Goal: Task Accomplishment & Management: Complete application form

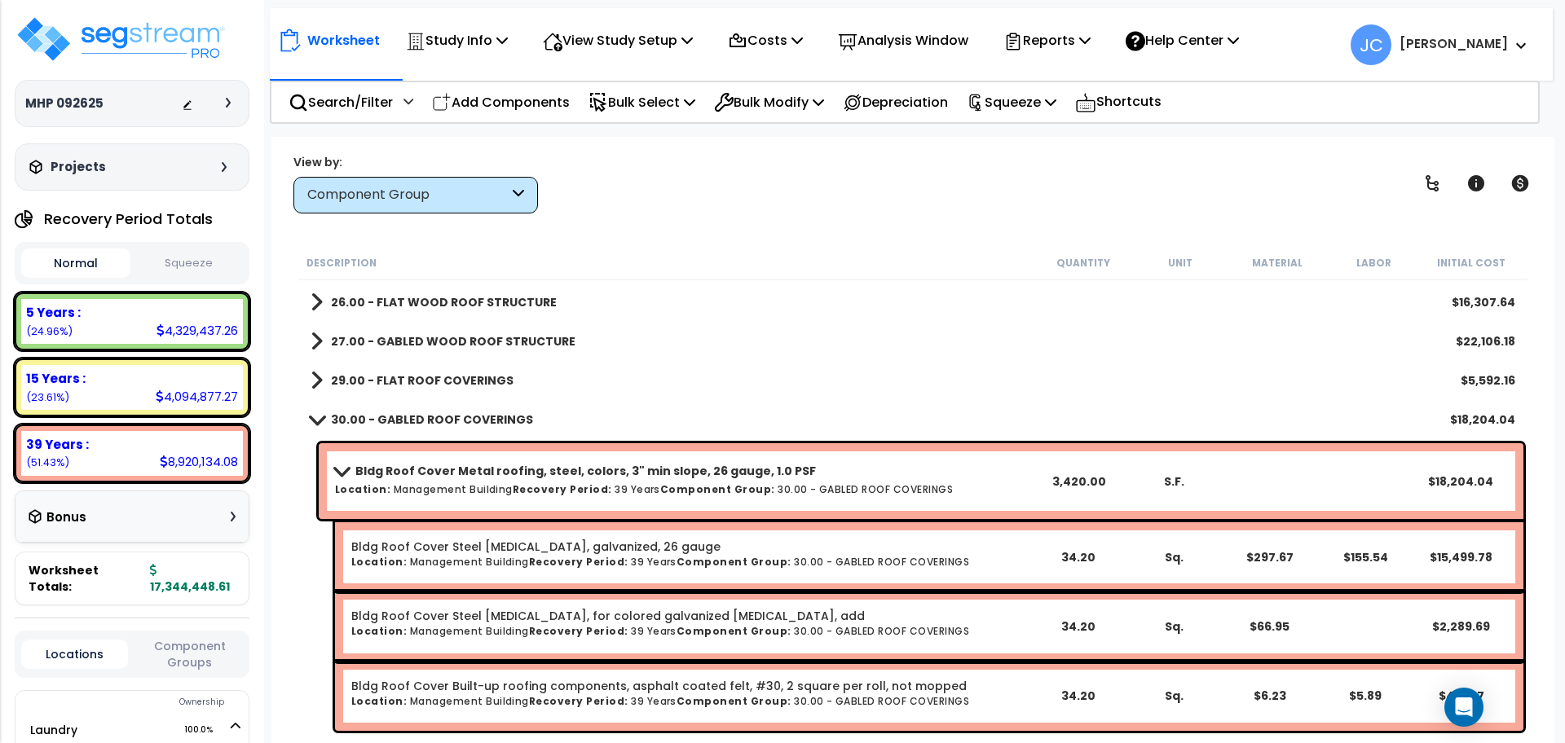
scroll to position [196, 0]
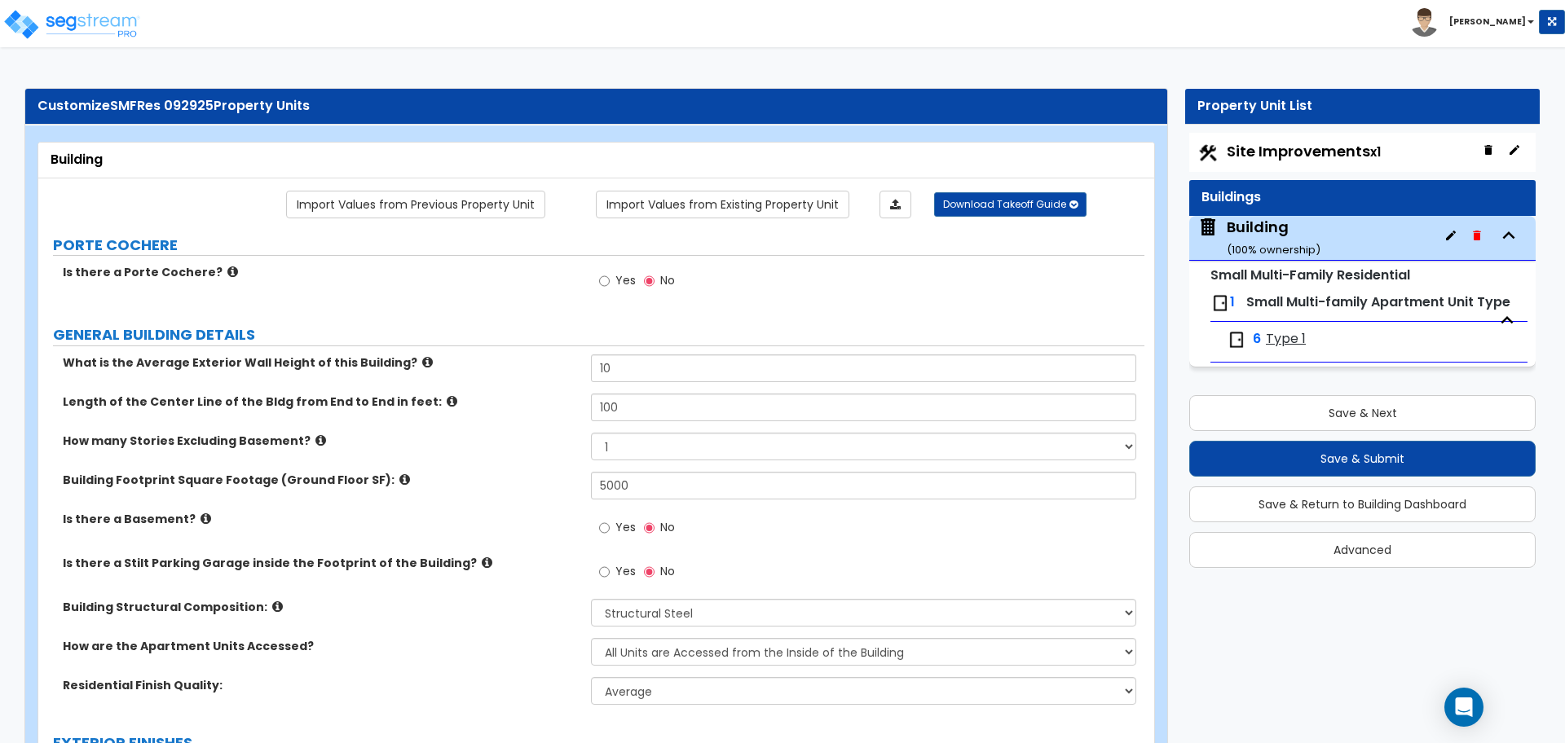
select select "4"
select select "1"
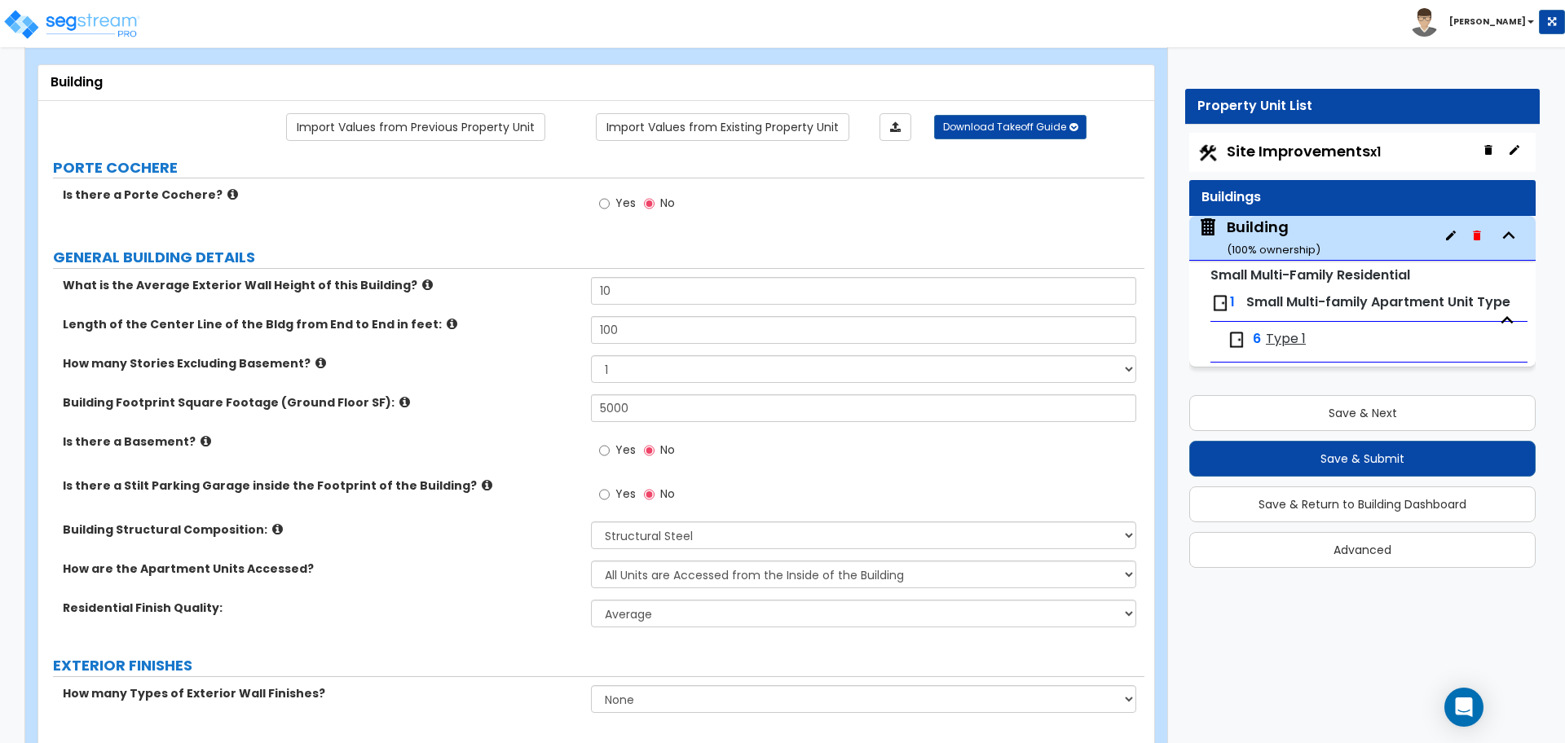
click at [1283, 333] on span "Type 1" at bounding box center [1286, 339] width 40 height 19
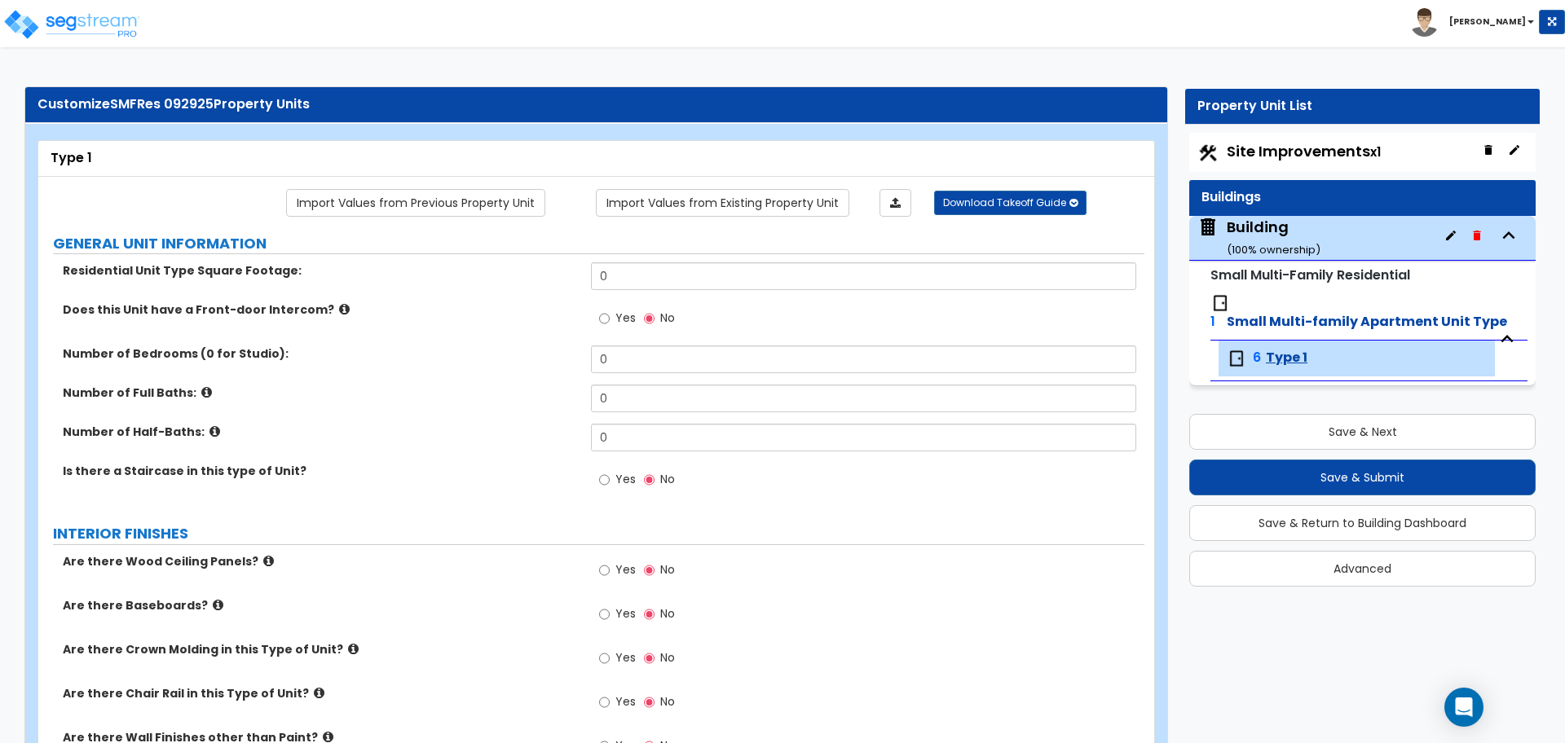
scroll to position [1477, 0]
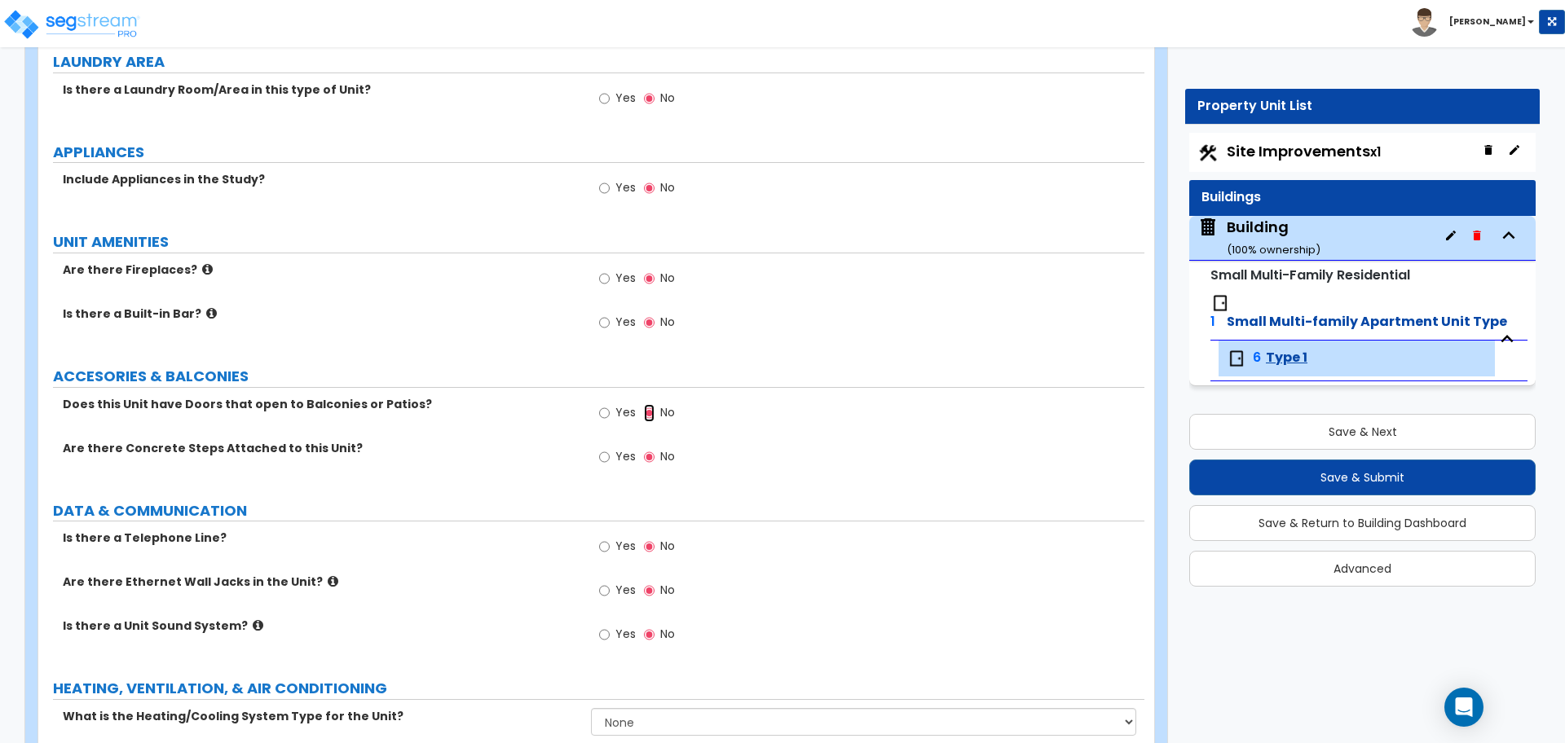
click at [649, 404] on input "No" at bounding box center [649, 413] width 11 height 18
click at [623, 404] on span "Yes" at bounding box center [625, 412] width 20 height 16
click at [610, 404] on input "Yes" at bounding box center [604, 413] width 11 height 18
radio input "true"
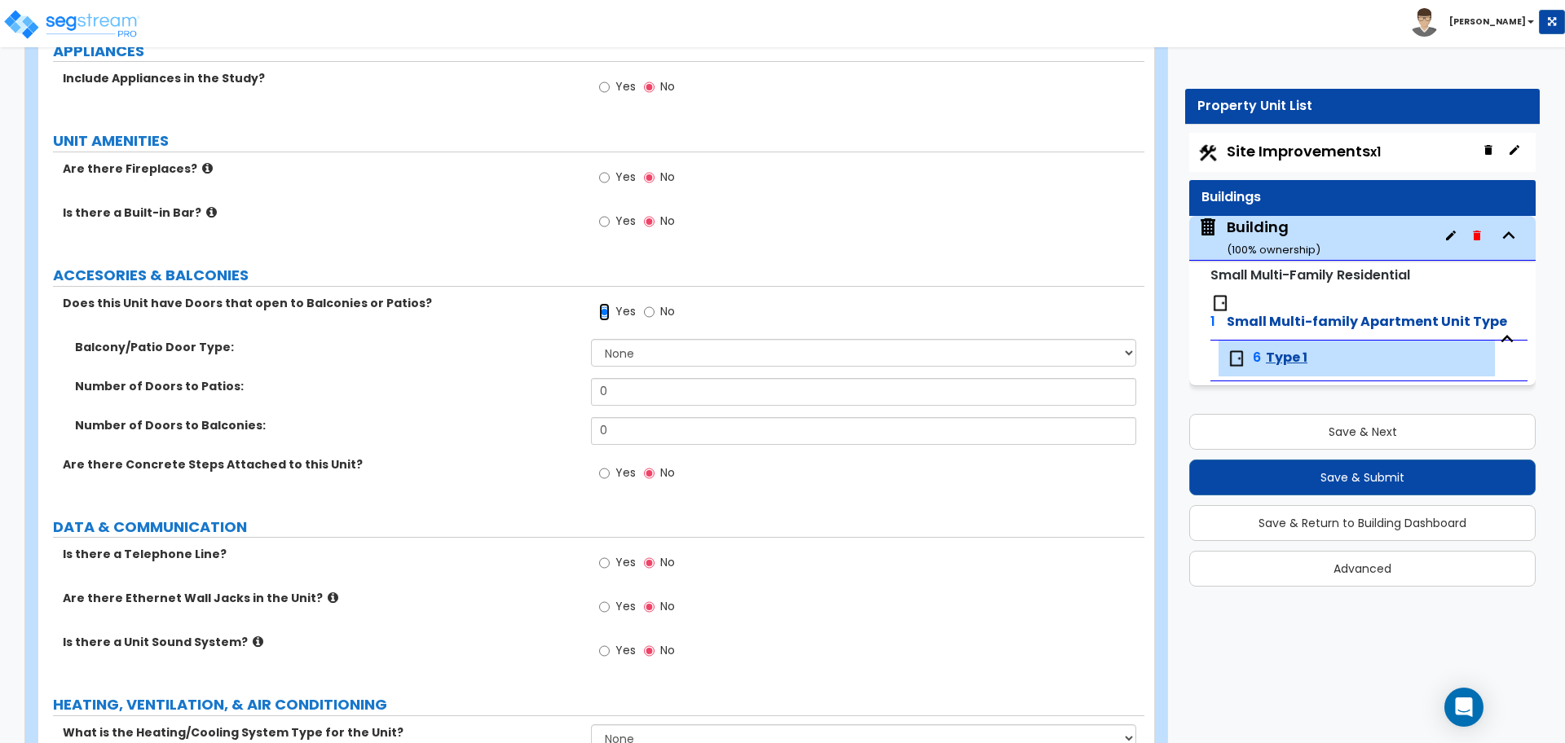
scroll to position [1581, 0]
click at [604, 465] on input "Yes" at bounding box center [604, 471] width 11 height 18
radio input "true"
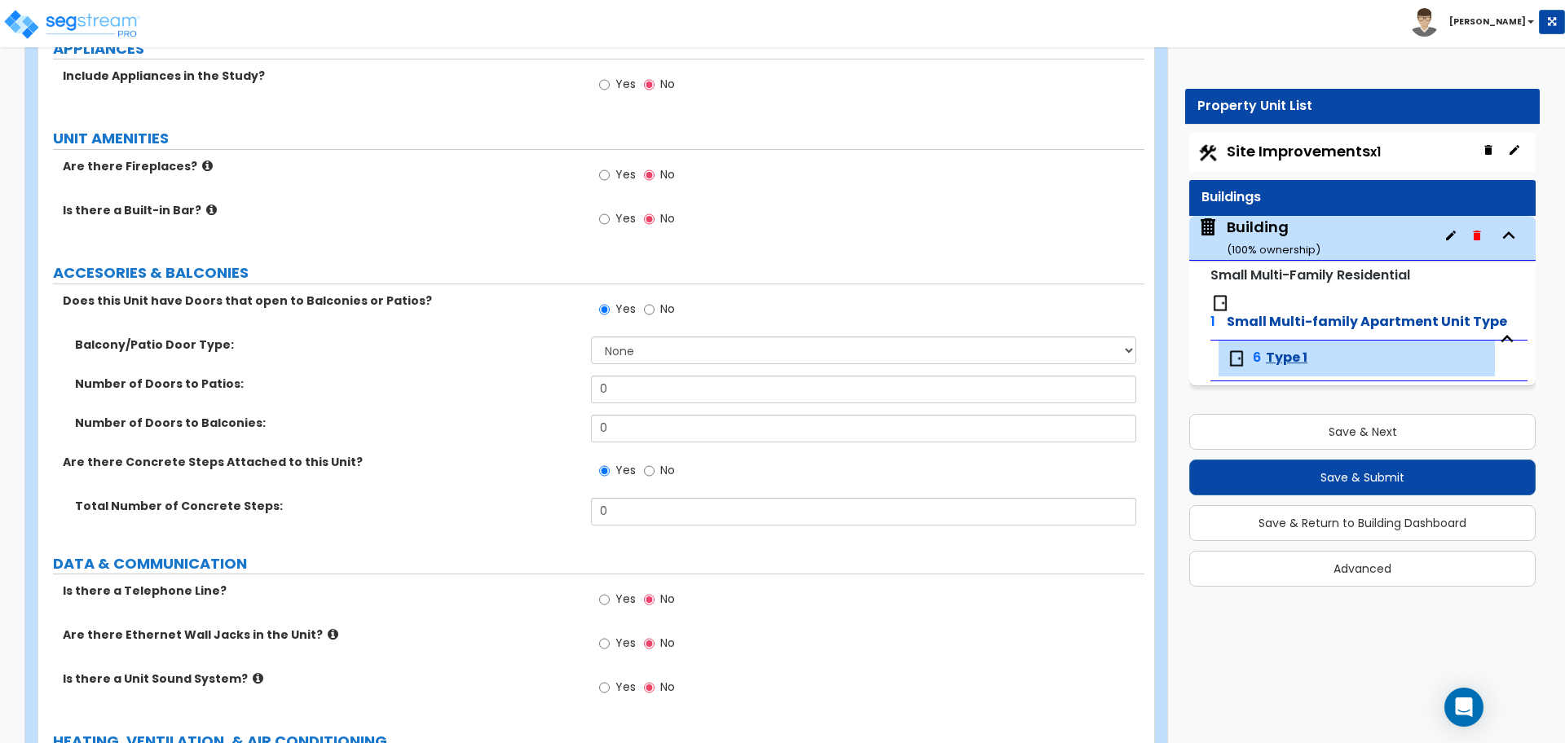
click at [1270, 182] on div "Buildings" at bounding box center [1362, 198] width 346 height 36
click at [1274, 160] on span "Site Improvements x1" at bounding box center [1303, 151] width 154 height 20
select select "1"
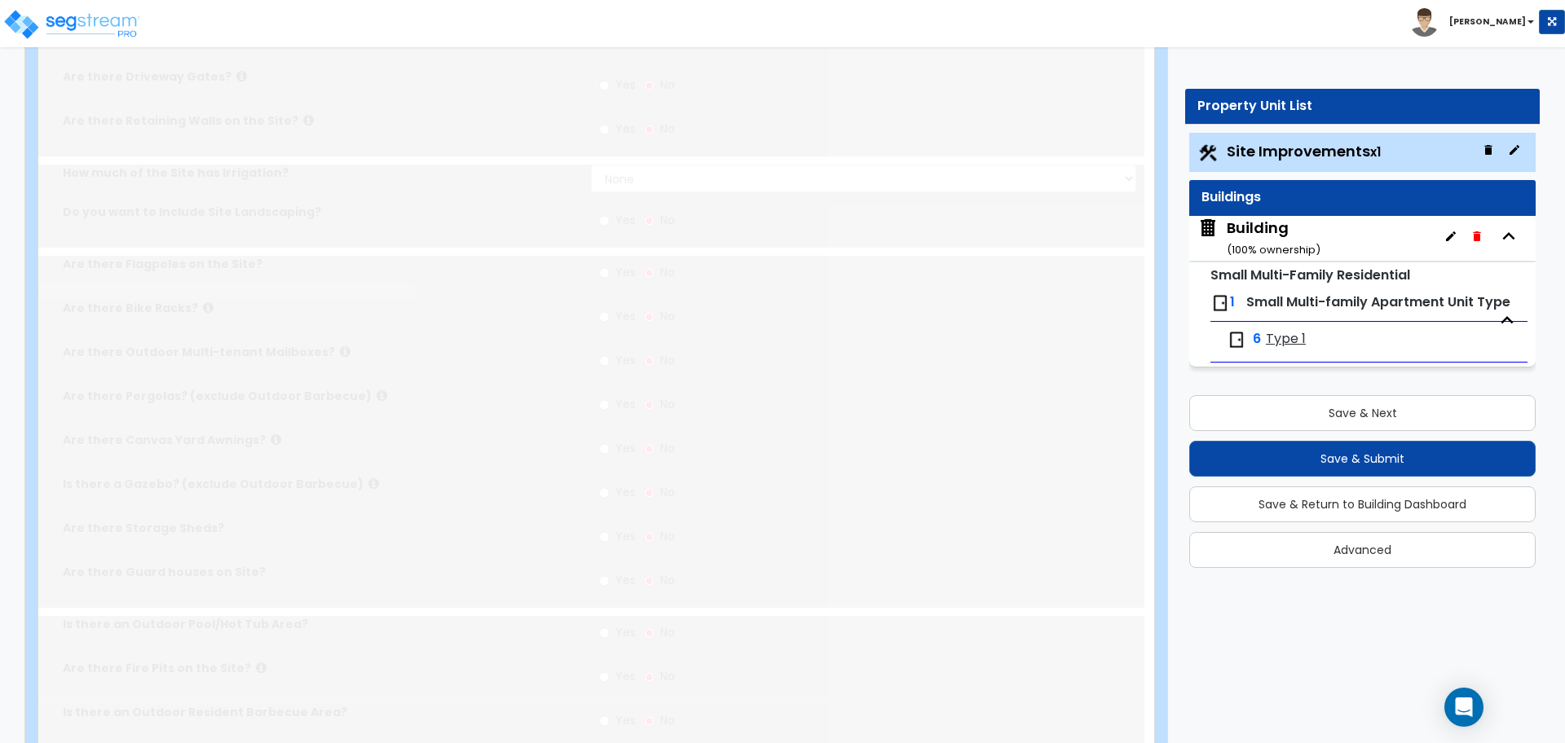
scroll to position [0, 0]
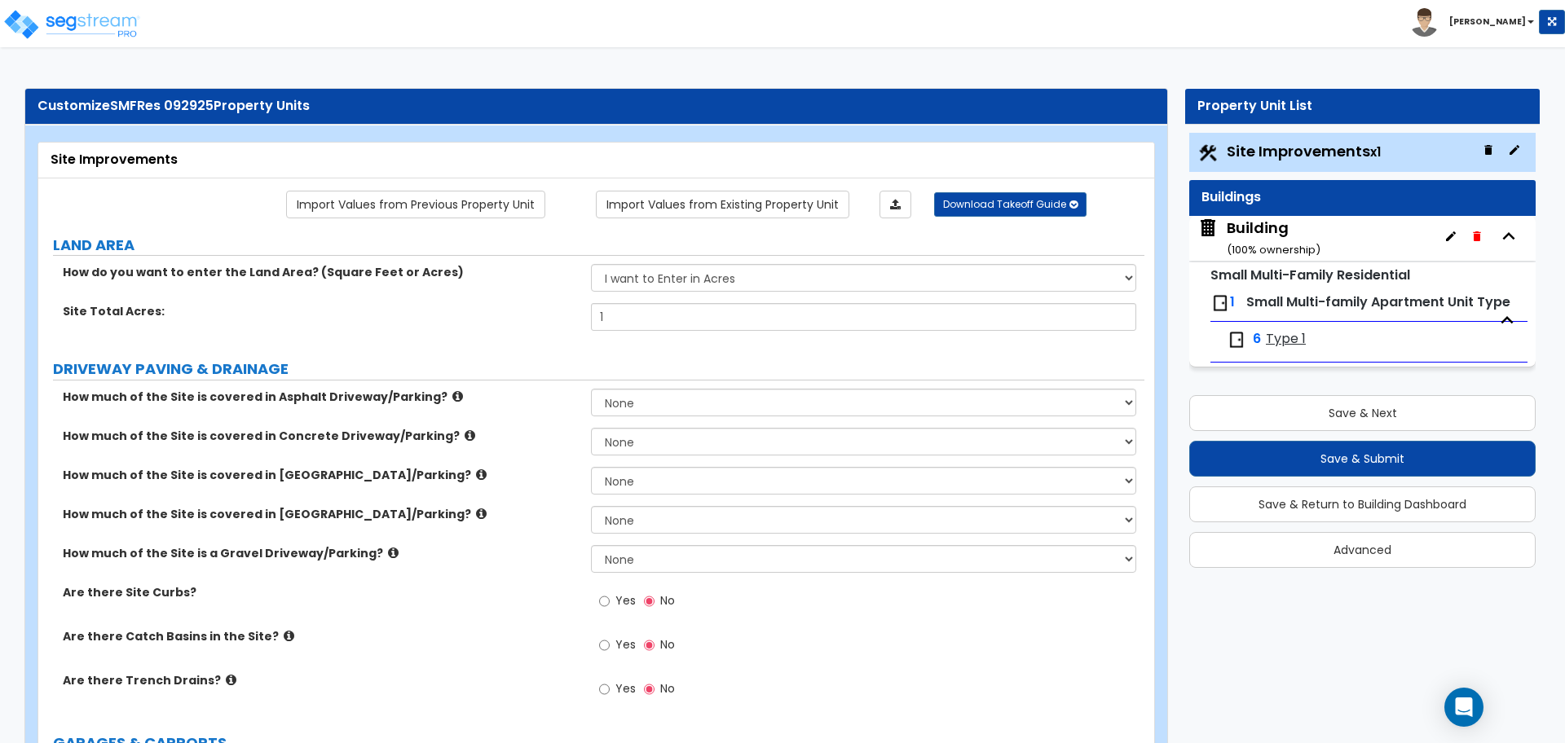
click at [1229, 222] on div "Building ( 100 % ownership)" at bounding box center [1273, 239] width 94 height 42
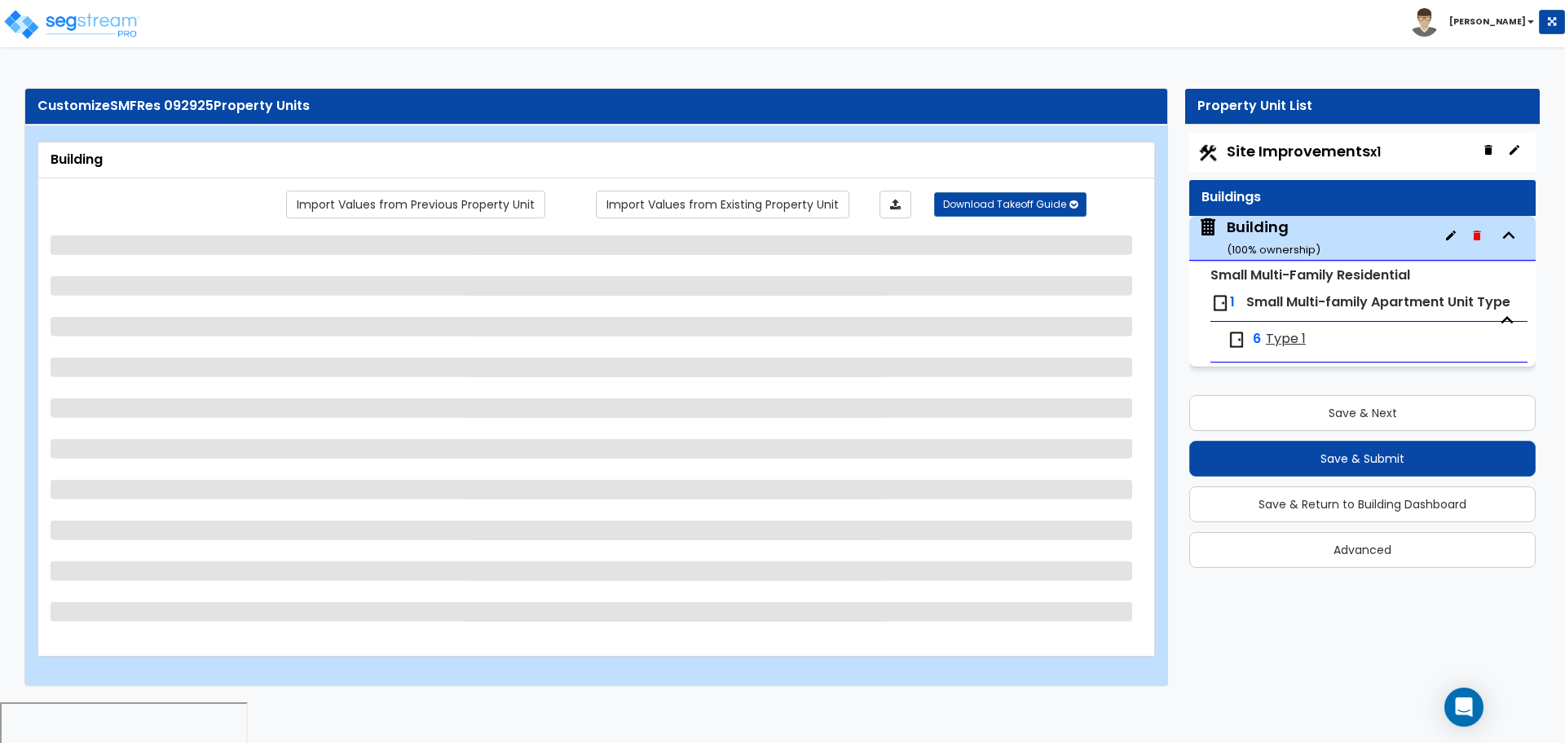
select select "4"
select select "1"
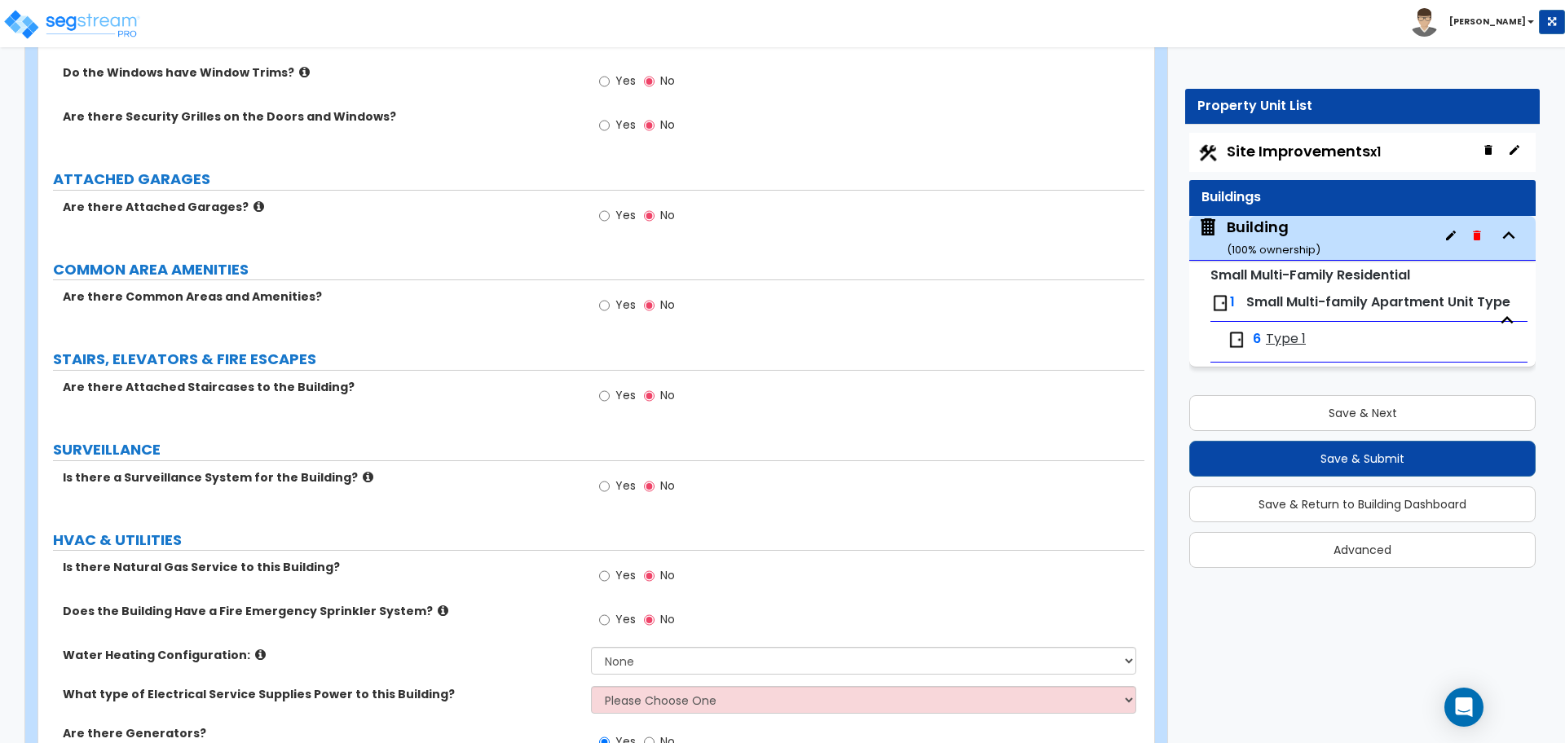
scroll to position [1827, 0]
click at [628, 286] on div "Yes No" at bounding box center [637, 304] width 92 height 37
click at [623, 297] on span "Yes" at bounding box center [625, 302] width 20 height 16
click at [610, 297] on input "Yes" at bounding box center [604, 303] width 11 height 18
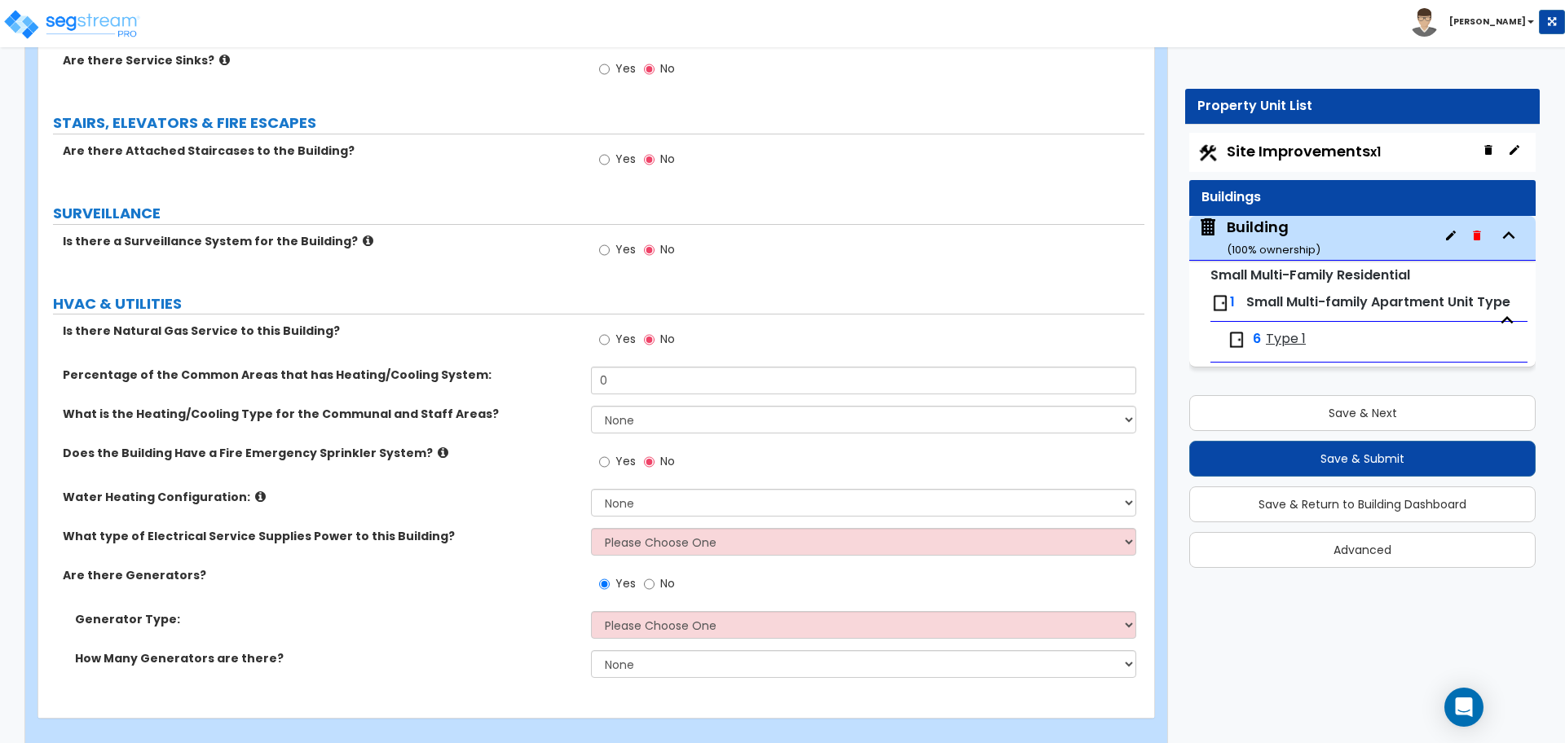
scroll to position [2994, 0]
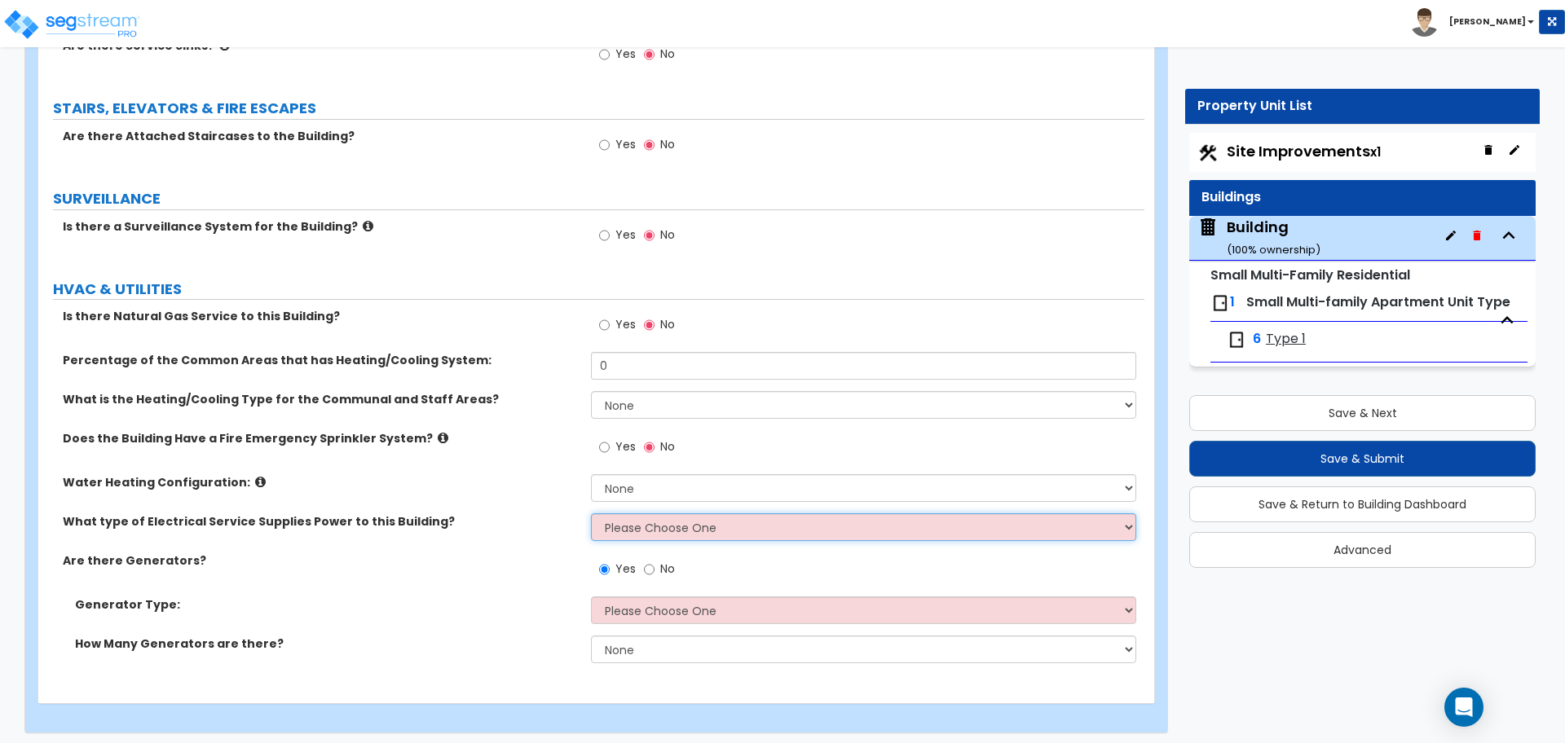
click at [742, 524] on select "Please Choose One Overhead Underground" at bounding box center [863, 527] width 544 height 28
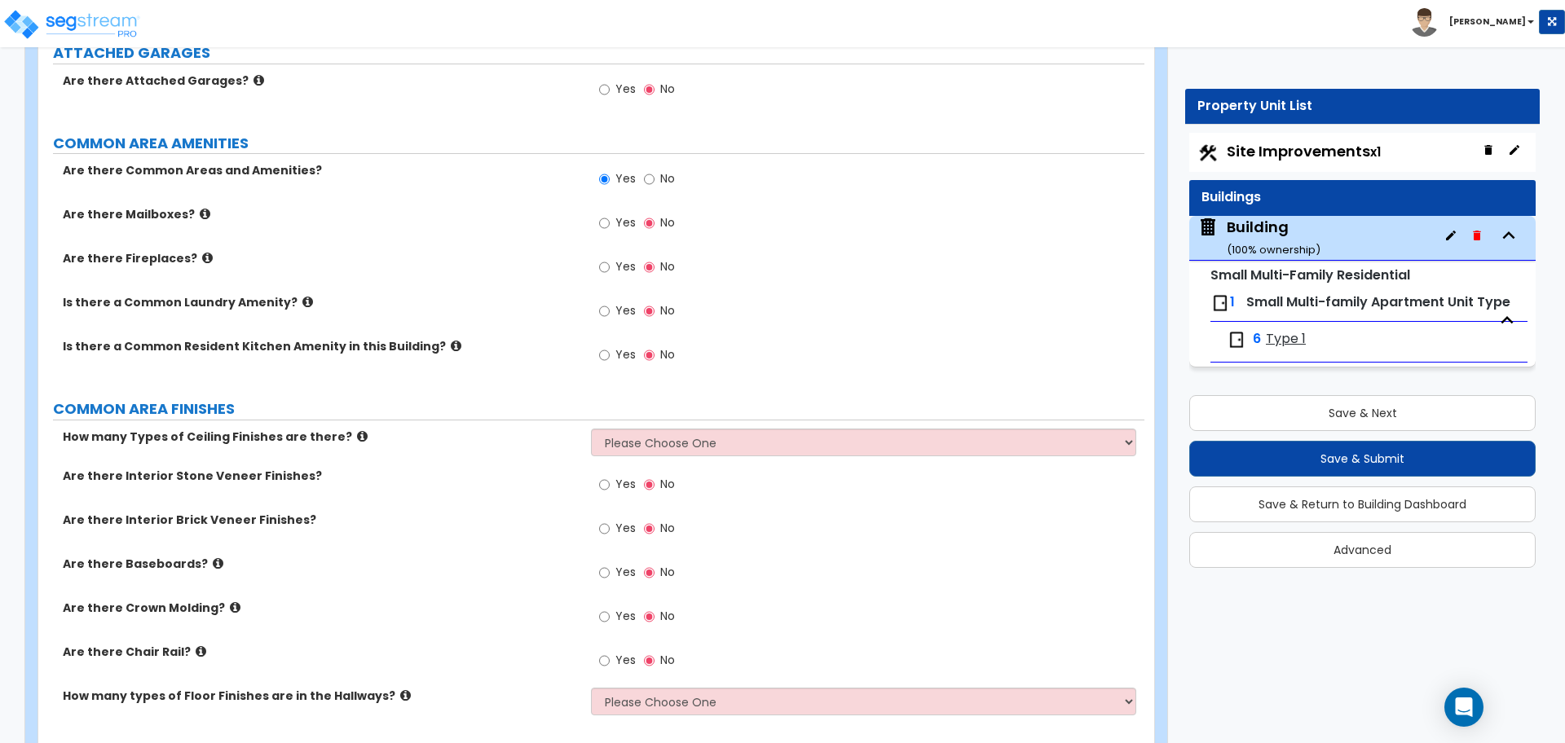
scroll to position [1944, 0]
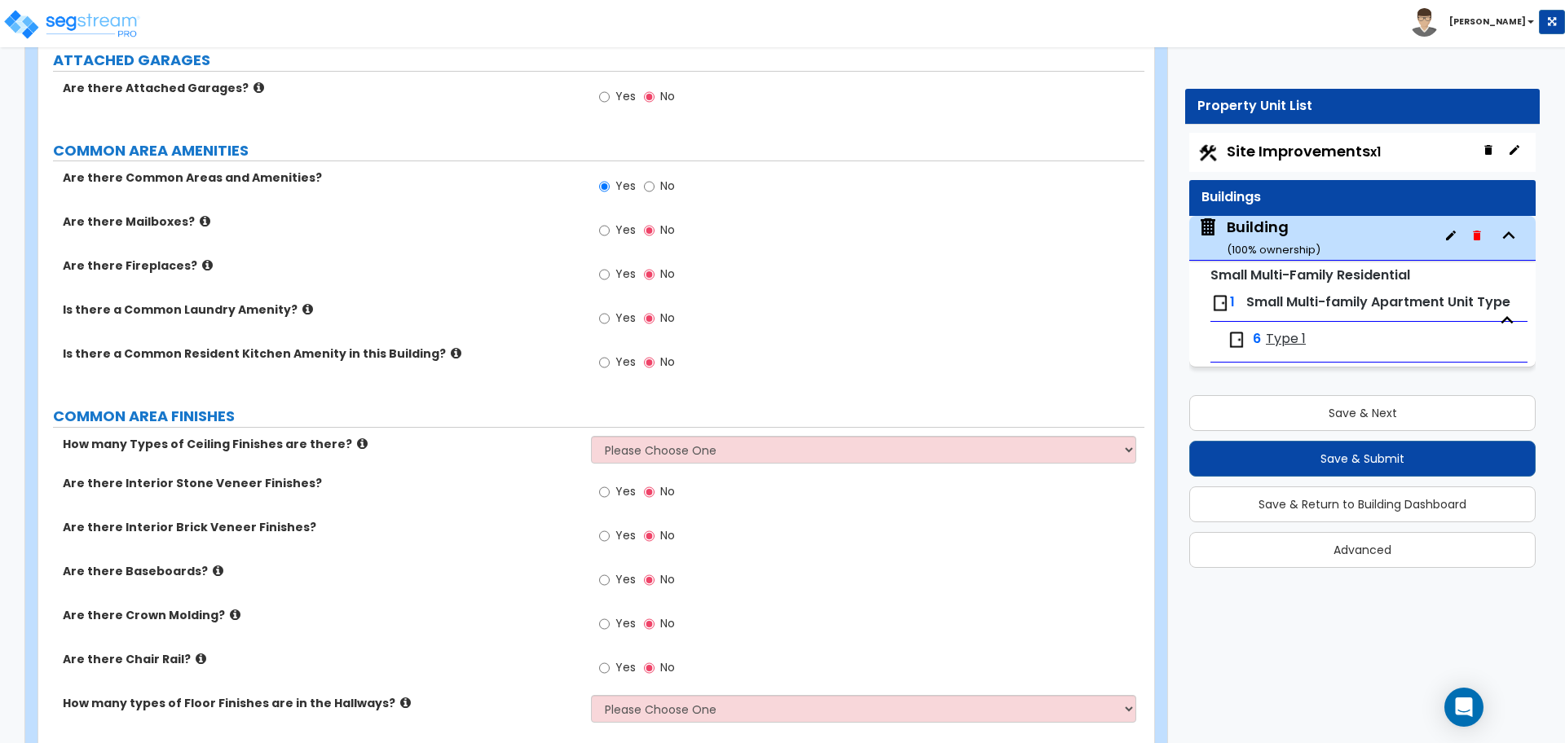
click at [655, 187] on label "No" at bounding box center [659, 188] width 31 height 28
click at [654, 187] on input "No" at bounding box center [649, 187] width 11 height 18
radio input "false"
radio input "true"
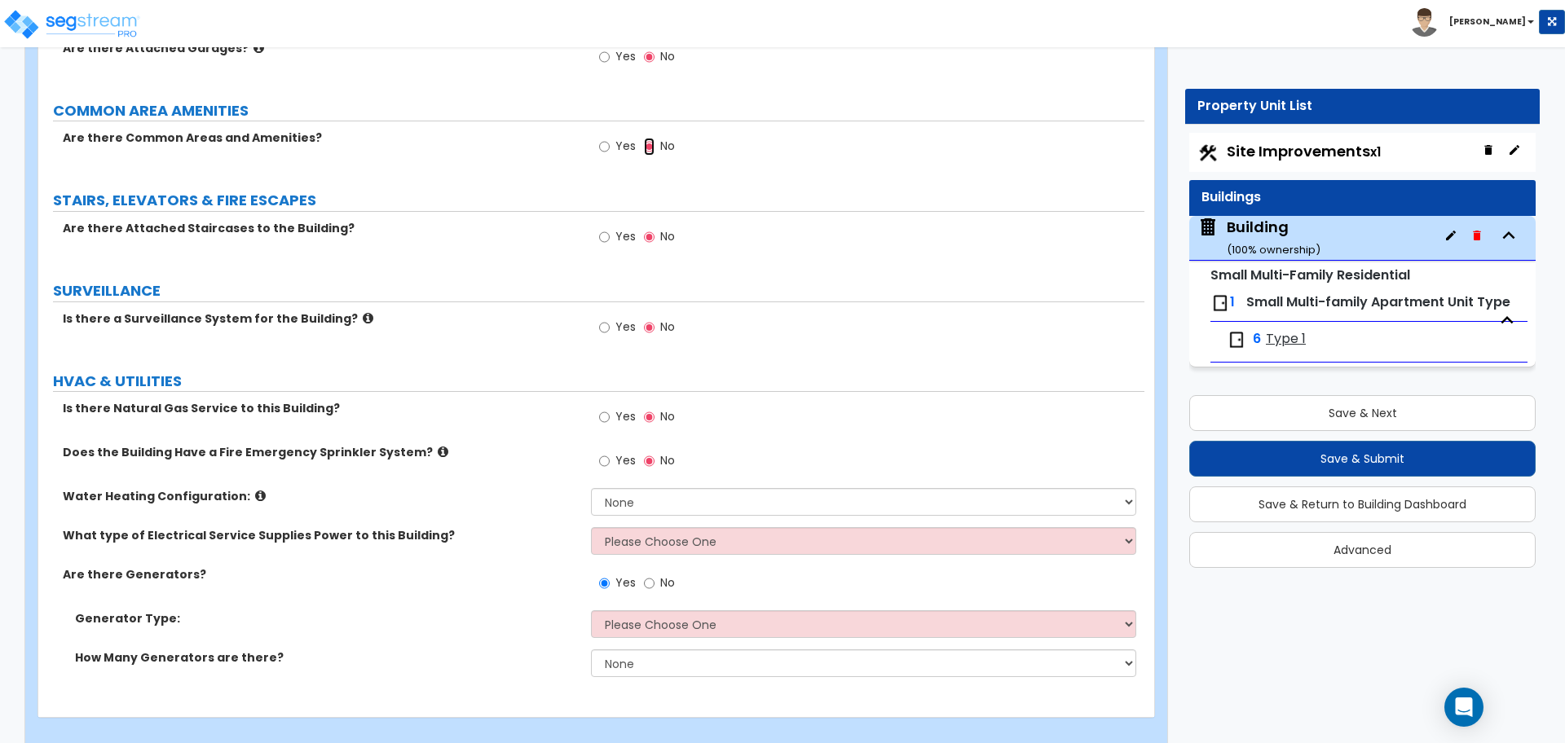
scroll to position [1982, 0]
click at [614, 143] on label "Yes" at bounding box center [617, 150] width 37 height 28
click at [610, 143] on input "Yes" at bounding box center [604, 148] width 11 height 18
radio input "true"
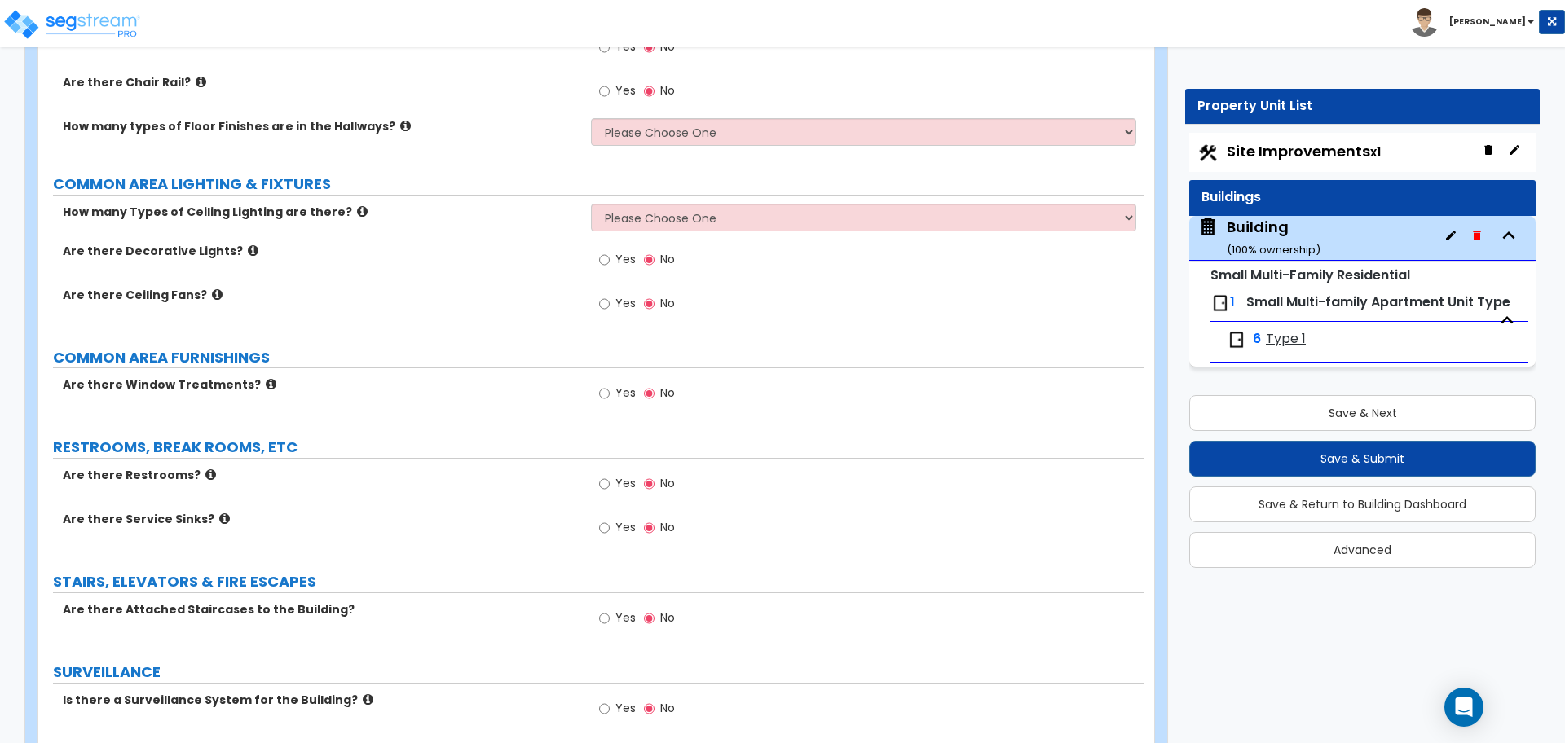
scroll to position [2523, 0]
click at [610, 398] on label "Yes" at bounding box center [617, 393] width 37 height 28
click at [610, 398] on input "Yes" at bounding box center [604, 391] width 11 height 18
radio input "true"
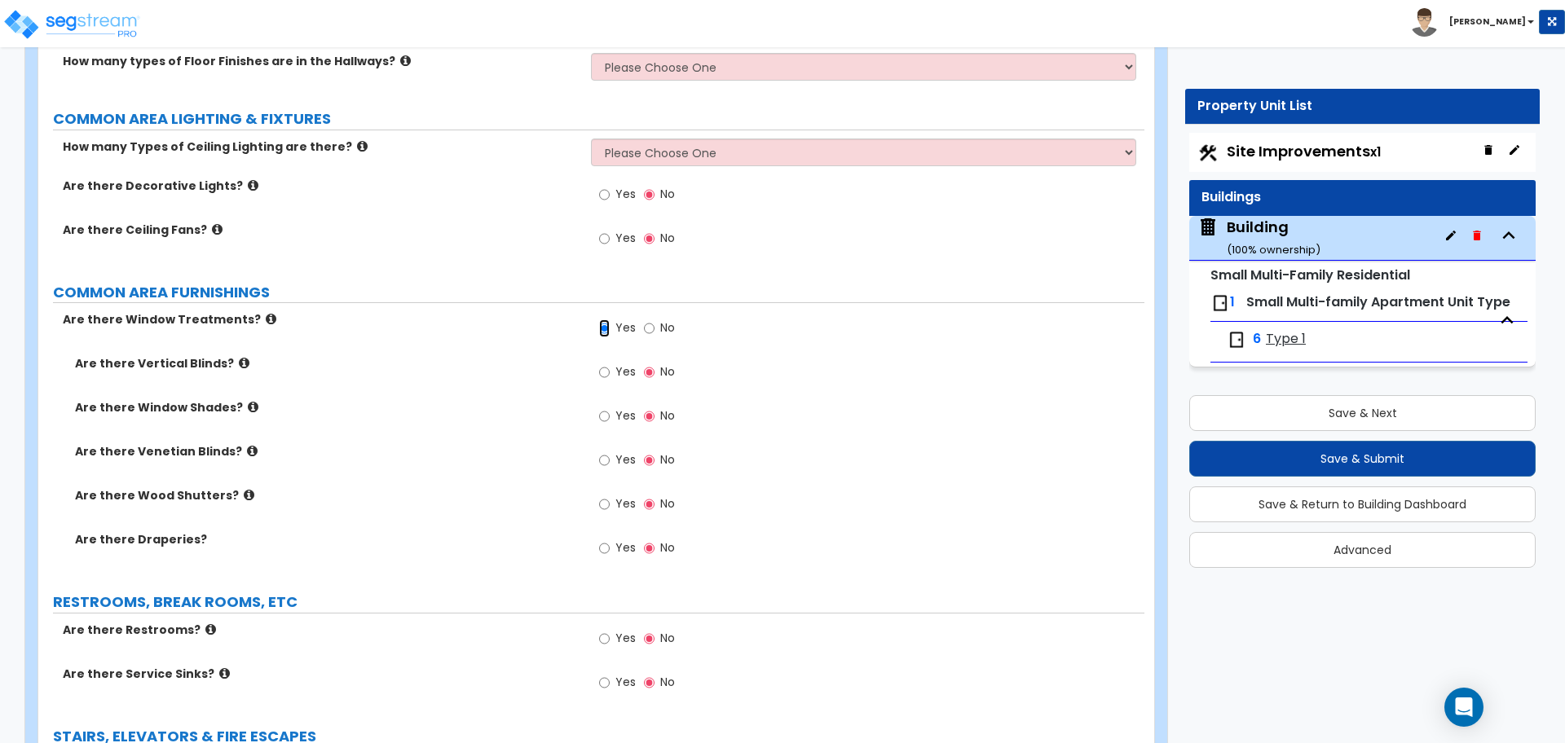
scroll to position [2595, 0]
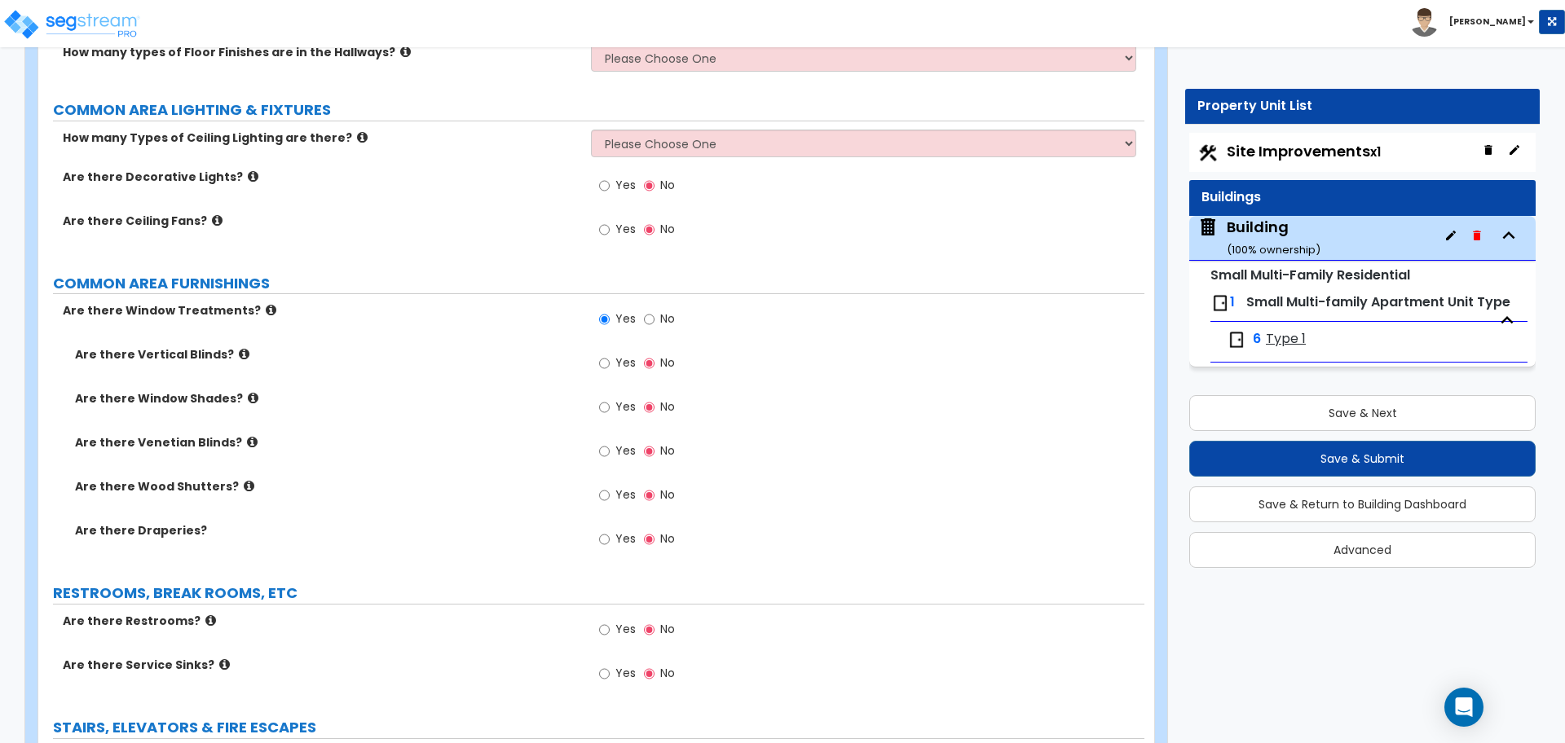
click at [625, 363] on span "Yes" at bounding box center [625, 362] width 20 height 16
click at [610, 363] on input "Yes" at bounding box center [604, 363] width 11 height 18
radio input "true"
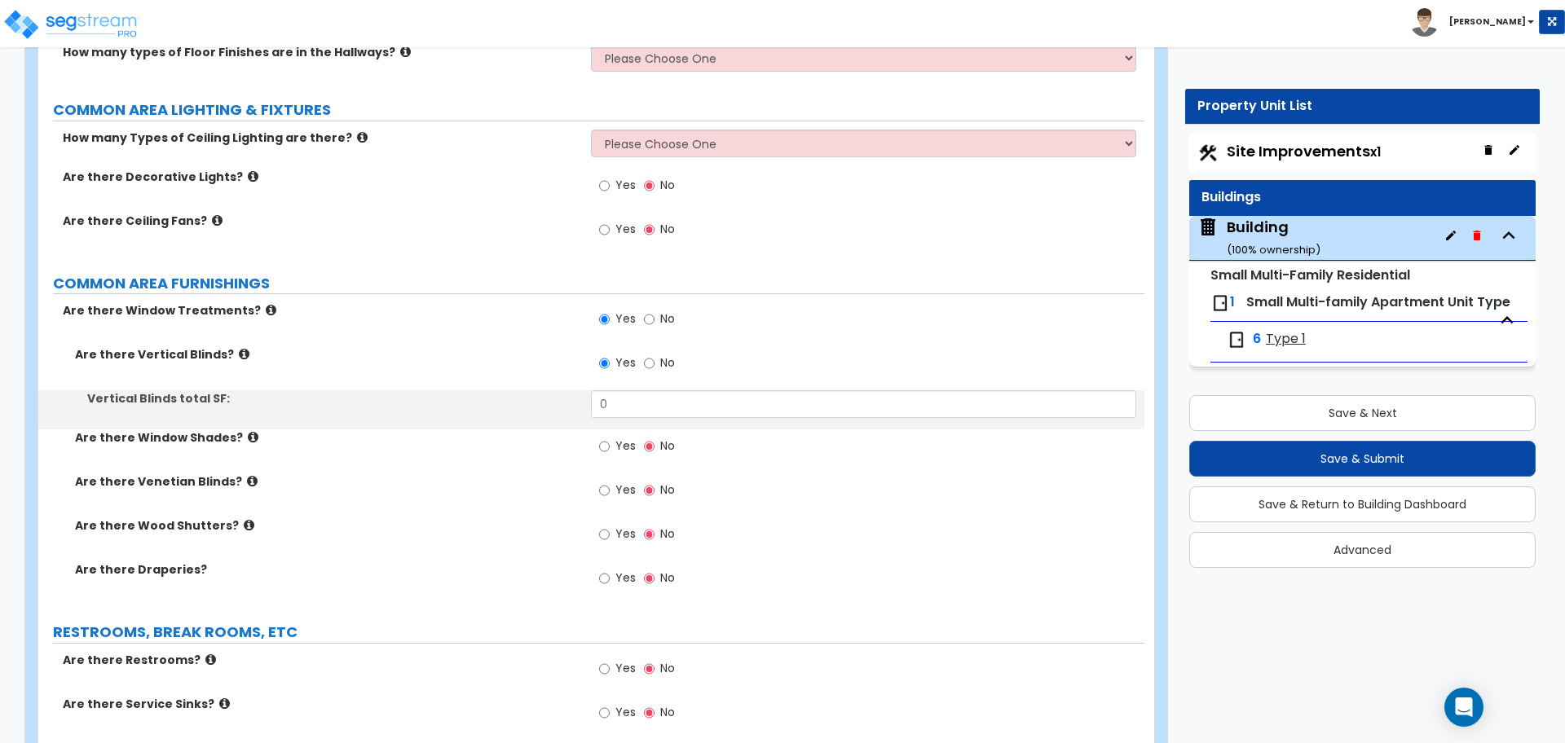
click at [616, 438] on span "Yes" at bounding box center [625, 446] width 20 height 16
click at [610, 438] on input "Yes" at bounding box center [604, 447] width 11 height 18
radio input "true"
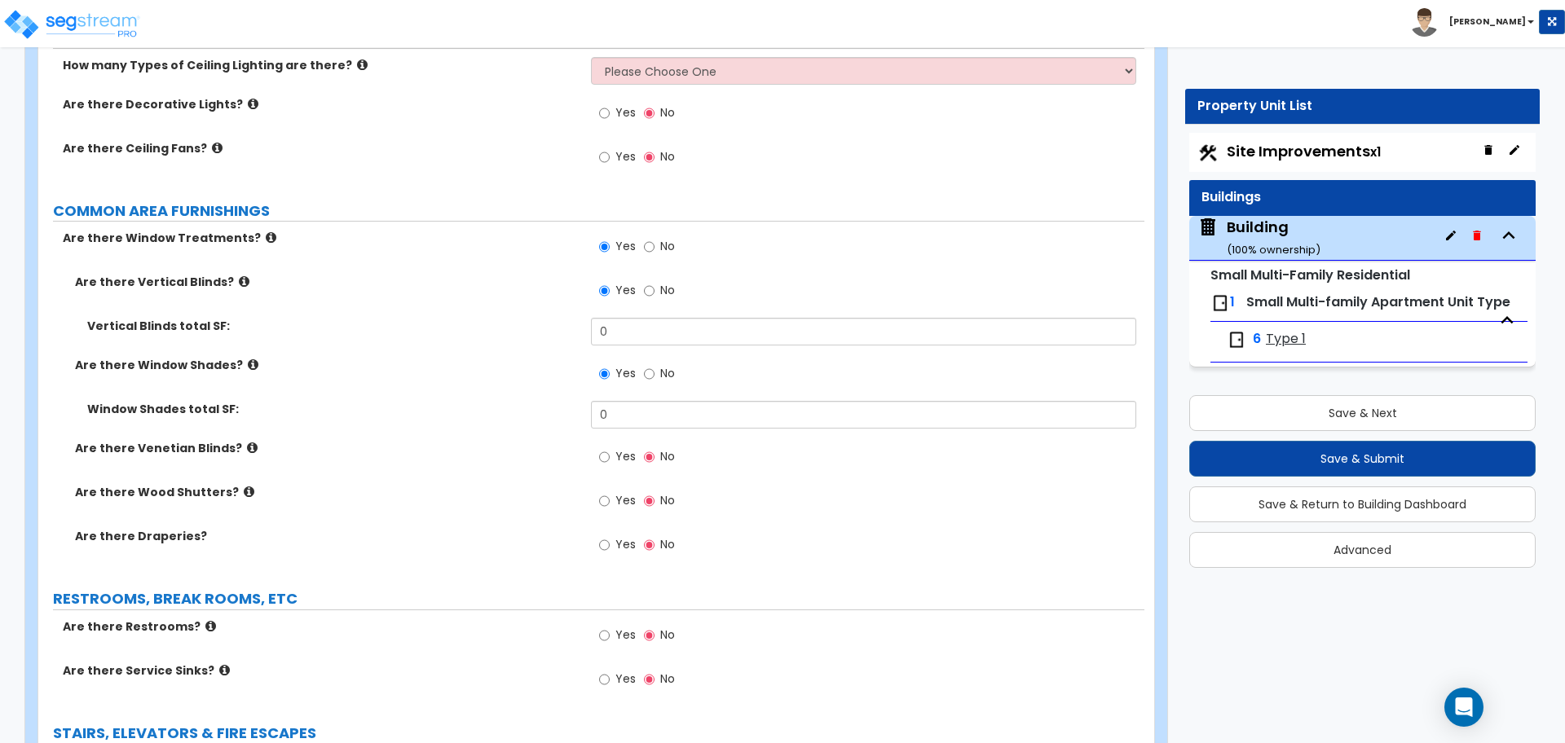
click at [623, 457] on span "Yes" at bounding box center [625, 456] width 20 height 16
click at [610, 457] on input "Yes" at bounding box center [604, 457] width 11 height 18
radio input "true"
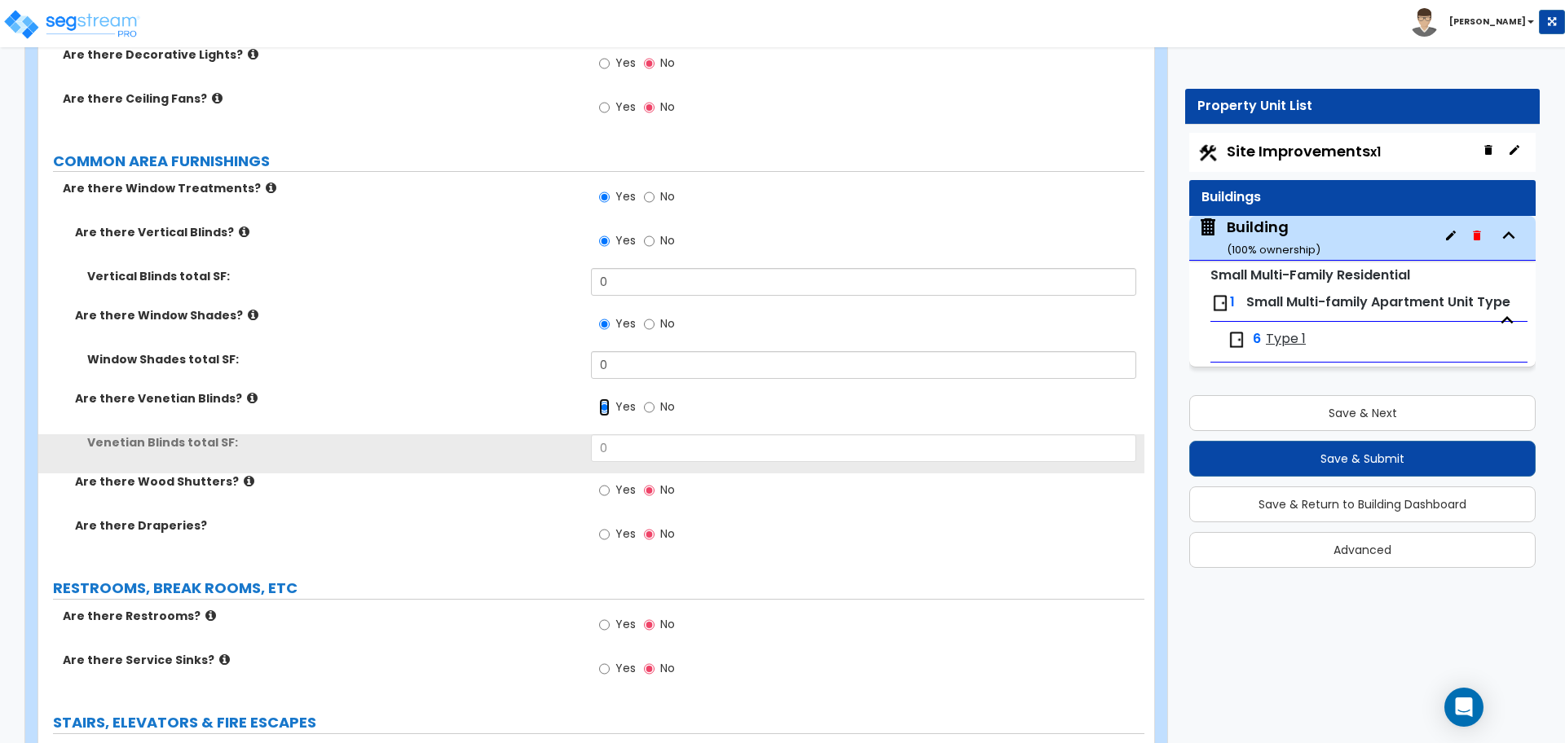
scroll to position [2720, 0]
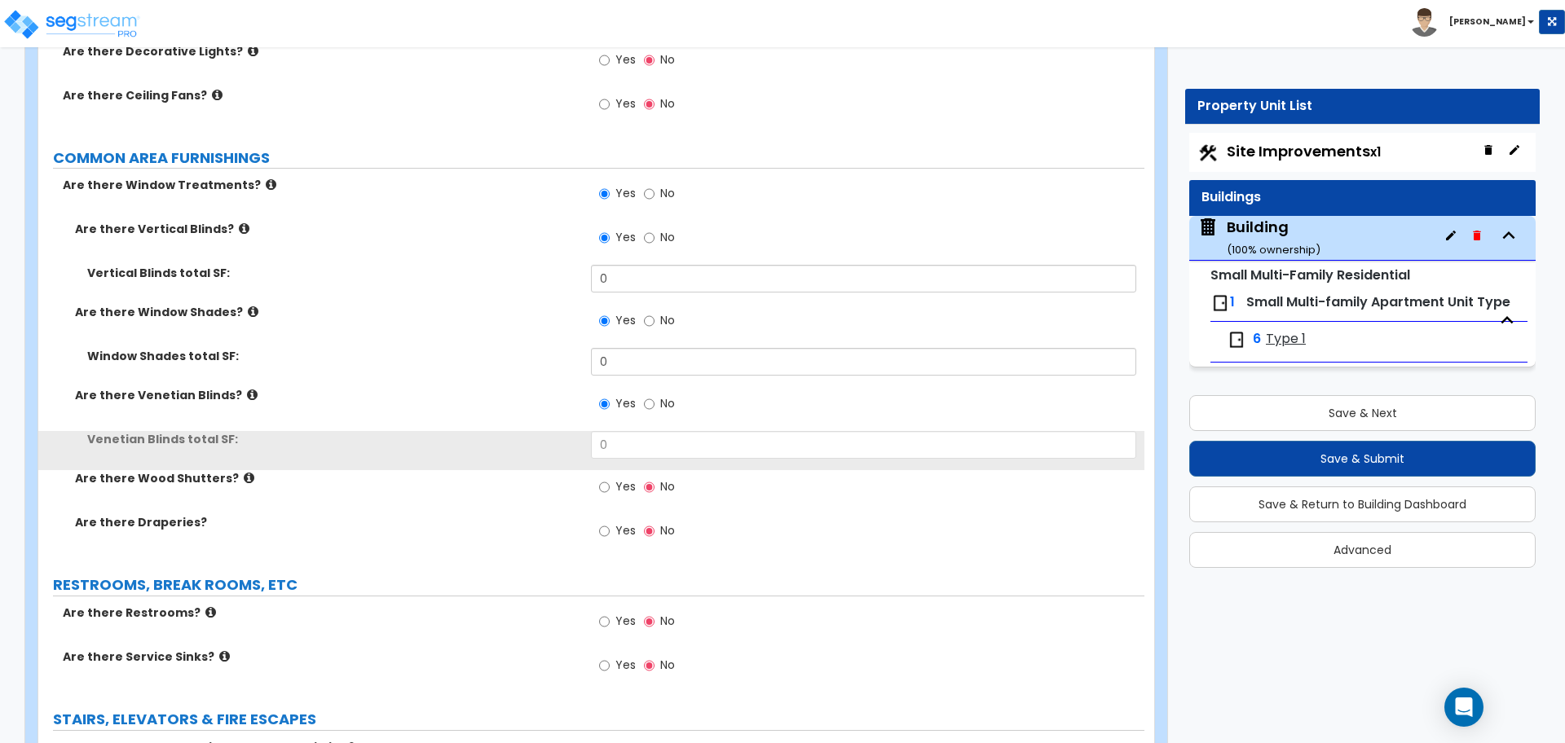
click at [633, 494] on label "Yes" at bounding box center [617, 489] width 37 height 28
click at [610, 494] on input "Yes" at bounding box center [604, 487] width 11 height 18
radio input "true"
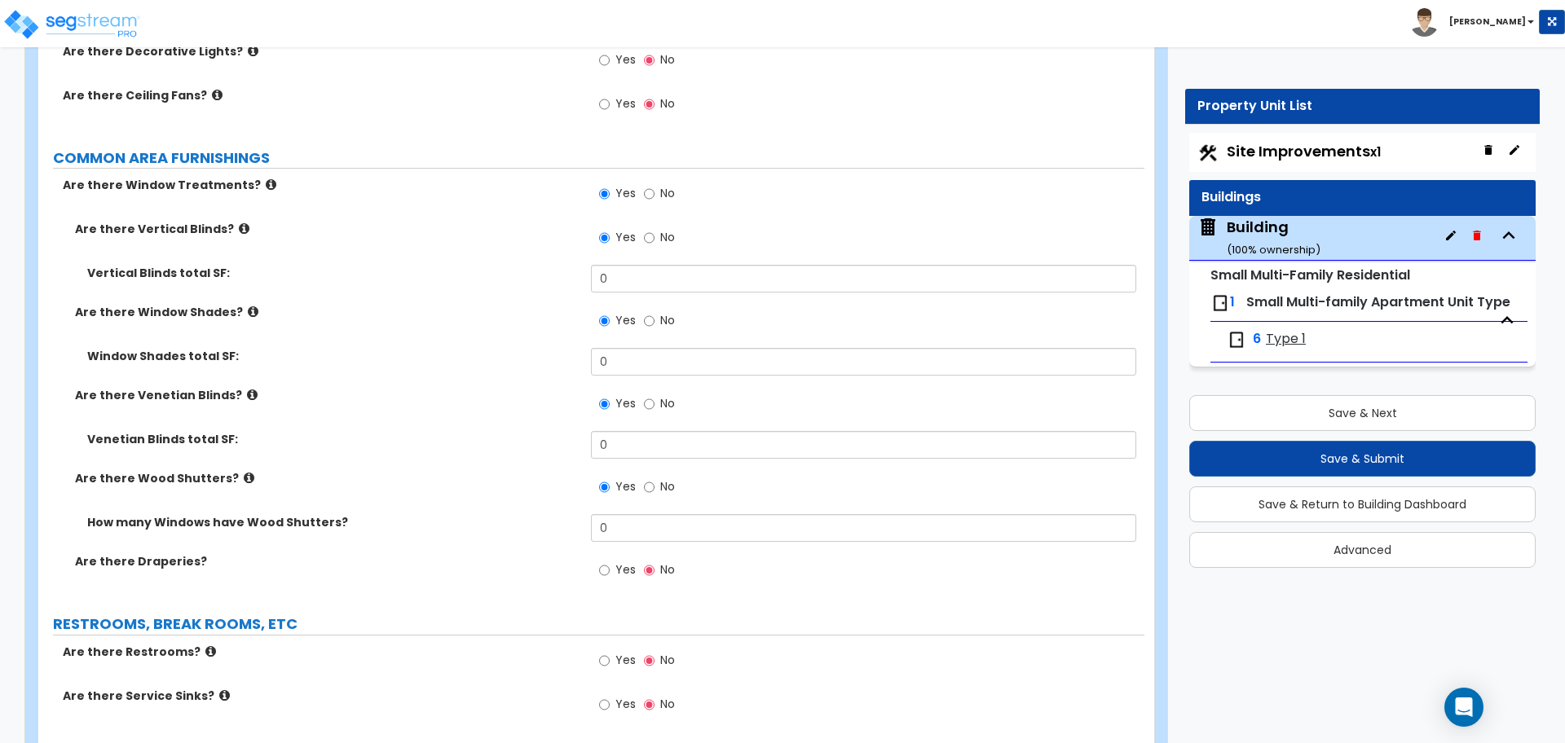
click at [635, 564] on div "Yes No" at bounding box center [637, 571] width 92 height 37
click at [623, 564] on span "Yes" at bounding box center [625, 569] width 20 height 16
click at [610, 564] on input "Yes" at bounding box center [604, 570] width 11 height 18
radio input "true"
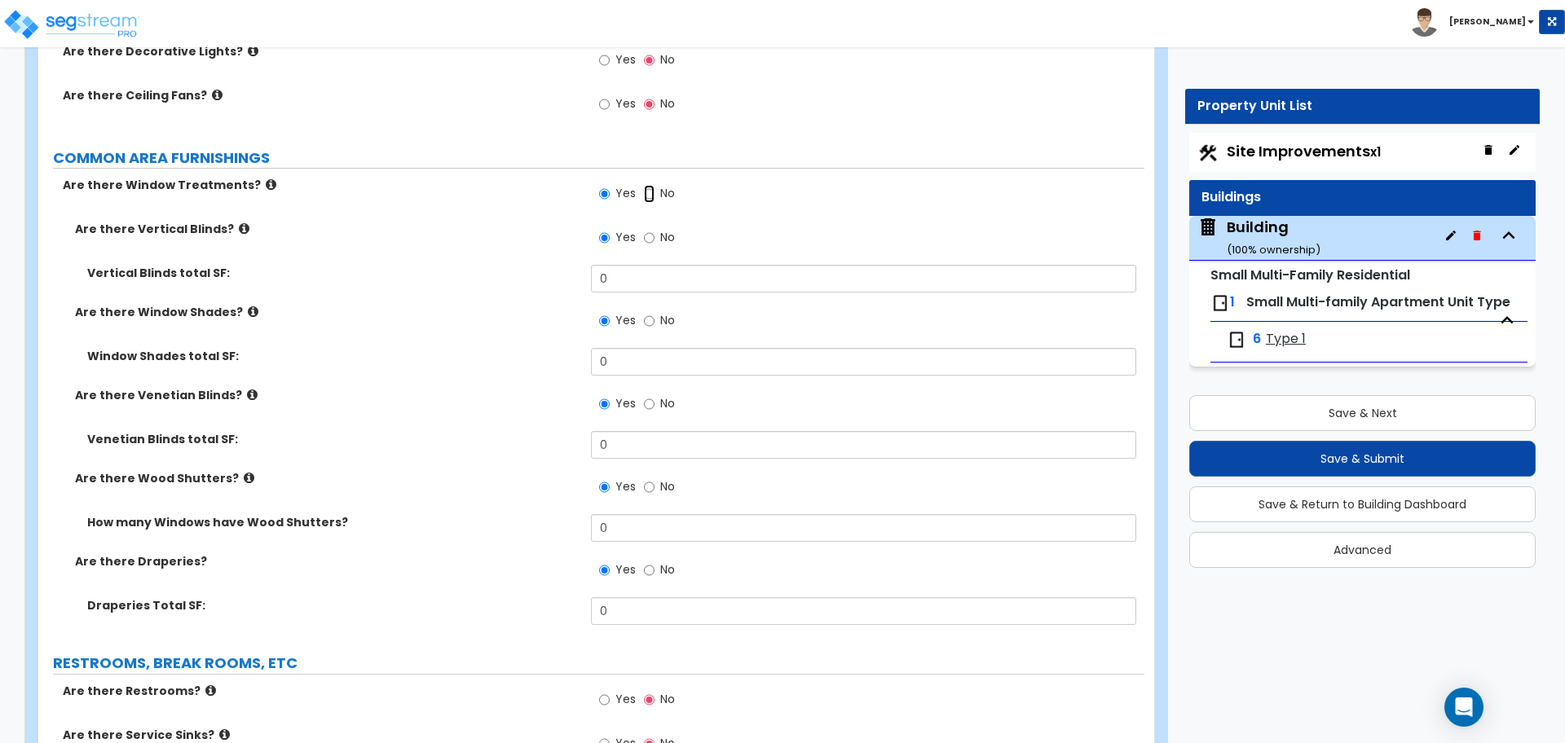
click at [644, 185] on input "No" at bounding box center [649, 194] width 11 height 18
radio input "false"
radio input "true"
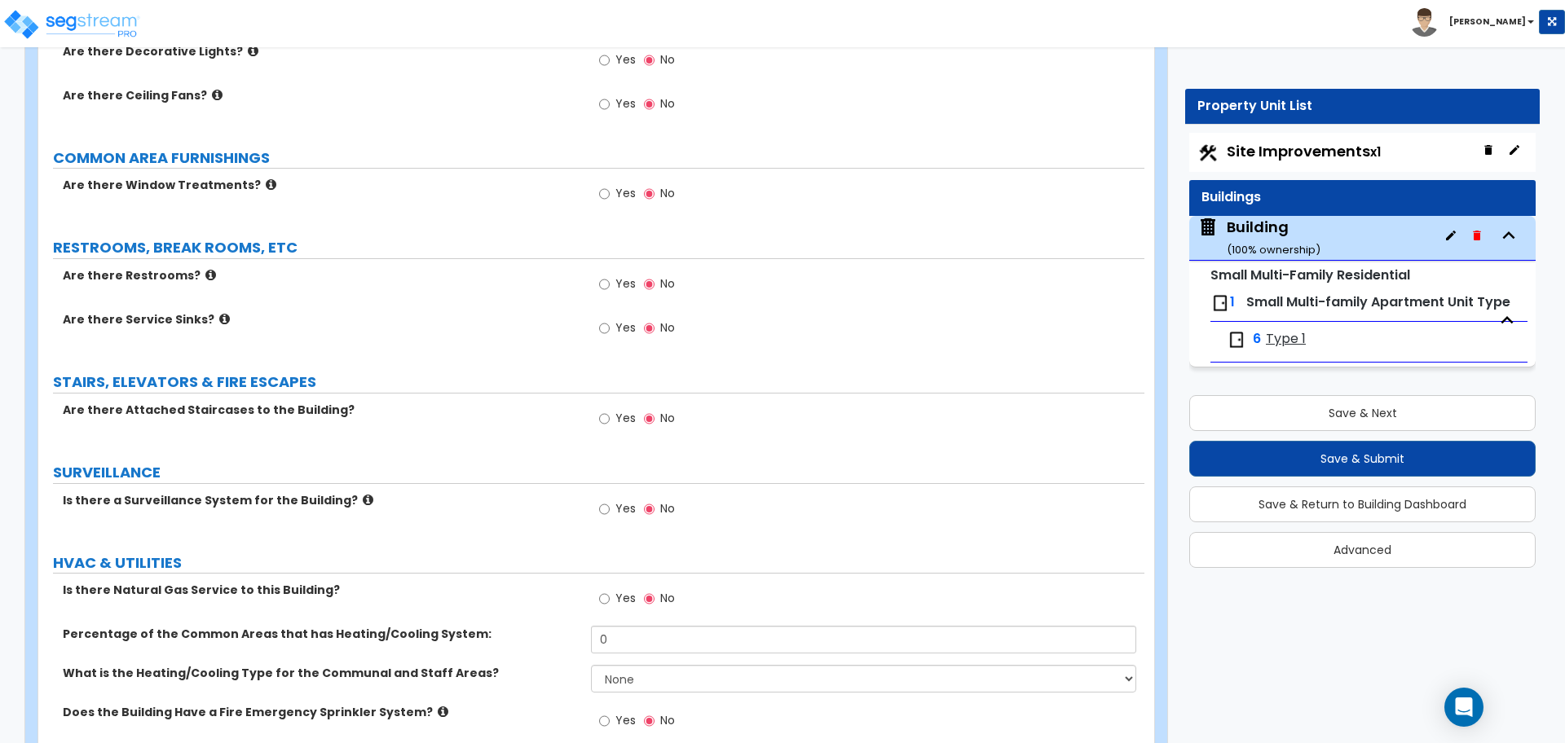
click at [658, 186] on label "No" at bounding box center [659, 196] width 31 height 28
click at [654, 186] on input "No" at bounding box center [649, 194] width 11 height 18
click at [1279, 333] on span "Type 1" at bounding box center [1286, 339] width 40 height 19
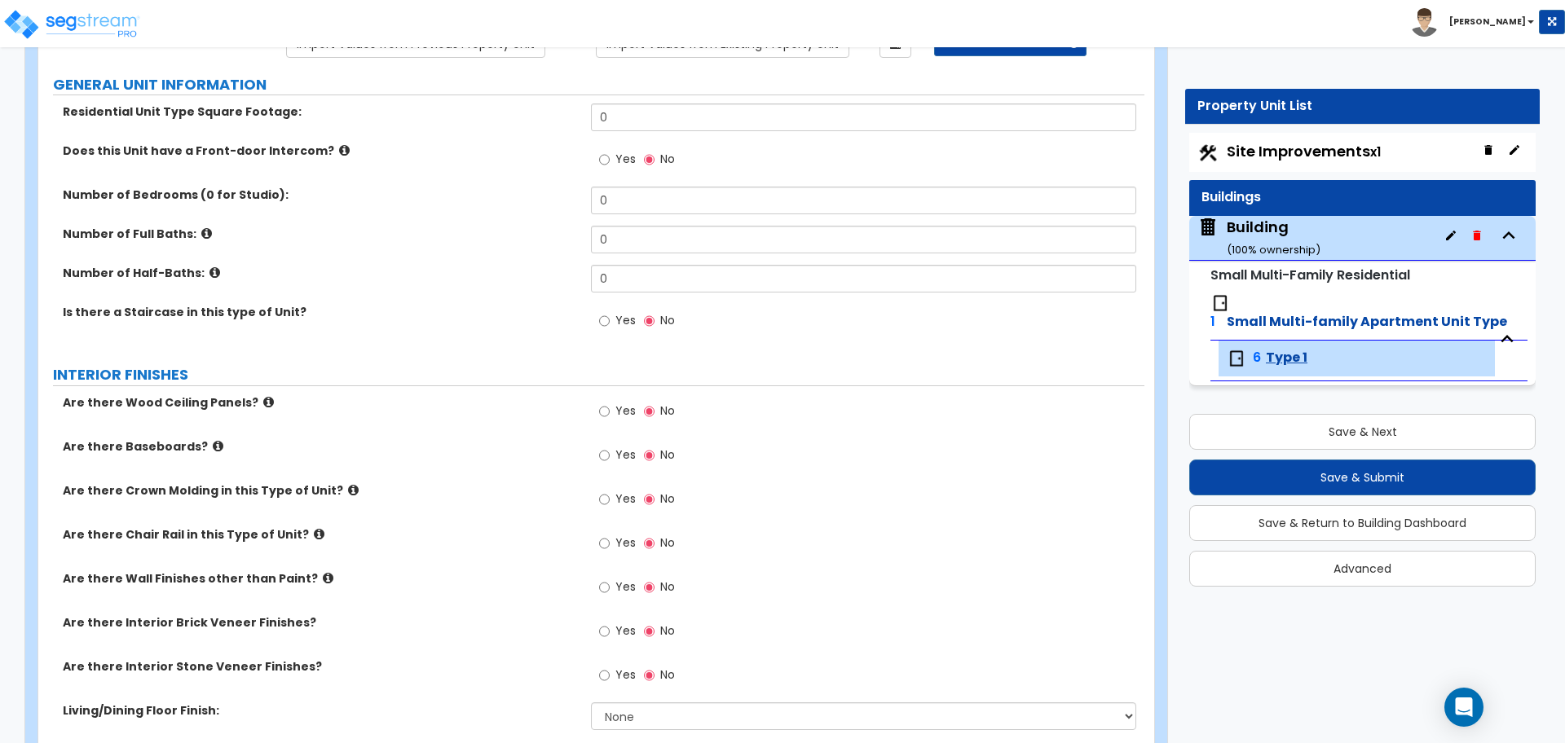
scroll to position [156, 0]
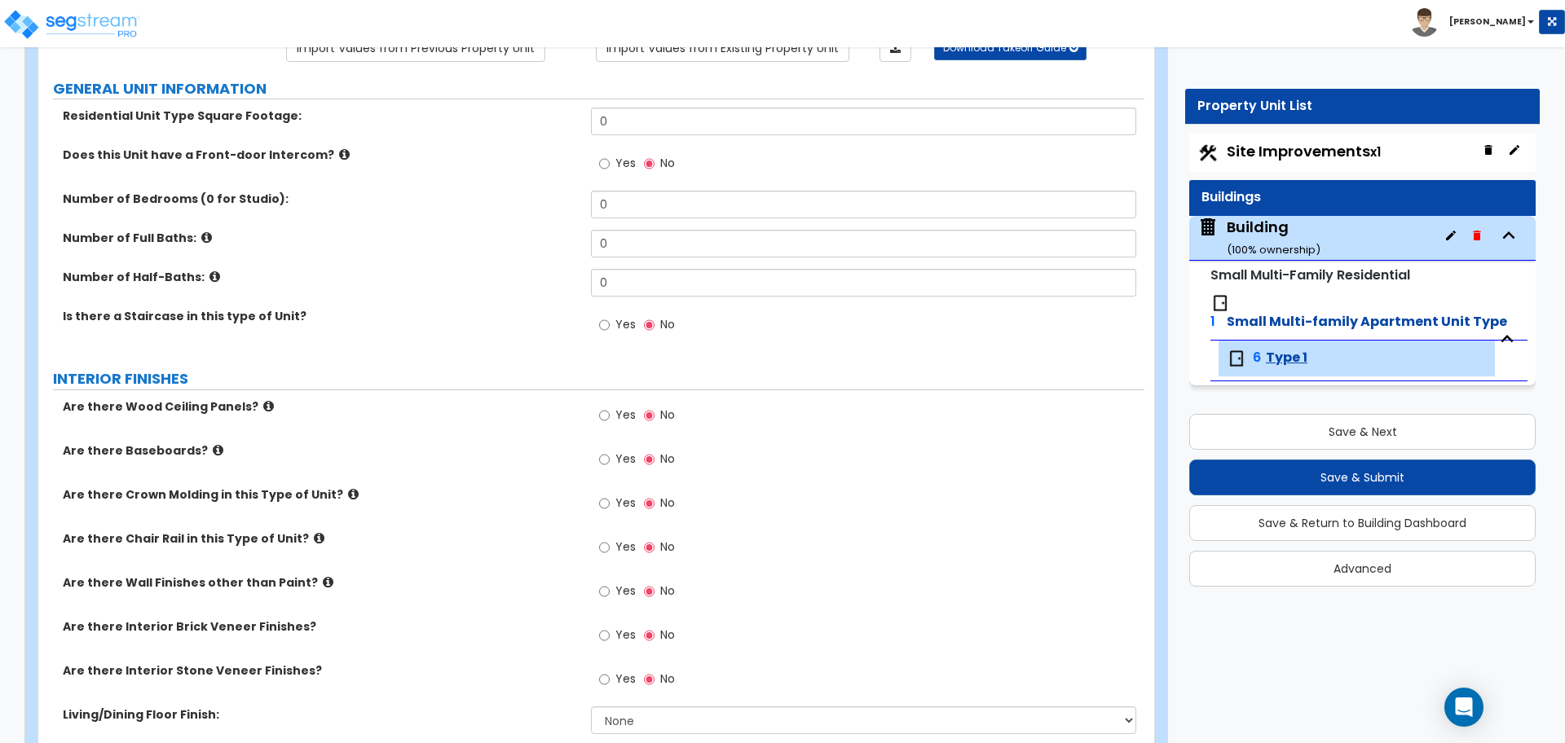
click at [1257, 147] on span "Site Improvements x1" at bounding box center [1303, 151] width 154 height 20
select select "1"
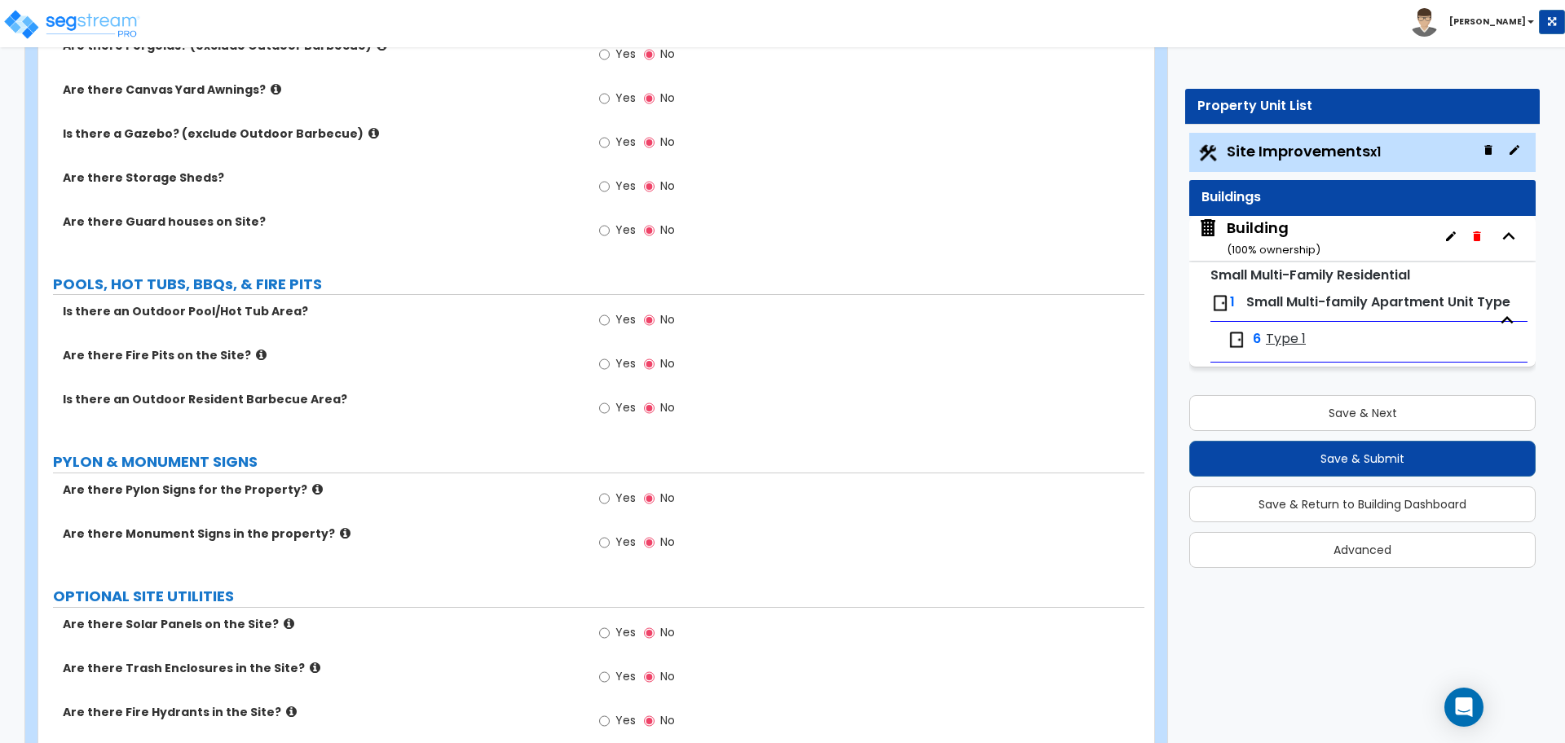
scroll to position [2197, 0]
click at [624, 412] on label "Yes" at bounding box center [617, 409] width 37 height 28
click at [610, 412] on input "Yes" at bounding box center [604, 407] width 11 height 18
radio input "true"
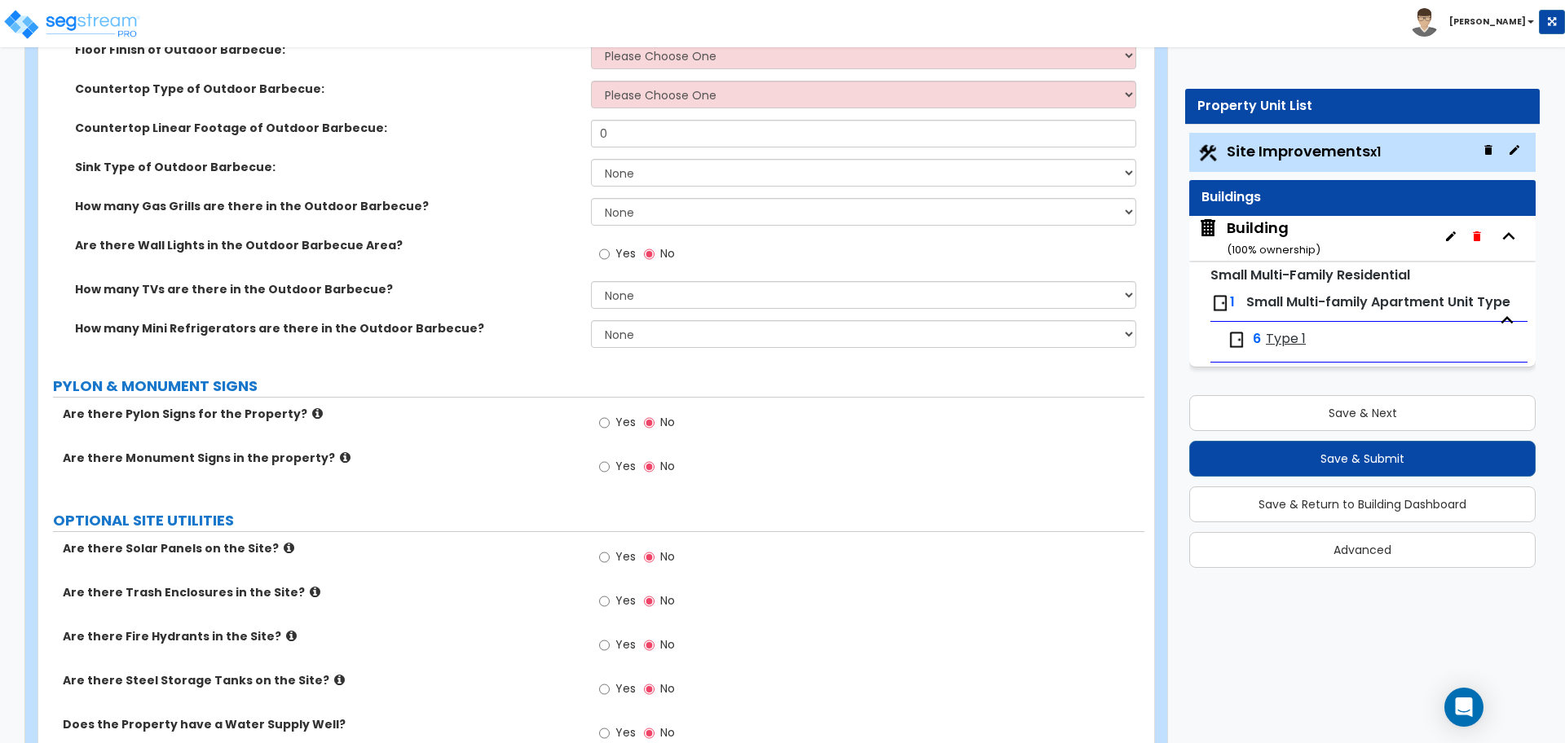
scroll to position [2670, 0]
click at [605, 252] on input "Yes" at bounding box center [604, 253] width 11 height 18
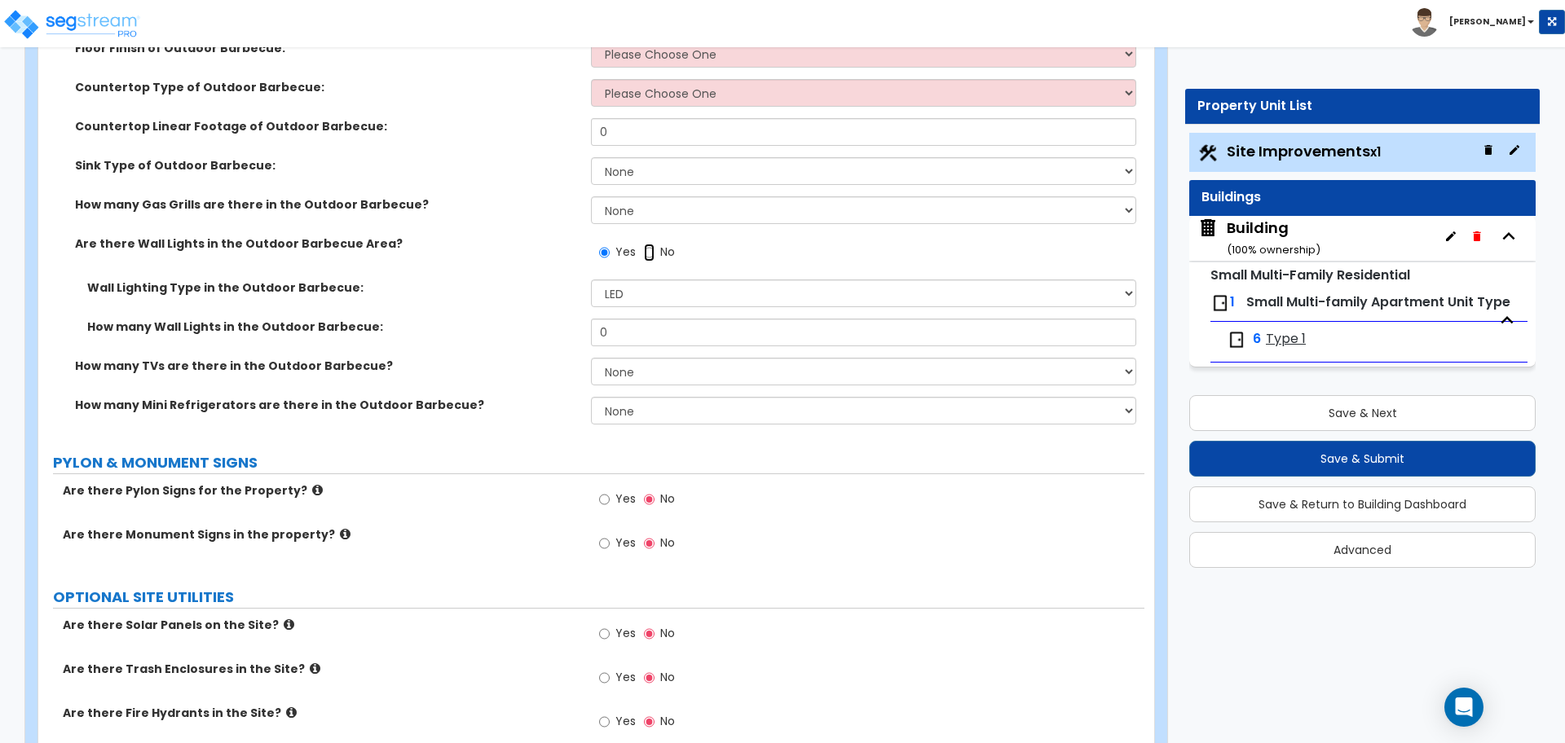
click at [645, 246] on input "No" at bounding box center [649, 253] width 11 height 18
radio input "false"
radio input "true"
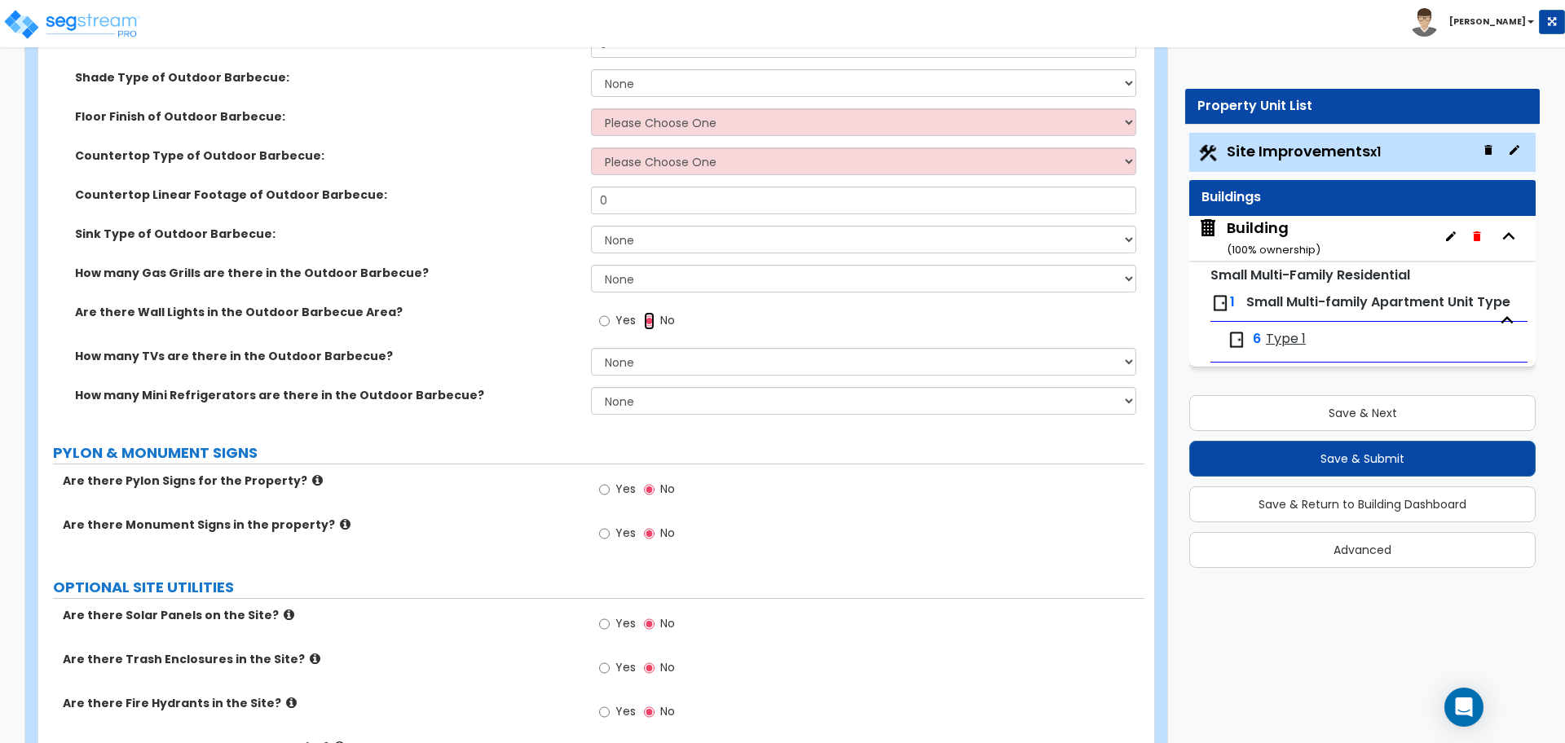
scroll to position [2469, 0]
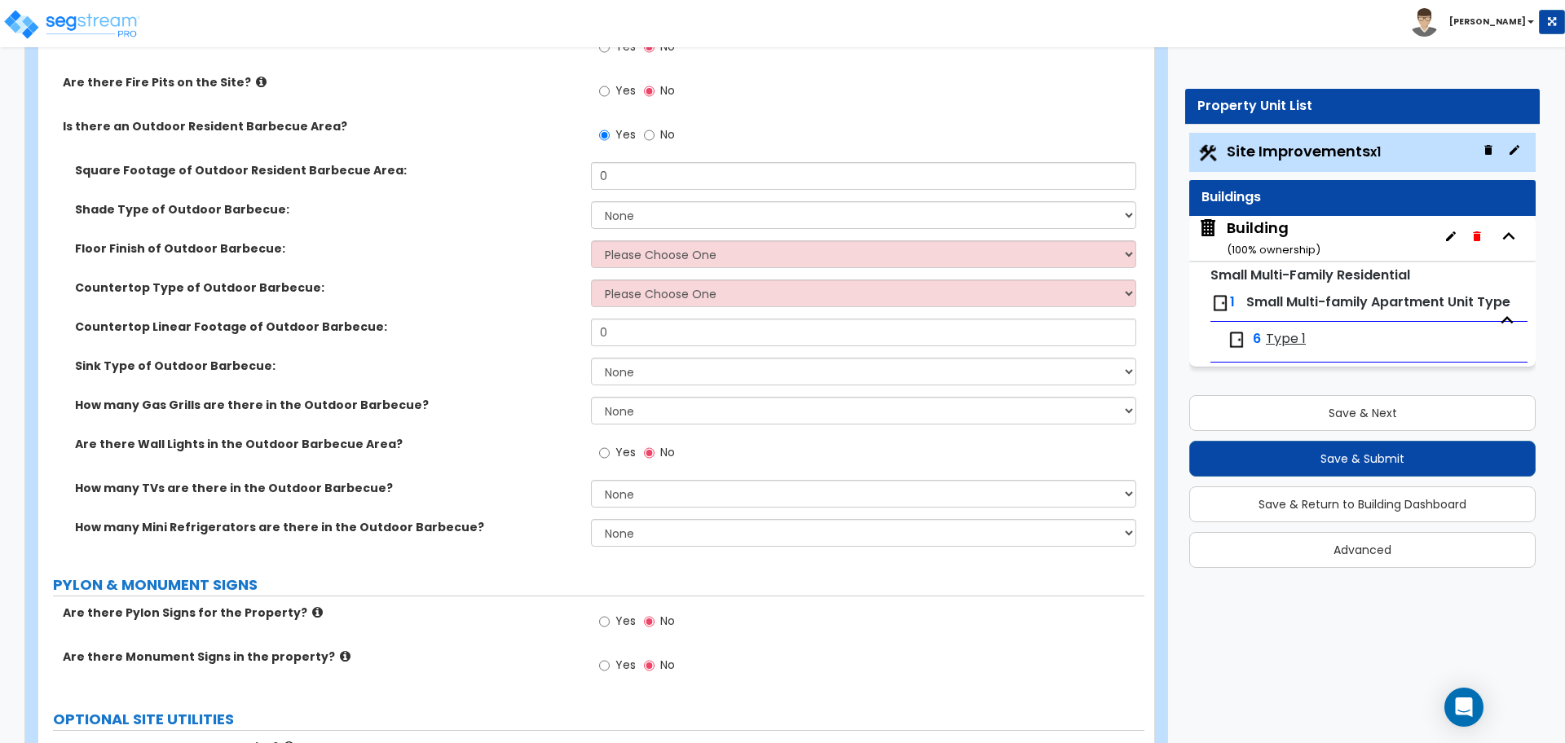
drag, startPoint x: 627, startPoint y: 187, endPoint x: 602, endPoint y: 183, distance: 25.6
click at [602, 183] on div "Square Footage of Outdoor Resident Barbecue Area: 0" at bounding box center [591, 181] width 1106 height 39
drag, startPoint x: 612, startPoint y: 177, endPoint x: 574, endPoint y: 176, distance: 38.3
click at [574, 176] on div "Square Footage of Outdoor Resident Barbecue Area: 0" at bounding box center [591, 181] width 1106 height 39
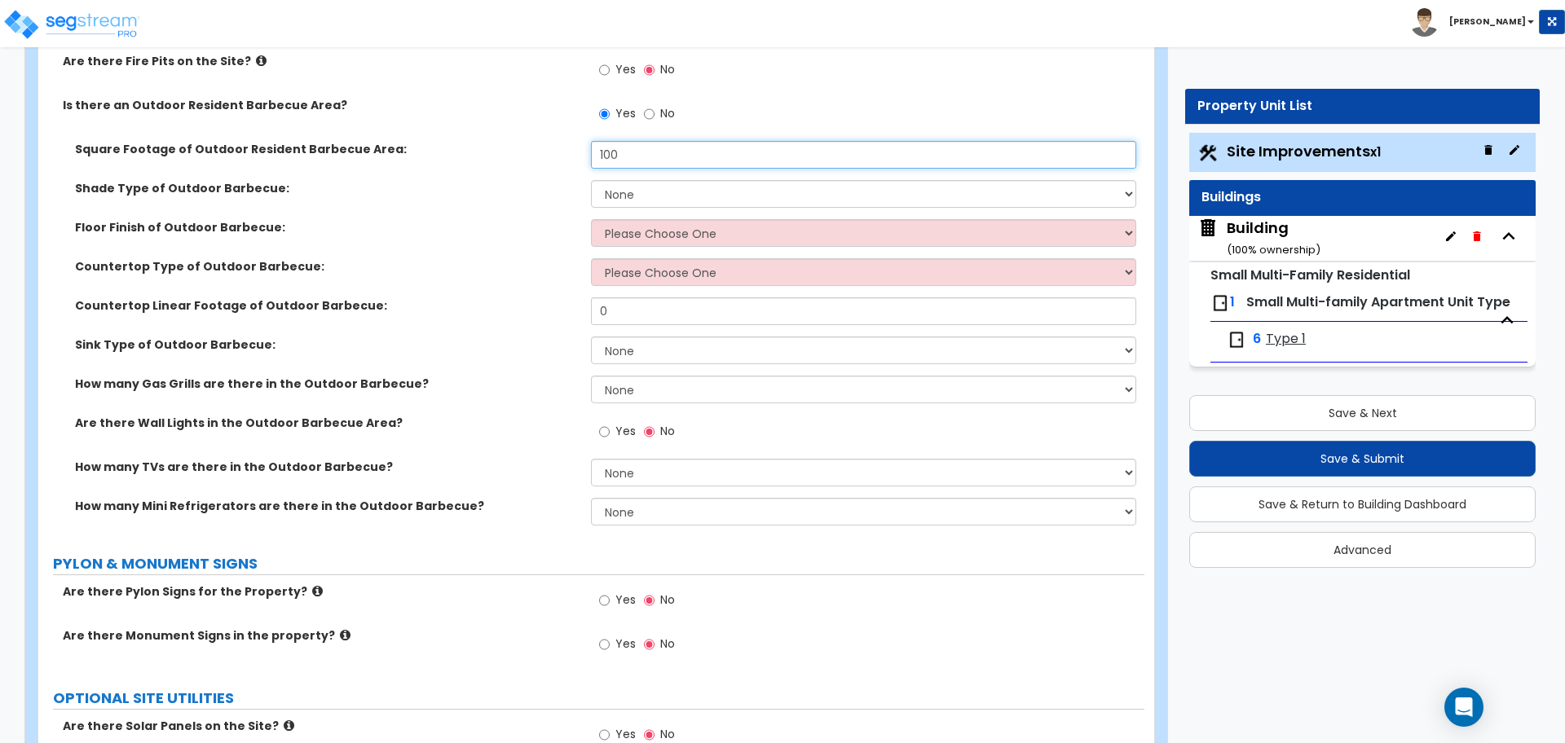
scroll to position [2495, 0]
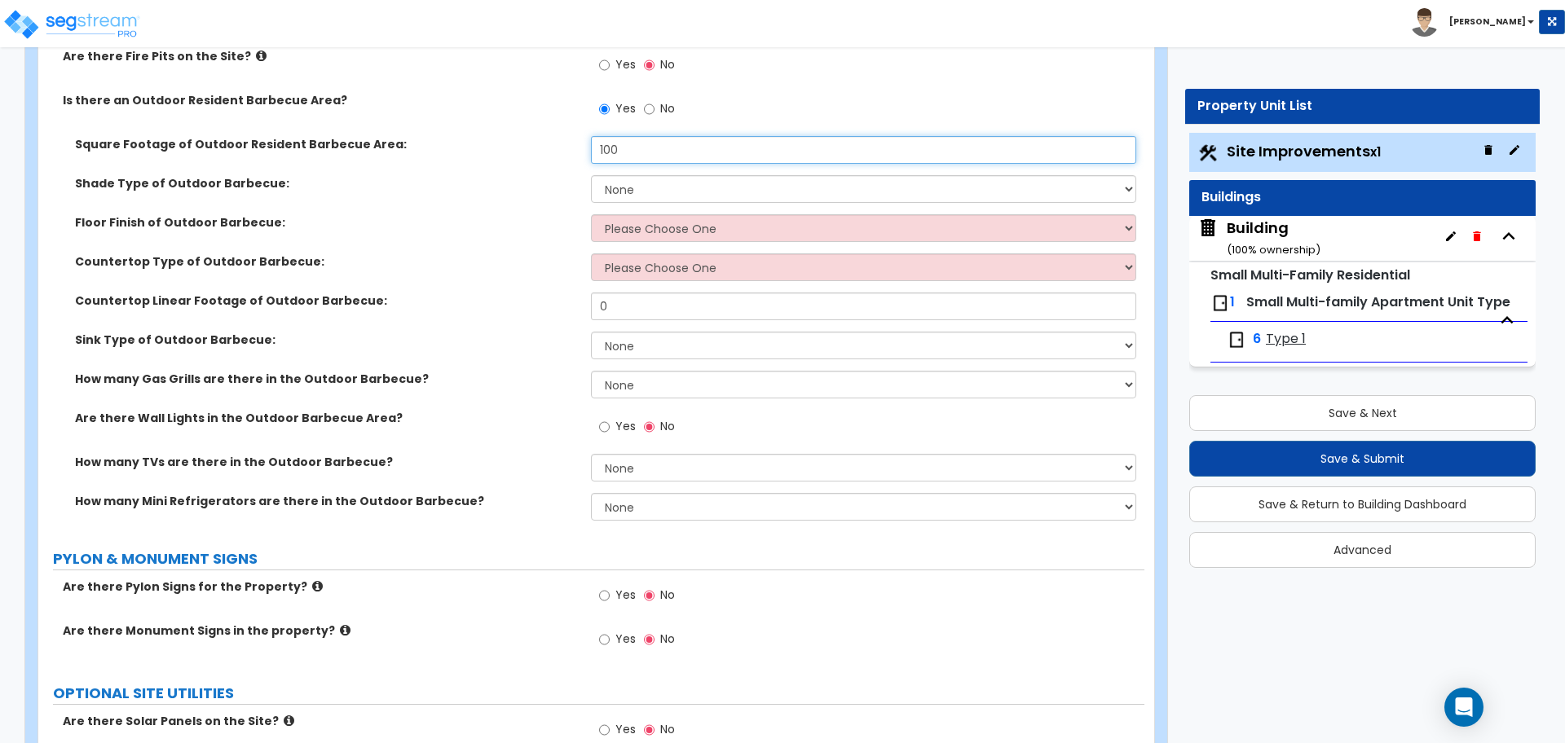
type input "100"
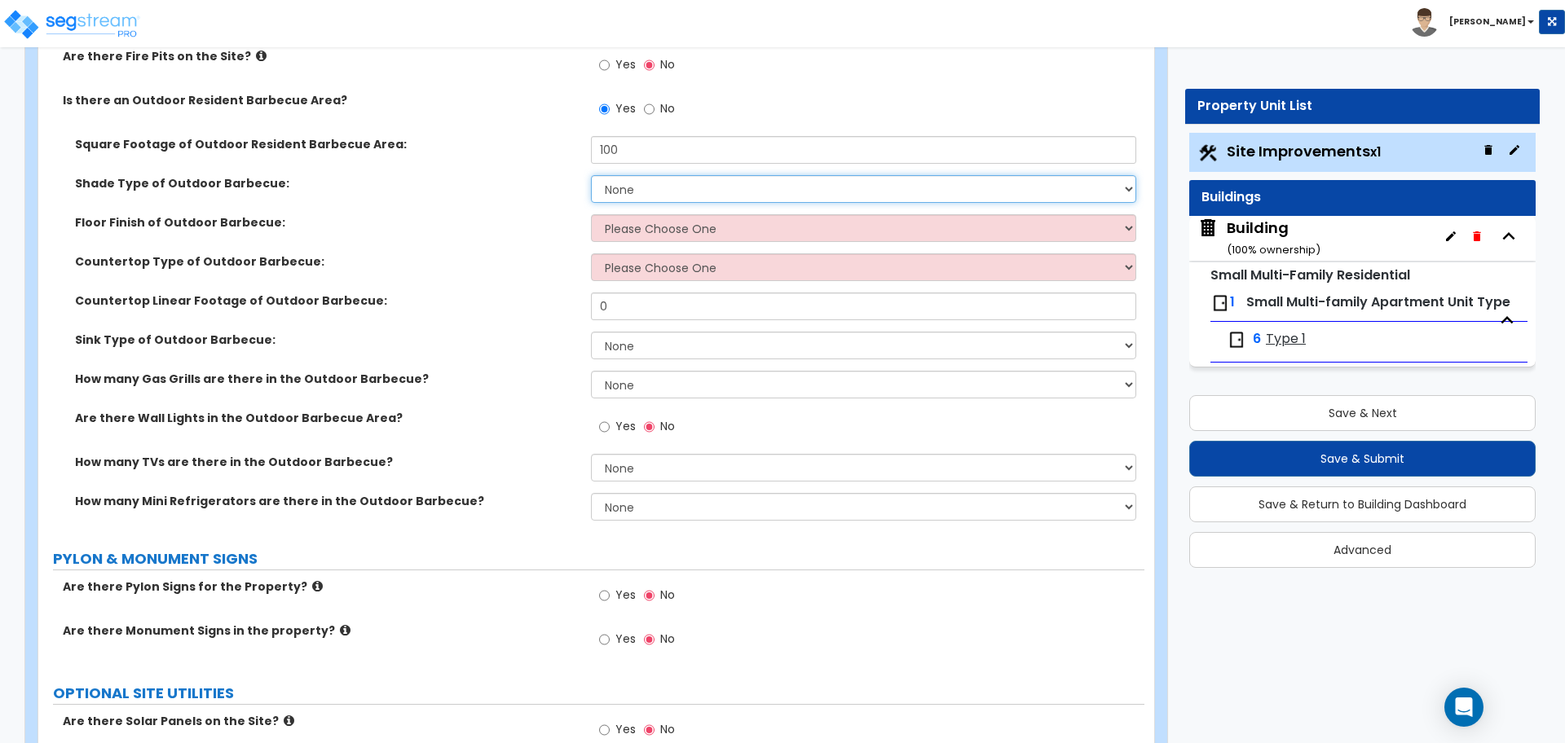
click at [644, 180] on select "None Roof Pergola" at bounding box center [863, 189] width 544 height 28
click at [591, 175] on select "None Roof Pergola" at bounding box center [863, 189] width 544 height 28
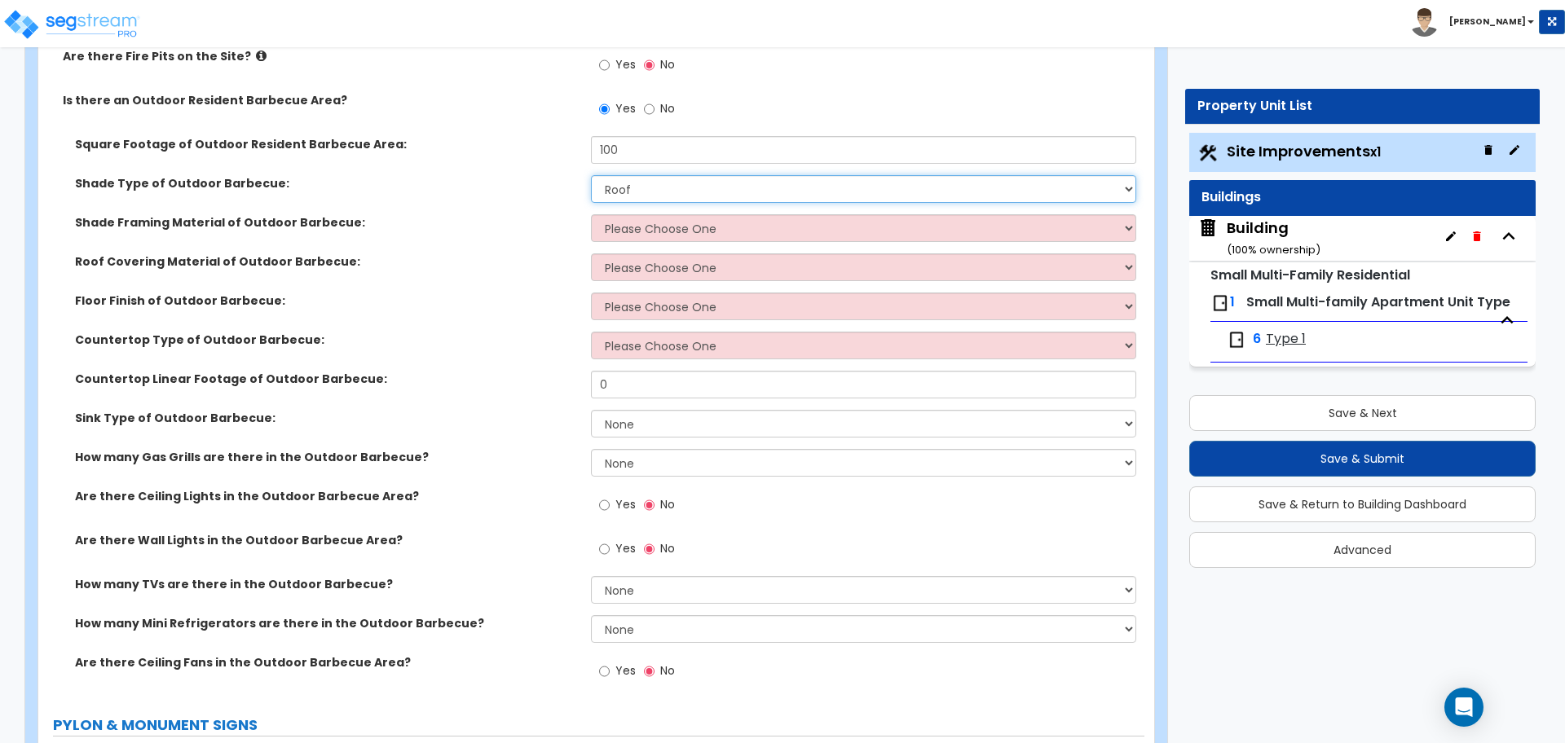
click at [643, 181] on select "None Roof Pergola" at bounding box center [863, 189] width 544 height 28
click at [591, 175] on select "None Roof Pergola" at bounding box center [863, 189] width 544 height 28
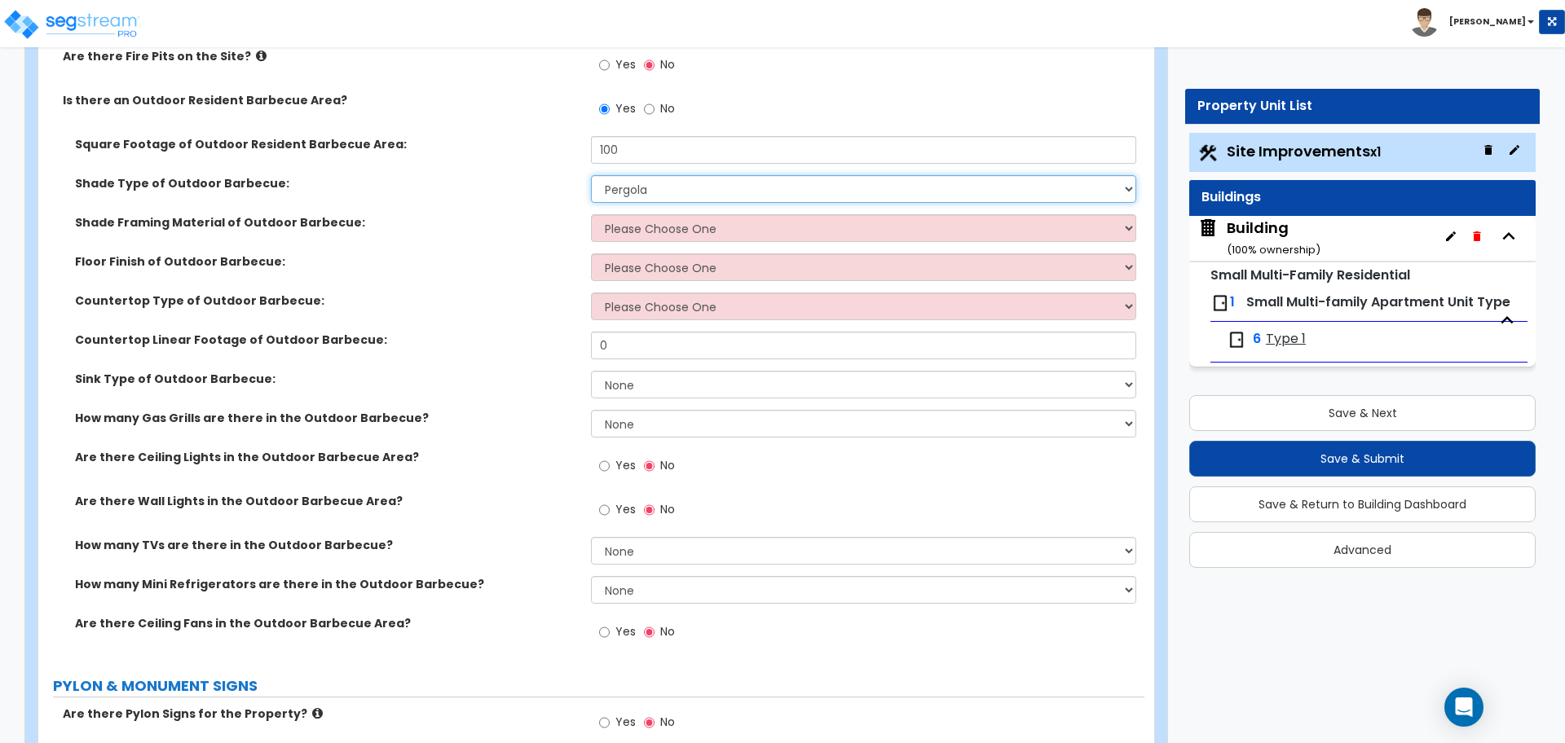
click at [641, 186] on select "None Roof Pergola" at bounding box center [863, 189] width 544 height 28
select select "1"
click at [591, 175] on select "None Roof Pergola" at bounding box center [863, 189] width 544 height 28
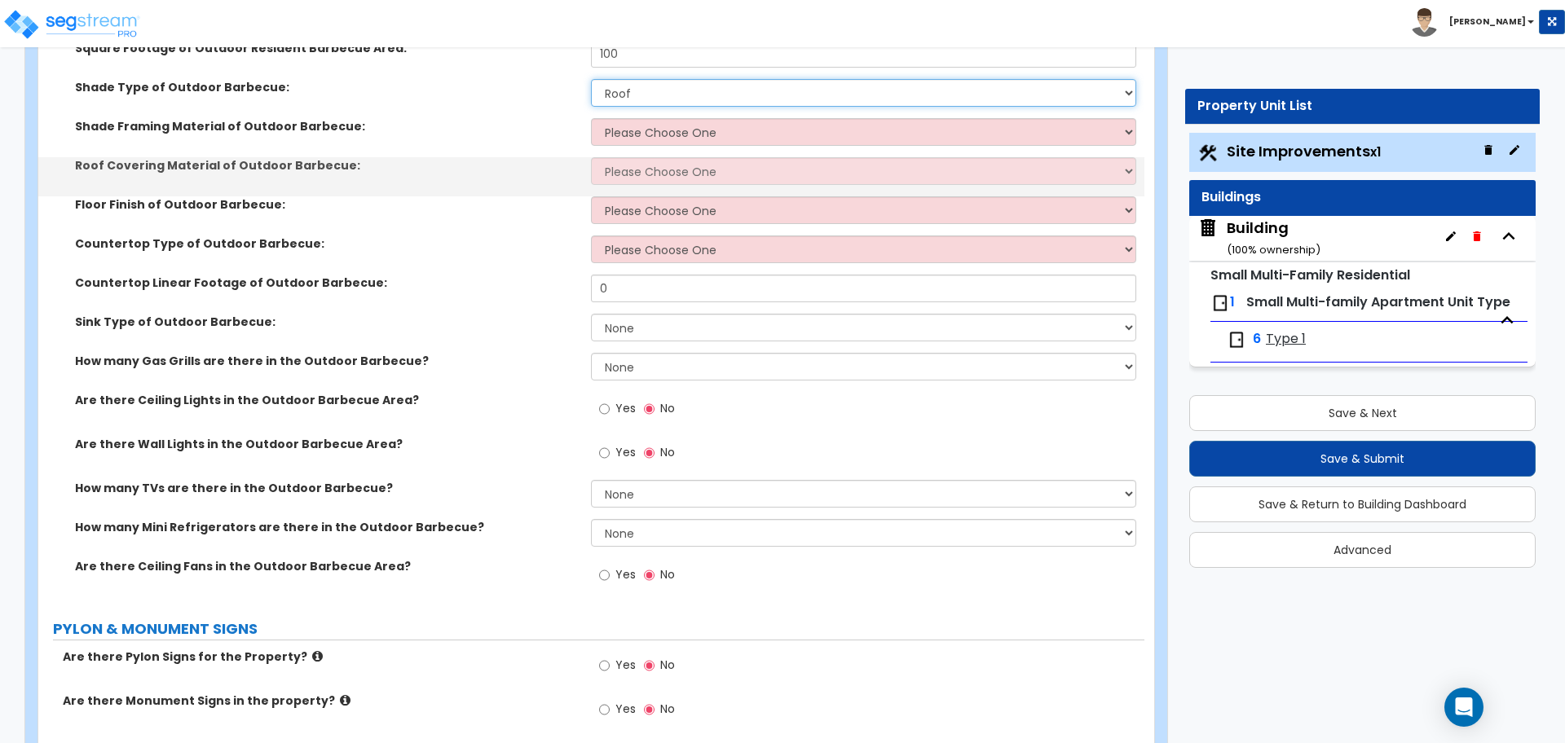
scroll to position [2593, 0]
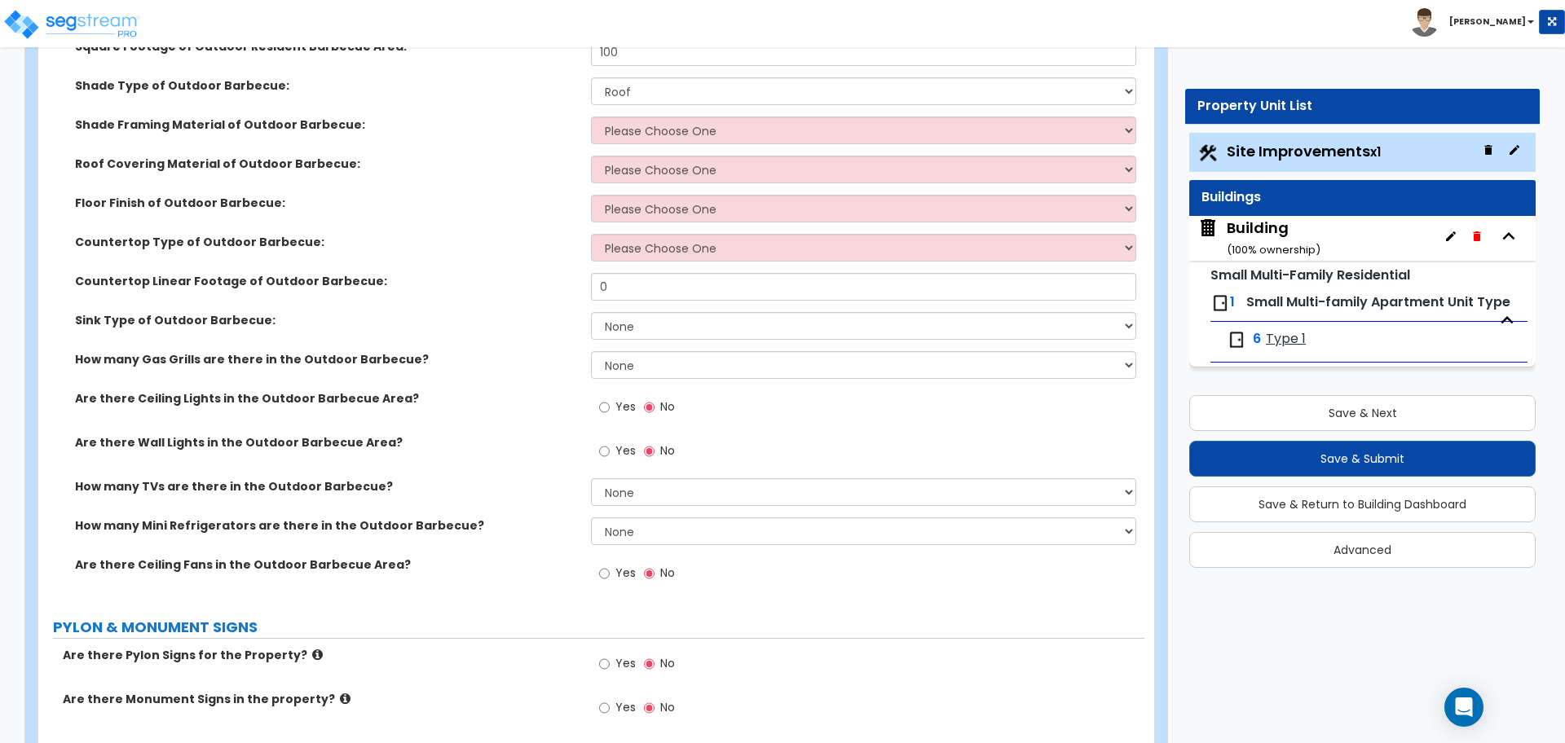
click at [618, 403] on span "Yes" at bounding box center [625, 406] width 20 height 16
click at [610, 403] on input "Yes" at bounding box center [604, 407] width 11 height 18
radio input "true"
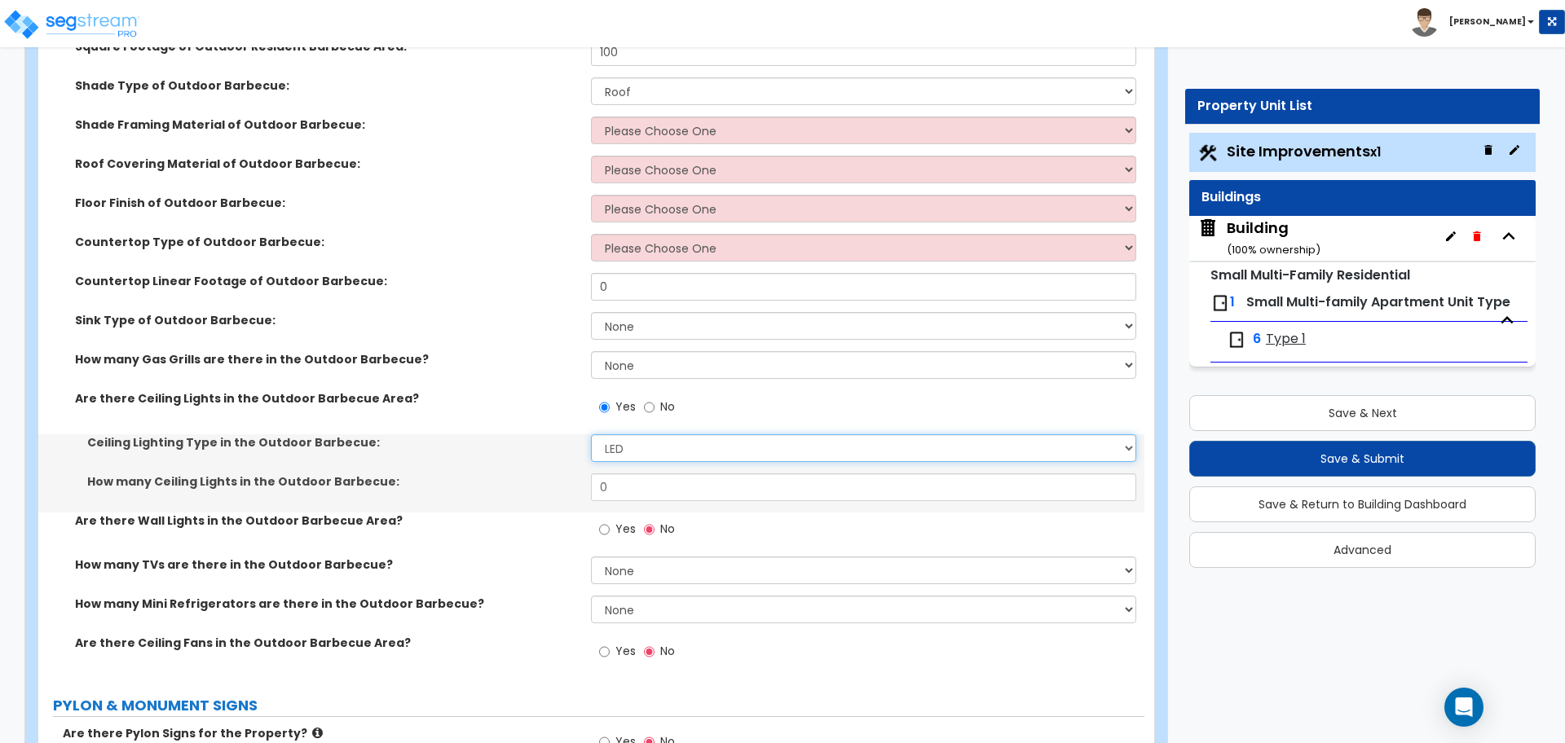
click at [641, 439] on select "LED Incandescent" at bounding box center [863, 448] width 544 height 28
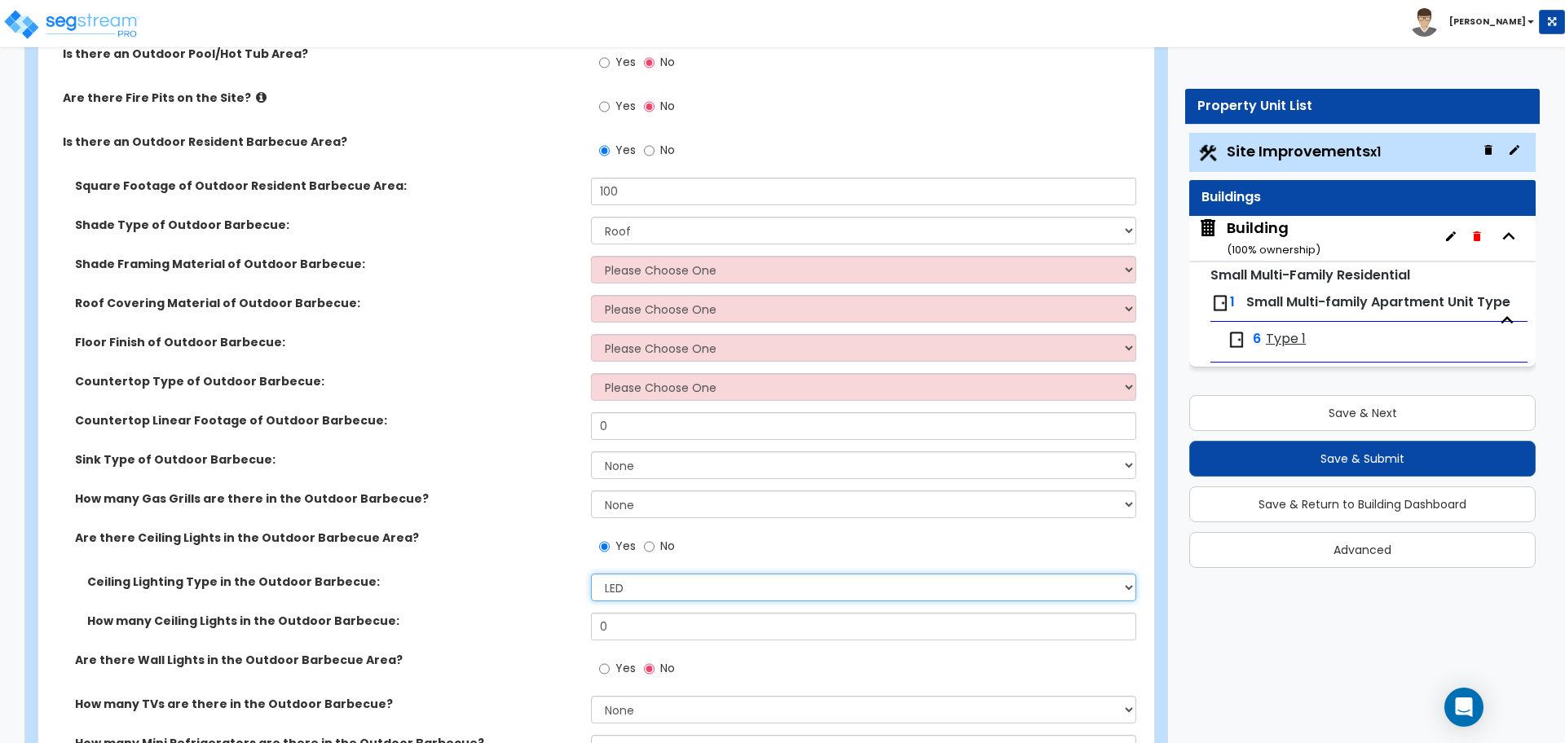
scroll to position [2441, 0]
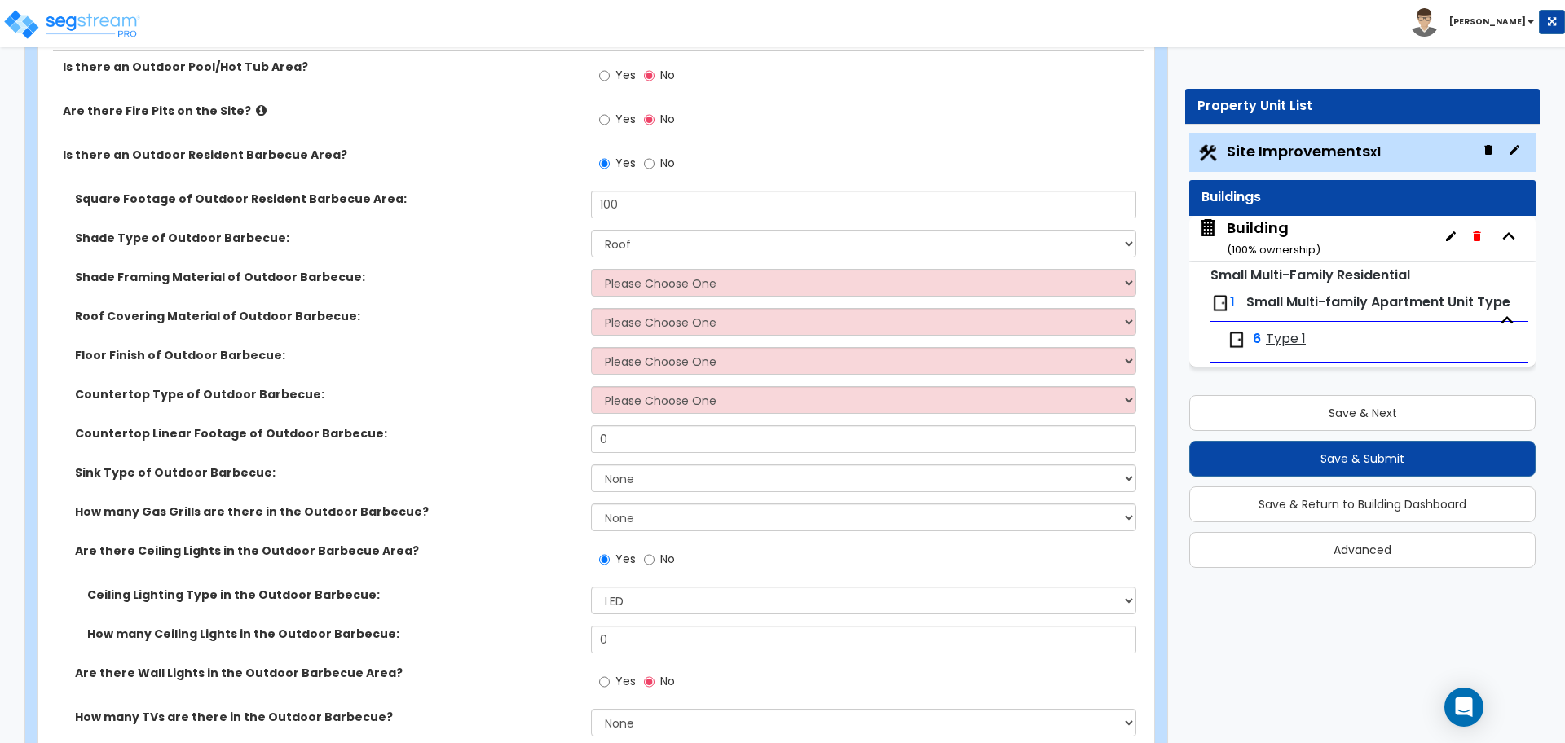
click at [1265, 229] on div "Building ( 100 % ownership)" at bounding box center [1273, 239] width 94 height 42
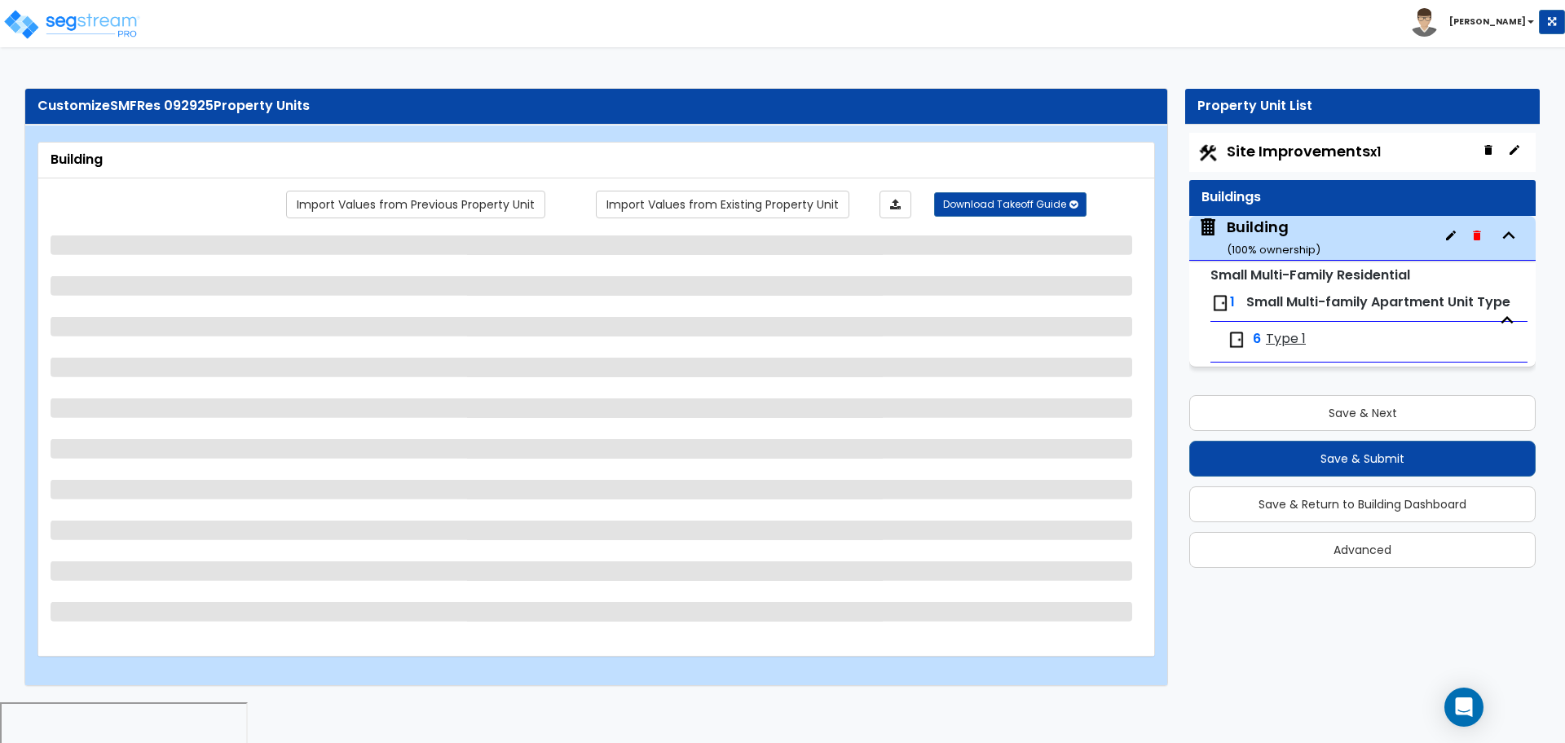
select select "4"
select select "1"
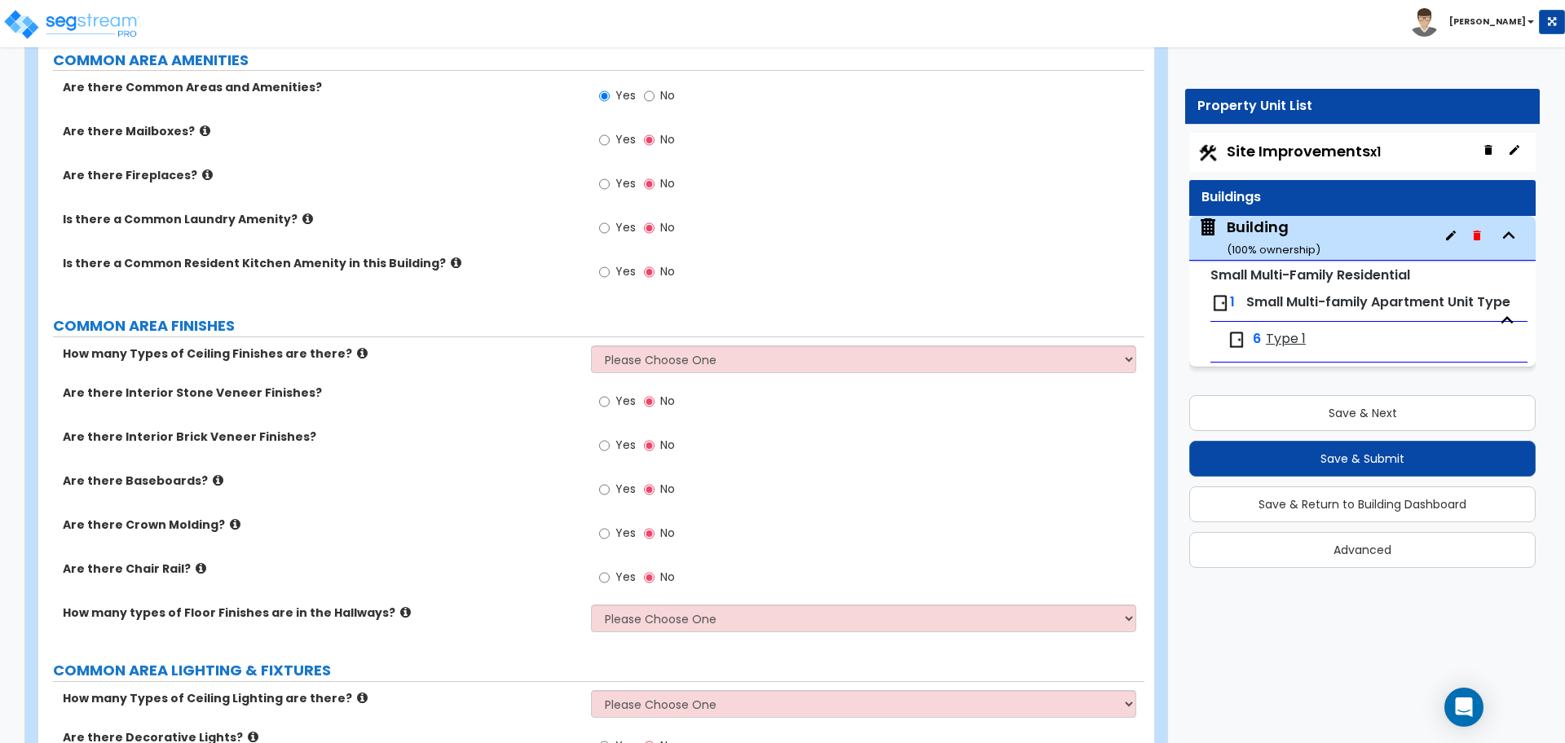
scroll to position [2037, 0]
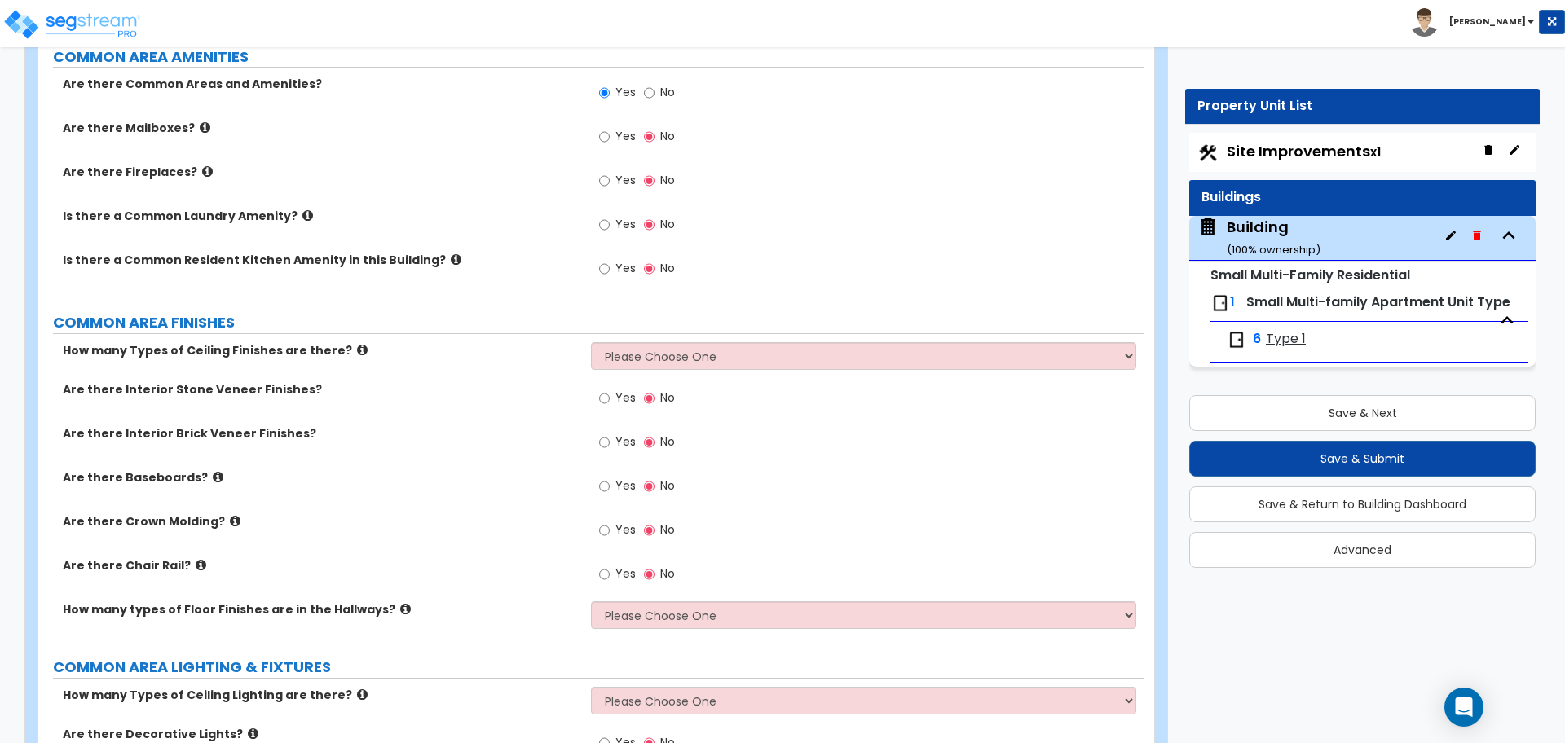
click at [614, 183] on label "Yes" at bounding box center [617, 183] width 37 height 28
click at [610, 183] on input "Yes" at bounding box center [604, 181] width 11 height 18
radio input "true"
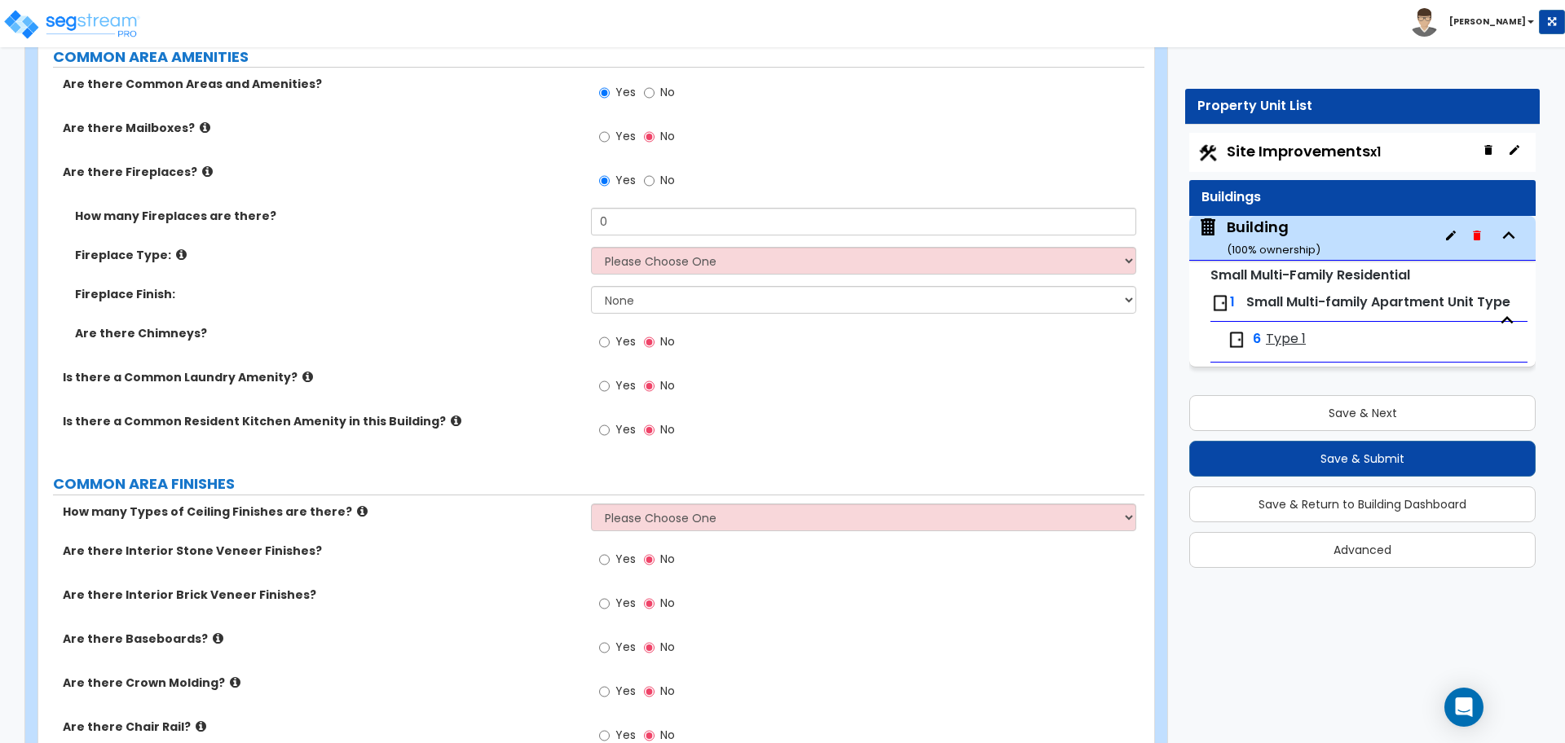
click at [619, 341] on span "Yes" at bounding box center [625, 341] width 20 height 16
click at [610, 341] on input "Yes" at bounding box center [604, 342] width 11 height 18
radio input "true"
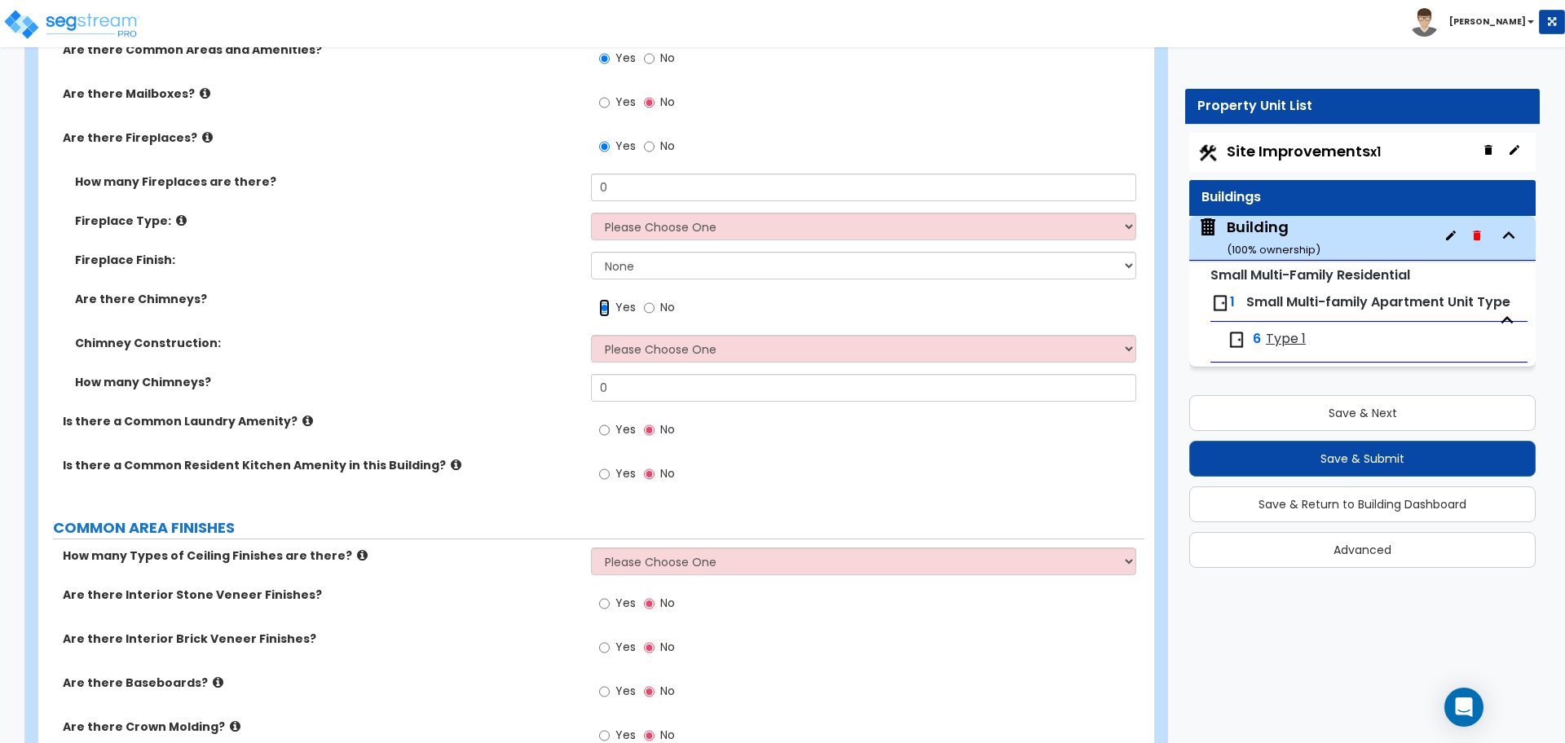
scroll to position [3233, 0]
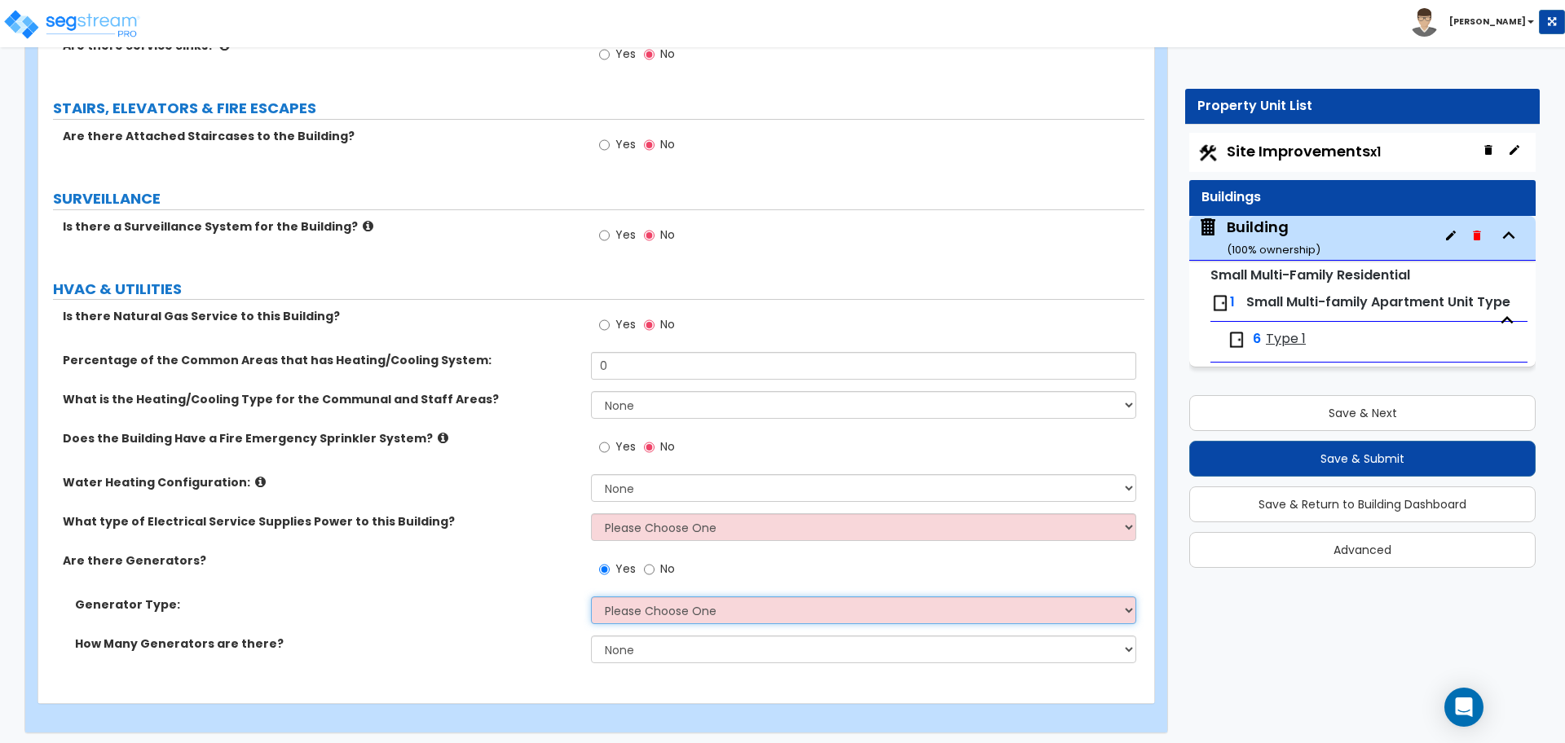
click at [707, 605] on select "Please Choose One Gas Diesel" at bounding box center [863, 611] width 544 height 28
click at [667, 613] on select "Please Choose One Gas Diesel" at bounding box center [863, 611] width 544 height 28
select select "1"
click at [591, 597] on select "Please Choose One Gas Diesel" at bounding box center [863, 611] width 544 height 28
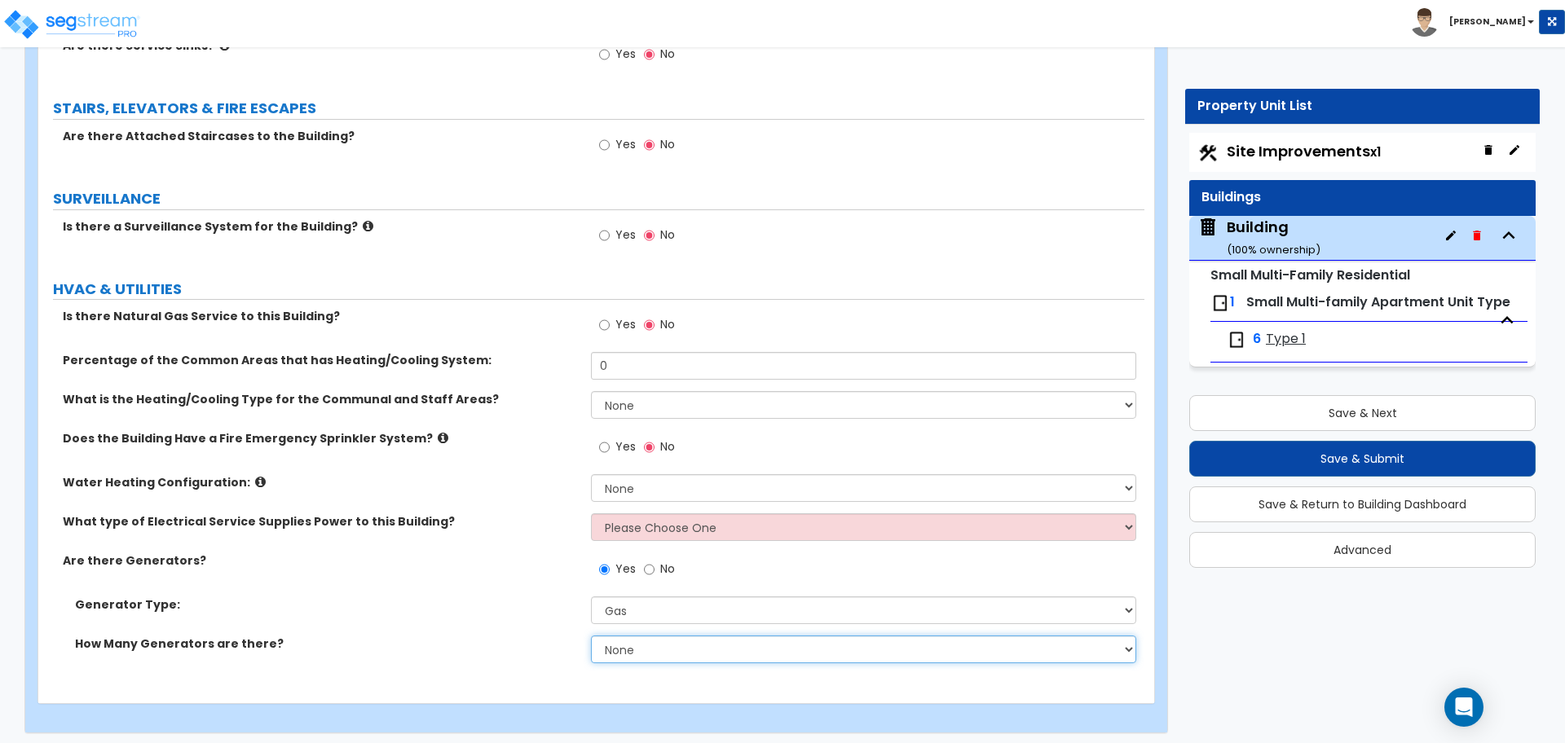
click at [671, 641] on select "None 1 2 3" at bounding box center [863, 650] width 544 height 28
select select "3"
click at [591, 636] on select "None 1 2 3" at bounding box center [863, 650] width 544 height 28
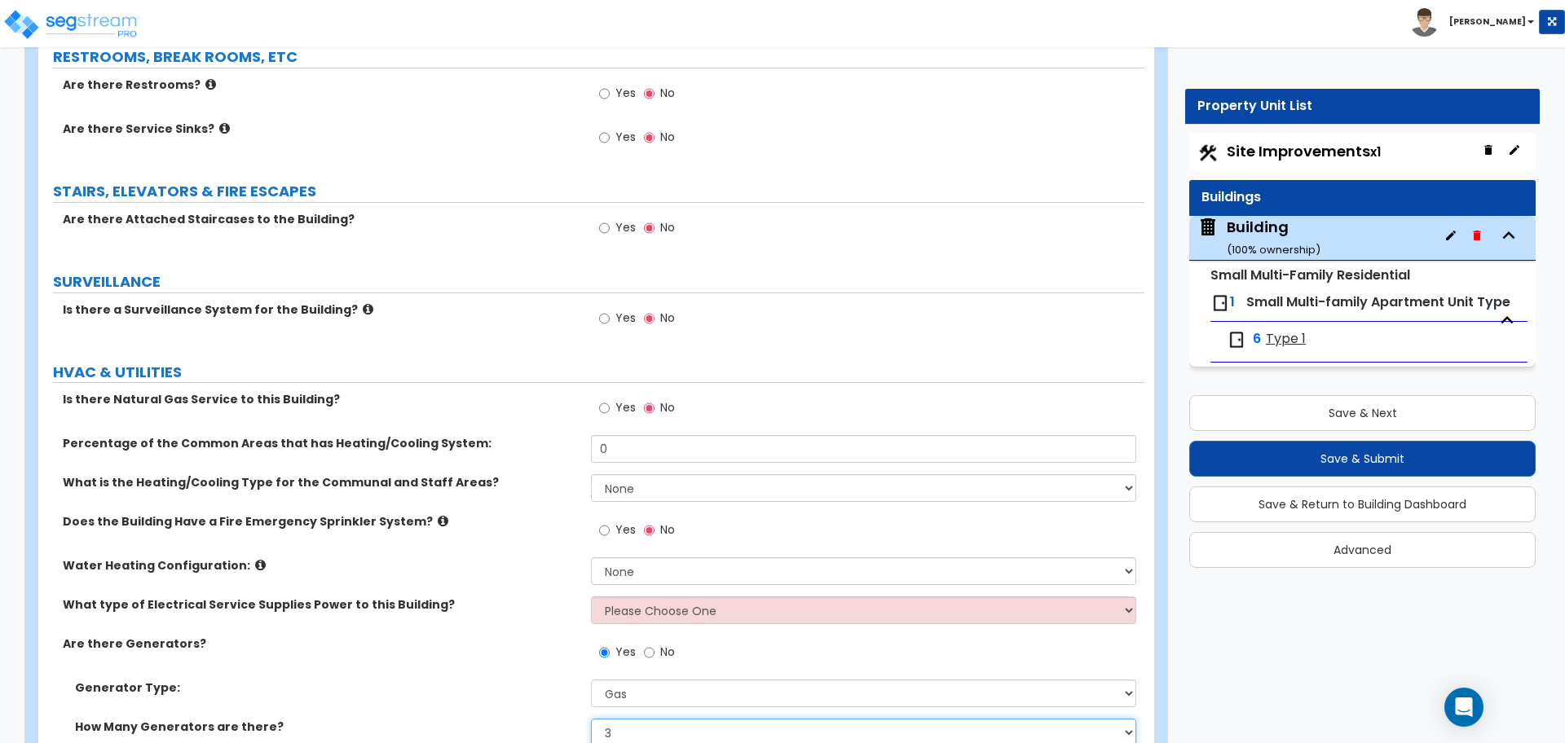
scroll to position [3149, 0]
click at [1315, 161] on div "Site Improvements x1" at bounding box center [1362, 152] width 346 height 39
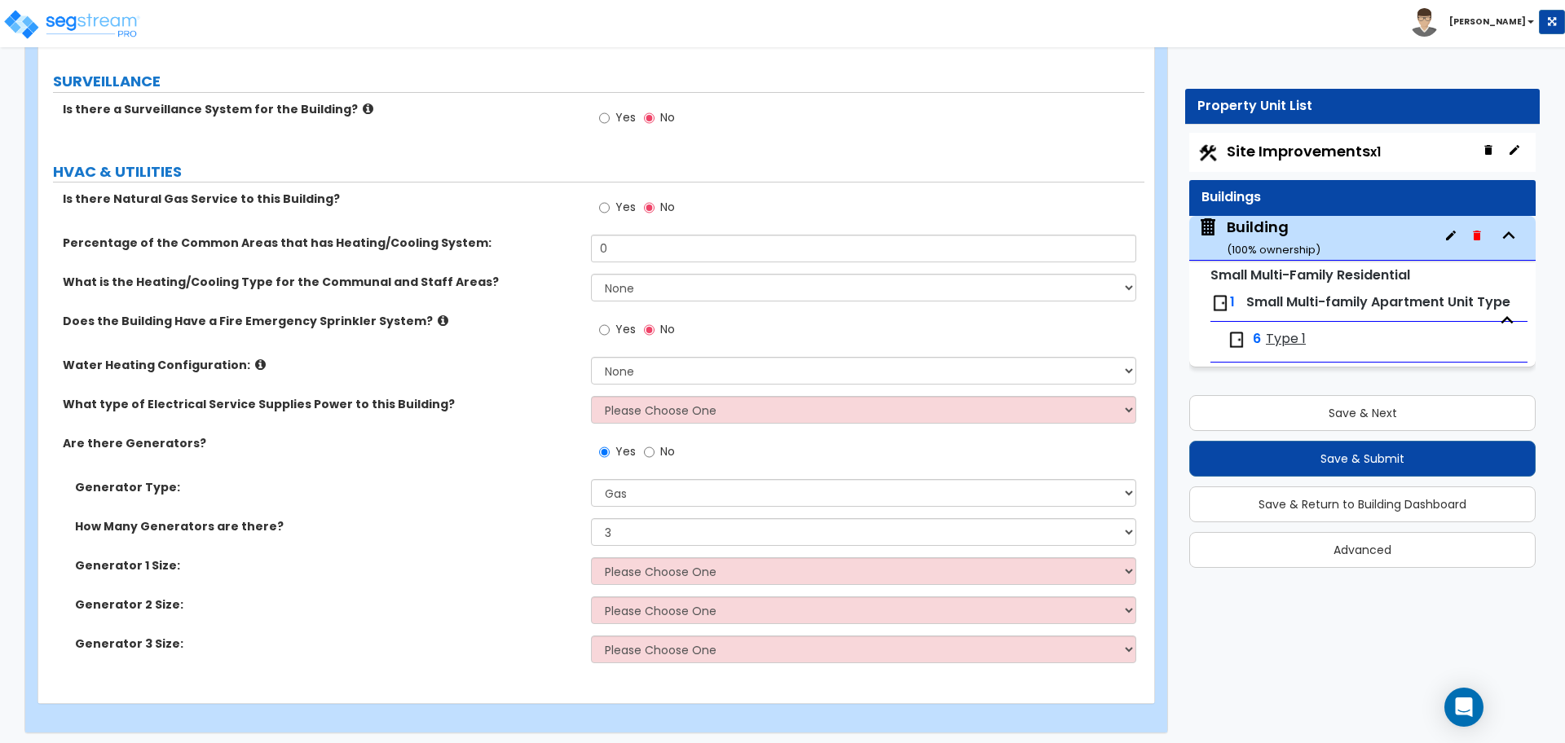
click at [656, 449] on label "No" at bounding box center [659, 454] width 31 height 28
click at [654, 449] on input "No" at bounding box center [649, 452] width 11 height 18
radio input "false"
radio input "true"
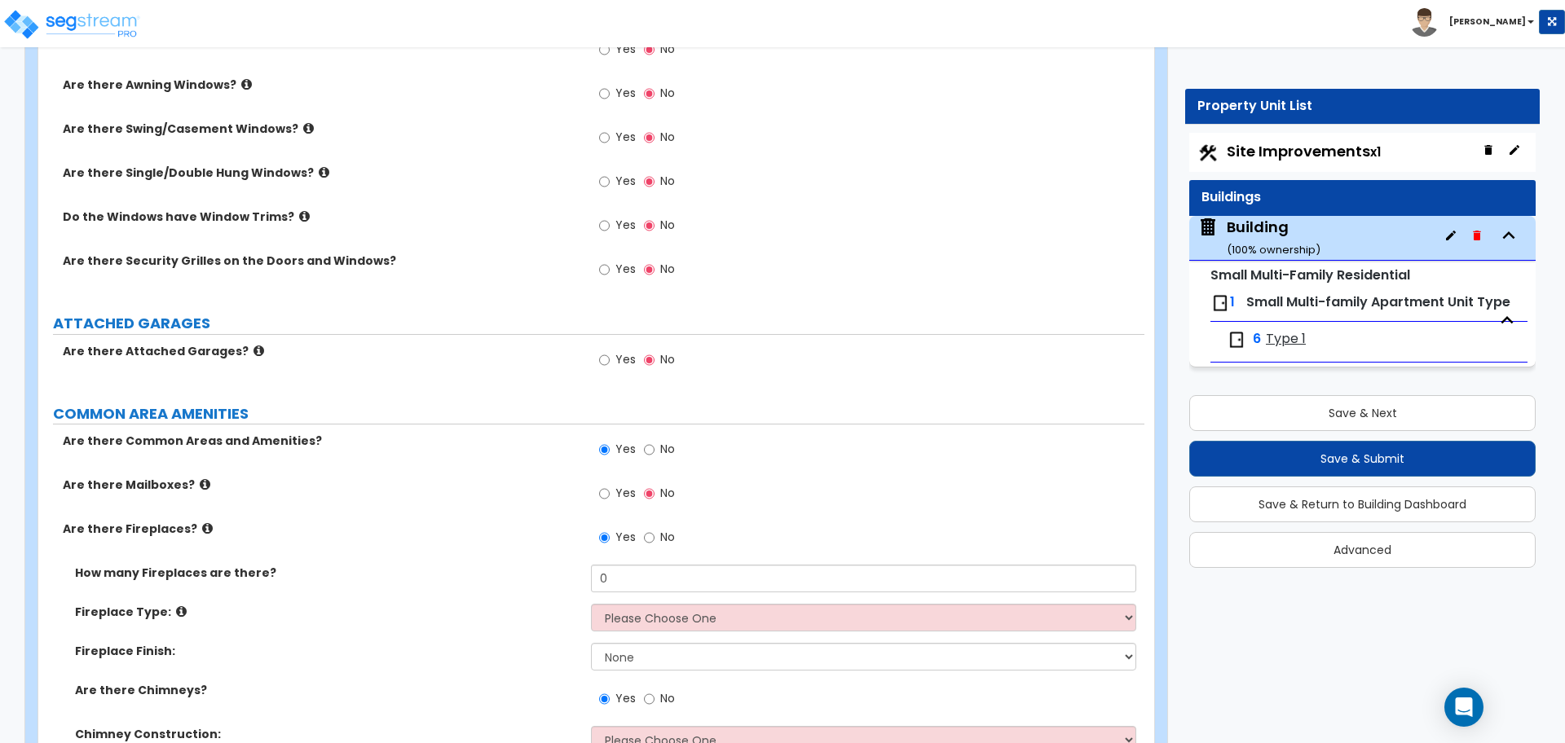
scroll to position [1648, 0]
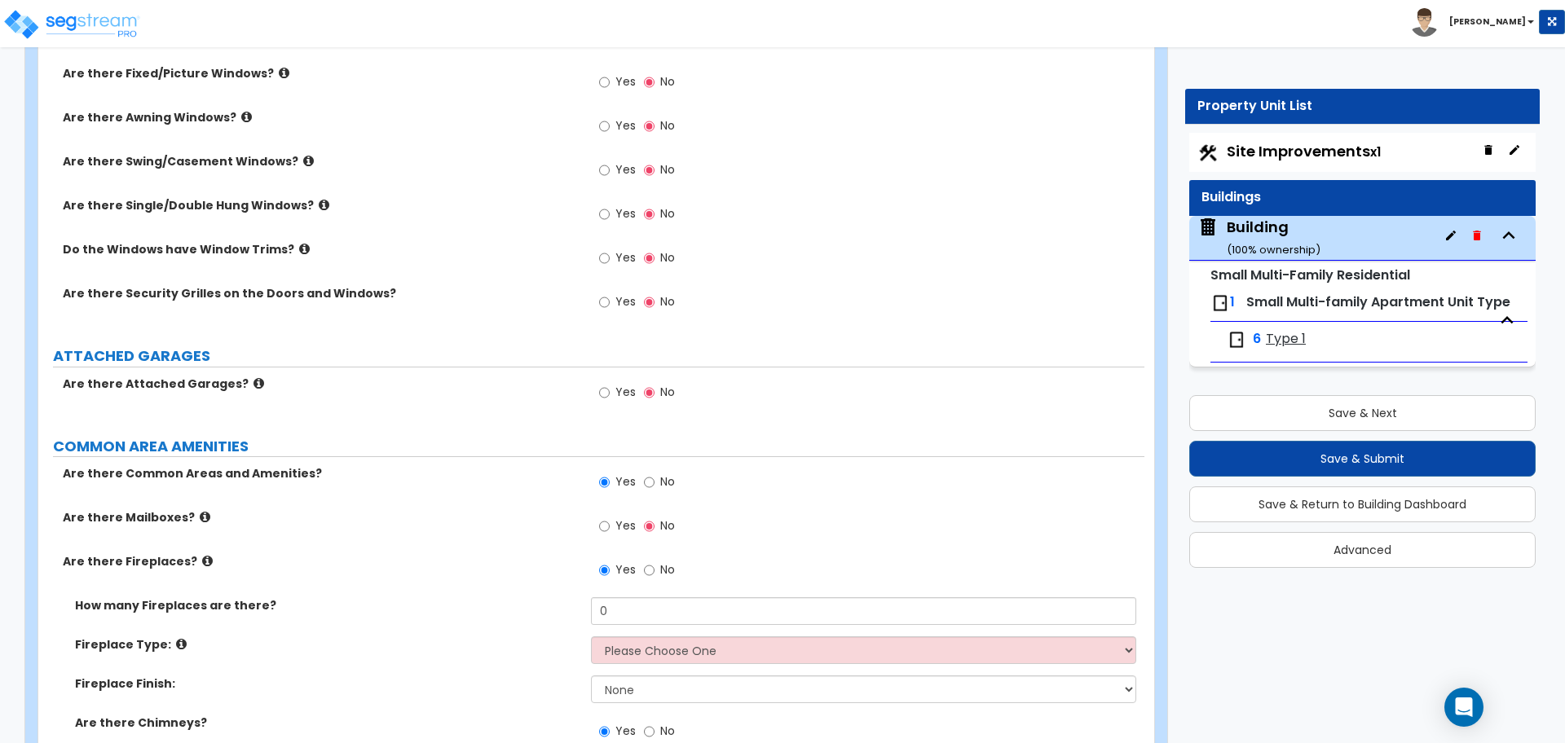
click at [658, 485] on label "No" at bounding box center [659, 484] width 31 height 28
click at [654, 485] on input "No" at bounding box center [649, 482] width 11 height 18
radio input "false"
radio input "true"
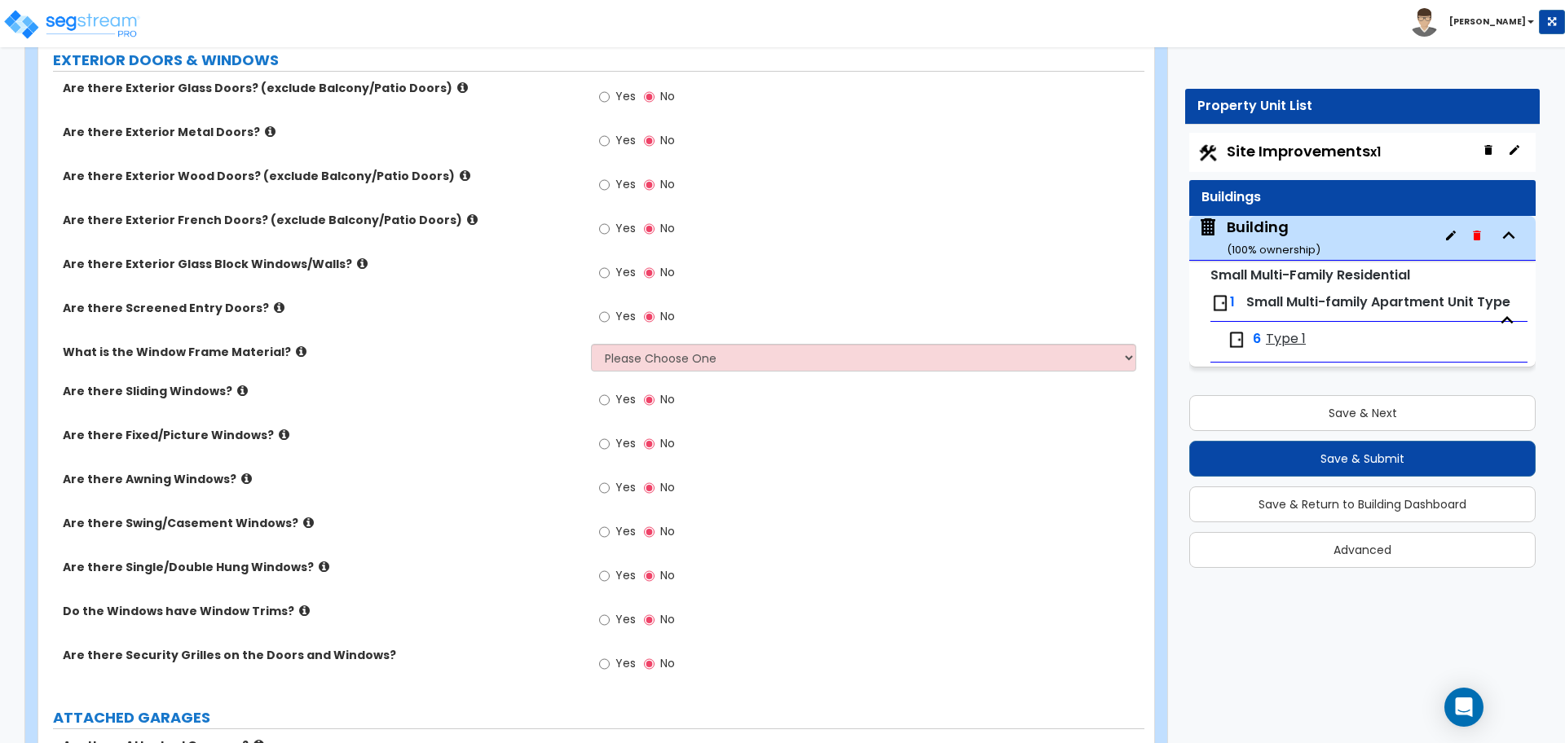
scroll to position [1283, 0]
click at [1276, 141] on span "Site Improvements x1" at bounding box center [1303, 151] width 154 height 20
select select "1"
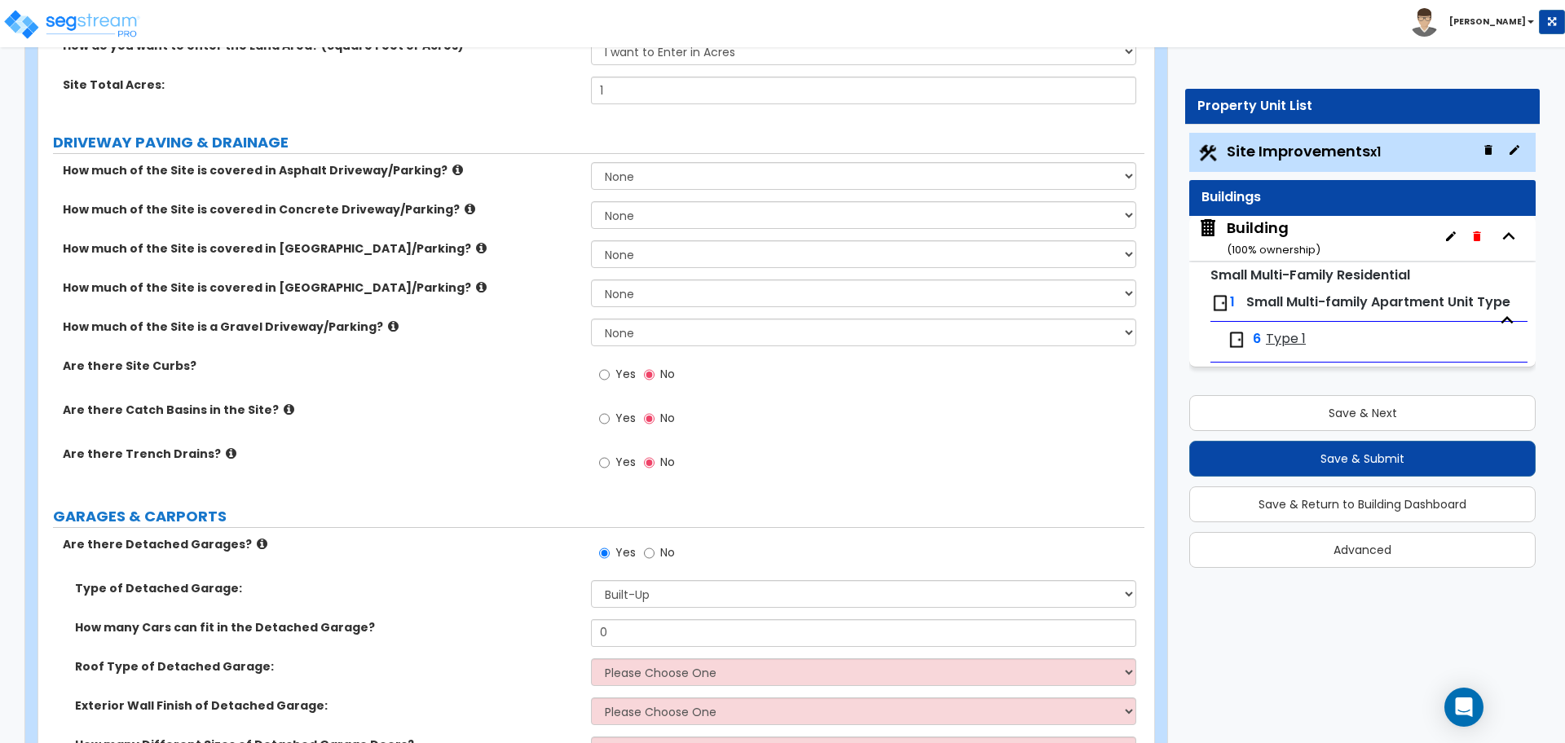
scroll to position [231, 0]
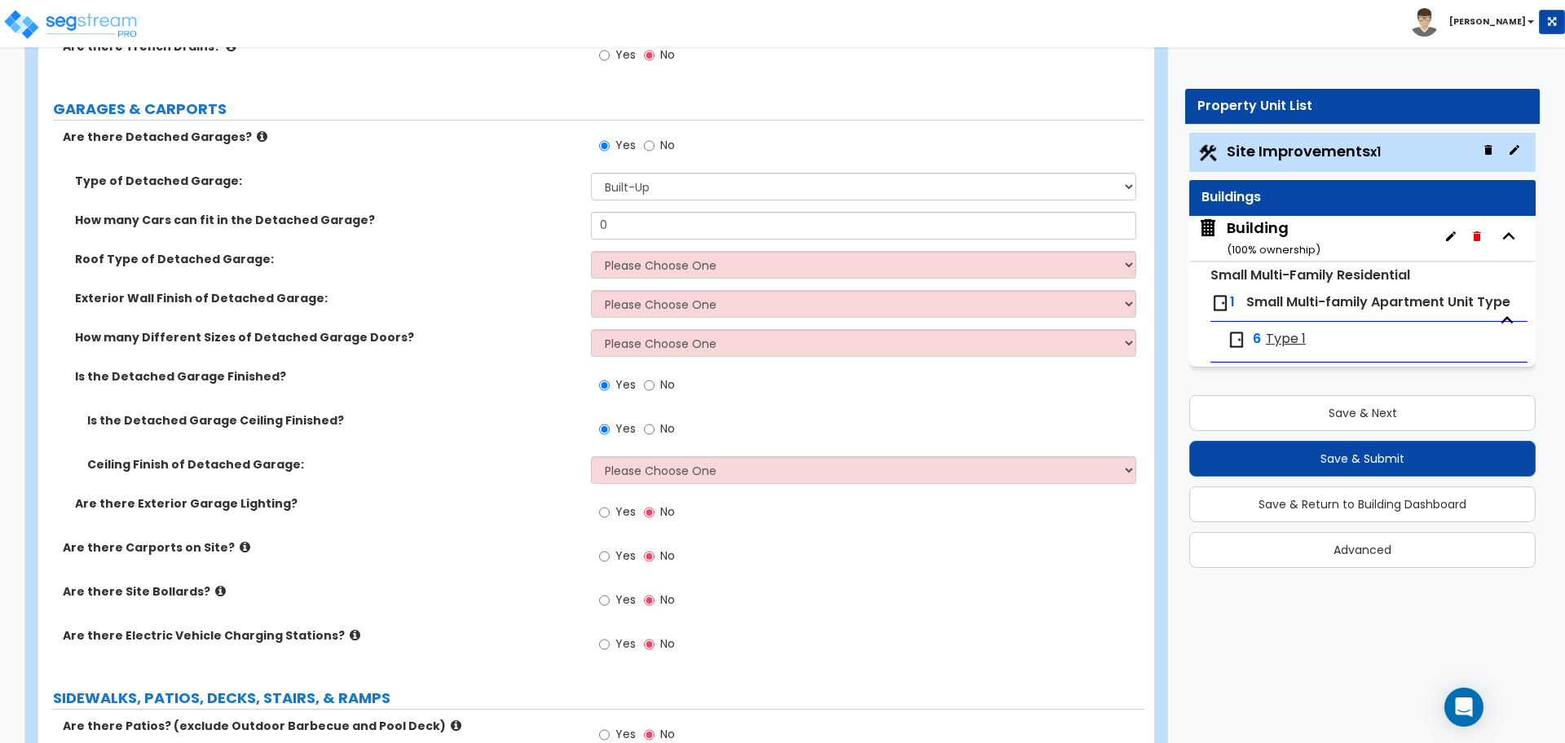
click at [669, 152] on label "No" at bounding box center [659, 148] width 31 height 28
click at [654, 152] on input "No" at bounding box center [649, 146] width 11 height 18
radio input "false"
radio input "true"
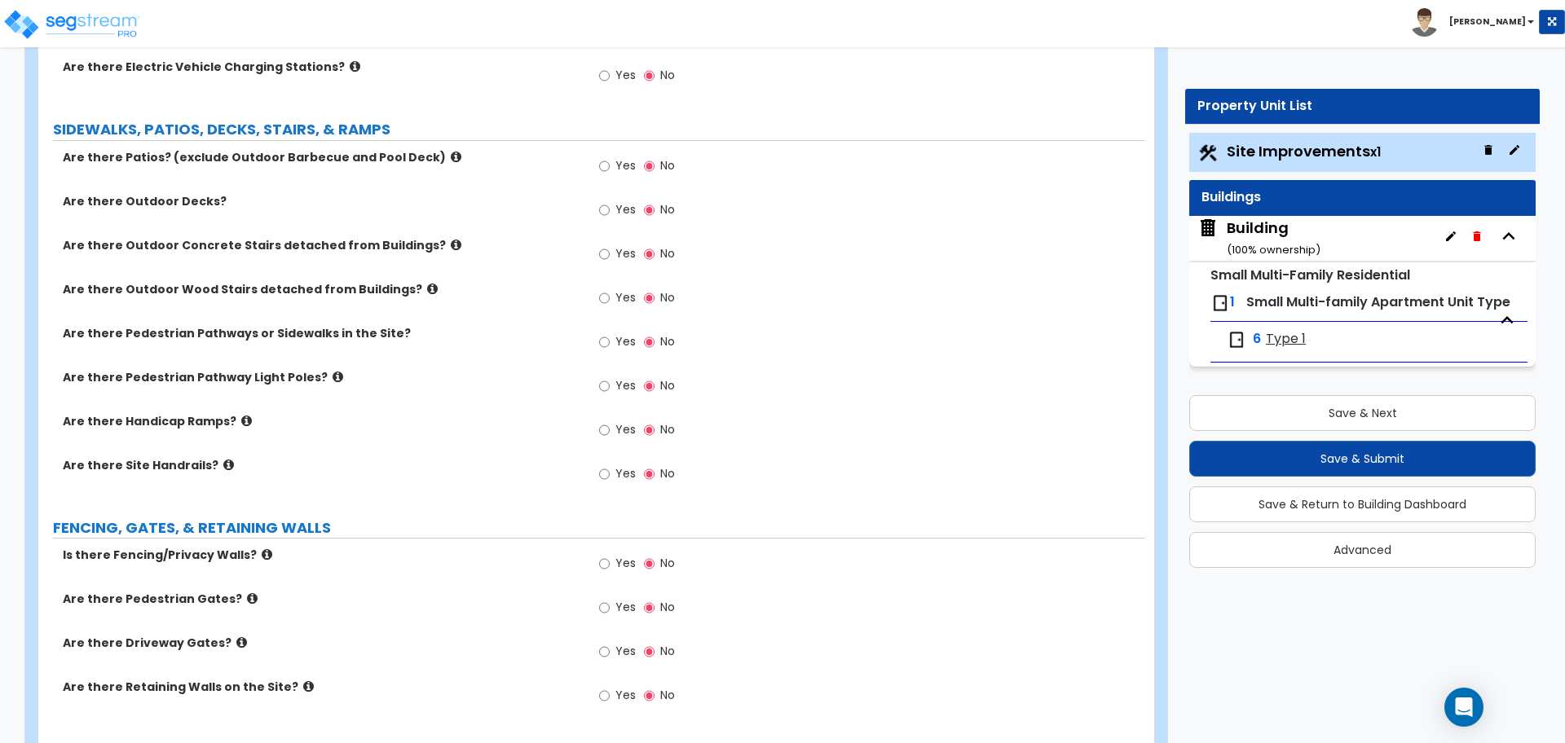
scroll to position [825, 0]
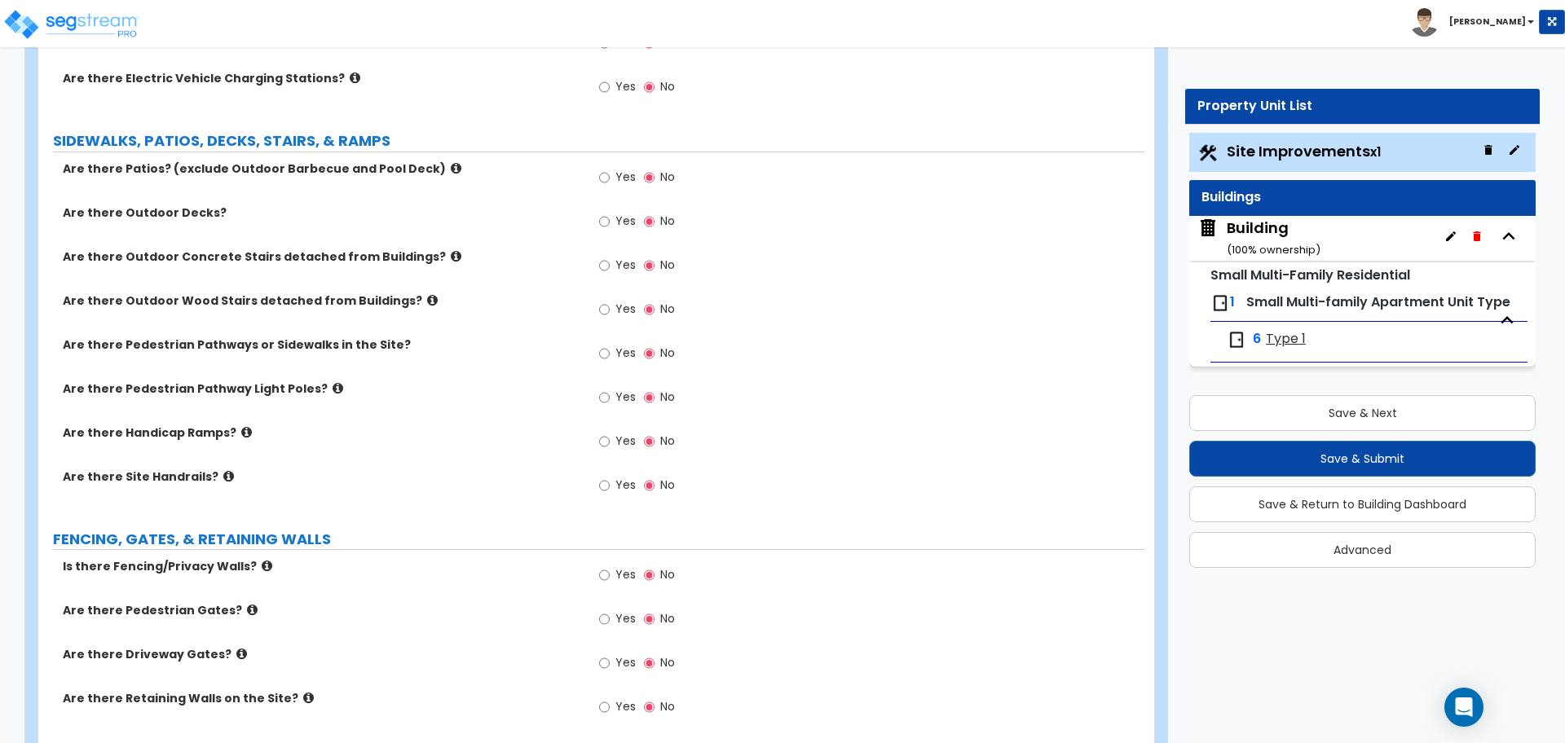
click at [620, 179] on span "Yes" at bounding box center [625, 177] width 20 height 16
click at [610, 179] on input "Yes" at bounding box center [604, 178] width 11 height 18
radio input "true"
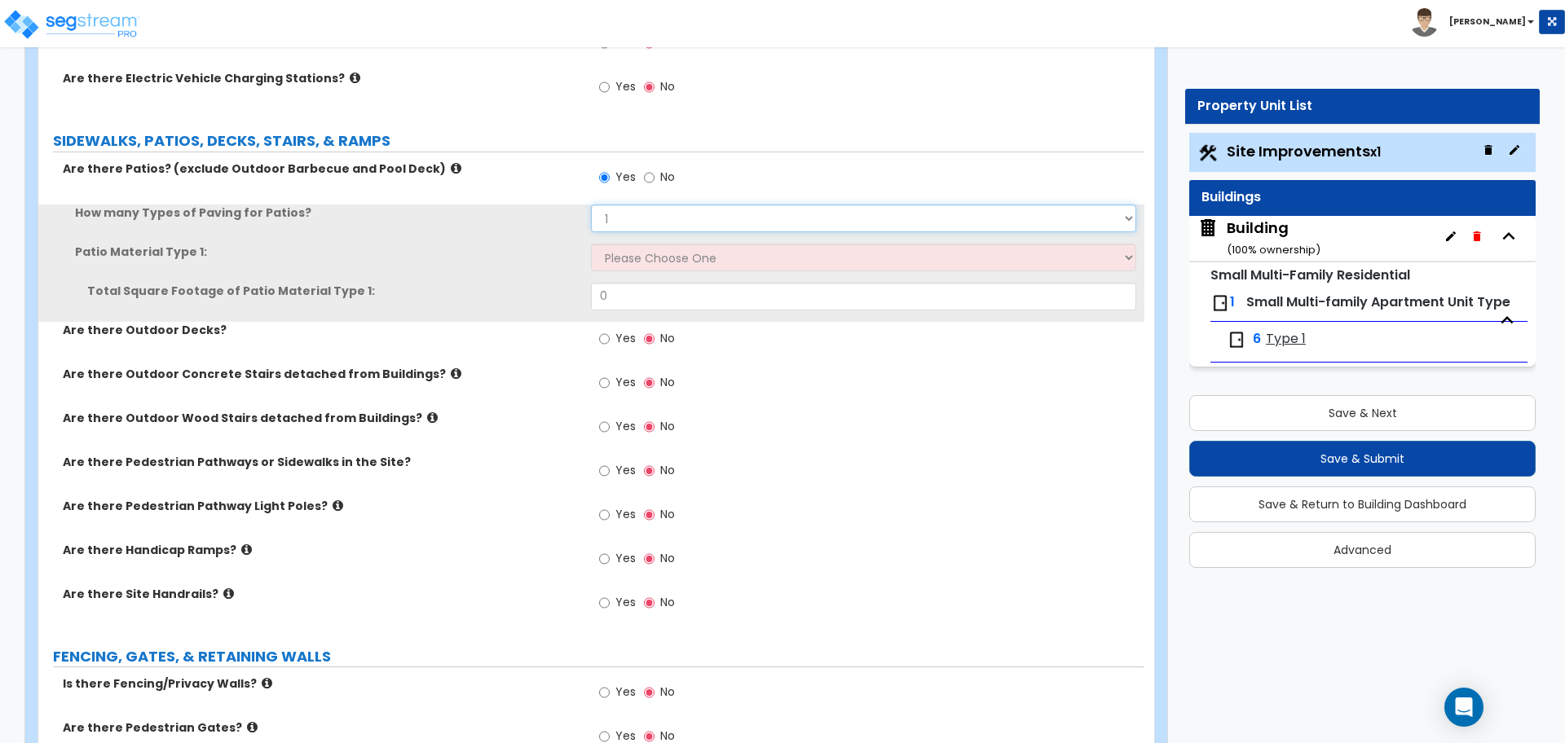
click at [641, 214] on select "1 2 3 4" at bounding box center [863, 219] width 544 height 28
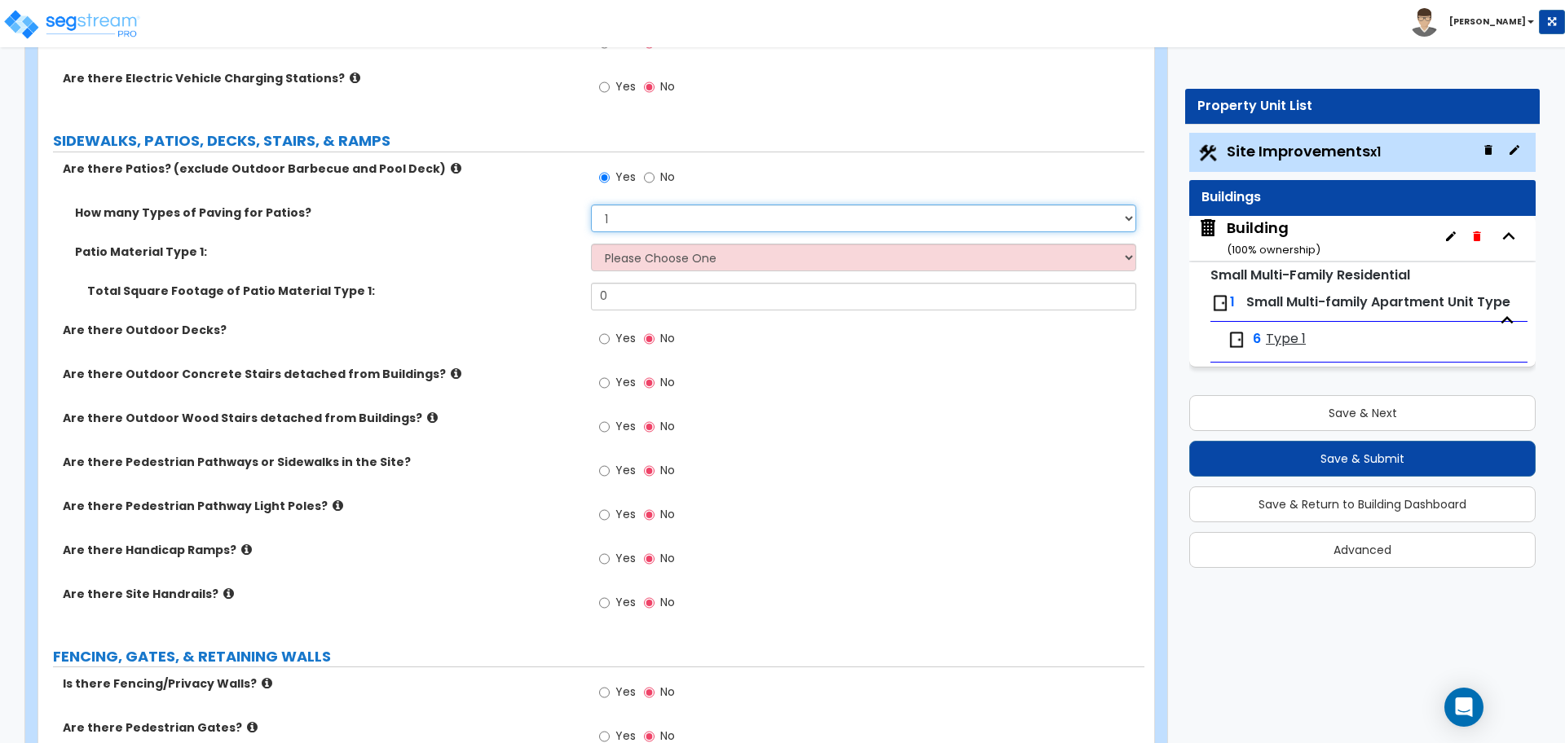
select select "4"
click at [591, 205] on select "1 2 3 4" at bounding box center [863, 219] width 544 height 28
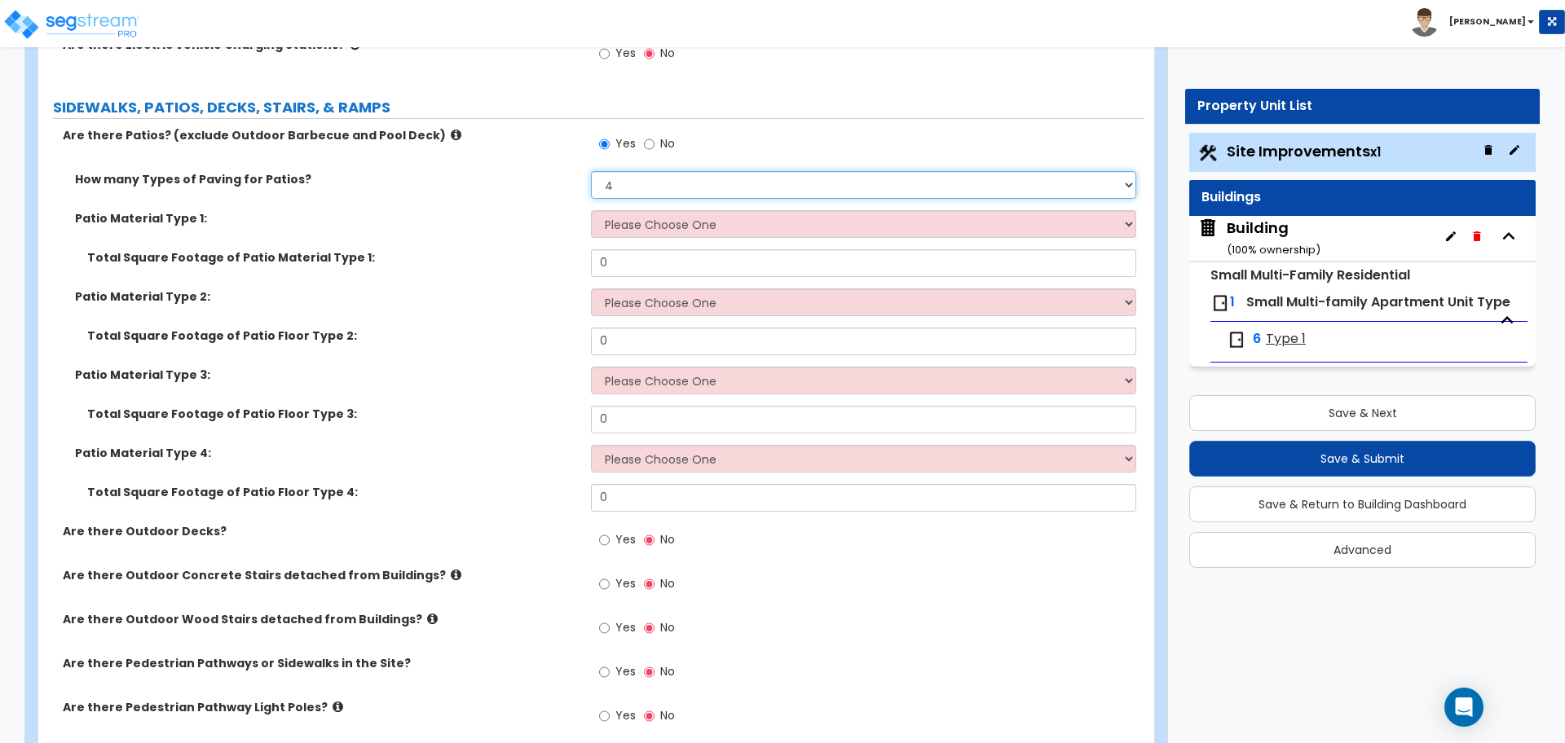
scroll to position [825, 0]
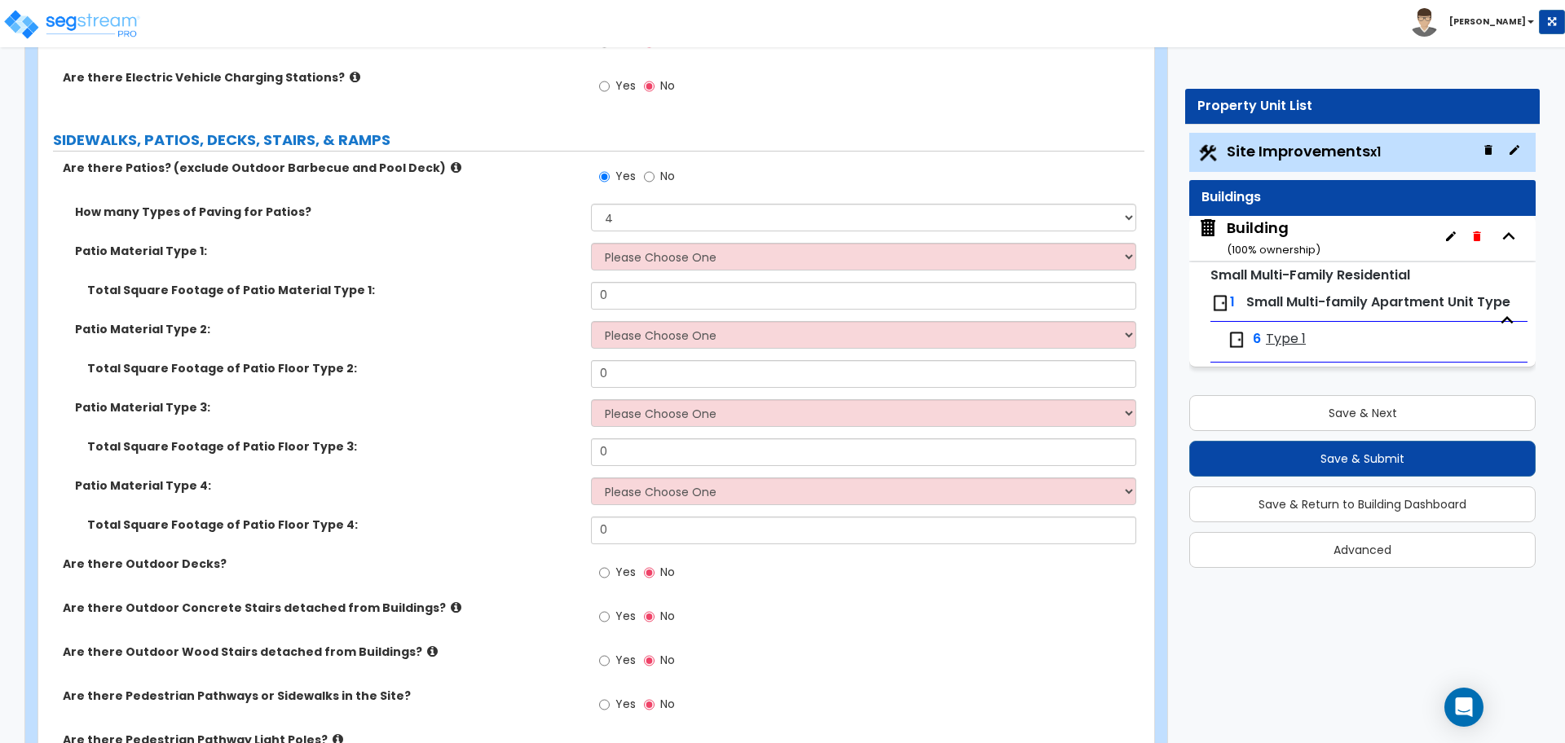
click at [668, 168] on span "No" at bounding box center [667, 176] width 15 height 16
click at [654, 168] on input "No" at bounding box center [649, 177] width 11 height 18
radio input "false"
radio input "true"
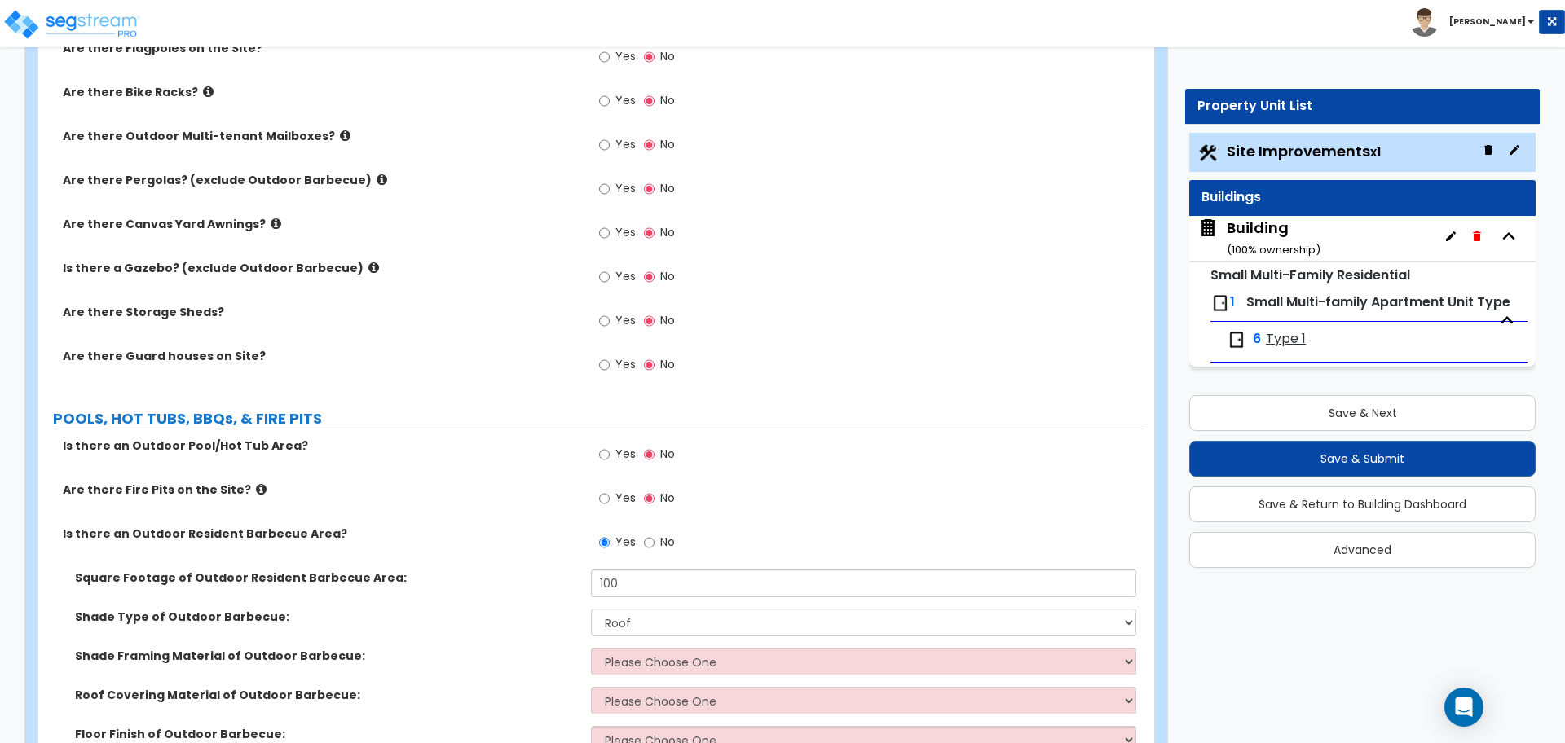
scroll to position [1700, 0]
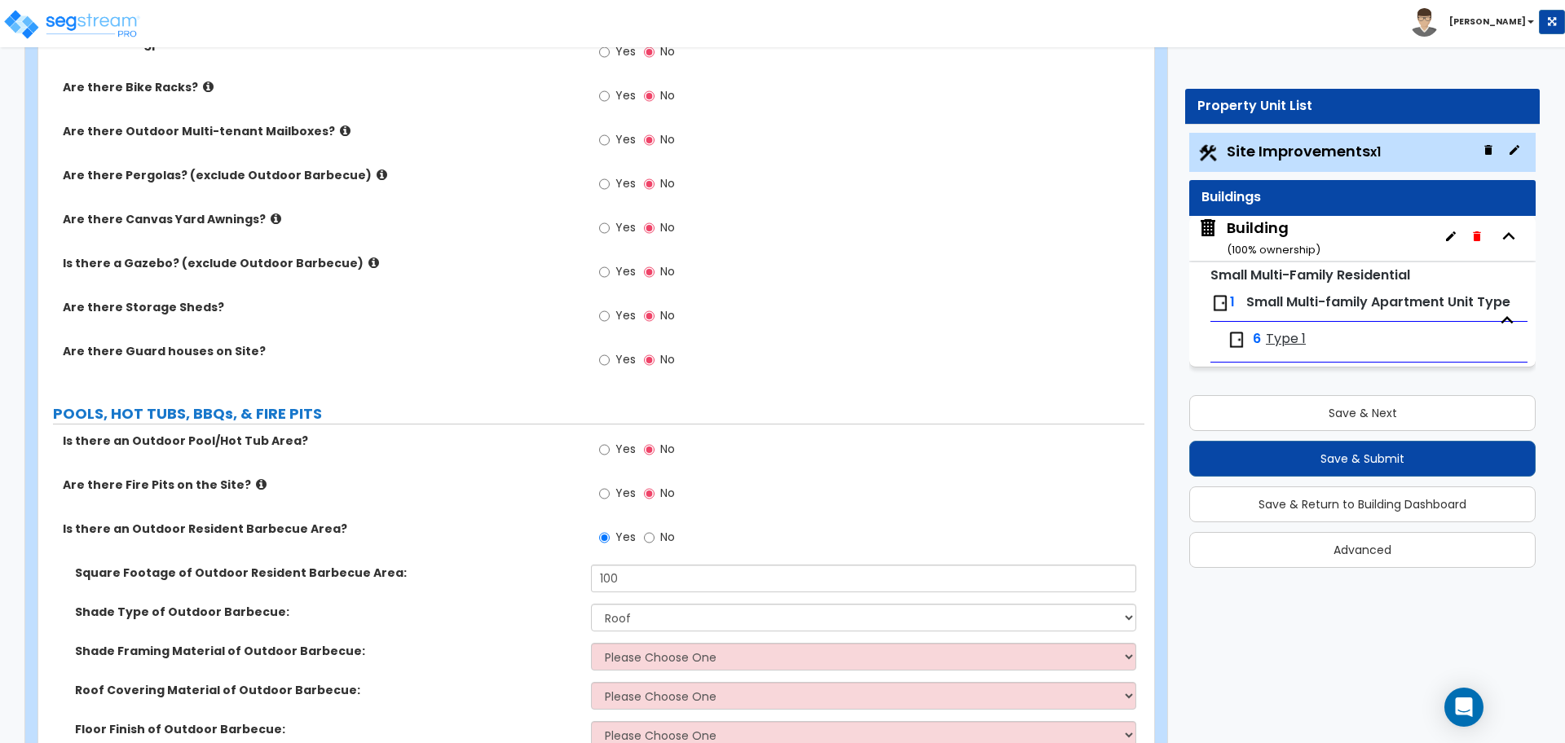
click at [662, 526] on label "No" at bounding box center [659, 540] width 31 height 28
click at [654, 529] on input "No" at bounding box center [649, 538] width 11 height 18
radio input "false"
radio input "true"
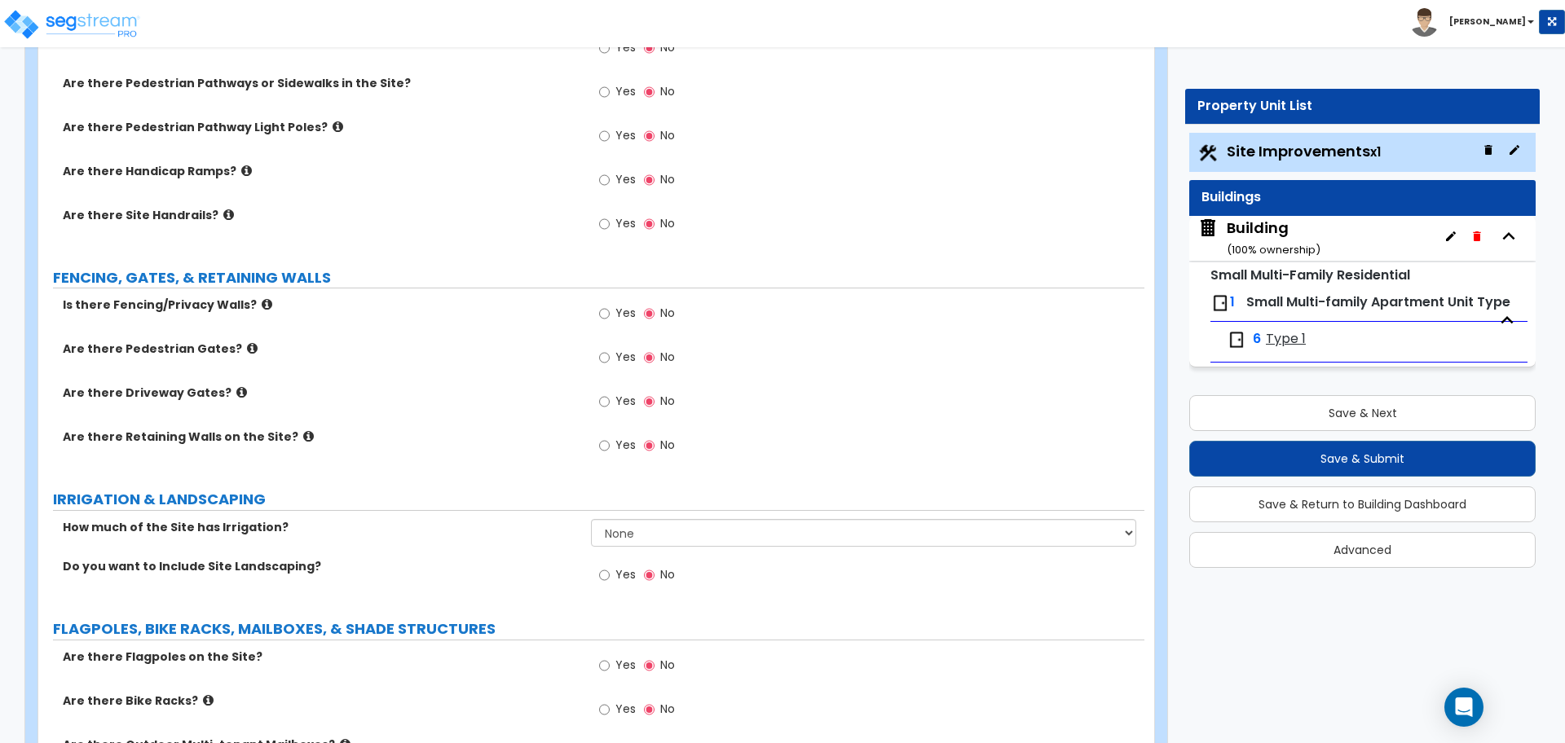
scroll to position [1148, 0]
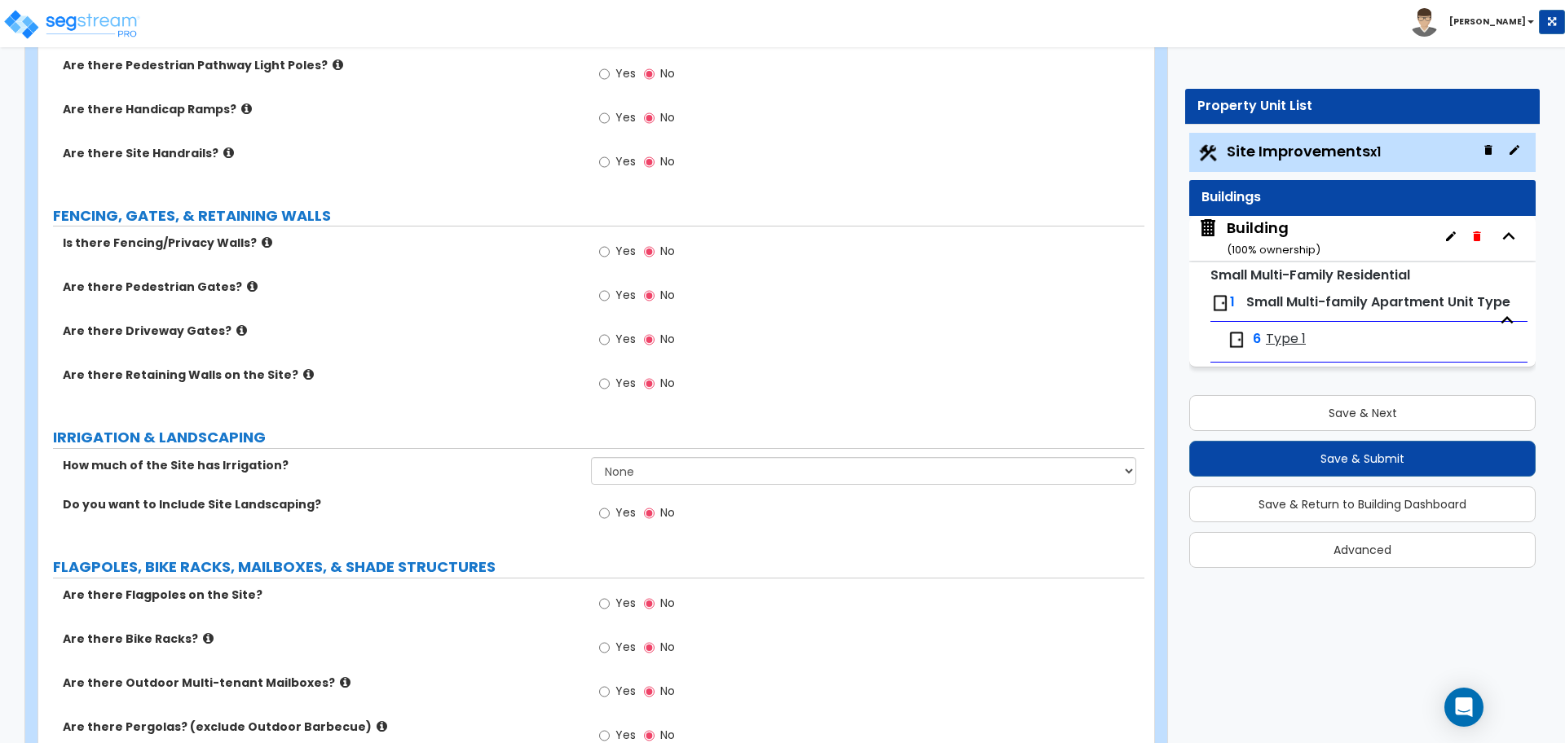
click at [627, 254] on span "Yes" at bounding box center [625, 251] width 20 height 16
click at [610, 254] on input "Yes" at bounding box center [604, 252] width 11 height 18
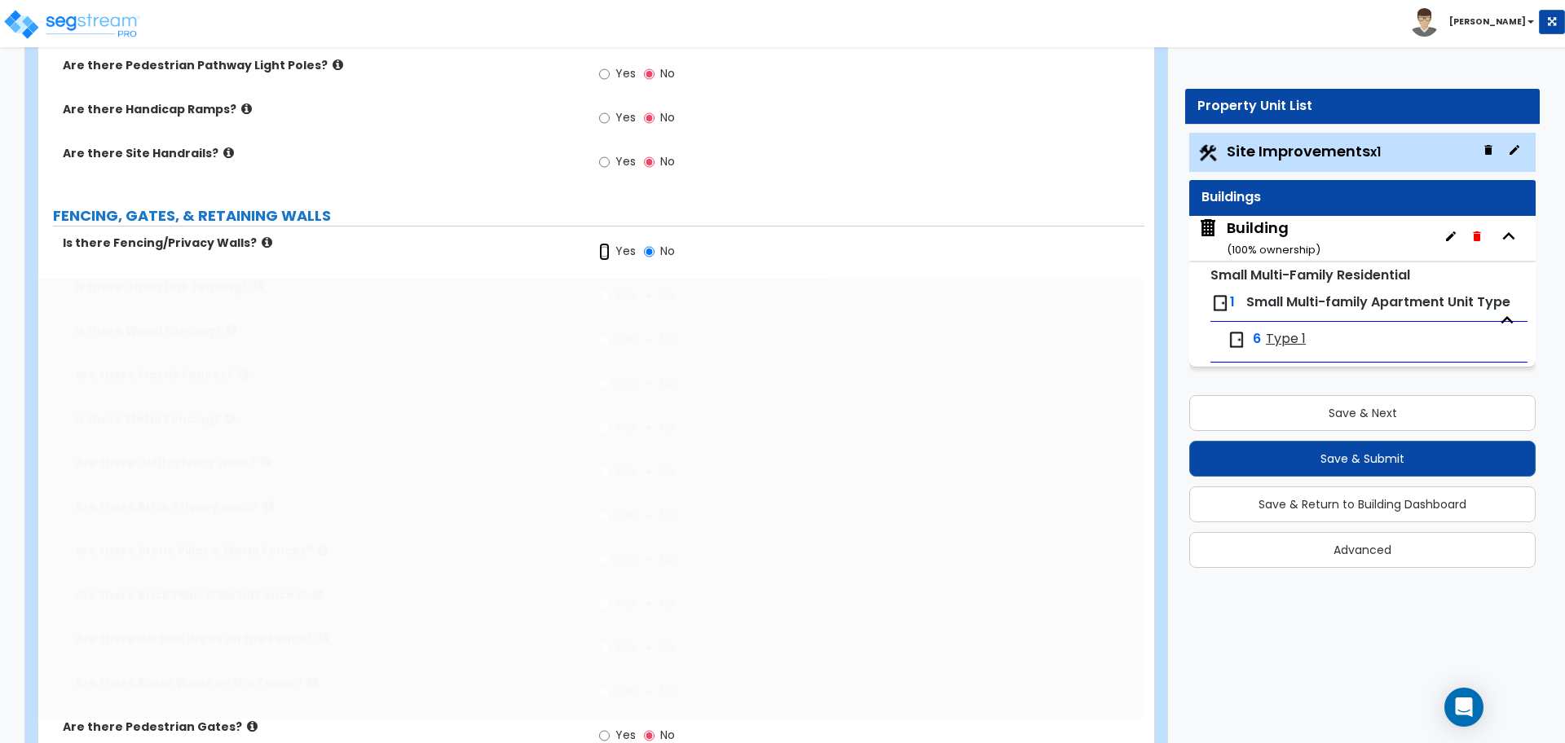
radio input "true"
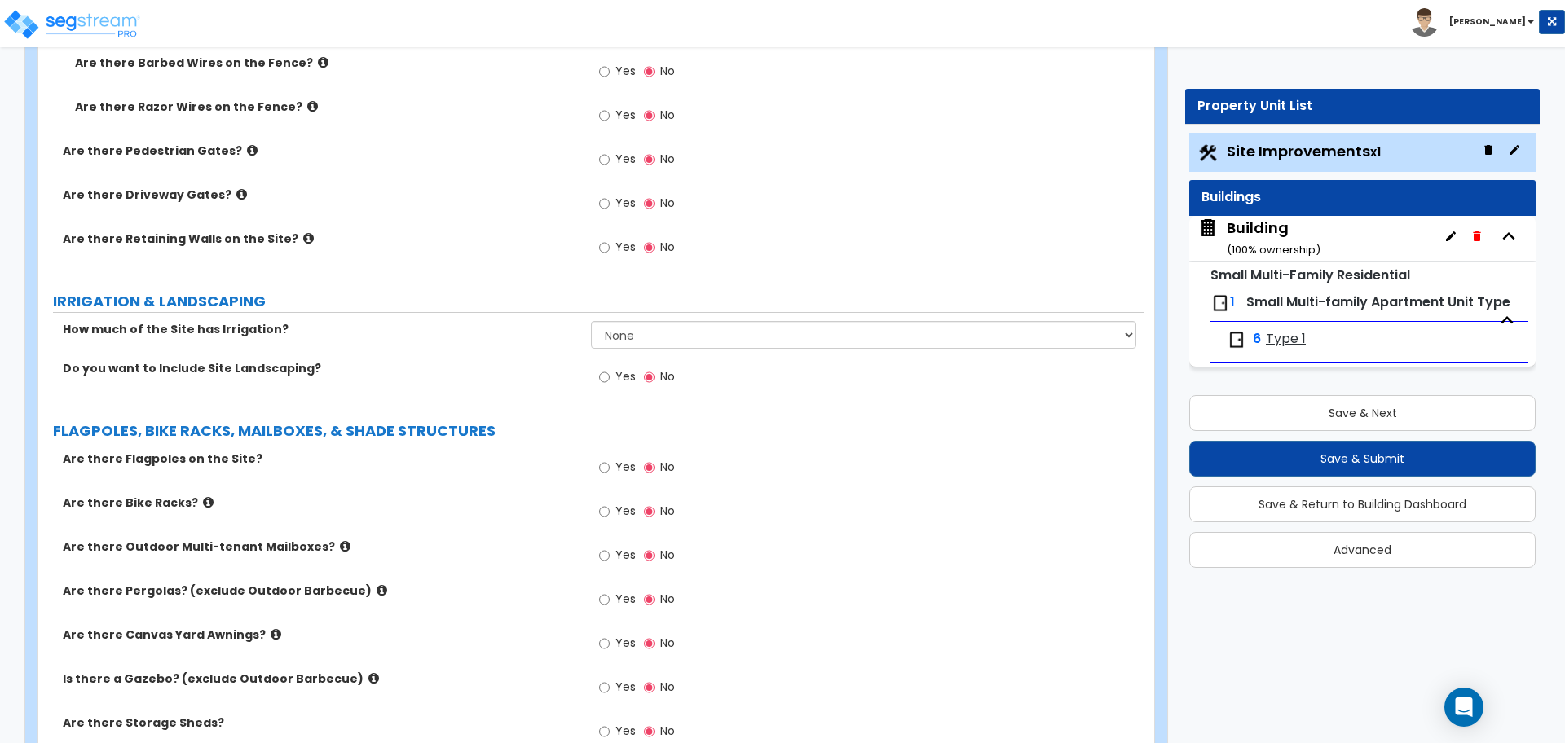
scroll to position [1726, 0]
click at [1284, 230] on div "Building ( 100 % ownership)" at bounding box center [1273, 239] width 94 height 42
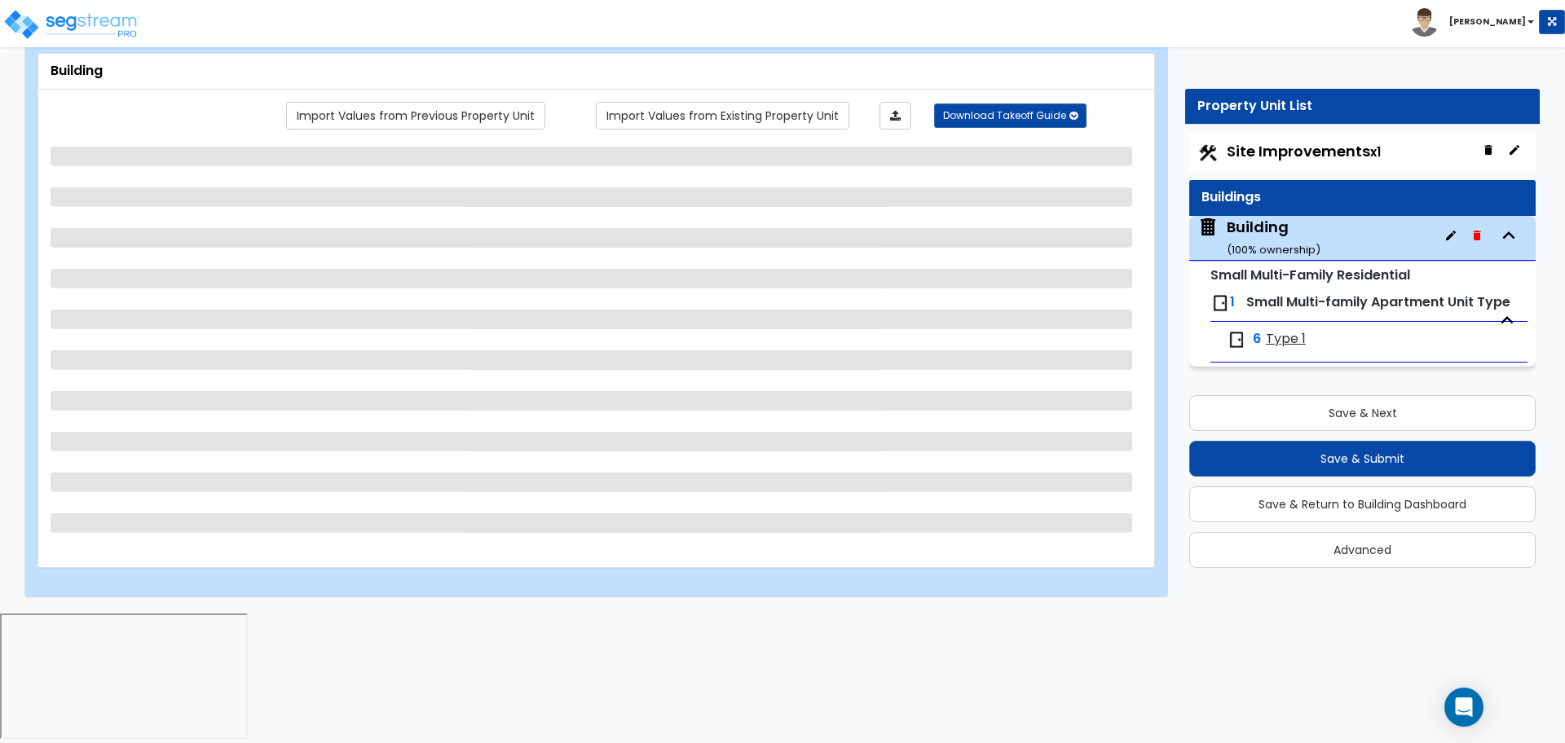
scroll to position [0, 0]
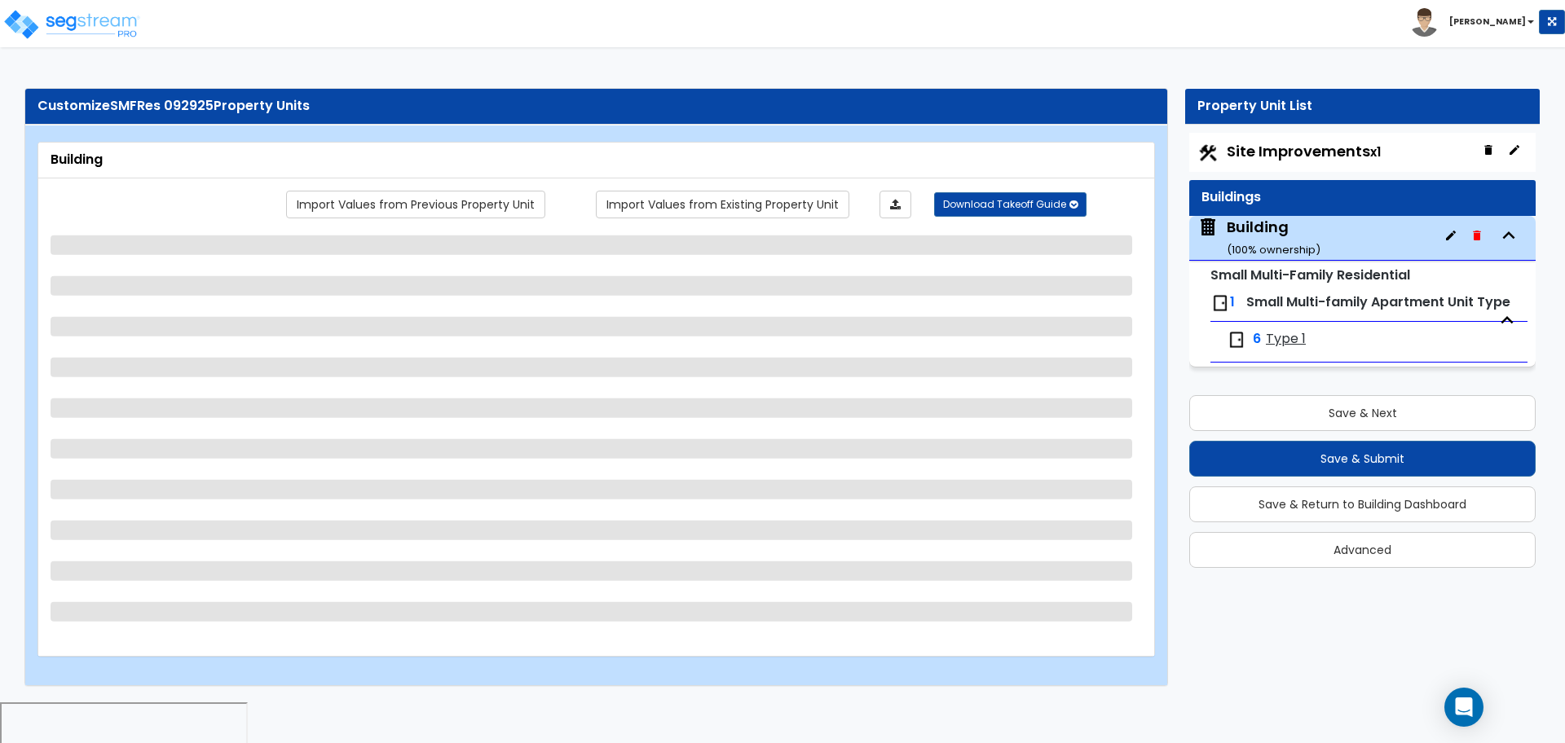
select select "4"
select select "1"
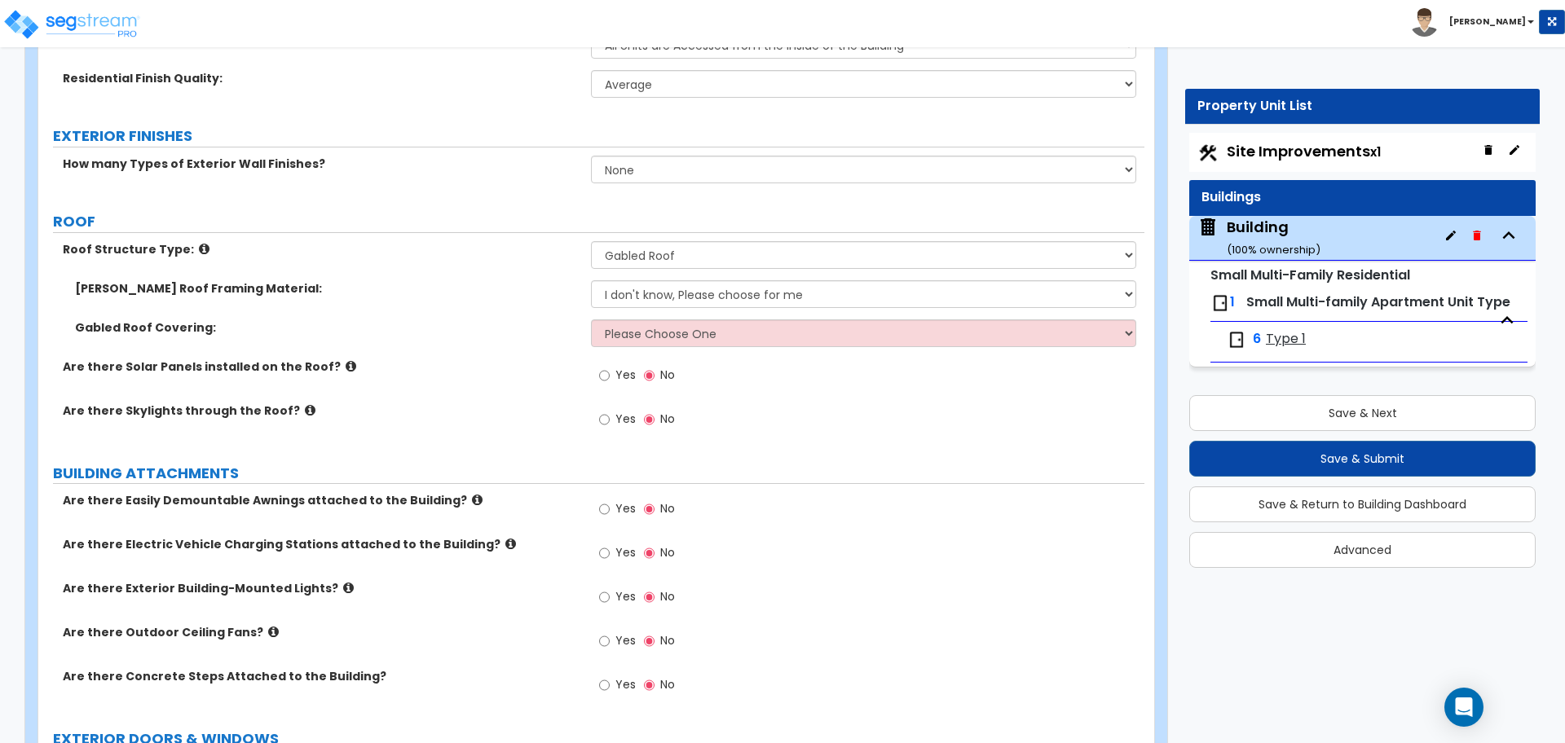
scroll to position [614, 0]
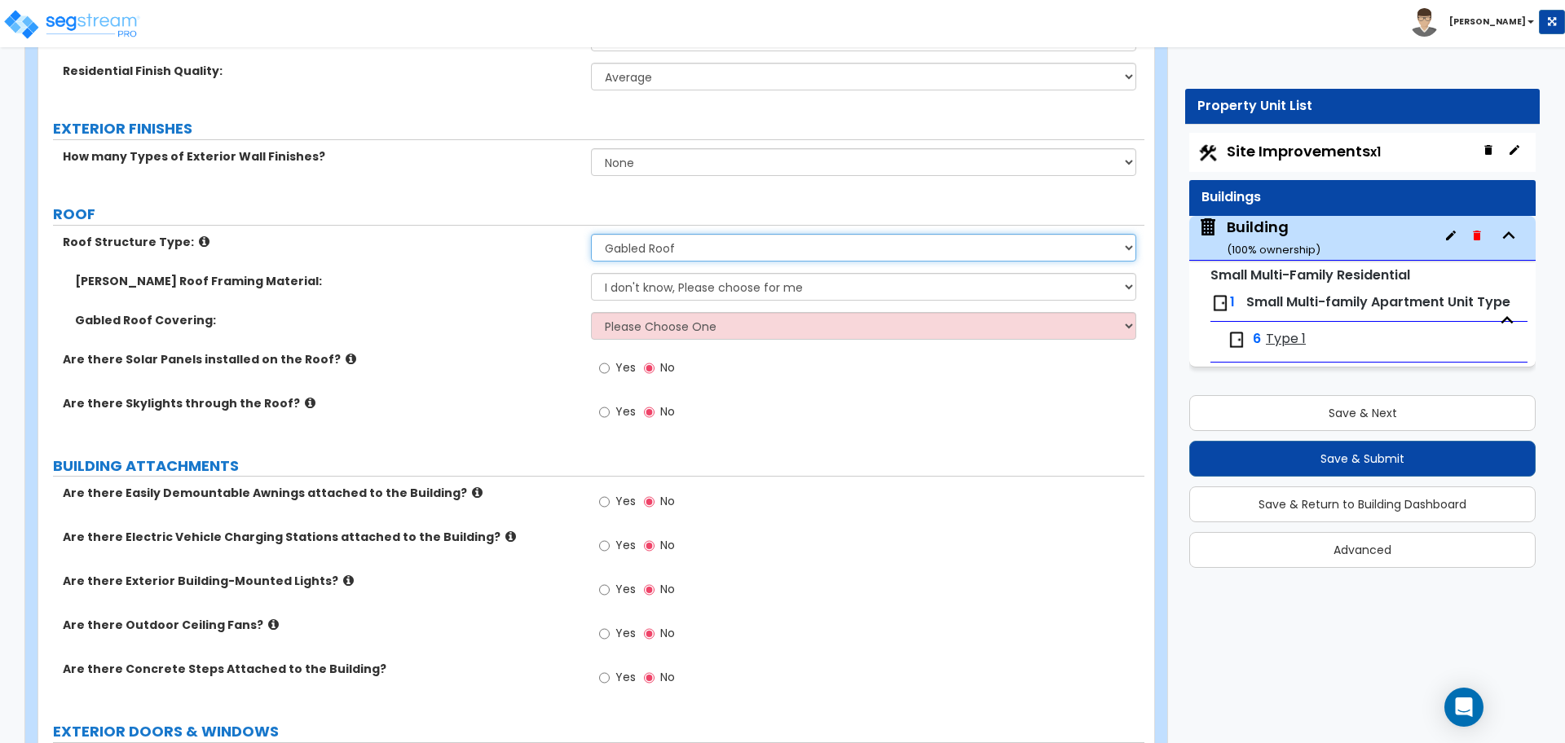
click at [749, 244] on select "Please Choose One Gabled Roof Flat Roof Hybrid Gable & Flat Roof" at bounding box center [863, 248] width 544 height 28
click at [591, 234] on select "Please Choose One Gabled Roof Flat Roof Hybrid Gable & Flat Roof" at bounding box center [863, 248] width 544 height 28
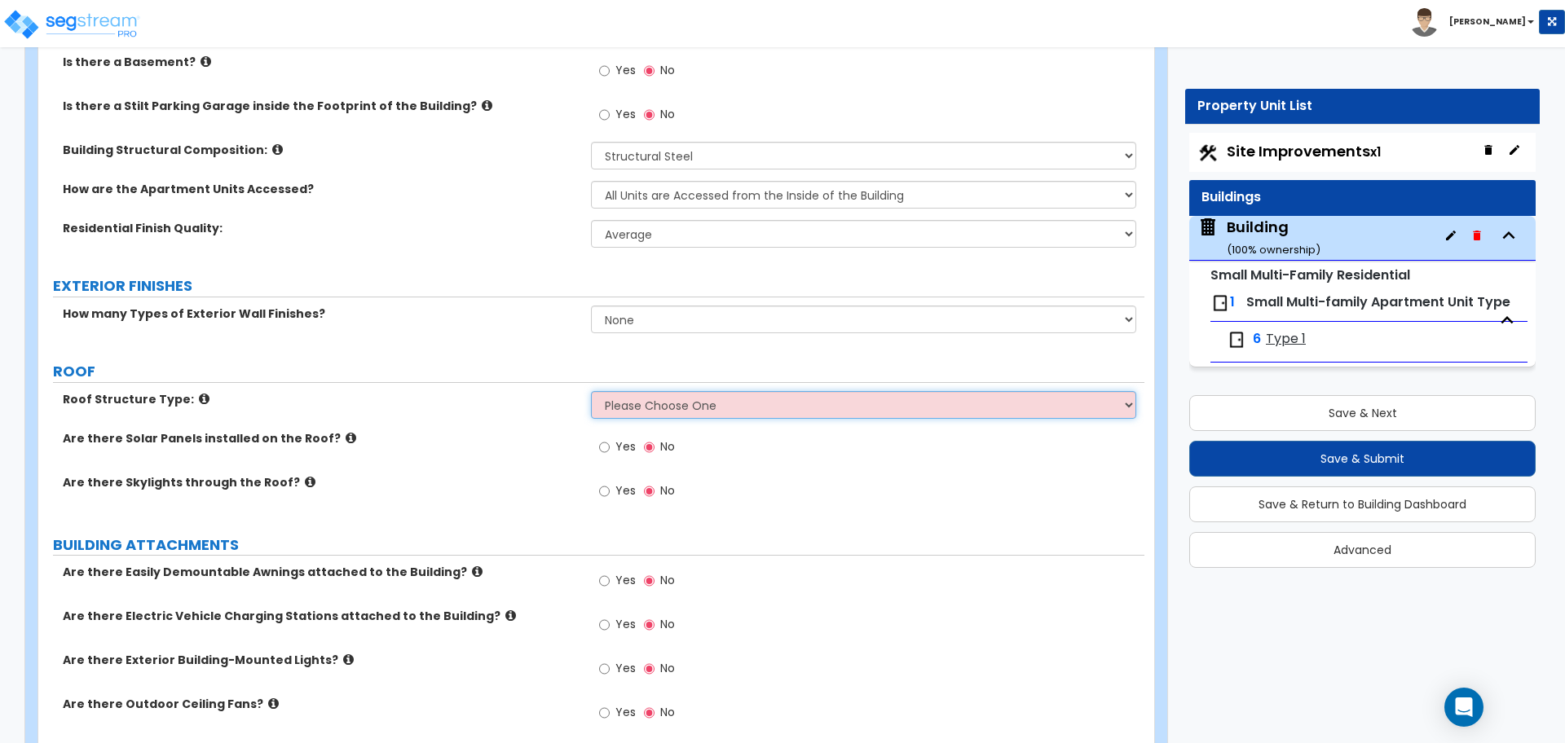
scroll to position [453, 0]
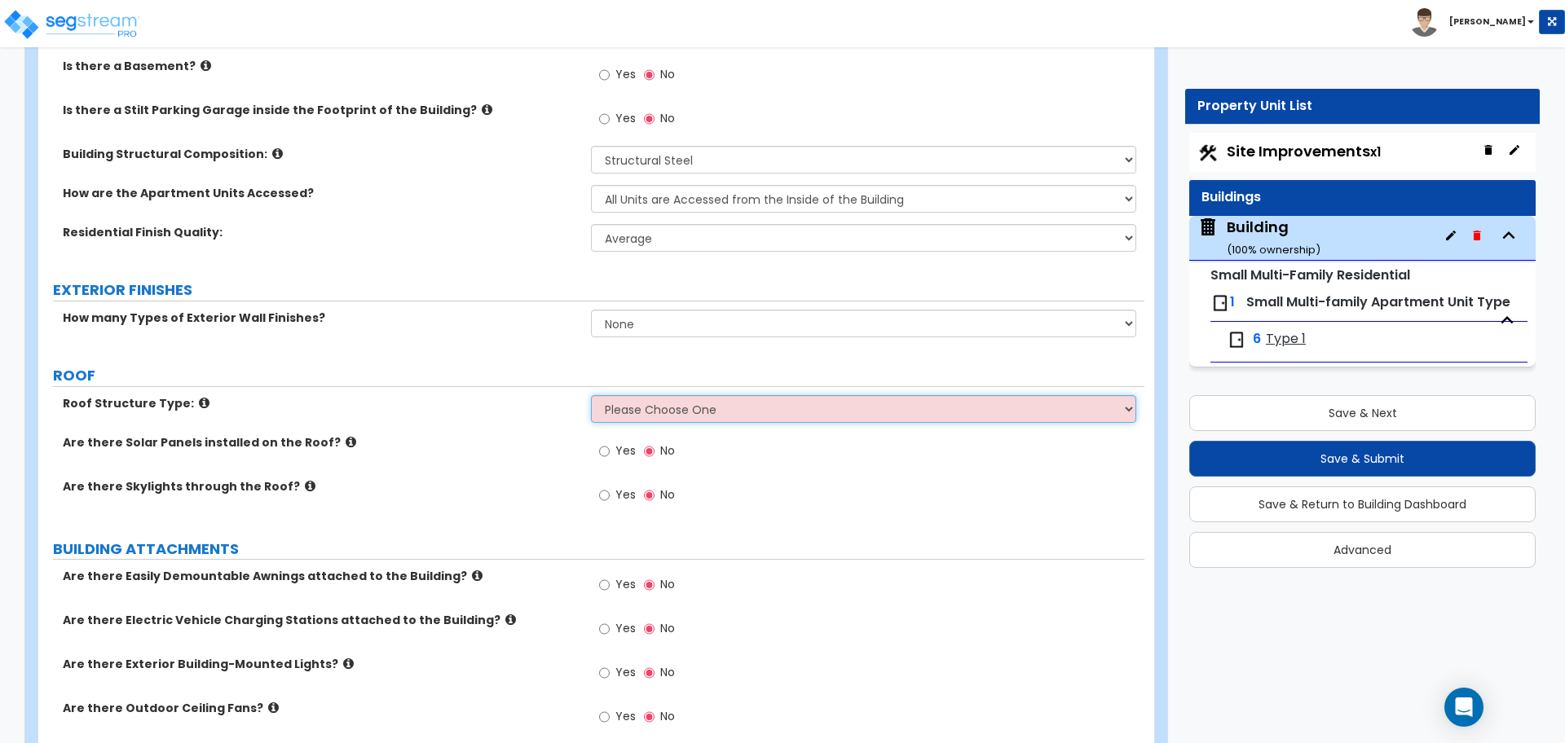
click at [791, 409] on select "Please Choose One Gabled Roof Flat Roof Hybrid Gable & Flat Roof" at bounding box center [863, 409] width 544 height 28
select select "1"
click at [591, 395] on select "Please Choose One Gabled Roof Flat Roof Hybrid Gable & Flat Roof" at bounding box center [863, 409] width 544 height 28
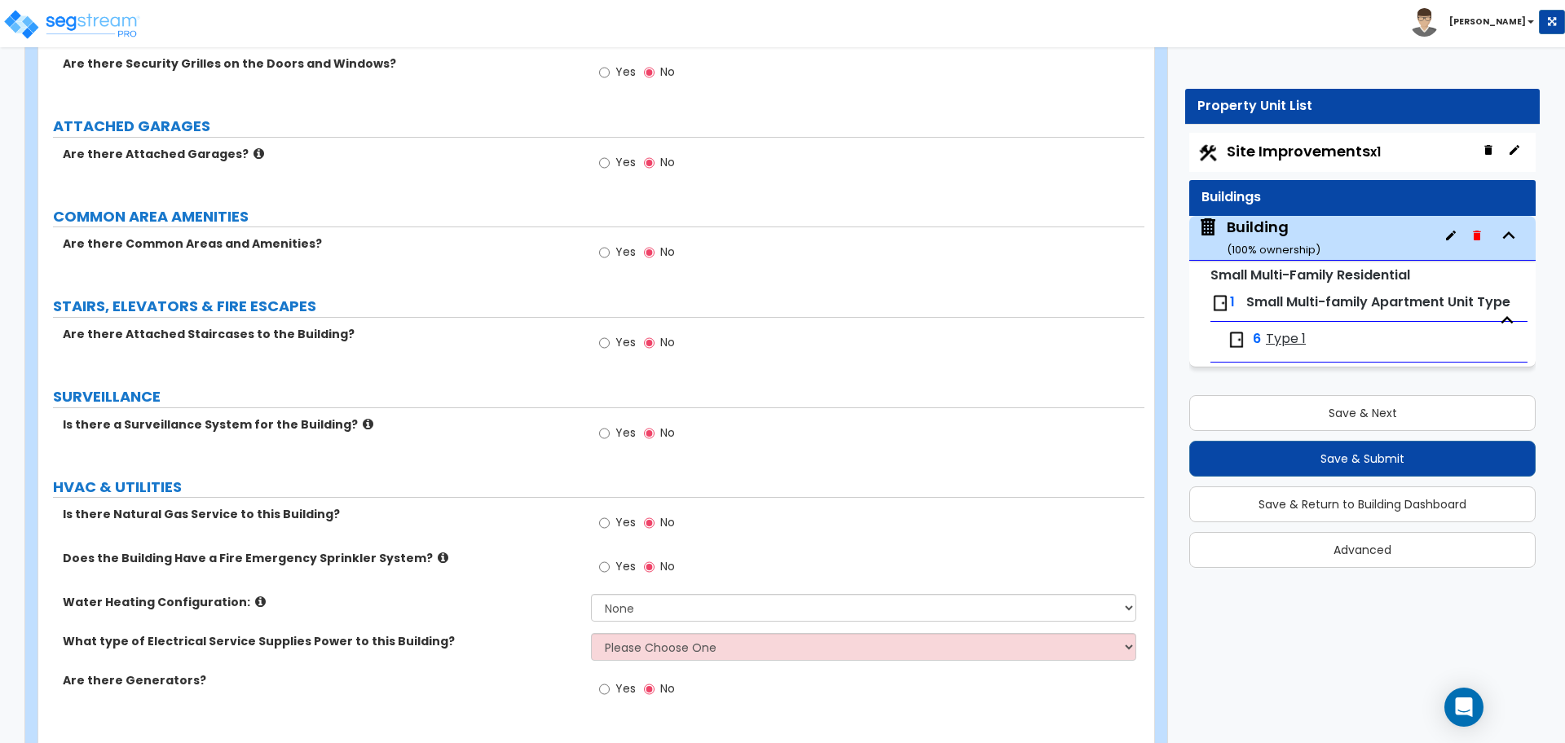
scroll to position [1877, 0]
click at [617, 256] on label "Yes" at bounding box center [617, 255] width 37 height 28
click at [610, 256] on input "Yes" at bounding box center [604, 253] width 11 height 18
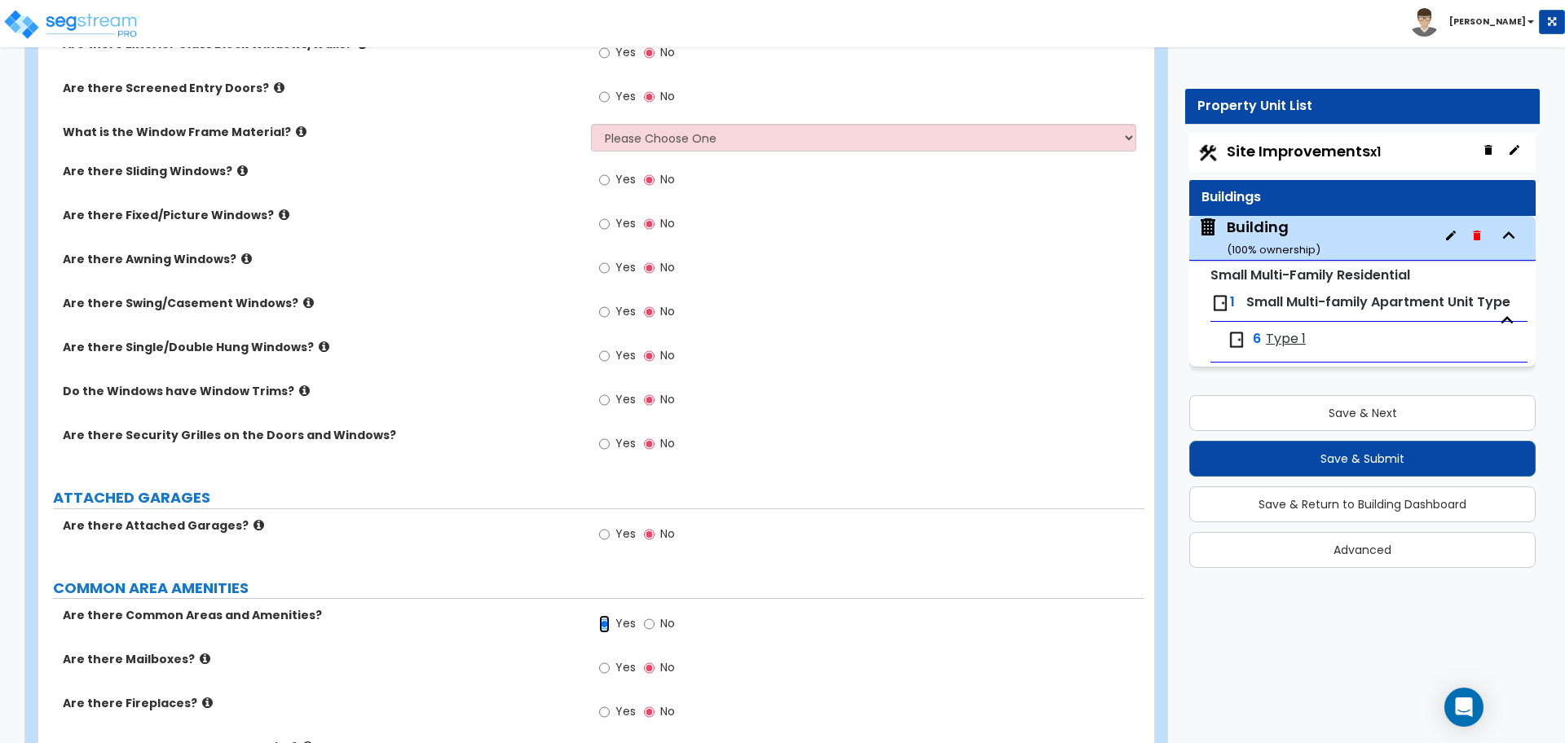
scroll to position [1697, 0]
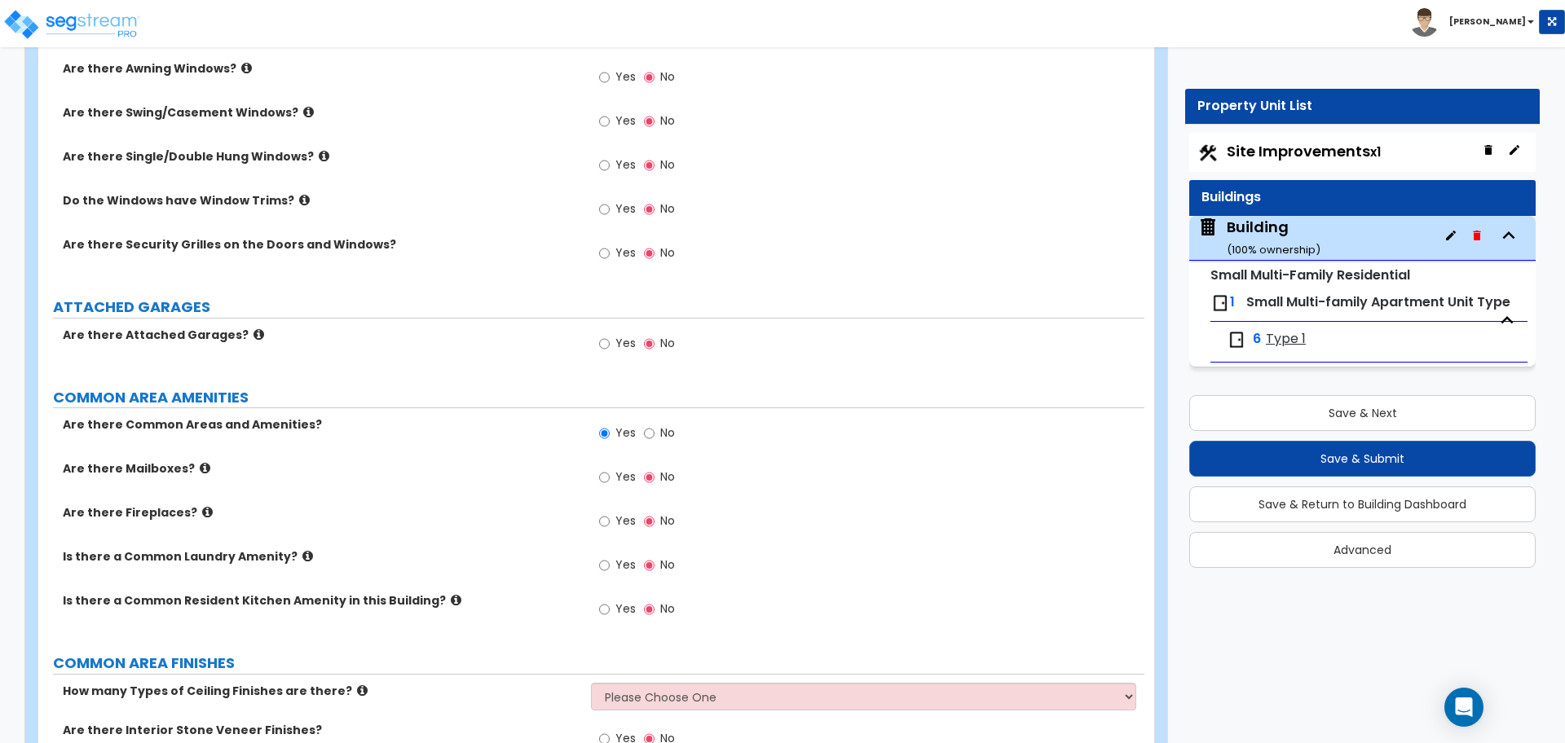
click at [660, 429] on span "No" at bounding box center [667, 433] width 15 height 16
click at [654, 429] on input "No" at bounding box center [649, 434] width 11 height 18
radio input "false"
radio input "true"
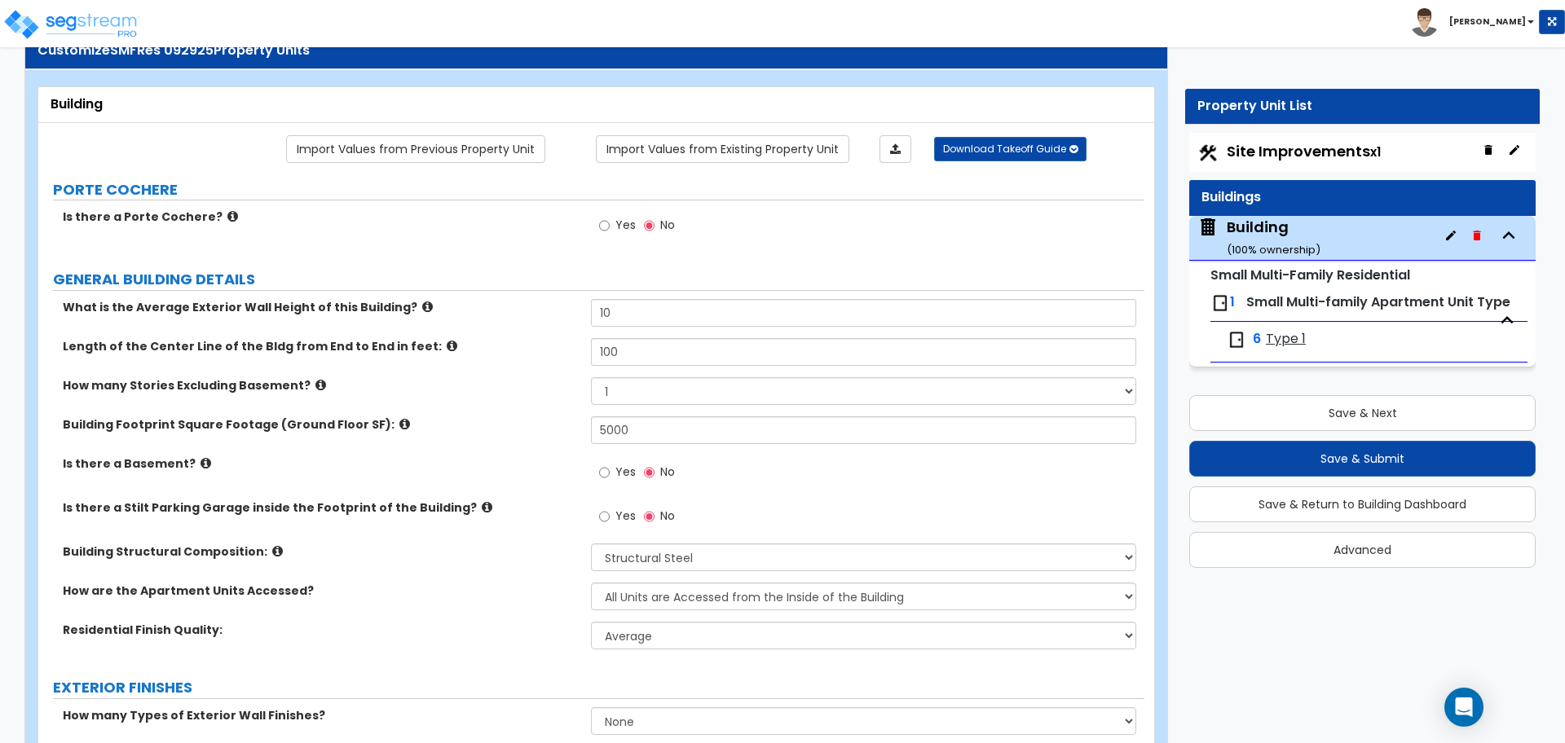
scroll to position [0, 0]
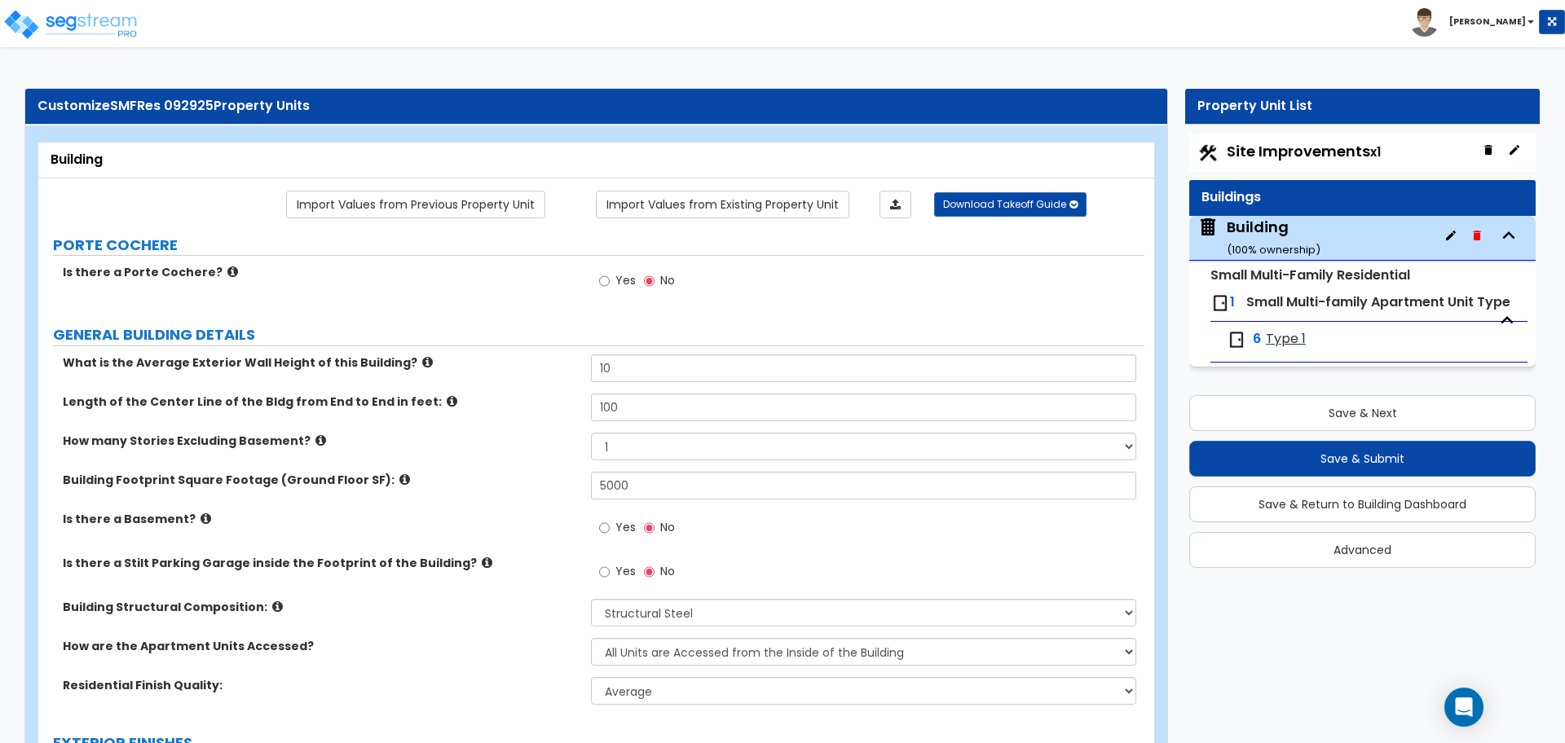
click at [1289, 160] on span "Site Improvements x1" at bounding box center [1303, 151] width 154 height 20
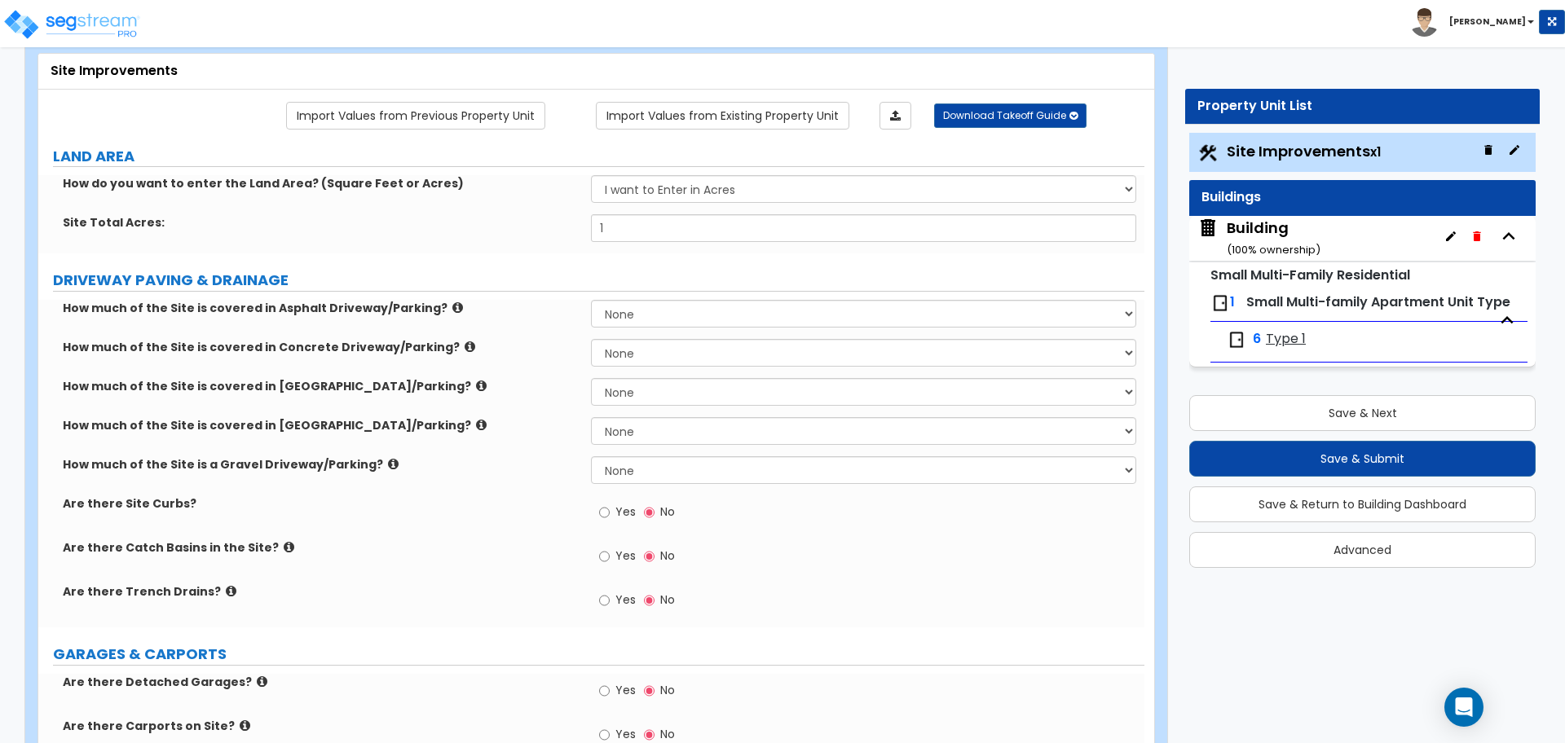
scroll to position [91, 0]
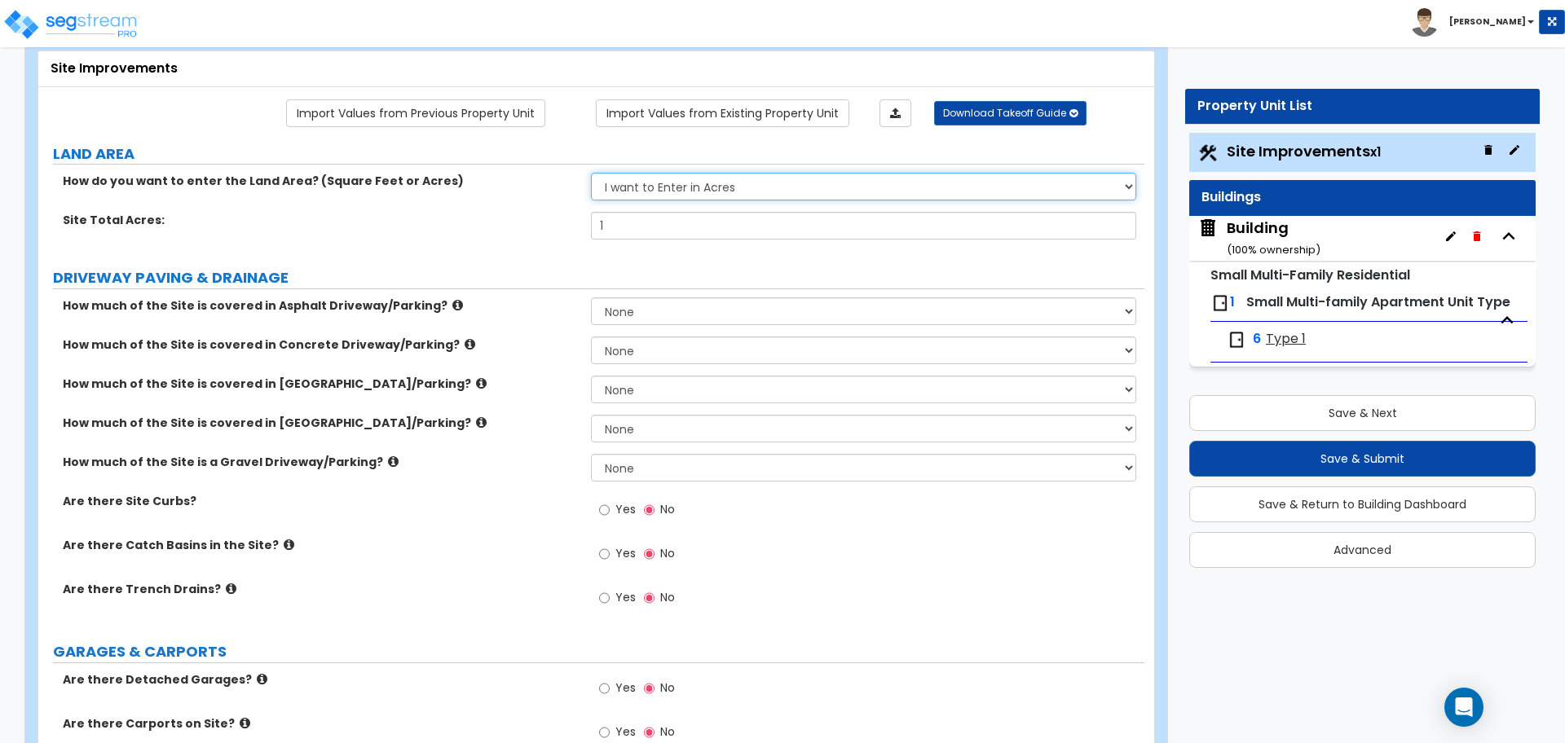
click at [665, 183] on select "I want to Enter in Acres I want to Enter in Square Feet" at bounding box center [863, 187] width 544 height 28
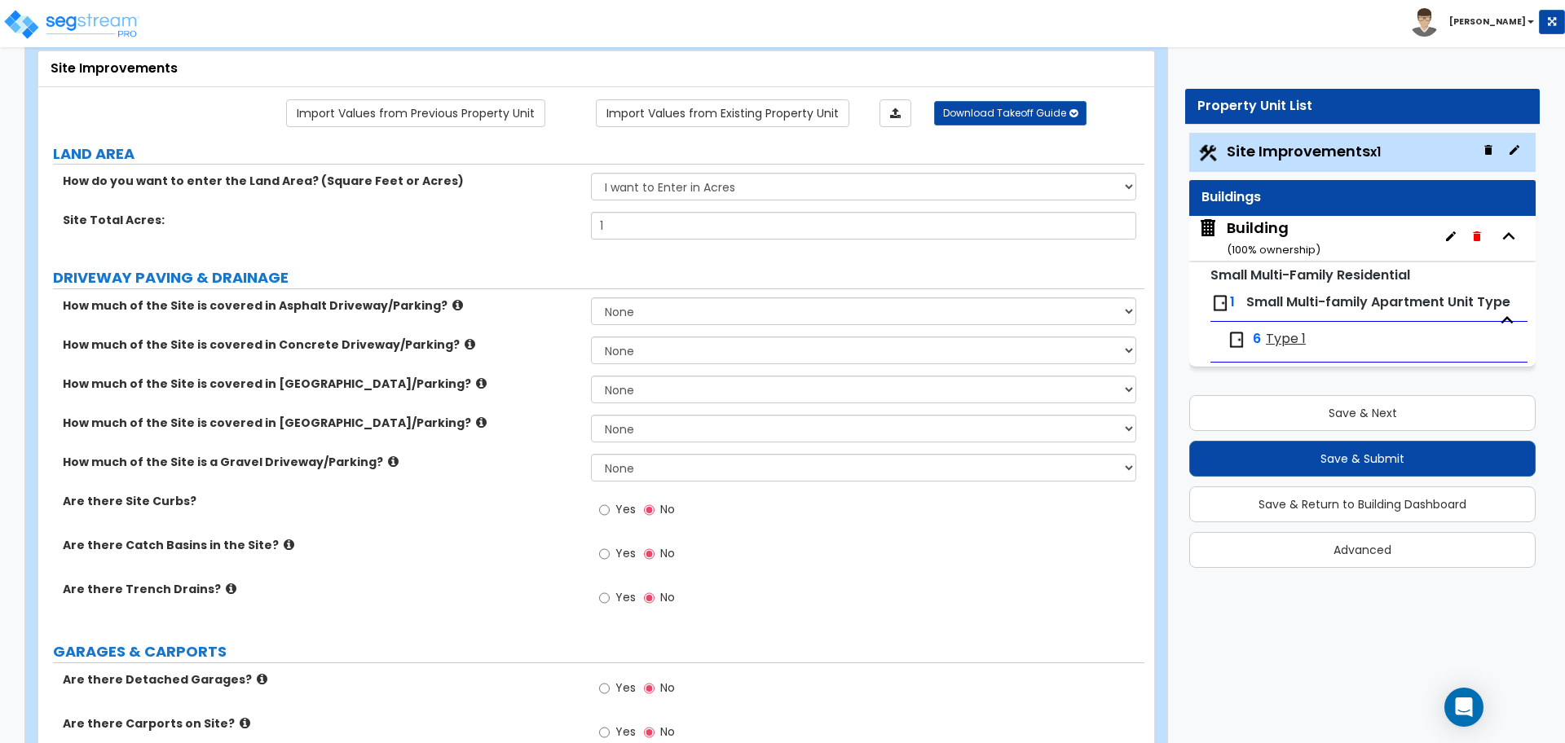
click at [441, 232] on div "Site Total Acres: 1" at bounding box center [591, 231] width 1106 height 39
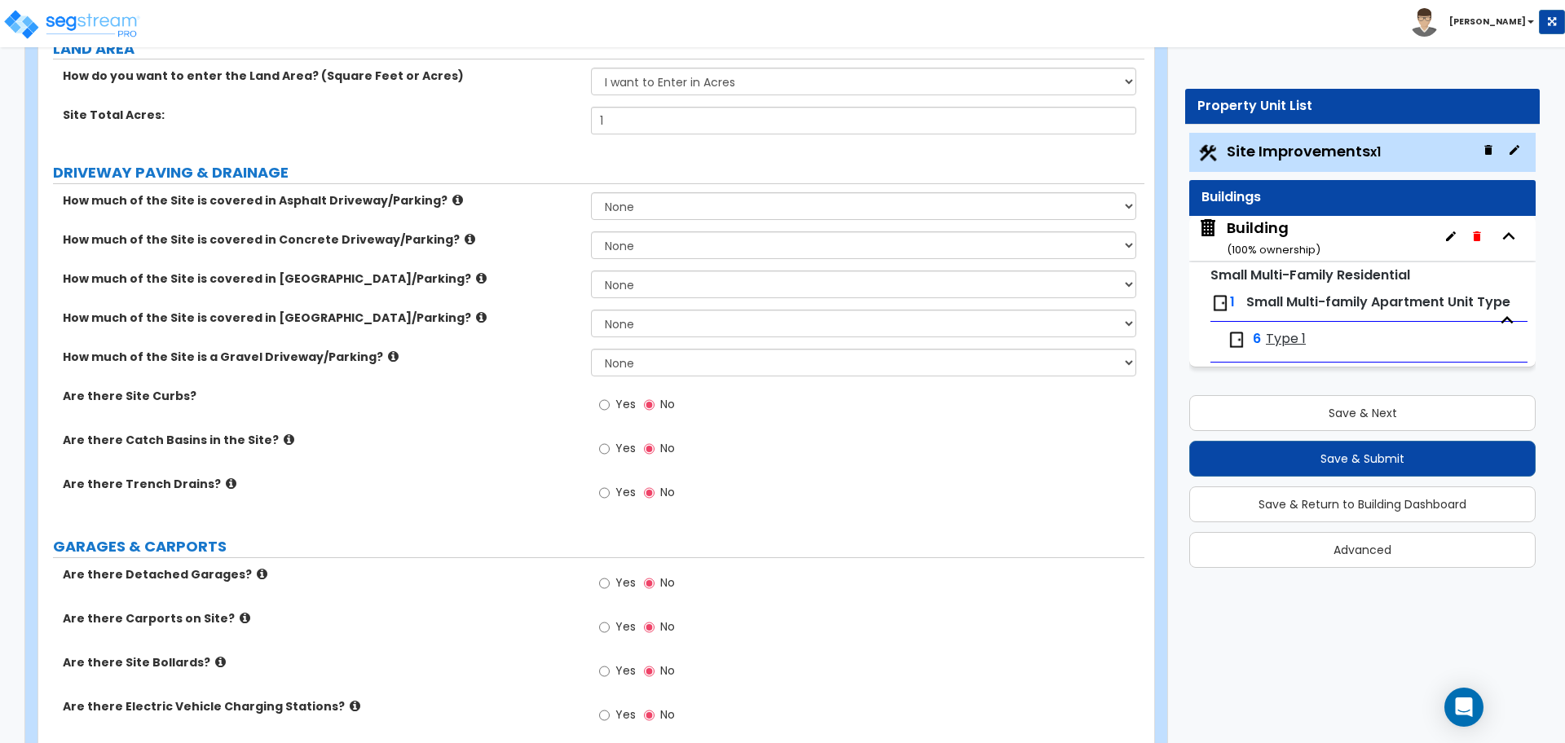
scroll to position [197, 0]
click at [452, 194] on icon at bounding box center [457, 199] width 11 height 12
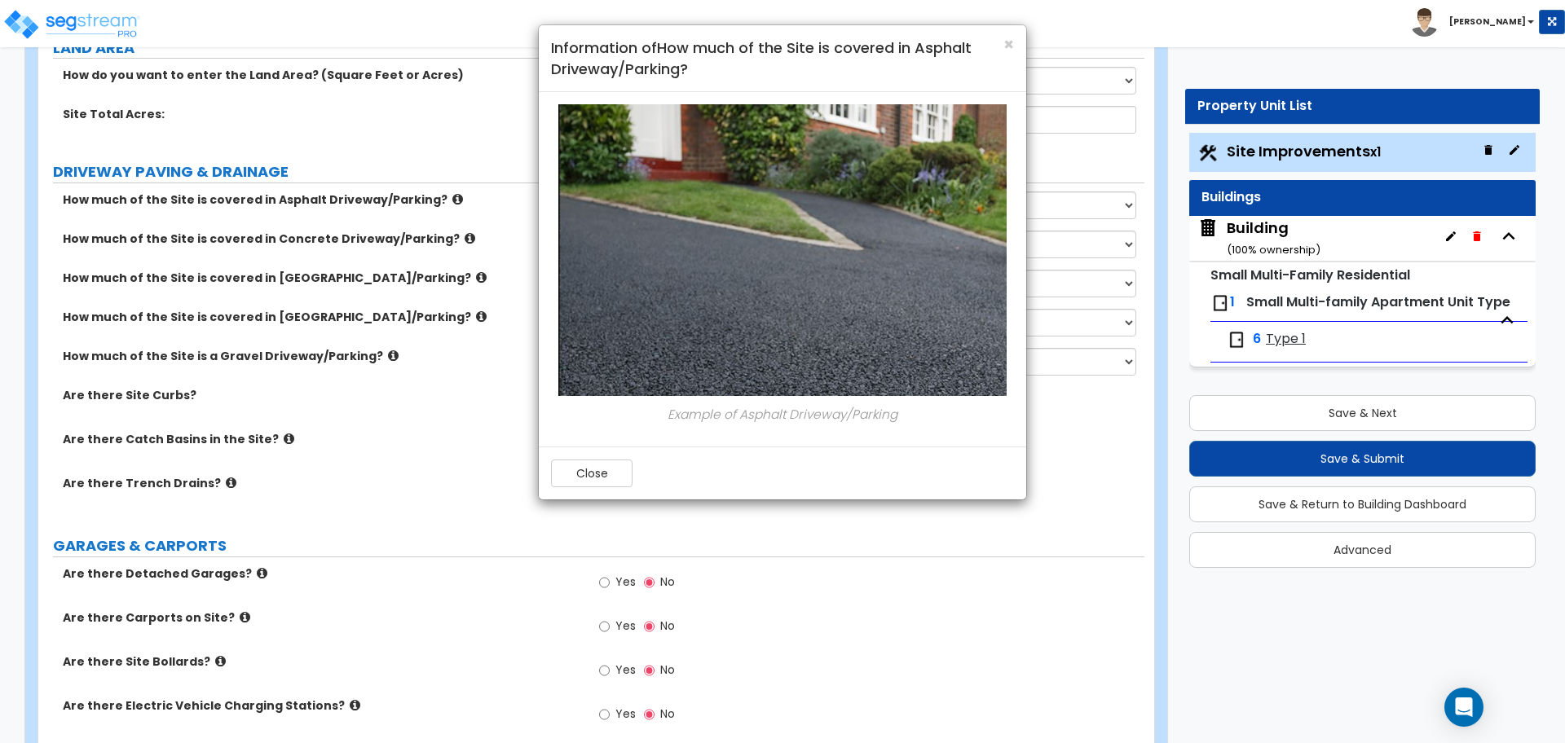
scroll to position [217, 0]
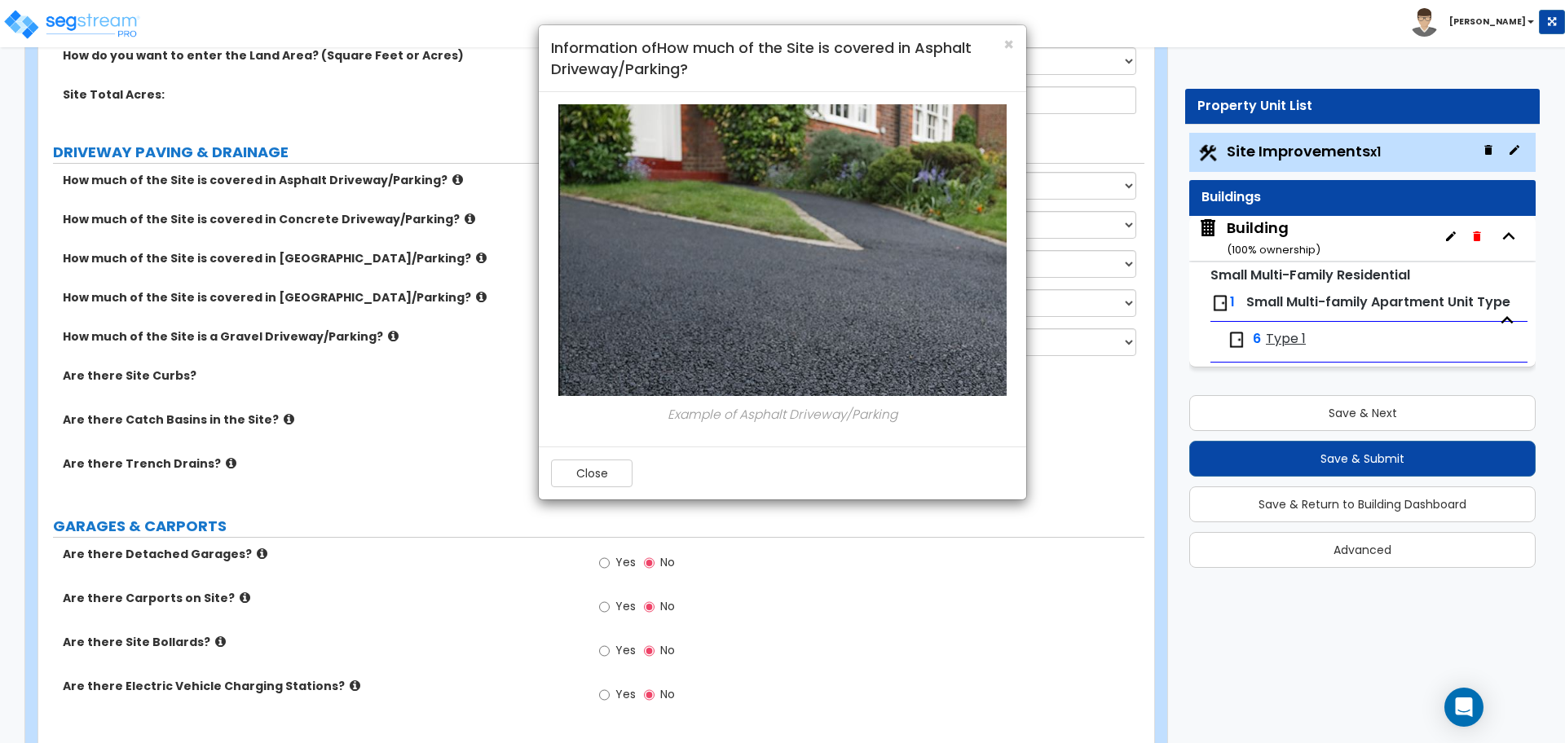
click at [622, 488] on div "Close" at bounding box center [782, 473] width 487 height 53
click at [594, 480] on button "Close" at bounding box center [591, 474] width 81 height 28
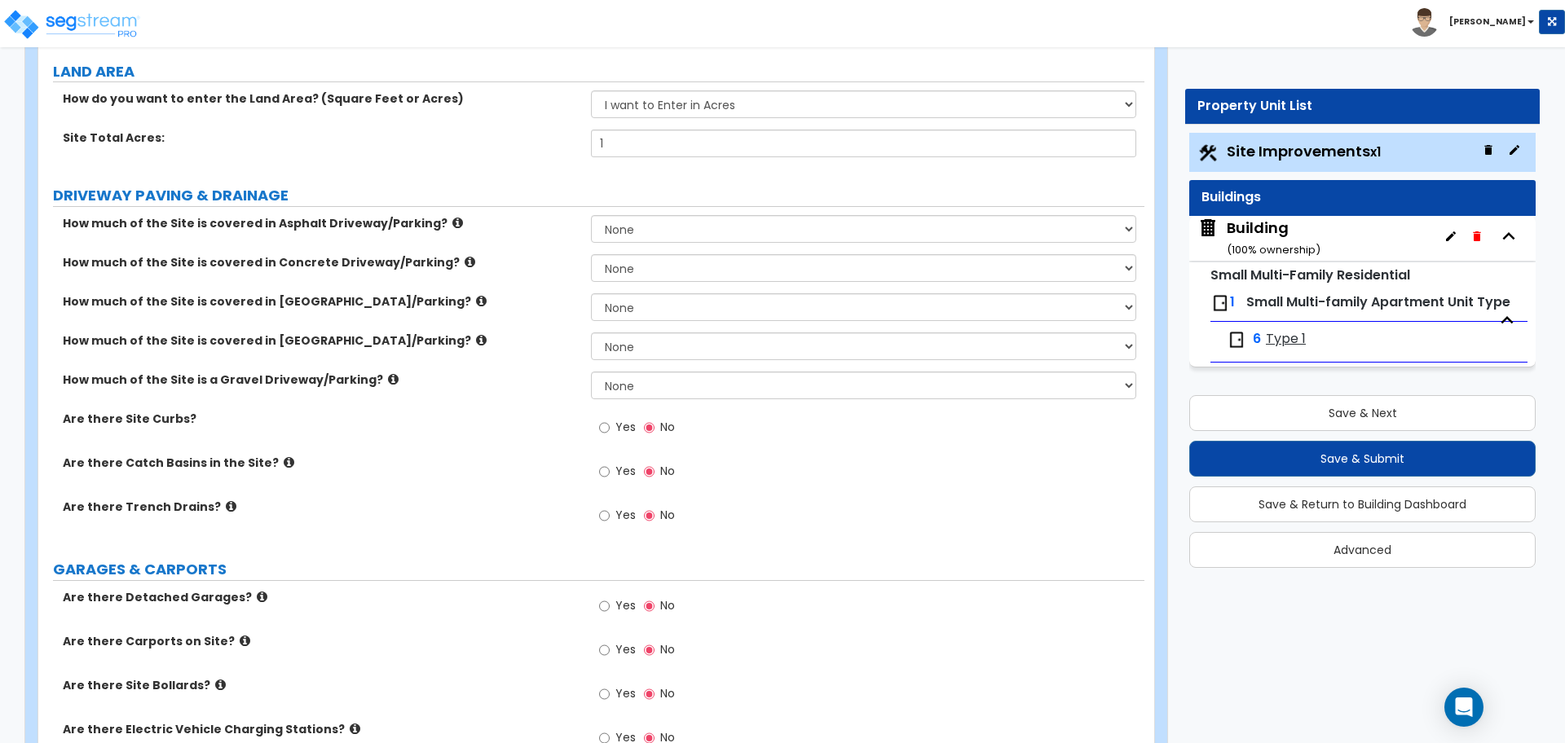
scroll to position [171, 0]
click at [625, 234] on select "None I want to Enter an Approximate Percentage I want to Enter the Square Foota…" at bounding box center [863, 232] width 544 height 28
select select "1"
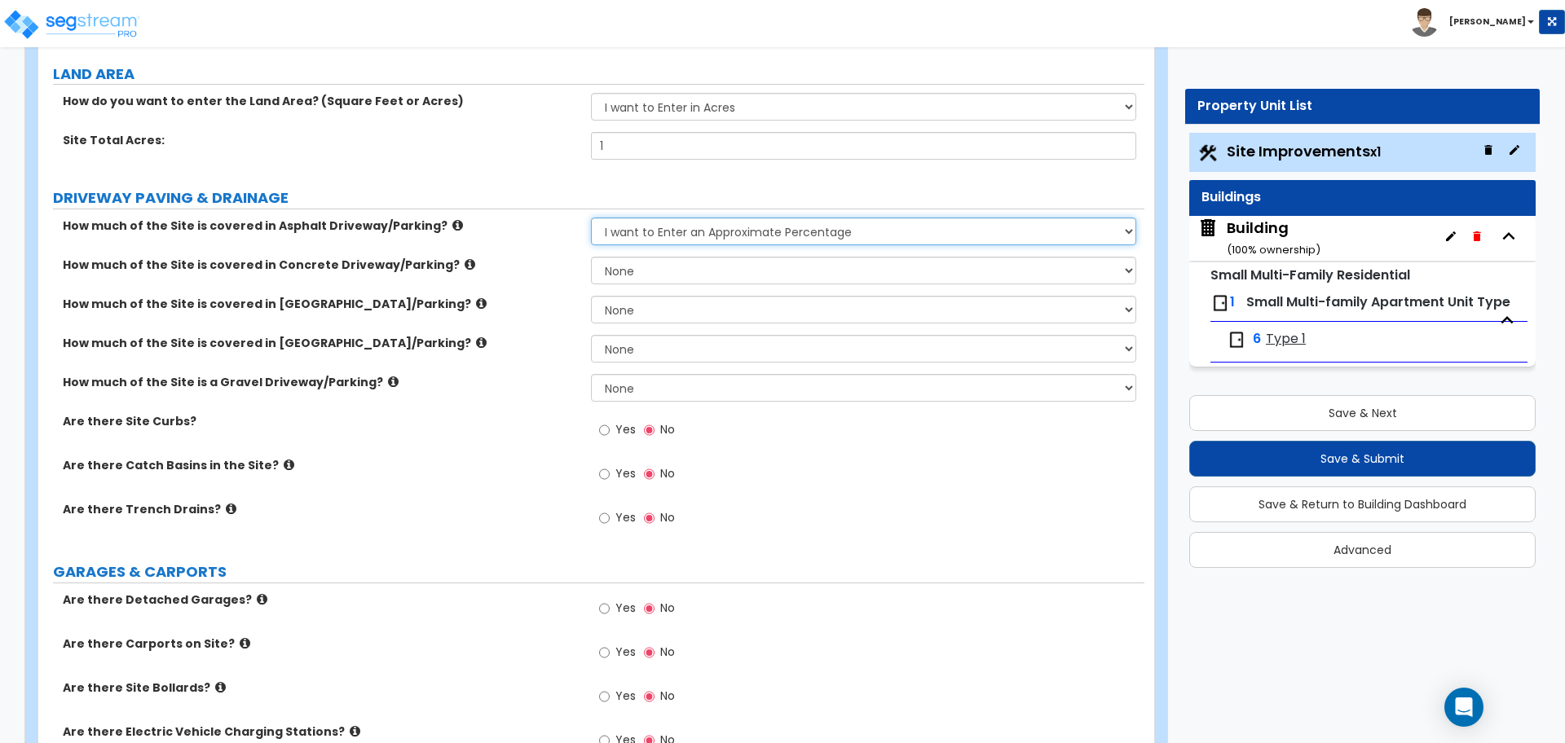
click at [591, 218] on select "None I want to Enter an Approximate Percentage I want to Enter the Square Foota…" at bounding box center [863, 232] width 544 height 28
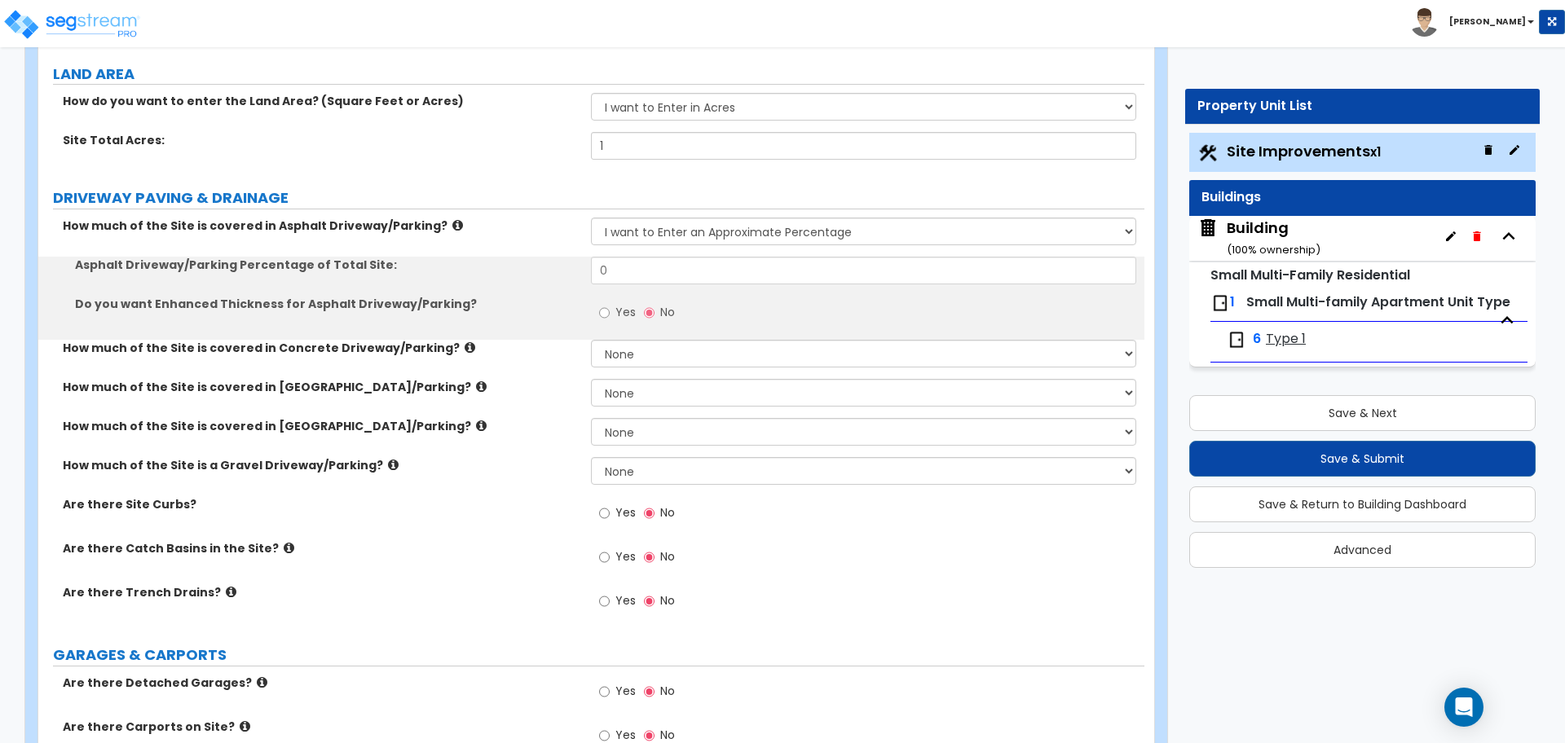
click at [634, 369] on div "How much of the Site is covered in Concrete Driveway/Parking? None I want to En…" at bounding box center [591, 359] width 1106 height 39
click at [628, 346] on select "None I want to Enter an Approximate Percentage I want to Enter the Square Foota…" at bounding box center [863, 354] width 544 height 28
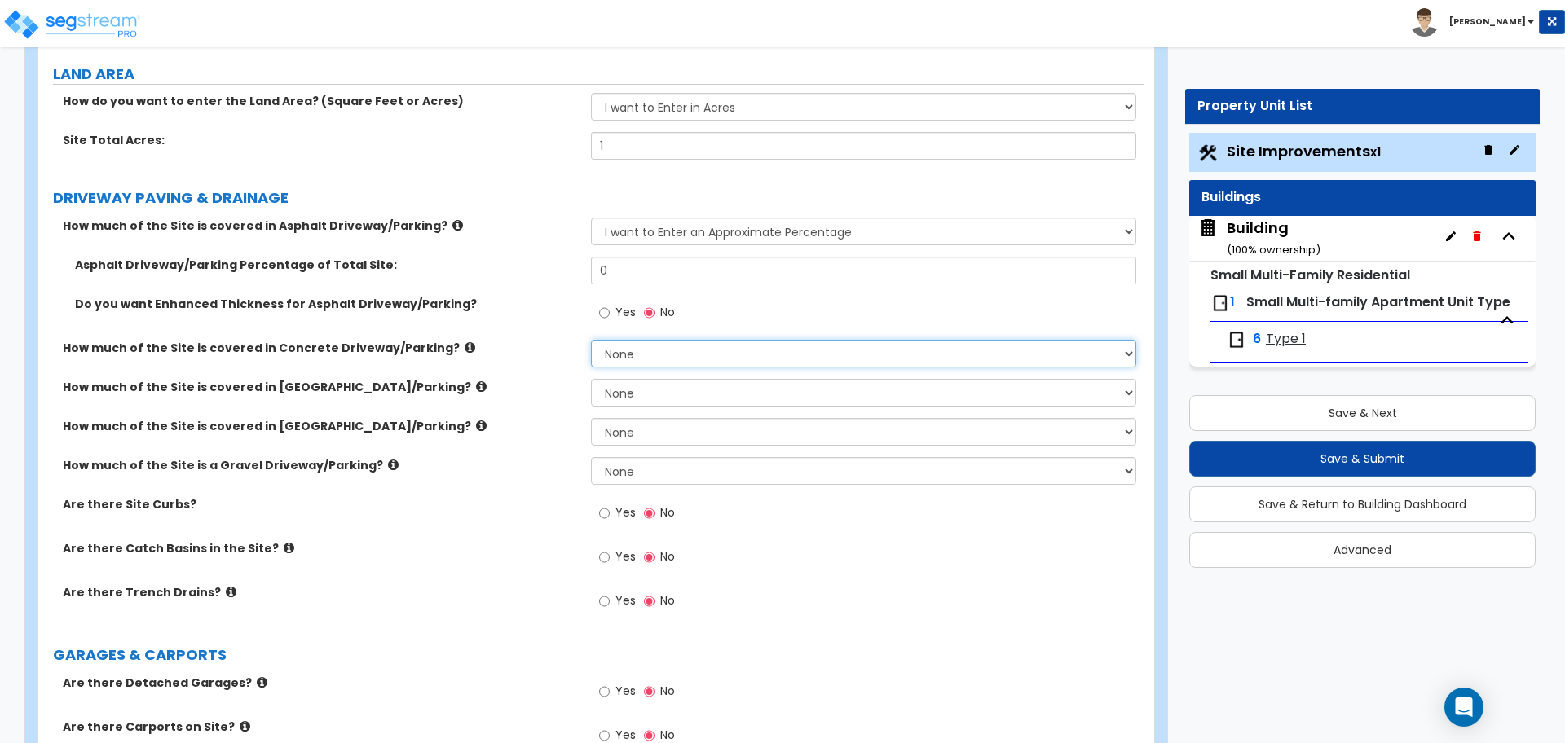
select select "1"
click at [591, 340] on select "None I want to Enter an Approximate Percentage I want to Enter the Square Foota…" at bounding box center [863, 354] width 544 height 28
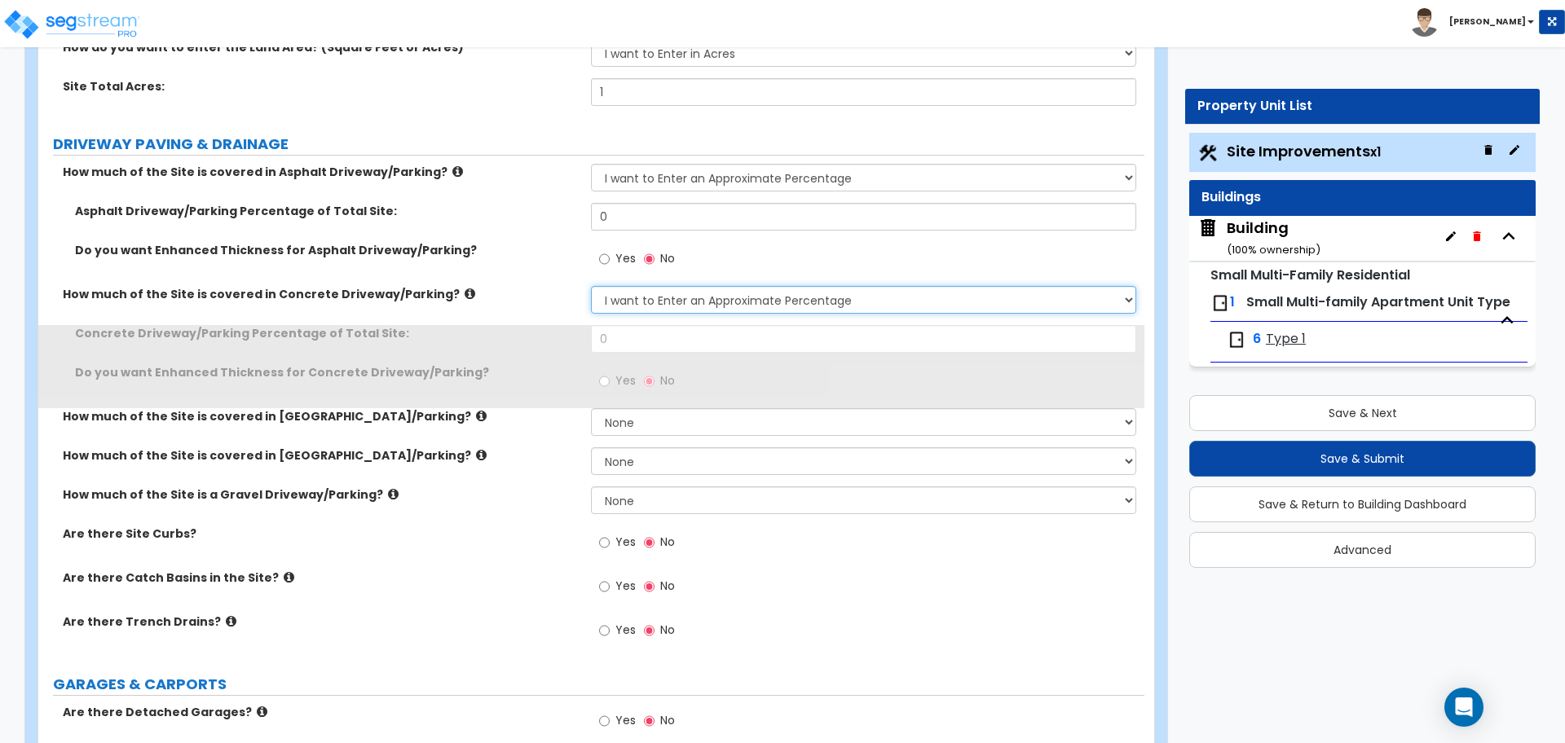
scroll to position [230, 0]
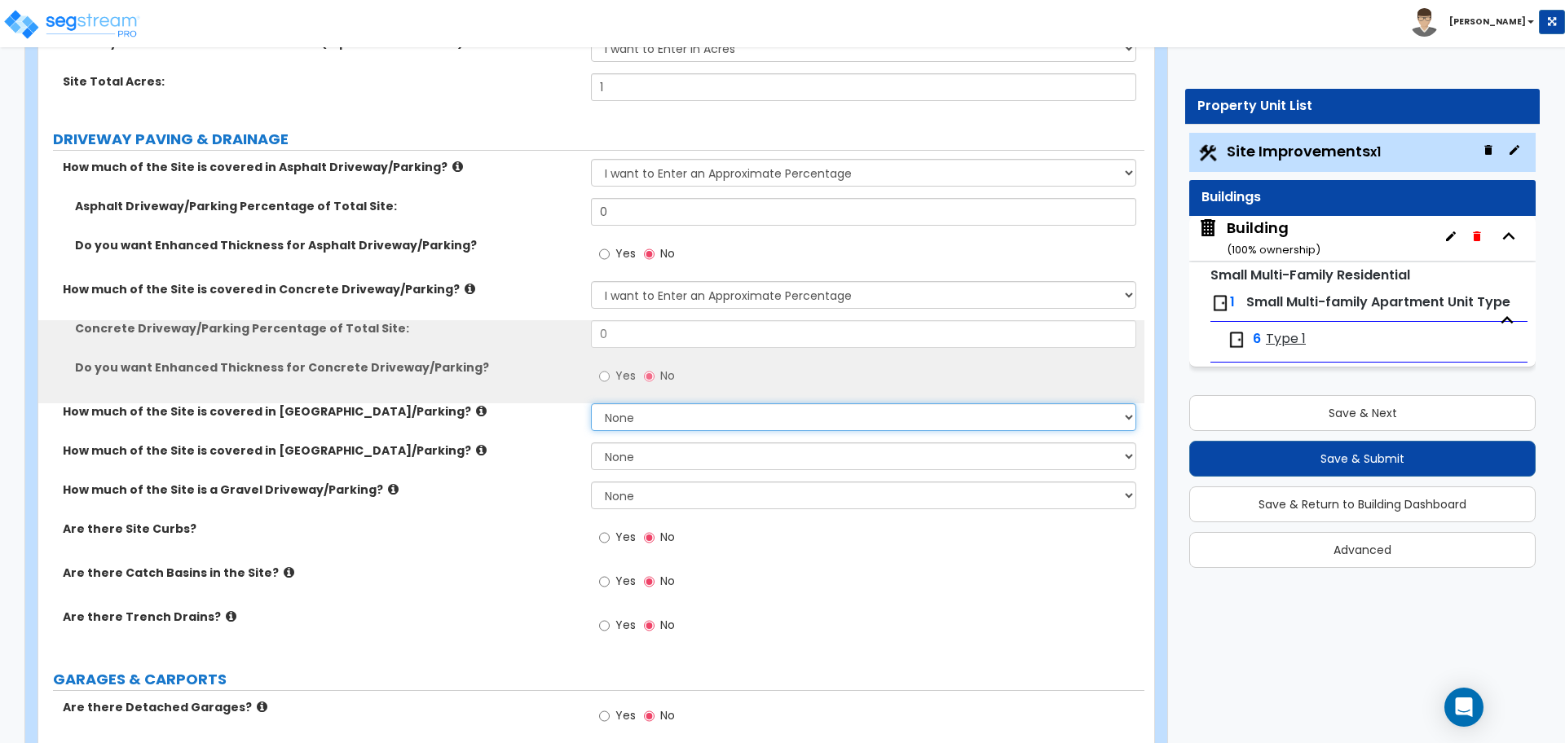
click at [688, 424] on select "None I want to Enter an Approximate Percentage I want to Enter the Square Foota…" at bounding box center [863, 417] width 544 height 28
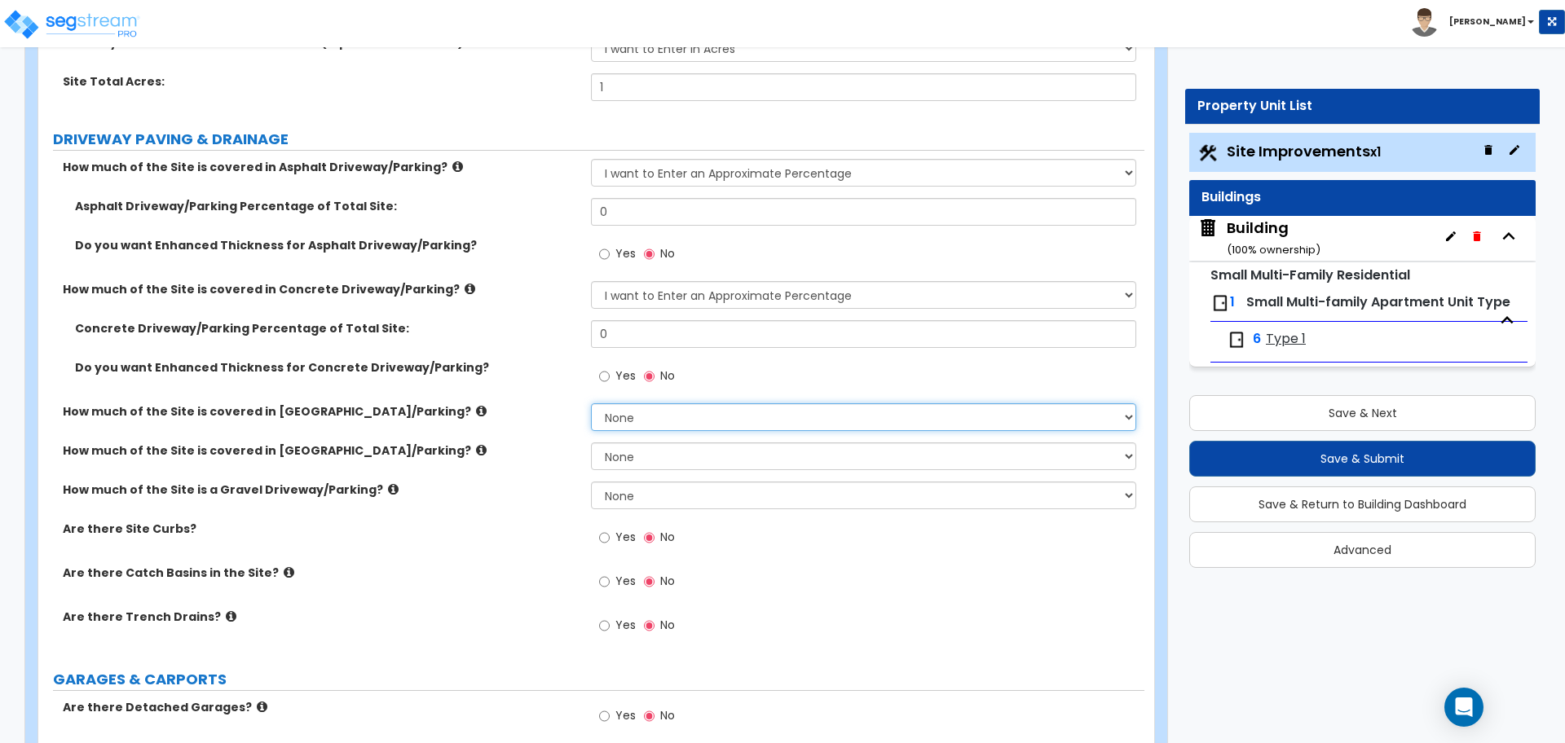
select select "1"
click at [591, 403] on select "None I want to Enter an Approximate Percentage I want to Enter the Square Foota…" at bounding box center [863, 417] width 544 height 28
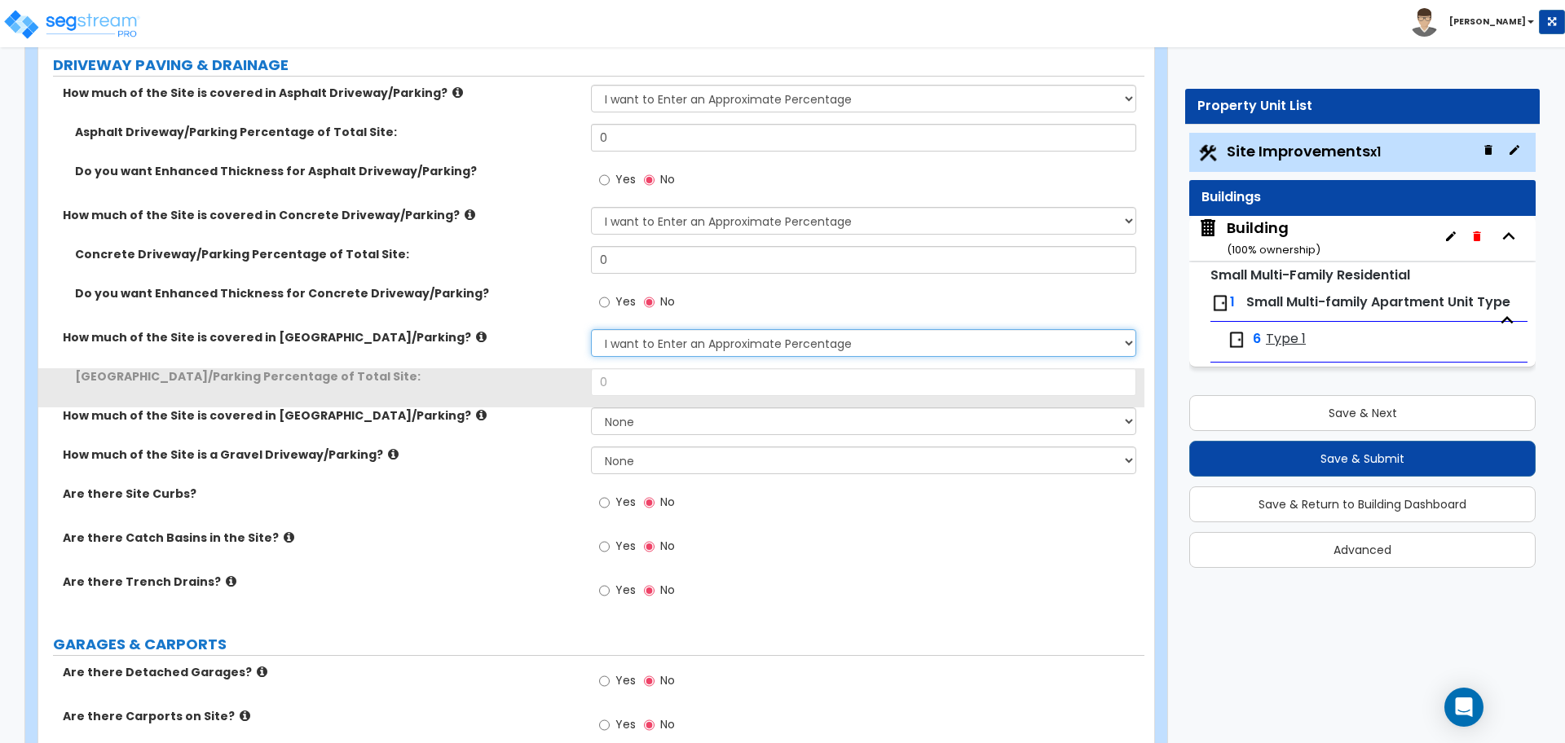
scroll to position [306, 0]
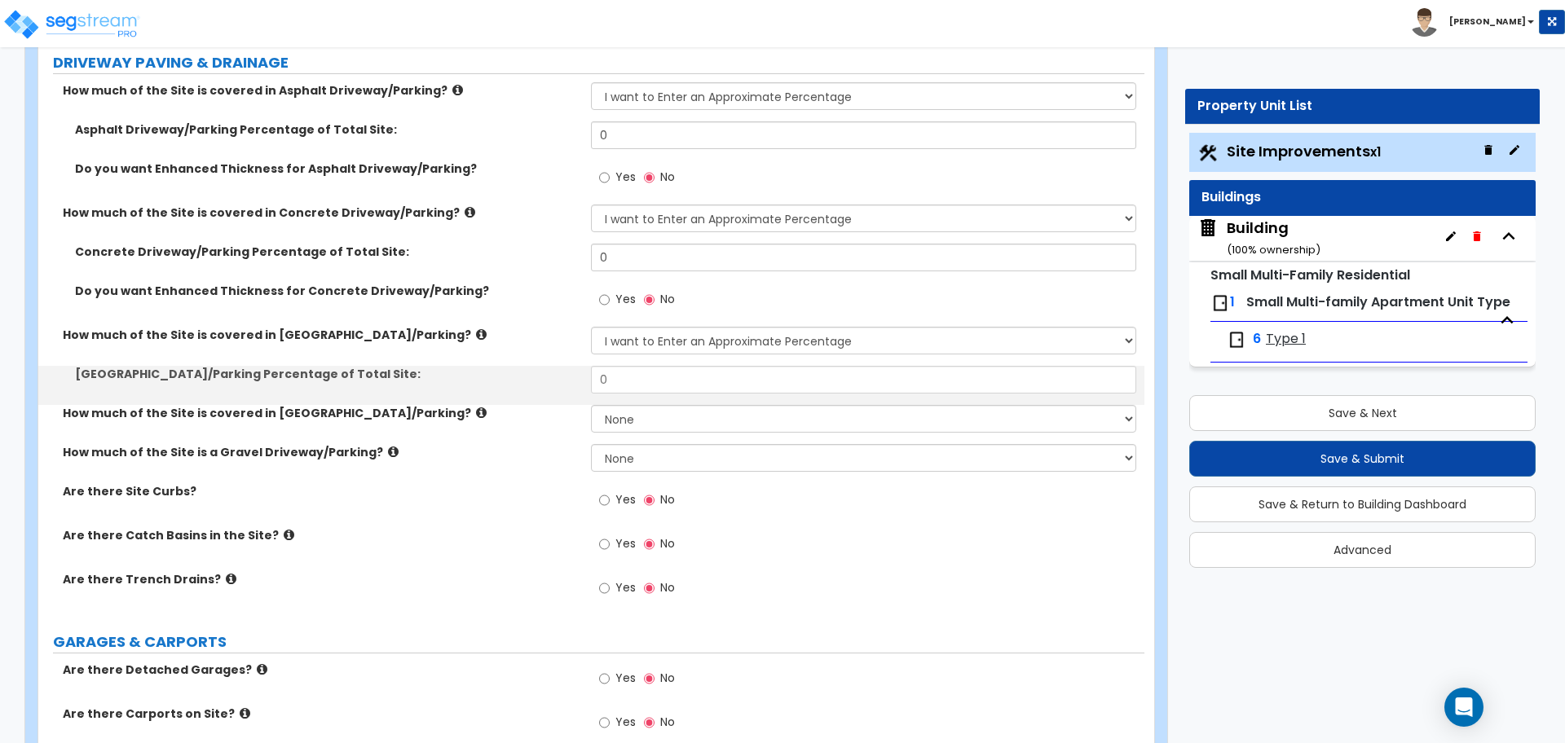
click at [671, 439] on div "How much of the Site is covered in Stone Driveway/Parking? None I want to Enter…" at bounding box center [591, 424] width 1106 height 39
click at [664, 429] on select "None I want to Enter an Approximate Percentage I want to Enter the Square Foota…" at bounding box center [863, 419] width 544 height 28
select select "1"
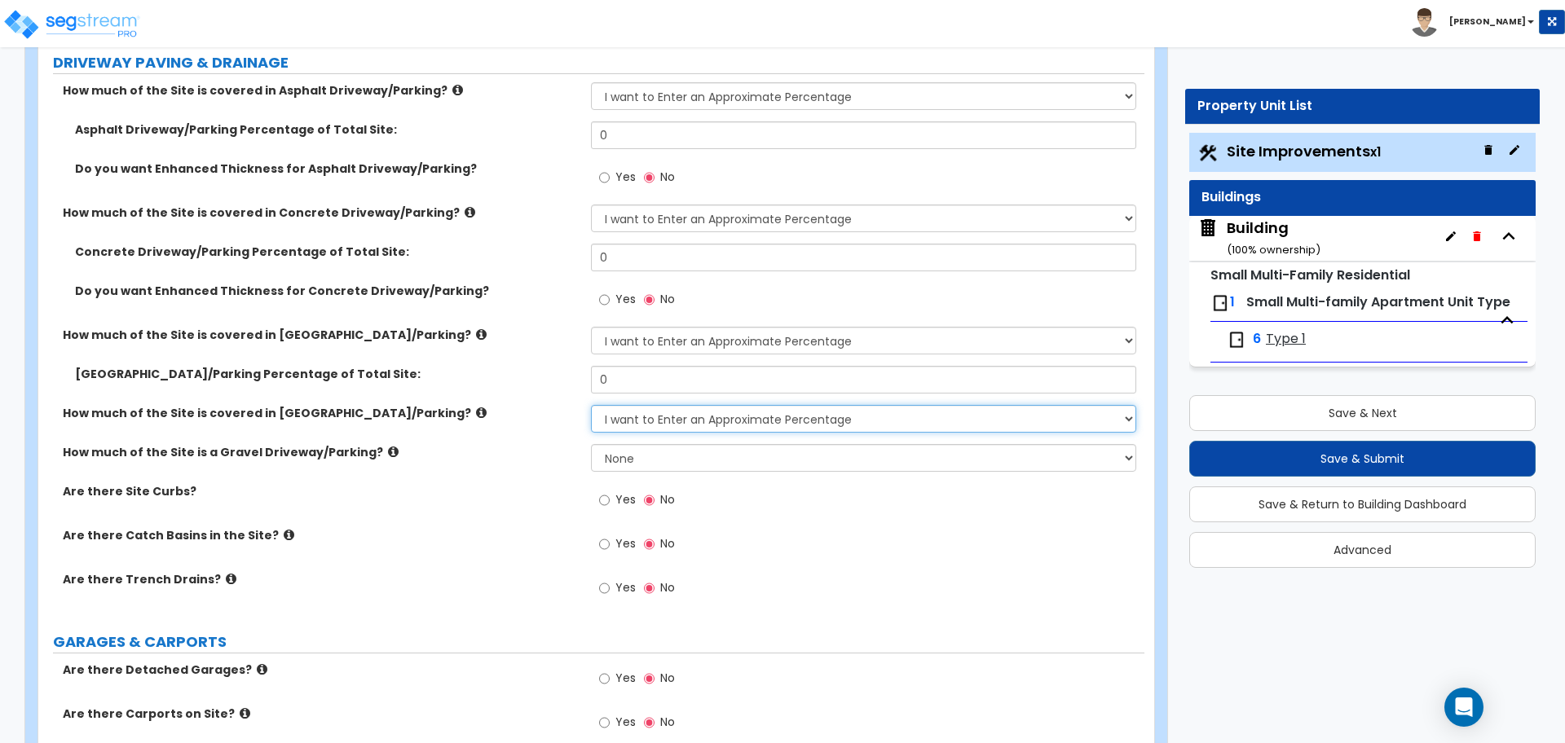
click at [591, 405] on select "None I want to Enter an Approximate Percentage I want to Enter the Square Foota…" at bounding box center [863, 419] width 544 height 28
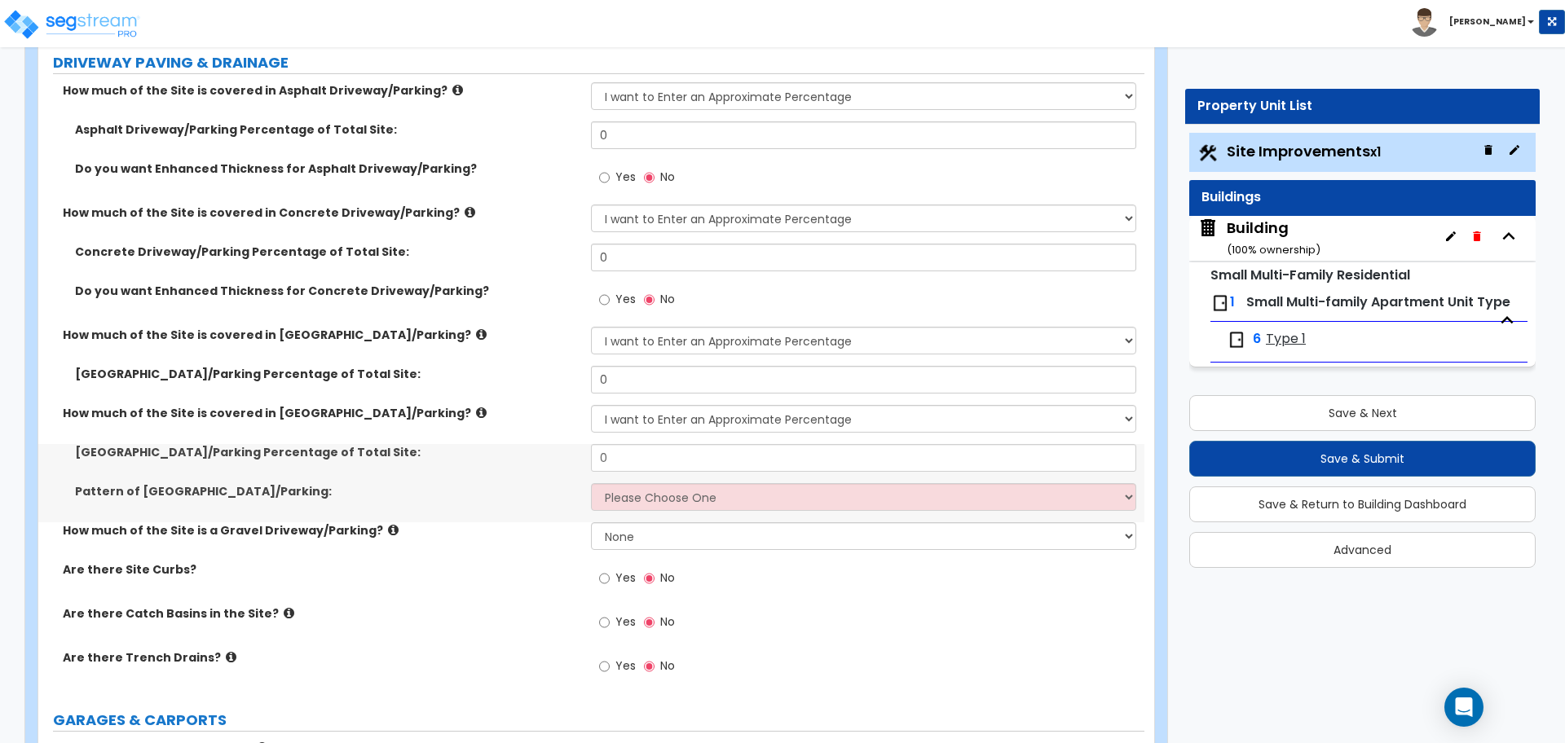
click at [697, 478] on div "Stone Driveway/Parking Percentage of Total Site: 0" at bounding box center [591, 463] width 1106 height 39
click at [723, 526] on select "None I want to Enter an Approximate Percentage I want to Enter the Square Foota…" at bounding box center [863, 536] width 544 height 28
select select "1"
click at [591, 522] on select "None I want to Enter an Approximate Percentage I want to Enter the Square Foota…" at bounding box center [863, 536] width 544 height 28
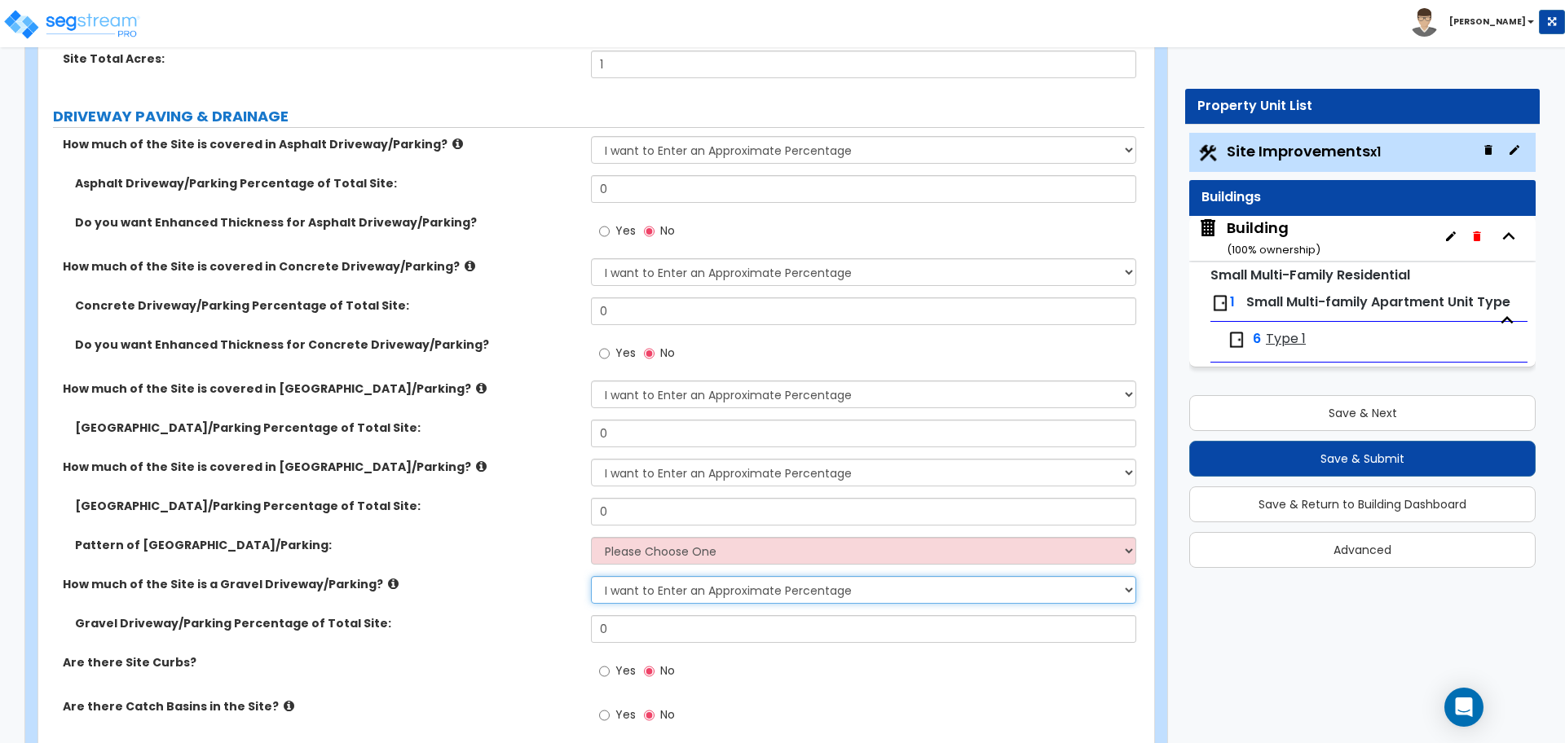
scroll to position [255, 0]
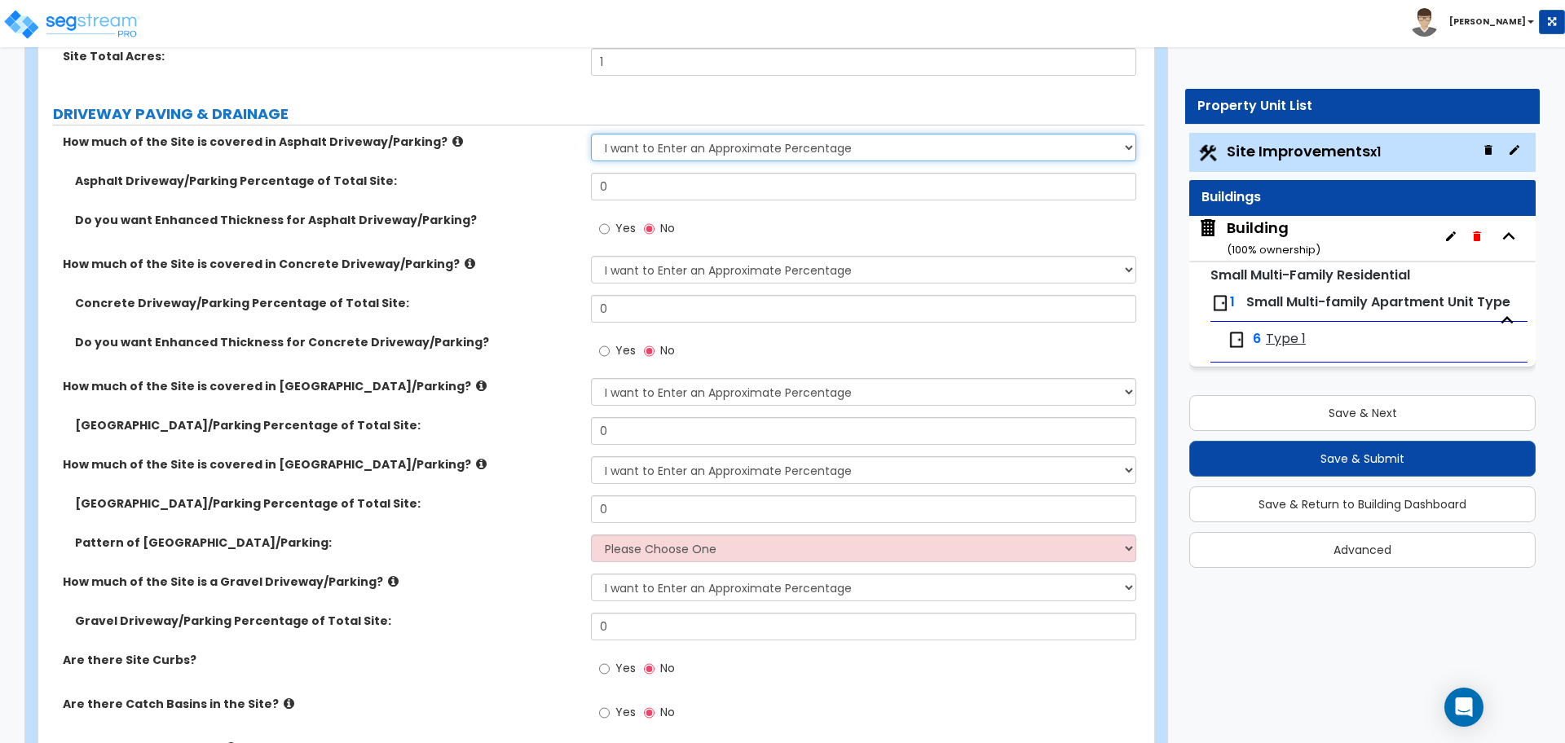
click at [698, 147] on select "None I want to Enter an Approximate Percentage I want to Enter the Square Foota…" at bounding box center [863, 148] width 544 height 28
select select "2"
click at [591, 134] on select "None I want to Enter an Approximate Percentage I want to Enter the Square Foota…" at bounding box center [863, 148] width 544 height 28
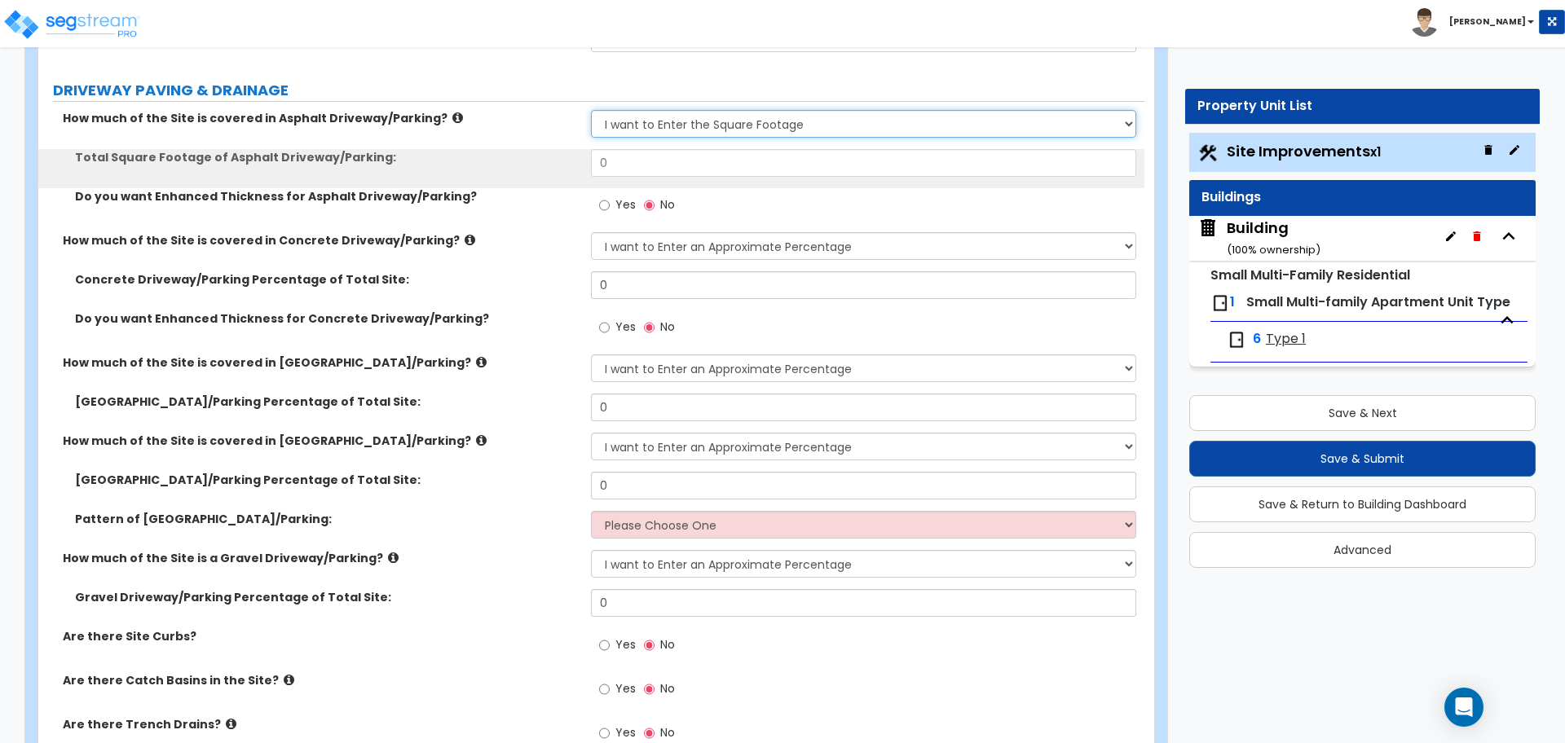
scroll to position [280, 0]
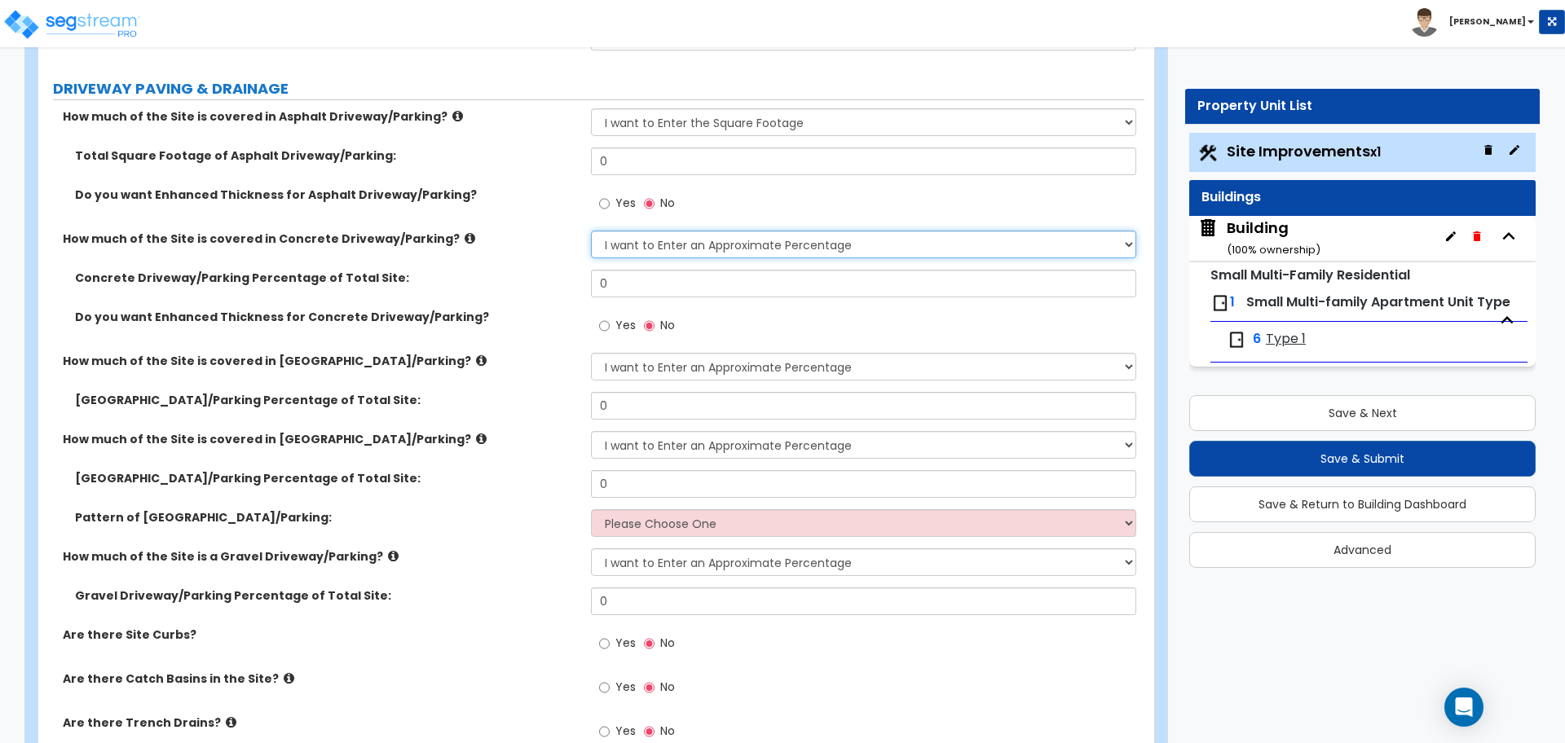
click at [702, 244] on select "None I want to Enter an Approximate Percentage I want to Enter the Square Foota…" at bounding box center [863, 245] width 544 height 28
select select "2"
click at [591, 231] on select "None I want to Enter an Approximate Percentage I want to Enter the Square Foota…" at bounding box center [863, 245] width 544 height 28
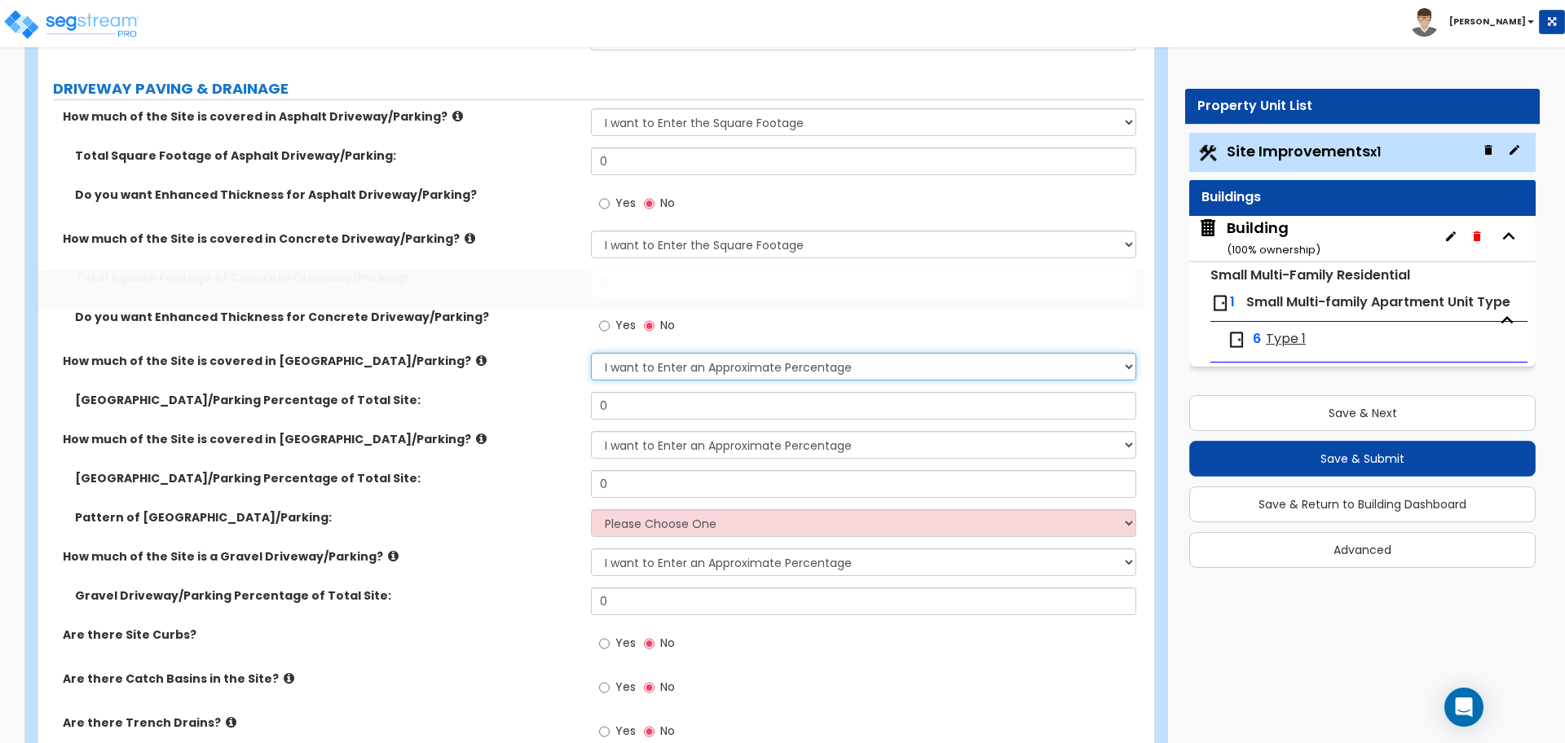
click at [707, 354] on select "None I want to Enter an Approximate Percentage I want to Enter the Square Foota…" at bounding box center [863, 367] width 544 height 28
select select "2"
click at [591, 353] on select "None I want to Enter an Approximate Percentage I want to Enter the Square Foota…" at bounding box center [863, 367] width 544 height 28
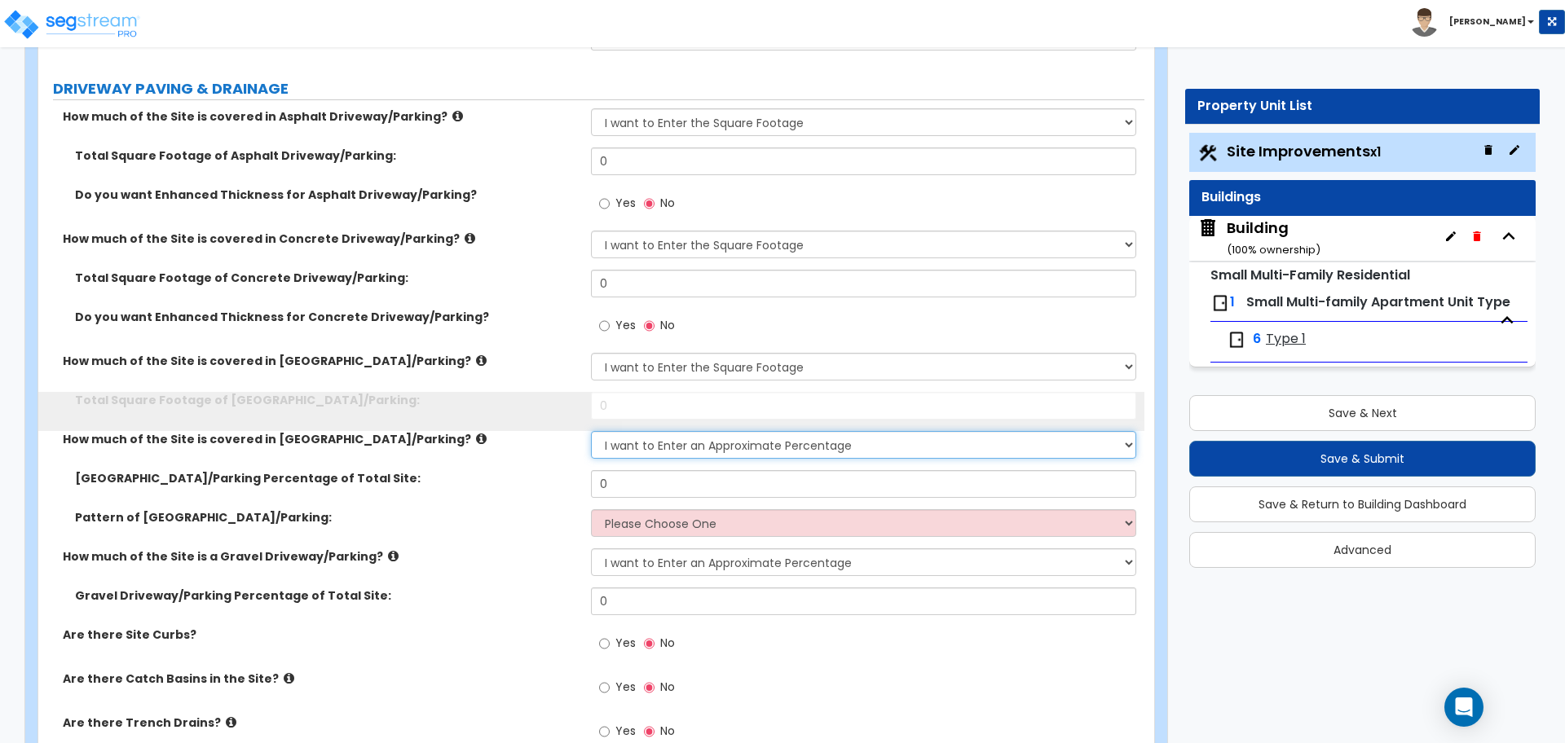
click at [718, 436] on select "None I want to Enter an Approximate Percentage I want to Enter the Square Foota…" at bounding box center [863, 445] width 544 height 28
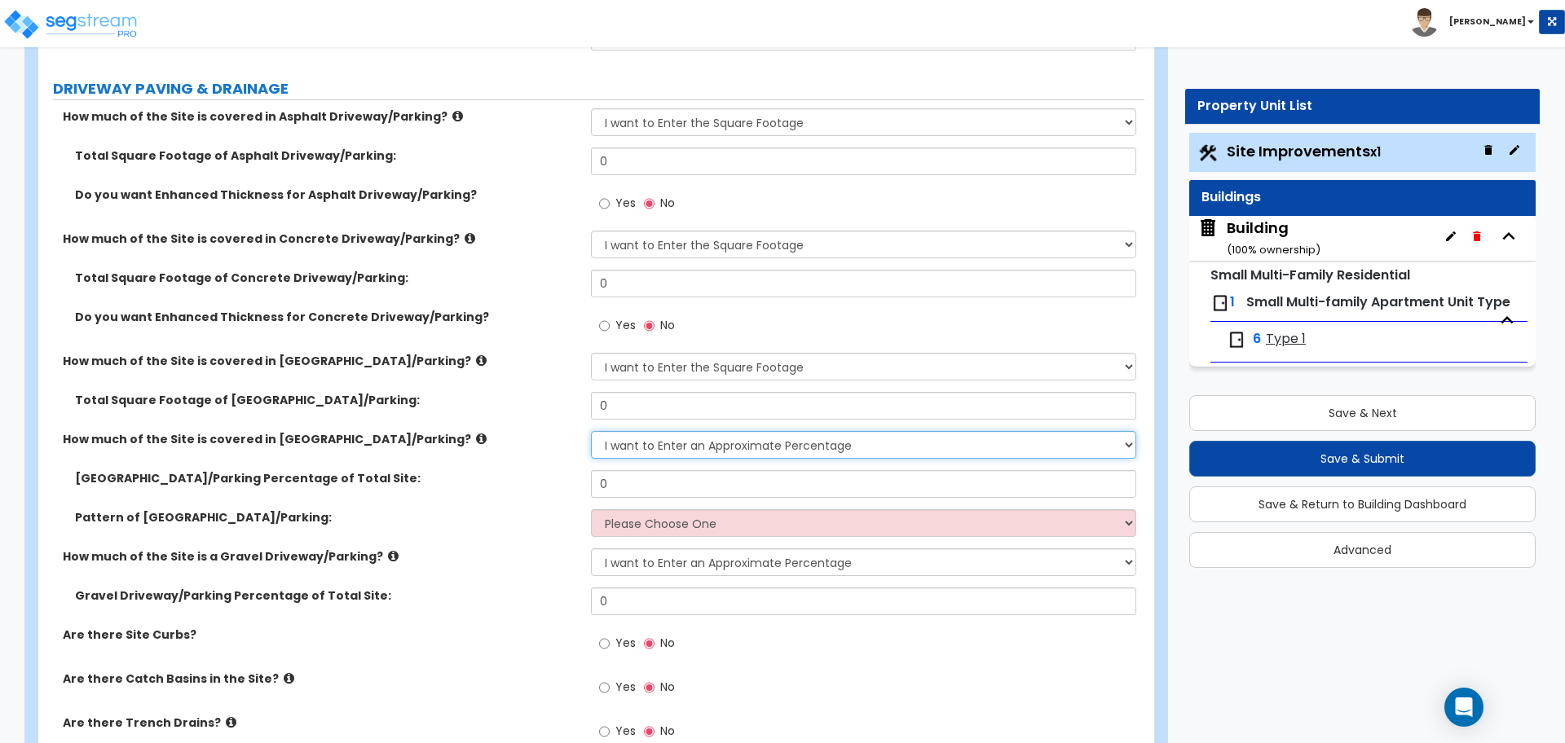
select select "2"
click at [591, 431] on select "None I want to Enter an Approximate Percentage I want to Enter the Square Foota…" at bounding box center [863, 445] width 544 height 28
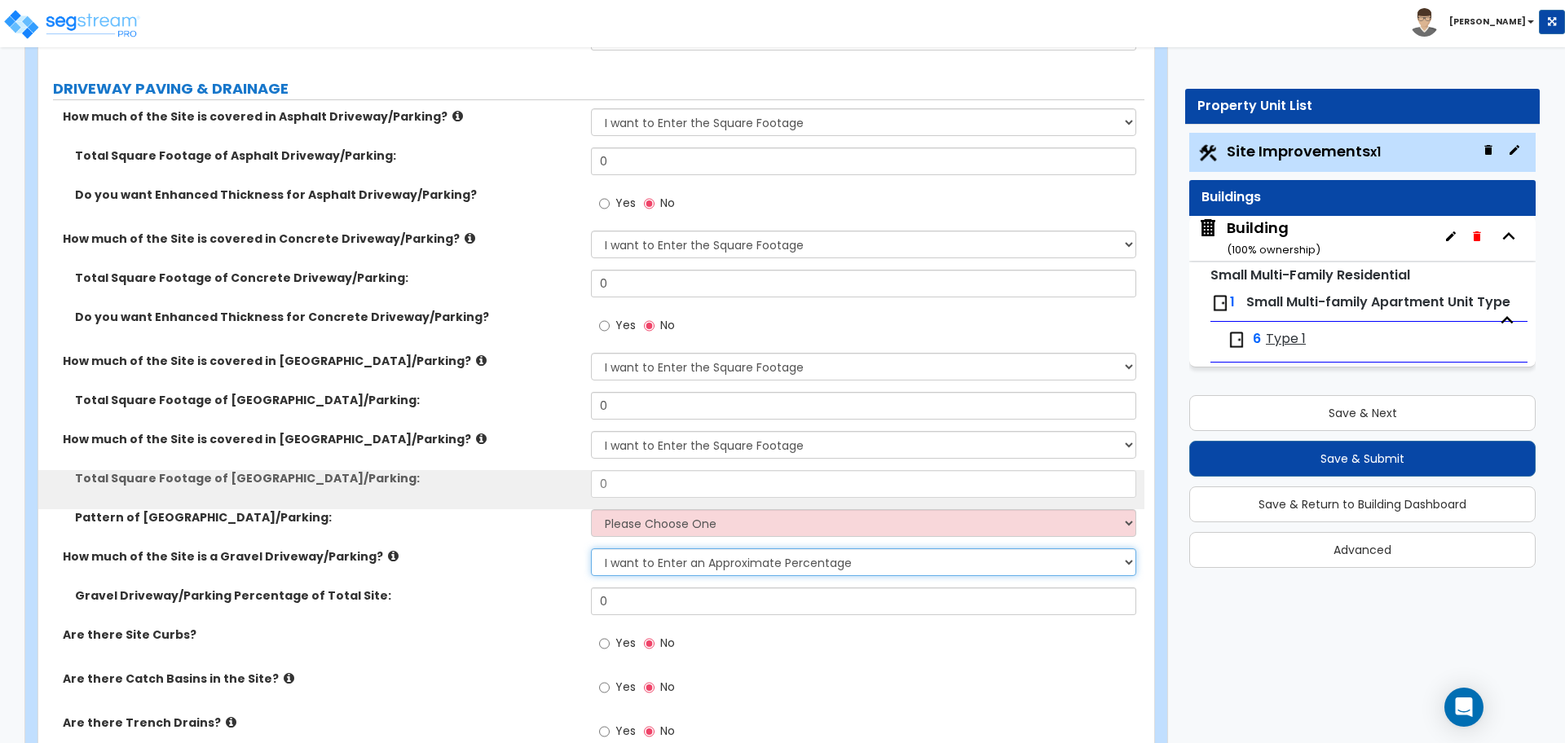
click at [728, 555] on select "None I want to Enter an Approximate Percentage I want to Enter the Square Foota…" at bounding box center [863, 562] width 544 height 28
select select "2"
click at [591, 548] on select "None I want to Enter an Approximate Percentage I want to Enter the Square Foota…" at bounding box center [863, 562] width 544 height 28
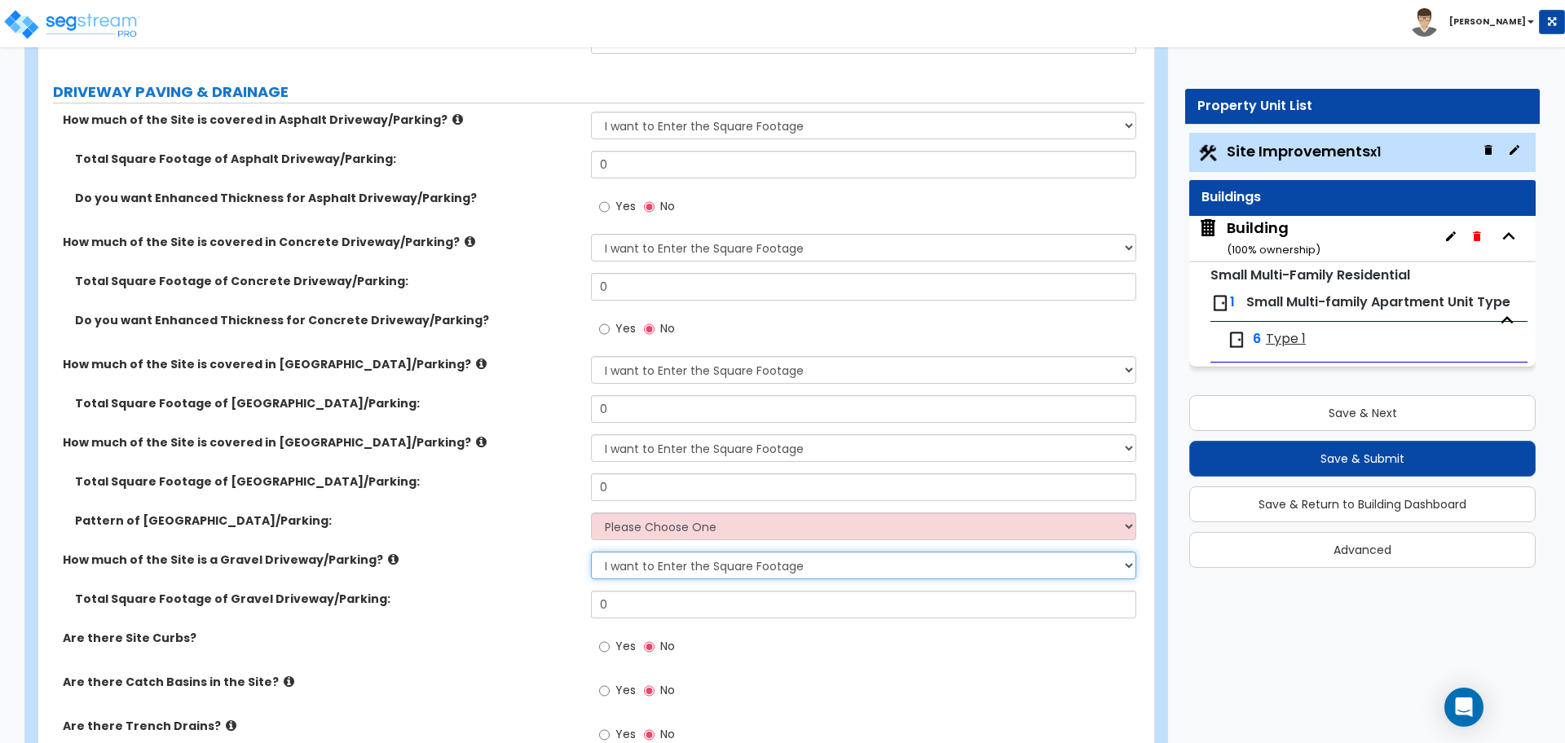
scroll to position [275, 0]
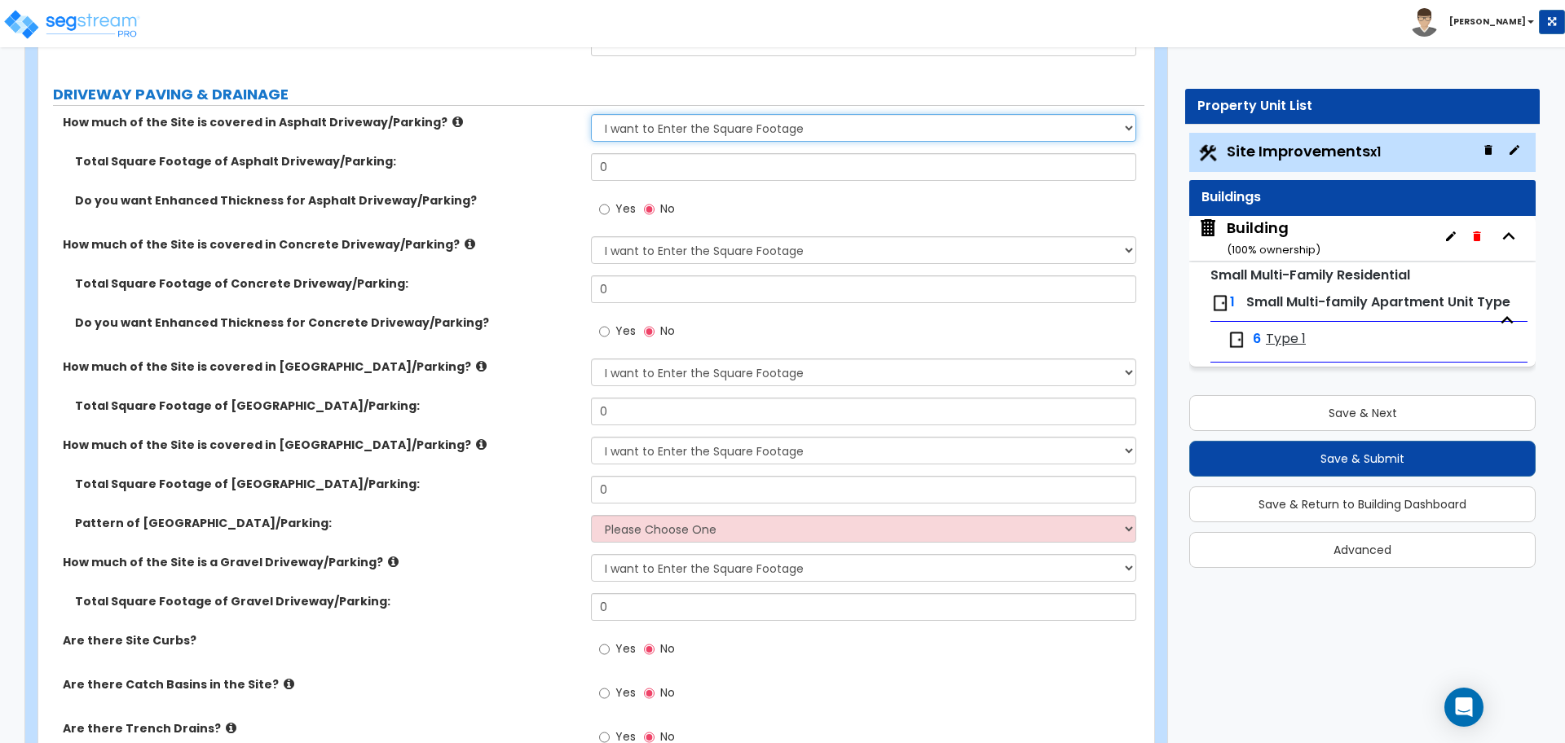
click at [680, 126] on select "None I want to Enter an Approximate Percentage I want to Enter the Square Foota…" at bounding box center [863, 128] width 544 height 28
select select "1"
click at [591, 114] on select "None I want to Enter an Approximate Percentage I want to Enter the Square Foota…" at bounding box center [863, 128] width 544 height 28
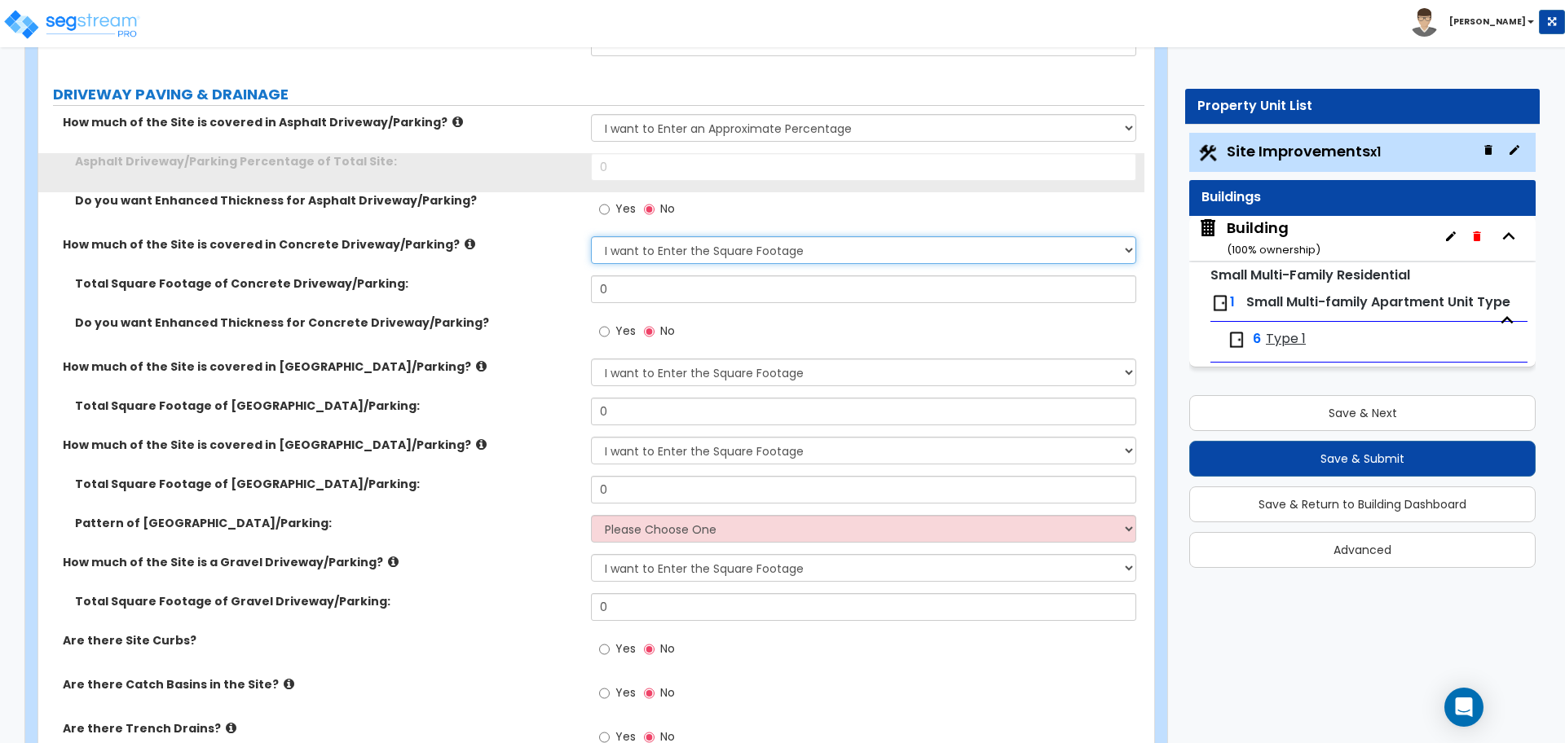
click at [715, 245] on select "None I want to Enter an Approximate Percentage I want to Enter the Square Foota…" at bounding box center [863, 250] width 544 height 28
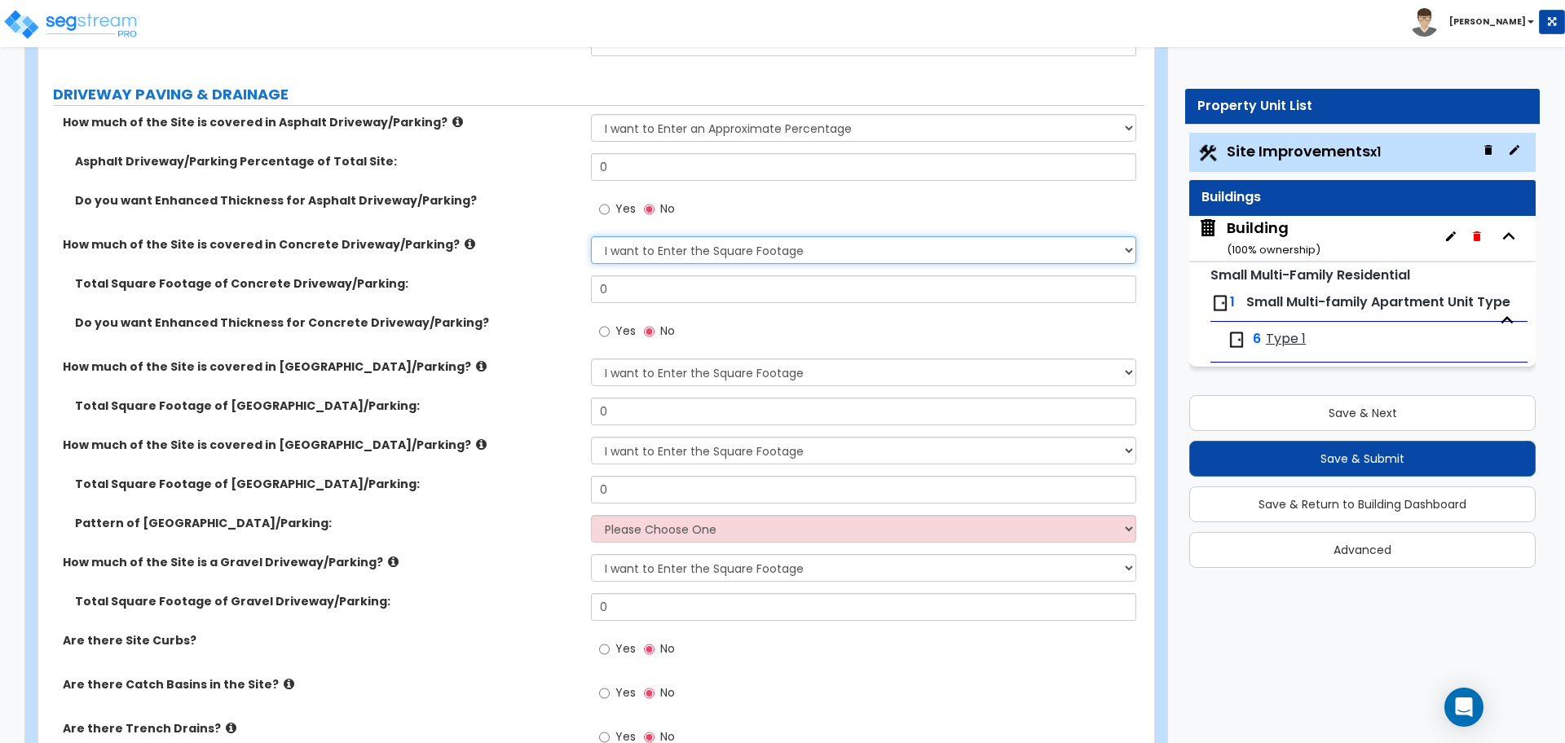
select select "1"
click at [591, 236] on select "None I want to Enter an Approximate Percentage I want to Enter the Square Foota…" at bounding box center [863, 250] width 544 height 28
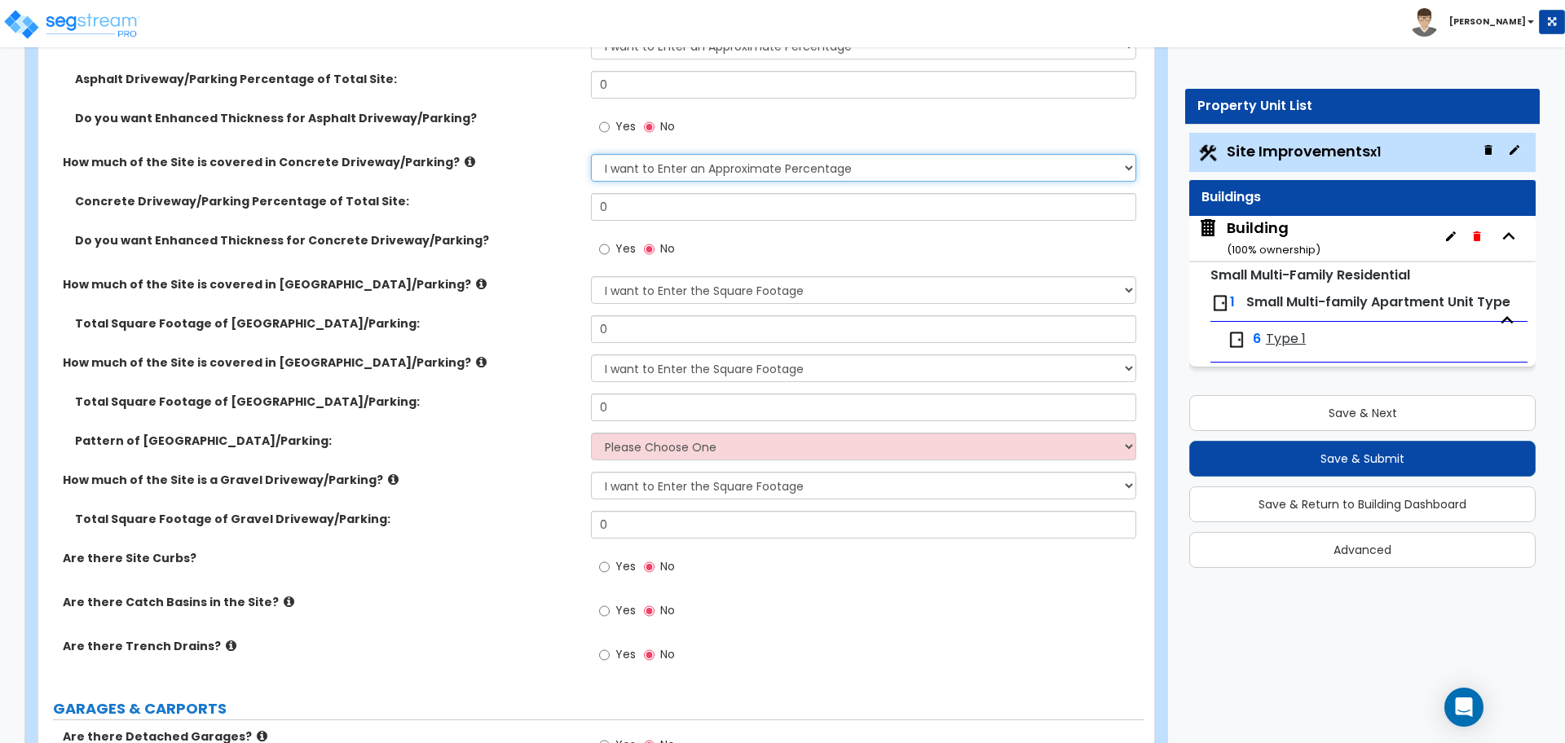
scroll to position [359, 0]
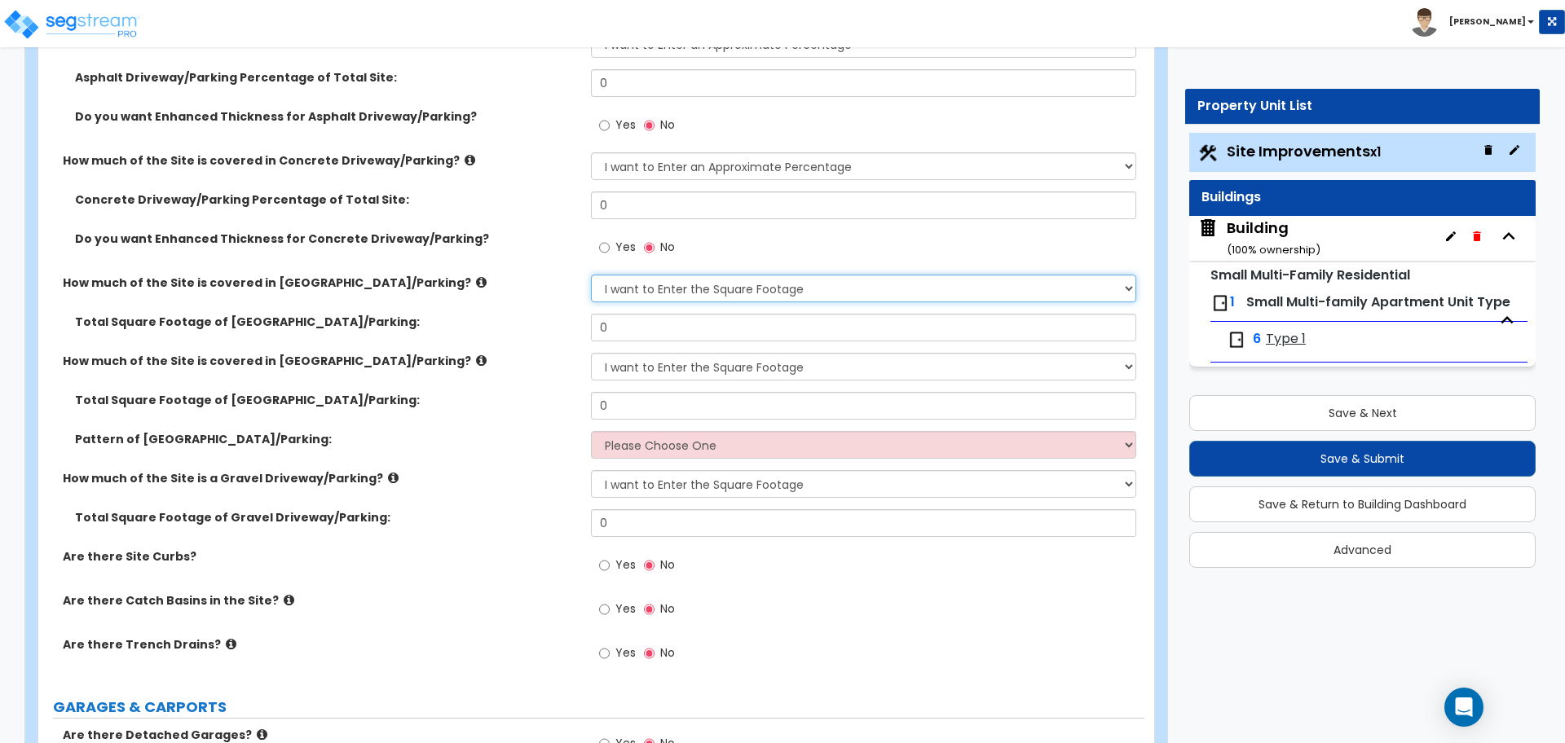
click at [729, 300] on select "None I want to Enter an Approximate Percentage I want to Enter the Square Foota…" at bounding box center [863, 289] width 544 height 28
select select "1"
click at [591, 275] on select "None I want to Enter an Approximate Percentage I want to Enter the Square Foota…" at bounding box center [863, 289] width 544 height 28
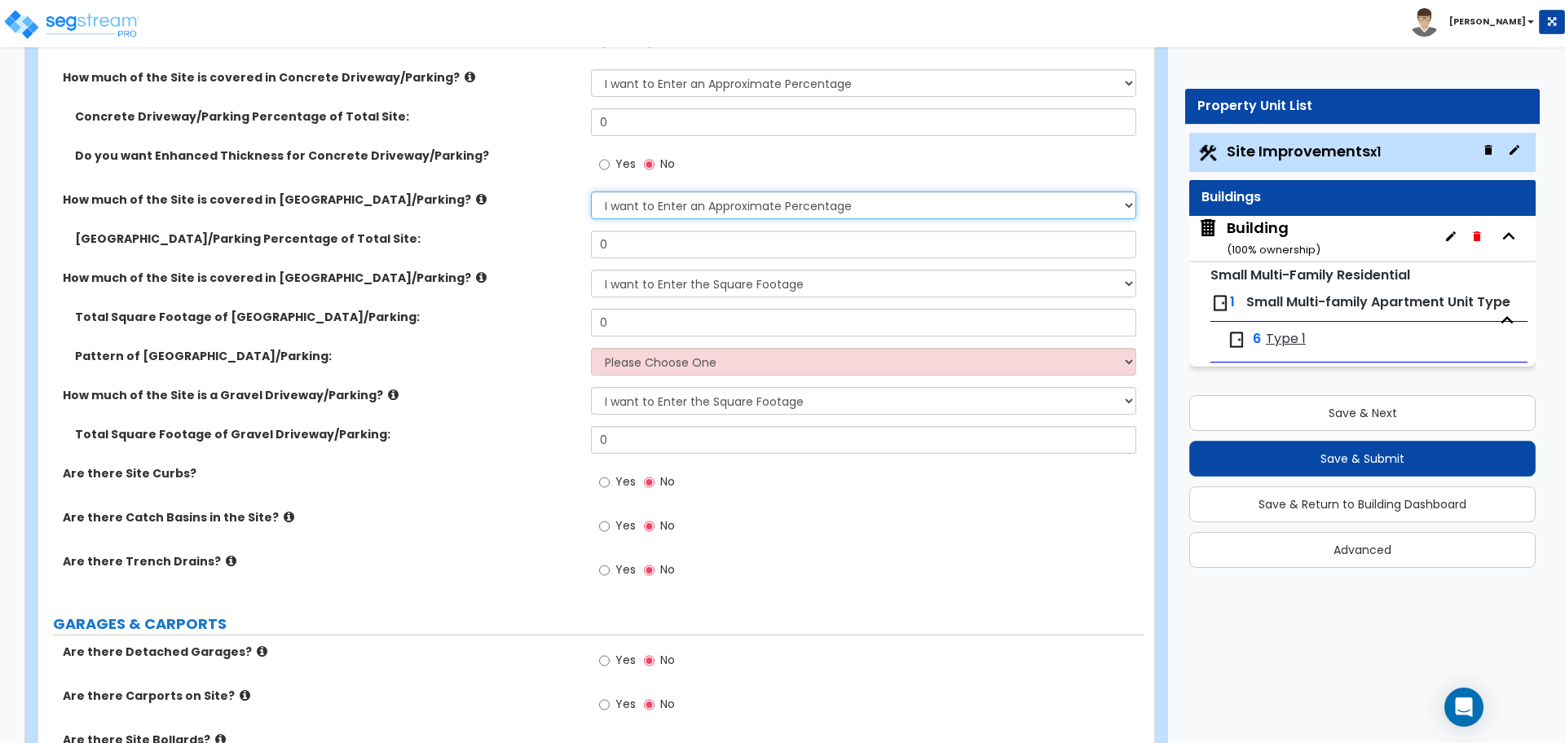
scroll to position [448, 0]
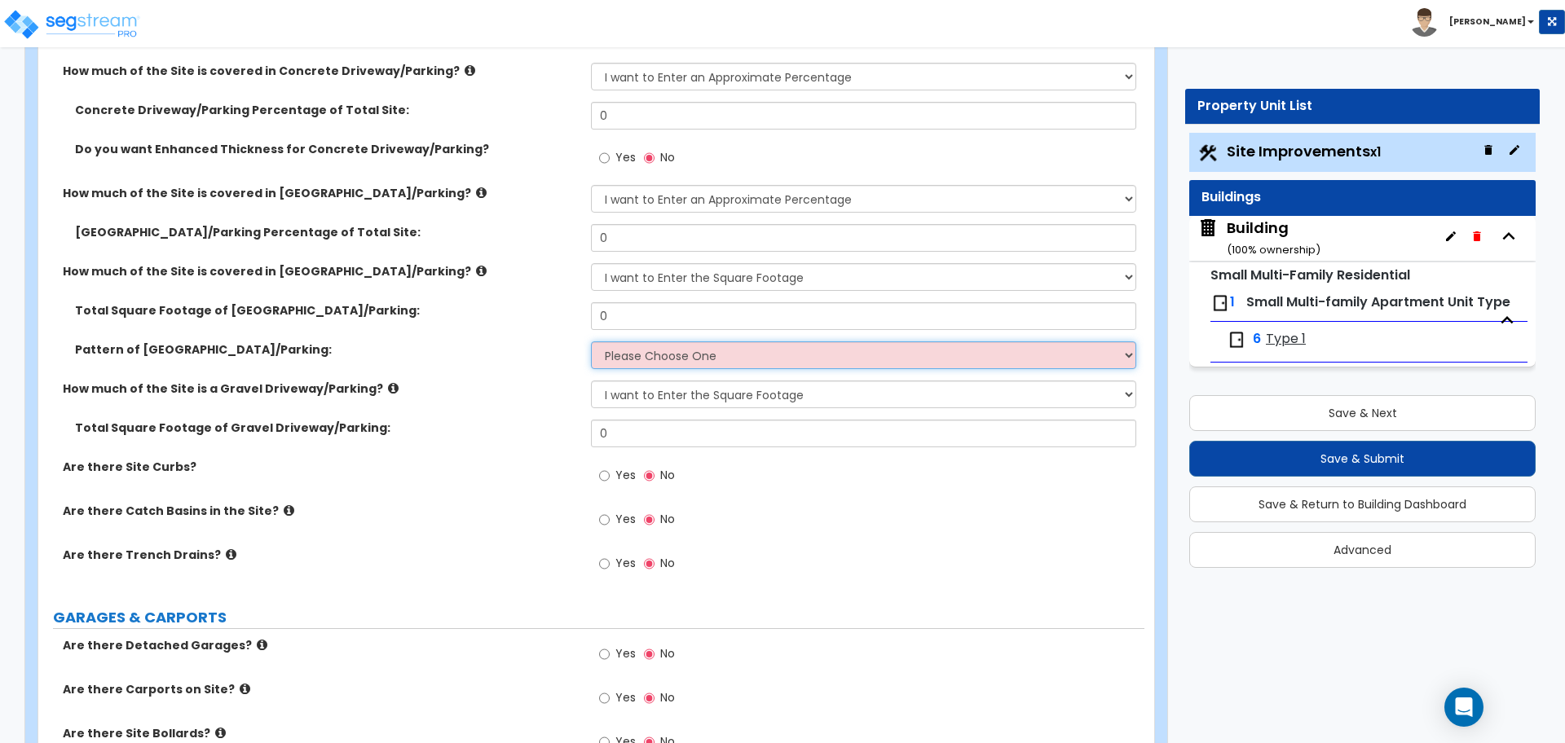
click at [768, 350] on select "Please Choose One Irregular Rectangular" at bounding box center [863, 355] width 544 height 28
click at [707, 391] on select "None I want to Enter an Approximate Percentage I want to Enter the Square Foota…" at bounding box center [863, 395] width 544 height 28
select select "1"
click at [591, 381] on select "None I want to Enter an Approximate Percentage I want to Enter the Square Foota…" at bounding box center [863, 395] width 544 height 28
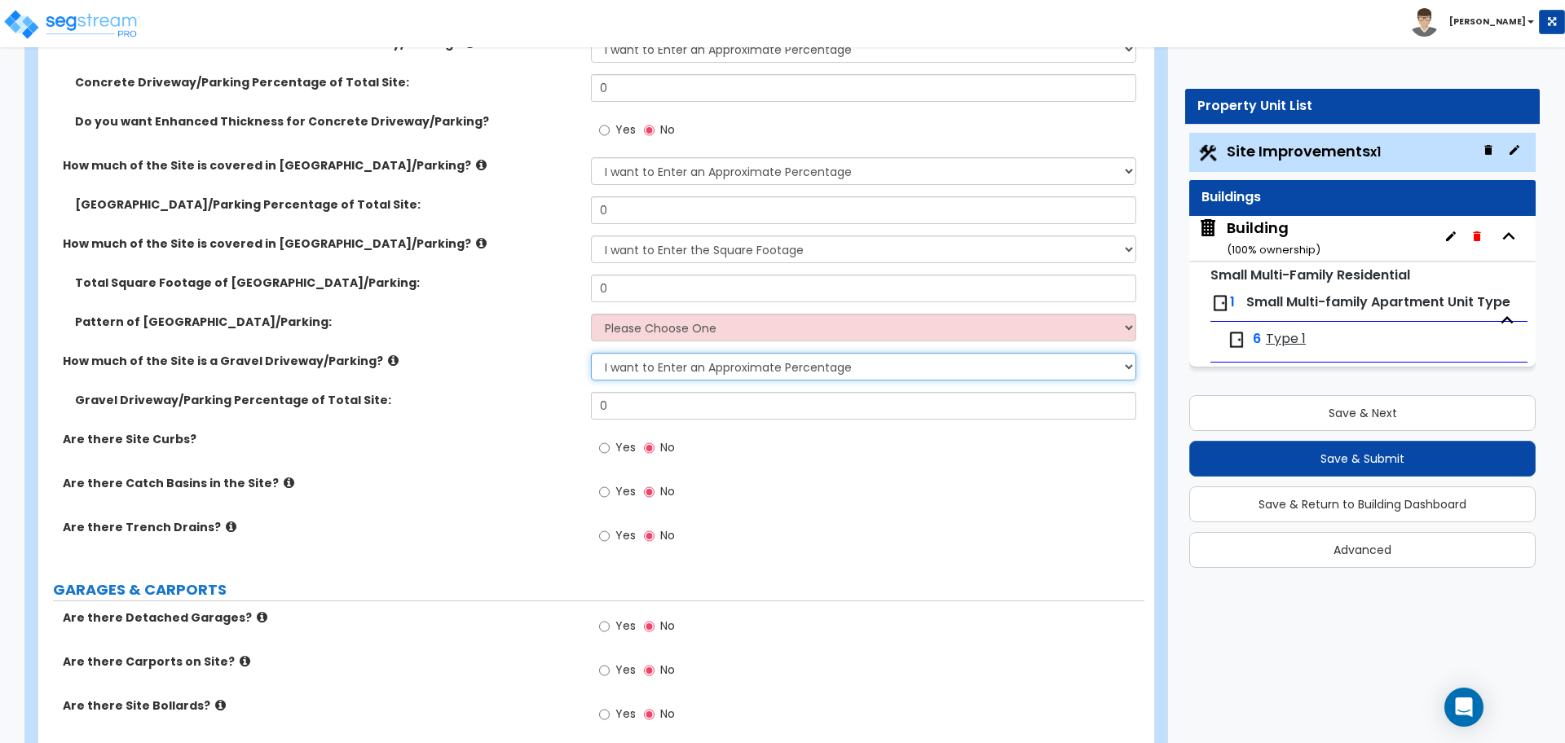
scroll to position [470, 0]
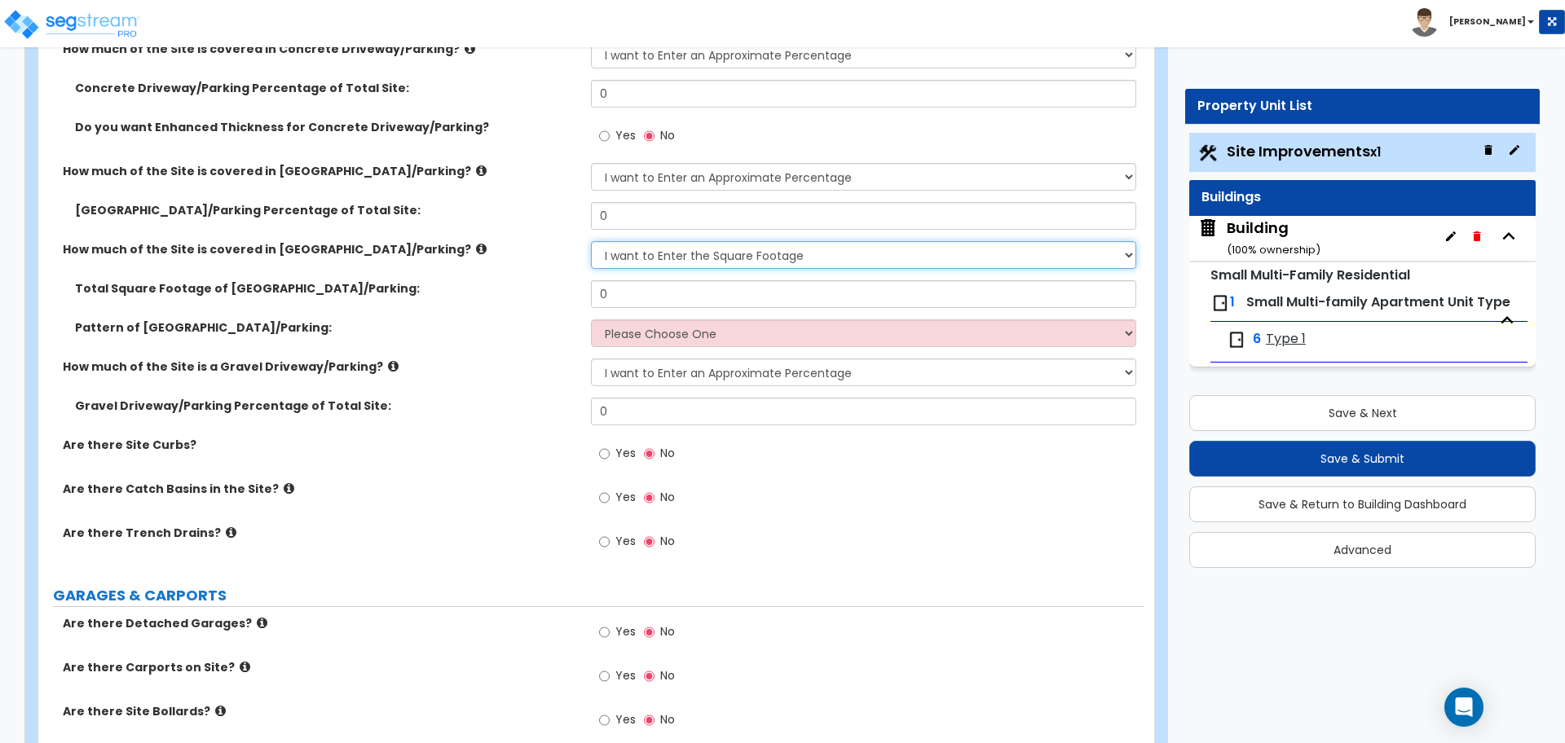
click at [668, 254] on select "None I want to Enter an Approximate Percentage I want to Enter the Square Foota…" at bounding box center [863, 255] width 544 height 28
select select "1"
click at [591, 241] on select "None I want to Enter an Approximate Percentage I want to Enter the Square Foota…" at bounding box center [863, 255] width 544 height 28
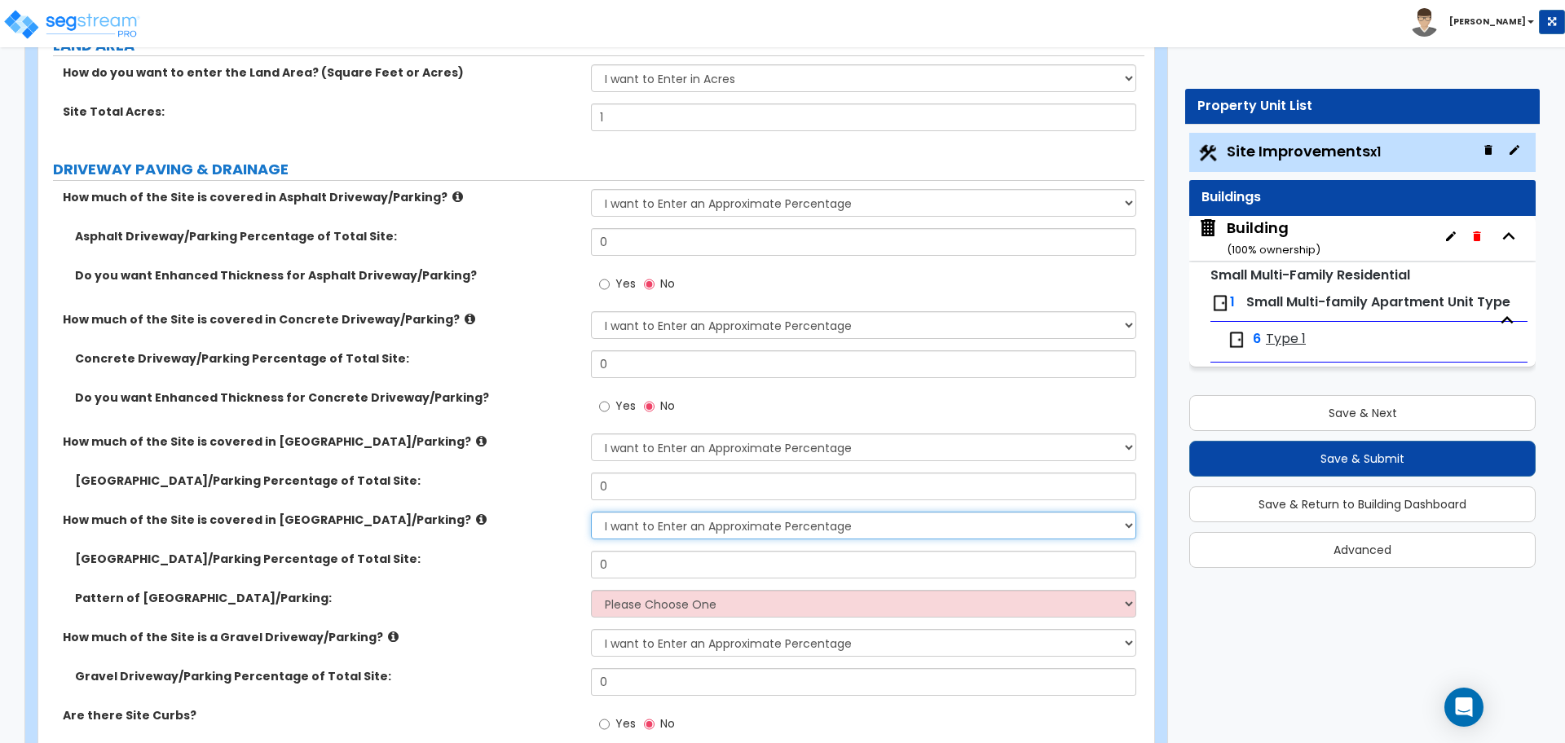
scroll to position [203, 0]
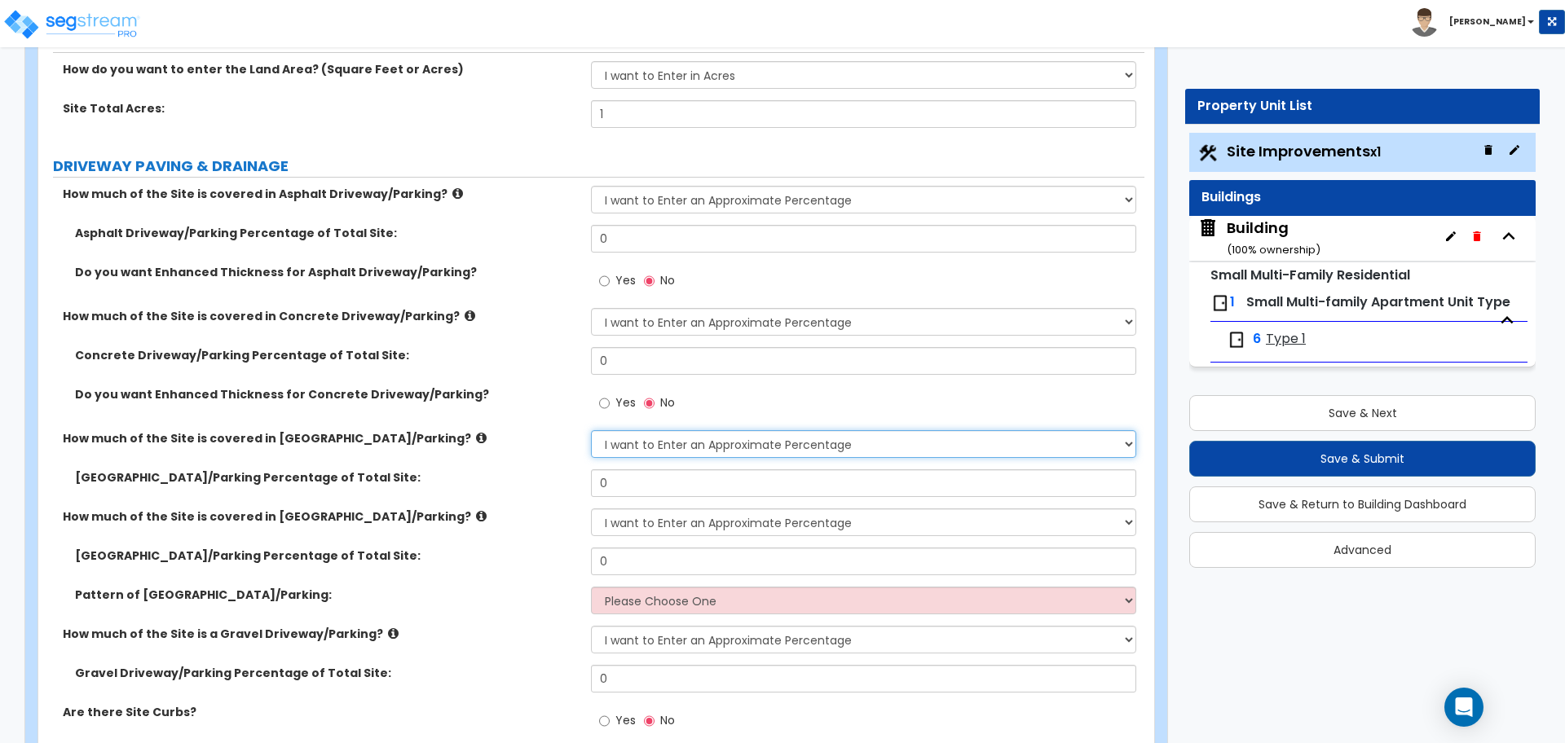
click at [766, 453] on select "None I want to Enter an Approximate Percentage I want to Enter the Square Foota…" at bounding box center [863, 444] width 544 height 28
select select "0"
click at [591, 430] on select "None I want to Enter an Approximate Percentage I want to Enter the Square Foota…" at bounding box center [863, 444] width 544 height 28
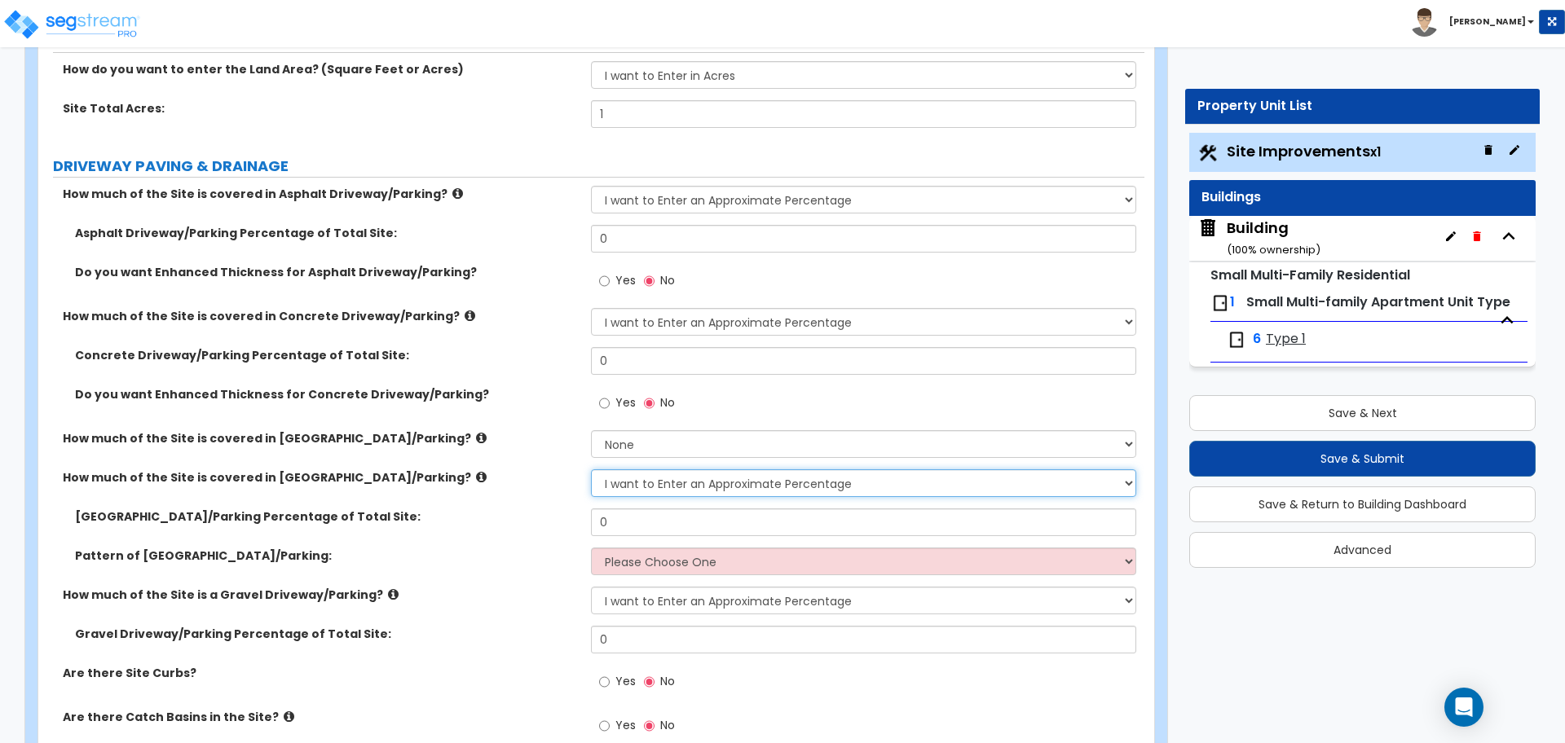
click at [762, 482] on select "None I want to Enter an Approximate Percentage I want to Enter the Square Foota…" at bounding box center [863, 483] width 544 height 28
select select "0"
click at [591, 469] on select "None I want to Enter an Approximate Percentage I want to Enter the Square Foota…" at bounding box center [863, 483] width 544 height 28
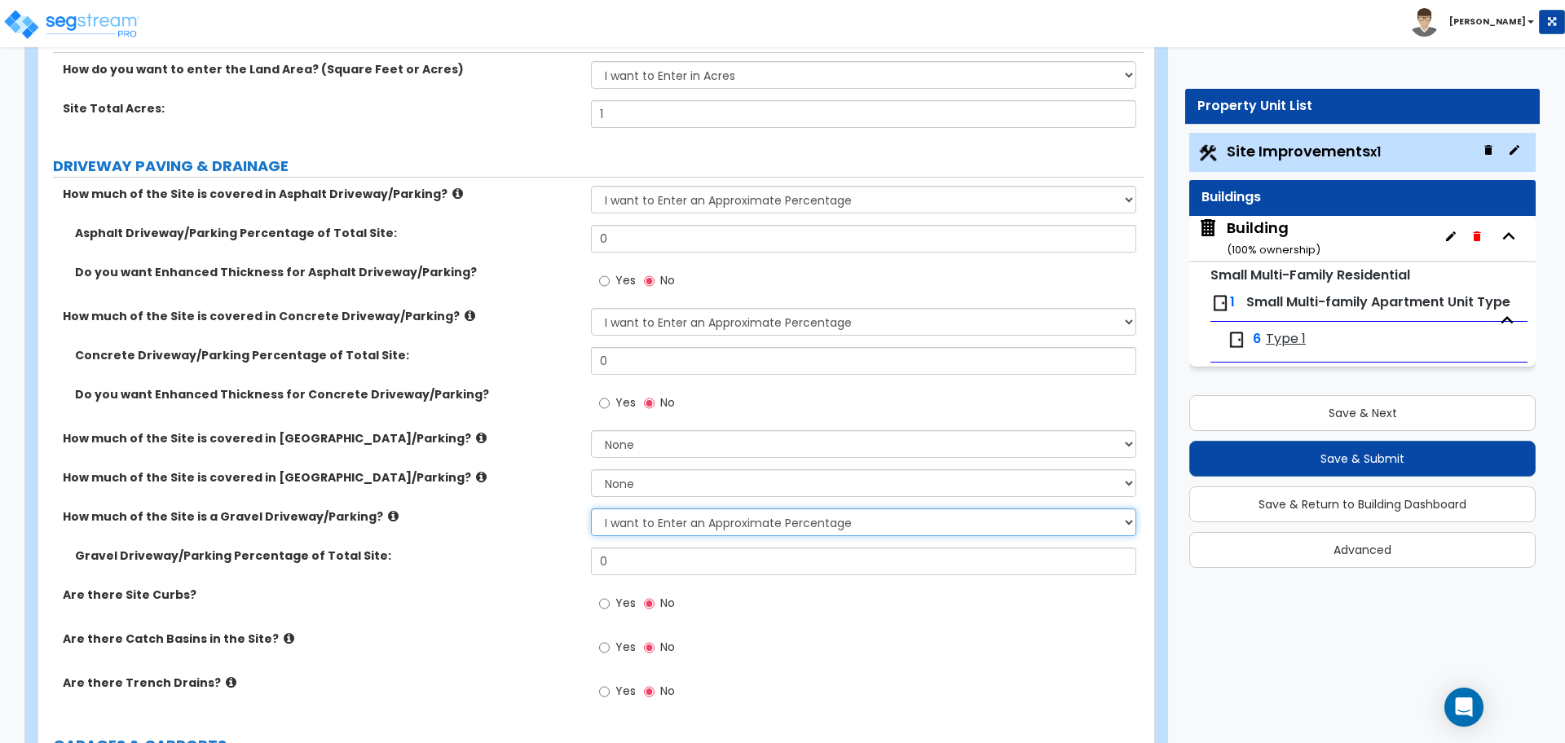
click at [738, 517] on select "None I want to Enter an Approximate Percentage I want to Enter the Square Foota…" at bounding box center [863, 522] width 544 height 28
select select "0"
click at [591, 508] on select "None I want to Enter an Approximate Percentage I want to Enter the Square Foota…" at bounding box center [863, 522] width 544 height 28
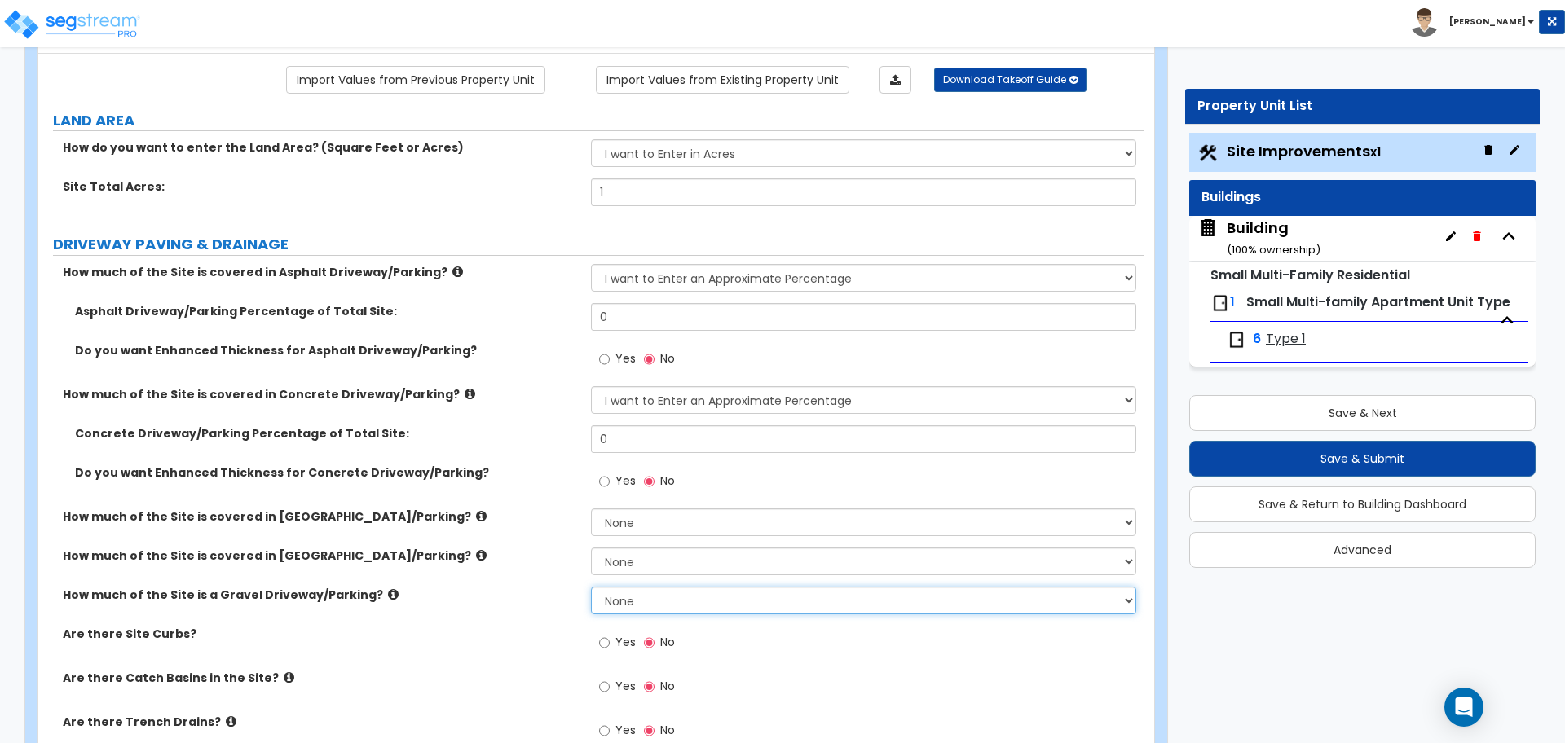
scroll to position [122, 0]
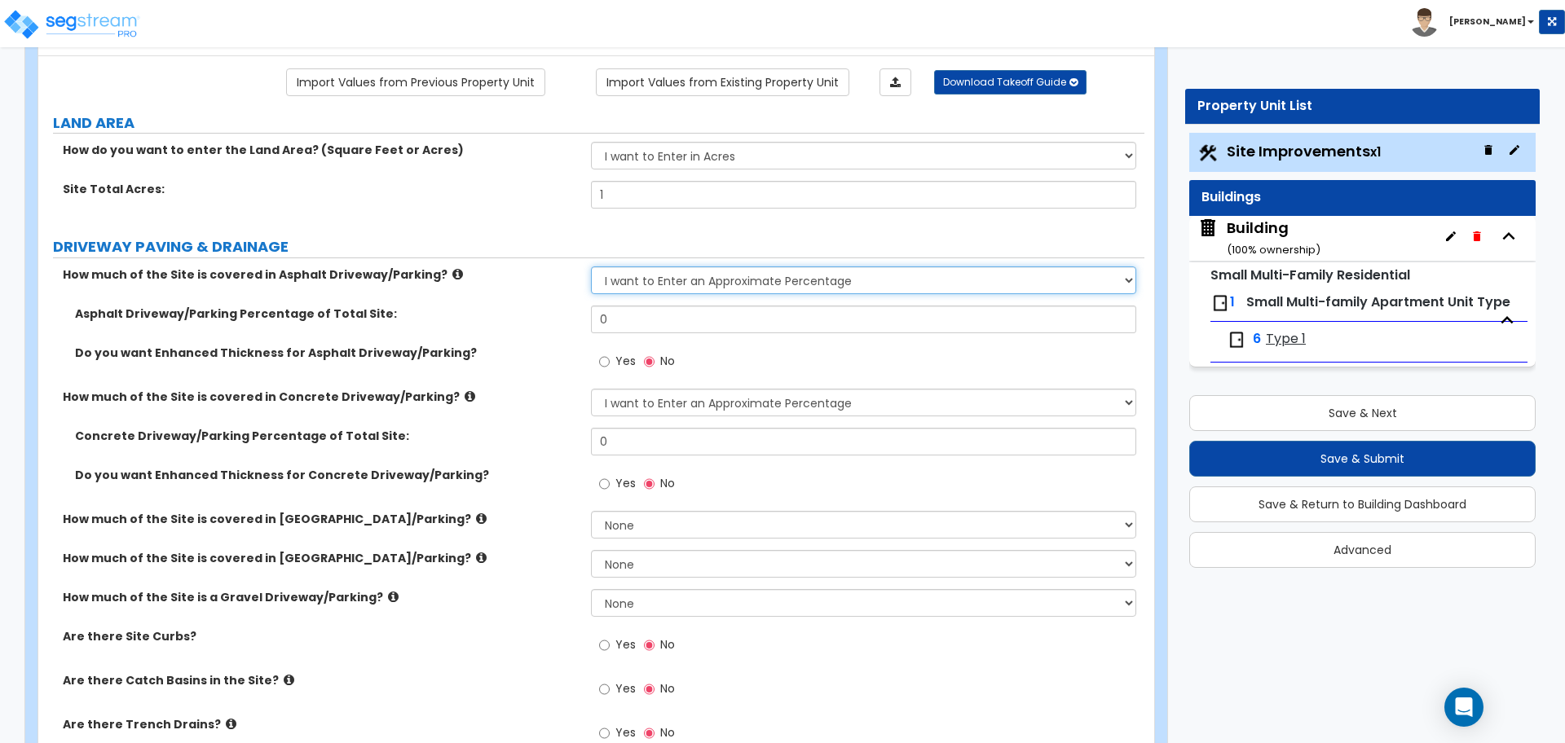
click at [648, 287] on select "None I want to Enter an Approximate Percentage I want to Enter the Square Foota…" at bounding box center [863, 280] width 544 height 28
select select "2"
click at [591, 266] on select "None I want to Enter an Approximate Percentage I want to Enter the Square Foota…" at bounding box center [863, 280] width 544 height 28
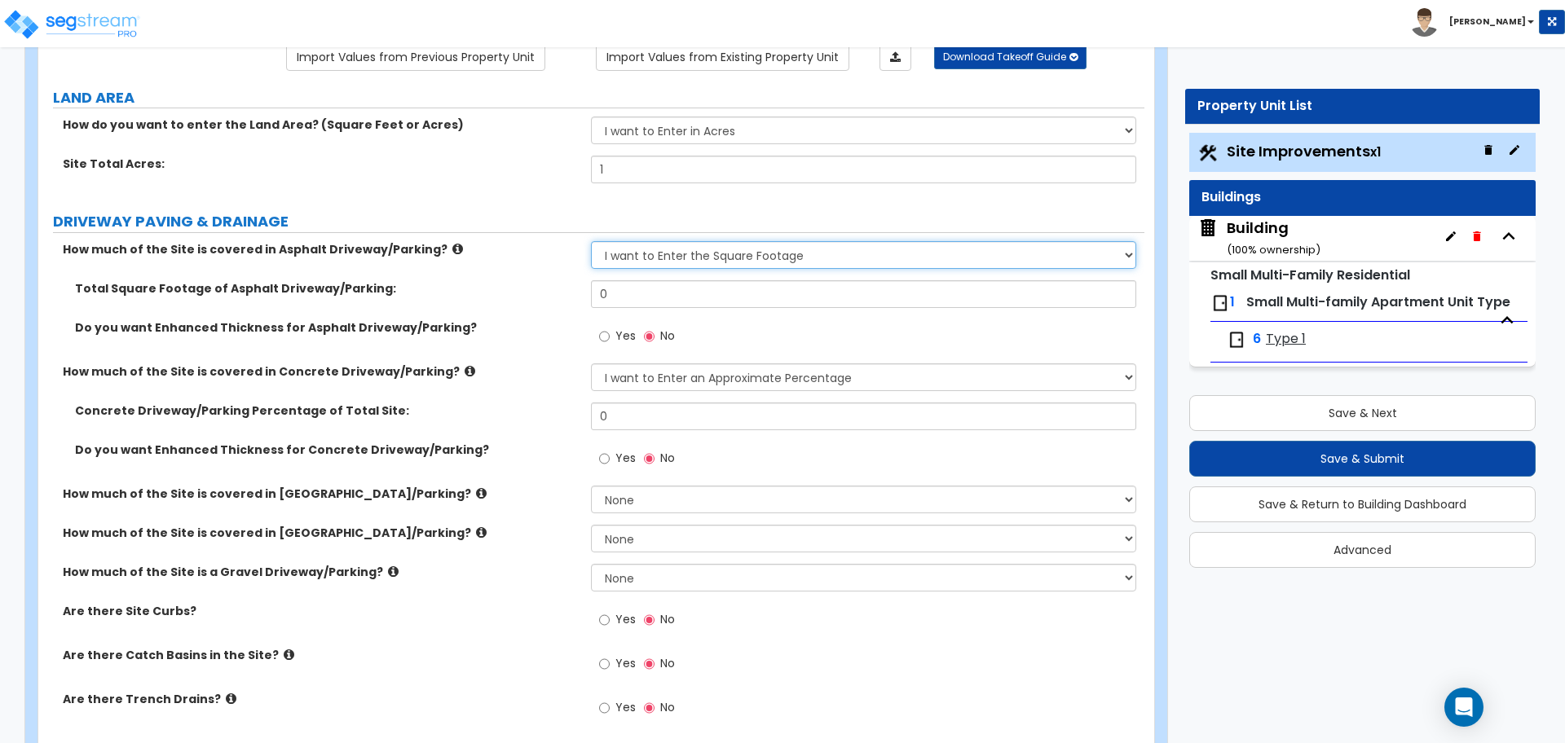
scroll to position [150, 0]
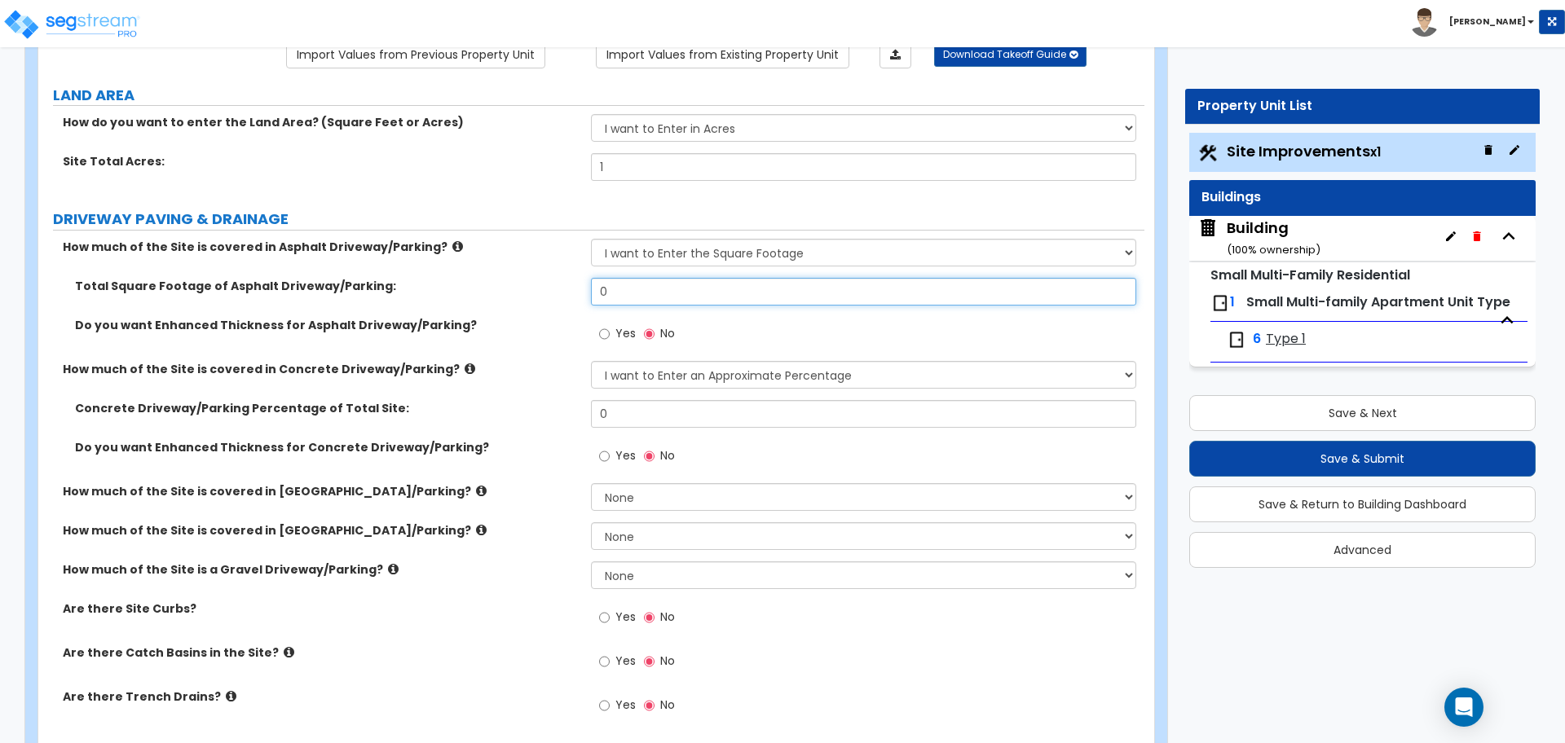
drag, startPoint x: 642, startPoint y: 297, endPoint x: 584, endPoint y: 289, distance: 58.3
click at [584, 289] on div "Total Square Footage of Asphalt Driveway/Parking: 0" at bounding box center [591, 297] width 1106 height 39
type input "5"
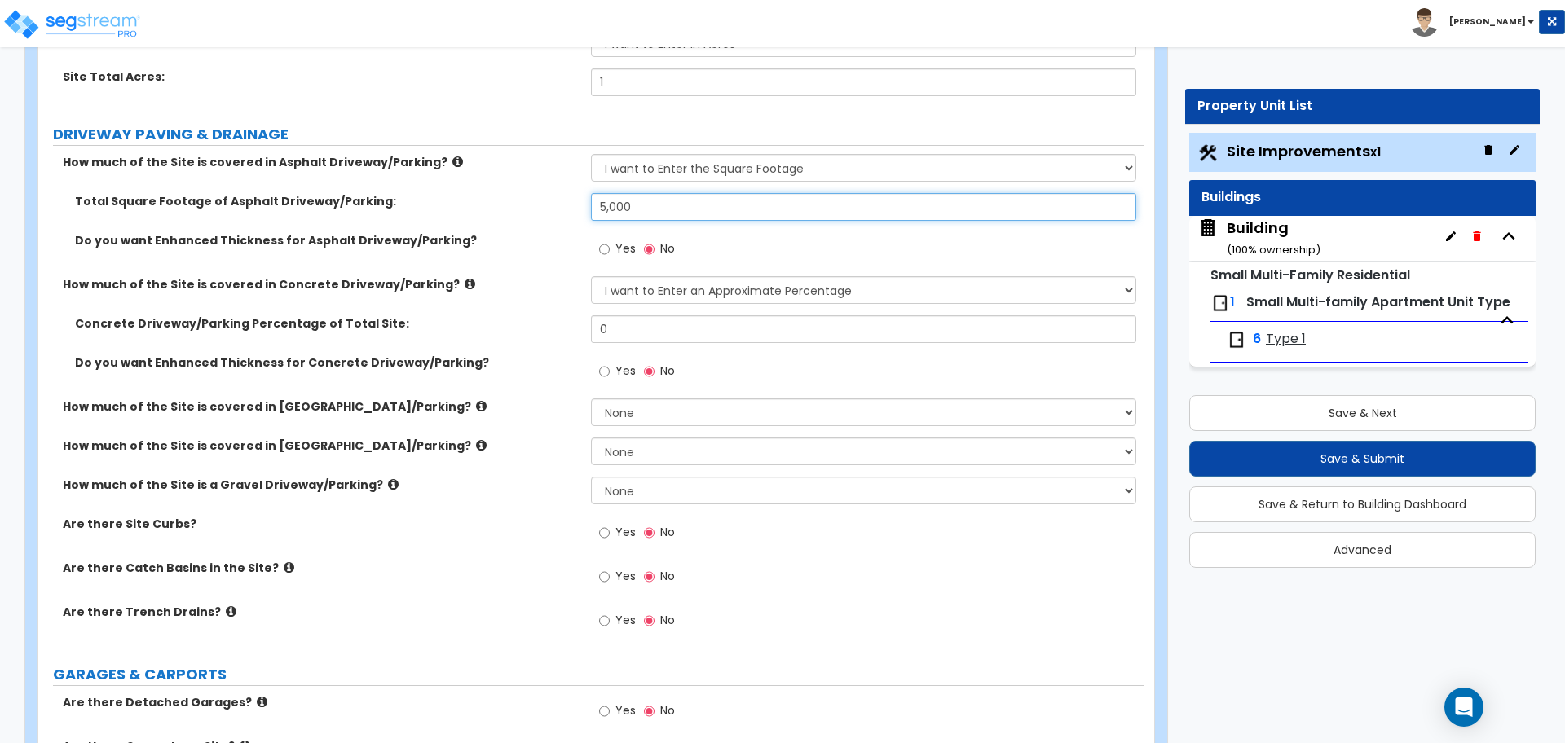
scroll to position [236, 0]
type input "5,000"
click at [632, 244] on span "Yes" at bounding box center [625, 248] width 20 height 16
click at [610, 244] on input "Yes" at bounding box center [604, 249] width 11 height 18
radio input "true"
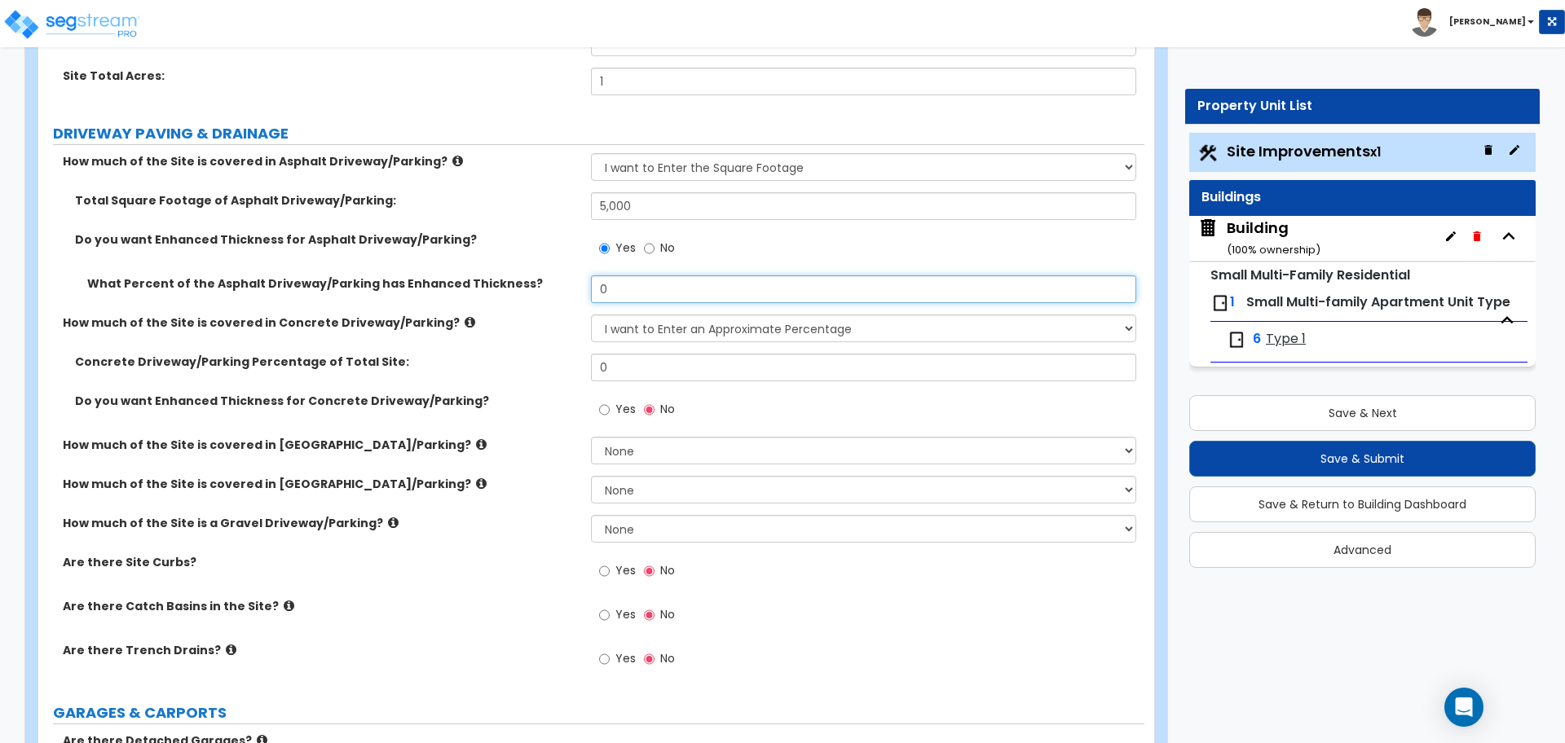
drag, startPoint x: 652, startPoint y: 284, endPoint x: 534, endPoint y: 278, distance: 118.3
click at [534, 279] on div "What Percent of the Asphalt Driveway/Parking has Enhanced Thickness? 0" at bounding box center [591, 294] width 1106 height 39
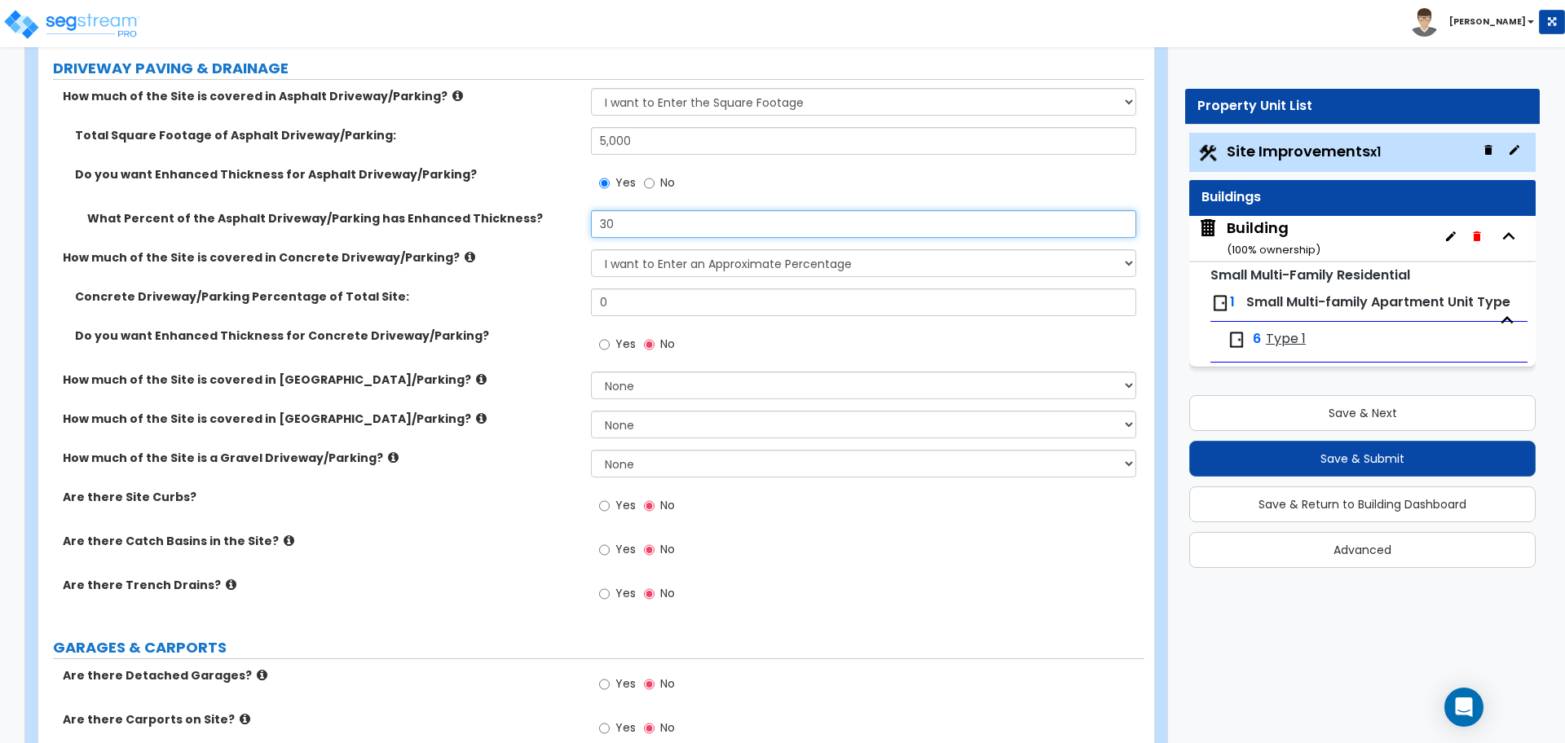
scroll to position [302, 0]
type input "30"
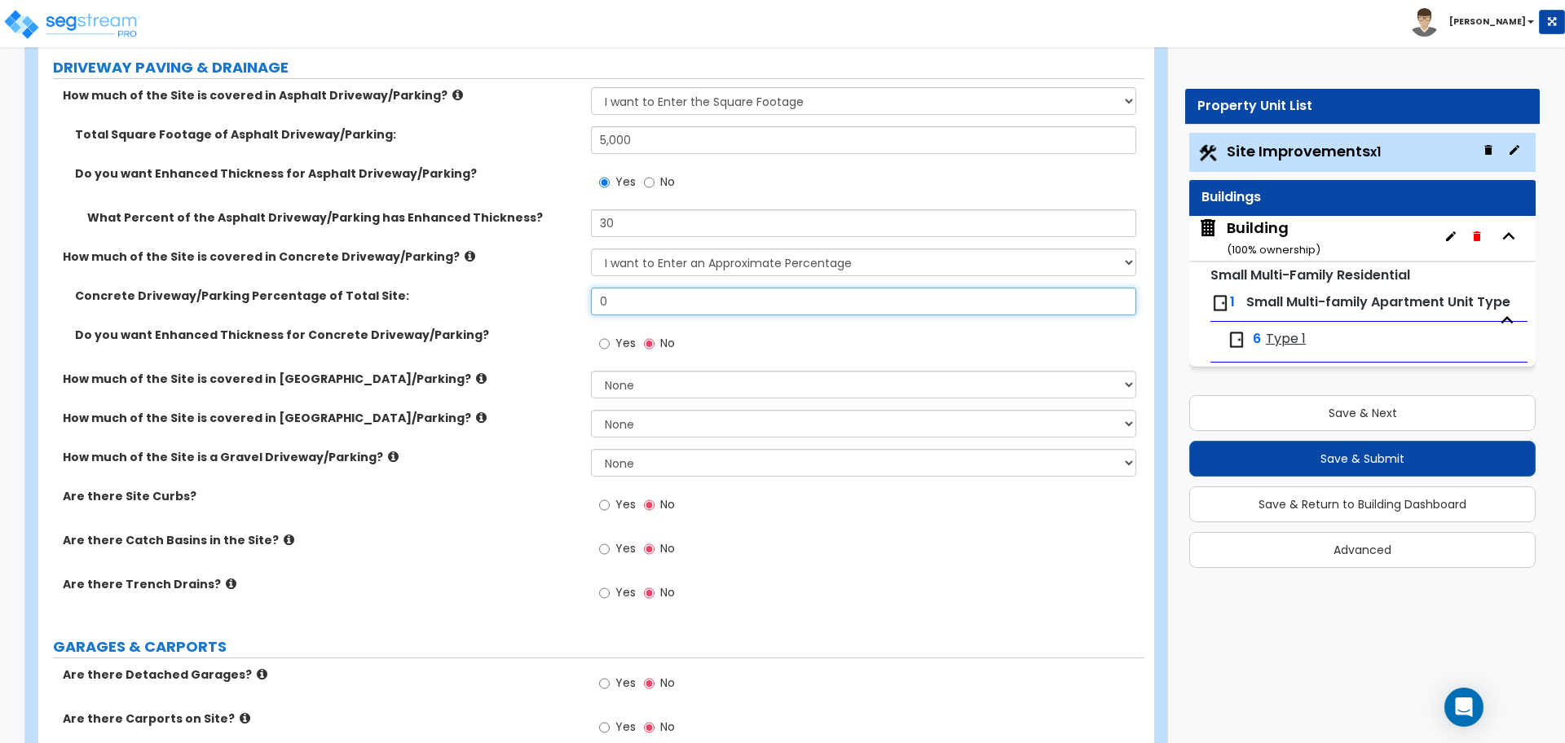
drag, startPoint x: 633, startPoint y: 294, endPoint x: 596, endPoint y: 293, distance: 37.5
click at [616, 293] on input "0" at bounding box center [863, 302] width 544 height 28
click at [589, 292] on div "Concrete Driveway/Parking Percentage of Total Site: 0" at bounding box center [591, 307] width 1106 height 39
drag, startPoint x: 615, startPoint y: 298, endPoint x: 584, endPoint y: 297, distance: 31.0
click at [584, 297] on div "Concrete Driveway/Parking Percentage of Total Site: 0" at bounding box center [591, 307] width 1106 height 39
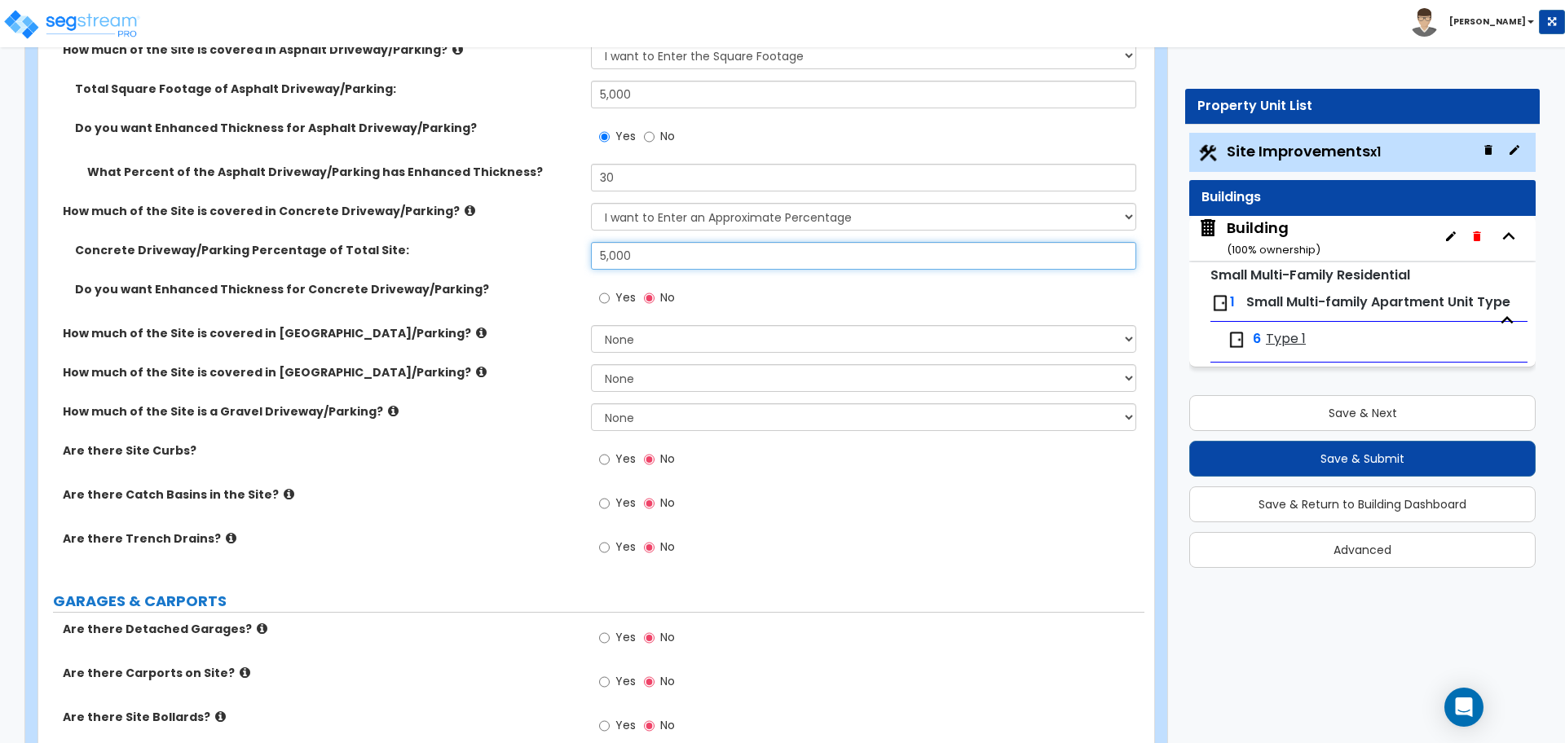
scroll to position [350, 0]
type input "5,000"
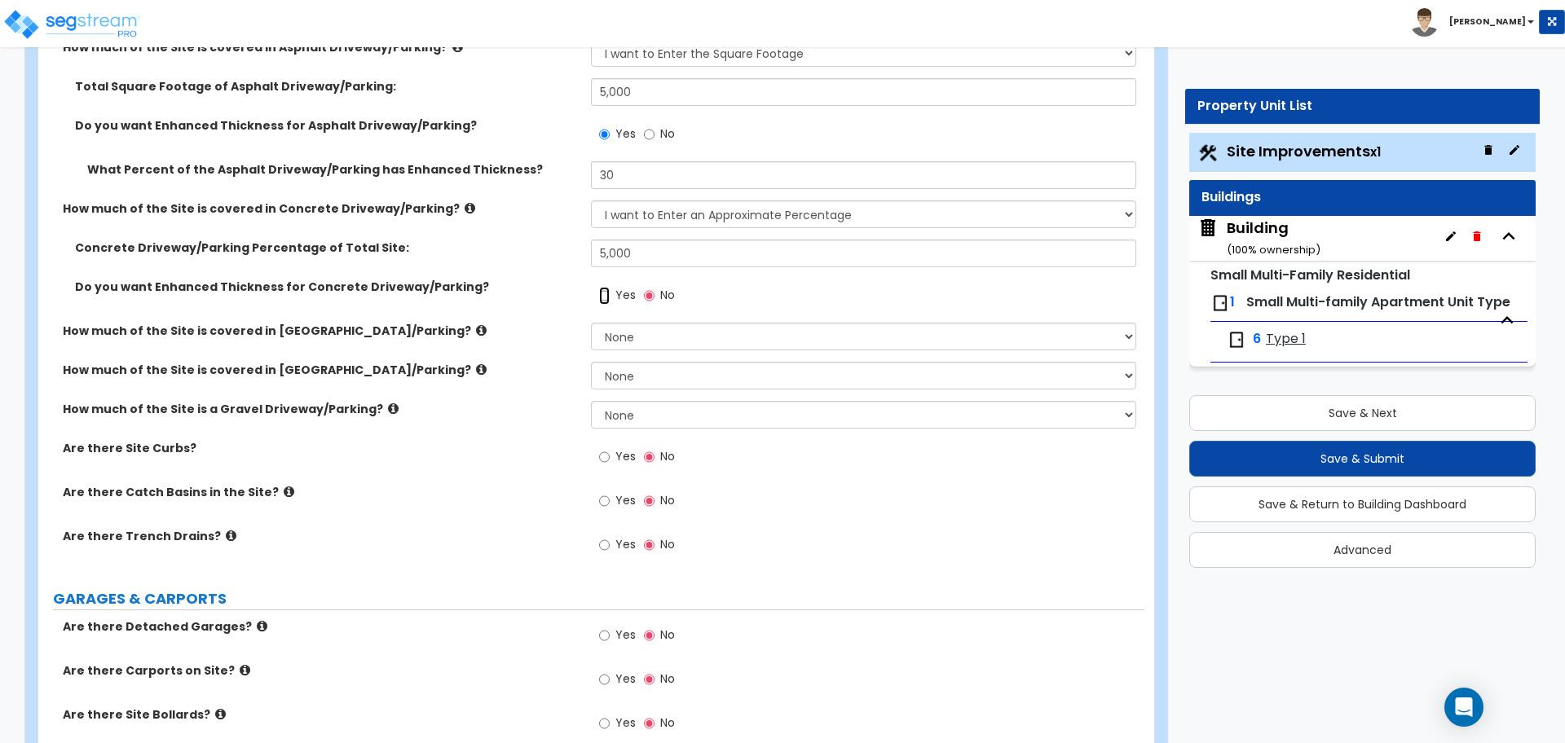
click at [603, 291] on input "Yes" at bounding box center [604, 296] width 11 height 18
radio input "true"
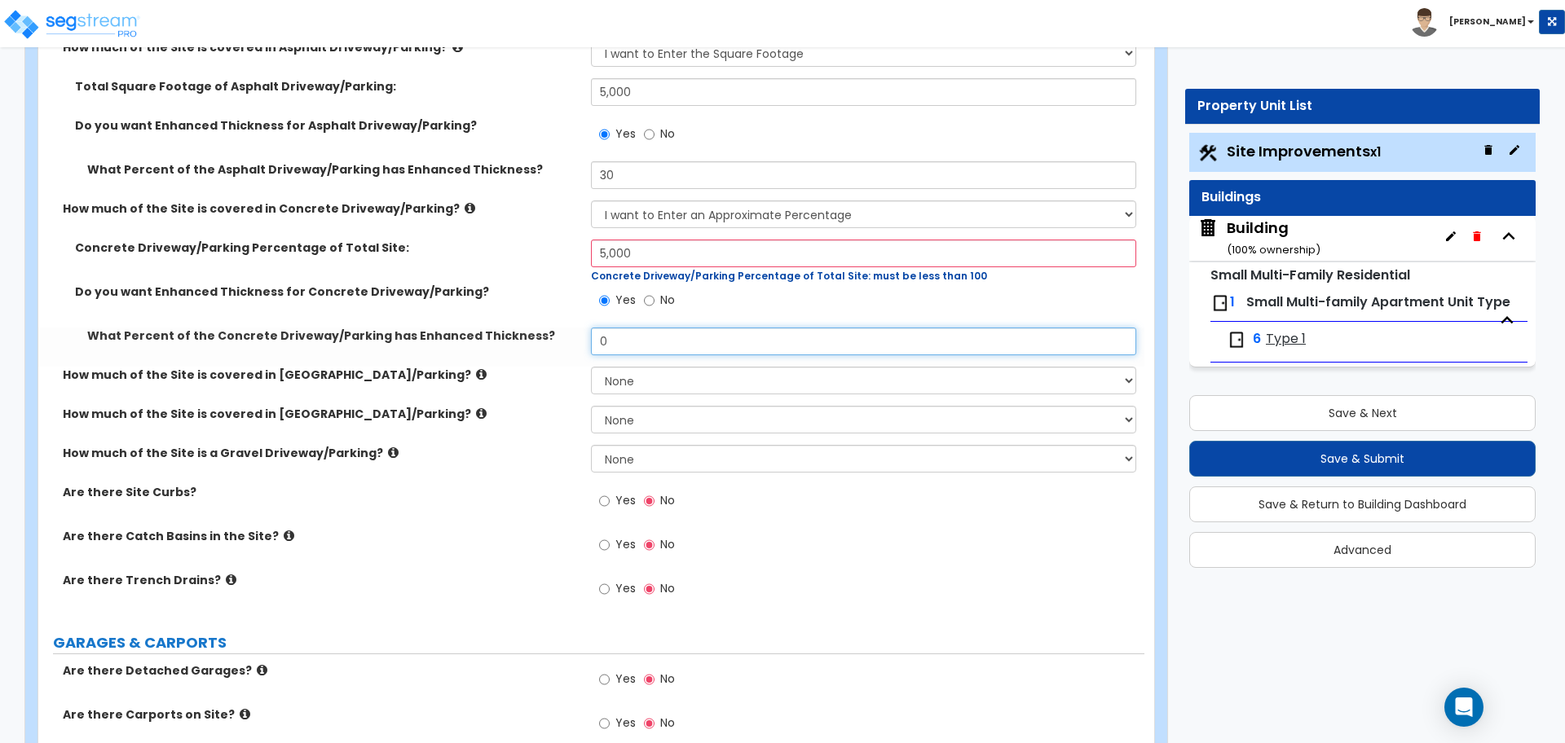
drag, startPoint x: 632, startPoint y: 332, endPoint x: 582, endPoint y: 328, distance: 50.8
click at [583, 328] on div "What Percent of the Concrete Driveway/Parking has Enhanced Thickness? 0" at bounding box center [591, 347] width 1106 height 39
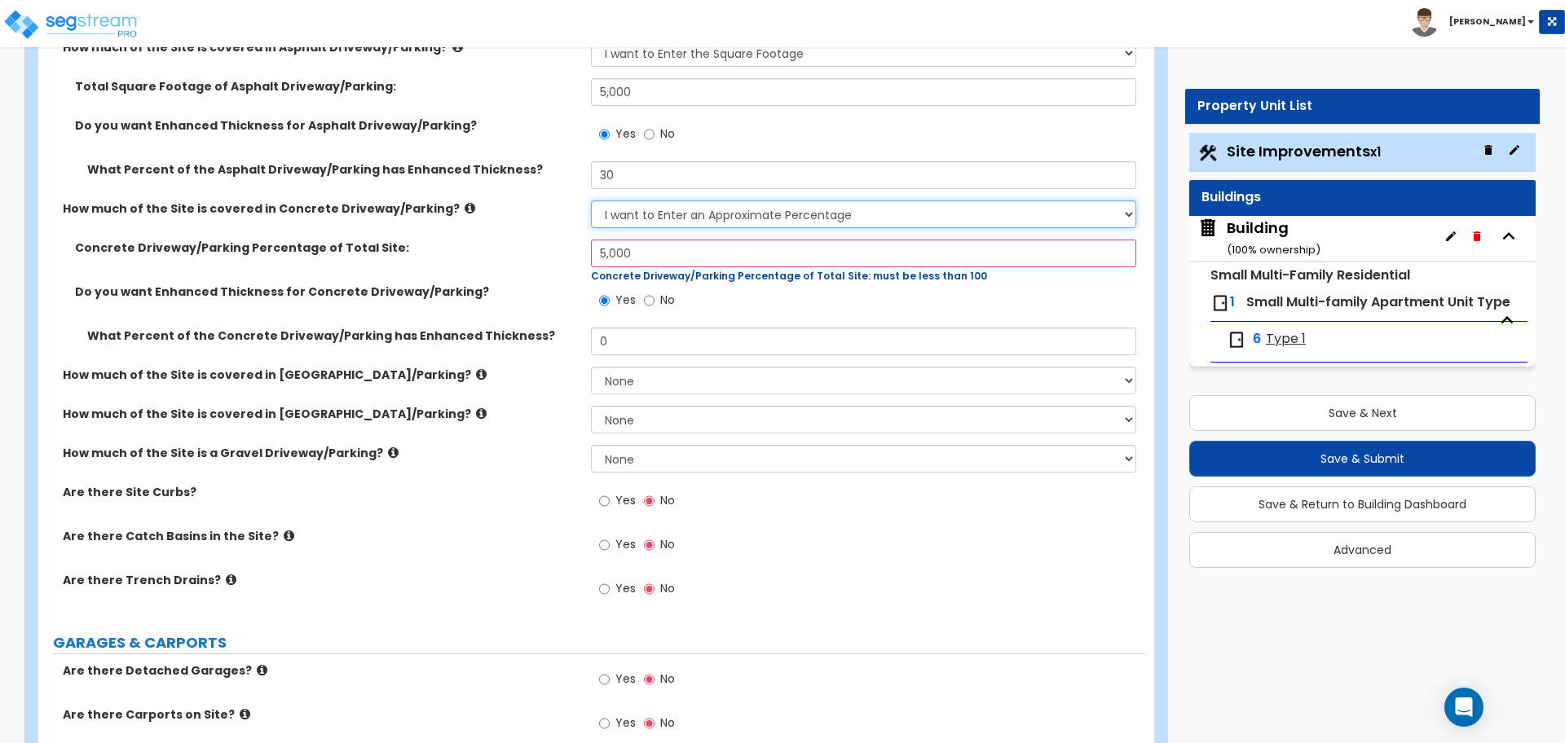
click at [681, 215] on select "None I want to Enter an Approximate Percentage I want to Enter the Square Foota…" at bounding box center [863, 214] width 544 height 28
click at [591, 200] on select "None I want to Enter an Approximate Percentage I want to Enter the Square Foota…" at bounding box center [863, 214] width 544 height 28
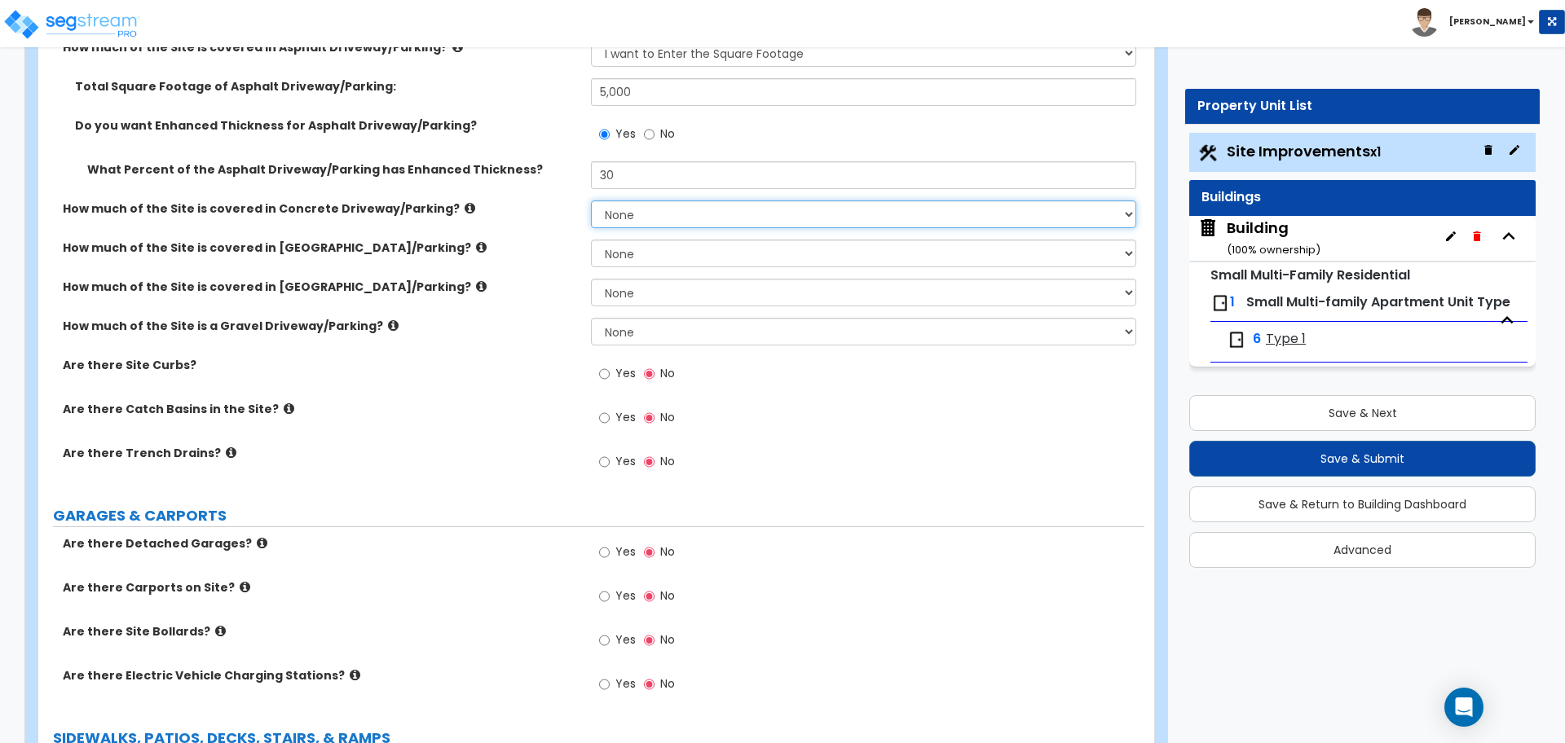
click at [680, 216] on select "None I want to Enter an Approximate Percentage I want to Enter the Square Foota…" at bounding box center [863, 214] width 544 height 28
select select "2"
click at [591, 200] on select "None I want to Enter an Approximate Percentage I want to Enter the Square Foota…" at bounding box center [863, 214] width 544 height 28
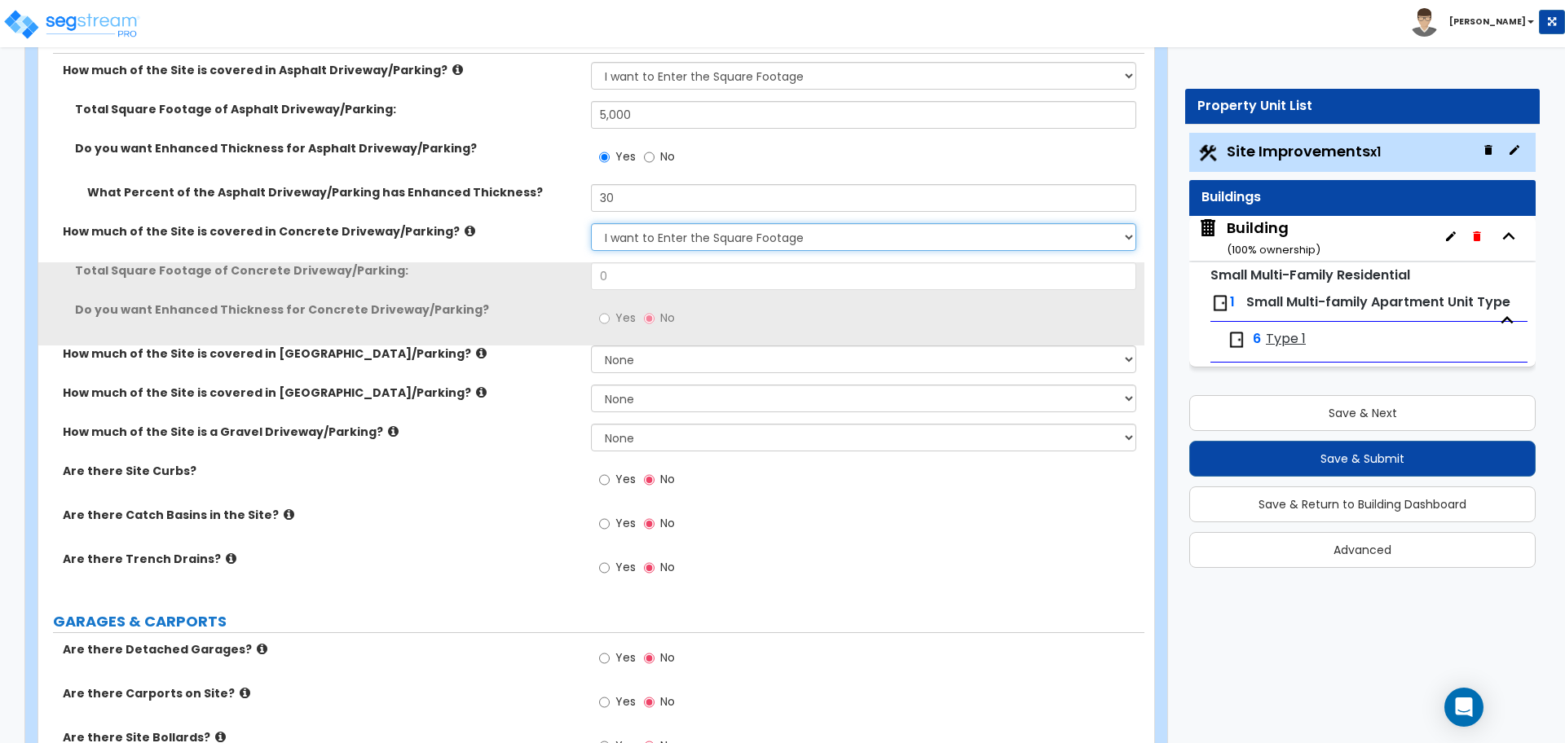
scroll to position [324, 0]
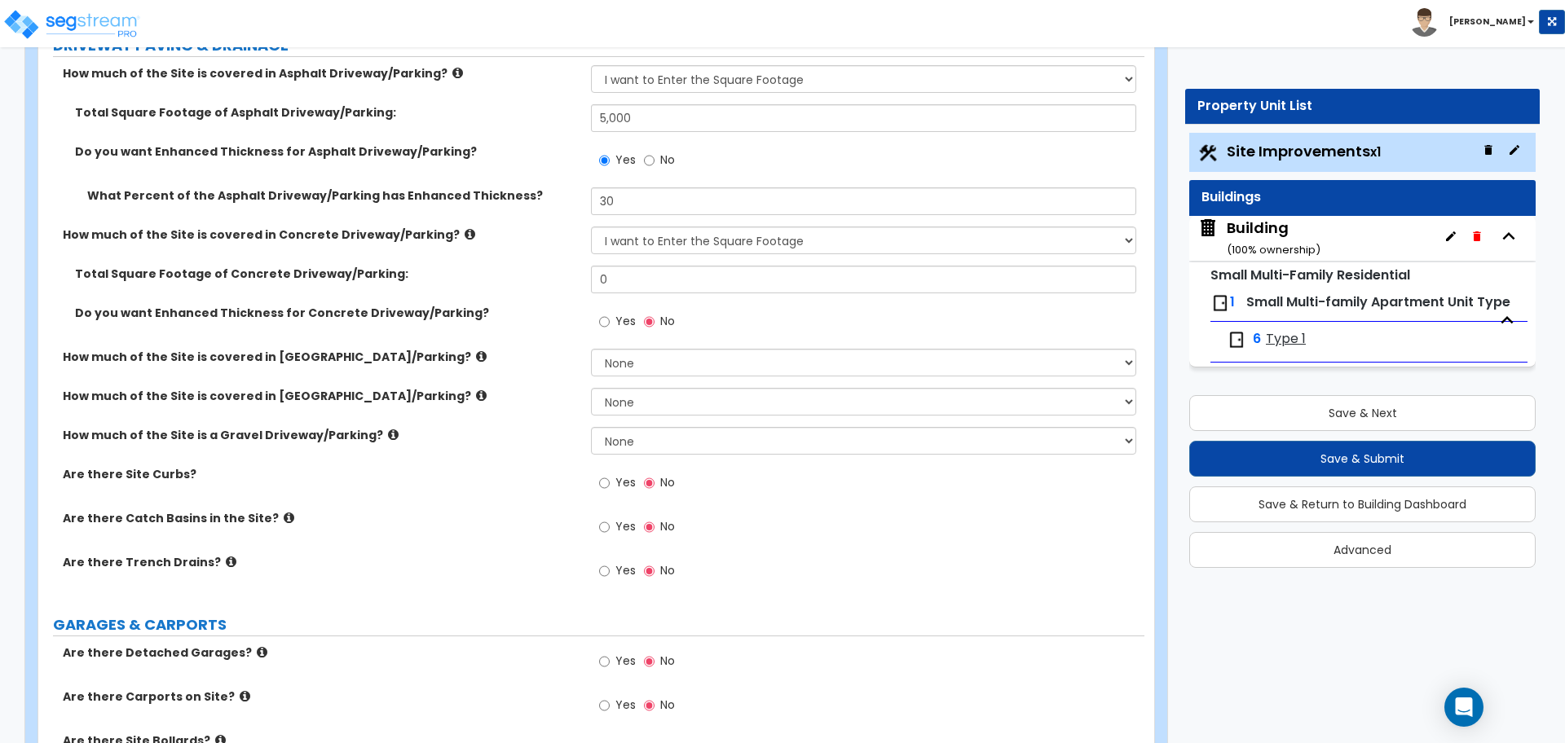
drag, startPoint x: 672, startPoint y: 292, endPoint x: 564, endPoint y: 285, distance: 108.6
click at [562, 286] on div "Total Square Footage of Concrete Driveway/Parking: 0" at bounding box center [591, 285] width 1106 height 39
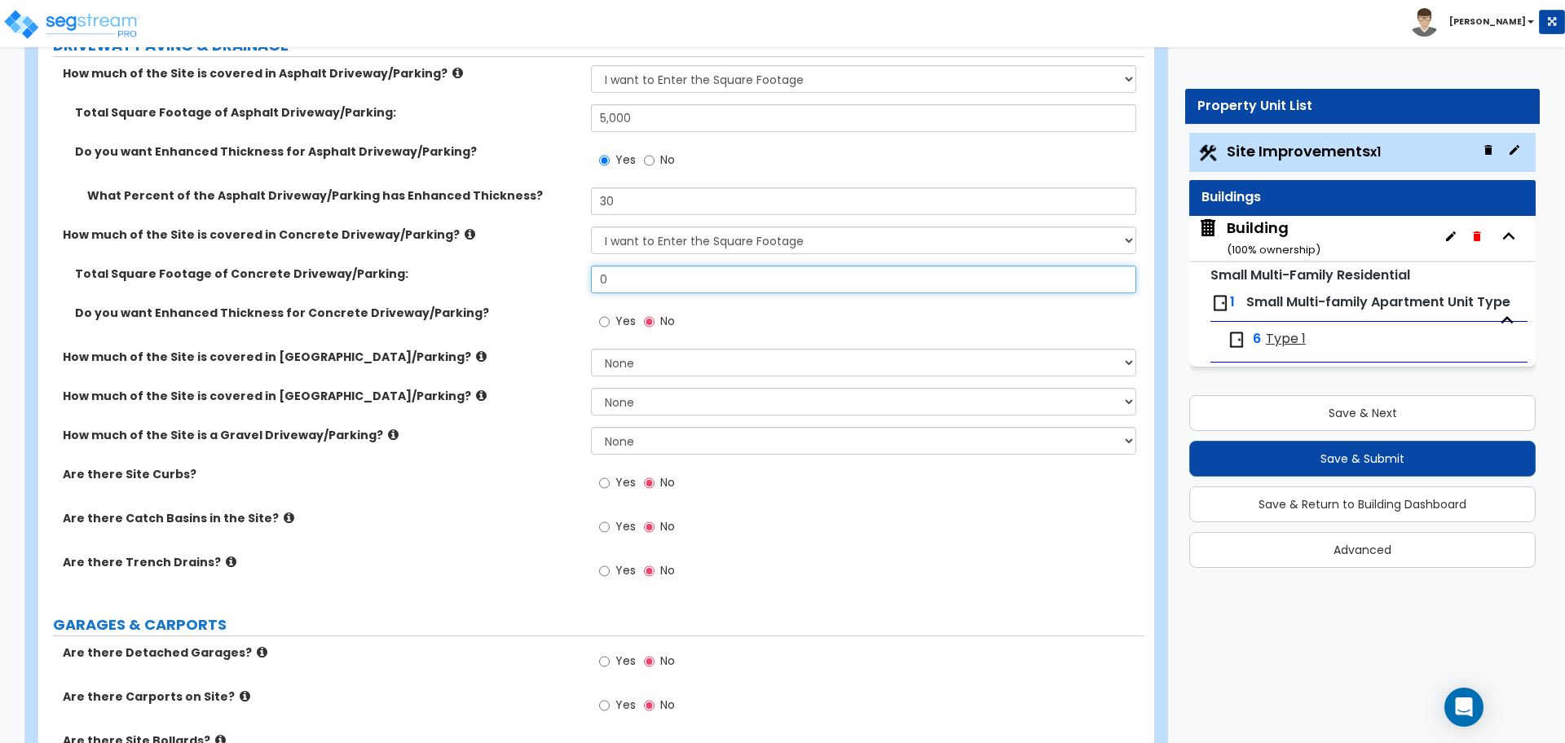
drag, startPoint x: 633, startPoint y: 276, endPoint x: 556, endPoint y: 276, distance: 77.4
click at [556, 276] on div "Total Square Footage of Concrete Driveway/Parking: 0" at bounding box center [591, 285] width 1106 height 39
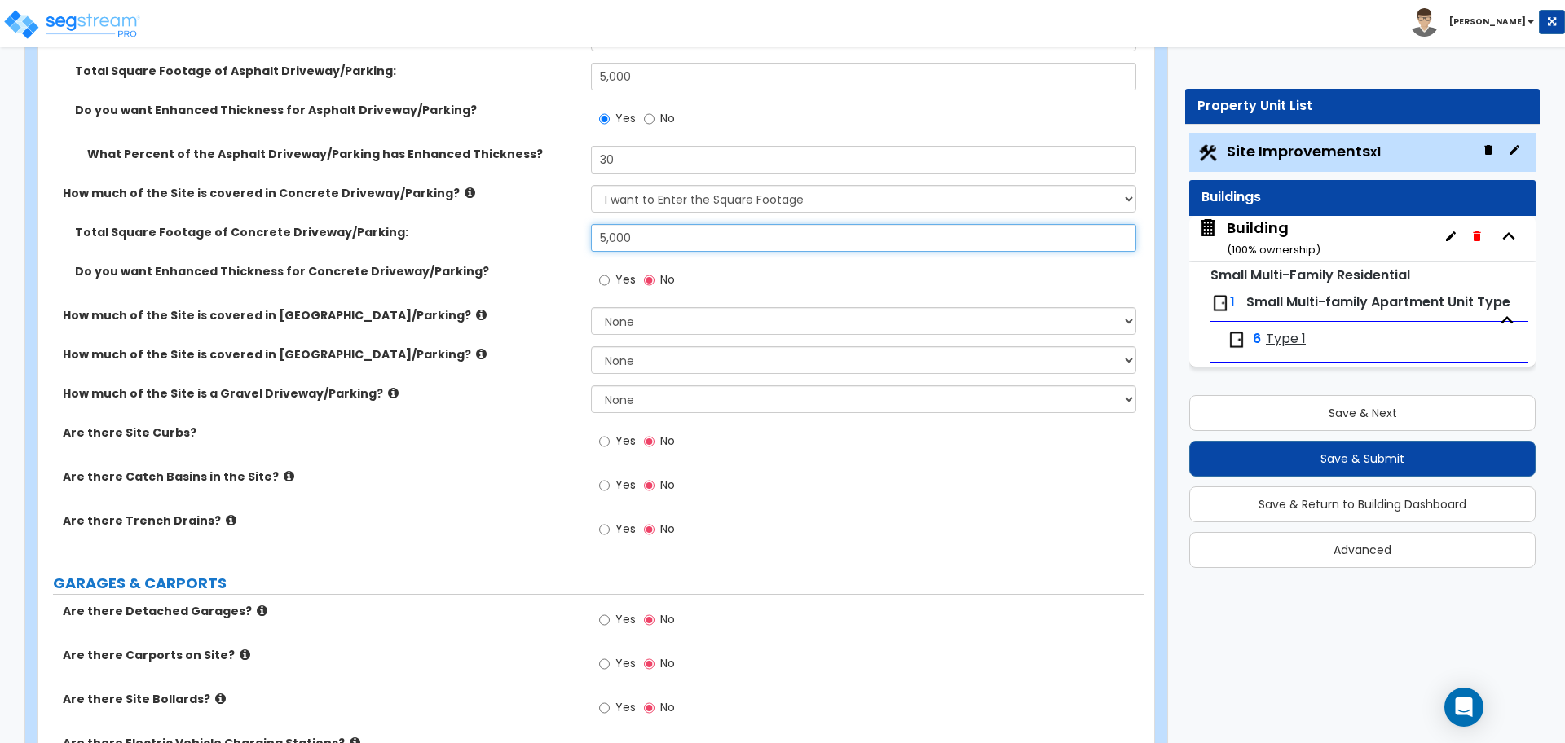
scroll to position [367, 0]
type input "5,000"
click at [602, 270] on input "Yes" at bounding box center [604, 279] width 11 height 18
radio input "true"
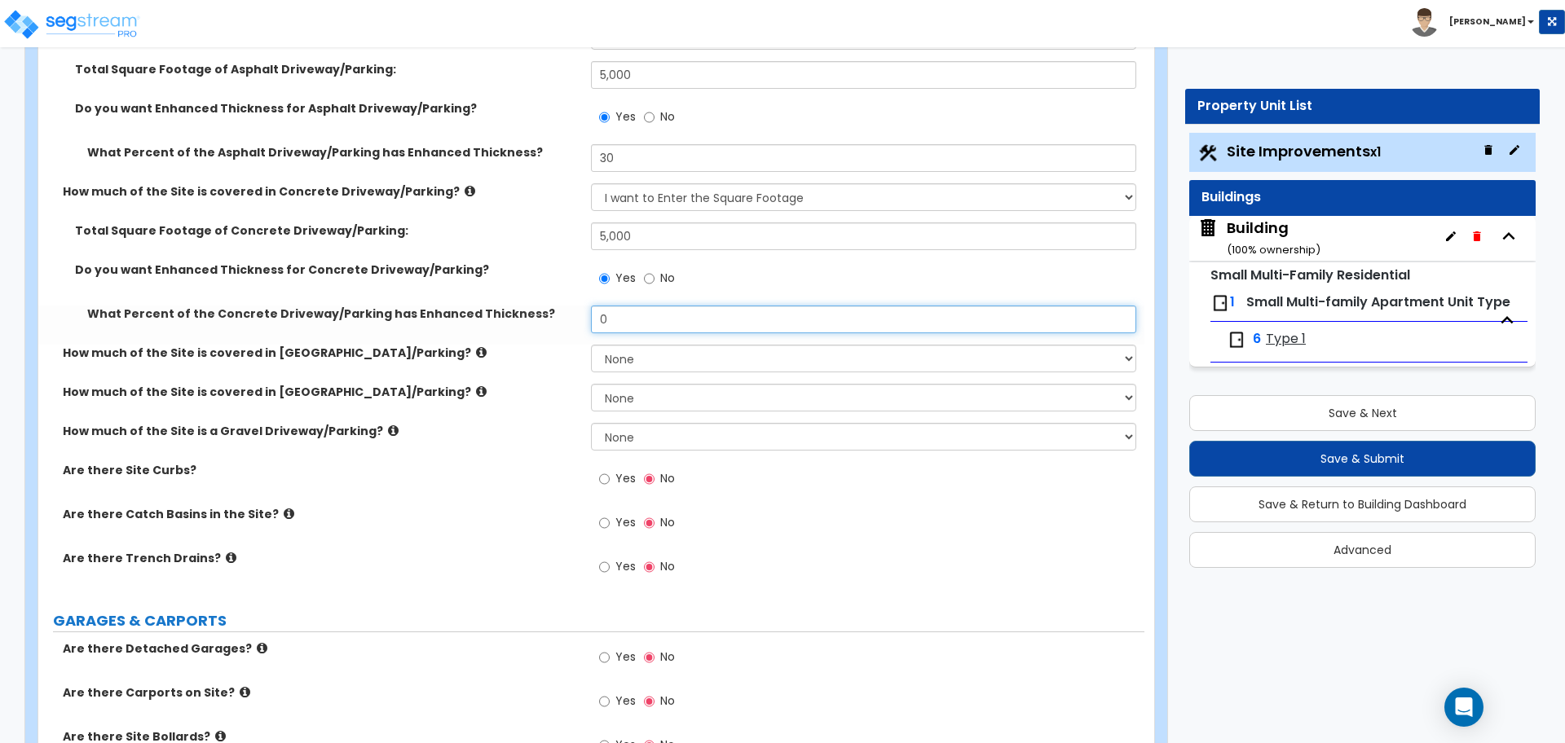
drag, startPoint x: 619, startPoint y: 316, endPoint x: 574, endPoint y: 316, distance: 44.8
click at [574, 316] on div "What Percent of the Concrete Driveway/Parking has Enhanced Thickness? 0" at bounding box center [591, 325] width 1106 height 39
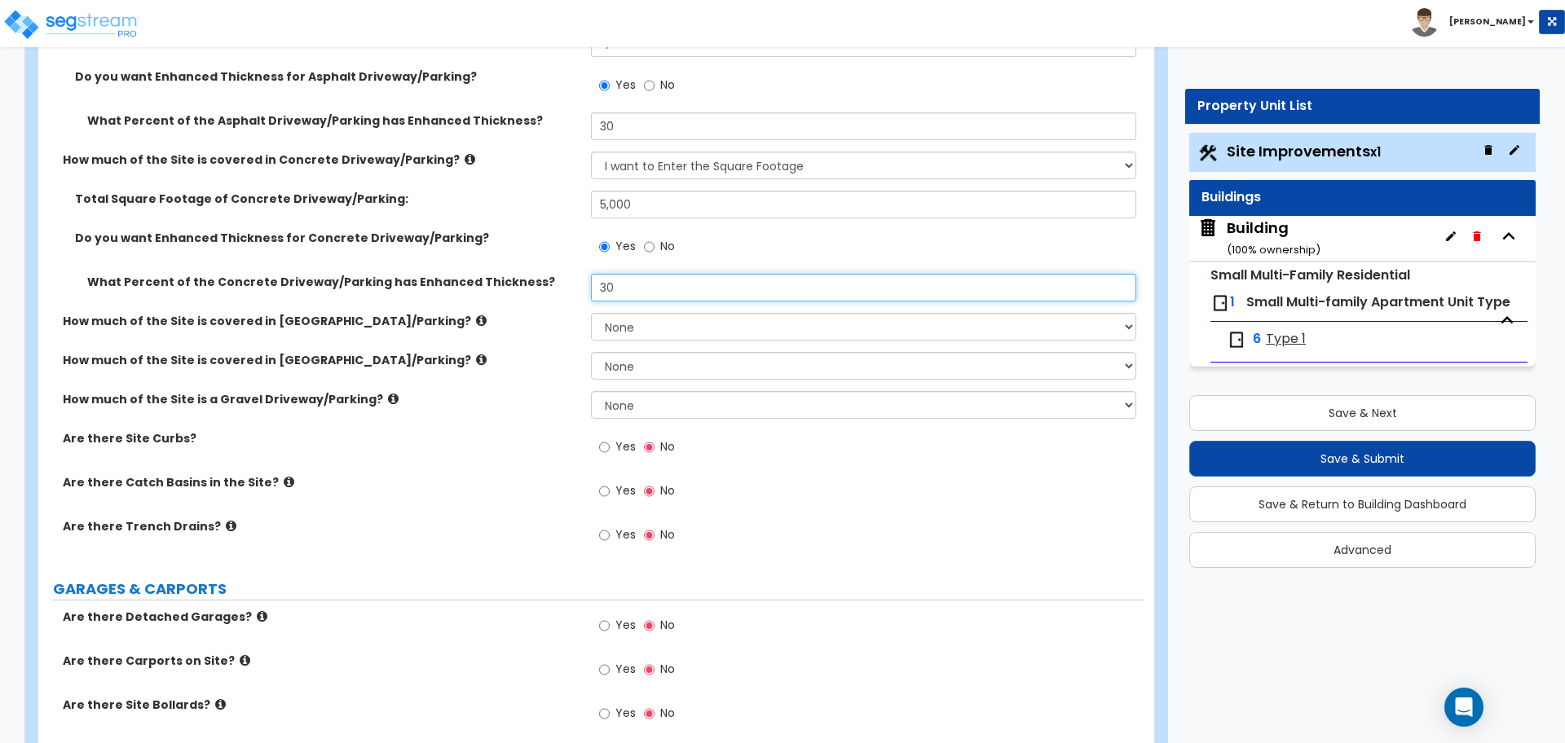
scroll to position [385, 0]
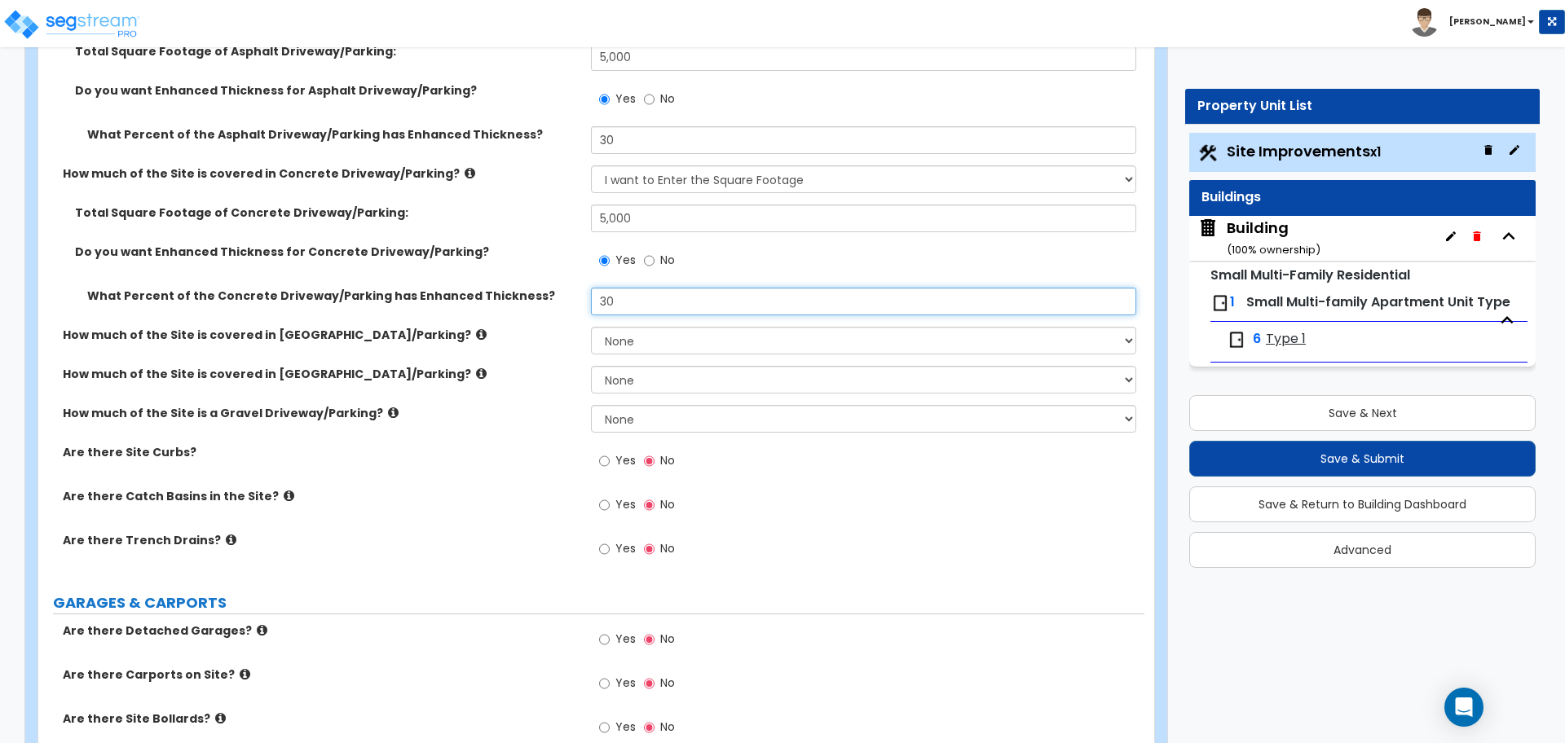
type input "30"
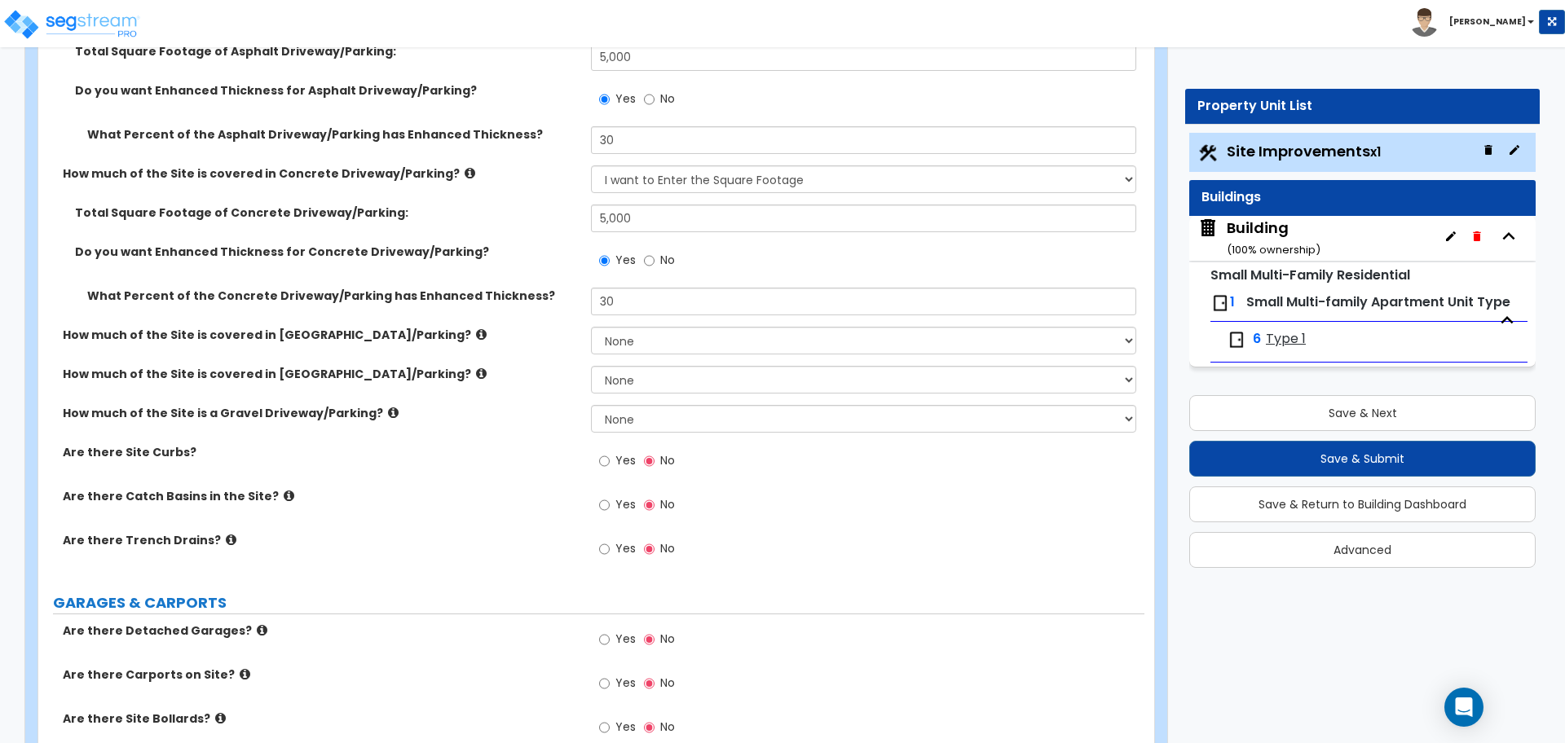
click at [464, 171] on icon at bounding box center [469, 173] width 11 height 12
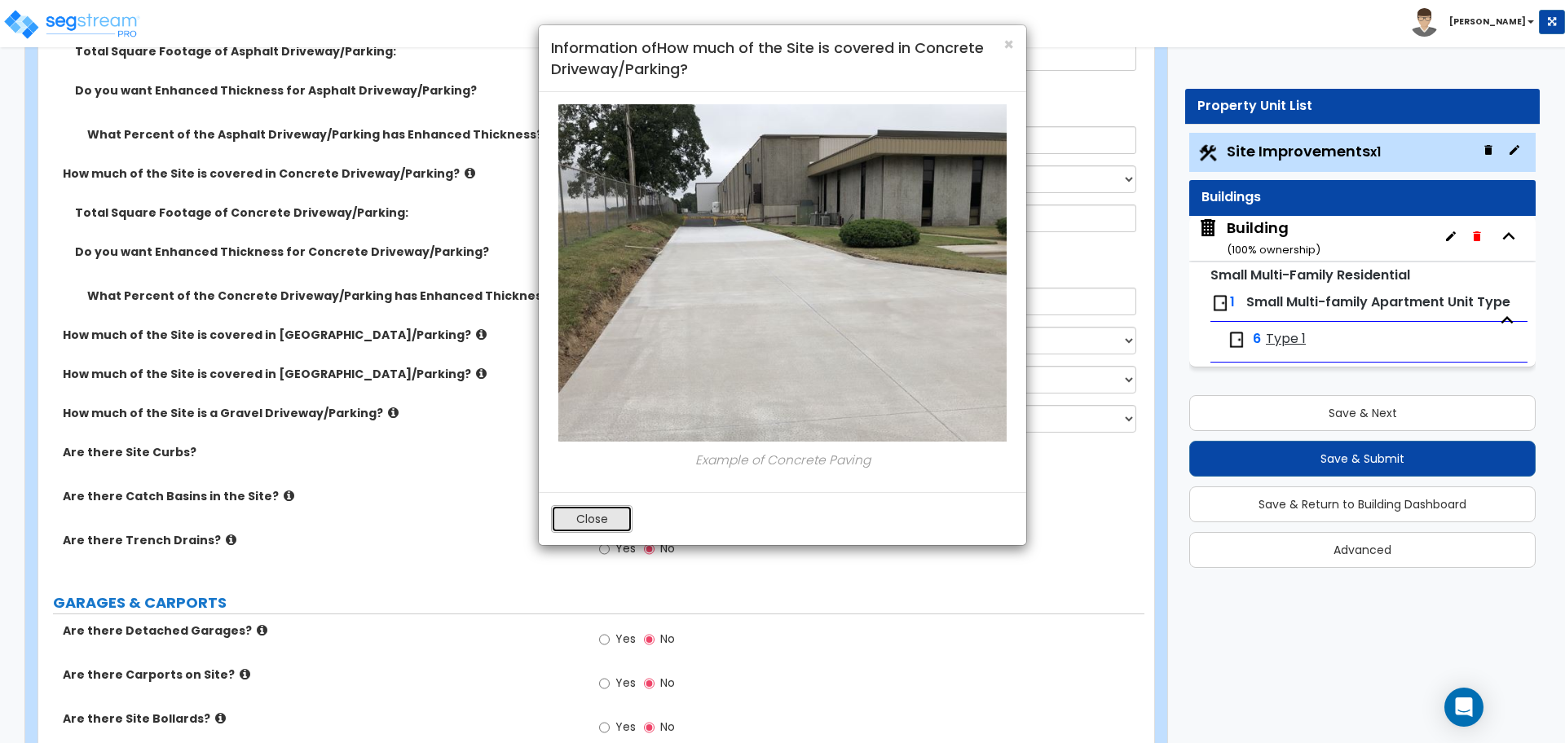
click at [588, 508] on button "Close" at bounding box center [591, 519] width 81 height 28
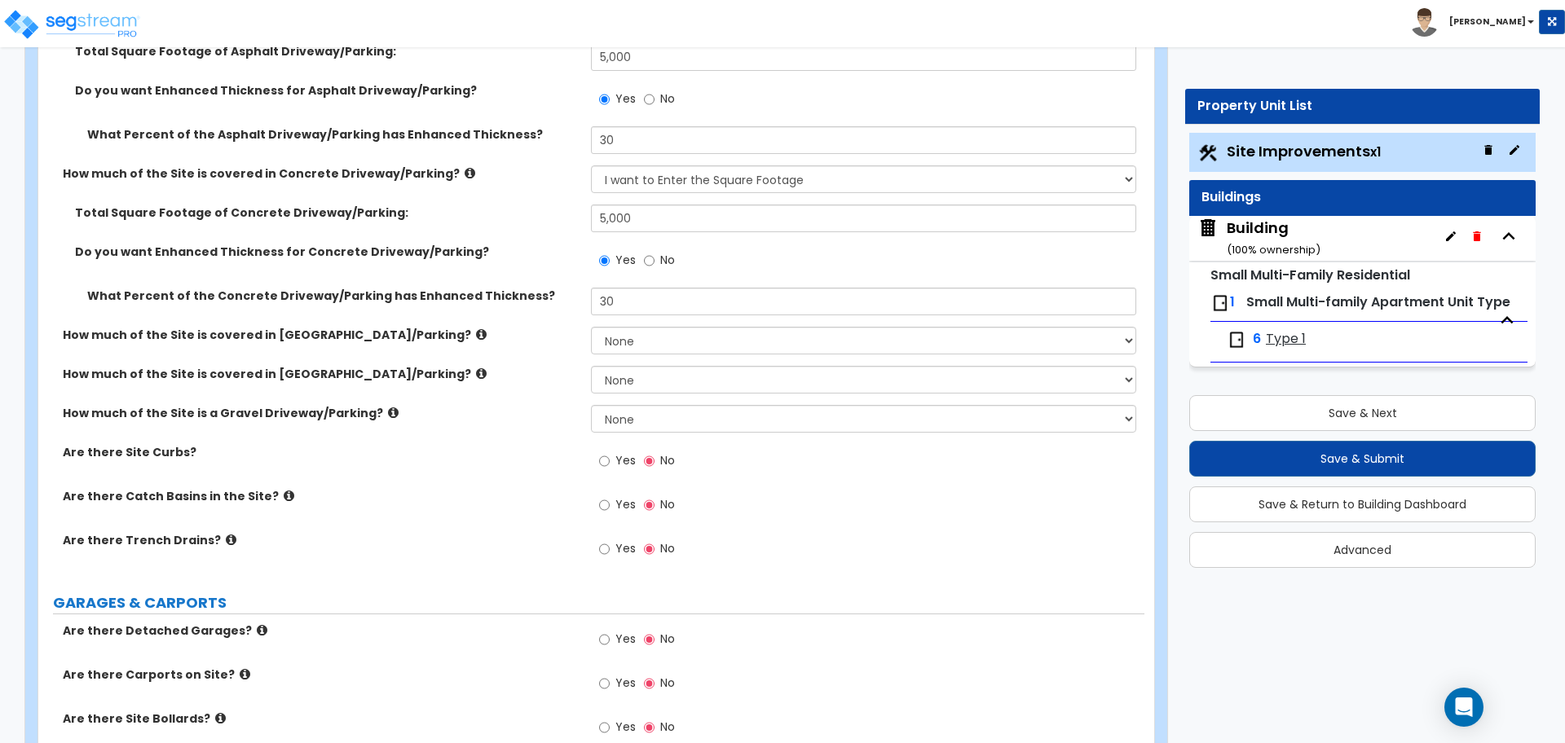
click at [476, 330] on icon at bounding box center [481, 334] width 11 height 12
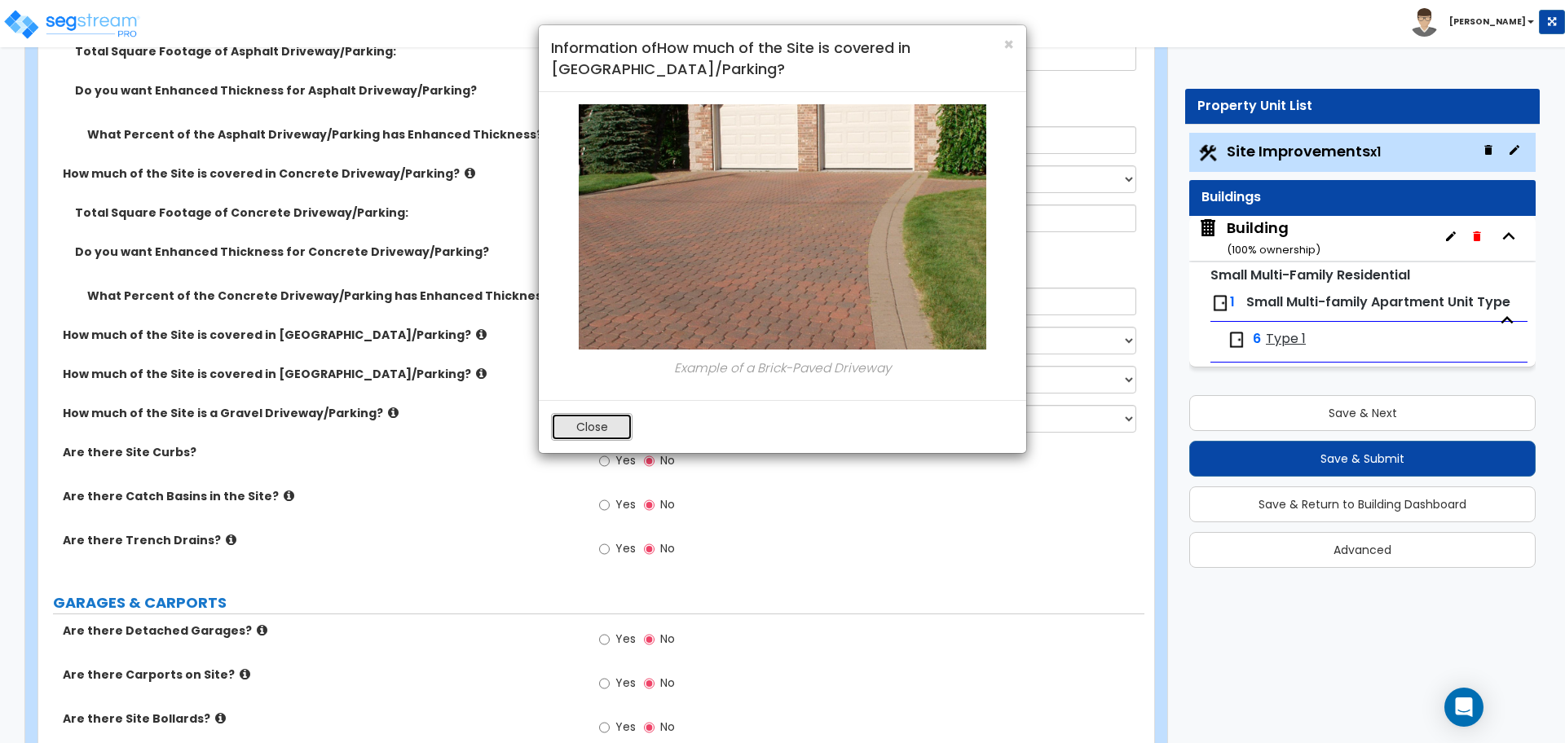
click at [601, 436] on button "Close" at bounding box center [591, 427] width 81 height 28
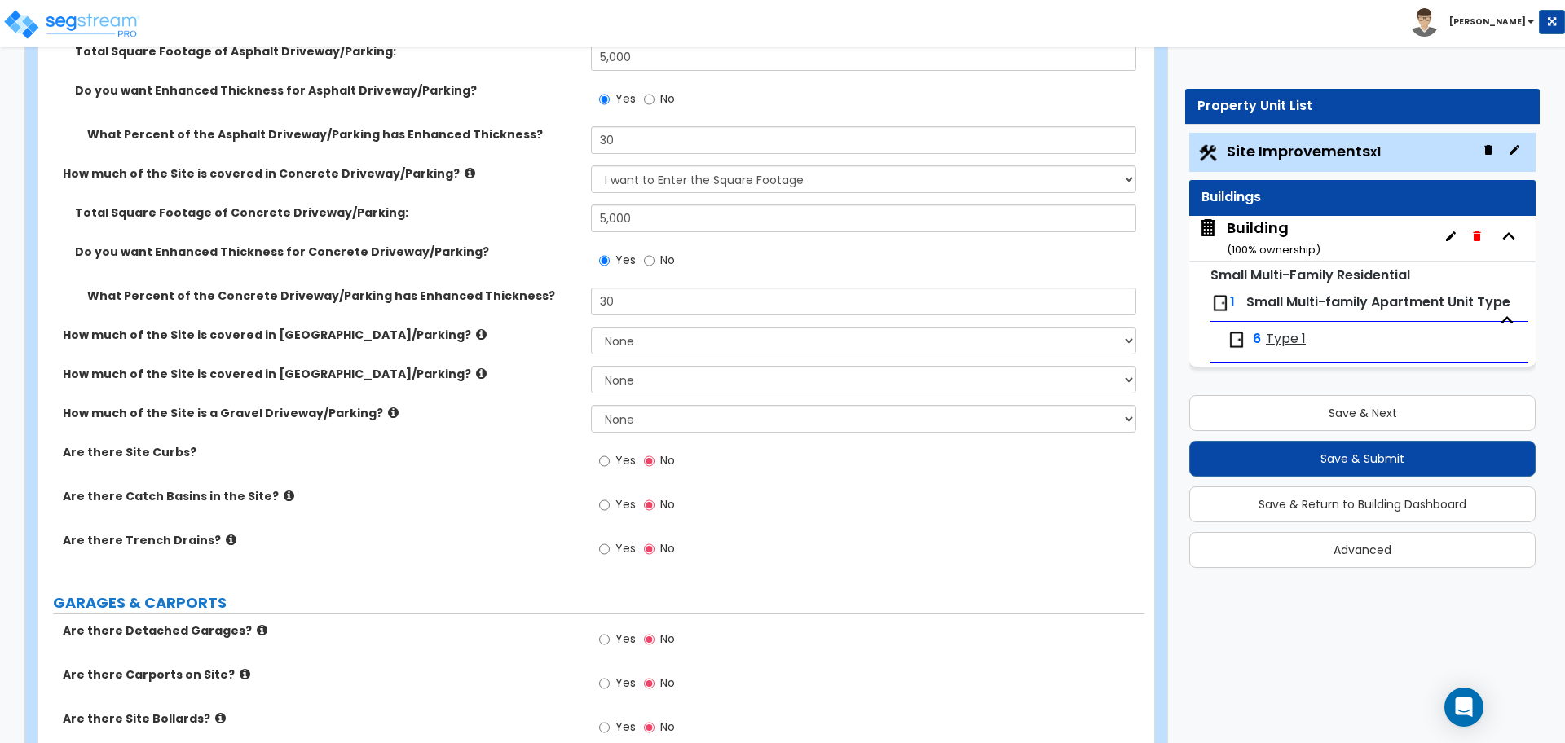
click at [476, 372] on icon at bounding box center [481, 374] width 11 height 12
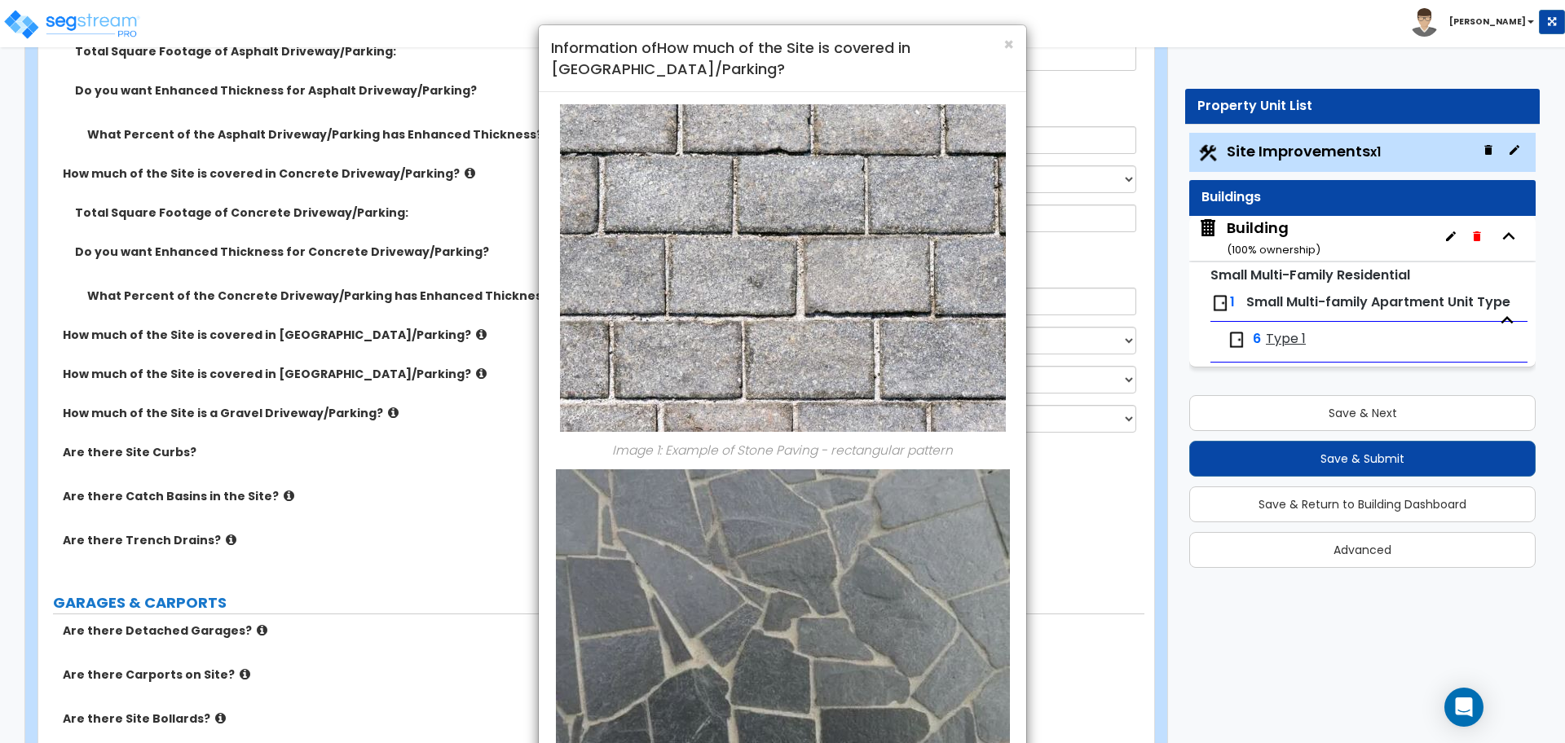
scroll to position [220, 0]
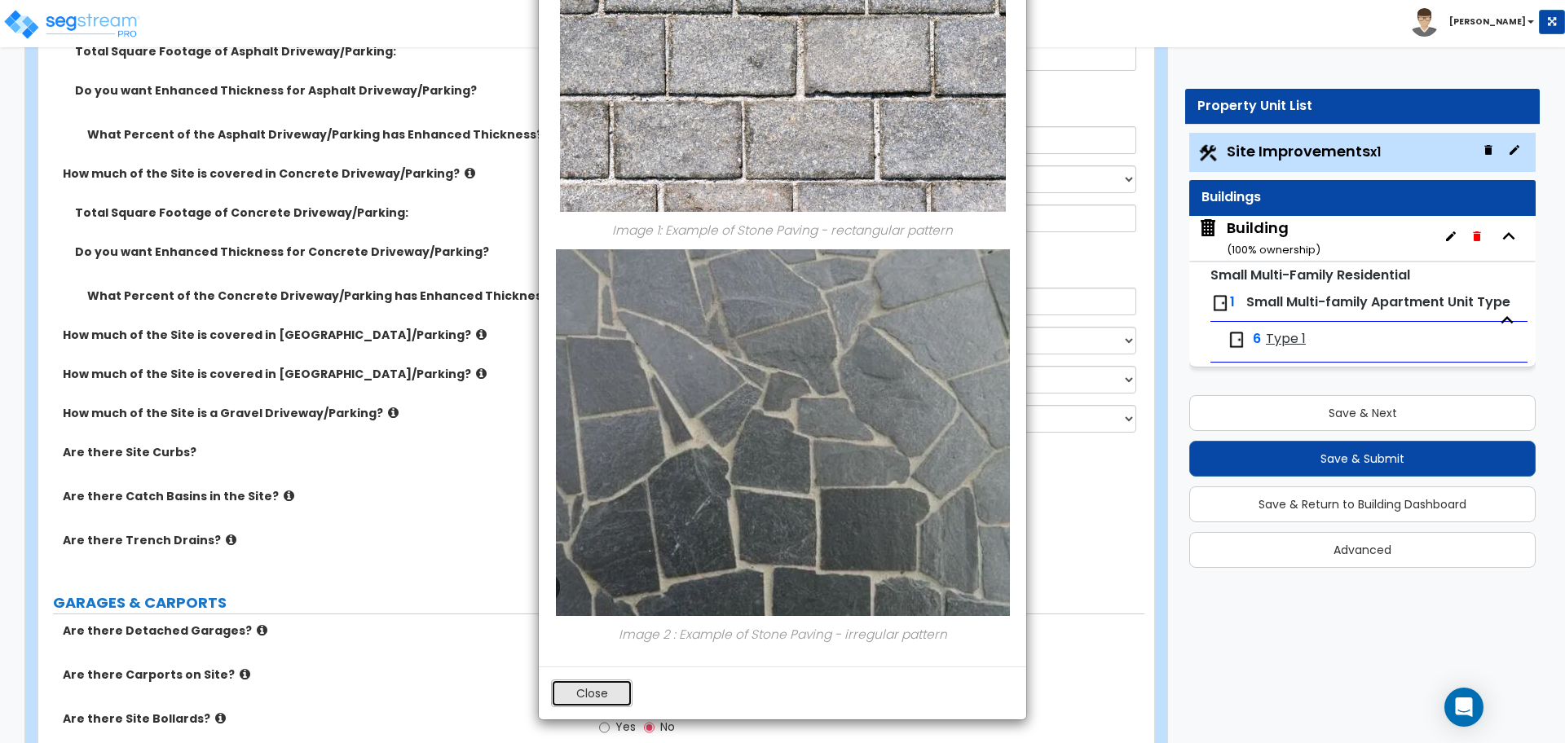
click at [583, 690] on button "Close" at bounding box center [591, 694] width 81 height 28
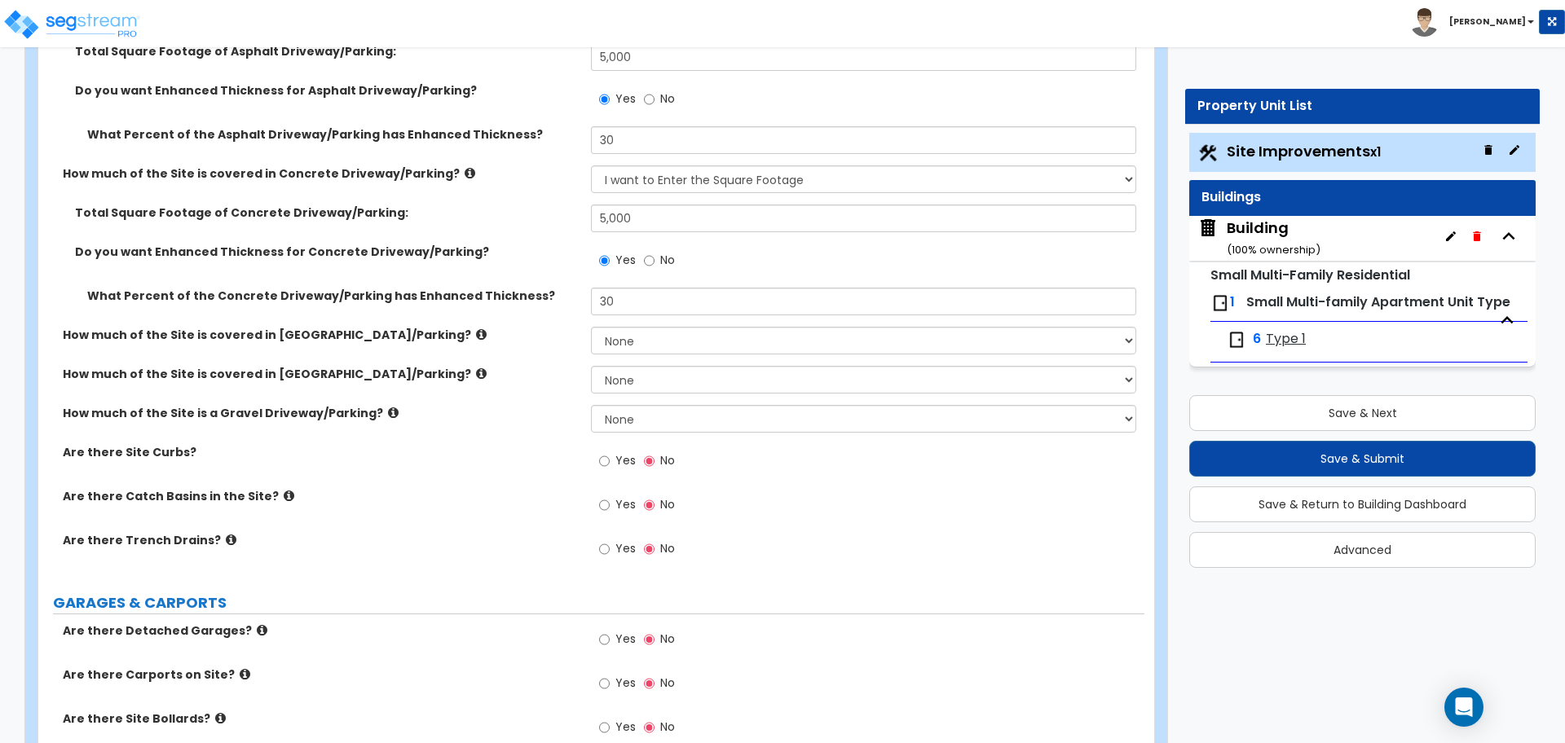
click at [388, 407] on icon at bounding box center [393, 413] width 11 height 12
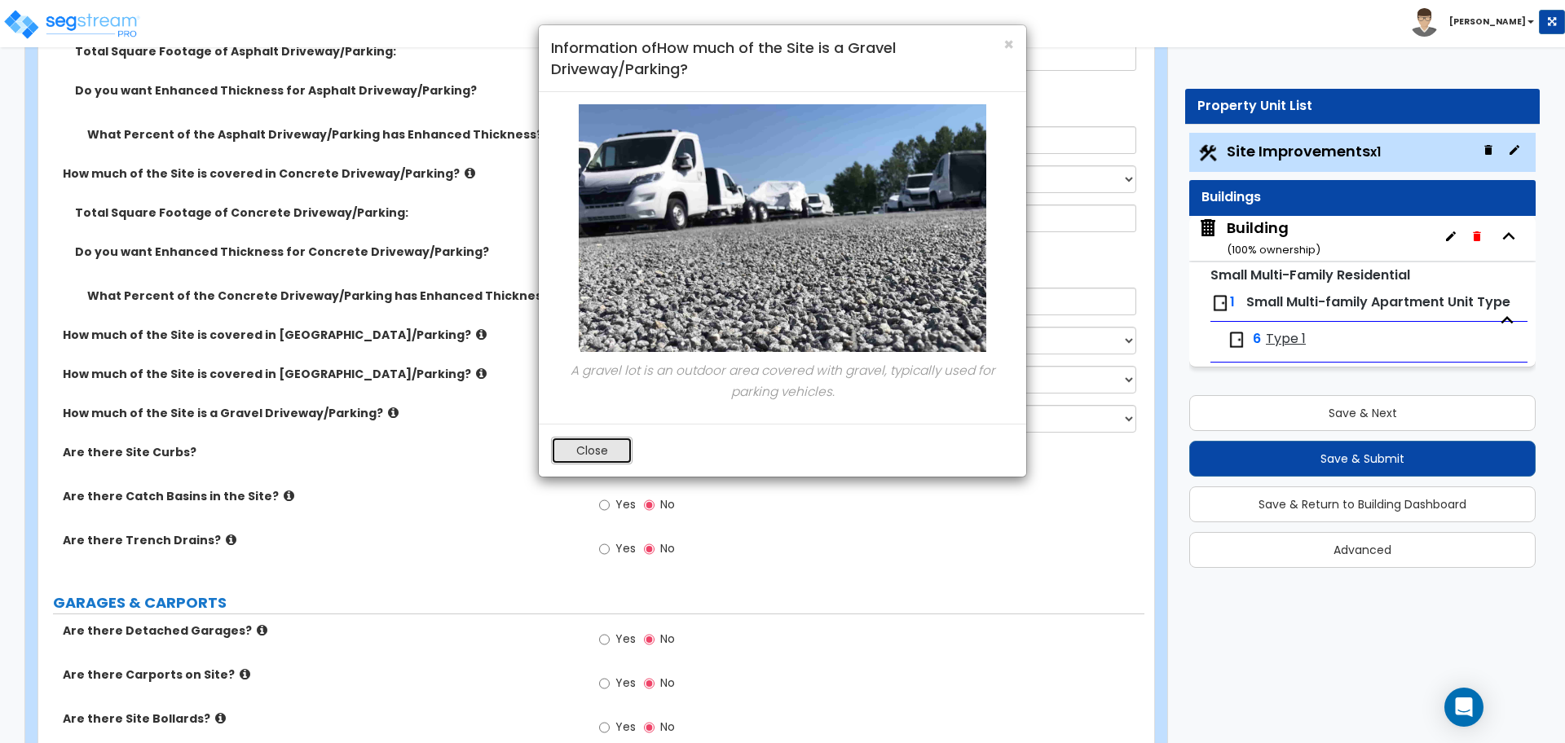
click at [574, 452] on button "Close" at bounding box center [591, 451] width 81 height 28
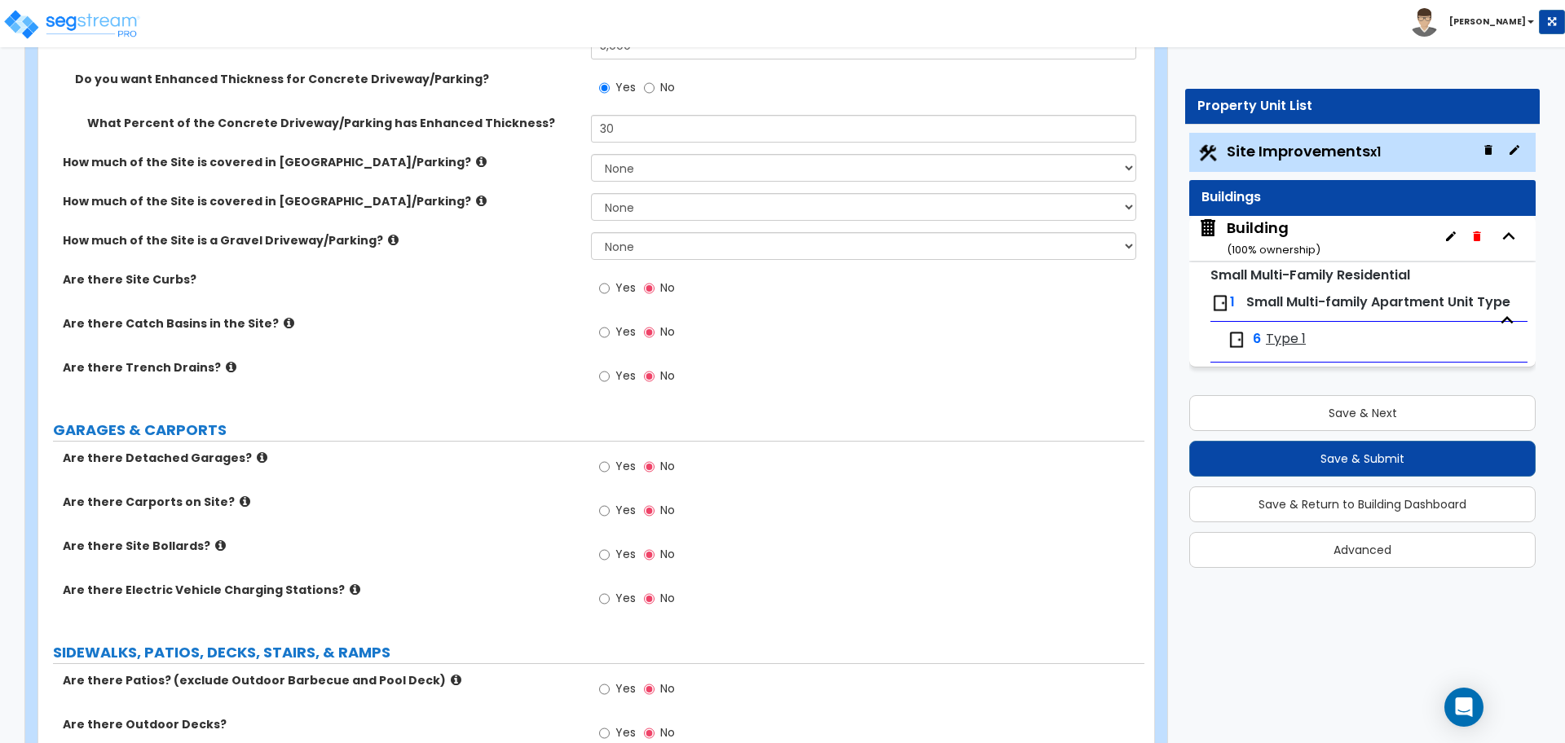
scroll to position [610, 0]
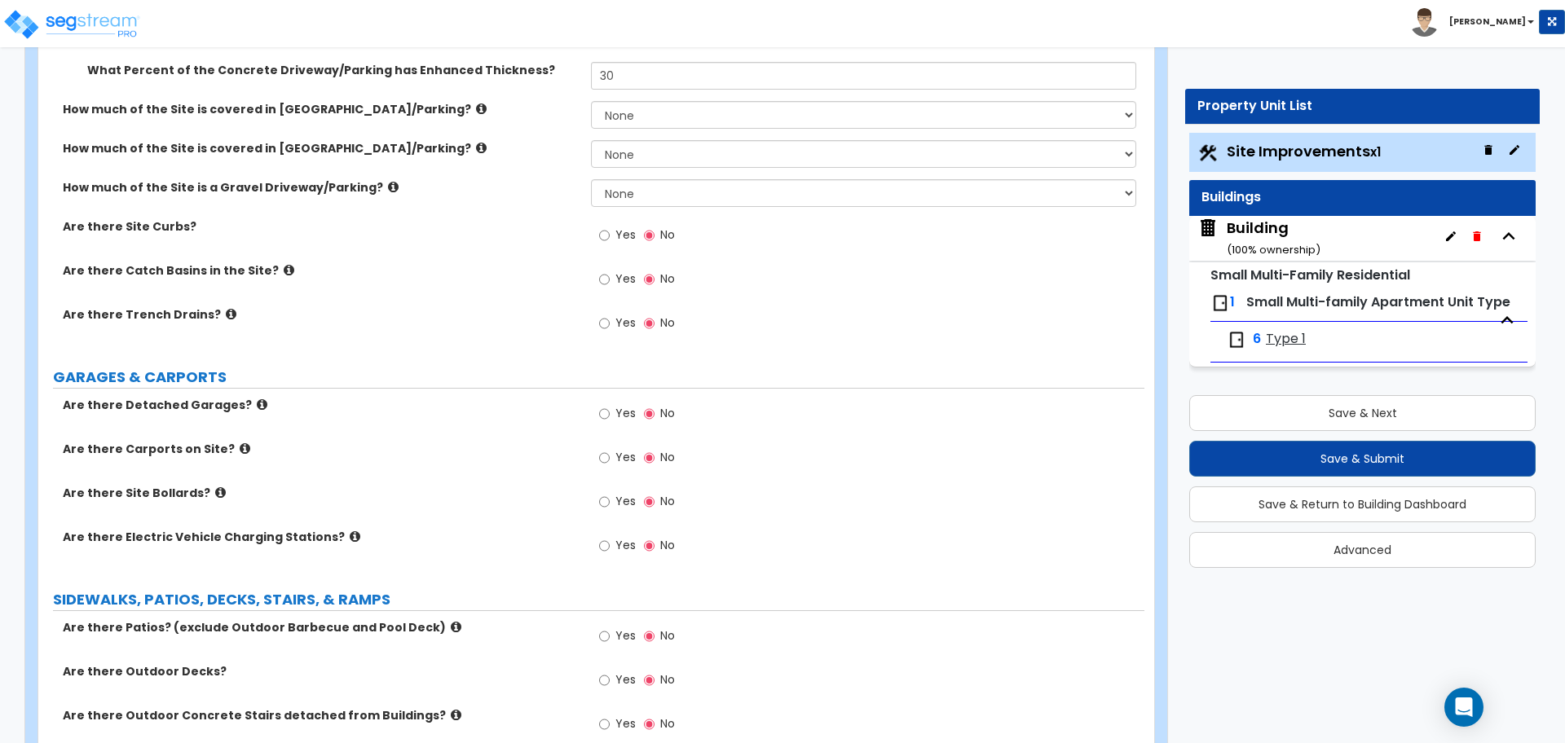
click at [617, 238] on span "Yes" at bounding box center [625, 235] width 20 height 16
click at [610, 238] on input "Yes" at bounding box center [604, 236] width 11 height 18
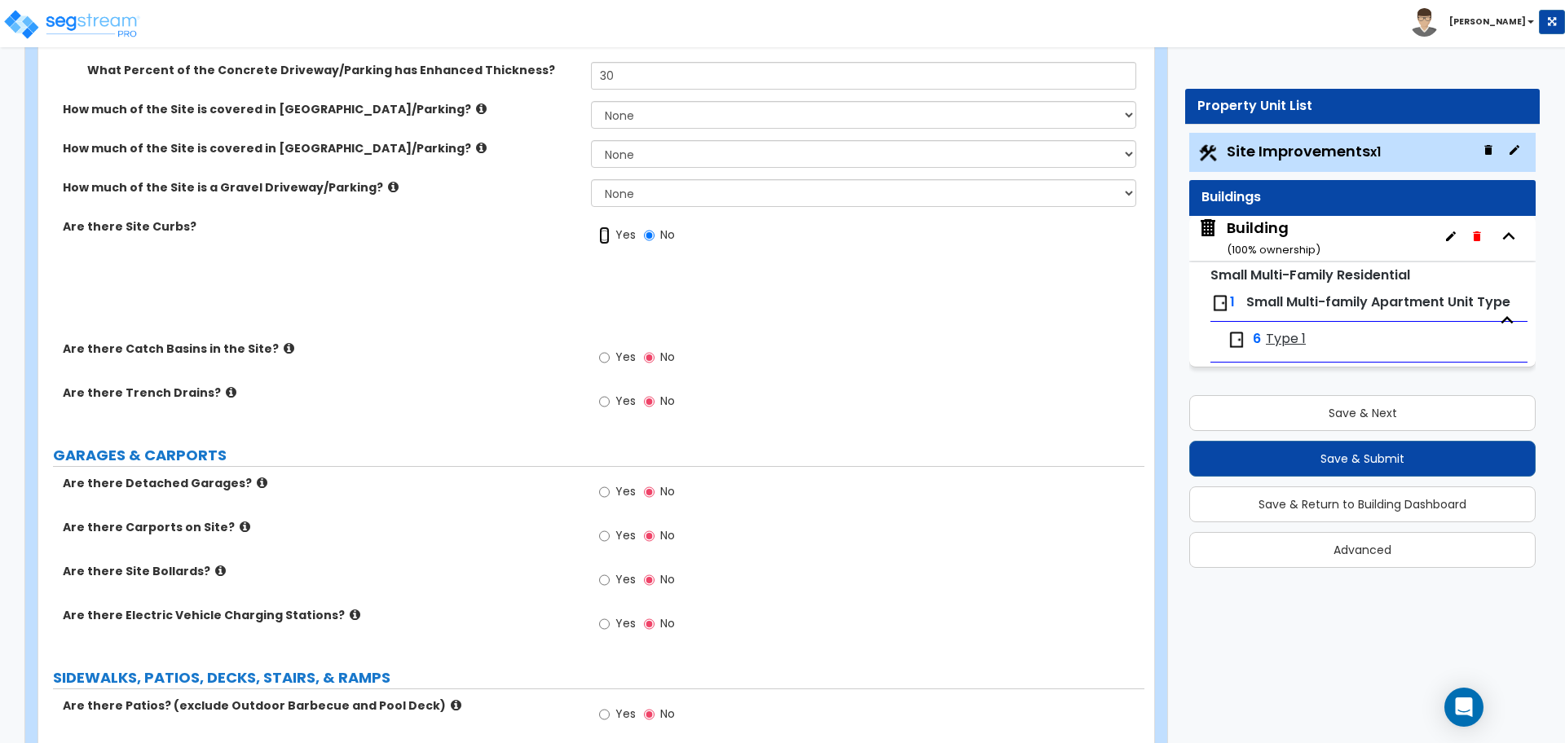
radio input "true"
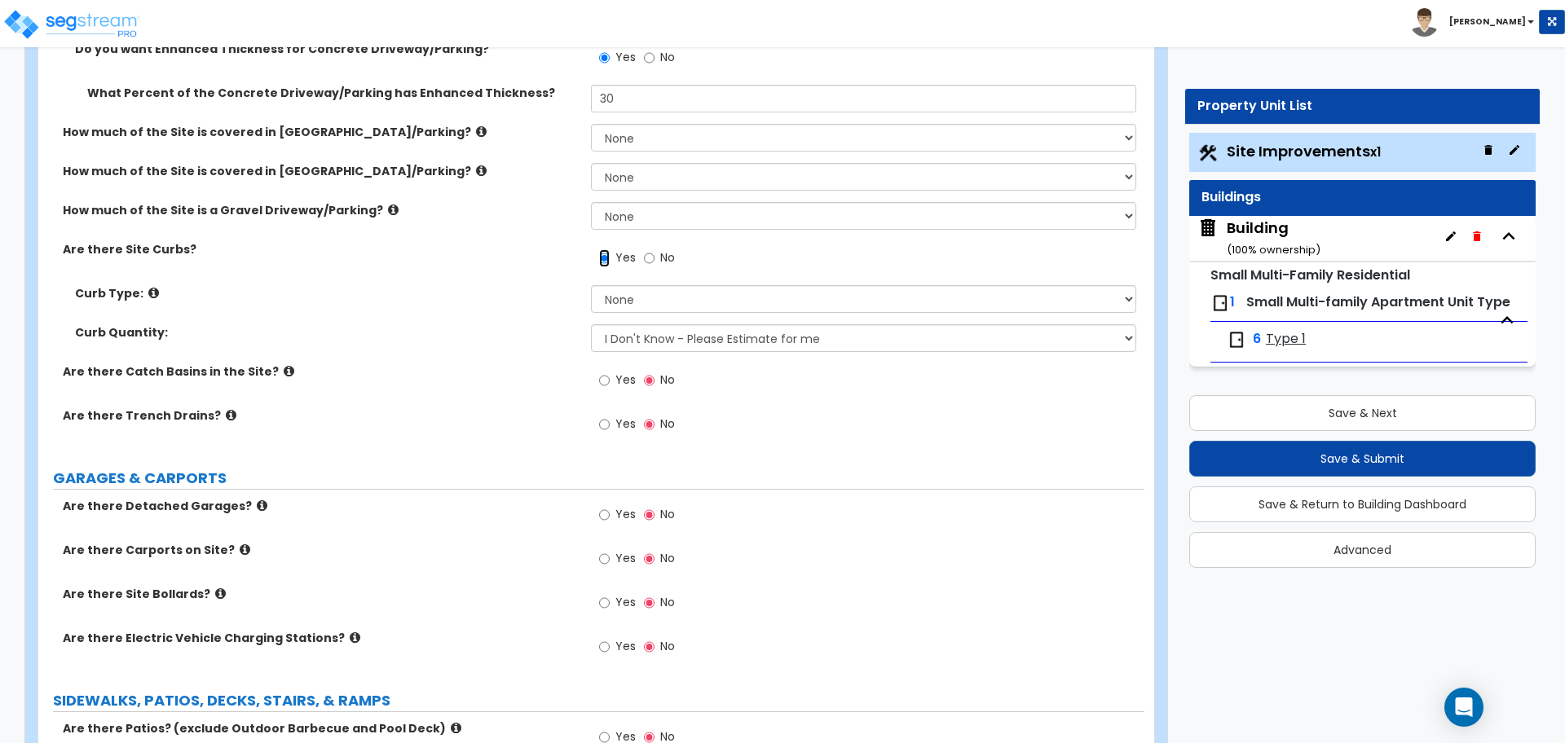
scroll to position [588, 0]
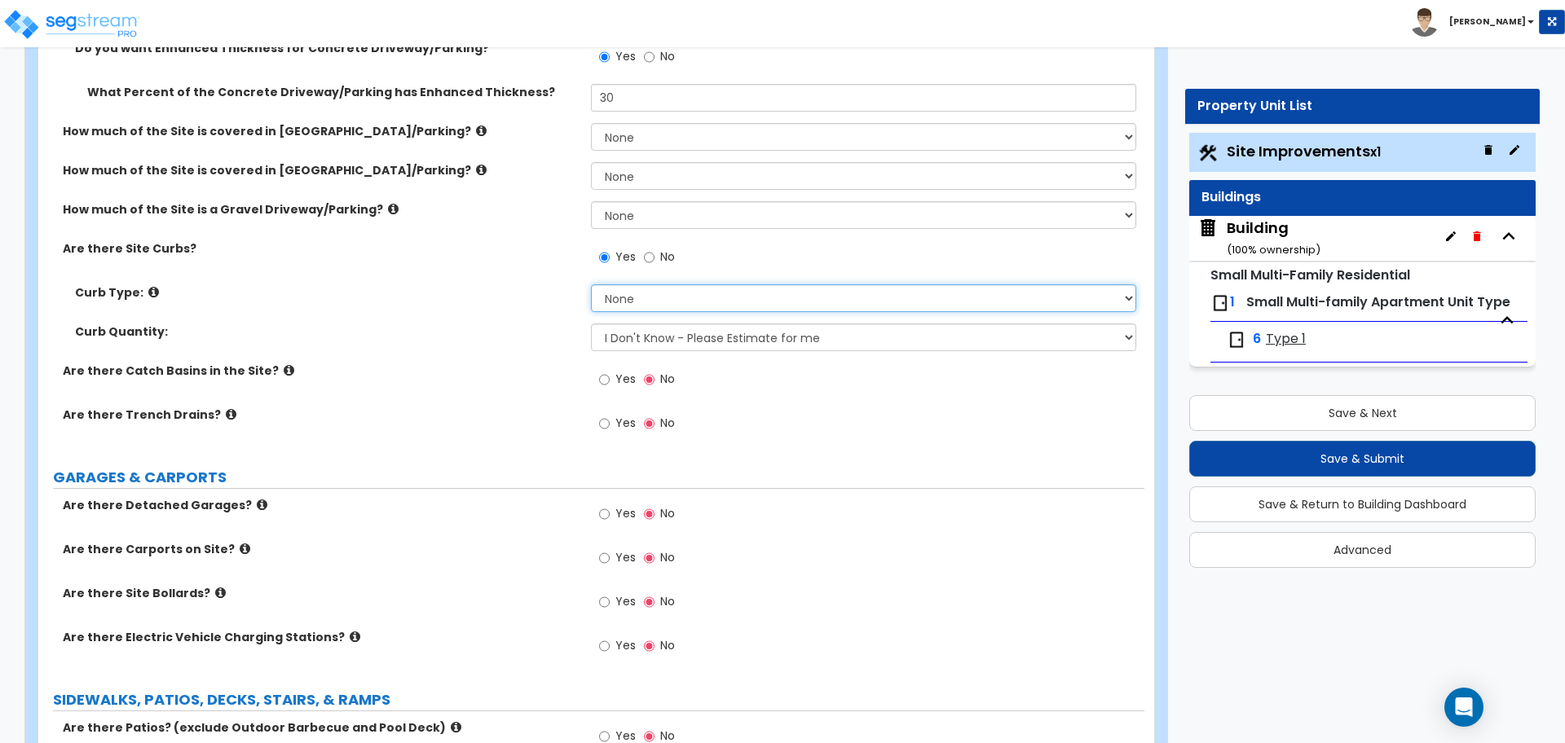
click at [636, 297] on select "None Curb (Only) Curb & Gutter Asphalt Berm" at bounding box center [863, 298] width 544 height 28
select select "3"
click at [591, 284] on select "None Curb (Only) Curb & Gutter Asphalt Berm" at bounding box center [863, 298] width 544 height 28
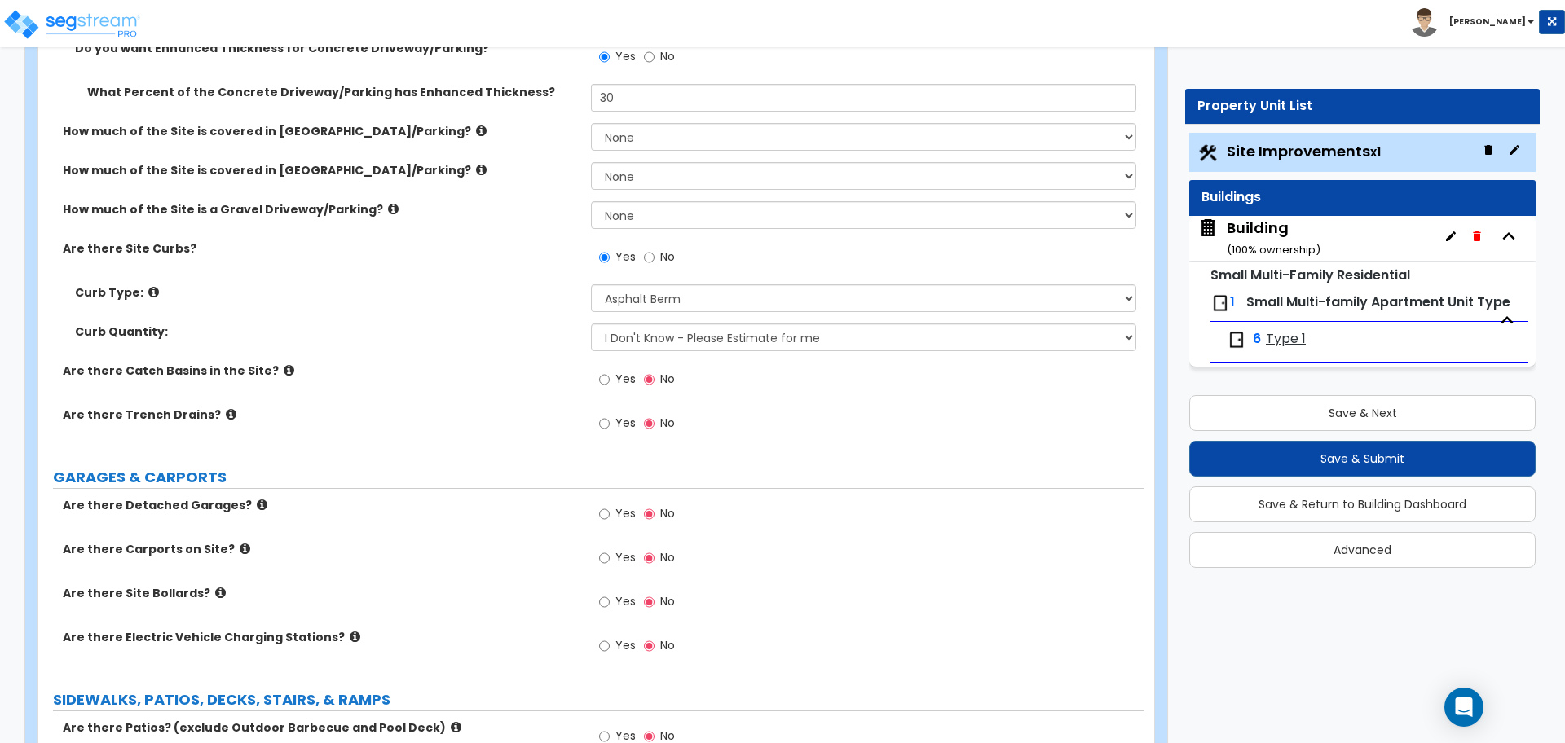
click at [149, 286] on icon at bounding box center [153, 292] width 11 height 12
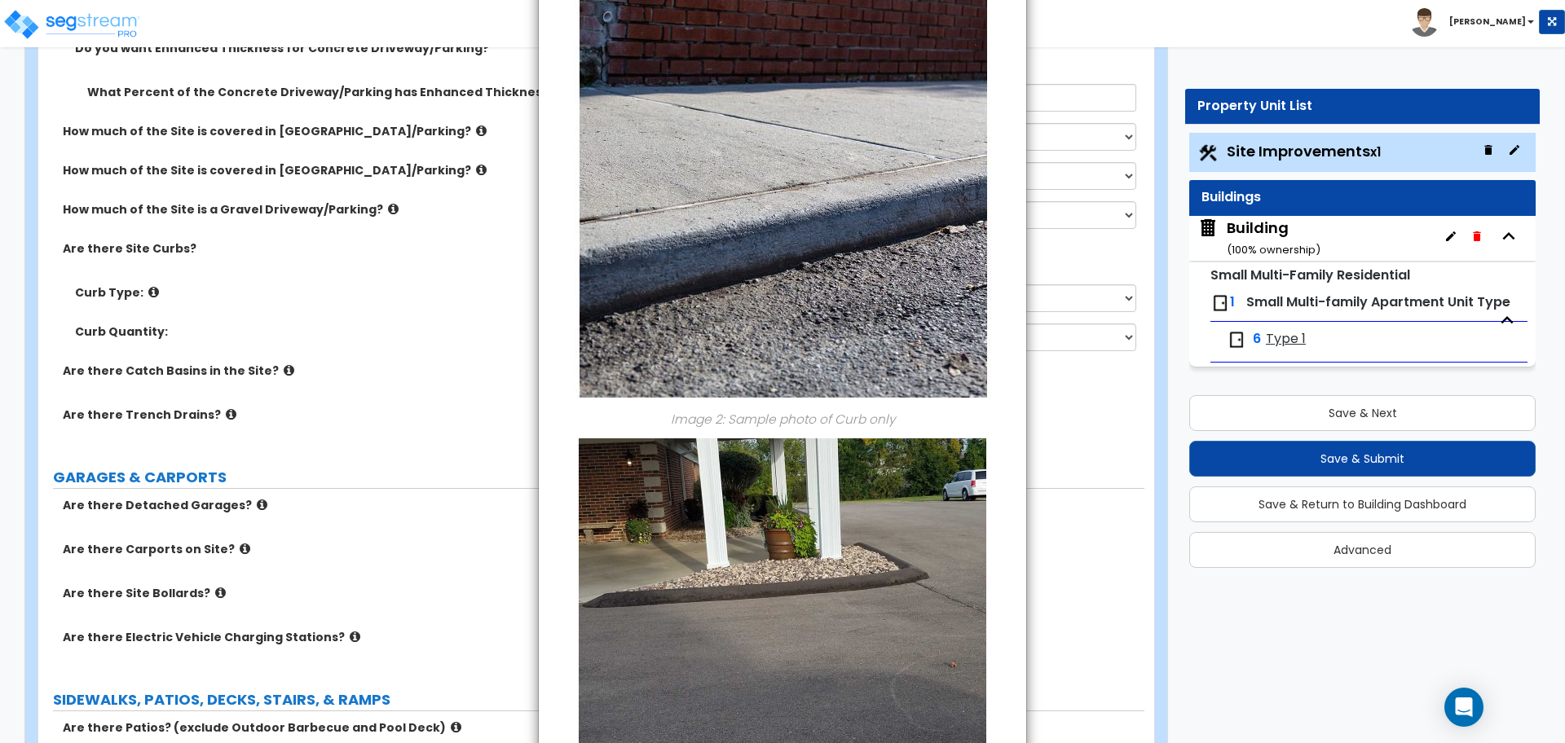
scroll to position [668, 0]
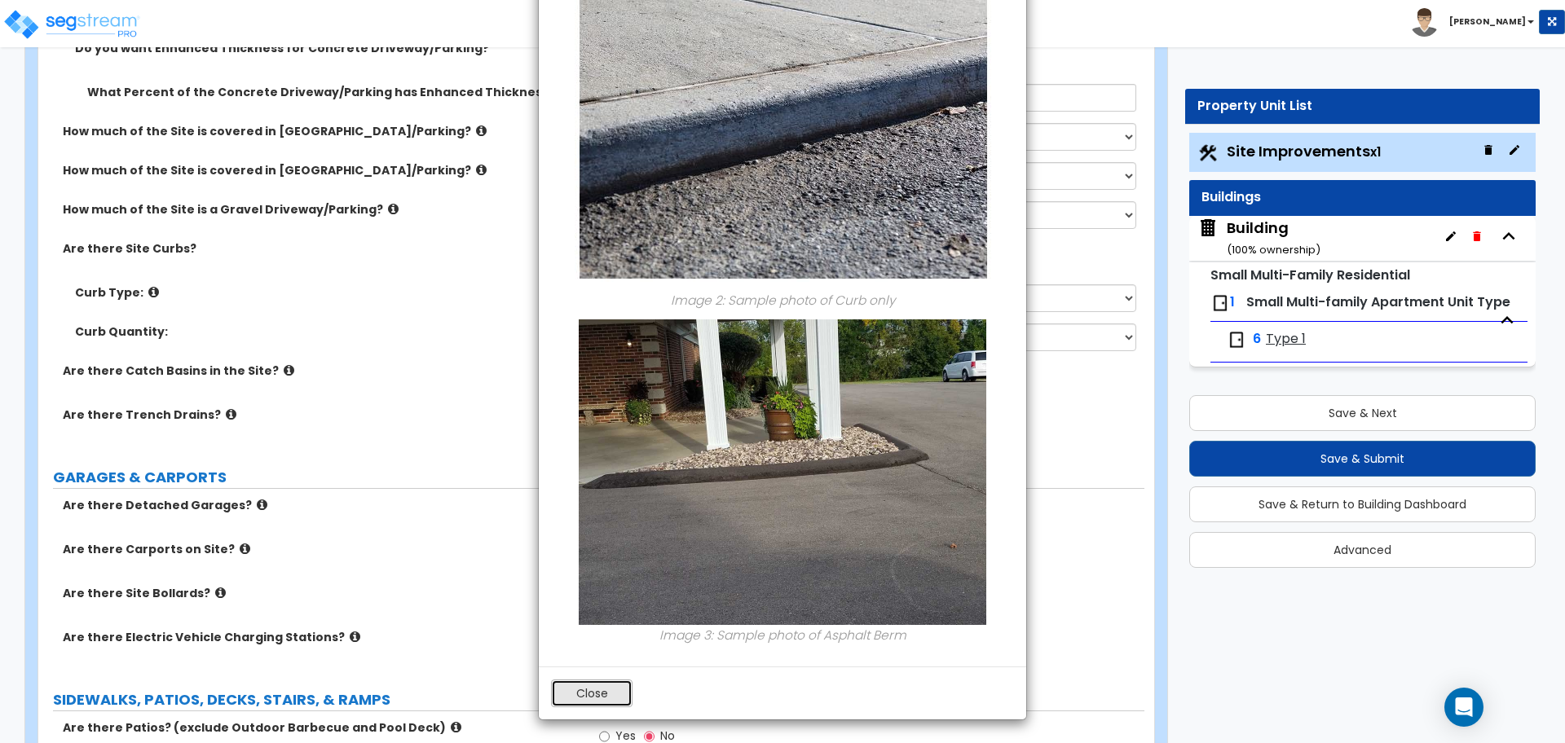
click at [601, 685] on button "Close" at bounding box center [591, 694] width 81 height 28
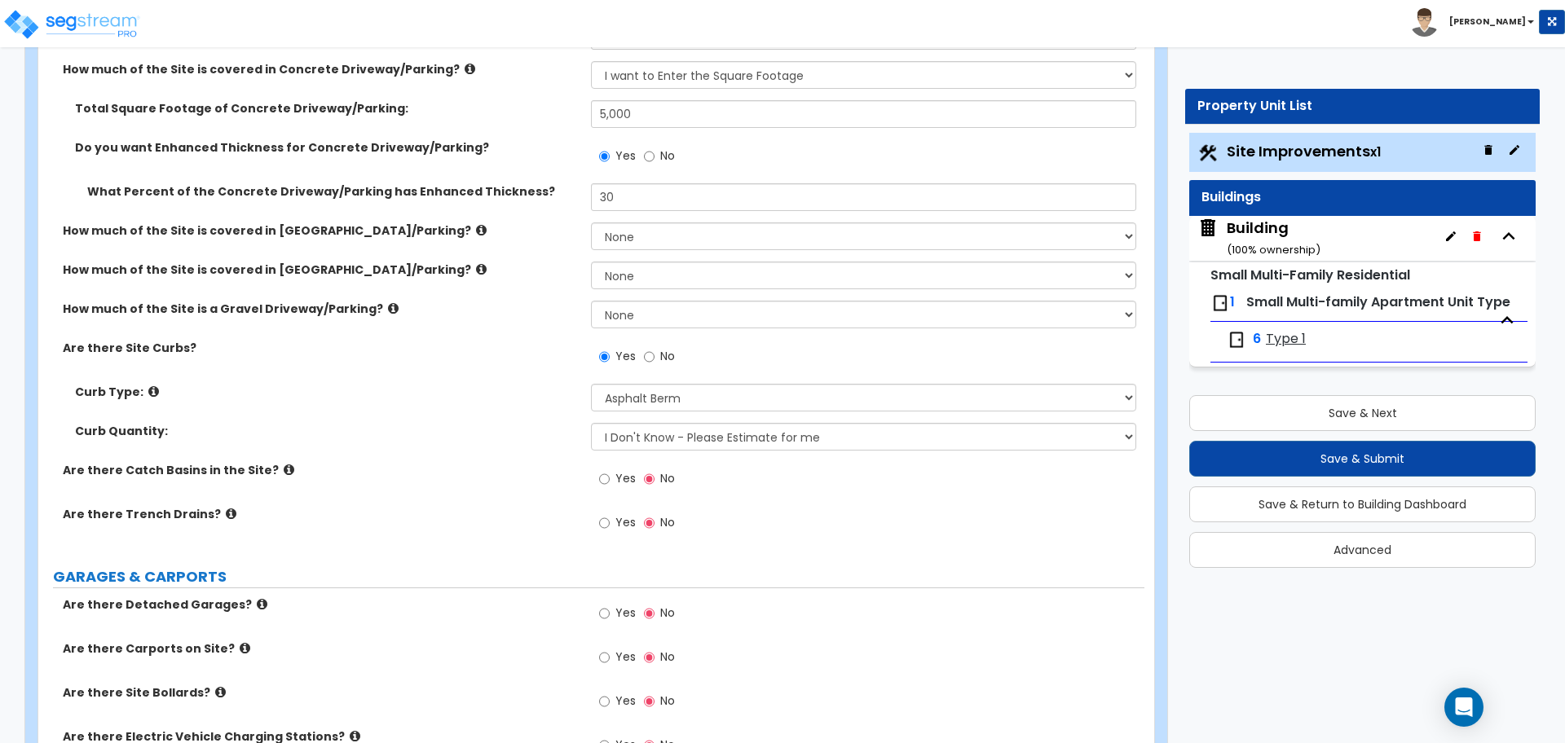
scroll to position [490, 0]
click at [692, 441] on select "I Don't Know - Please Estimate for me I want to Enter the LF" at bounding box center [863, 436] width 544 height 28
select select "1"
click at [591, 422] on select "I Don't Know - Please Estimate for me I want to Enter the LF" at bounding box center [863, 436] width 544 height 28
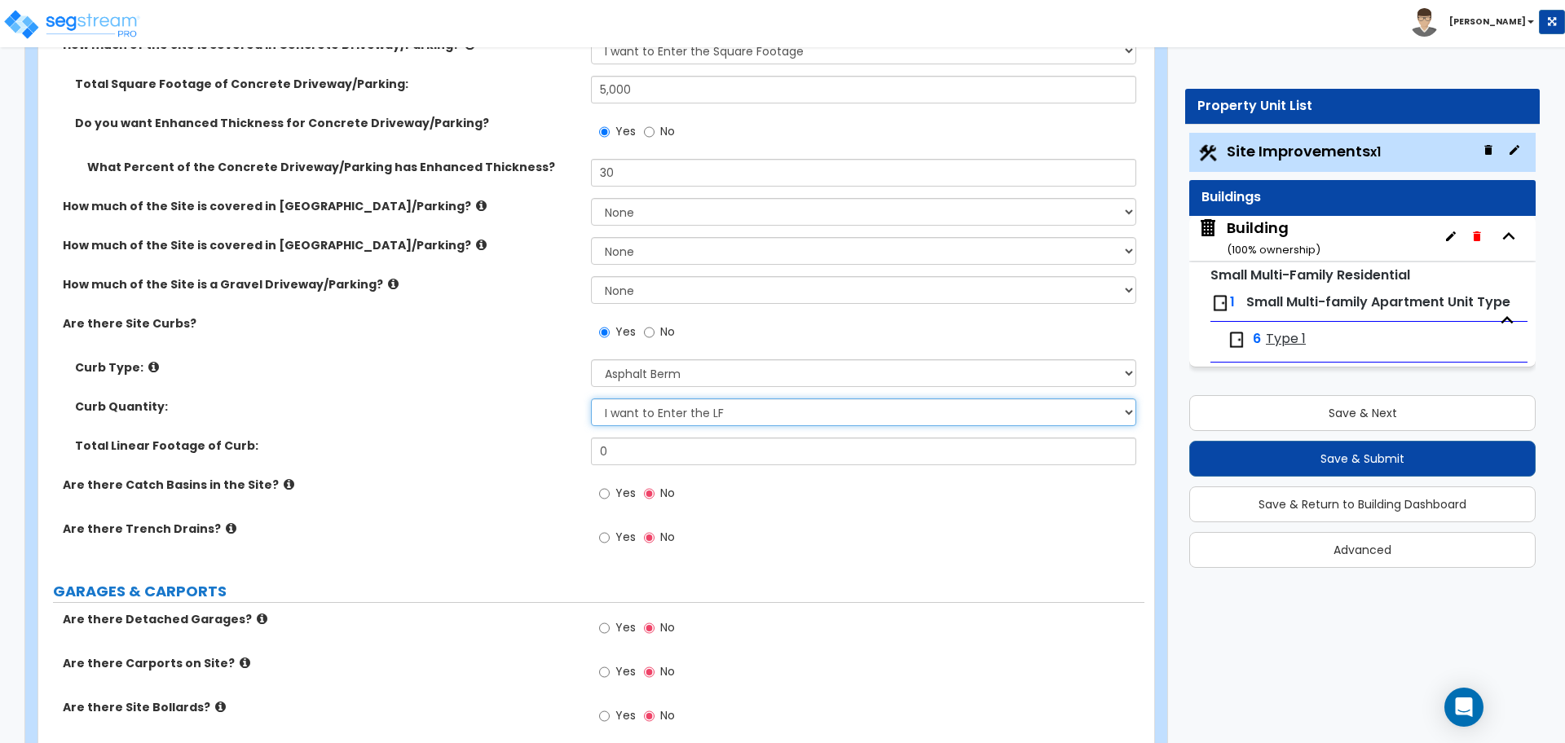
scroll to position [526, 0]
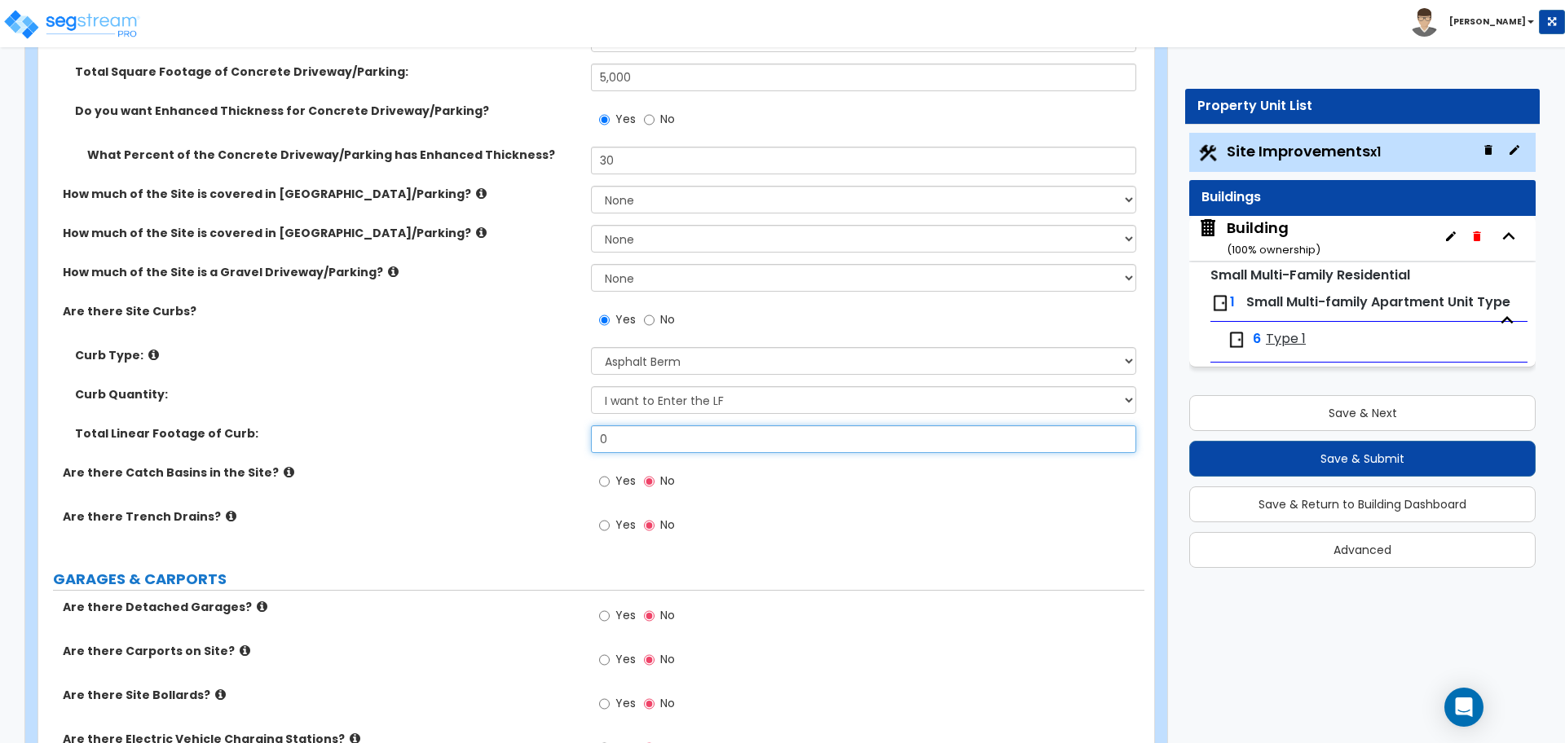
drag, startPoint x: 655, startPoint y: 440, endPoint x: 505, endPoint y: 415, distance: 152.1
click at [506, 415] on div "Curb Type: None Curb (Only) Curb & Gutter Asphalt Berm Curb Quantity: I Don't K…" at bounding box center [591, 405] width 1081 height 117
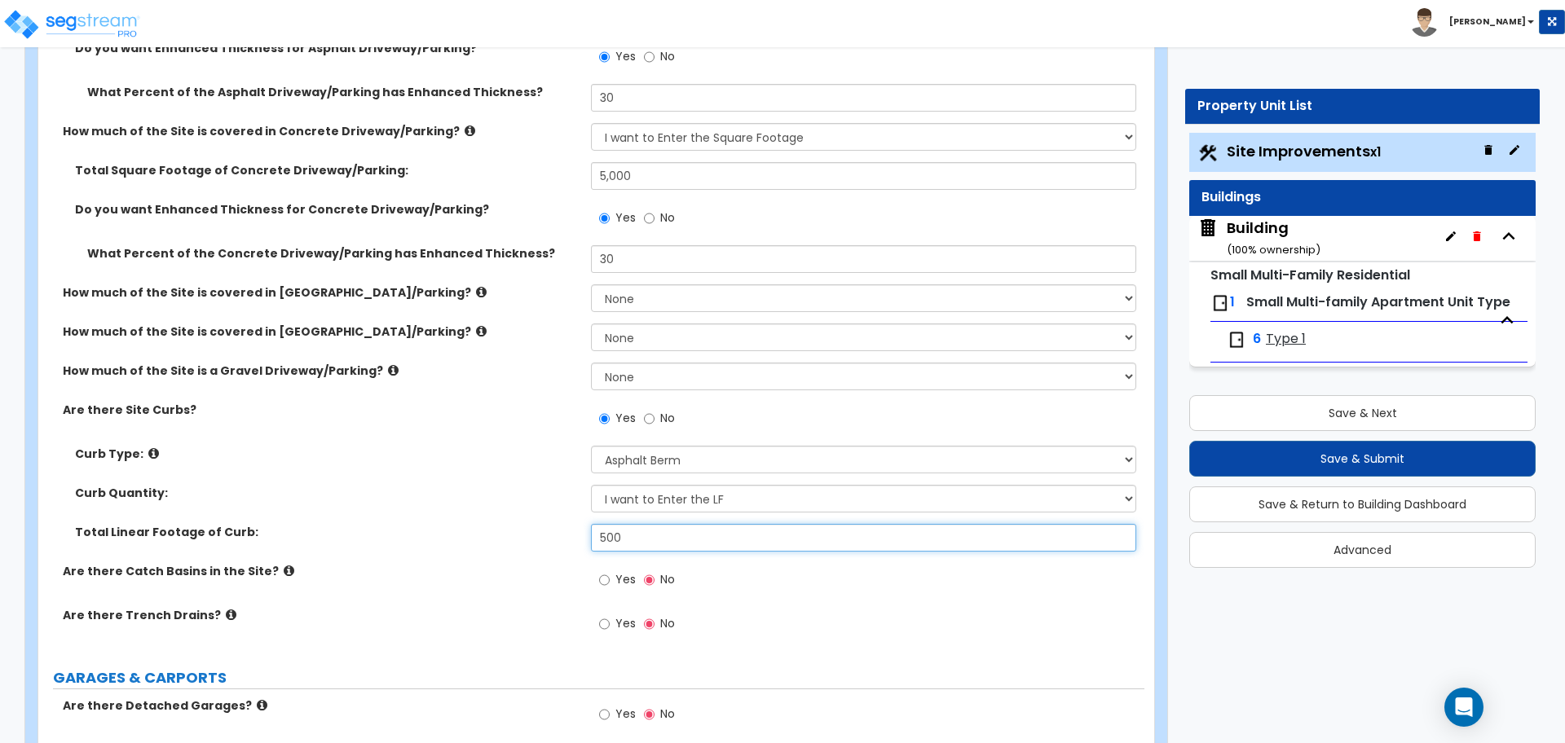
scroll to position [425, 0]
type input "500"
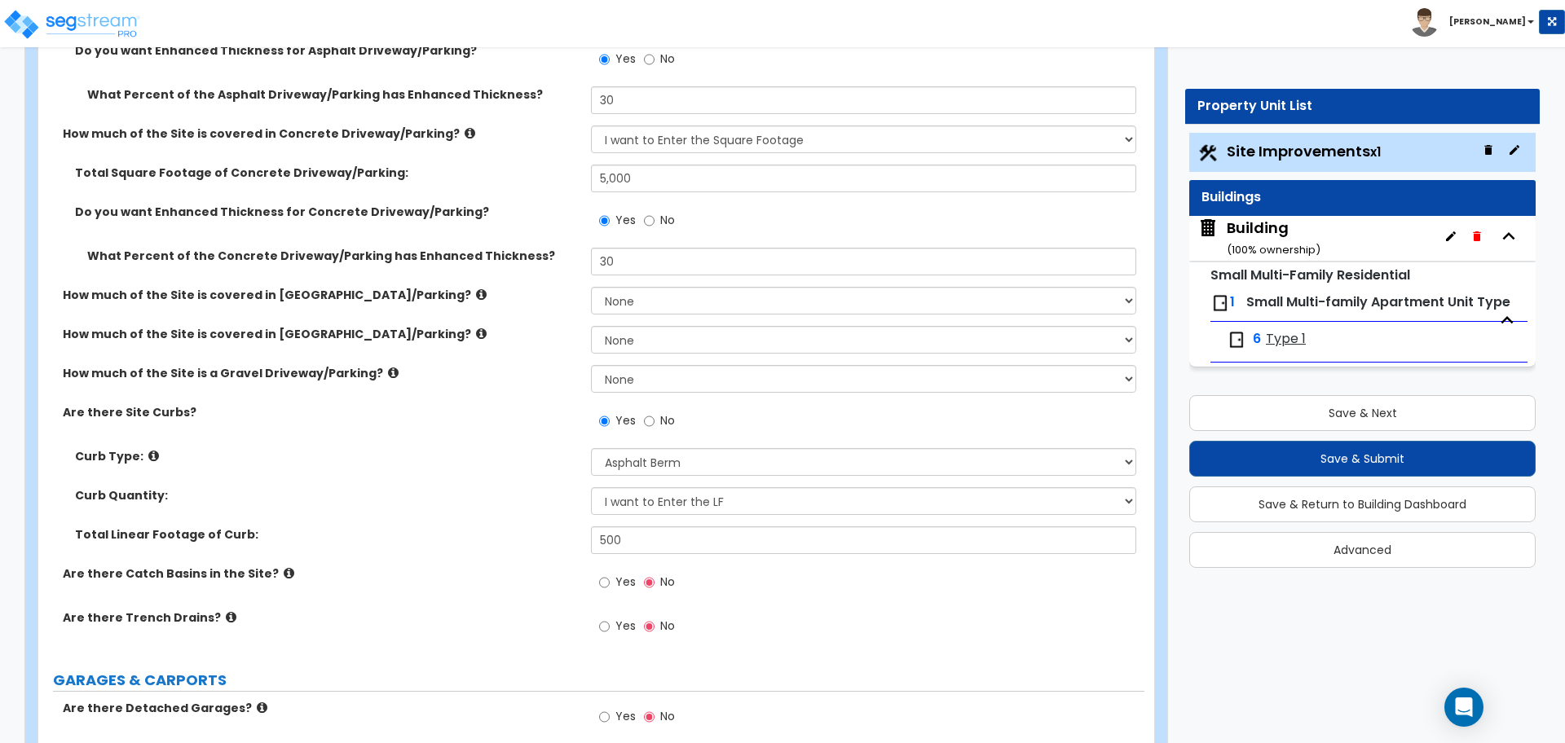
click at [148, 454] on icon at bounding box center [153, 456] width 11 height 12
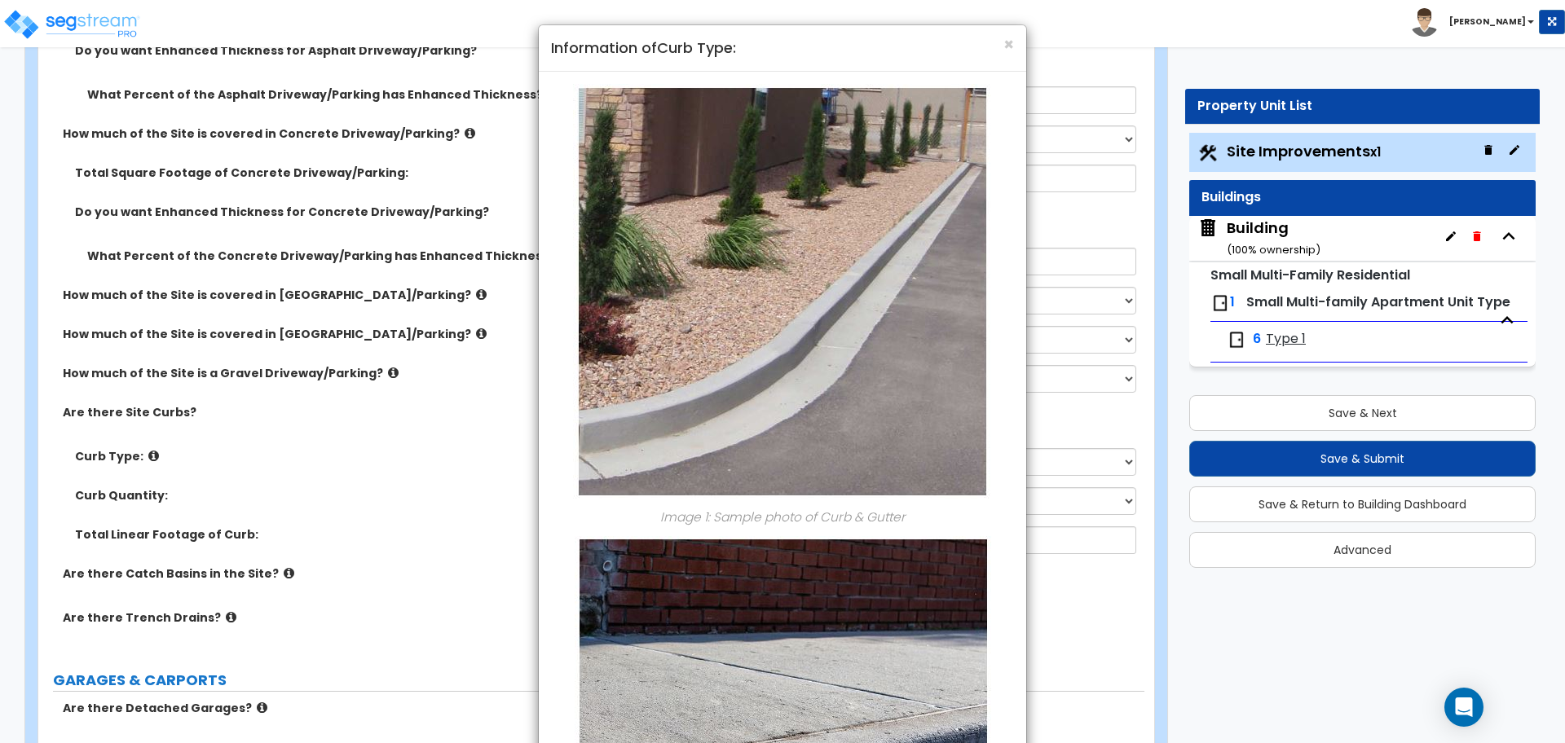
scroll to position [668, 0]
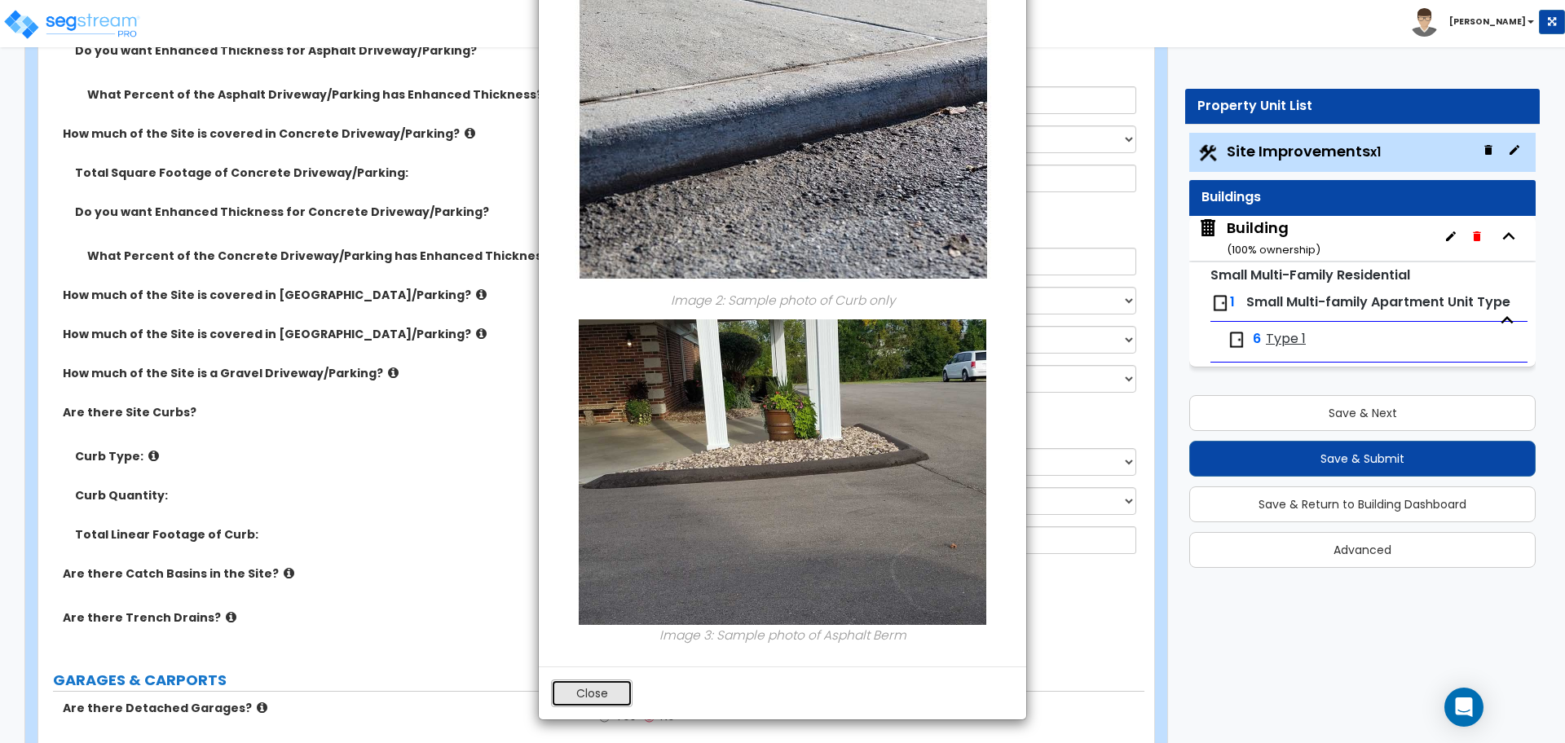
click at [601, 691] on button "Close" at bounding box center [591, 694] width 81 height 28
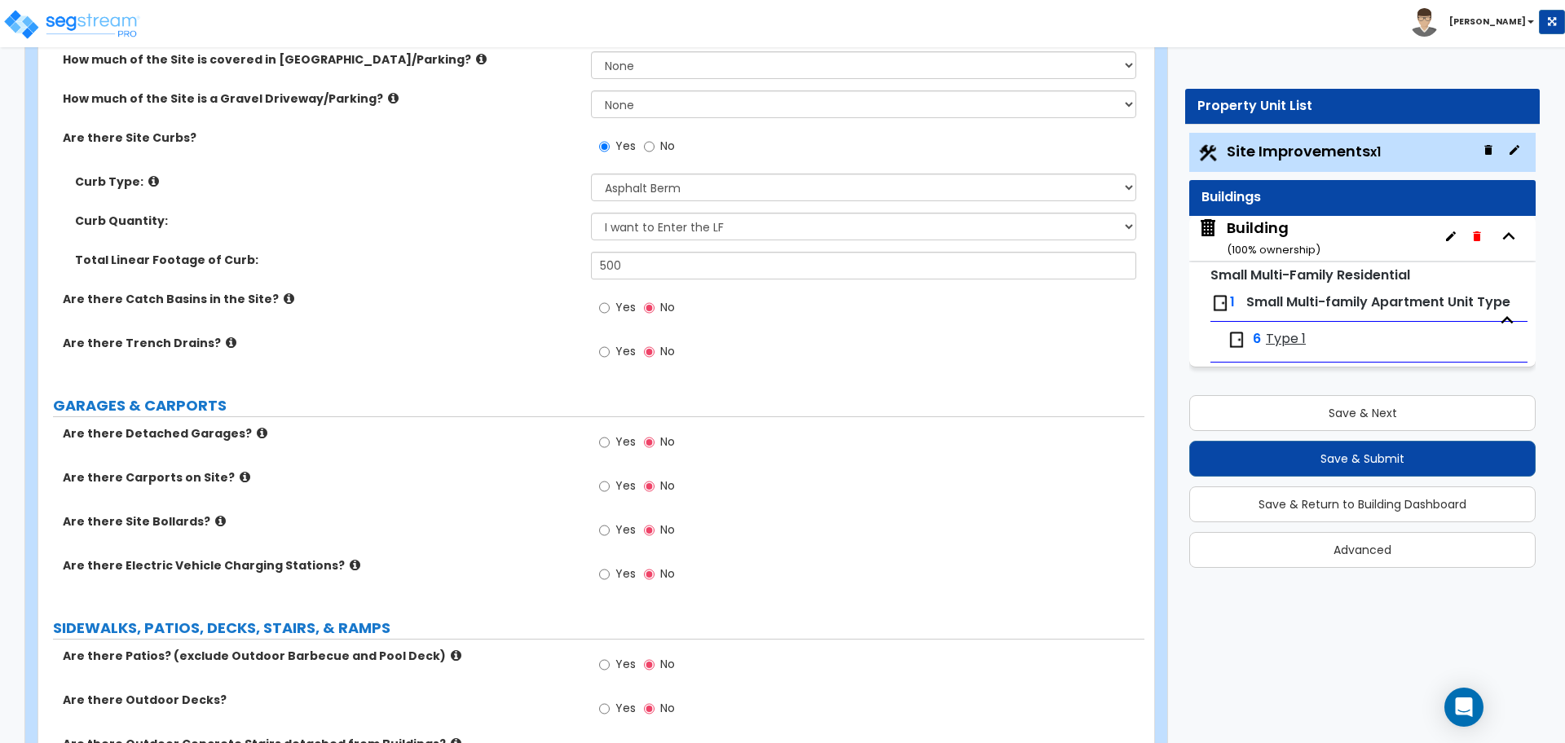
scroll to position [707, 0]
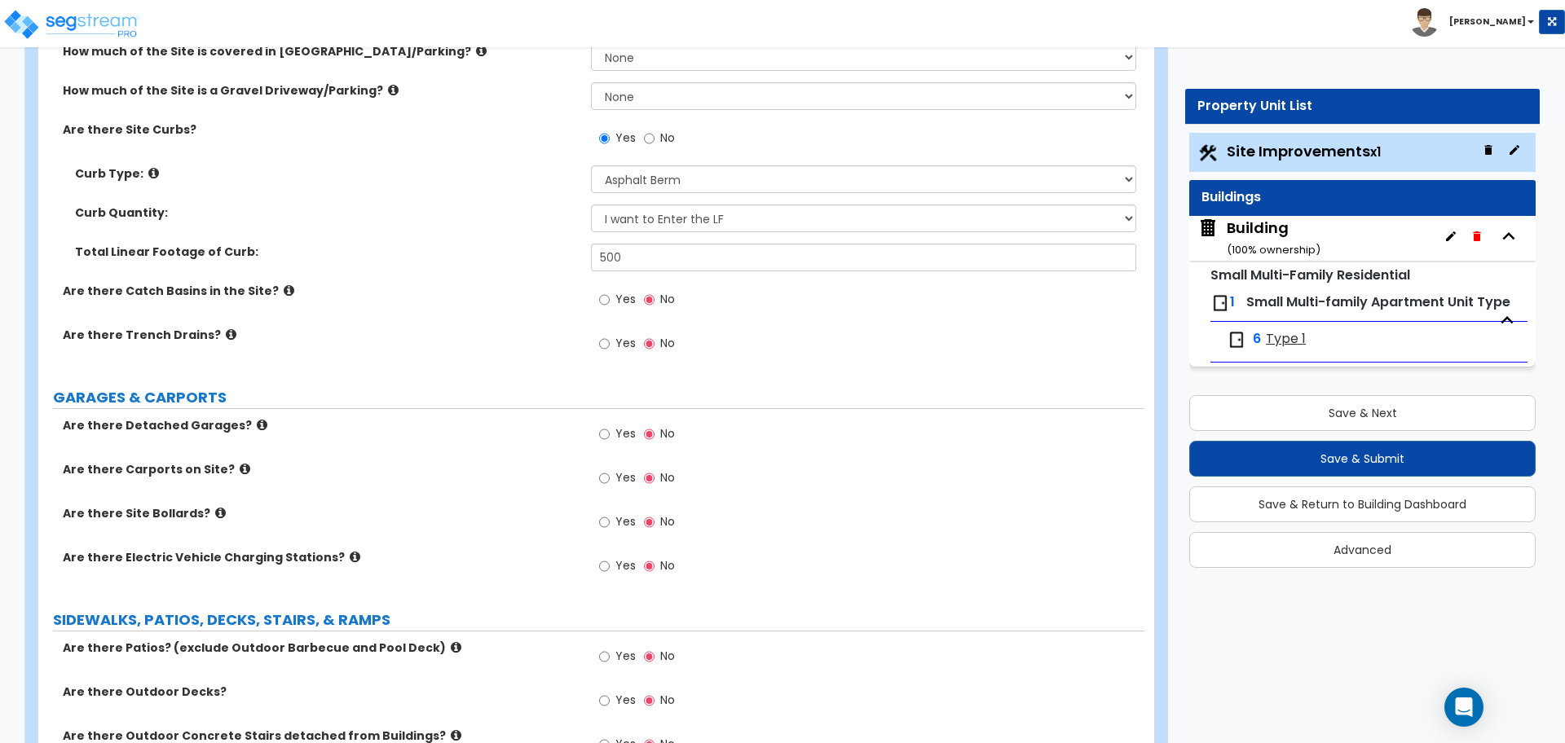
click at [284, 287] on icon at bounding box center [289, 290] width 11 height 12
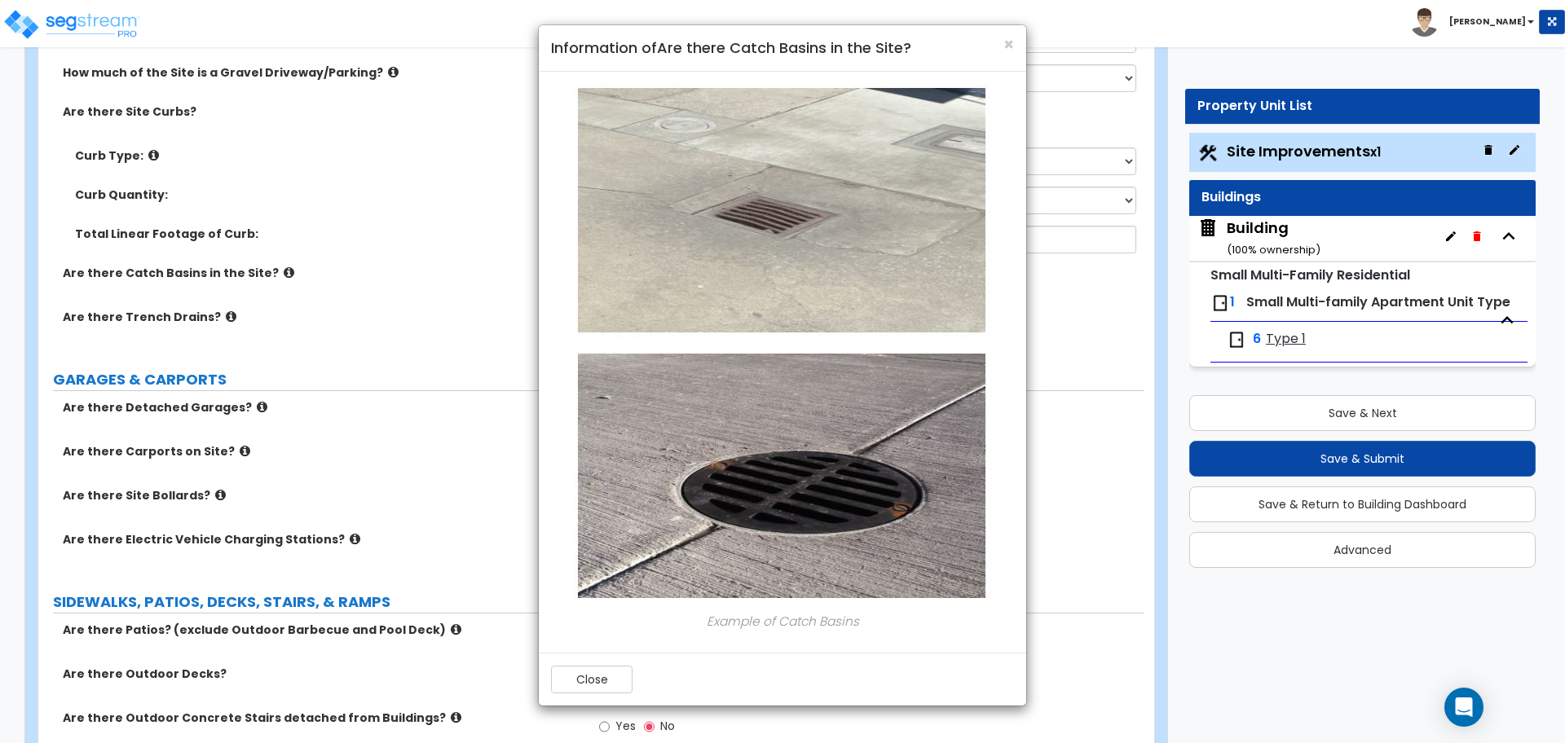
scroll to position [731, 0]
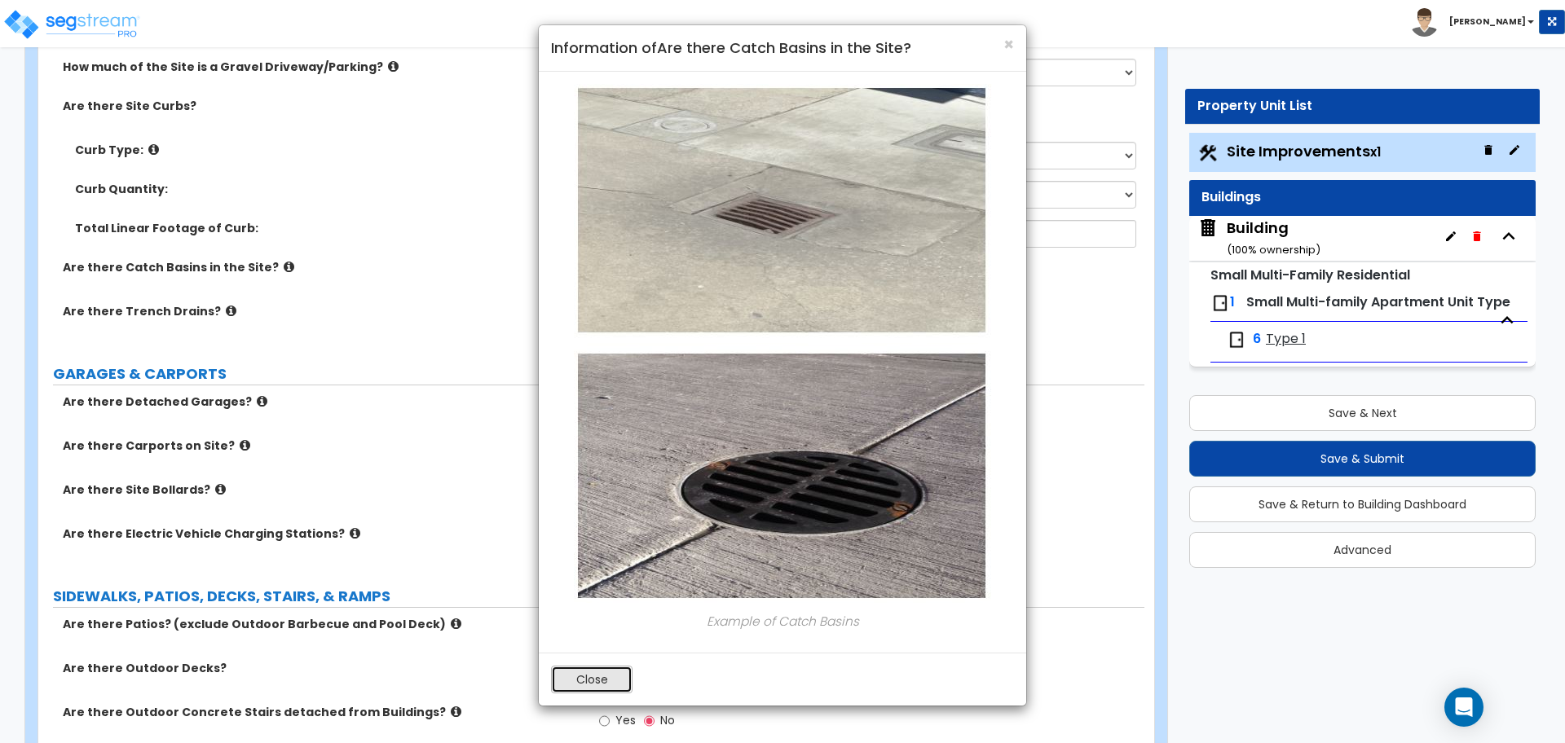
click at [611, 676] on button "Close" at bounding box center [591, 680] width 81 height 28
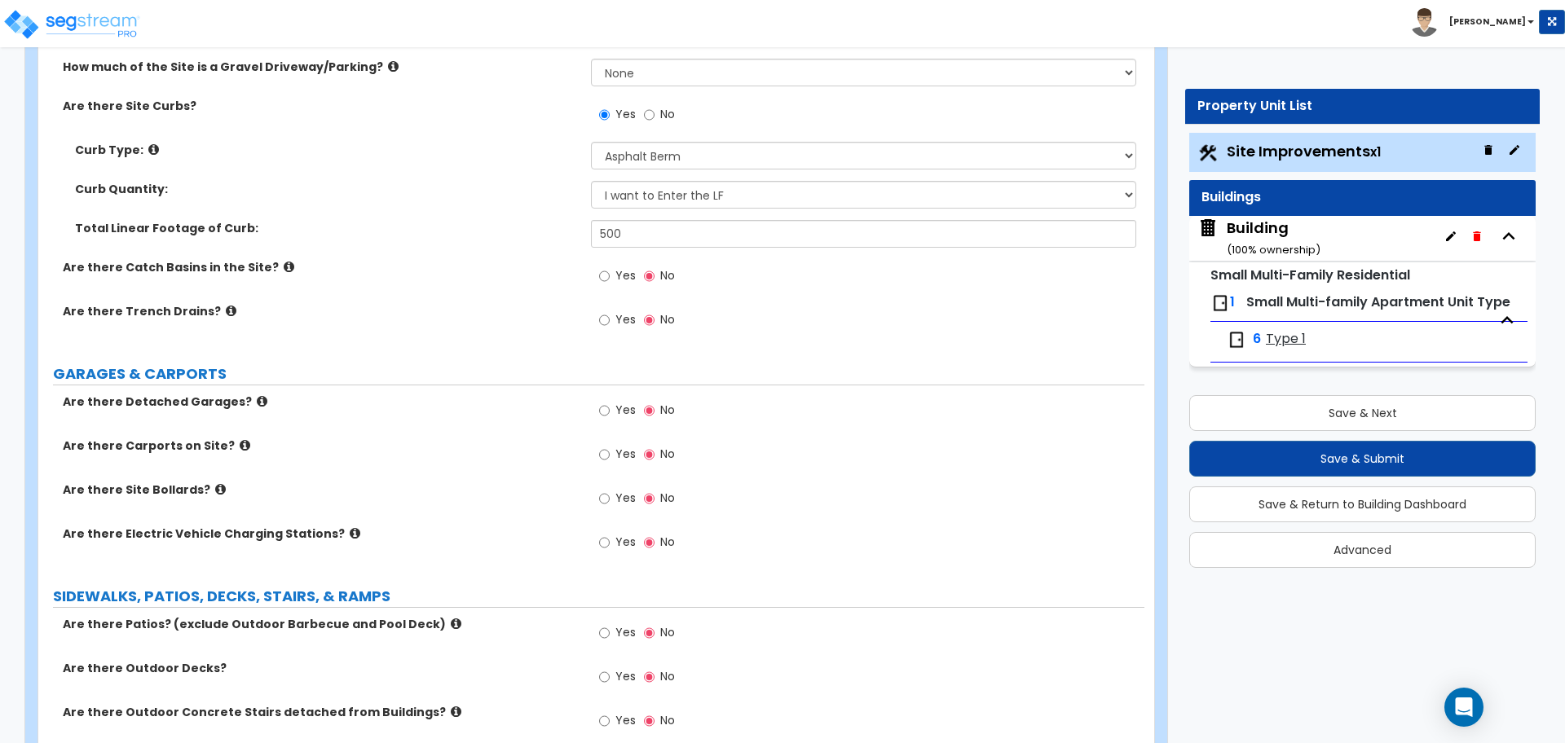
click at [616, 274] on span "Yes" at bounding box center [625, 275] width 20 height 16
click at [610, 274] on input "Yes" at bounding box center [604, 276] width 11 height 18
radio input "true"
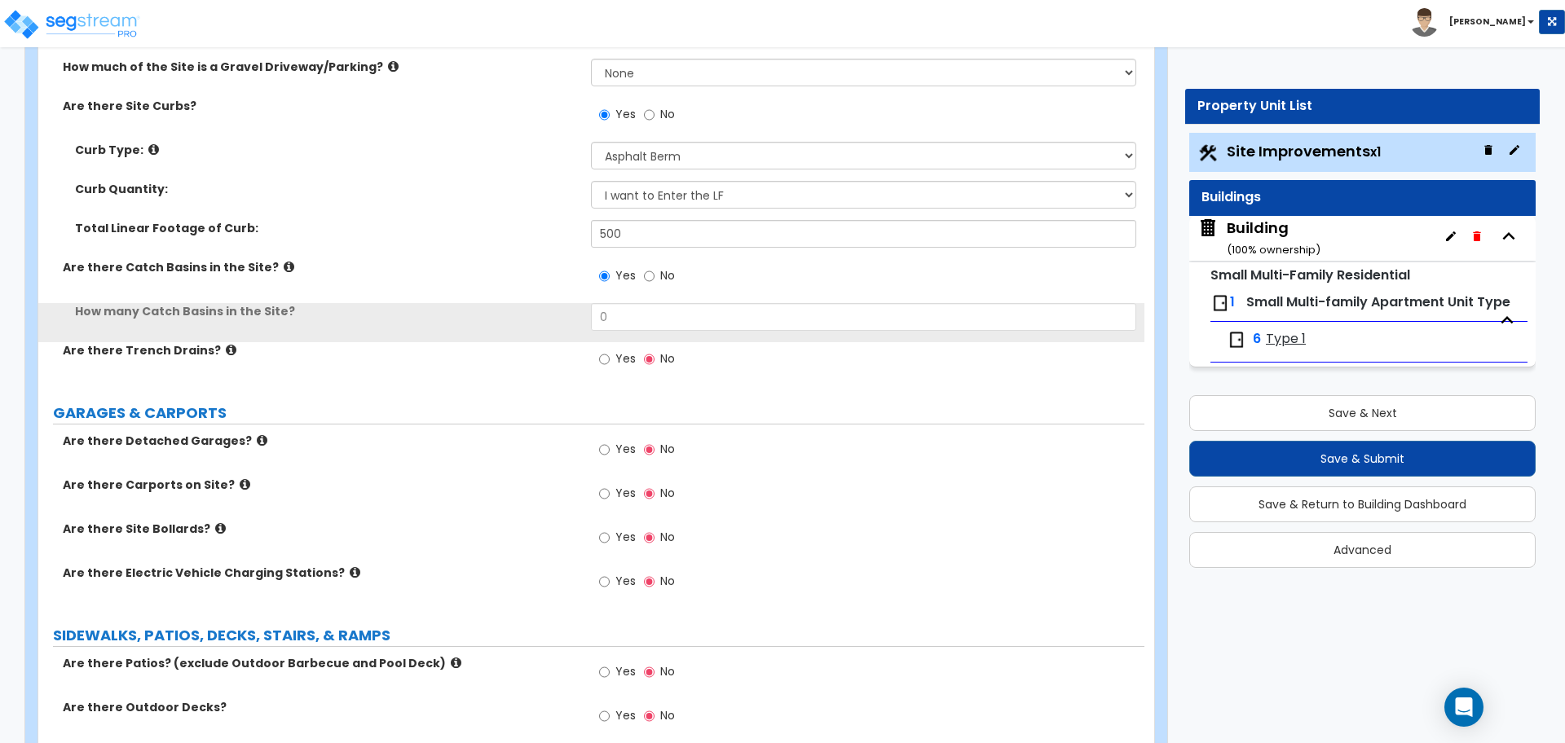
click at [618, 337] on div "How many Catch Basins in the Site? 0" at bounding box center [591, 322] width 1106 height 39
click at [611, 348] on label "Yes" at bounding box center [617, 361] width 37 height 28
click at [610, 350] on input "Yes" at bounding box center [604, 359] width 11 height 18
radio input "true"
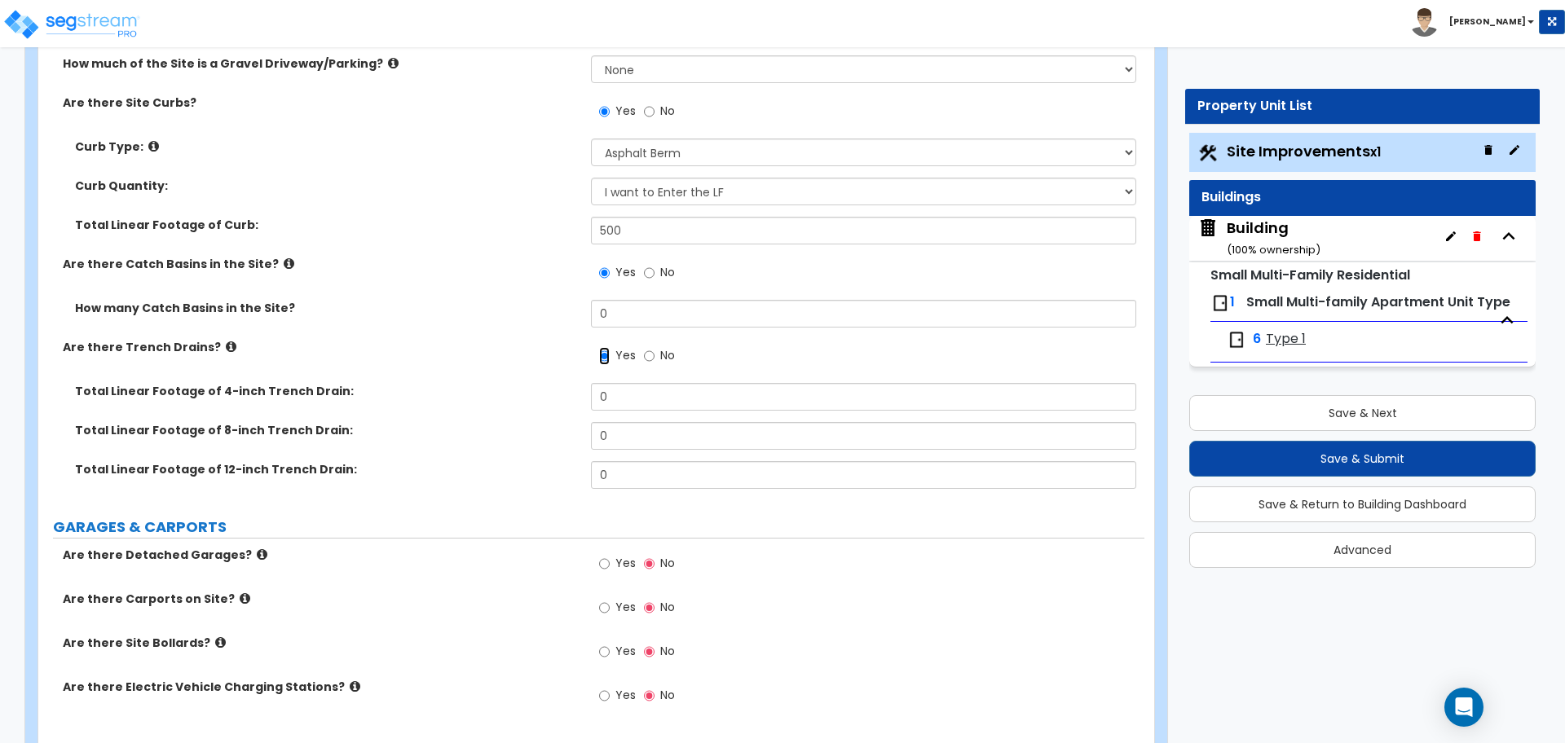
scroll to position [732, 0]
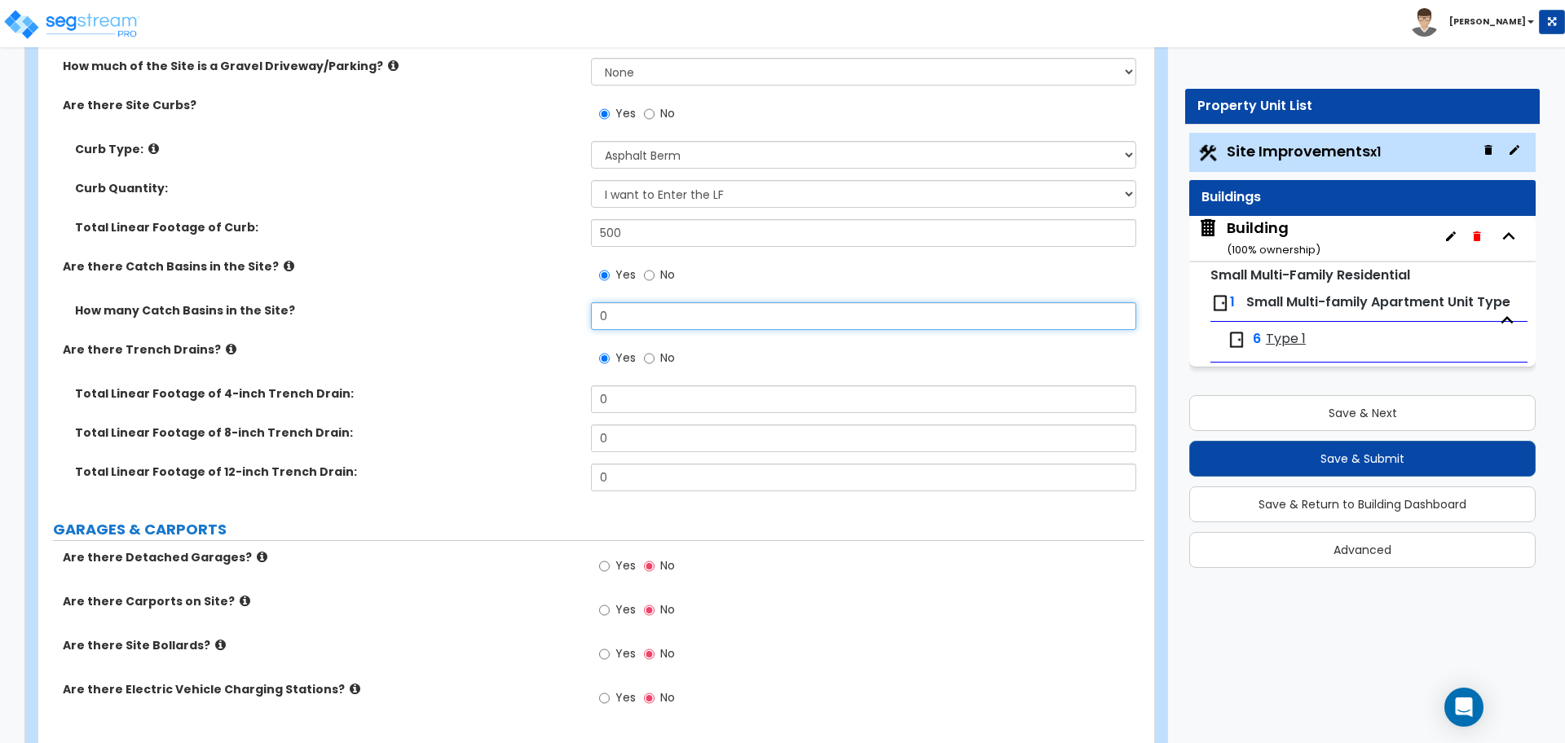
drag, startPoint x: 631, startPoint y: 302, endPoint x: 559, endPoint y: 301, distance: 71.7
click at [559, 302] on div "How many Catch Basins in the Site? 0" at bounding box center [591, 321] width 1106 height 39
drag, startPoint x: 646, startPoint y: 313, endPoint x: 534, endPoint y: 310, distance: 112.5
click at [535, 310] on div "How many Catch Basins in the Site? 0" at bounding box center [591, 321] width 1106 height 39
type input "6"
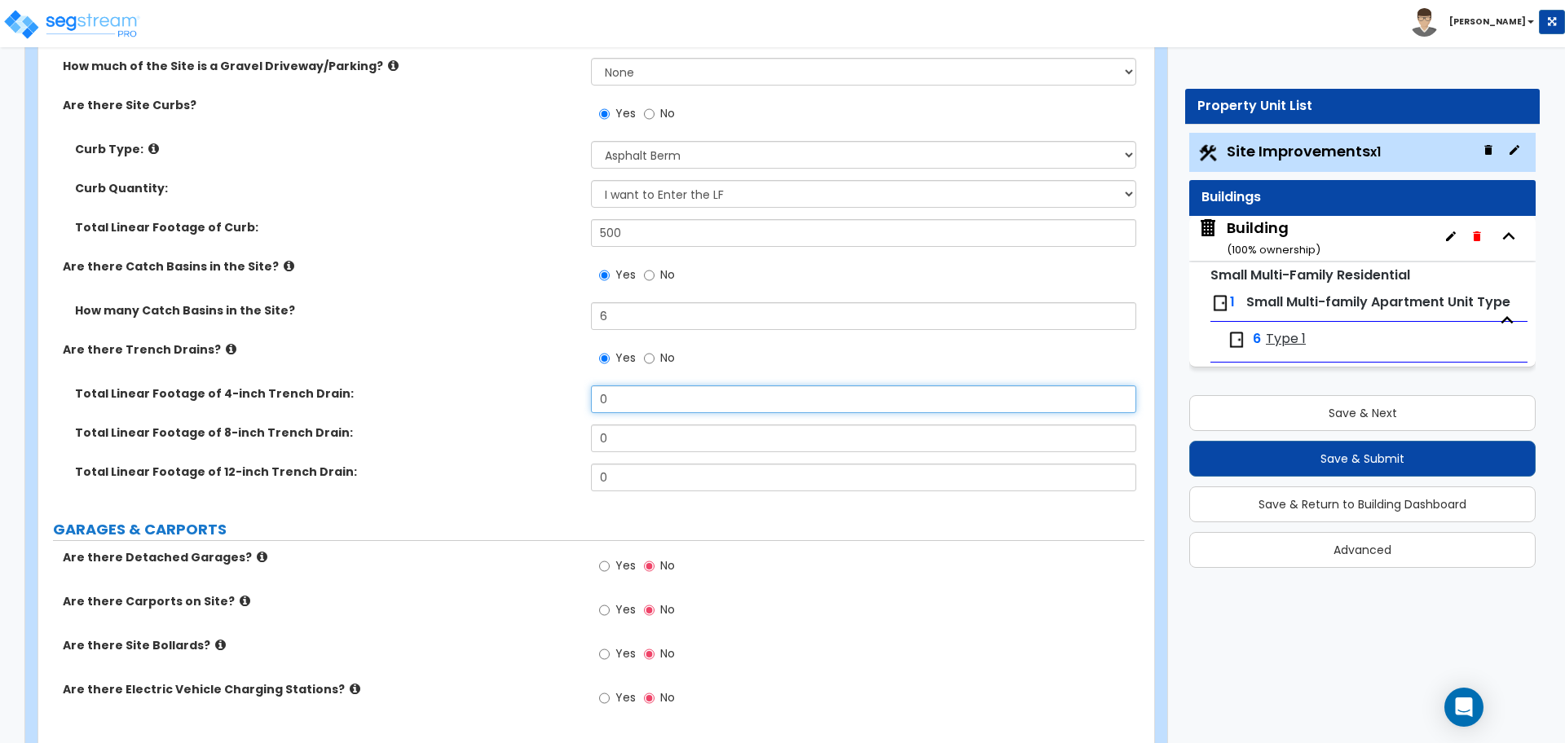
drag, startPoint x: 658, startPoint y: 394, endPoint x: 569, endPoint y: 394, distance: 88.8
click at [569, 394] on div "Total Linear Footage of 4-inch Trench Drain: 0" at bounding box center [591, 404] width 1106 height 39
type input "30"
type input "60"
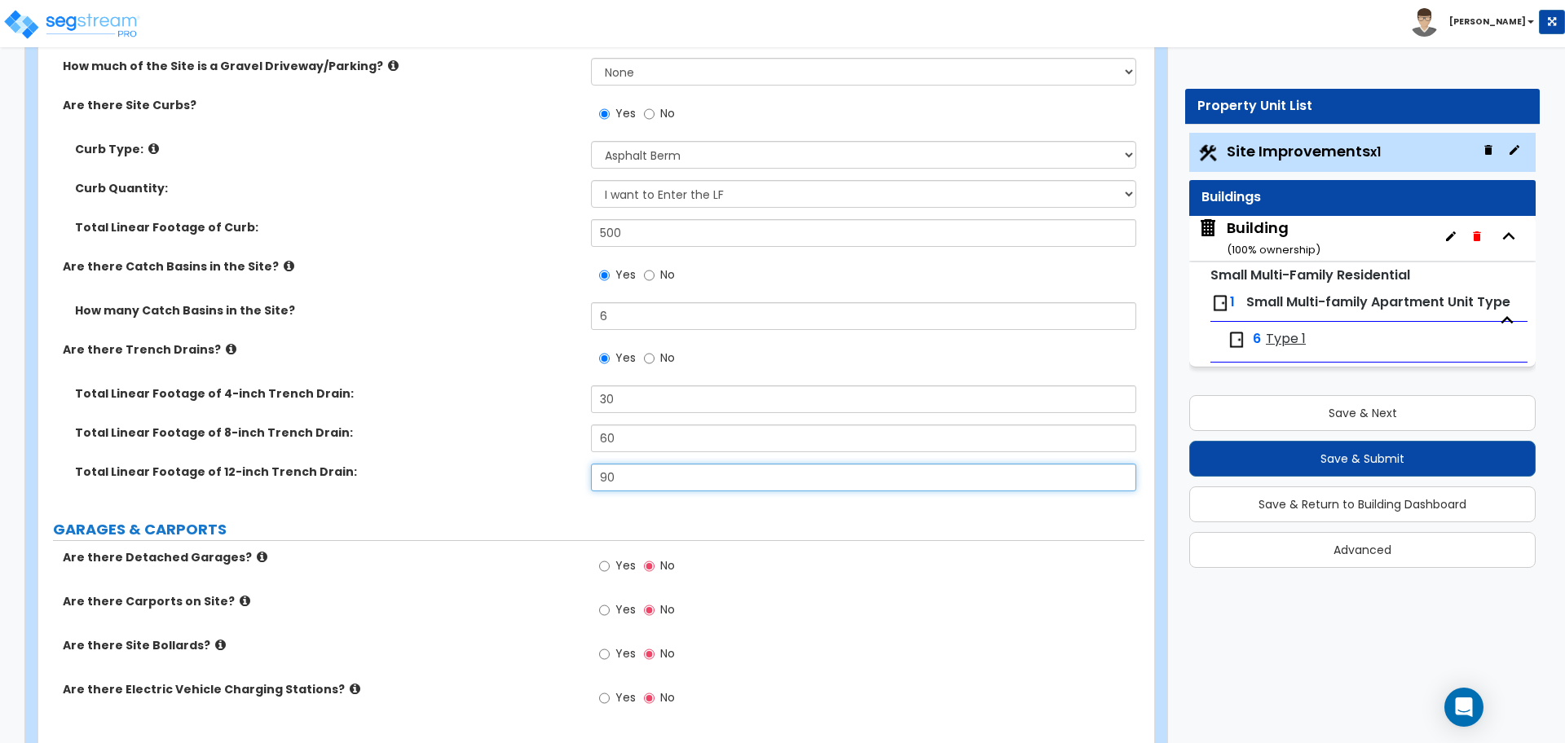
type input "90"
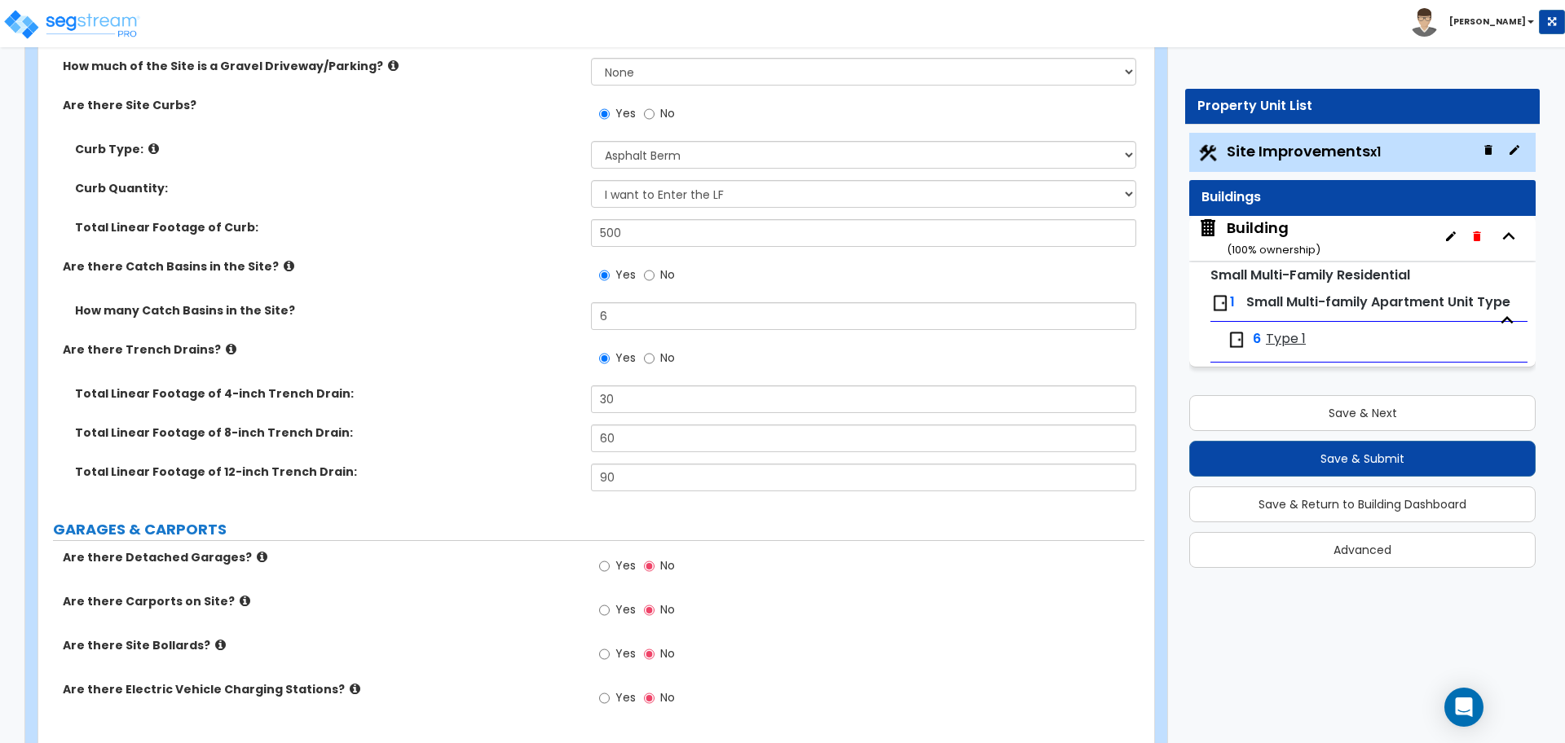
click at [226, 346] on icon at bounding box center [231, 349] width 11 height 12
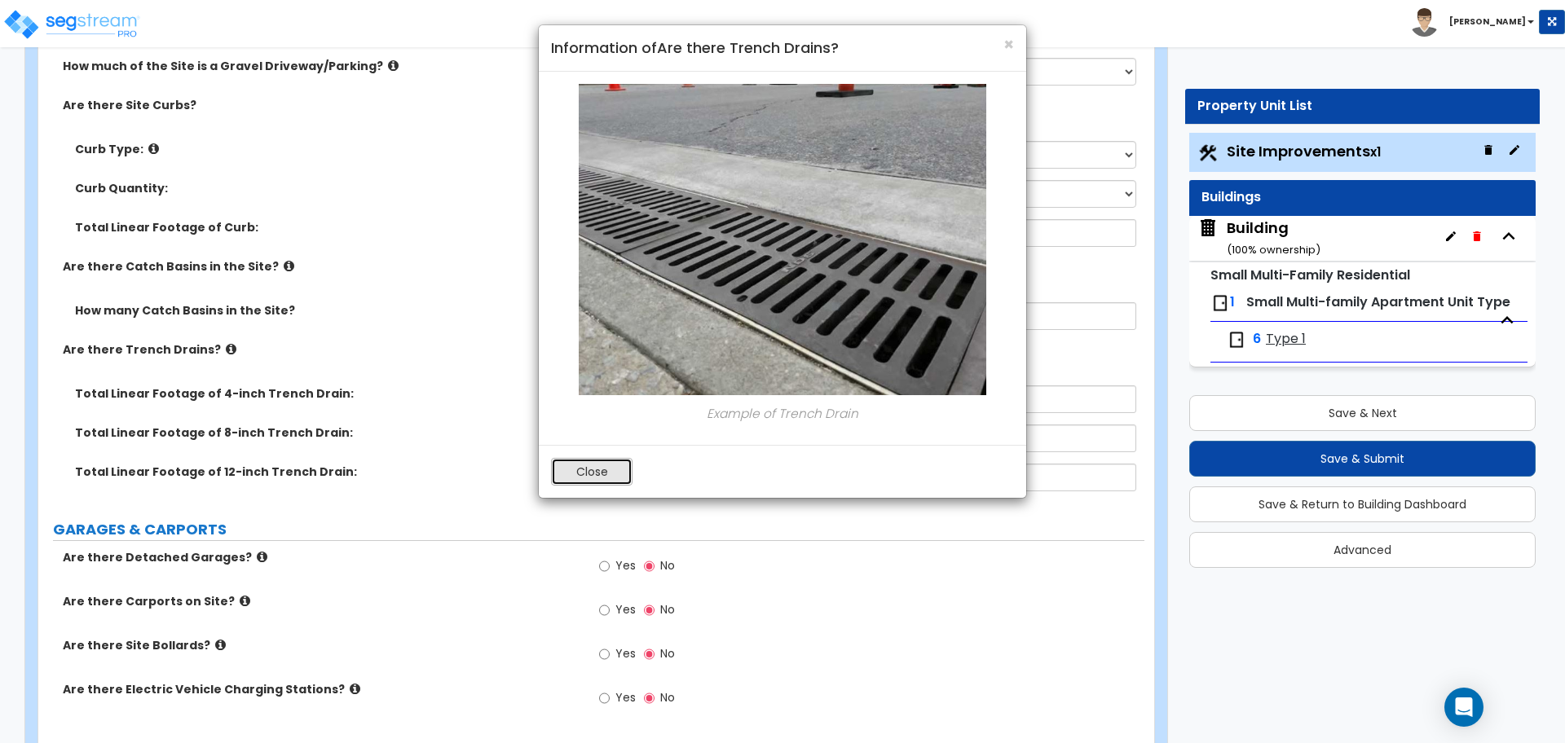
click at [601, 464] on button "Close" at bounding box center [591, 472] width 81 height 28
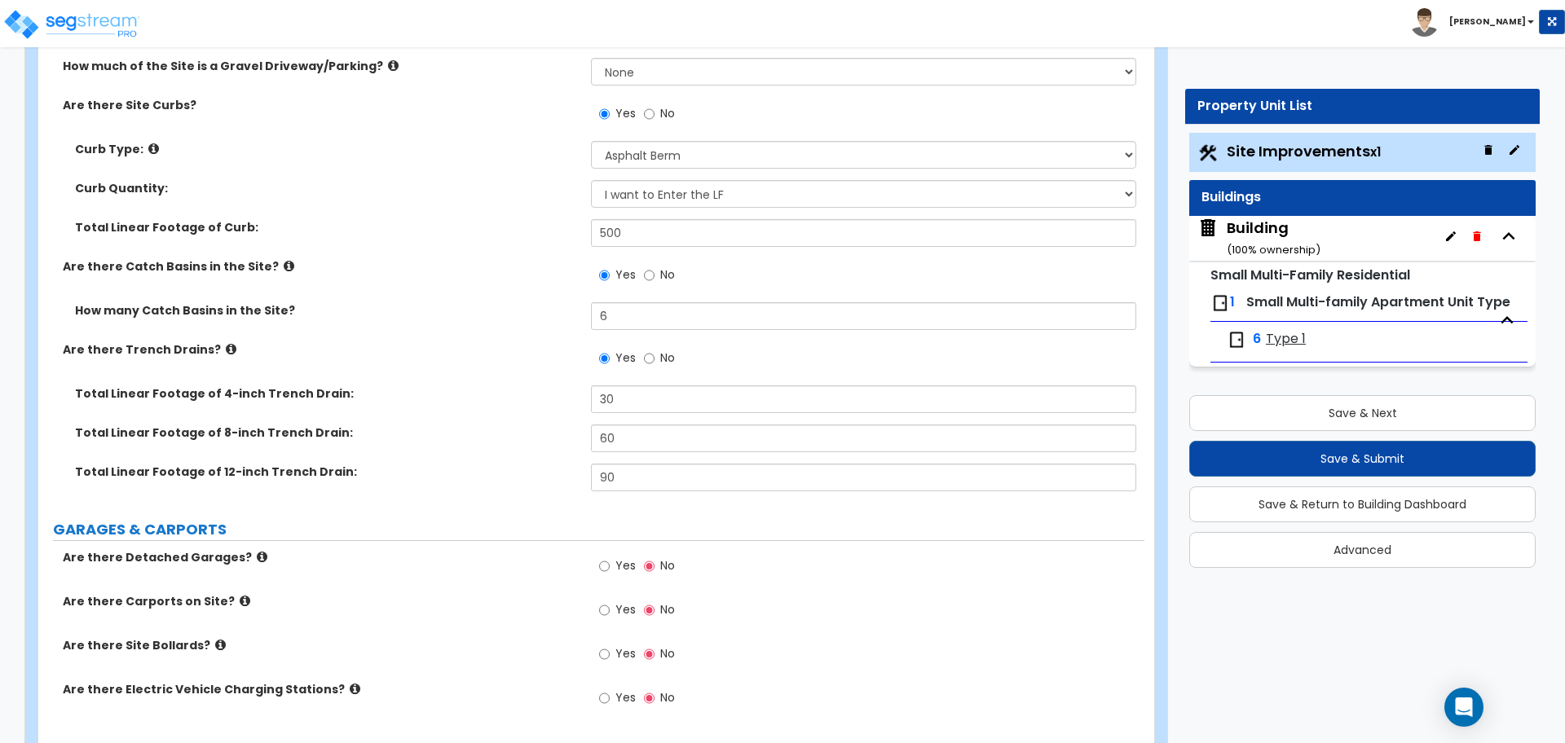
click at [284, 268] on icon at bounding box center [289, 266] width 11 height 12
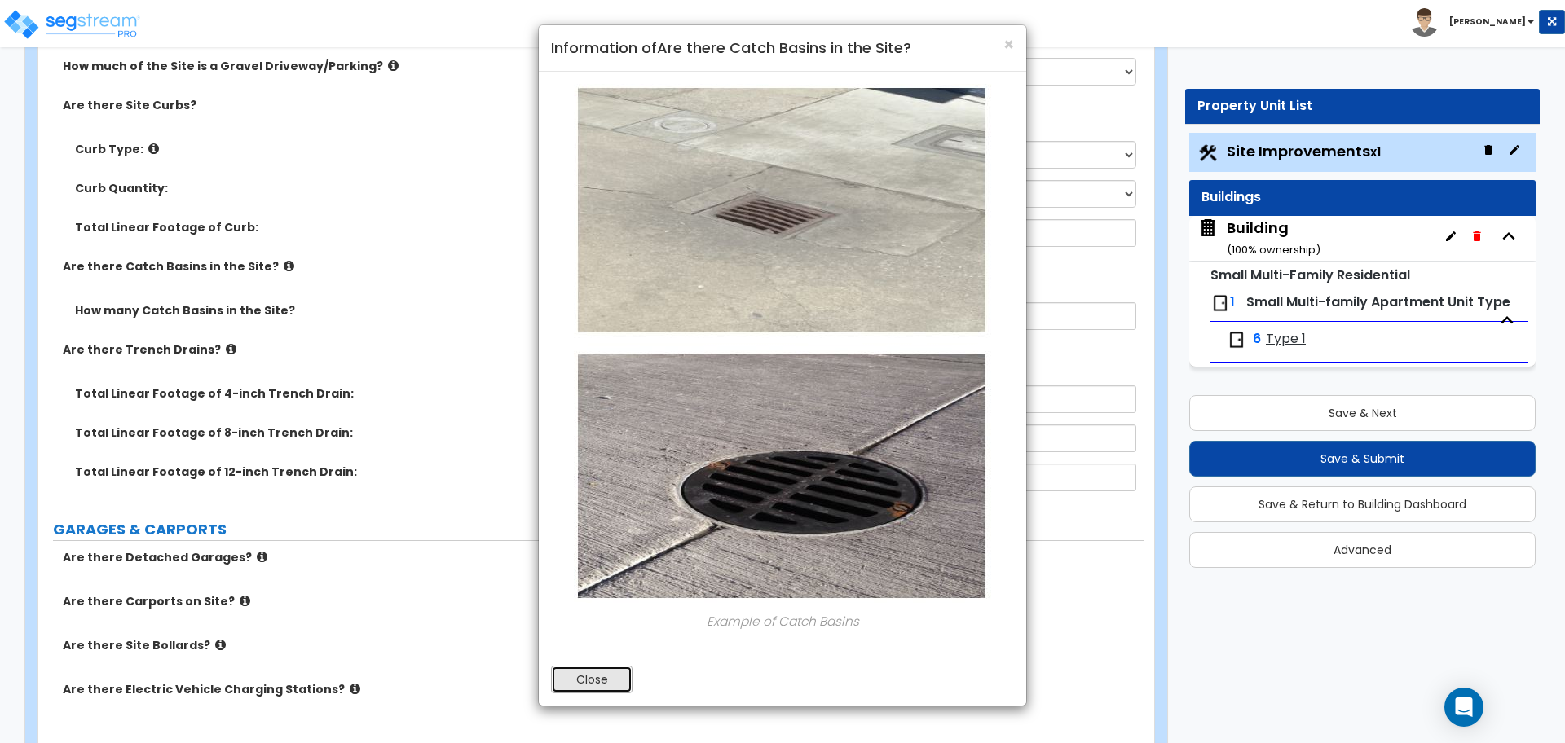
click at [601, 667] on button "Close" at bounding box center [591, 680] width 81 height 28
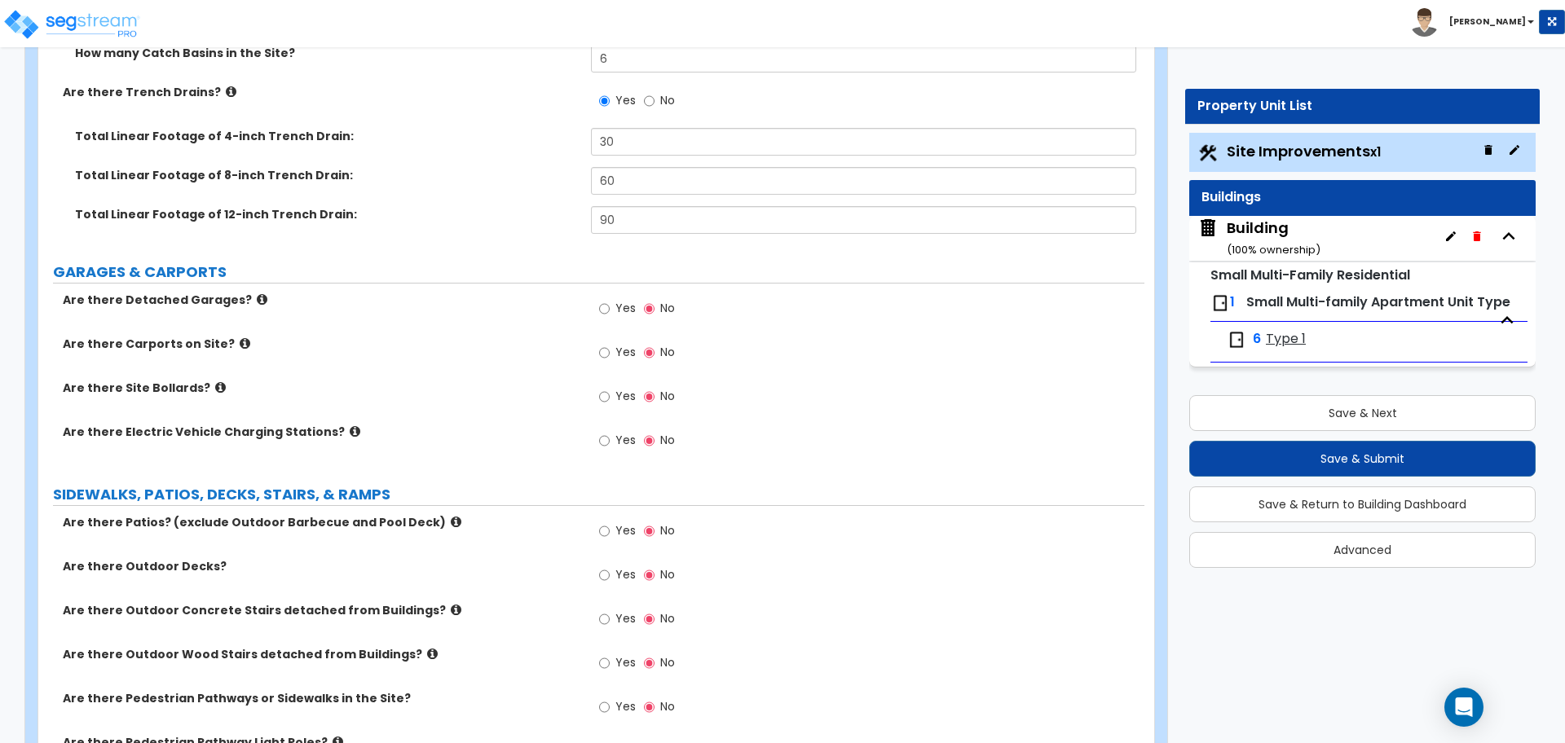
scroll to position [993, 0]
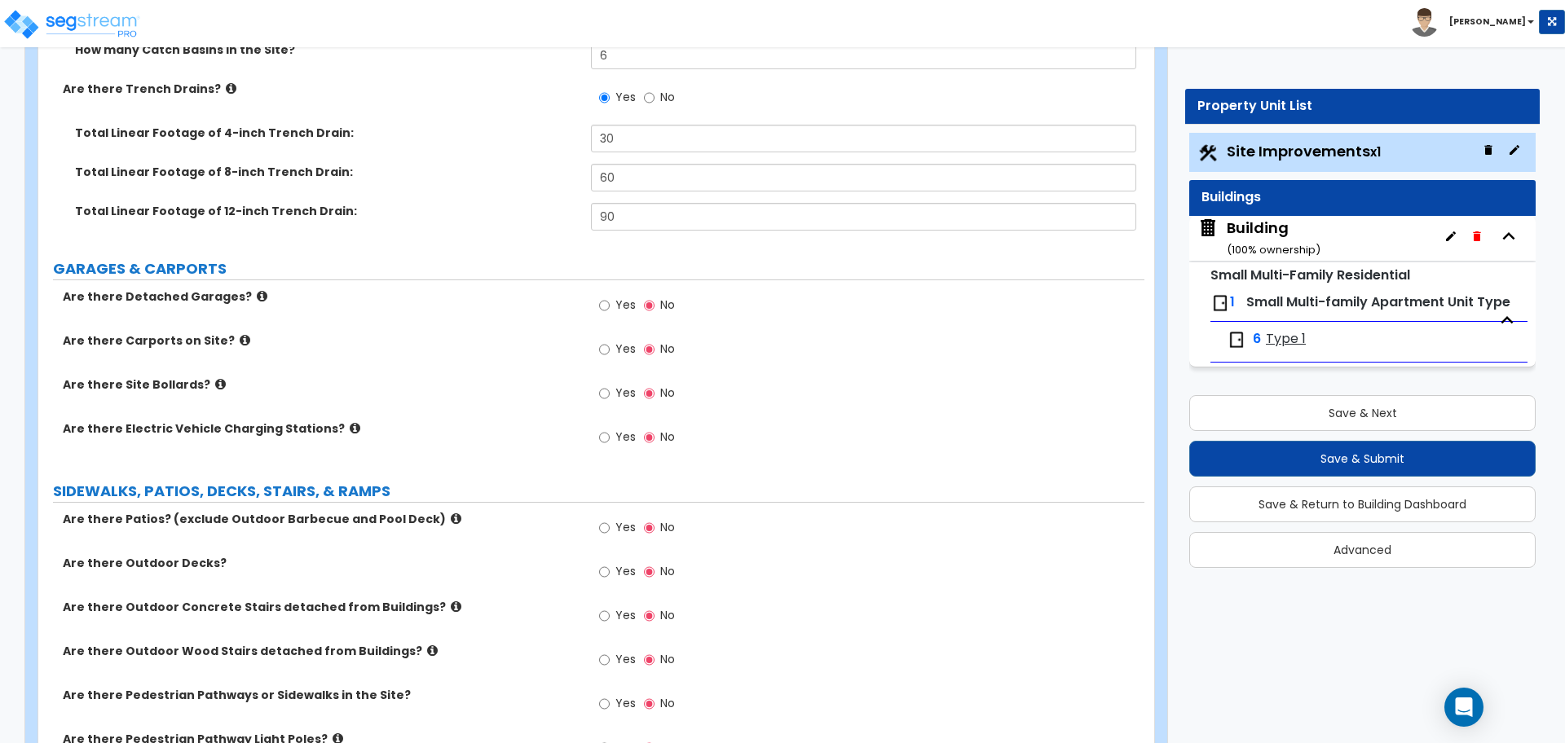
click at [257, 292] on icon at bounding box center [262, 296] width 11 height 12
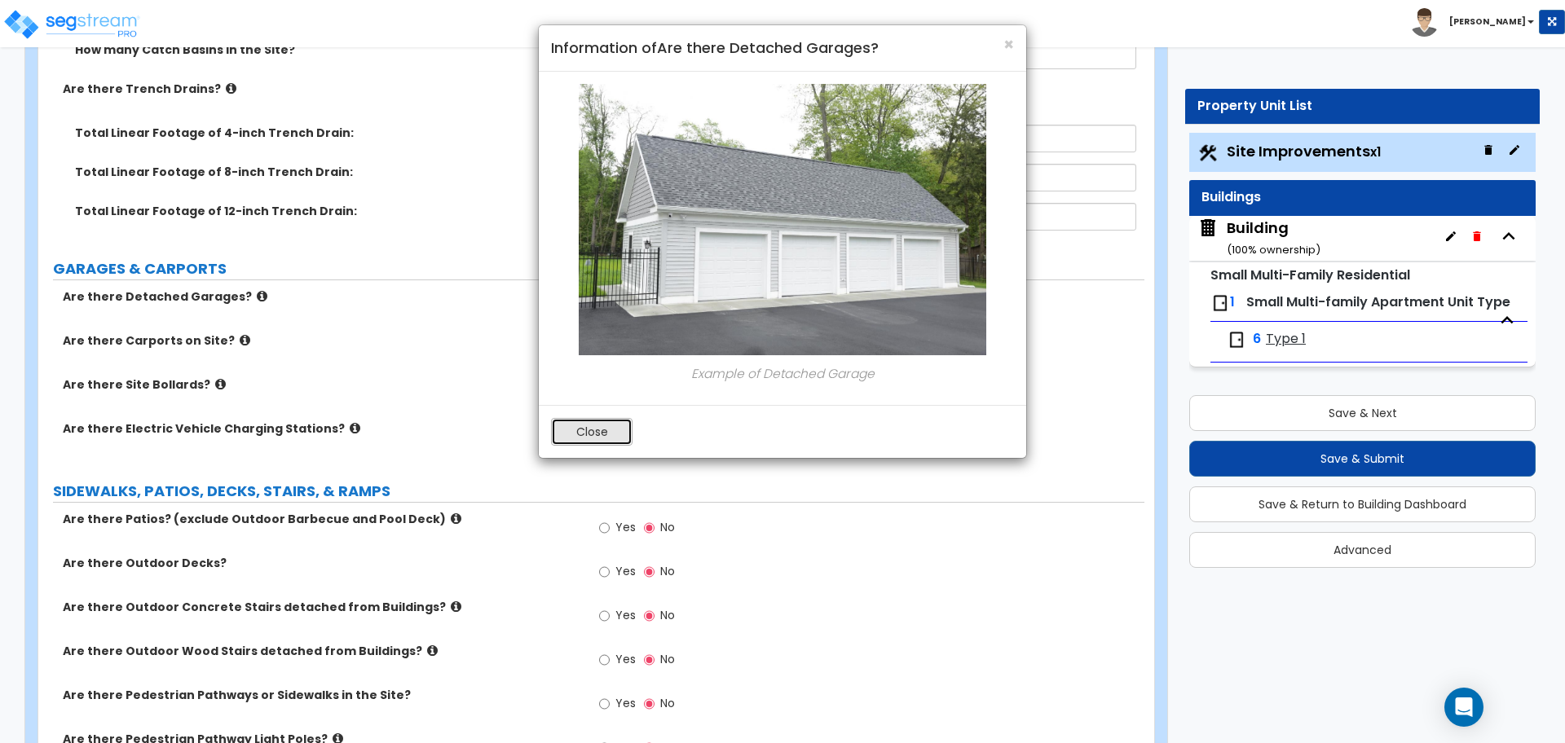
click at [571, 442] on button "Close" at bounding box center [591, 432] width 81 height 28
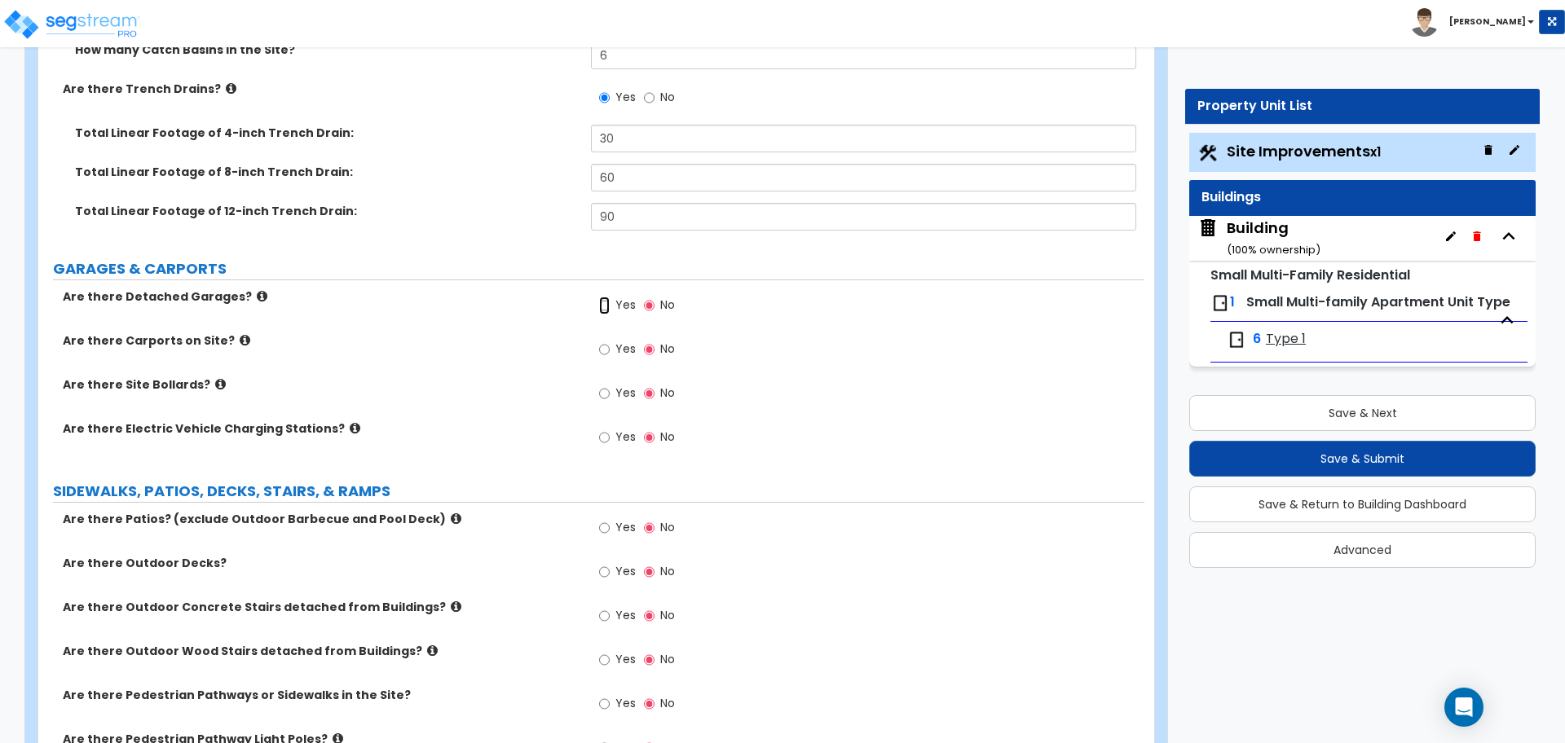
click at [609, 301] on input "Yes" at bounding box center [604, 306] width 11 height 18
radio input "true"
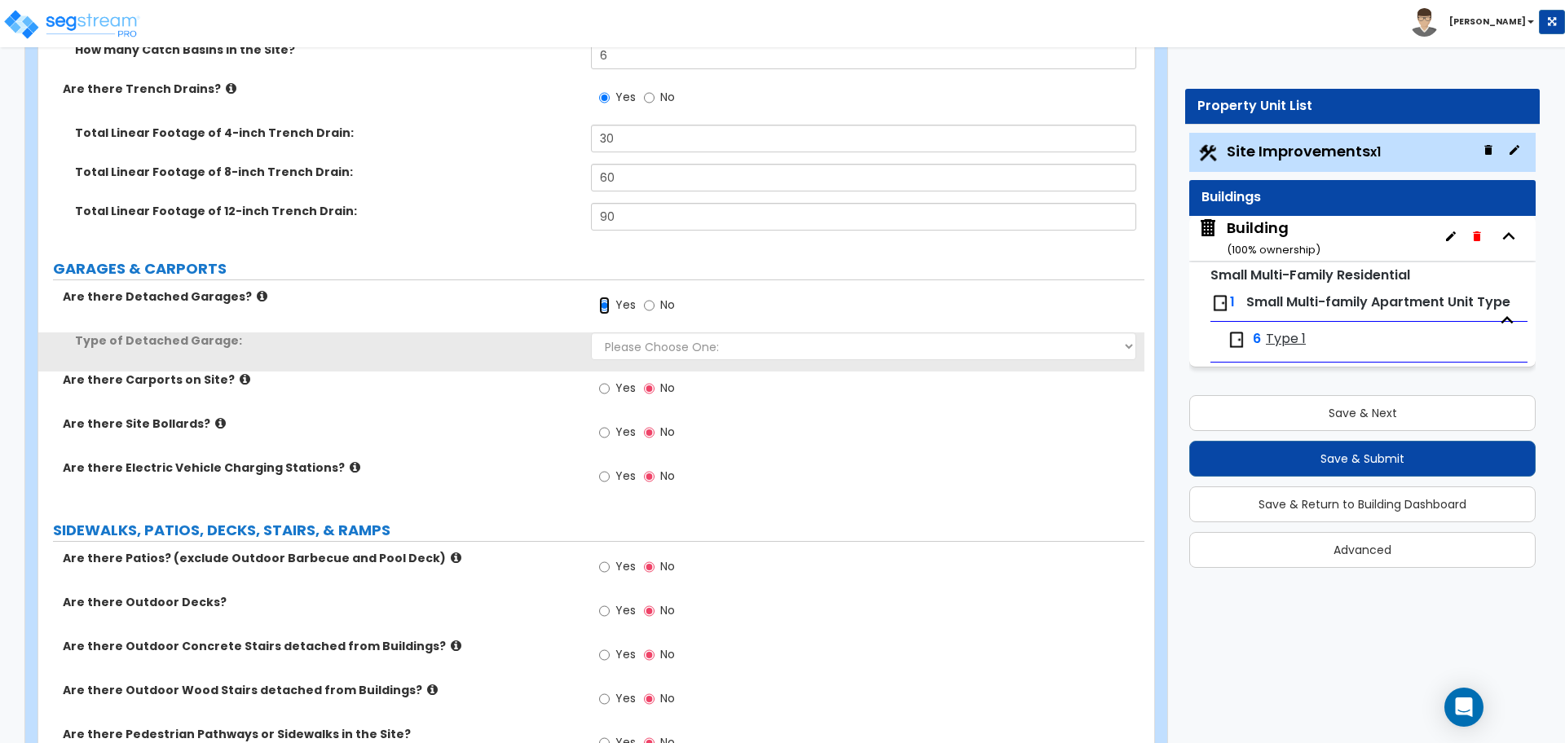
scroll to position [1073, 0]
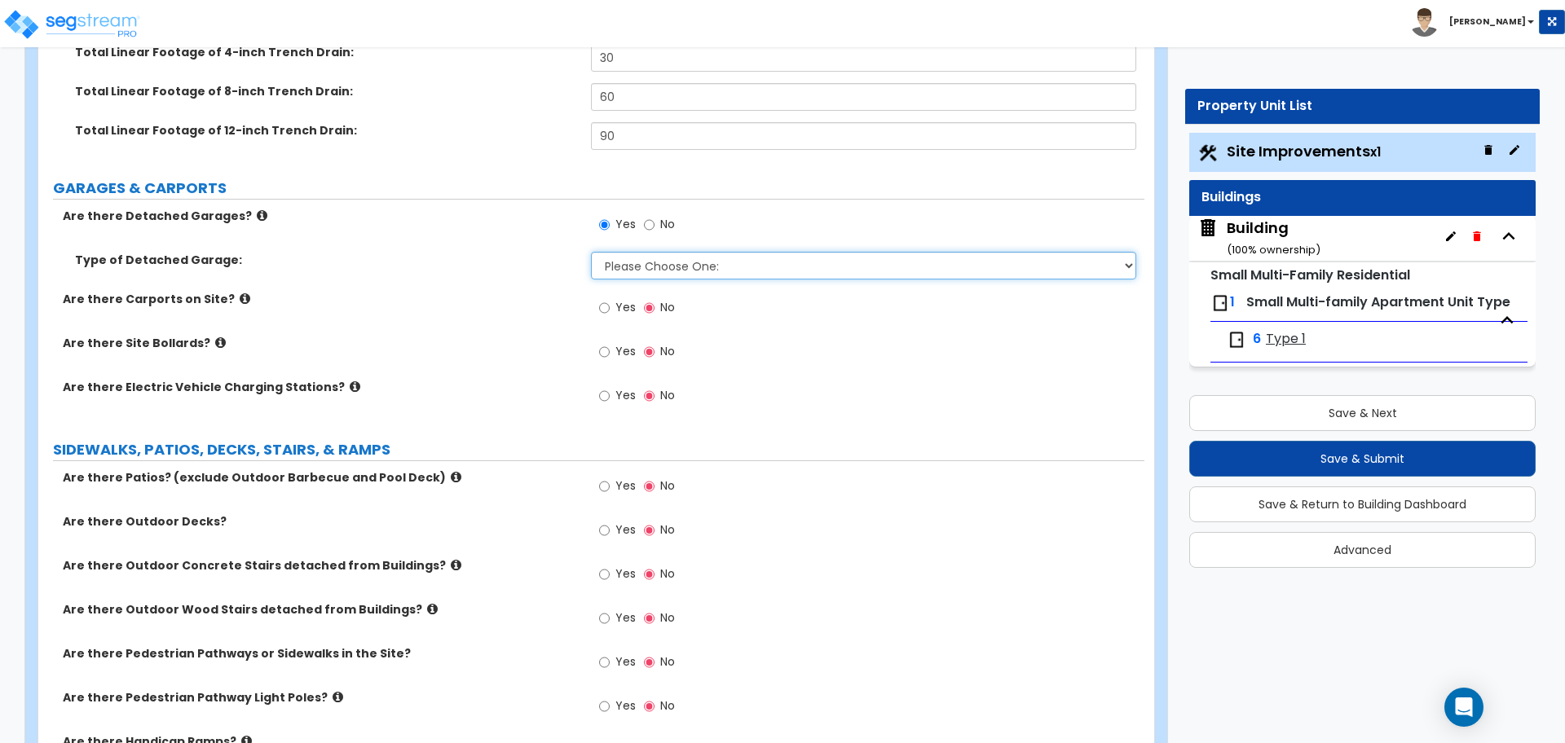
click at [645, 266] on select "Please Choose One: Built-Up Prefabricated" at bounding box center [863, 266] width 544 height 28
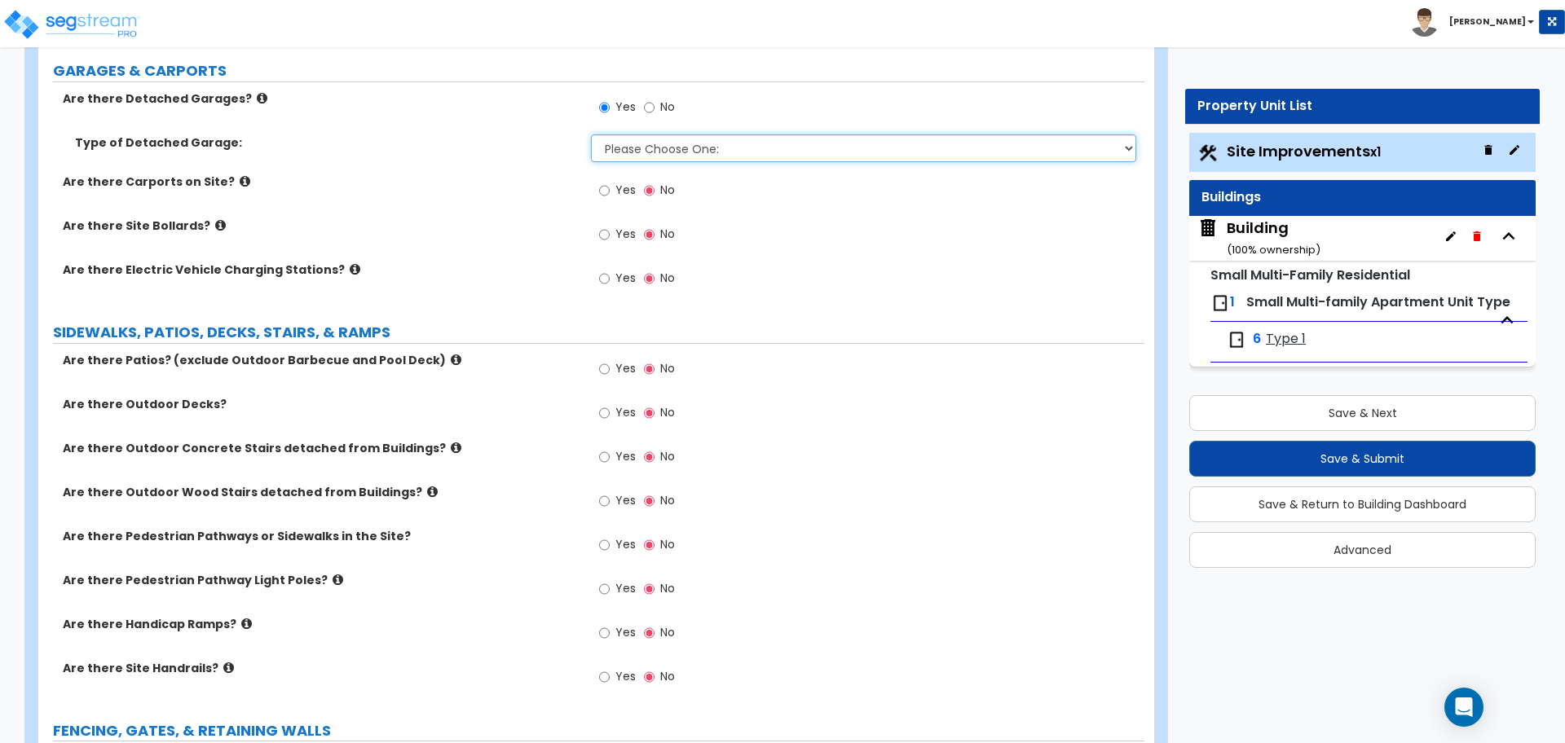
scroll to position [1201, 0]
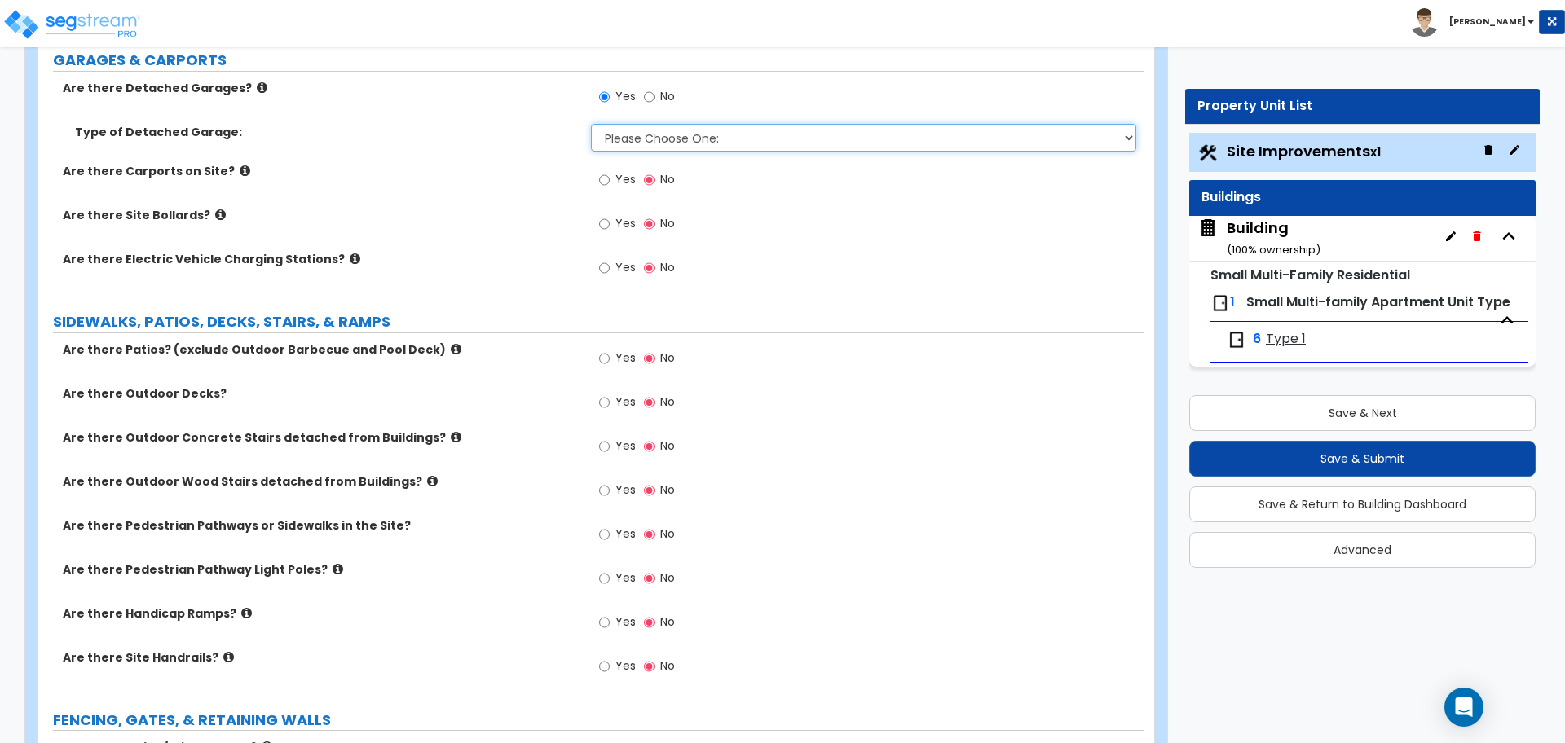
click at [632, 134] on select "Please Choose One: Built-Up Prefabricated" at bounding box center [863, 138] width 544 height 28
click at [591, 124] on select "Please Choose One: Built-Up Prefabricated" at bounding box center [863, 138] width 544 height 28
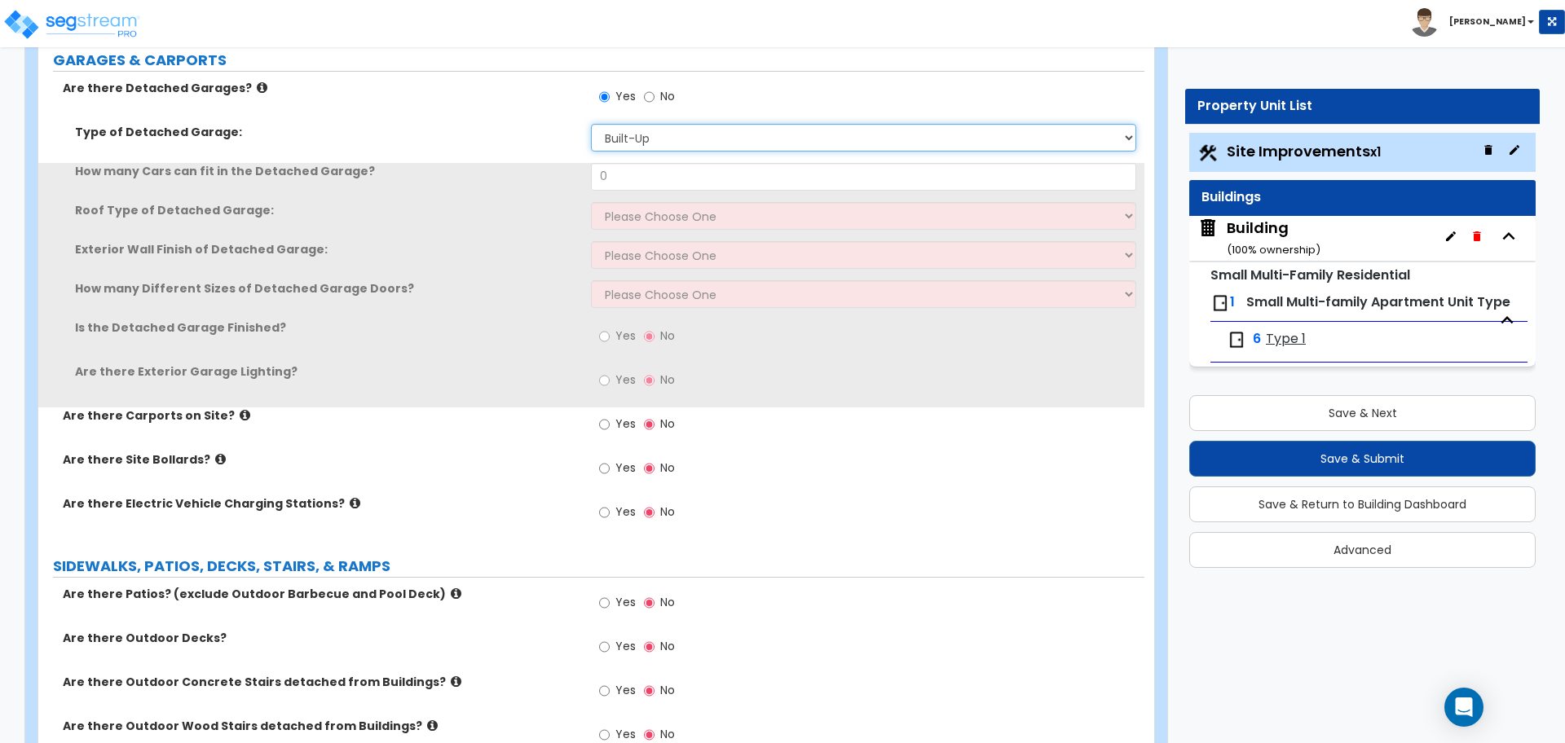
click at [641, 134] on select "Please Choose One: Built-Up Prefabricated" at bounding box center [863, 138] width 544 height 28
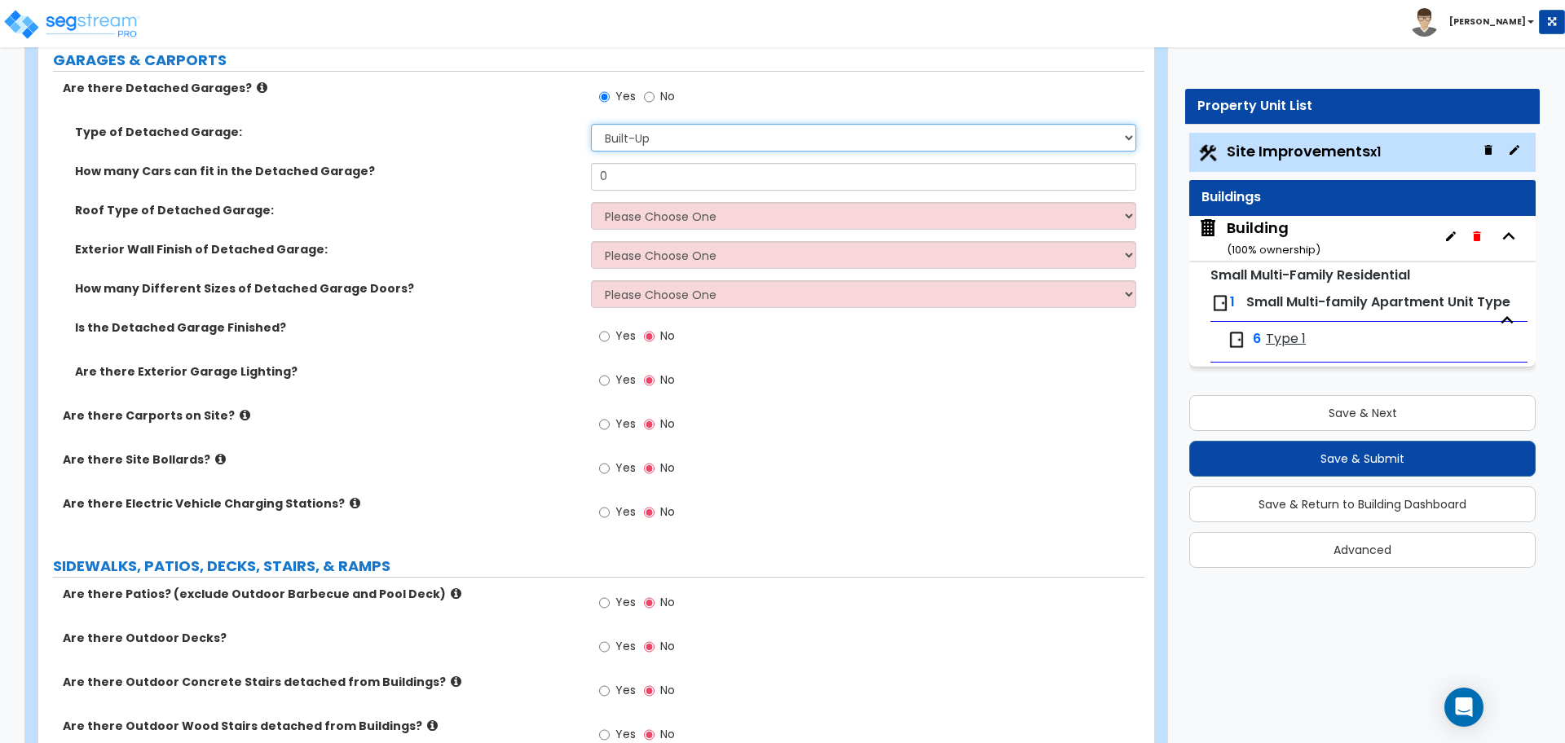
click at [591, 124] on select "Please Choose One: Built-Up Prefabricated" at bounding box center [863, 138] width 544 height 28
click at [641, 135] on select "Please Choose One: Built-Up Prefabricated" at bounding box center [863, 138] width 544 height 28
click at [591, 124] on select "Please Choose One: Built-Up Prefabricated" at bounding box center [863, 138] width 544 height 28
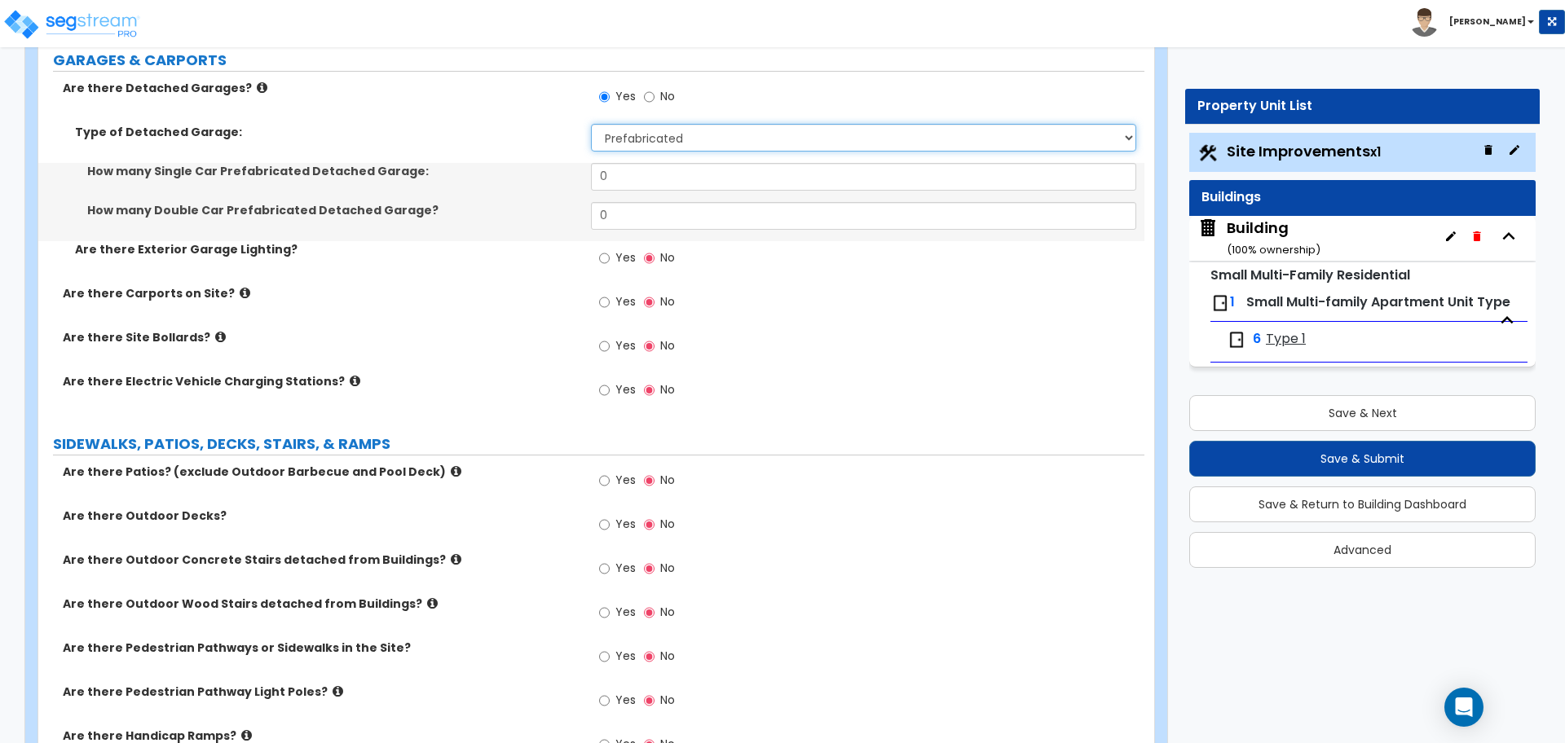
click at [651, 124] on select "Please Choose One: Built-Up Prefabricated" at bounding box center [863, 138] width 544 height 28
click at [591, 124] on select "Please Choose One: Built-Up Prefabricated" at bounding box center [863, 138] width 544 height 28
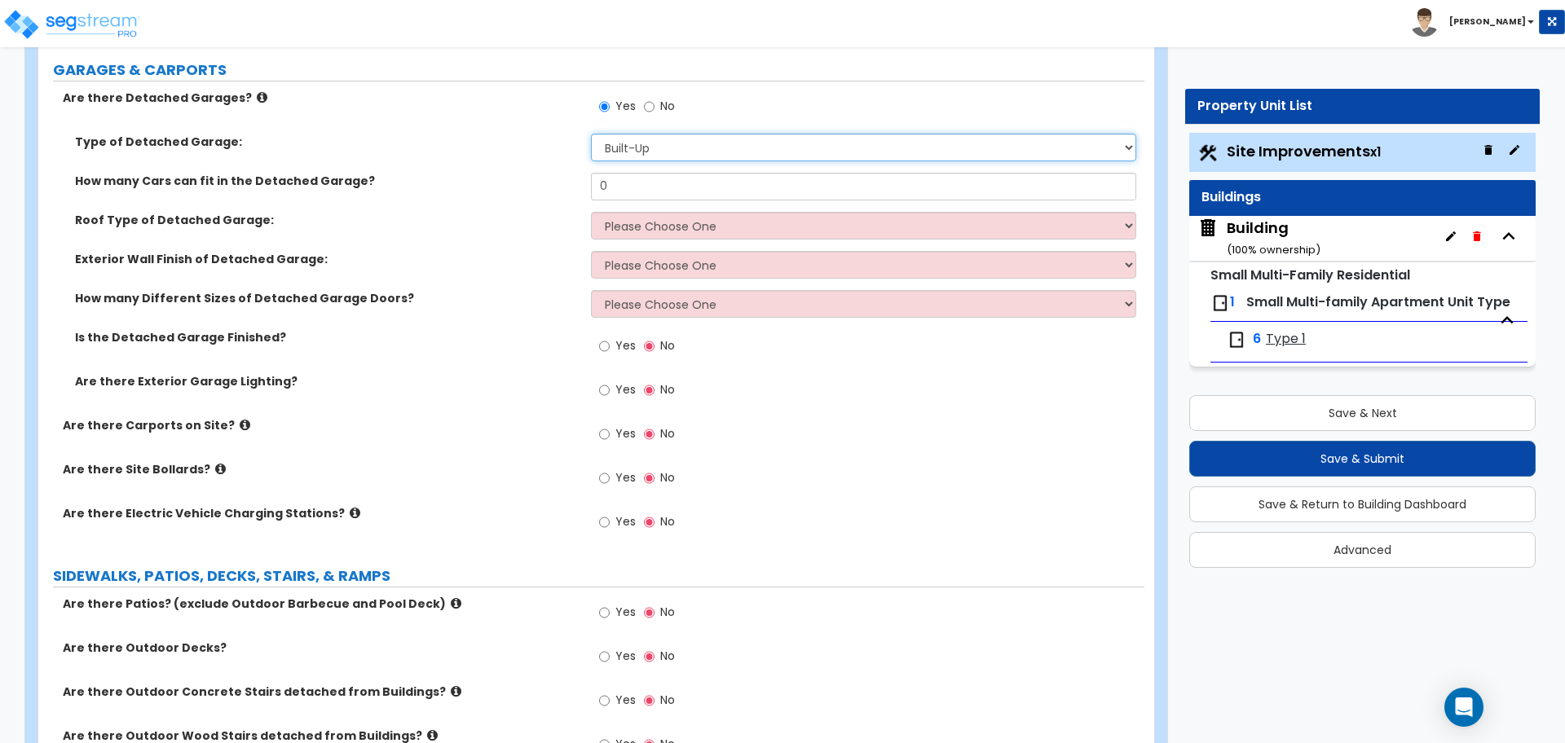
scroll to position [1186, 0]
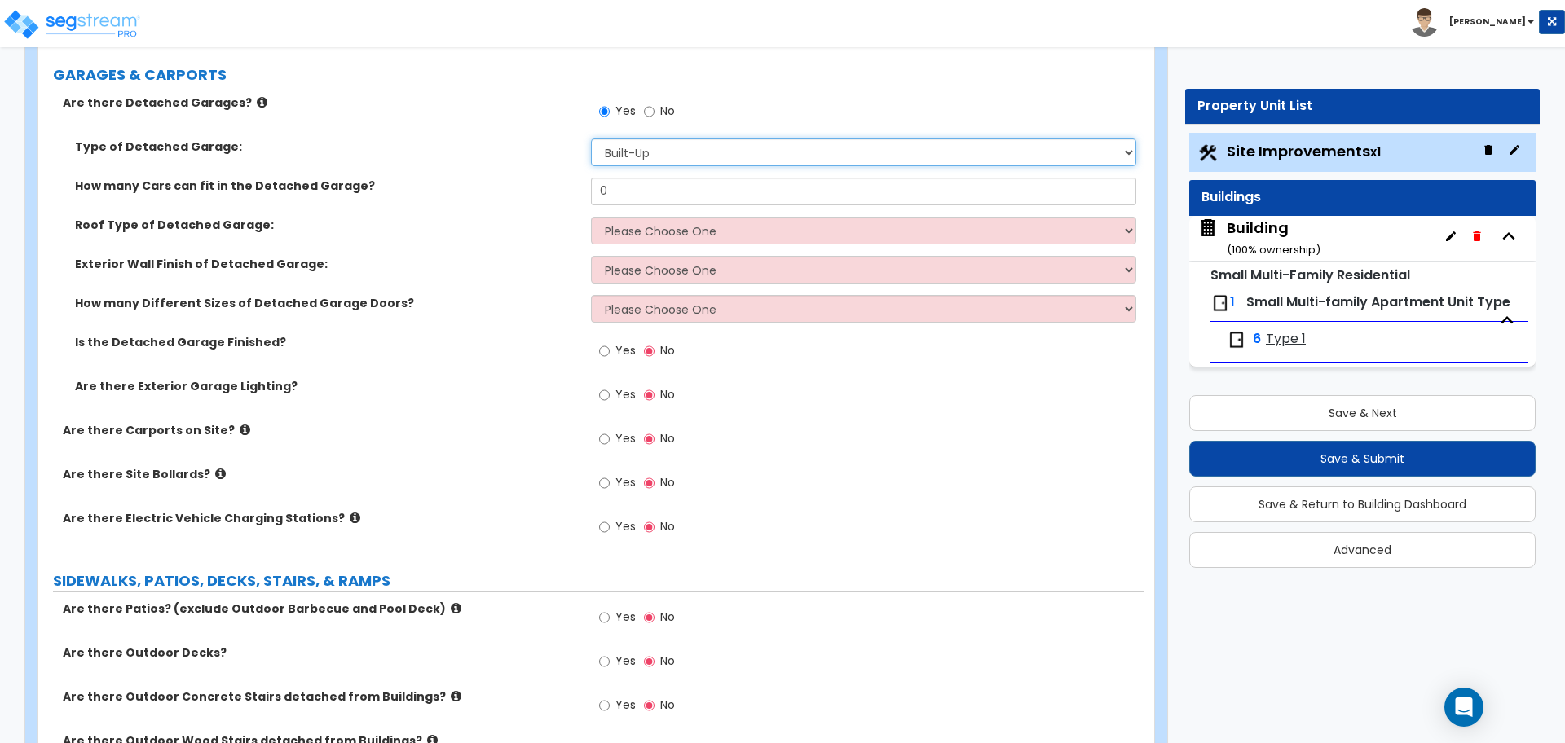
click at [669, 139] on select "Please Choose One: Built-Up Prefabricated" at bounding box center [863, 153] width 544 height 28
click at [591, 139] on select "Please Choose One: Built-Up Prefabricated" at bounding box center [863, 153] width 544 height 28
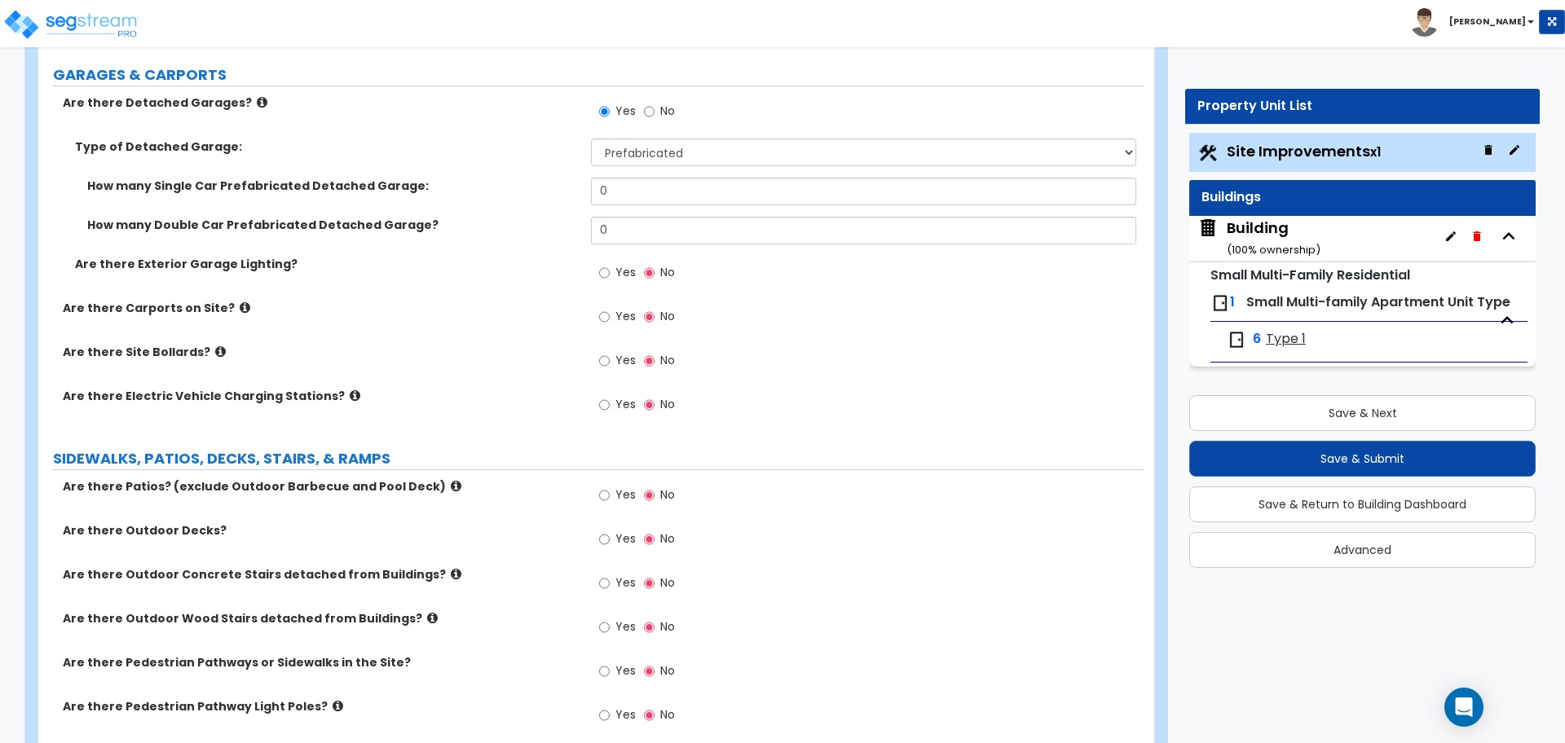
click at [674, 167] on div "Type of Detached Garage: Please Choose One: Built-Up Prefabricated" at bounding box center [591, 158] width 1106 height 39
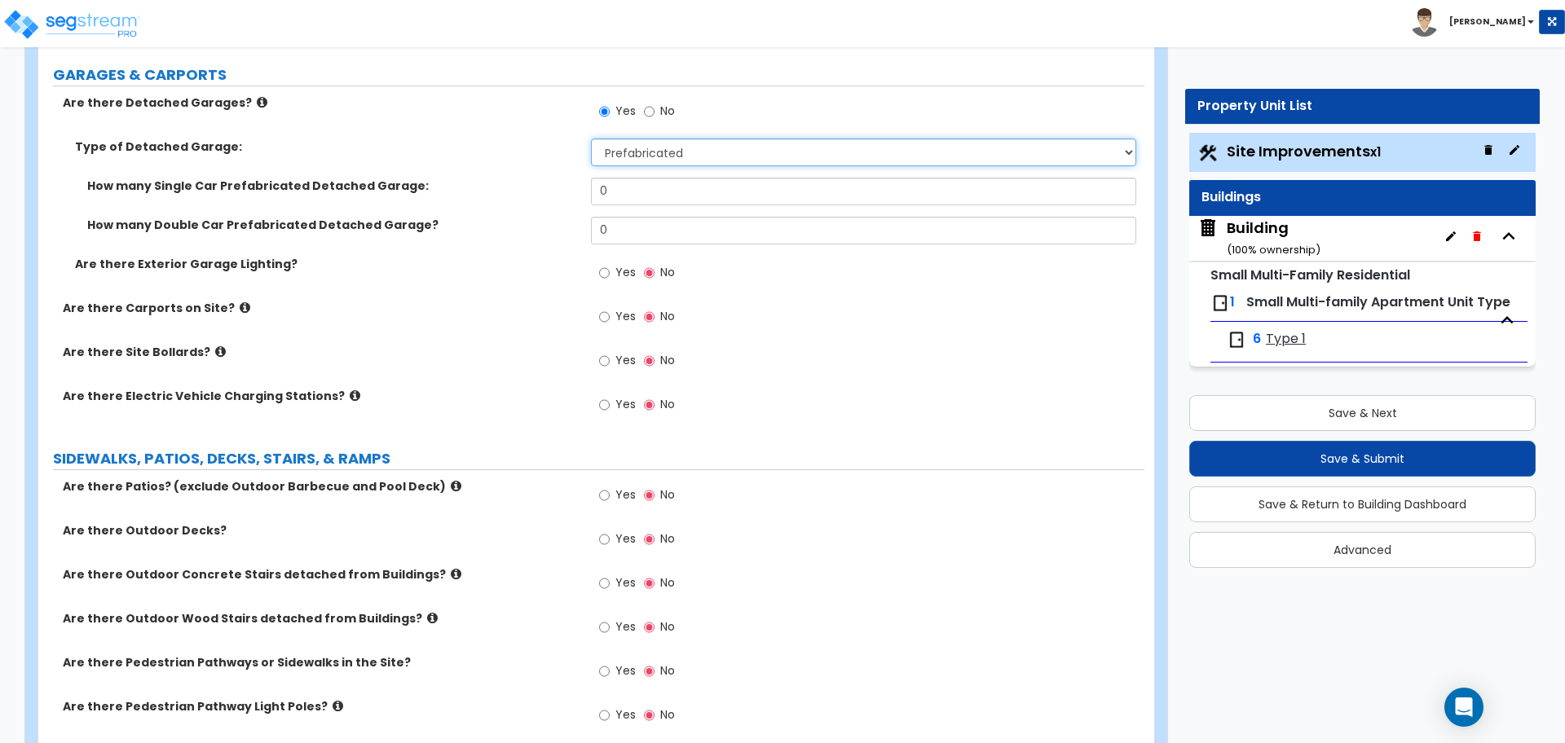
click at [673, 152] on select "Please Choose One: Built-Up Prefabricated" at bounding box center [863, 153] width 544 height 28
select select "1"
click at [591, 139] on select "Please Choose One: Built-Up Prefabricated" at bounding box center [863, 153] width 544 height 28
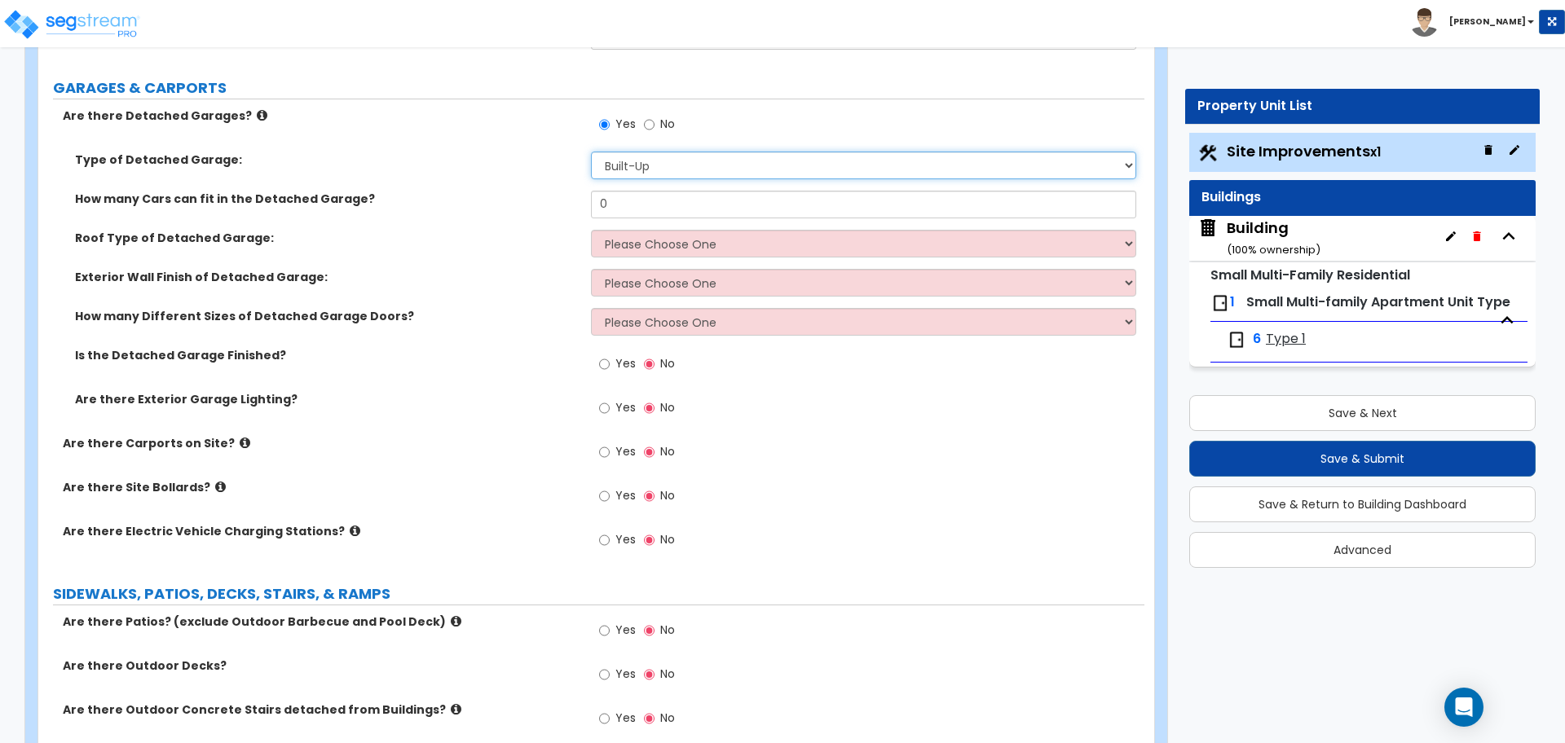
scroll to position [1174, 0]
click at [619, 184] on div "Type of Detached Garage: Please Choose One: Built-Up Prefabricated" at bounding box center [591, 170] width 1106 height 39
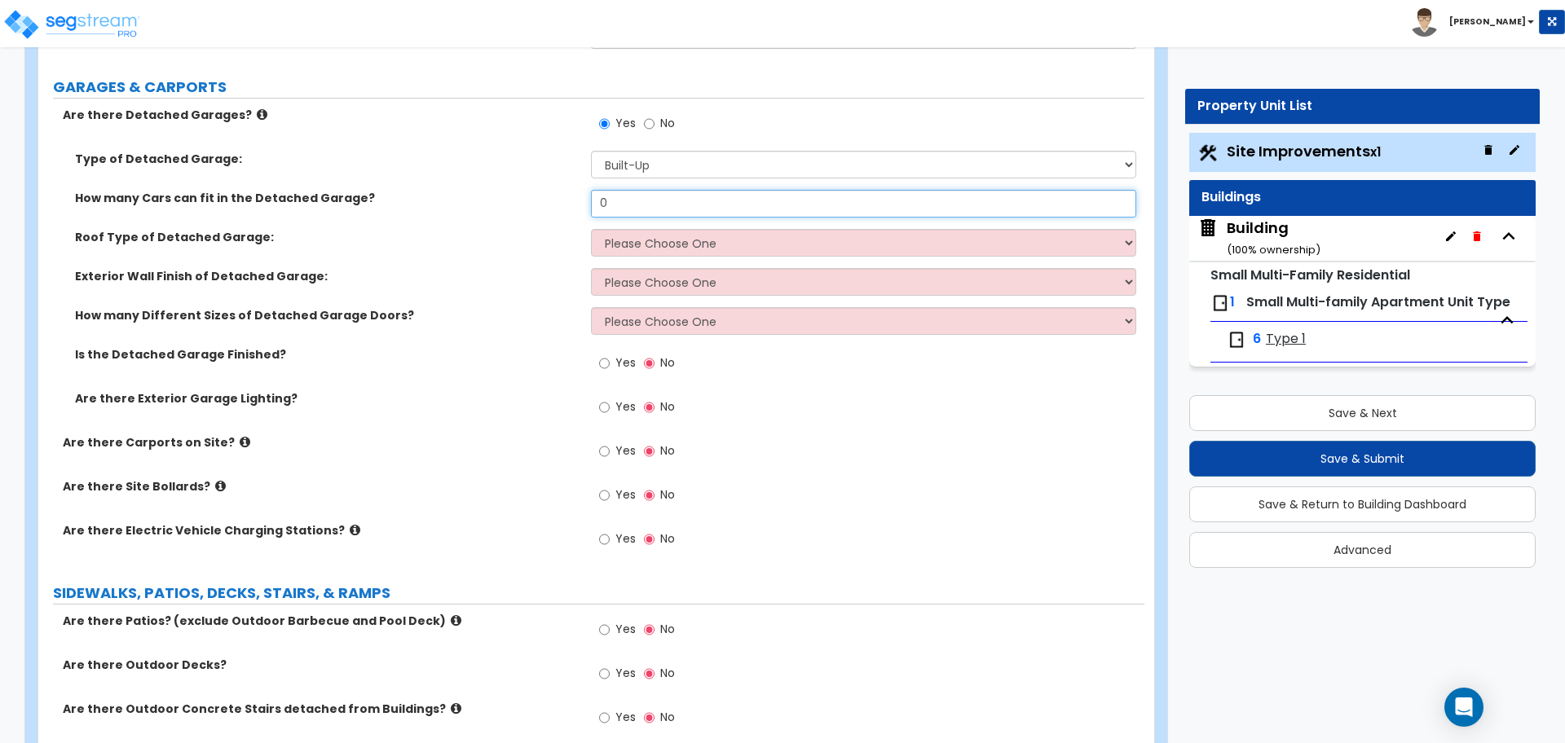
drag, startPoint x: 626, startPoint y: 199, endPoint x: 580, endPoint y: 197, distance: 45.7
click at [580, 198] on div "How many Cars can fit in the Detached Garage? 0" at bounding box center [591, 209] width 1106 height 39
type input "6"
click at [646, 242] on select "Please Choose One Gabled Roof Flat Roof" at bounding box center [863, 243] width 544 height 28
select select "1"
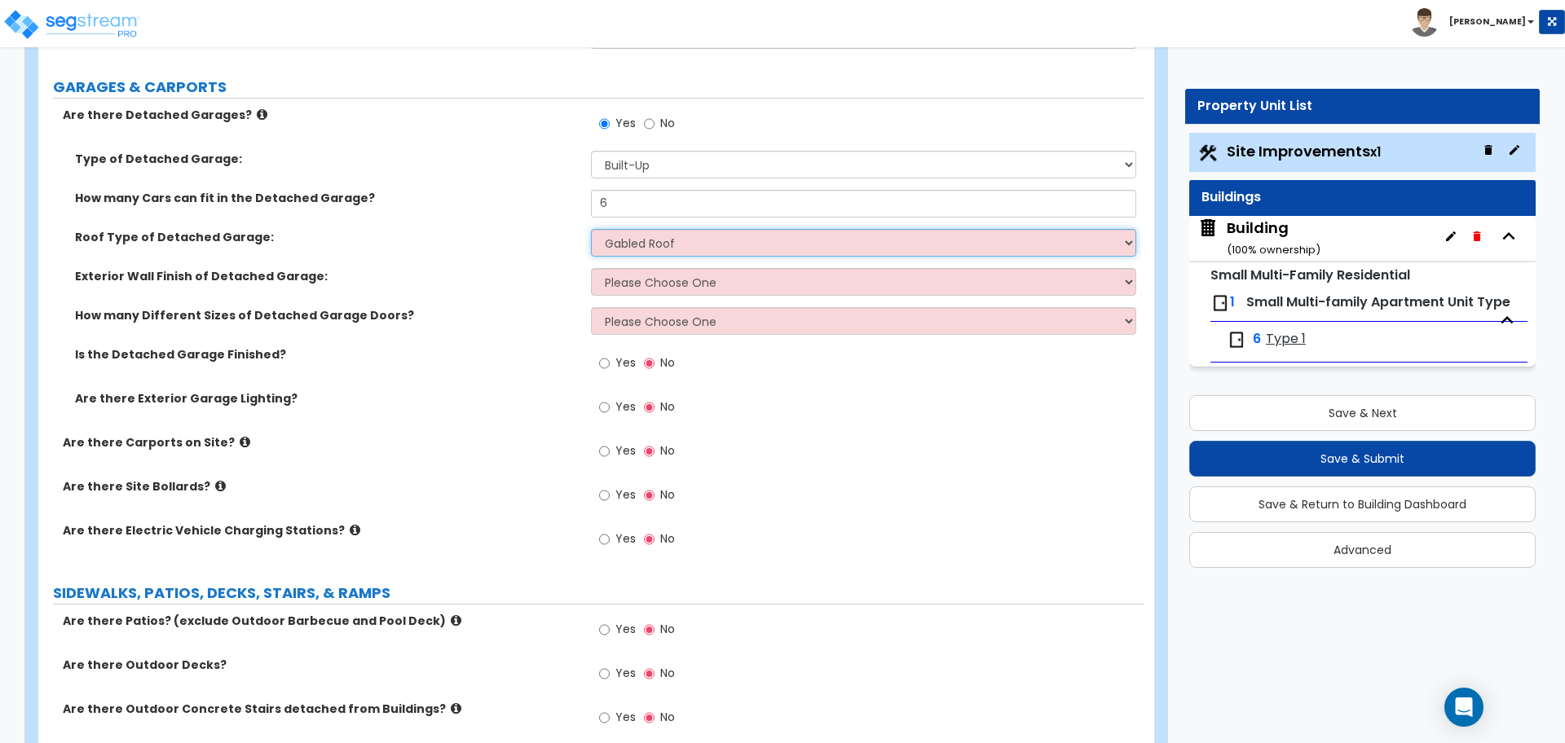
click at [591, 229] on select "Please Choose One Gabled Roof Flat Roof" at bounding box center [863, 243] width 544 height 28
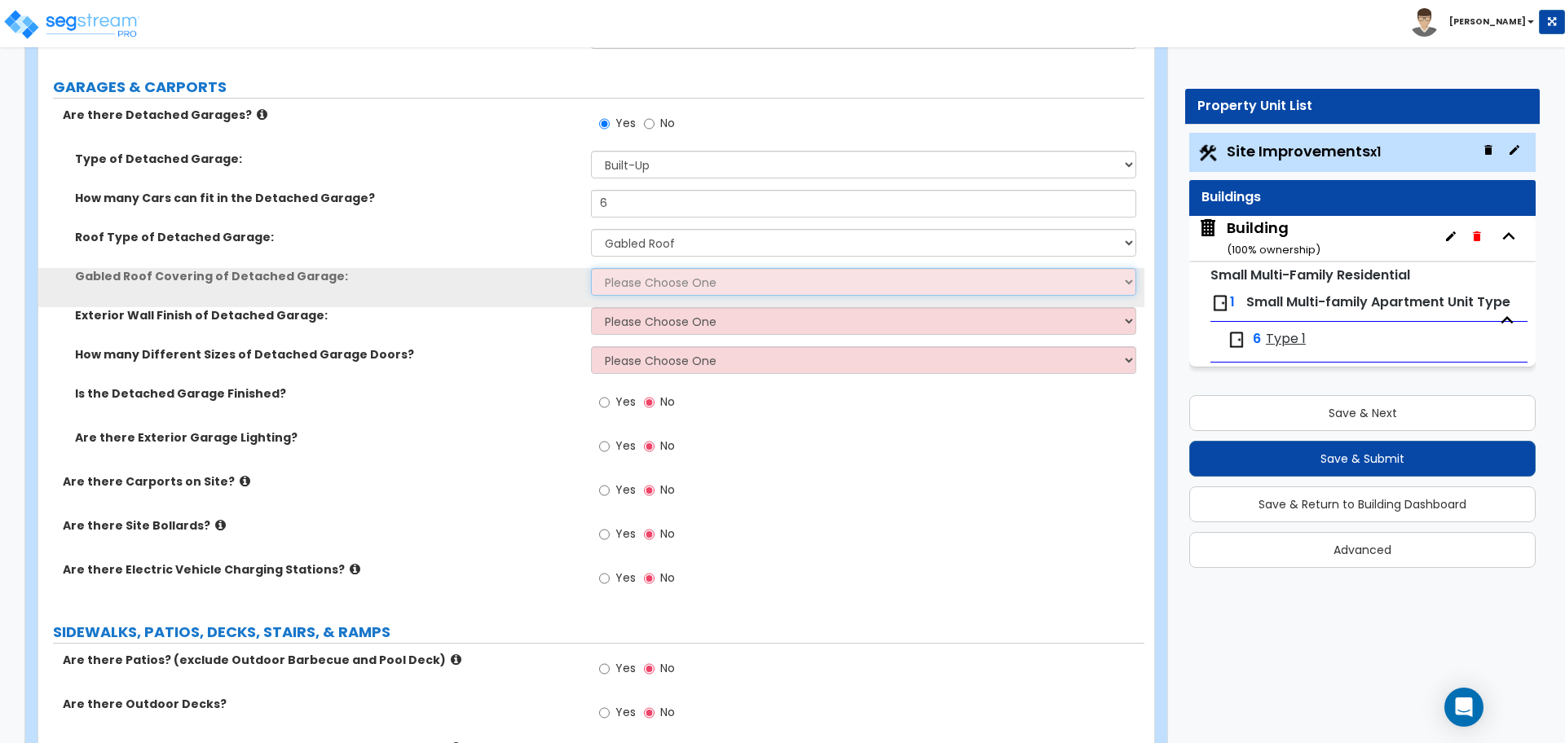
click at [687, 282] on select "Please Choose One Asphalt Shingle Clay Tile Wood Shingle Metal Shingle Standing…" at bounding box center [863, 282] width 544 height 28
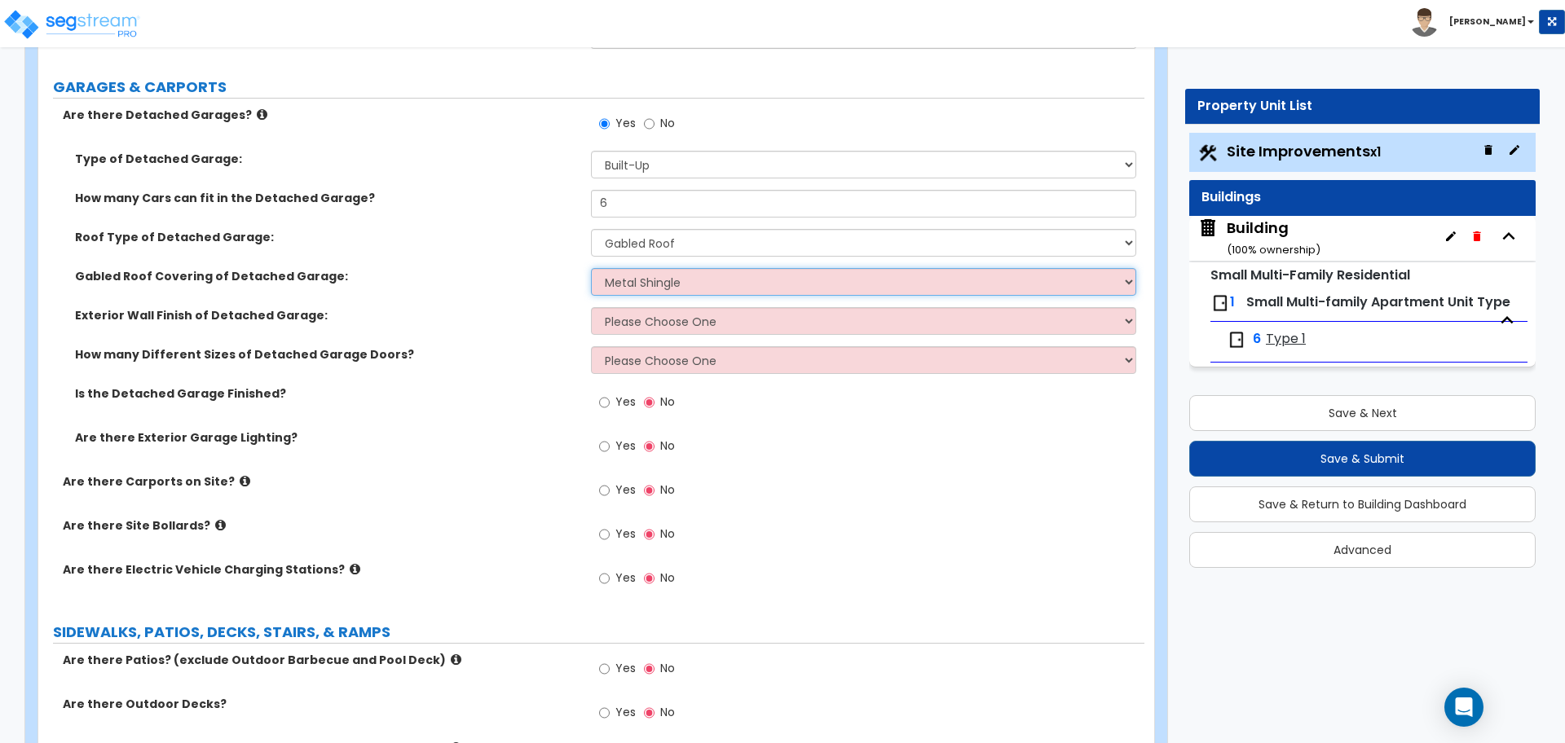
click at [591, 268] on select "Please Choose One Asphalt Shingle Clay Tile Wood Shingle Metal Shingle Standing…" at bounding box center [863, 282] width 544 height 28
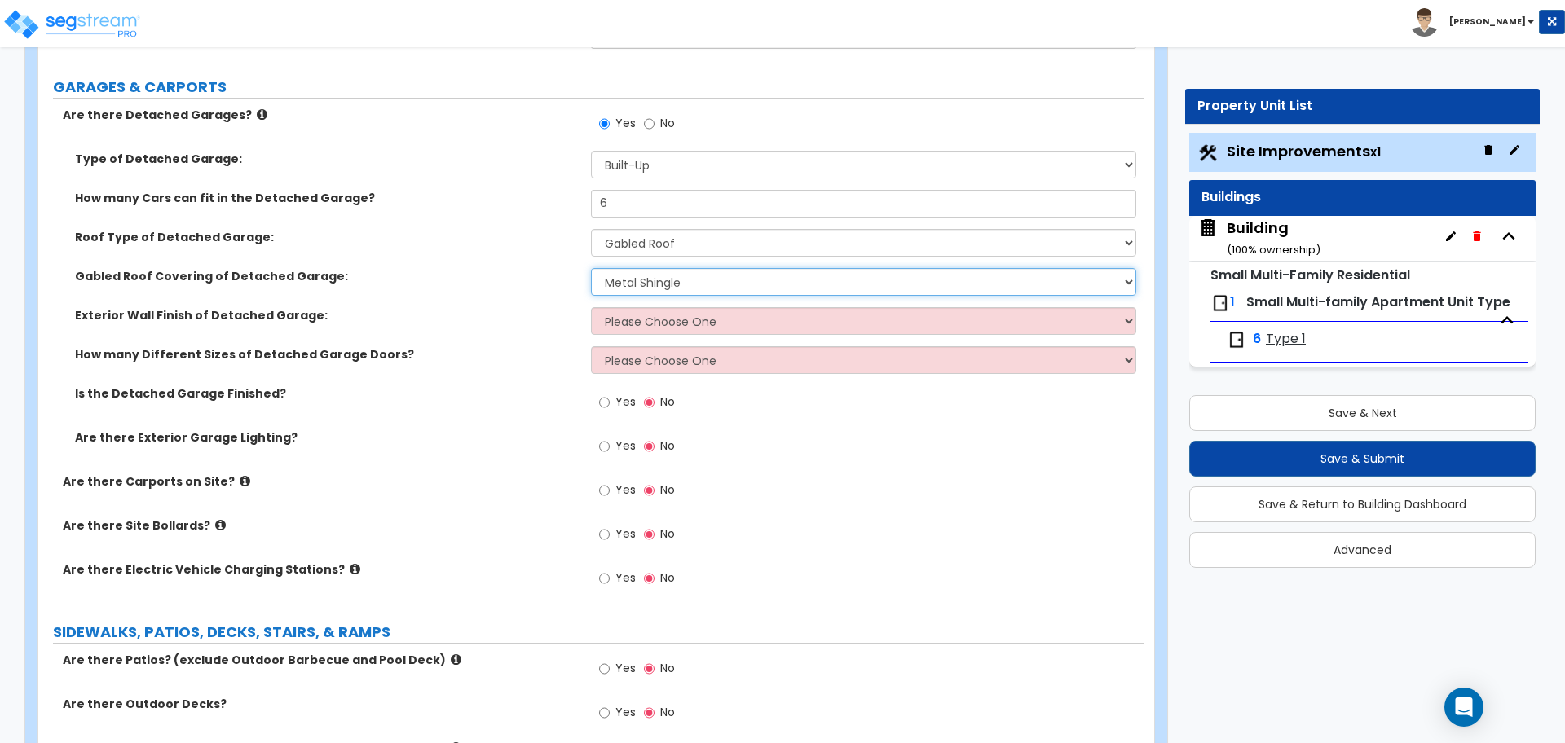
click at [658, 286] on select "Please Choose One Asphalt Shingle Clay Tile Wood Shingle Metal Shingle Standing…" at bounding box center [863, 282] width 544 height 28
select select "5"
click at [591, 268] on select "Please Choose One Asphalt Shingle Clay Tile Wood Shingle Metal Shingle Standing…" at bounding box center [863, 282] width 544 height 28
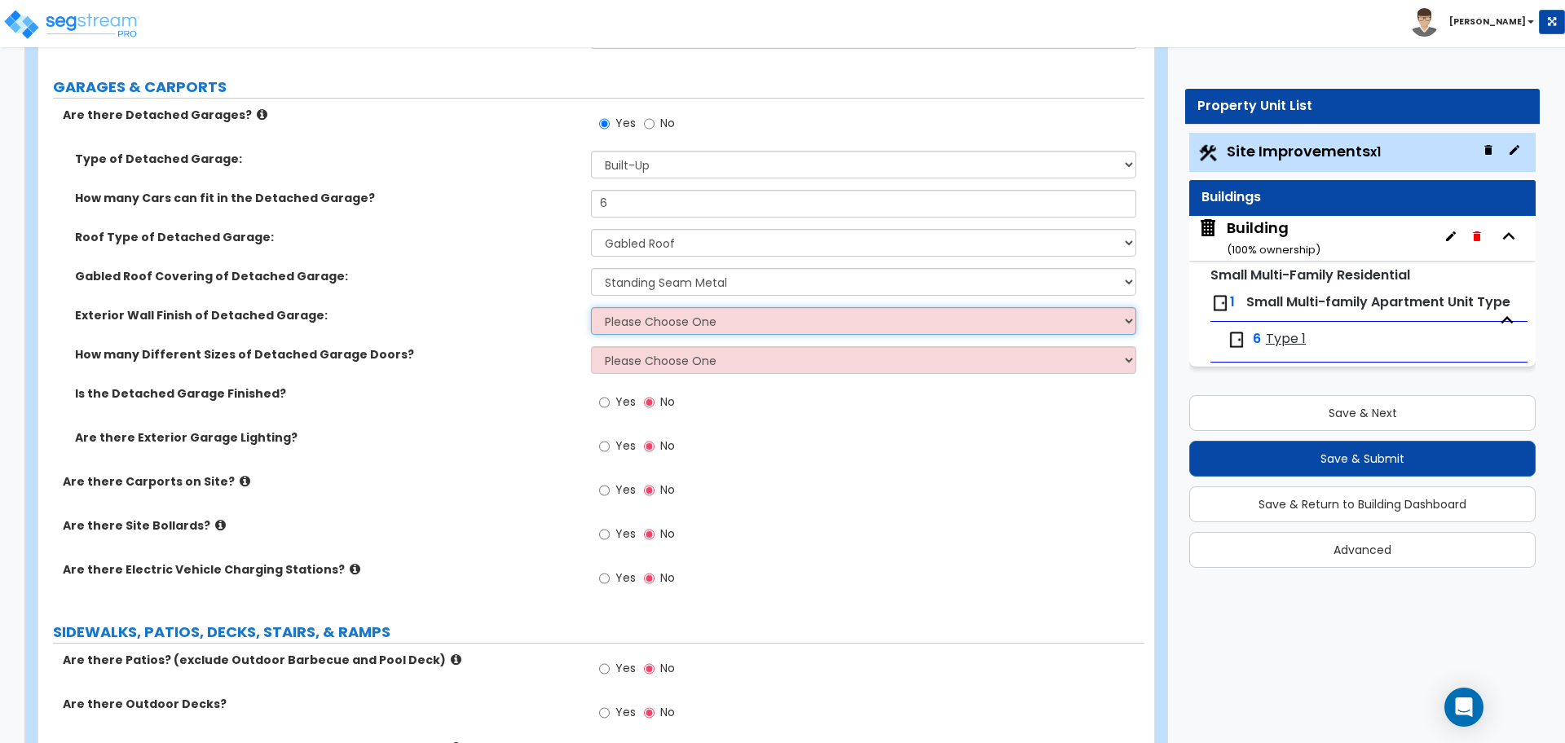
click at [657, 320] on select "Please Choose One Brick Veneer Stone Veneer Wood Siding Vinyl Siding Standing S…" at bounding box center [863, 321] width 544 height 28
select select "6"
click at [591, 307] on select "Please Choose One Brick Veneer Stone Veneer Wood Siding Vinyl Siding Standing S…" at bounding box center [863, 321] width 544 height 28
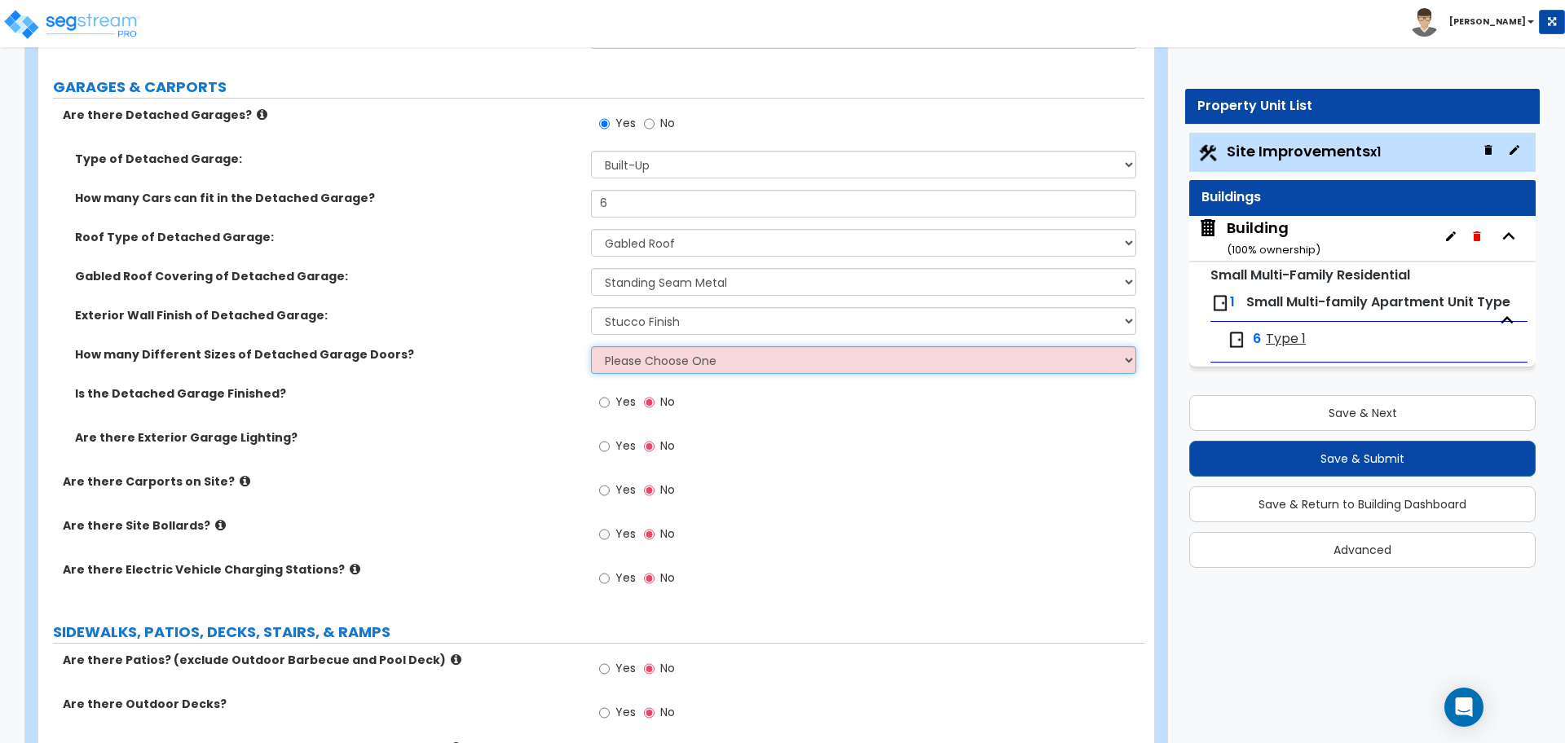
click at [623, 356] on select "Please Choose One 1 2 3" at bounding box center [863, 360] width 544 height 28
select select "2"
click at [591, 346] on select "Please Choose One 1 2 3" at bounding box center [863, 360] width 544 height 28
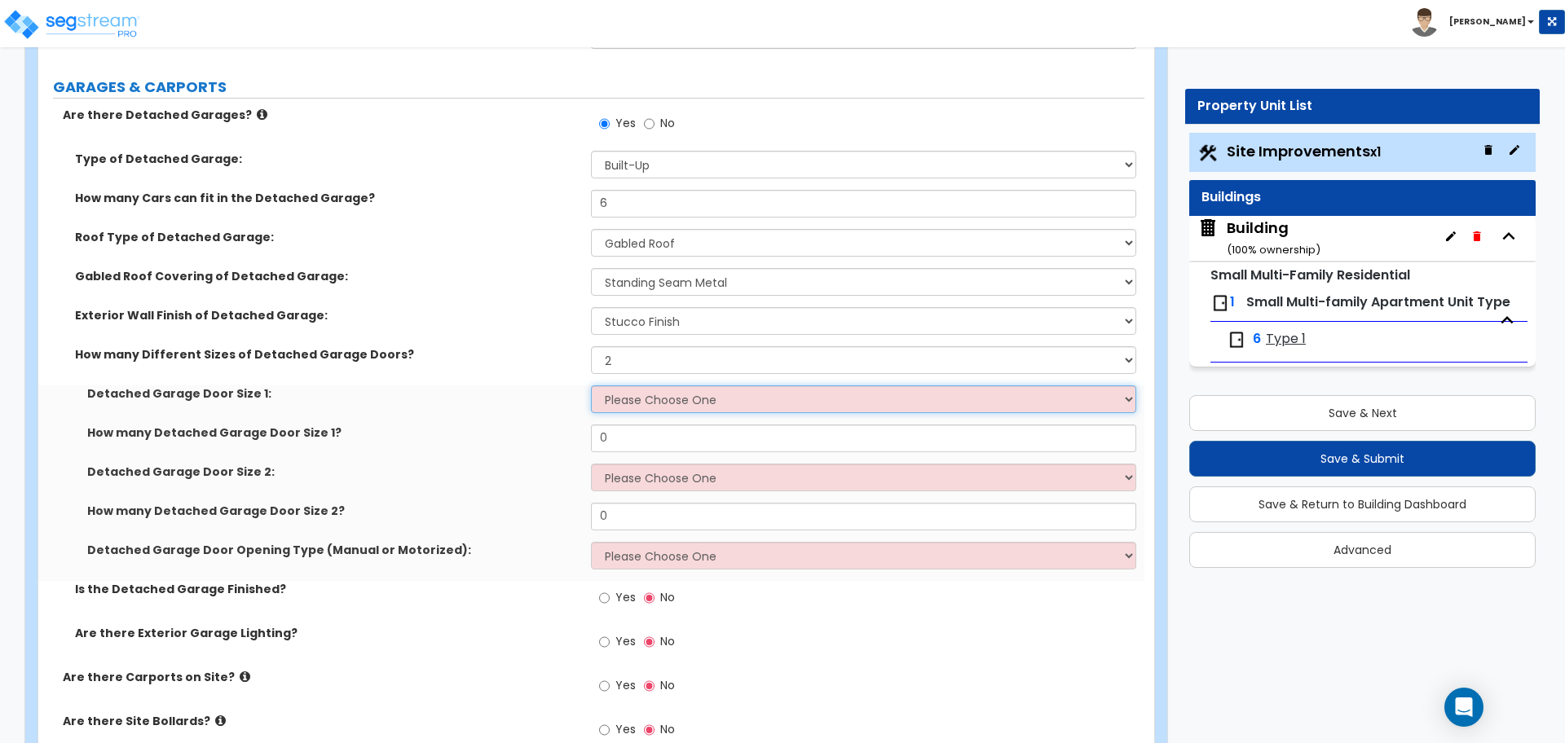
click at [680, 391] on select "Please Choose One 9' x 7' 16' x 7'" at bounding box center [863, 399] width 544 height 28
select select "1"
click at [591, 385] on select "Please Choose One 9' x 7' 16' x 7'" at bounding box center [863, 399] width 544 height 28
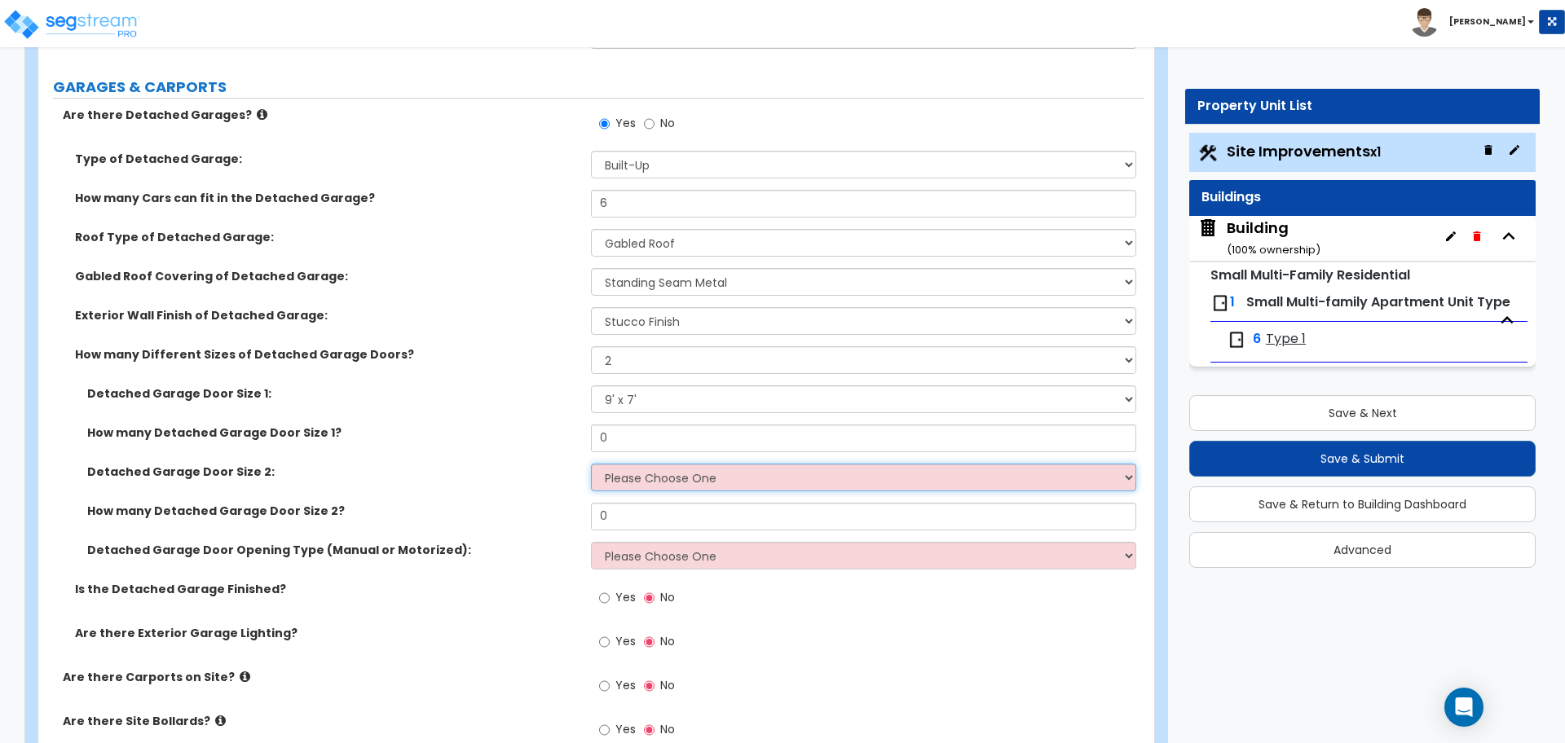
click at [676, 464] on select "Please Choose One 9' x 7' 16' x 7'" at bounding box center [863, 478] width 544 height 28
select select "2"
click at [591, 464] on select "Please Choose One 9' x 7' 16' x 7'" at bounding box center [863, 478] width 544 height 28
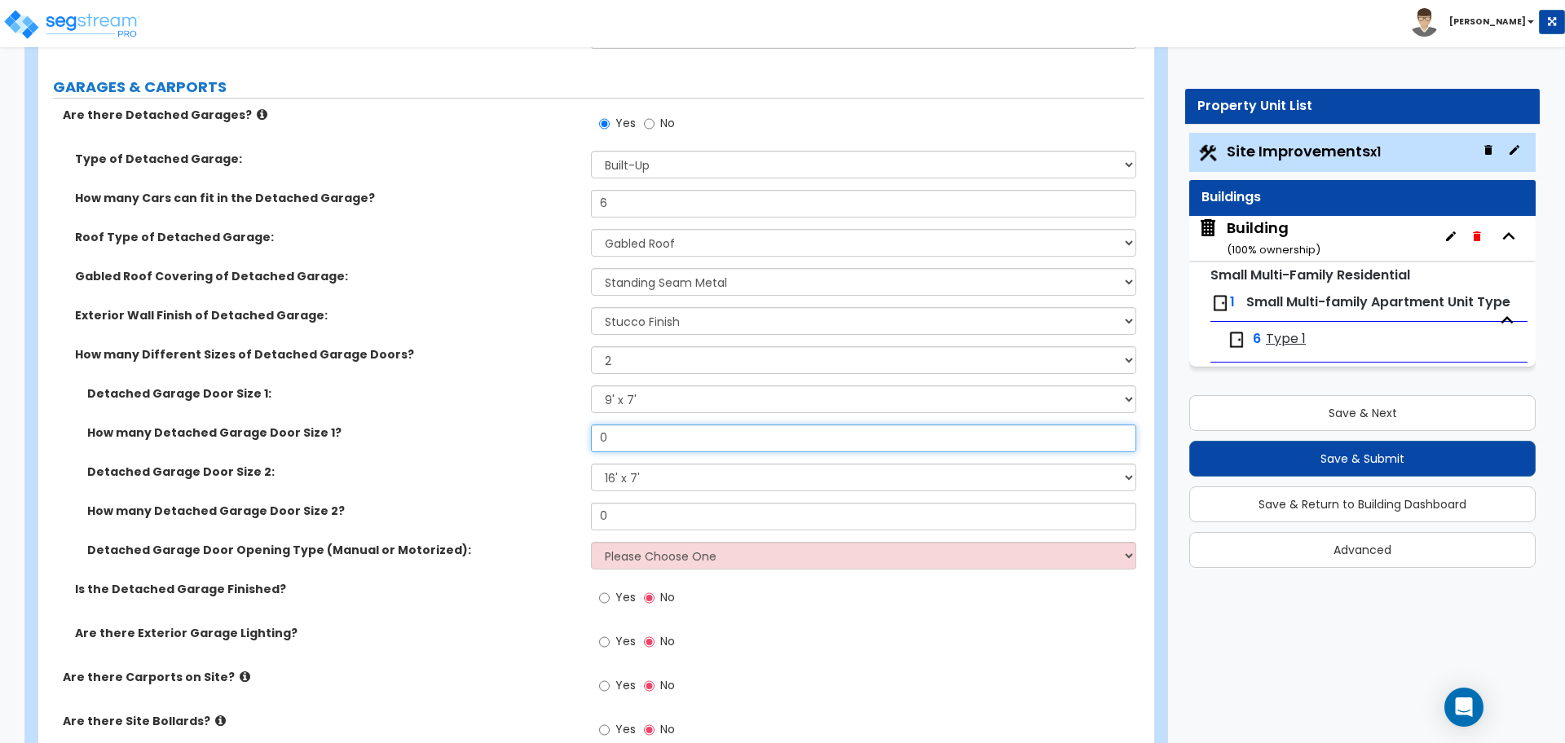
drag, startPoint x: 631, startPoint y: 444, endPoint x: 586, endPoint y: 433, distance: 46.2
click at [586, 433] on div "How many Detached Garage Door Size 1? 0" at bounding box center [591, 444] width 1106 height 39
type input "2"
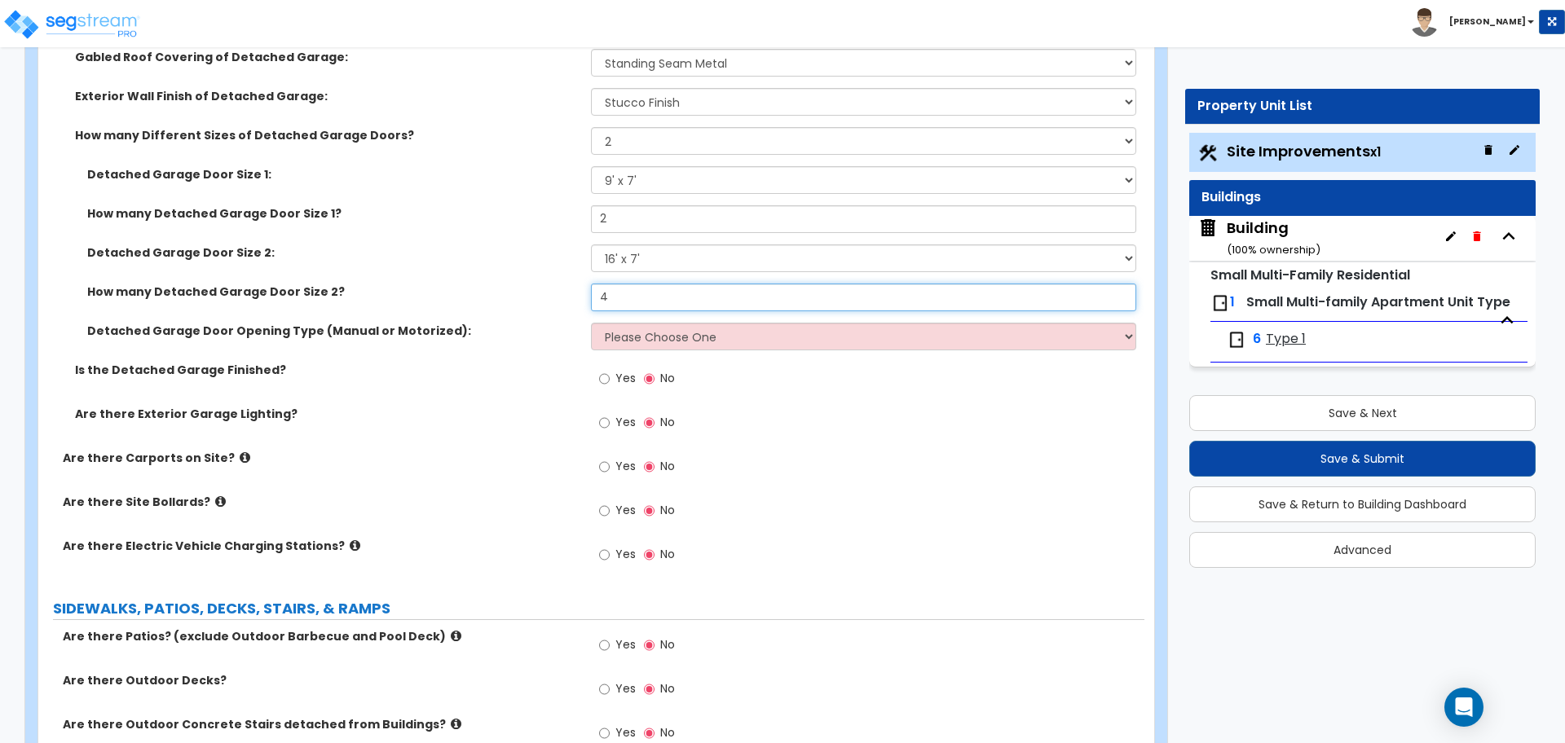
scroll to position [1398, 0]
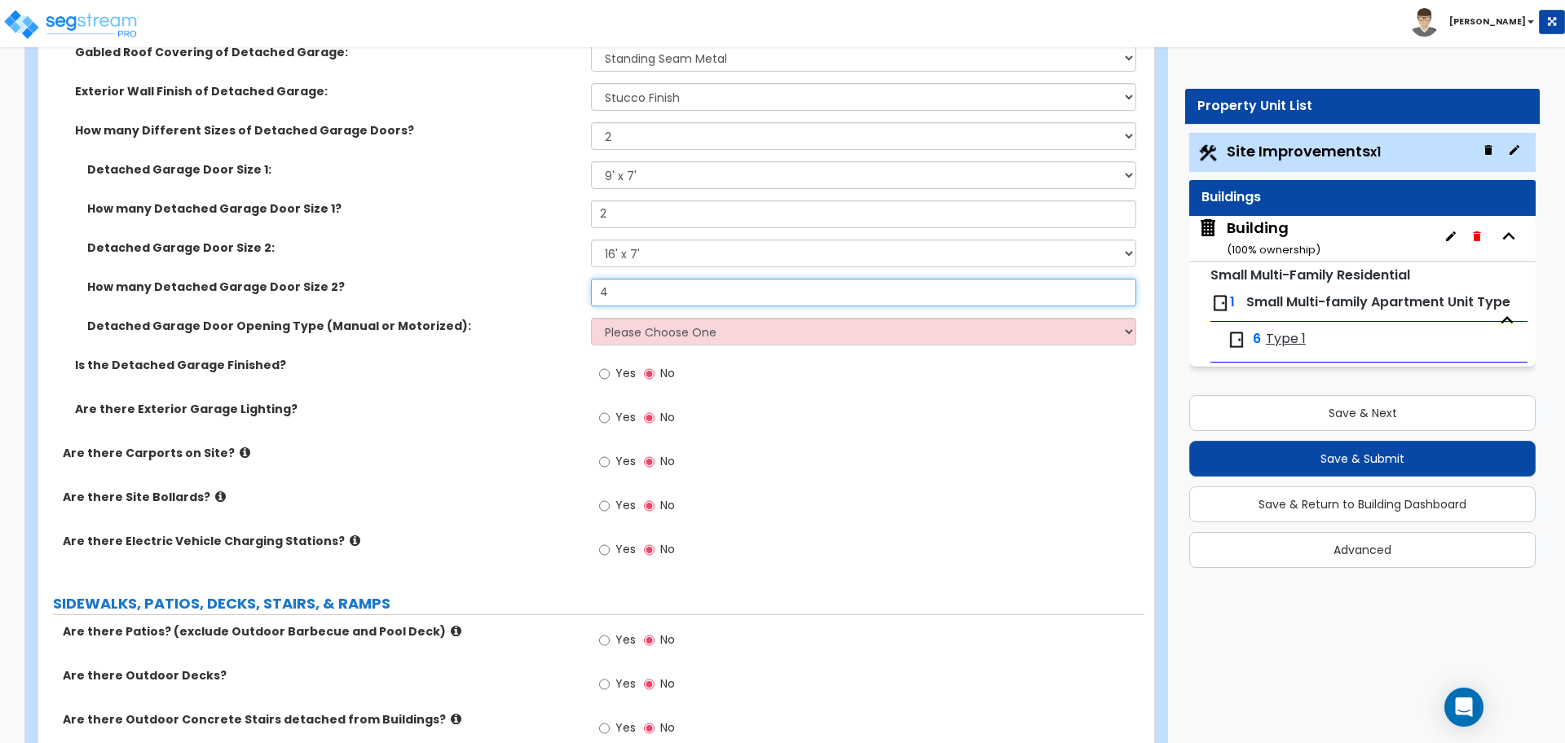
type input "4"
click at [679, 332] on select "Please Choose One All Manual All Motorized Some are Motorized" at bounding box center [863, 332] width 544 height 28
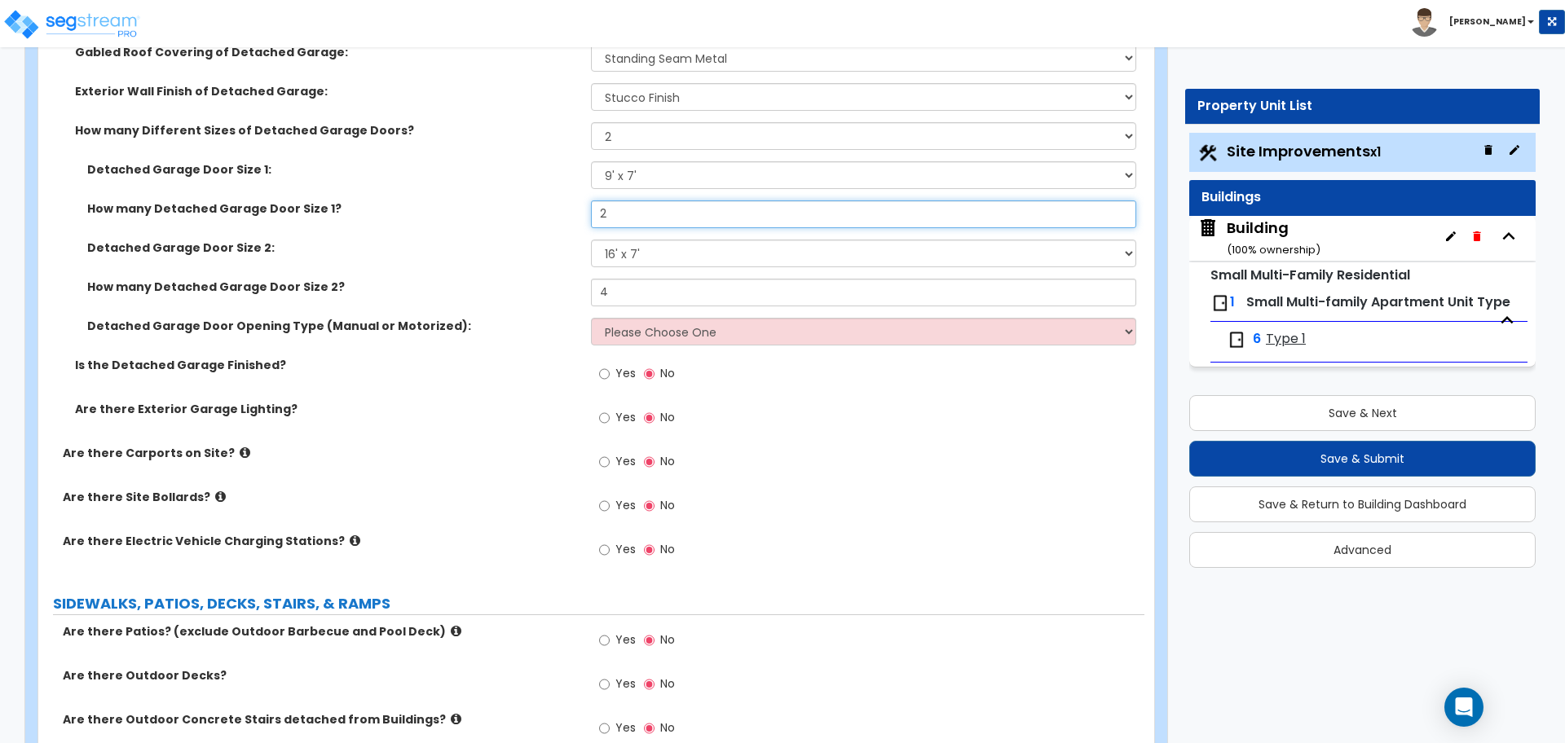
click at [628, 212] on input "2" at bounding box center [863, 214] width 544 height 28
drag, startPoint x: 623, startPoint y: 211, endPoint x: 592, endPoint y: 211, distance: 31.0
click at [592, 211] on input "2" at bounding box center [863, 214] width 544 height 28
type input "4"
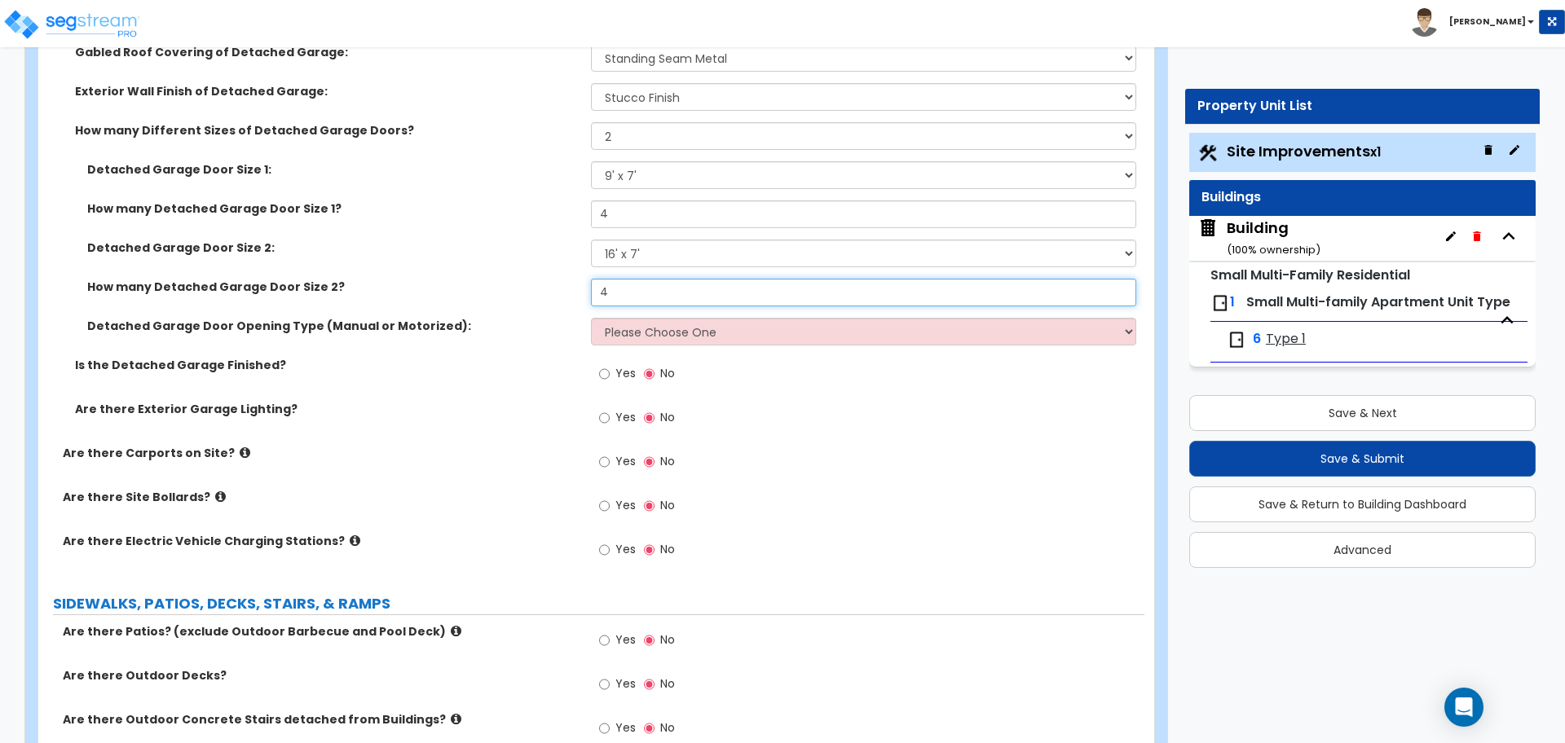
drag, startPoint x: 626, startPoint y: 293, endPoint x: 551, endPoint y: 284, distance: 75.4
click at [553, 286] on div "How many Detached Garage Door Size 2? 4" at bounding box center [591, 298] width 1106 height 39
type input "2"
click at [699, 328] on select "Please Choose One All Manual All Motorized Some are Motorized" at bounding box center [863, 332] width 544 height 28
click at [591, 318] on select "Please Choose One All Manual All Motorized Some are Motorized" at bounding box center [863, 332] width 544 height 28
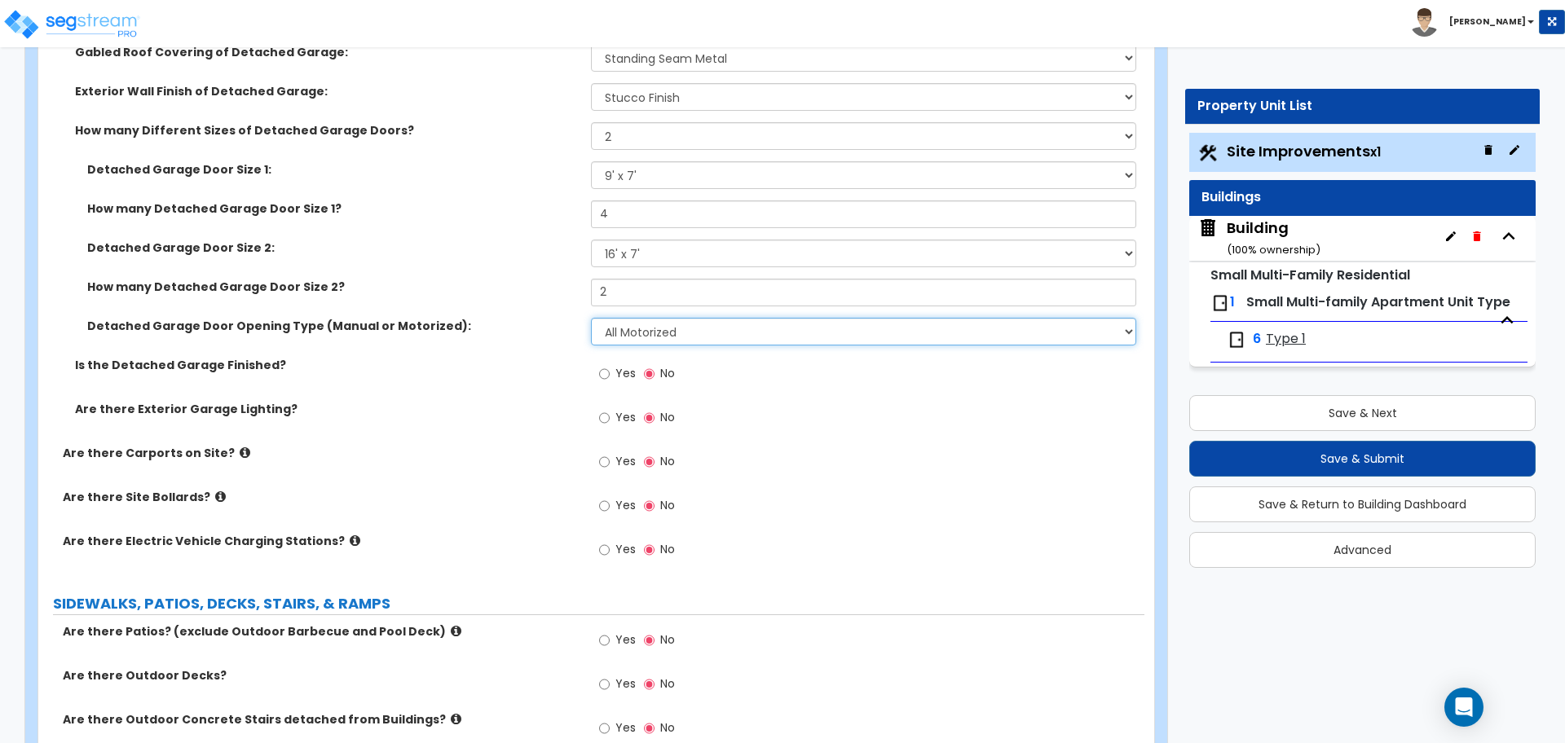
click at [664, 341] on select "Please Choose One All Manual All Motorized Some are Motorized" at bounding box center [863, 332] width 544 height 28
click at [591, 318] on select "Please Choose One All Manual All Motorized Some are Motorized" at bounding box center [863, 332] width 544 height 28
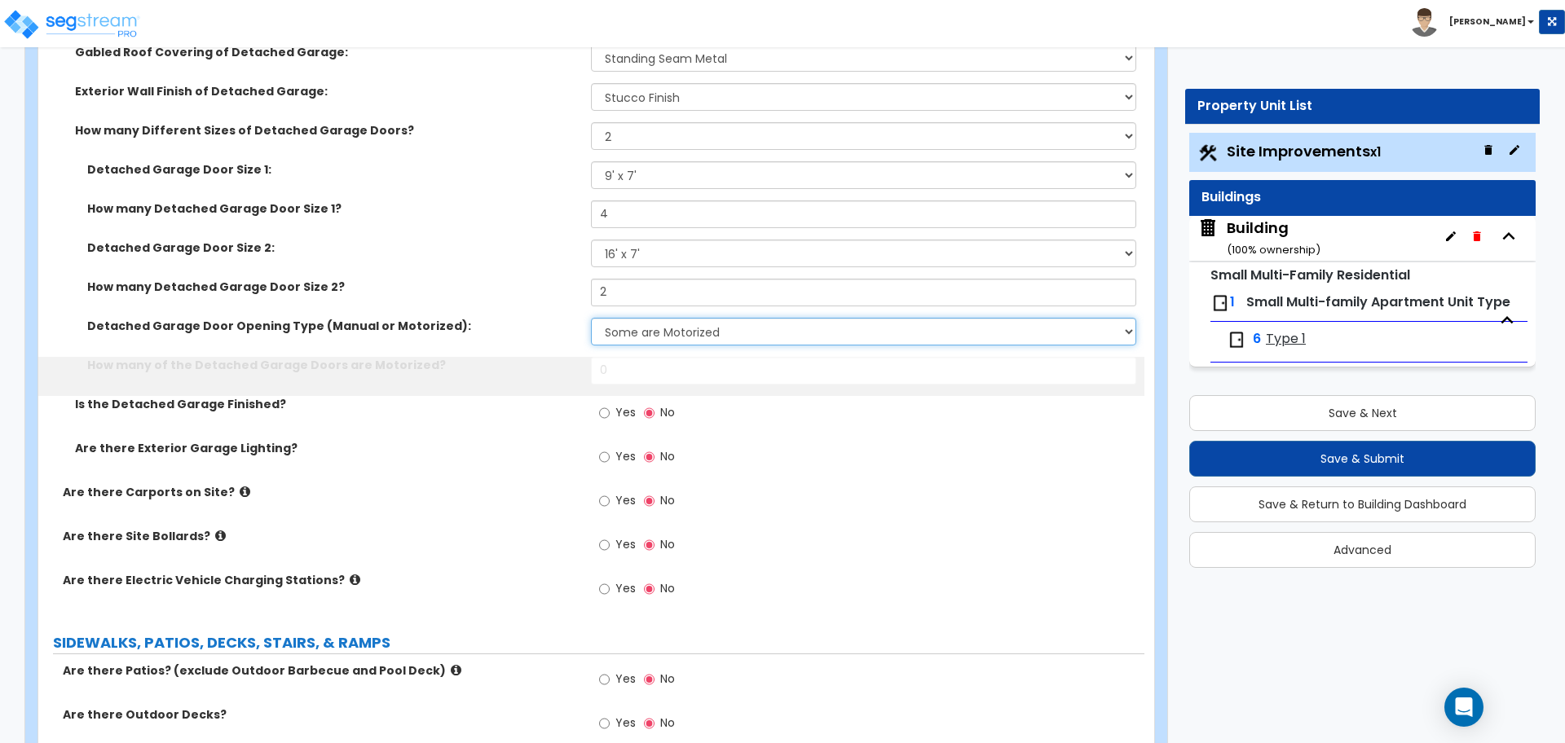
click at [661, 330] on select "Please Choose One All Manual All Motorized Some are Motorized" at bounding box center [863, 332] width 544 height 28
click at [591, 318] on select "Please Choose One All Manual All Motorized Some are Motorized" at bounding box center [863, 332] width 544 height 28
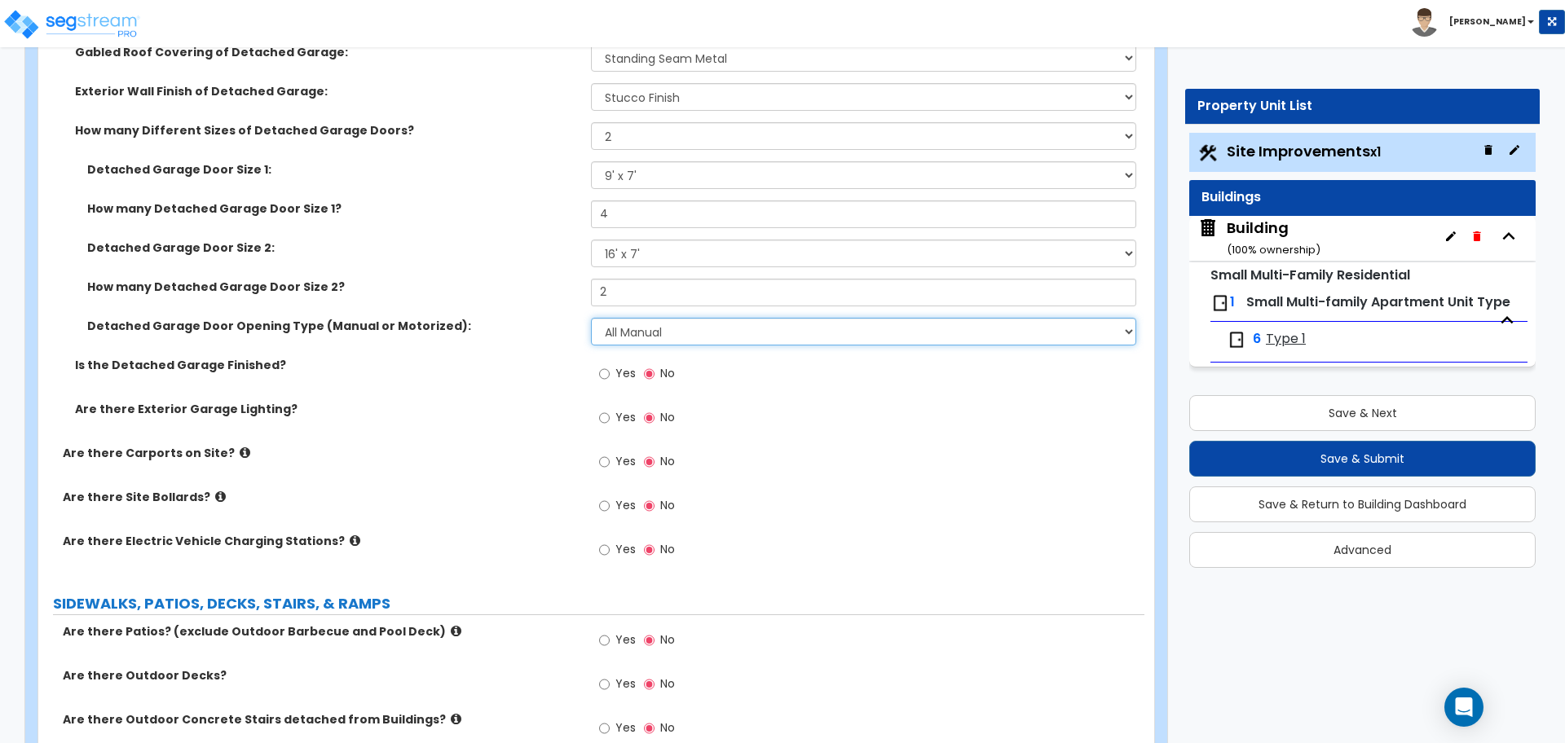
click at [667, 327] on select "Please Choose One All Manual All Motorized Some are Motorized" at bounding box center [863, 332] width 544 height 28
select select "2"
click at [591, 318] on select "Please Choose One All Manual All Motorized Some are Motorized" at bounding box center [863, 332] width 544 height 28
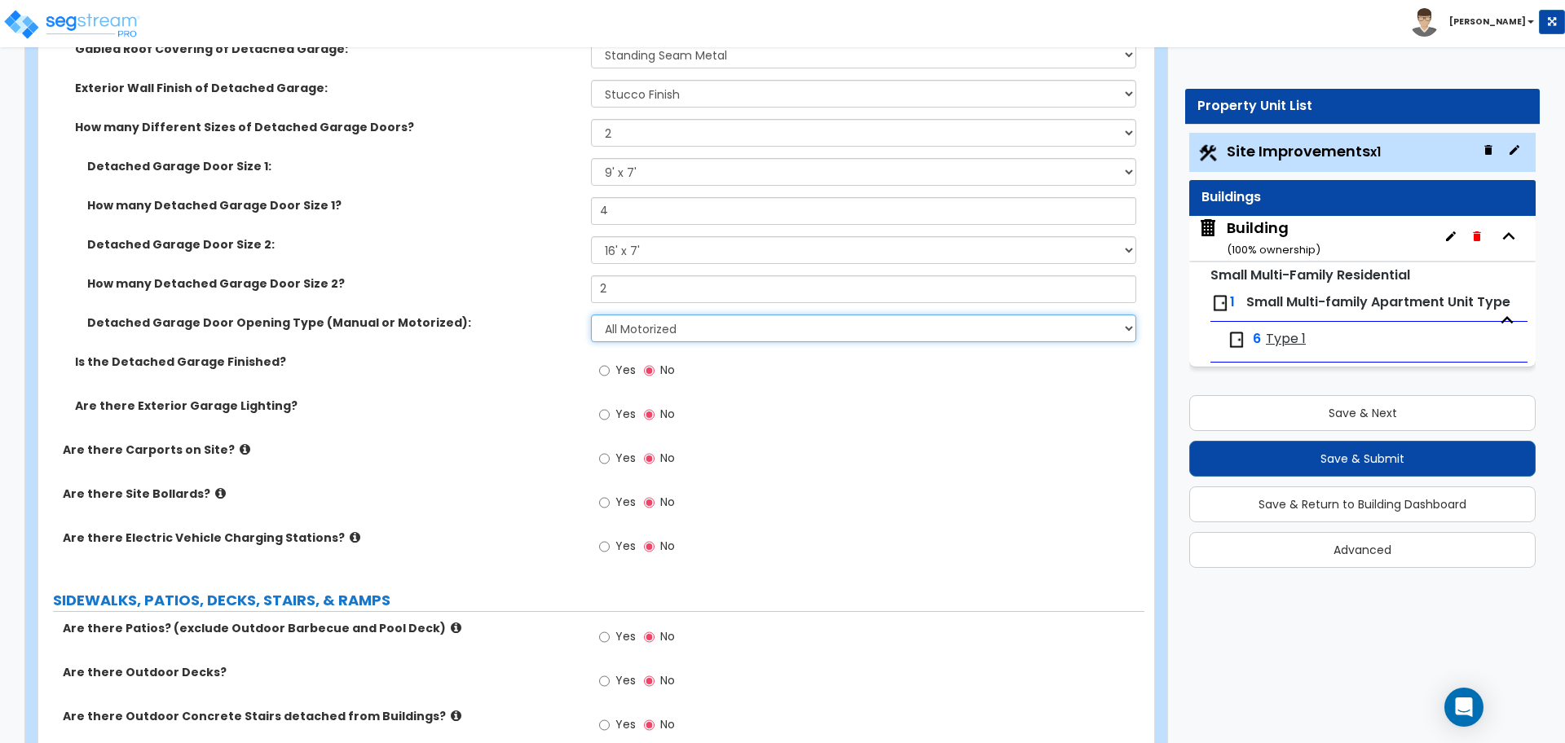
scroll to position [1400, 0]
click at [615, 368] on span "Yes" at bounding box center [625, 371] width 20 height 16
click at [610, 368] on input "Yes" at bounding box center [604, 372] width 11 height 18
radio input "true"
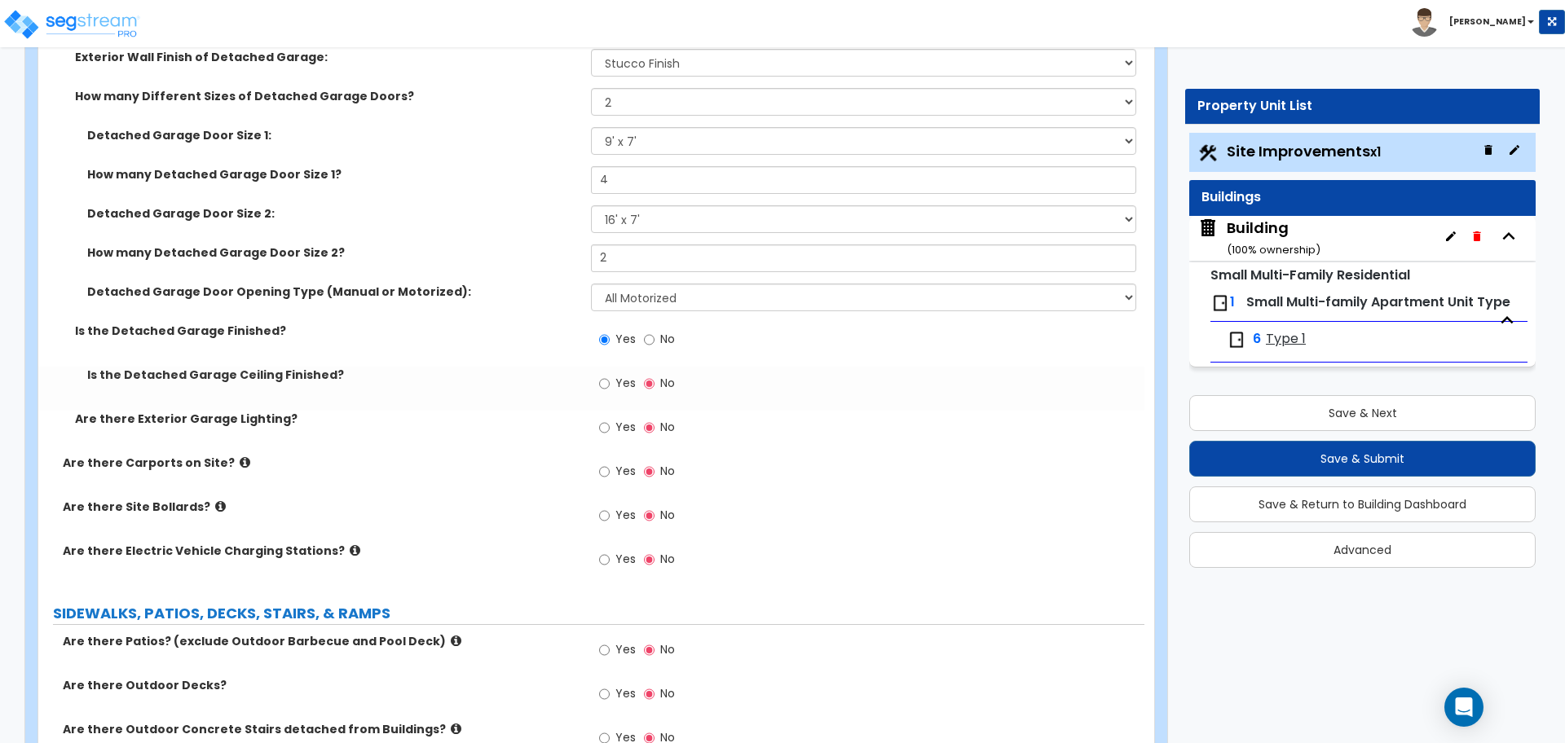
click at [622, 384] on span "Yes" at bounding box center [625, 383] width 20 height 16
click at [610, 384] on input "Yes" at bounding box center [604, 384] width 11 height 18
radio input "true"
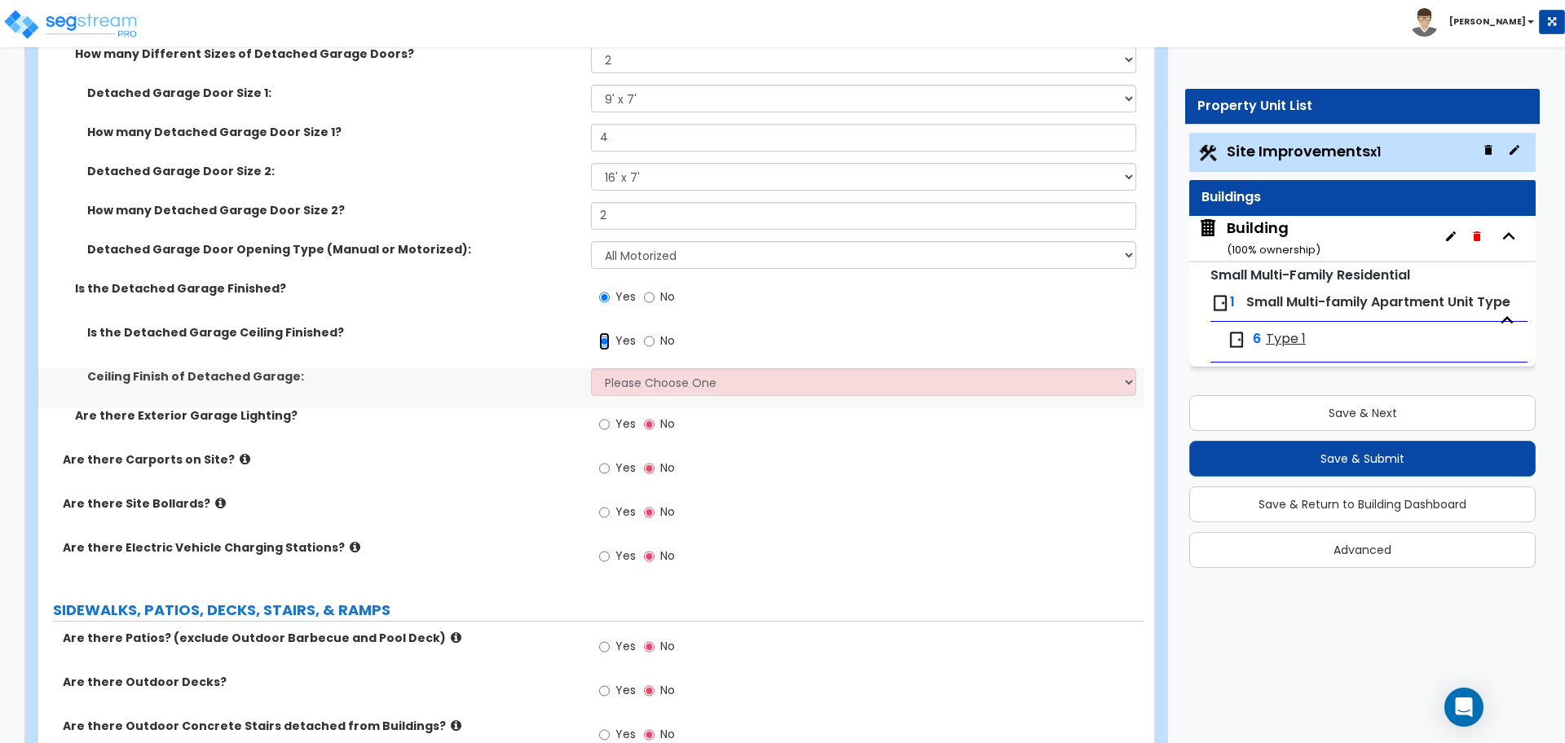
scroll to position [1477, 0]
click at [643, 379] on select "Please Choose One Drop Ceiling Drywall Ceiling Open Ceiling" at bounding box center [863, 381] width 544 height 28
select select "1"
click at [591, 367] on select "Please Choose One Drop Ceiling Drywall Ceiling Open Ceiling" at bounding box center [863, 381] width 544 height 28
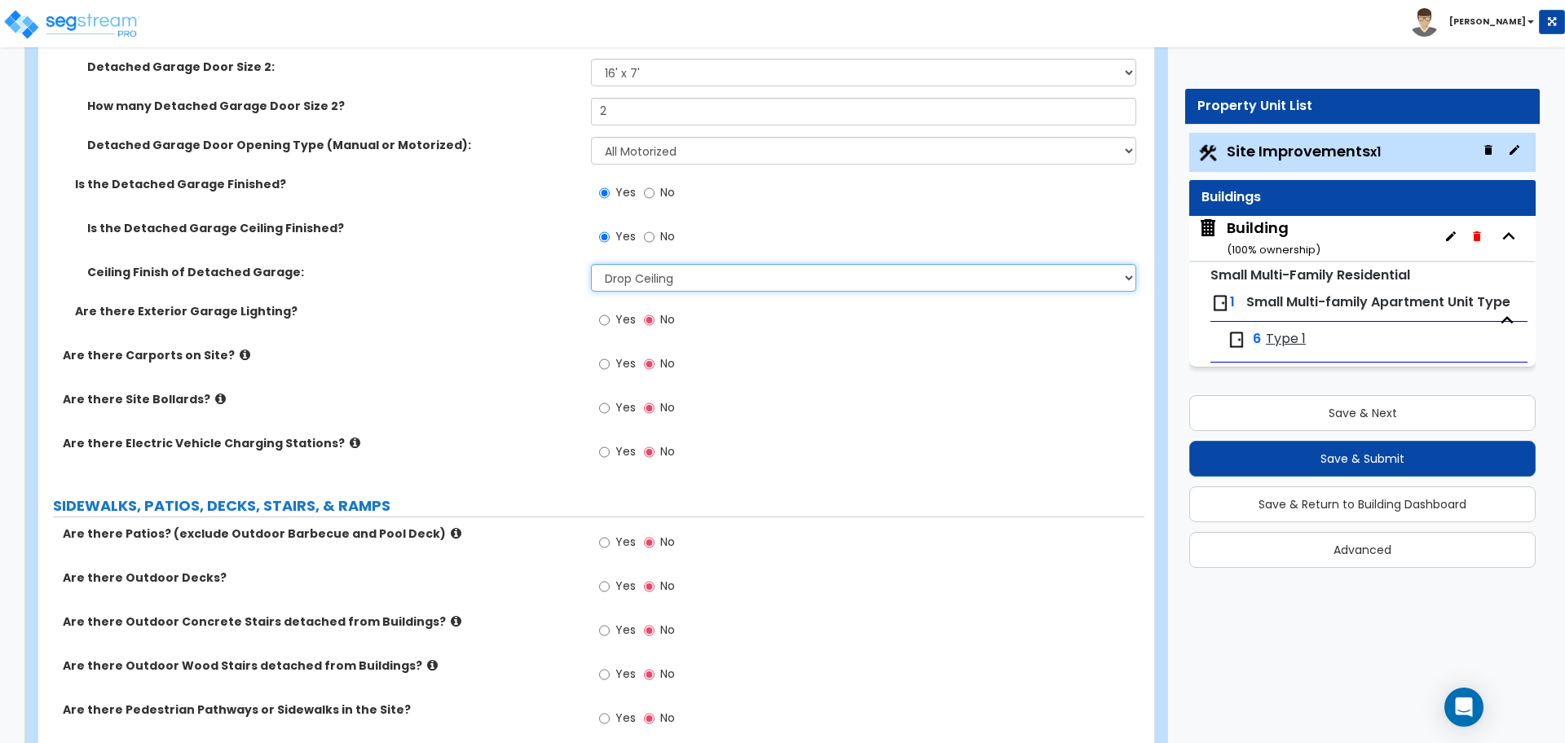
scroll to position [1592, 0]
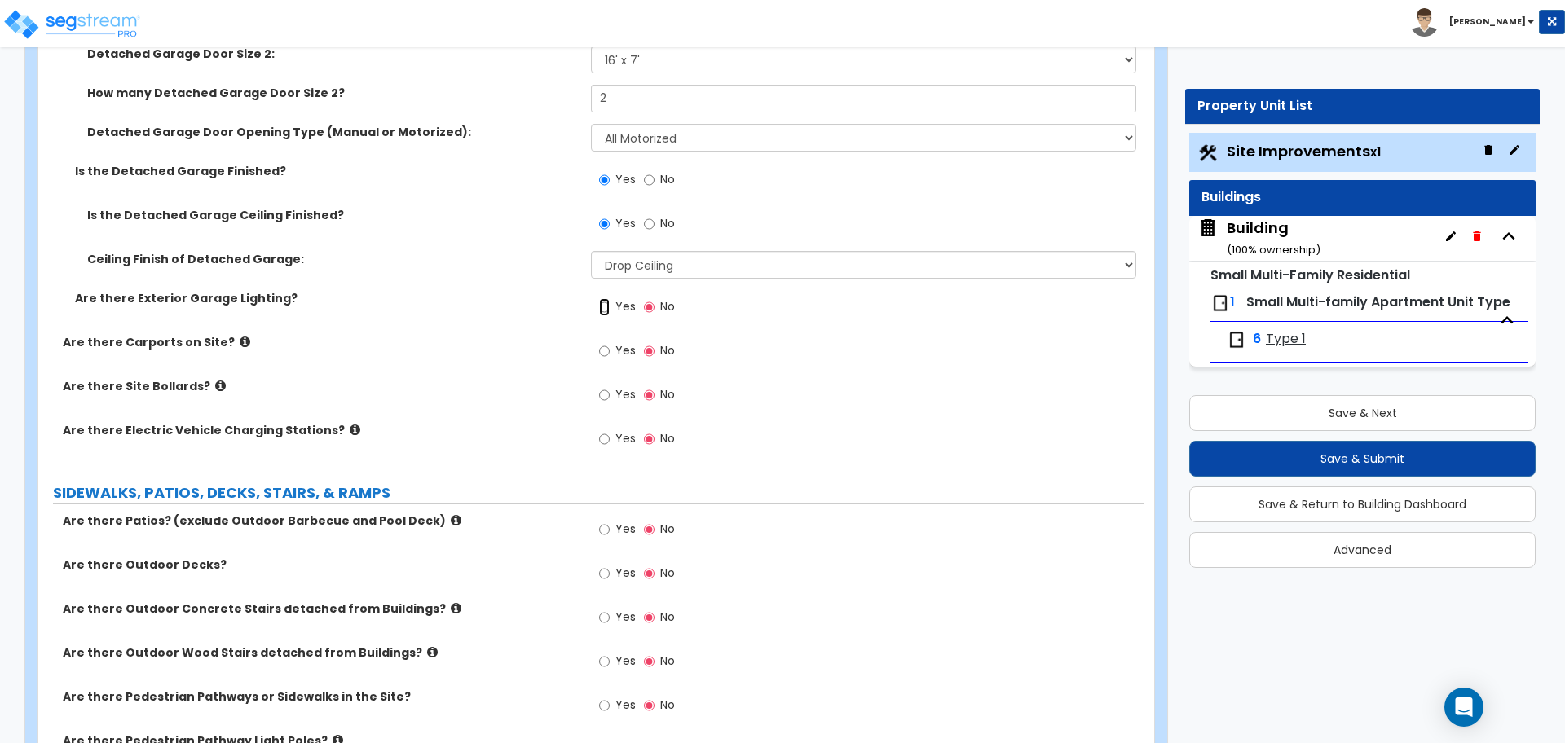
click at [606, 306] on input "Yes" at bounding box center [604, 307] width 11 height 18
radio input "true"
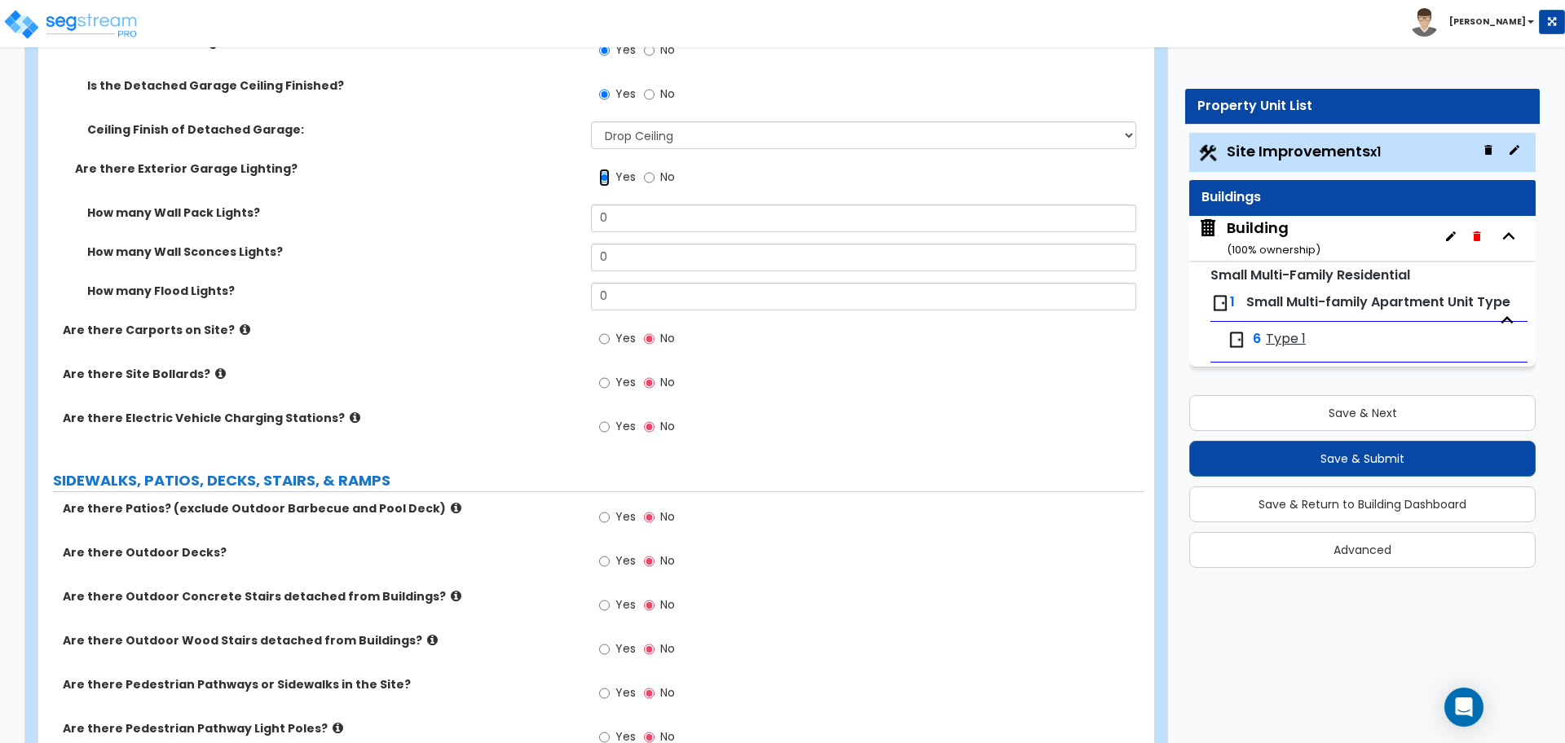
scroll to position [1723, 0]
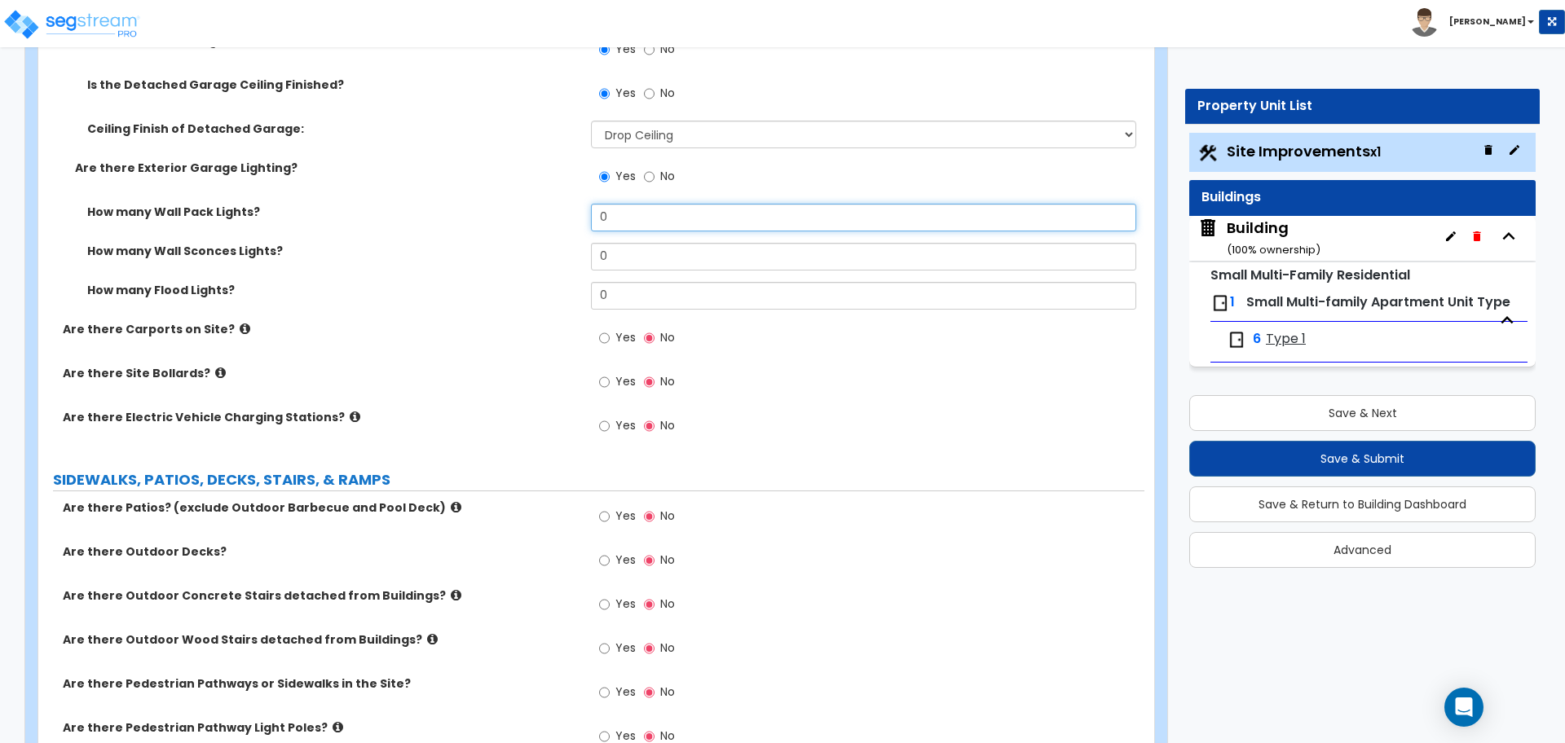
drag, startPoint x: 626, startPoint y: 216, endPoint x: 530, endPoint y: 213, distance: 95.4
click at [531, 213] on div "How many Wall Pack Lights? 0" at bounding box center [591, 223] width 1106 height 39
type input "3"
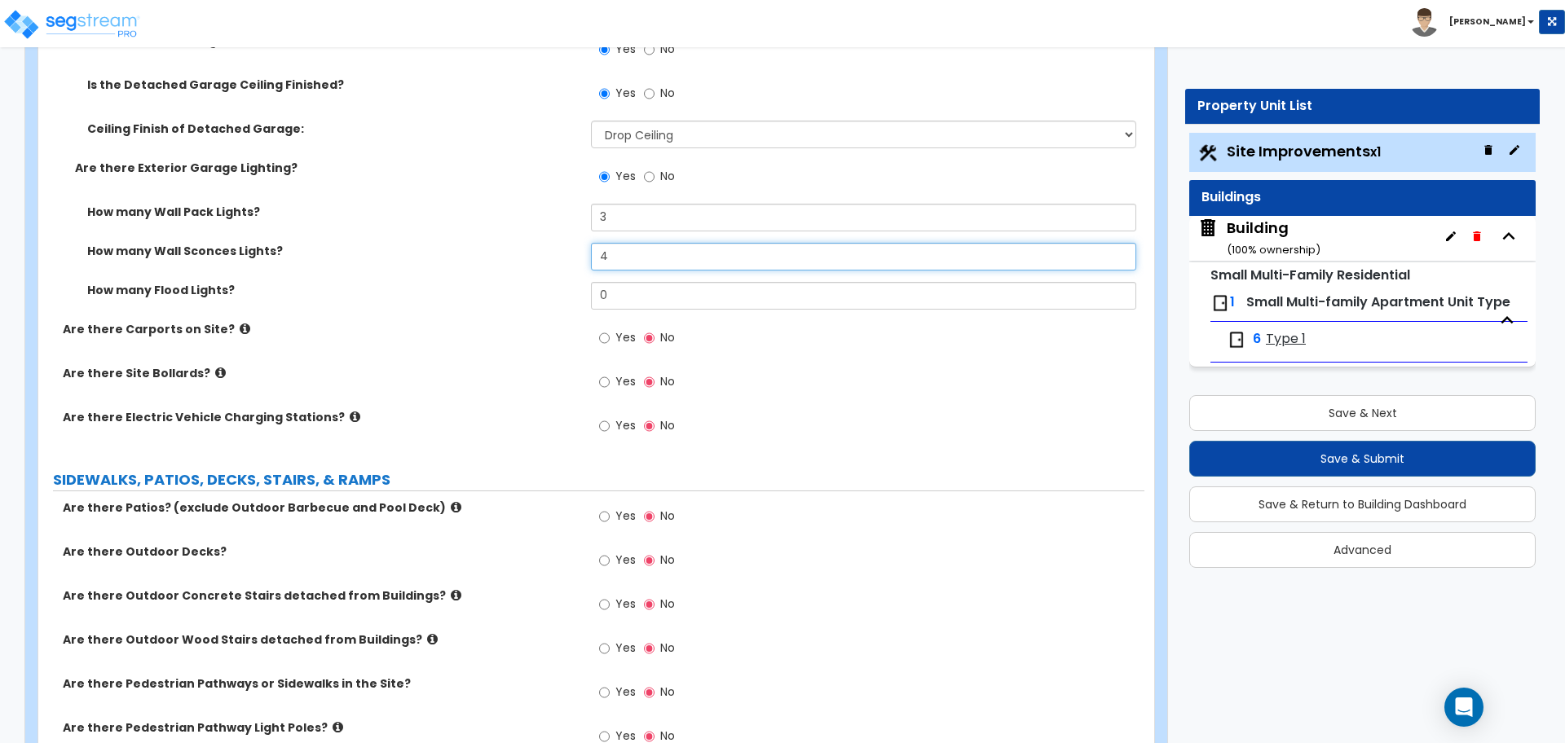
type input "4"
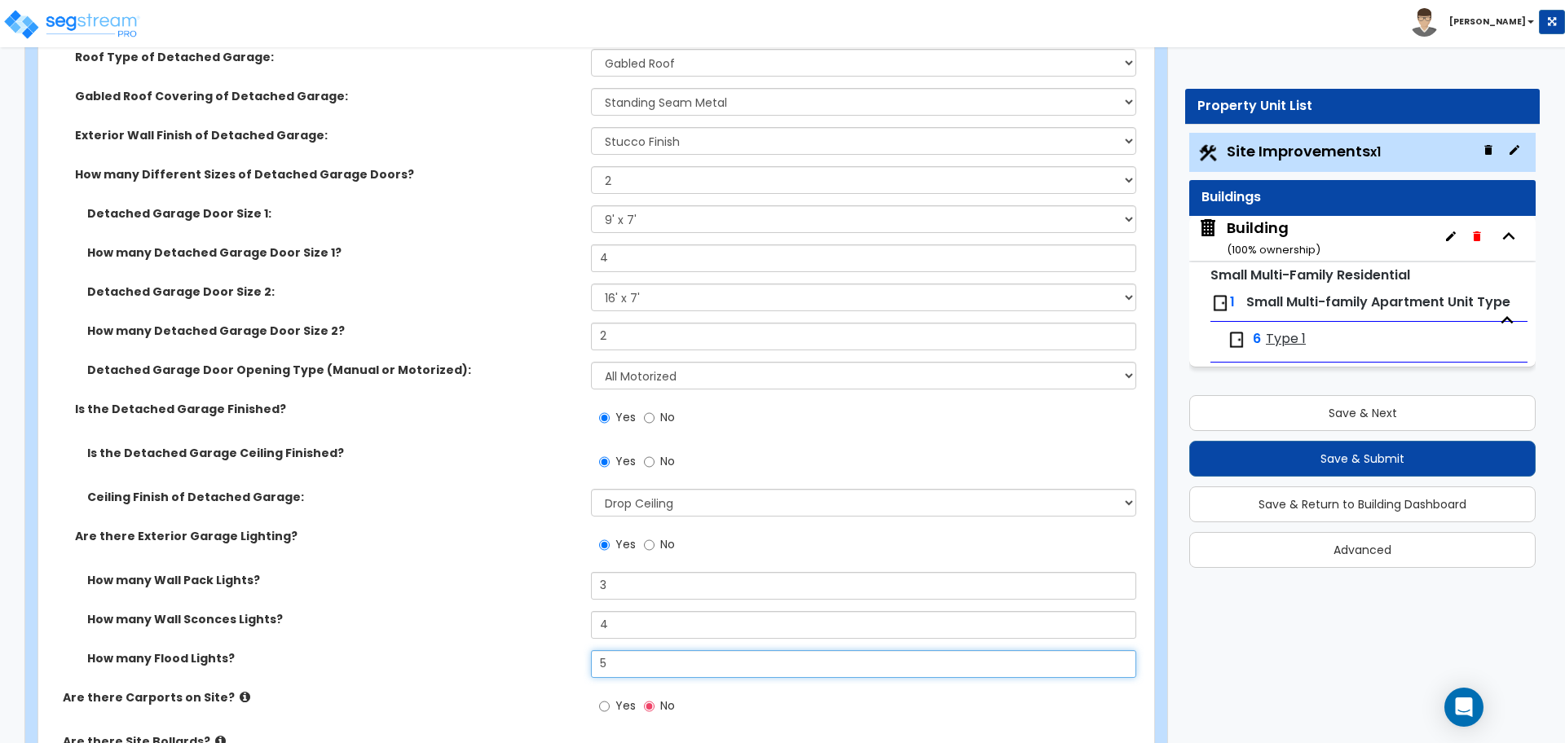
scroll to position [1354, 0]
type input "5"
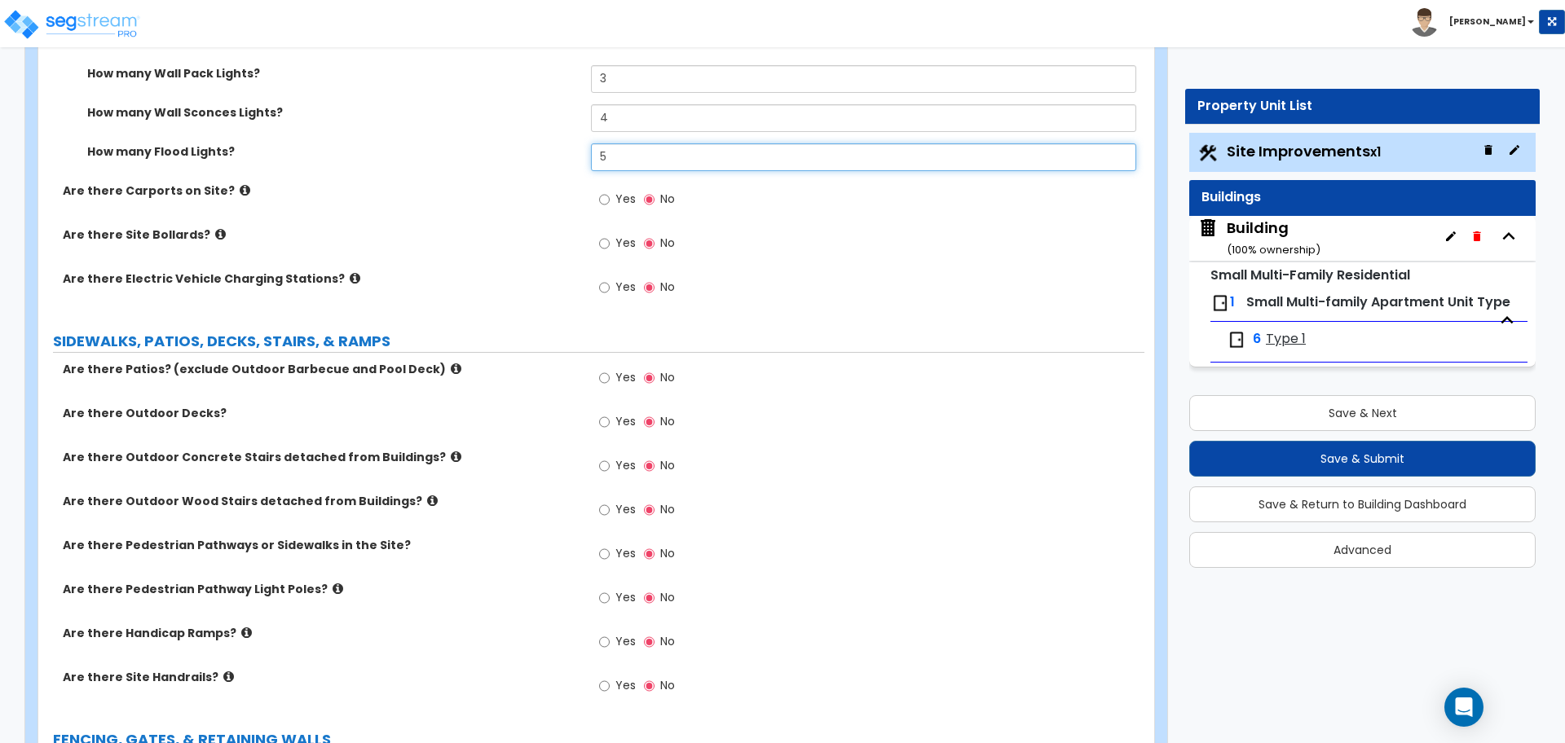
scroll to position [1864, 0]
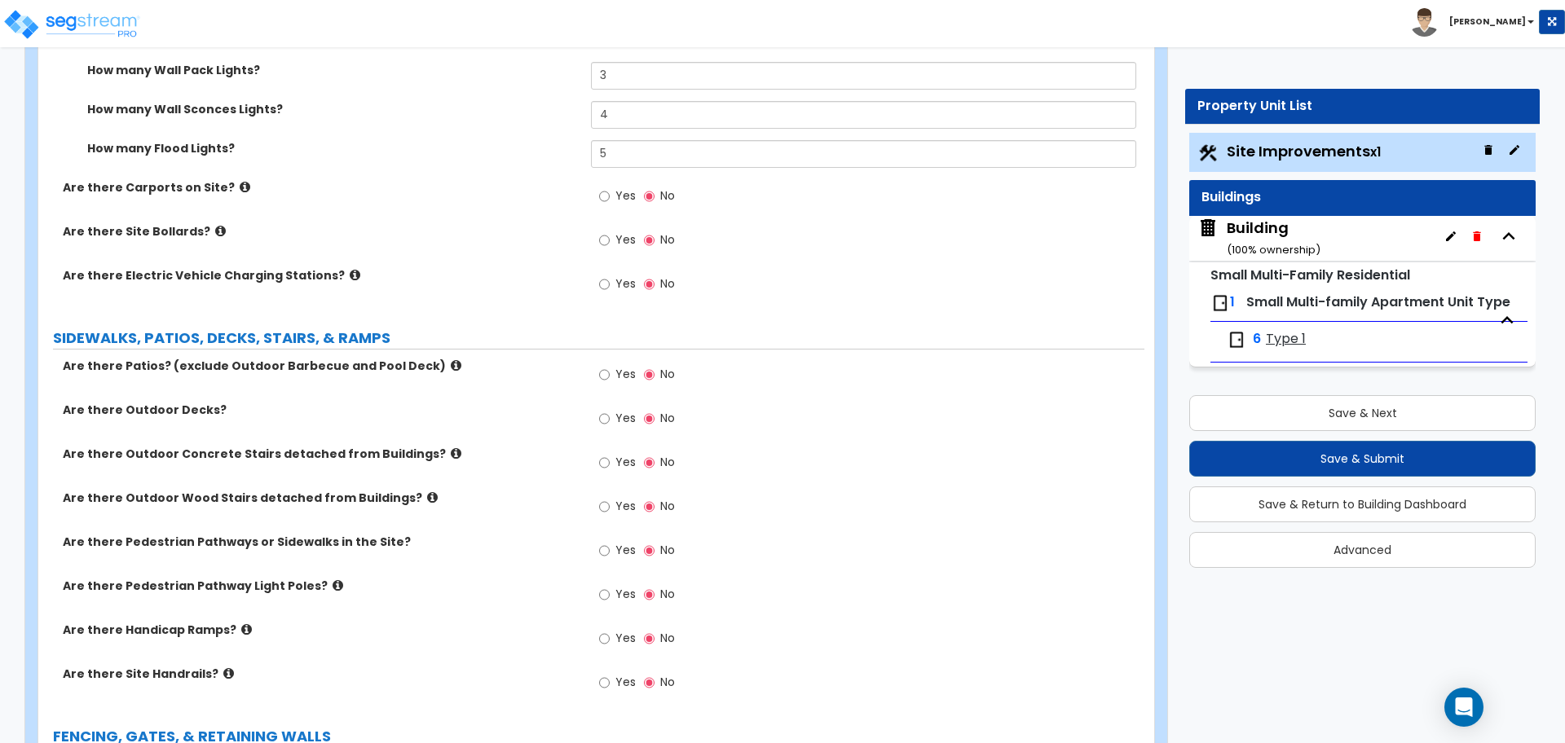
click at [240, 181] on icon at bounding box center [245, 187] width 11 height 12
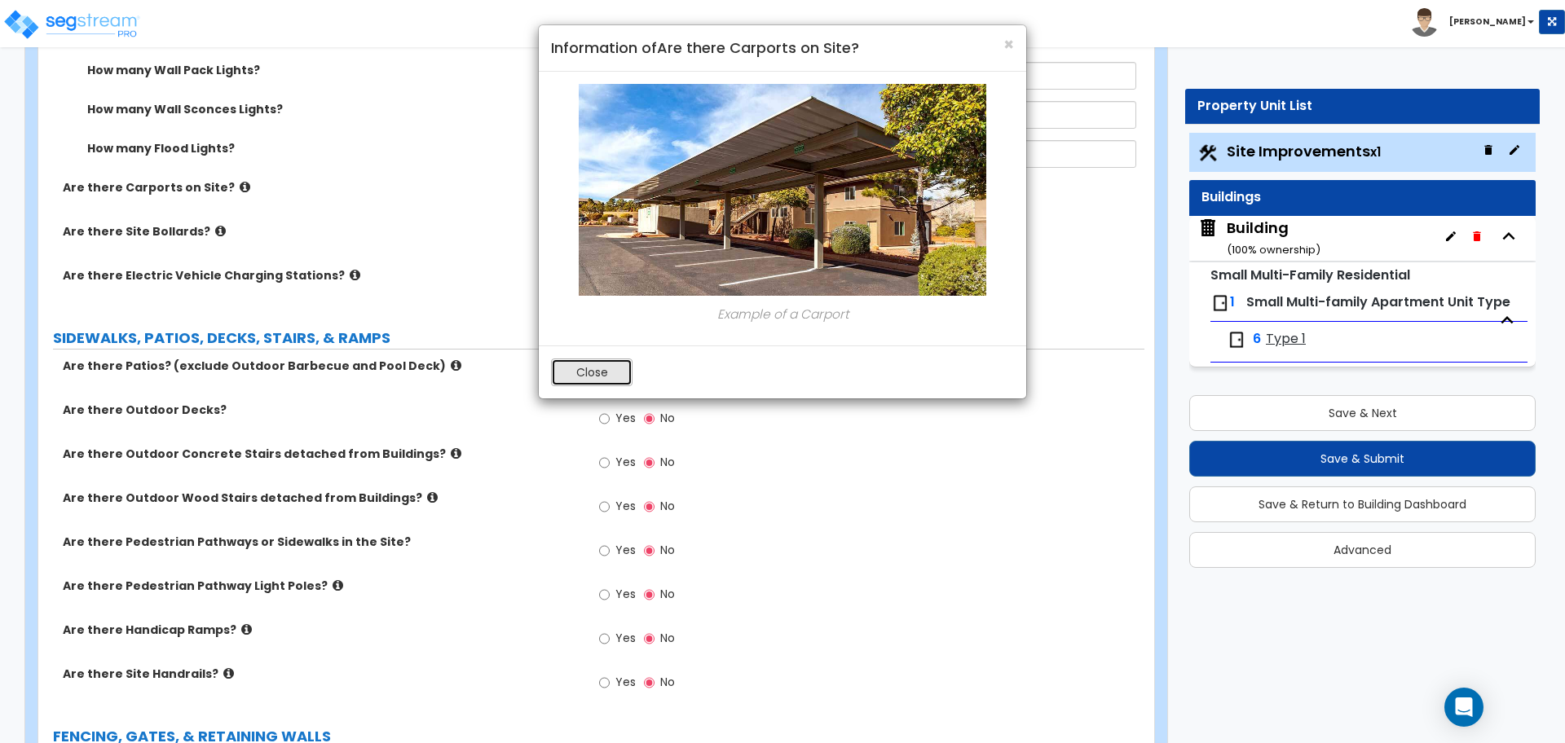
click at [613, 370] on button "Close" at bounding box center [591, 373] width 81 height 28
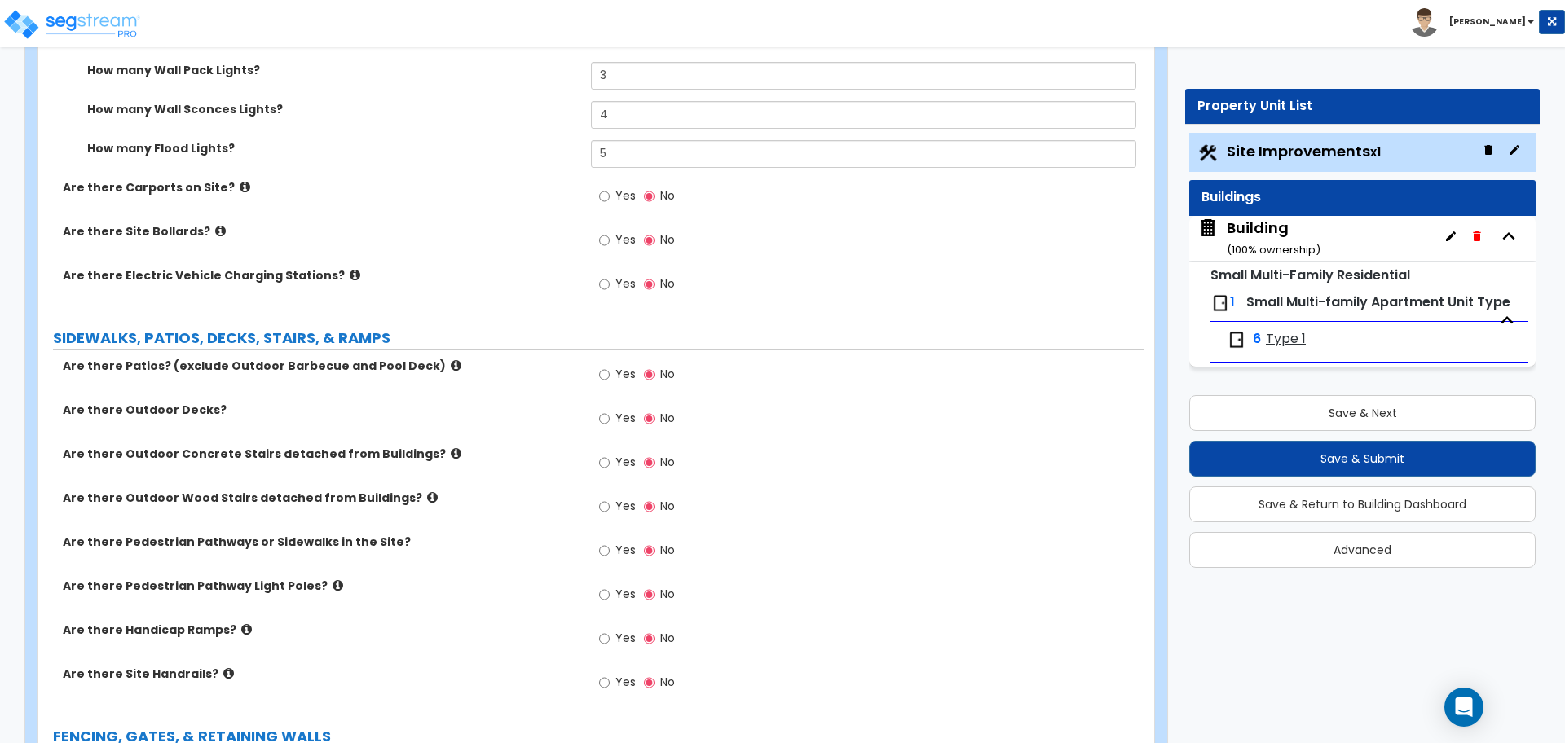
click at [626, 196] on span "Yes" at bounding box center [625, 195] width 20 height 16
click at [610, 196] on input "Yes" at bounding box center [604, 196] width 11 height 18
radio input "true"
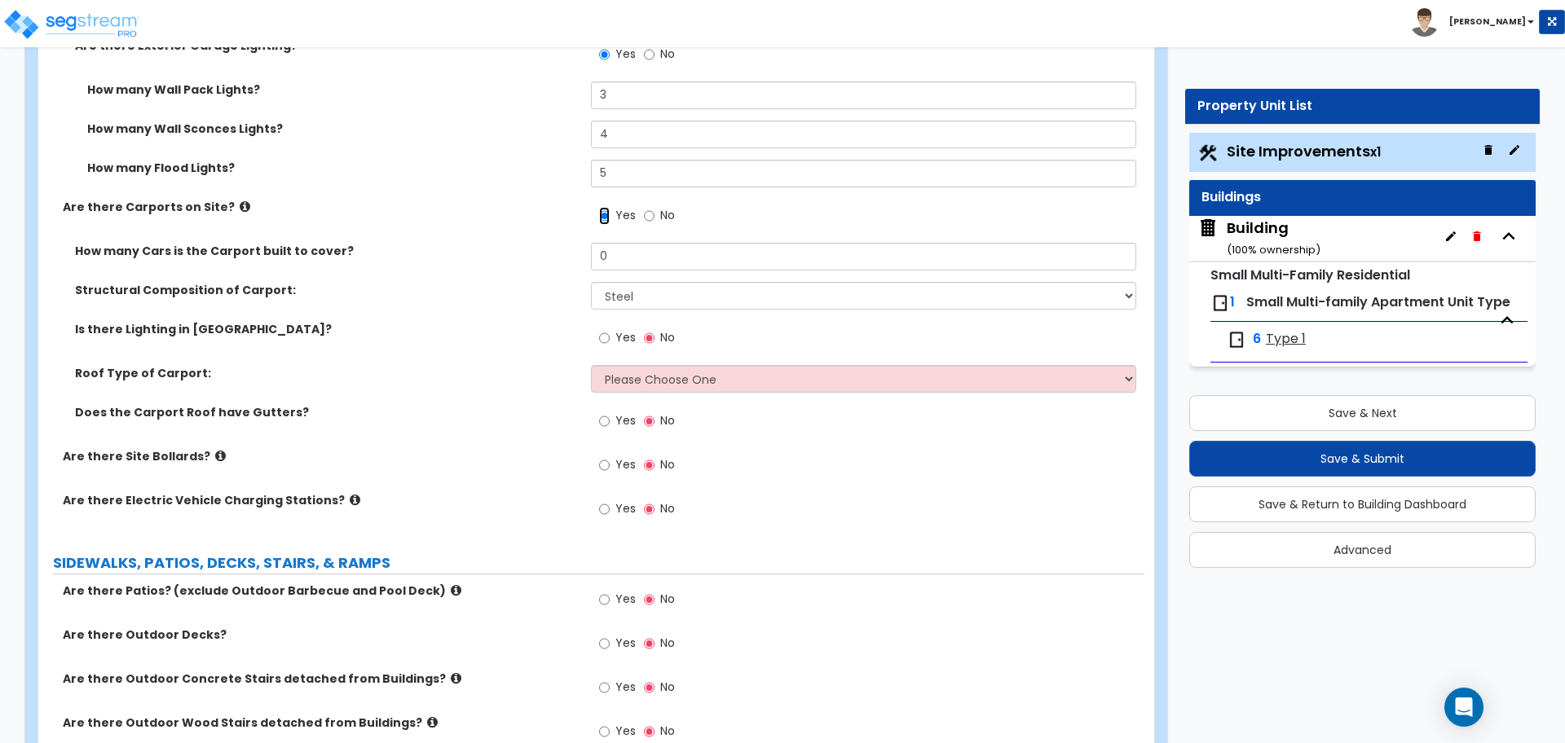
scroll to position [1847, 0]
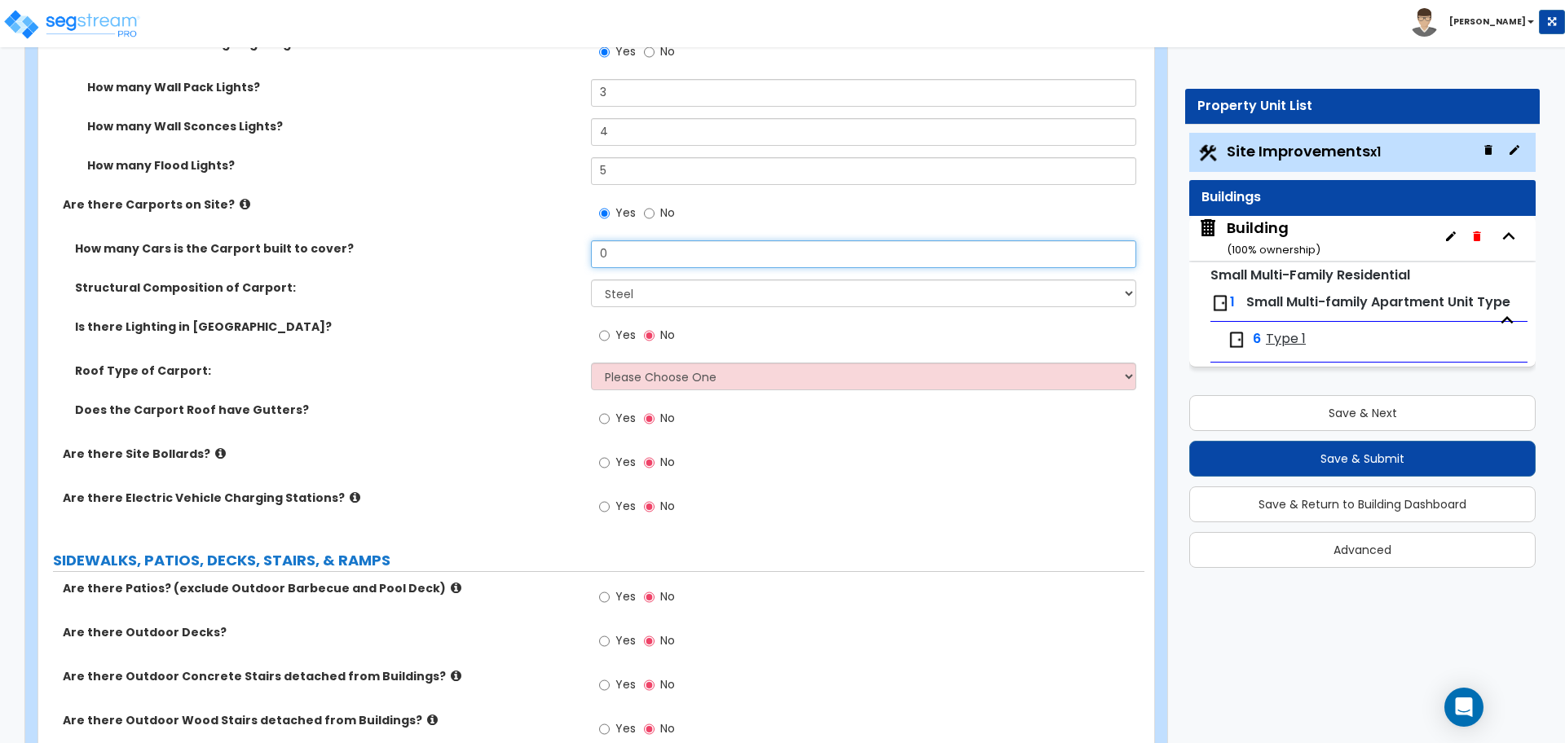
drag, startPoint x: 646, startPoint y: 256, endPoint x: 559, endPoint y: 246, distance: 87.7
click at [565, 246] on div "How many Cars is the Carport built to cover? 0" at bounding box center [591, 259] width 1106 height 39
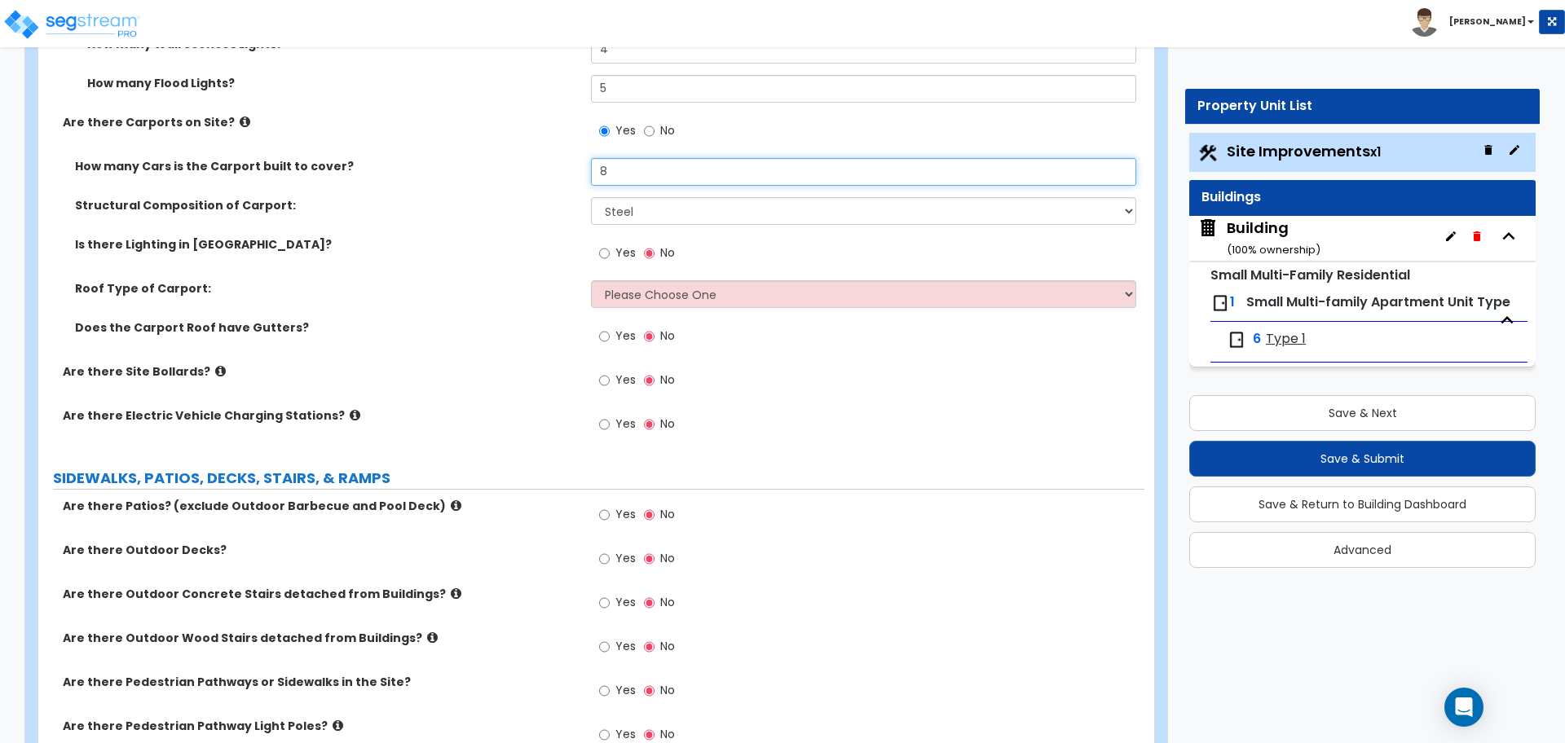
scroll to position [1932, 0]
type input "8"
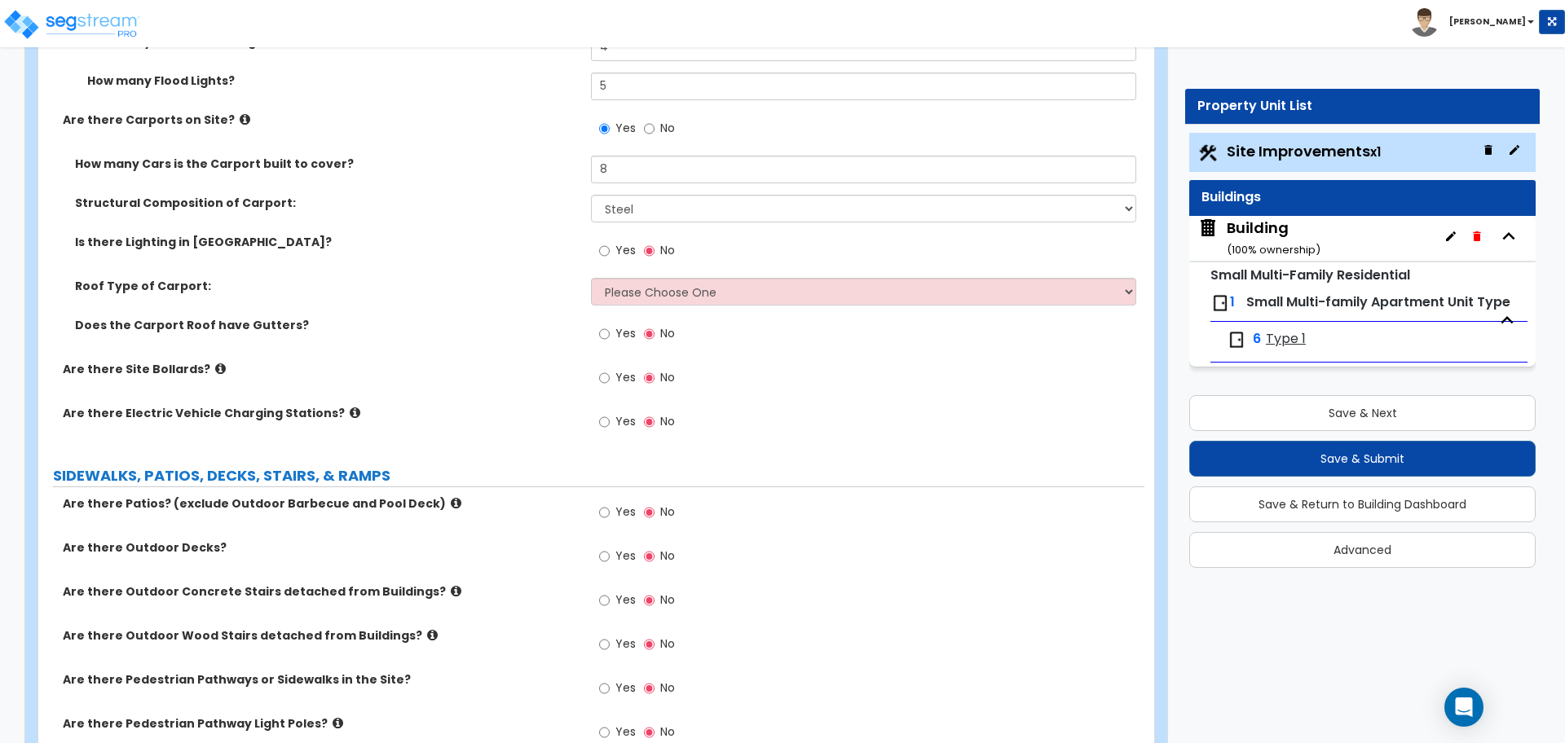
click at [615, 244] on span "Yes" at bounding box center [625, 250] width 20 height 16
click at [610, 244] on input "Yes" at bounding box center [604, 251] width 11 height 18
radio input "true"
click at [633, 204] on select "Steel Wood" at bounding box center [863, 209] width 544 height 28
click at [636, 287] on select "Please Choose One Gabled Roof Flat Roof" at bounding box center [863, 292] width 544 height 28
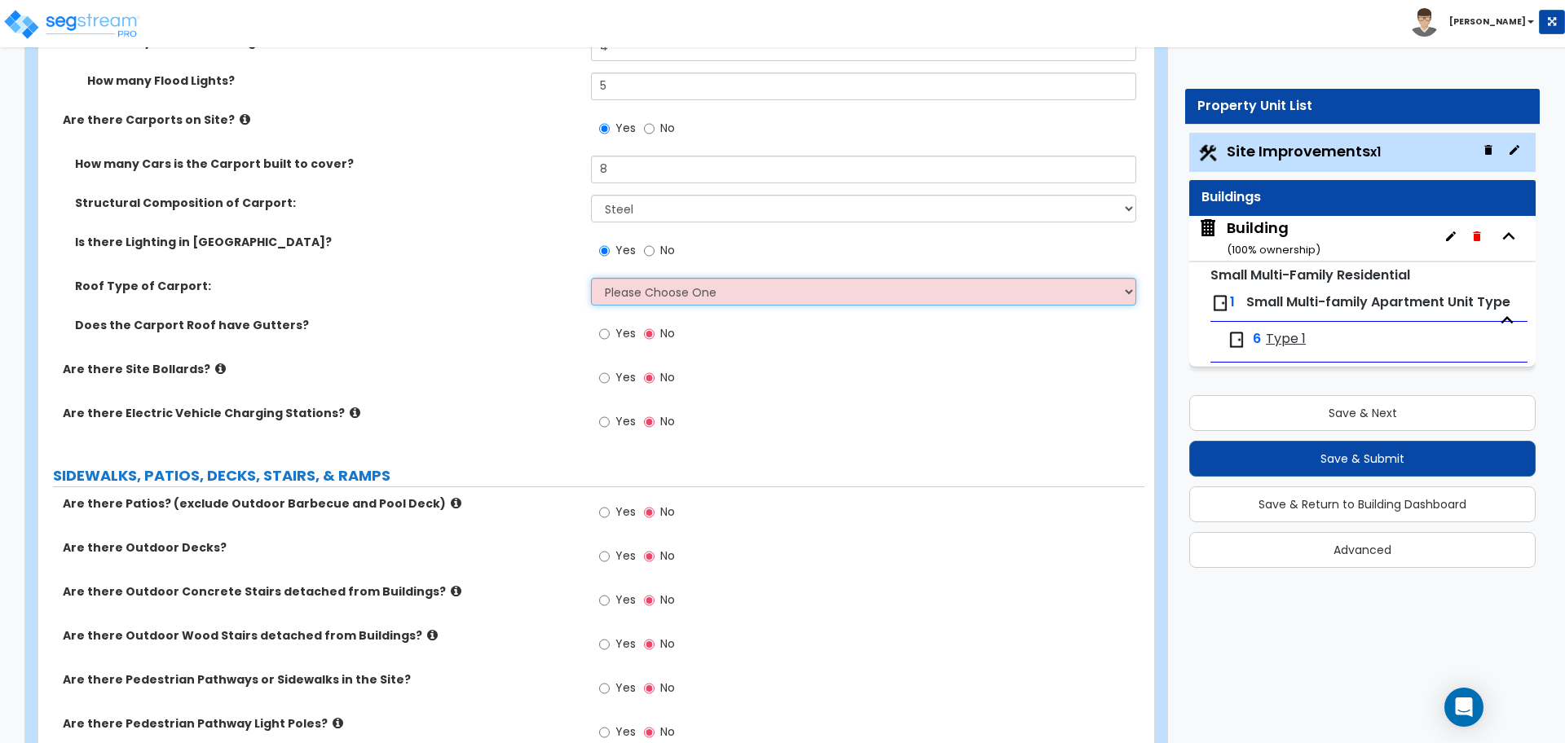
select select "2"
click at [591, 278] on select "Please Choose One Gabled Roof Flat Roof" at bounding box center [863, 292] width 544 height 28
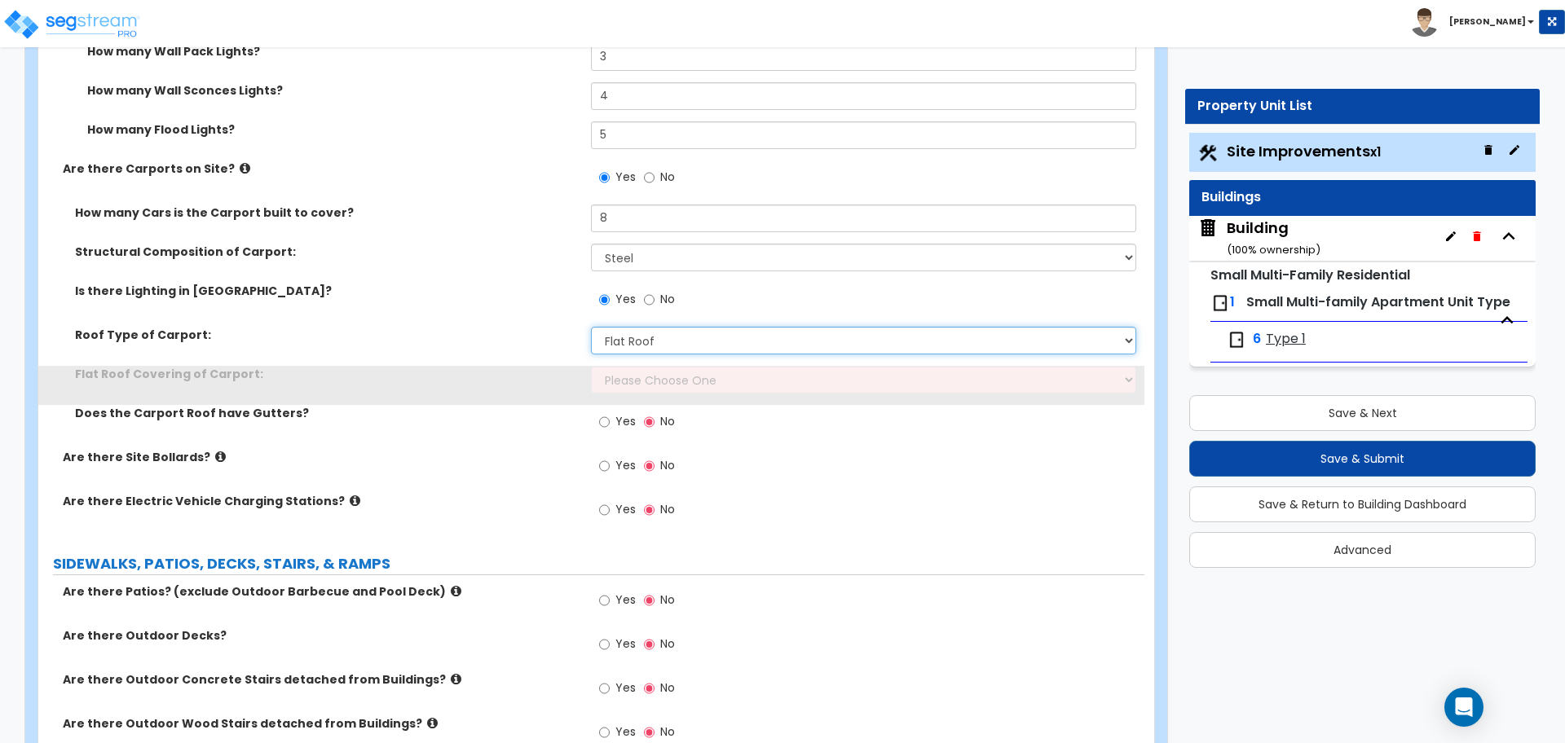
scroll to position [1873, 0]
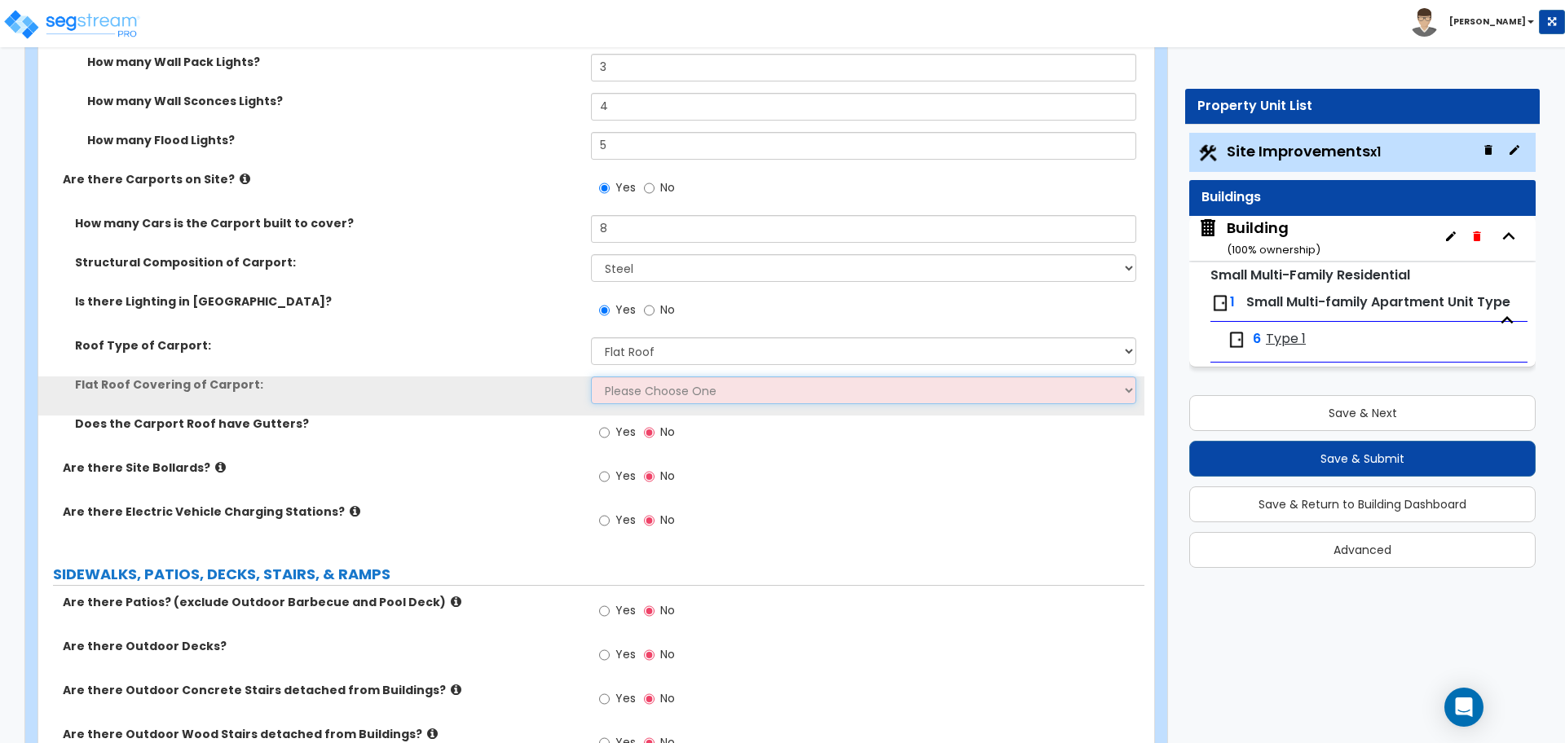
click at [715, 385] on select "Please Choose One Rolled Asphalt Plastic Membrane Asphalt Flood Coat Standing S…" at bounding box center [863, 390] width 544 height 28
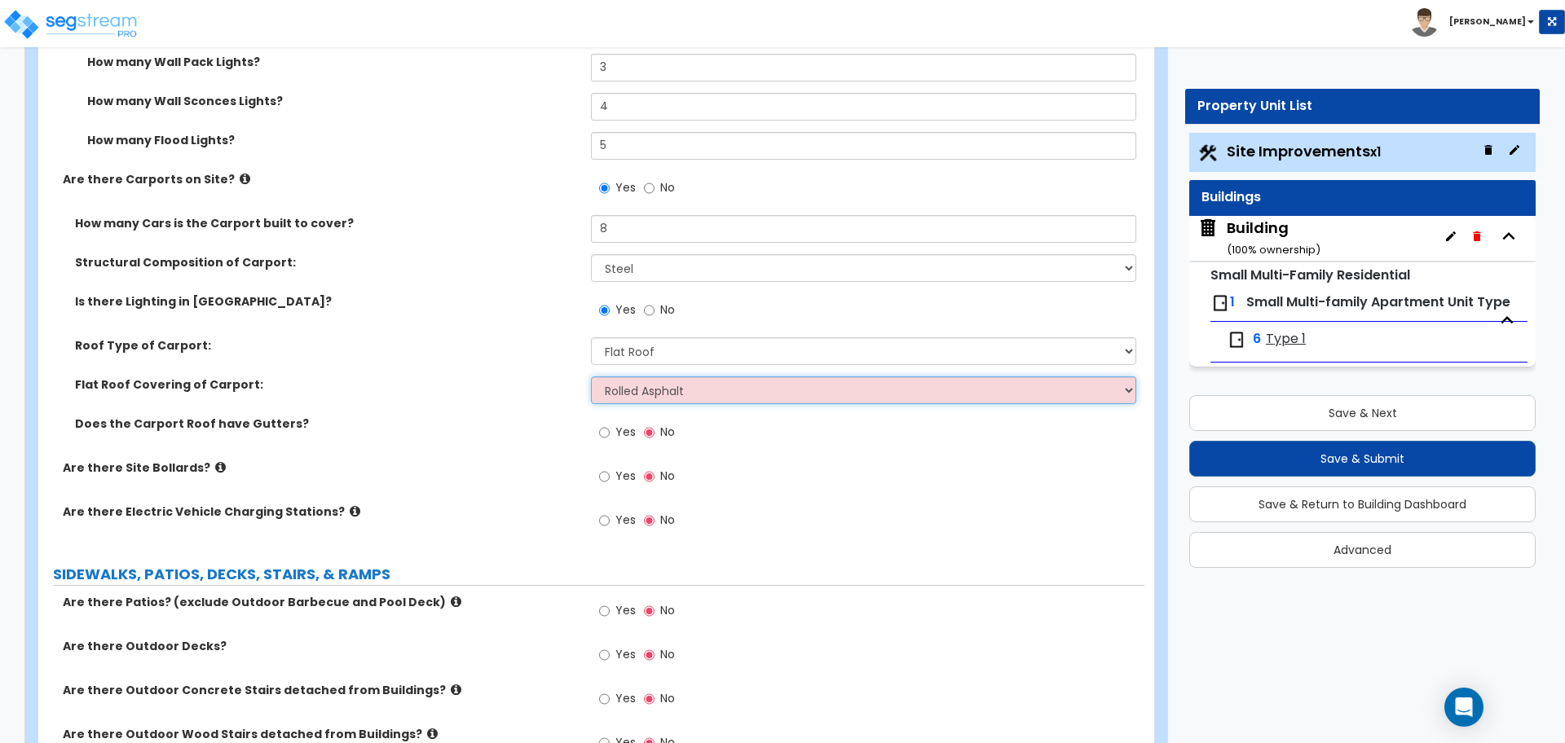
click at [591, 376] on select "Please Choose One Rolled Asphalt Plastic Membrane Asphalt Flood Coat Standing S…" at bounding box center [863, 390] width 544 height 28
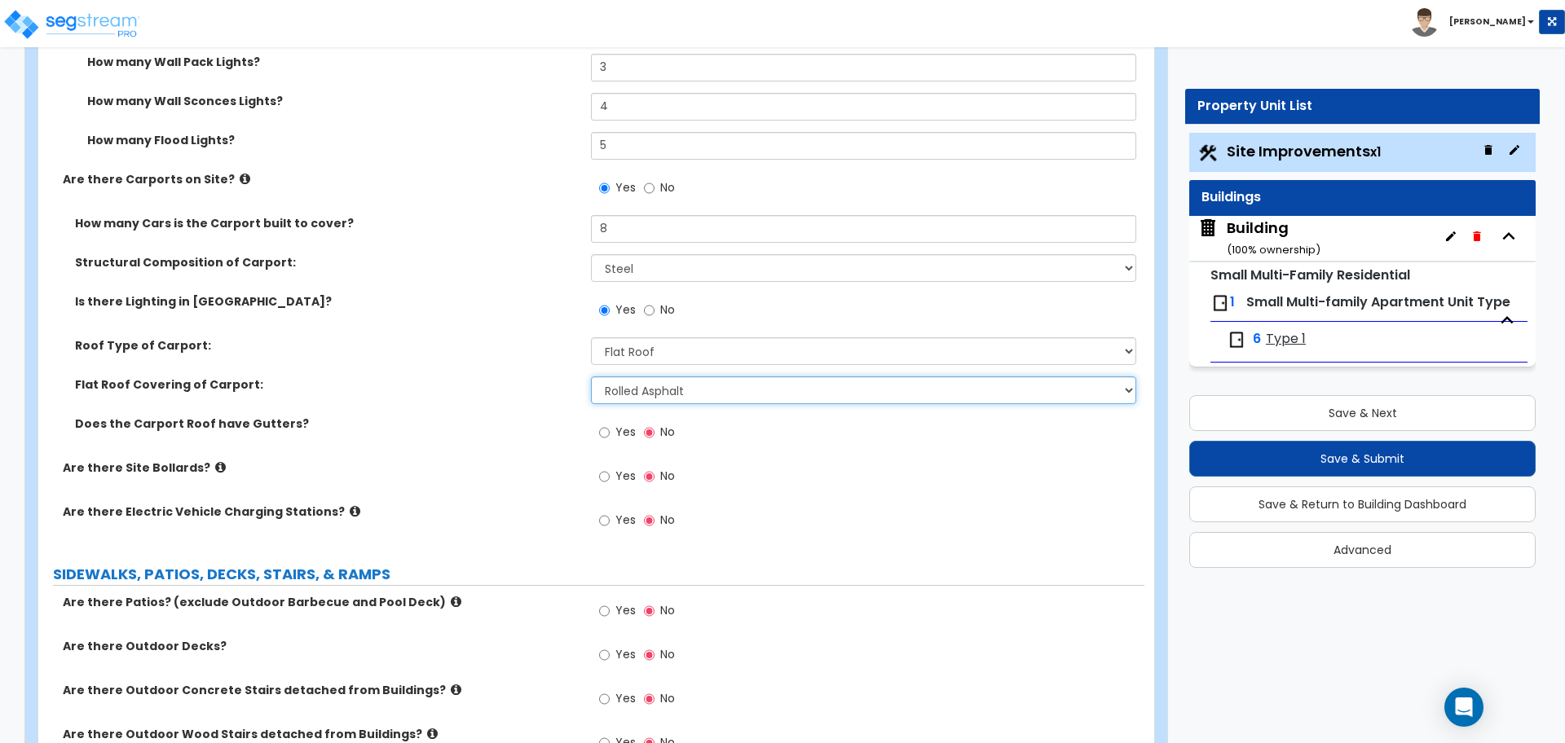
click at [695, 390] on select "Please Choose One Rolled Asphalt Plastic Membrane Asphalt Flood Coat Standing S…" at bounding box center [863, 390] width 544 height 28
click at [591, 376] on select "Please Choose One Rolled Asphalt Plastic Membrane Asphalt Flood Coat Standing S…" at bounding box center [863, 390] width 544 height 28
click at [676, 381] on select "Please Choose One Rolled Asphalt Plastic Membrane Asphalt Flood Coat Standing S…" at bounding box center [863, 390] width 544 height 28
click at [591, 376] on select "Please Choose One Rolled Asphalt Plastic Membrane Asphalt Flood Coat Standing S…" at bounding box center [863, 390] width 544 height 28
click at [673, 389] on select "Please Choose One Rolled Asphalt Plastic Membrane Asphalt Flood Coat Standing S…" at bounding box center [863, 390] width 544 height 28
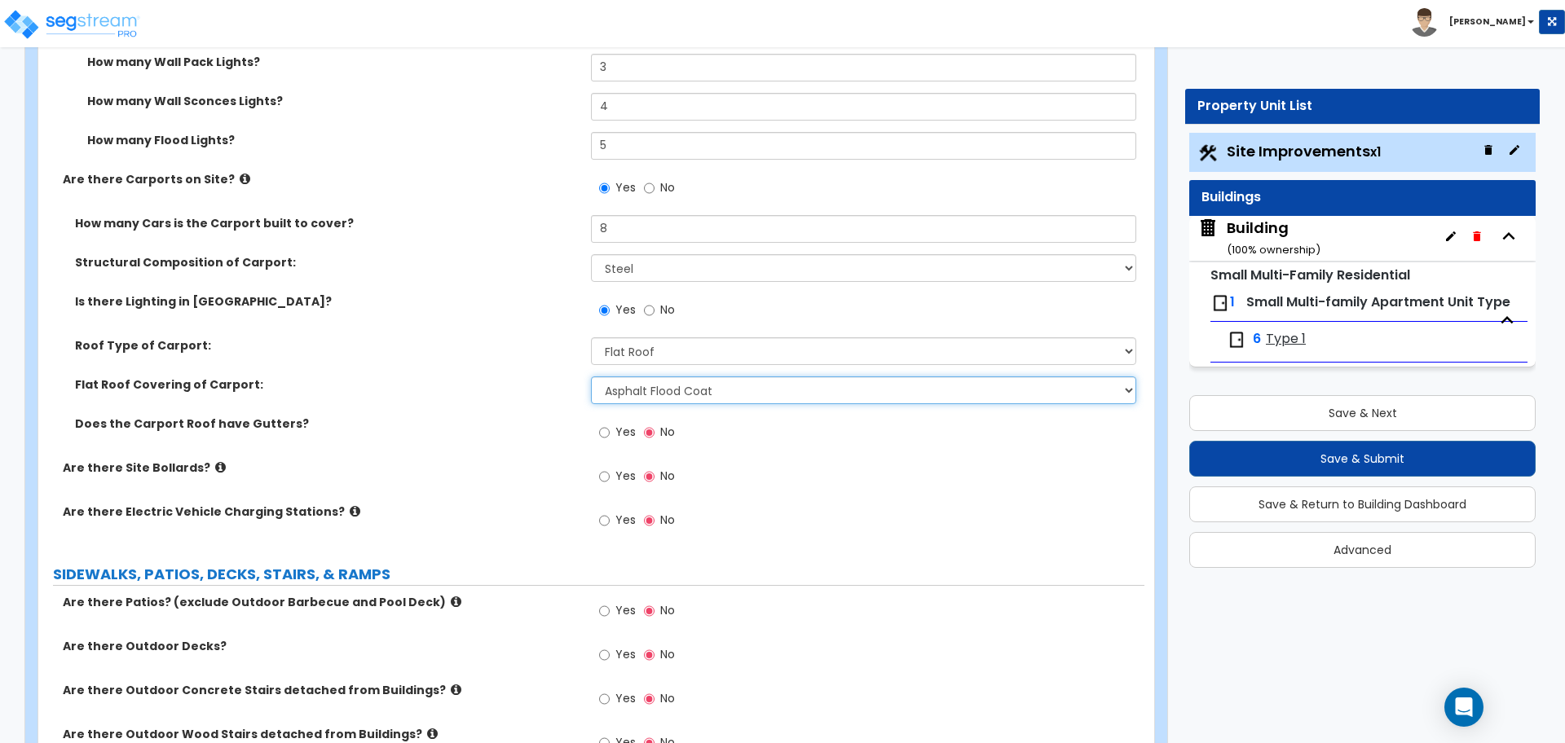
select select "1"
click at [591, 376] on select "Please Choose One Rolled Asphalt Plastic Membrane Asphalt Flood Coat Standing S…" at bounding box center [863, 390] width 544 height 28
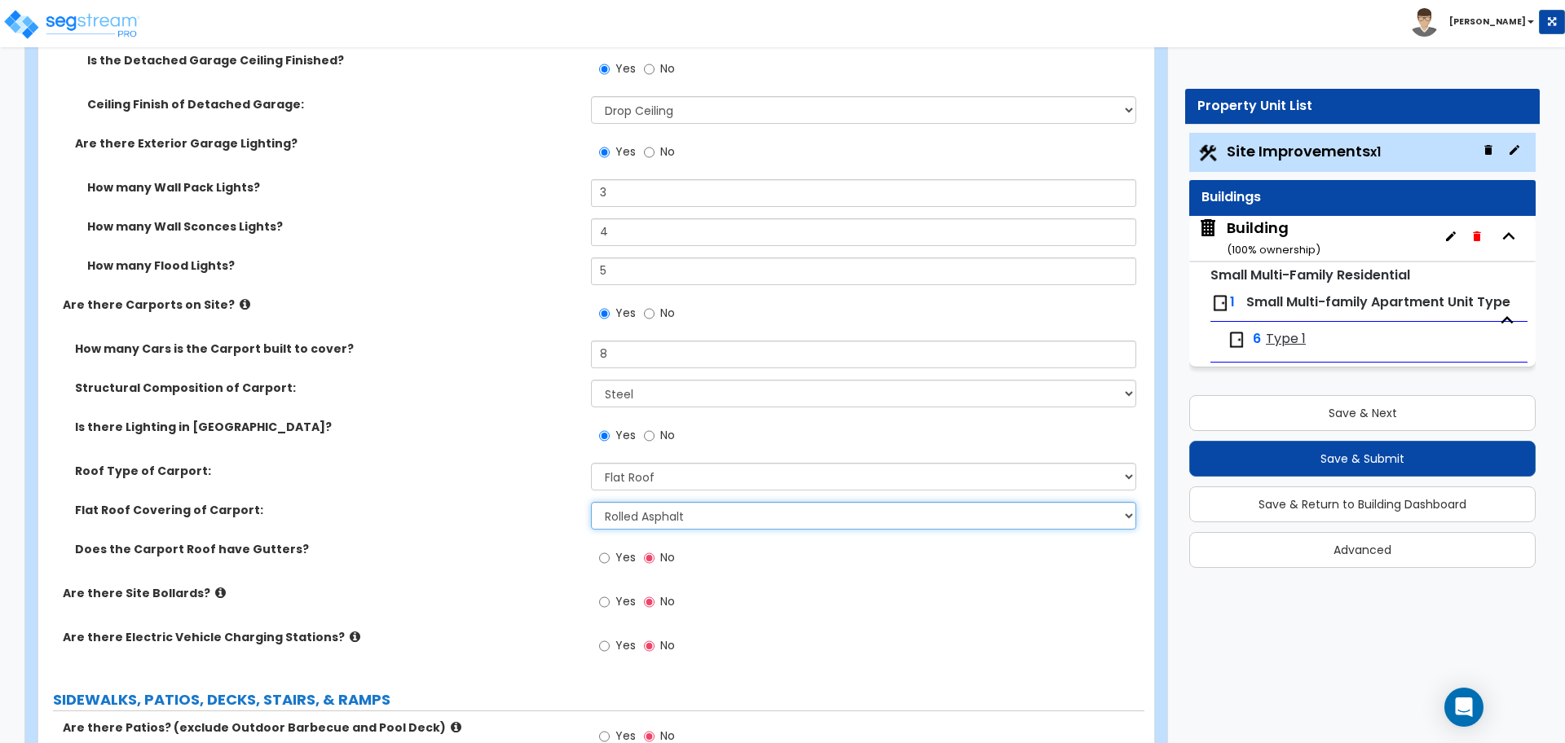
scroll to position [1749, 0]
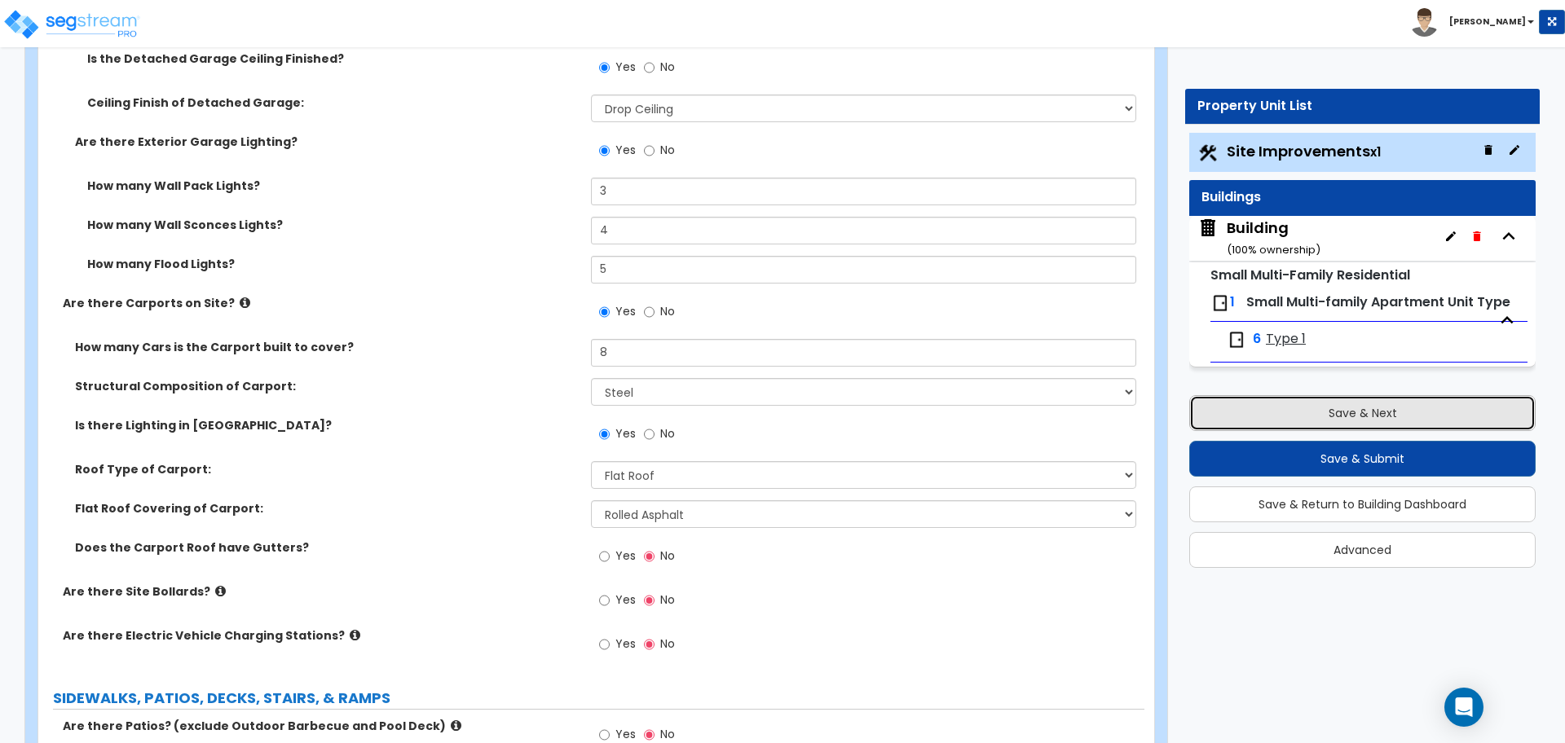
click at [1314, 409] on button "Save & Next" at bounding box center [1362, 413] width 346 height 36
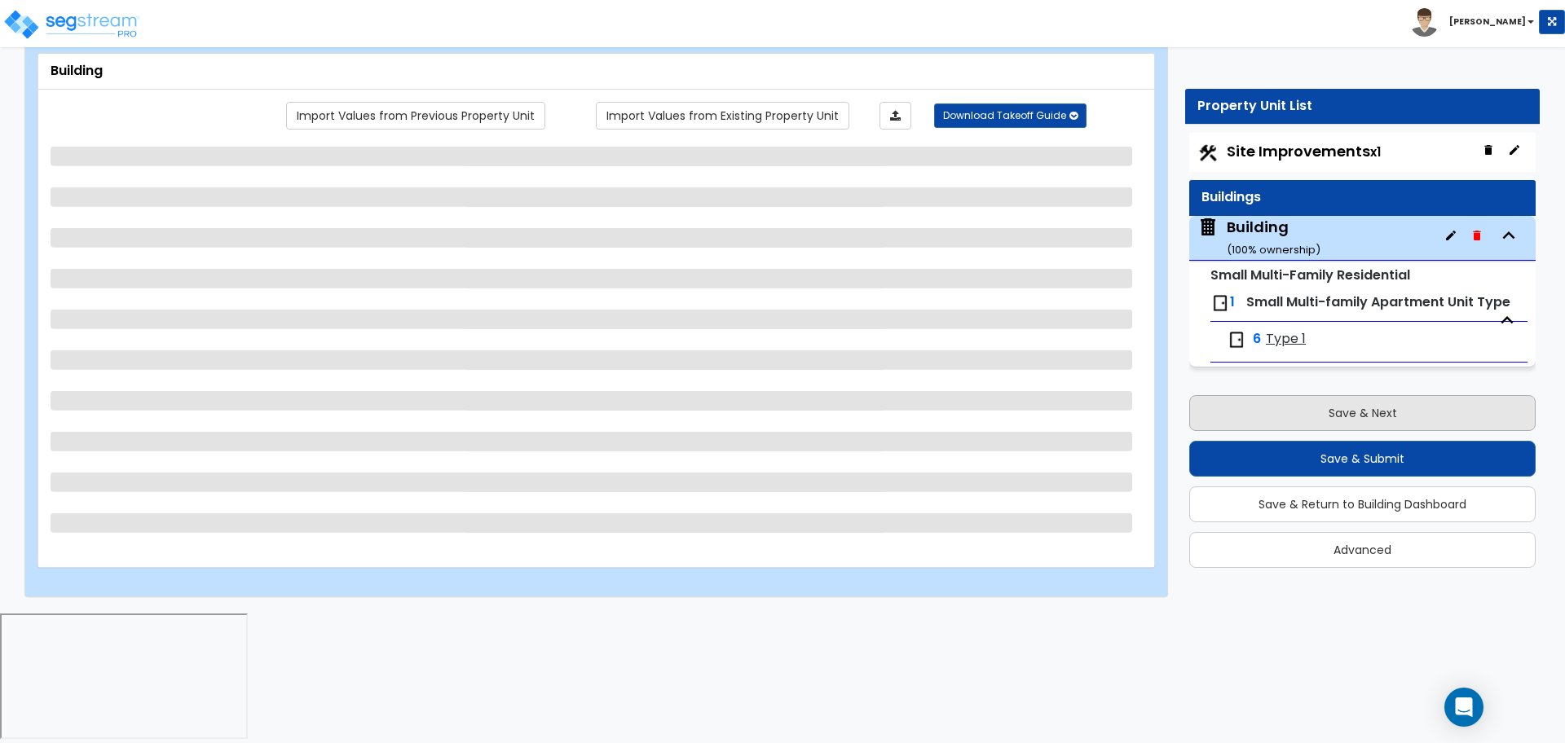
scroll to position [0, 0]
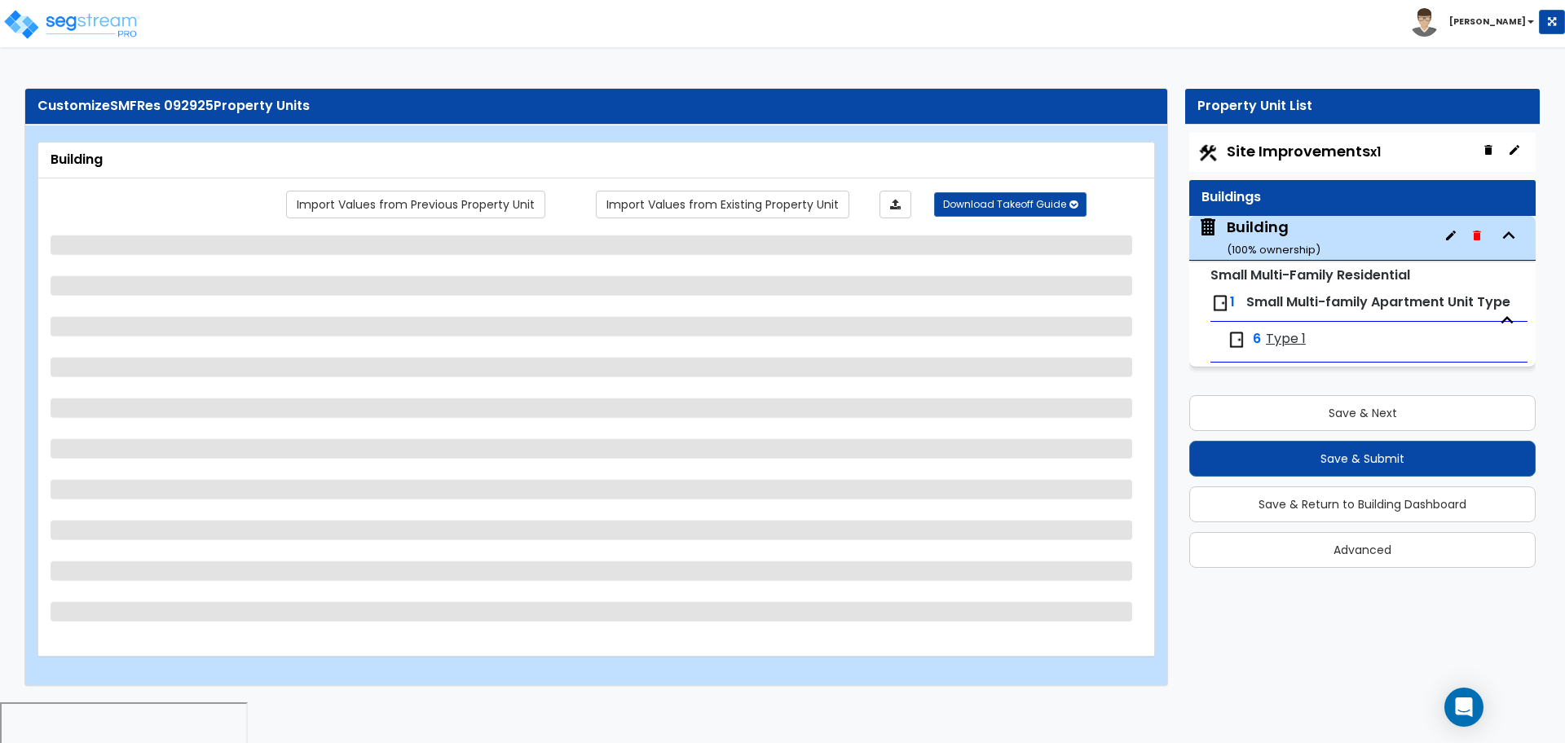
select select "4"
select select "1"
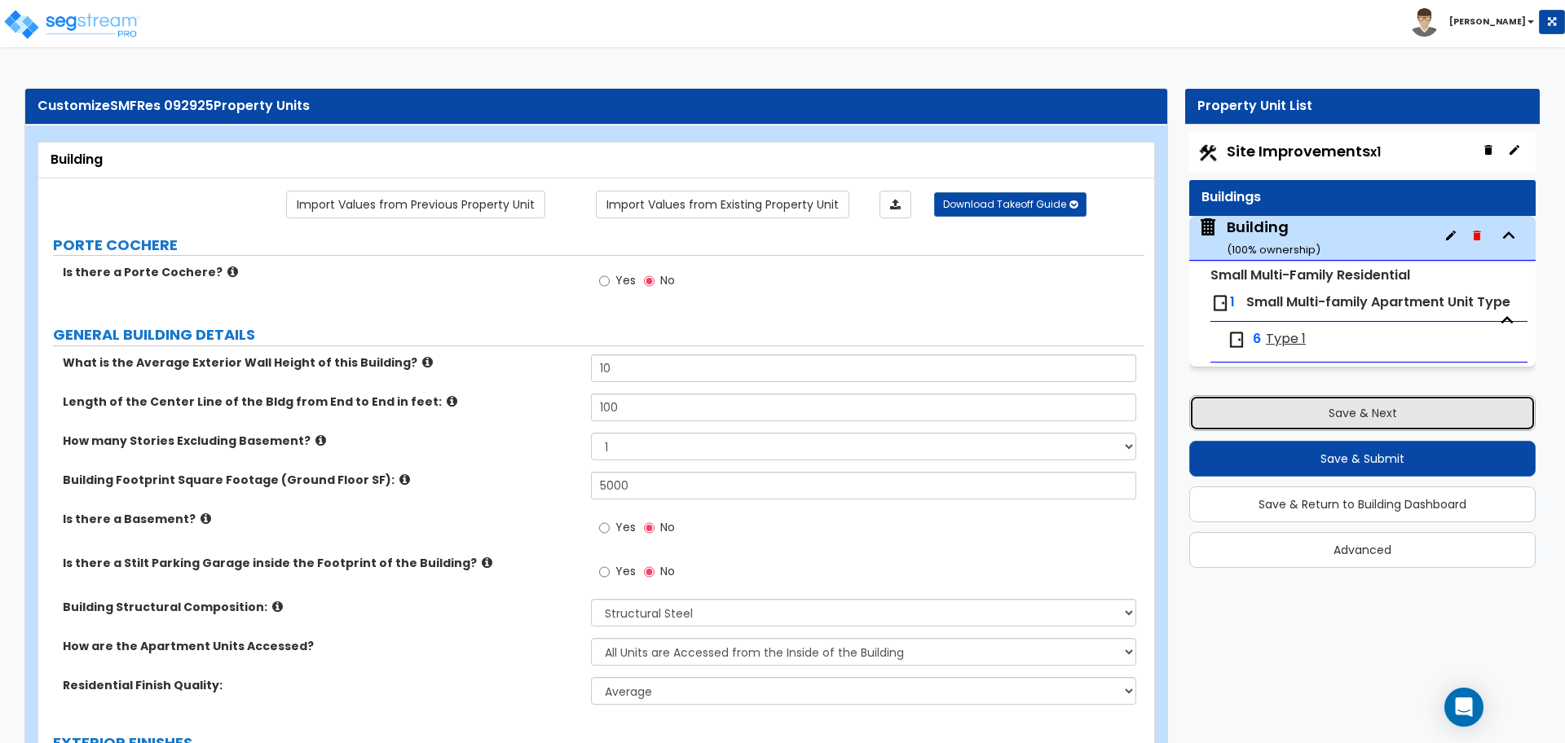
click at [1280, 403] on button "Save & Next" at bounding box center [1362, 413] width 346 height 36
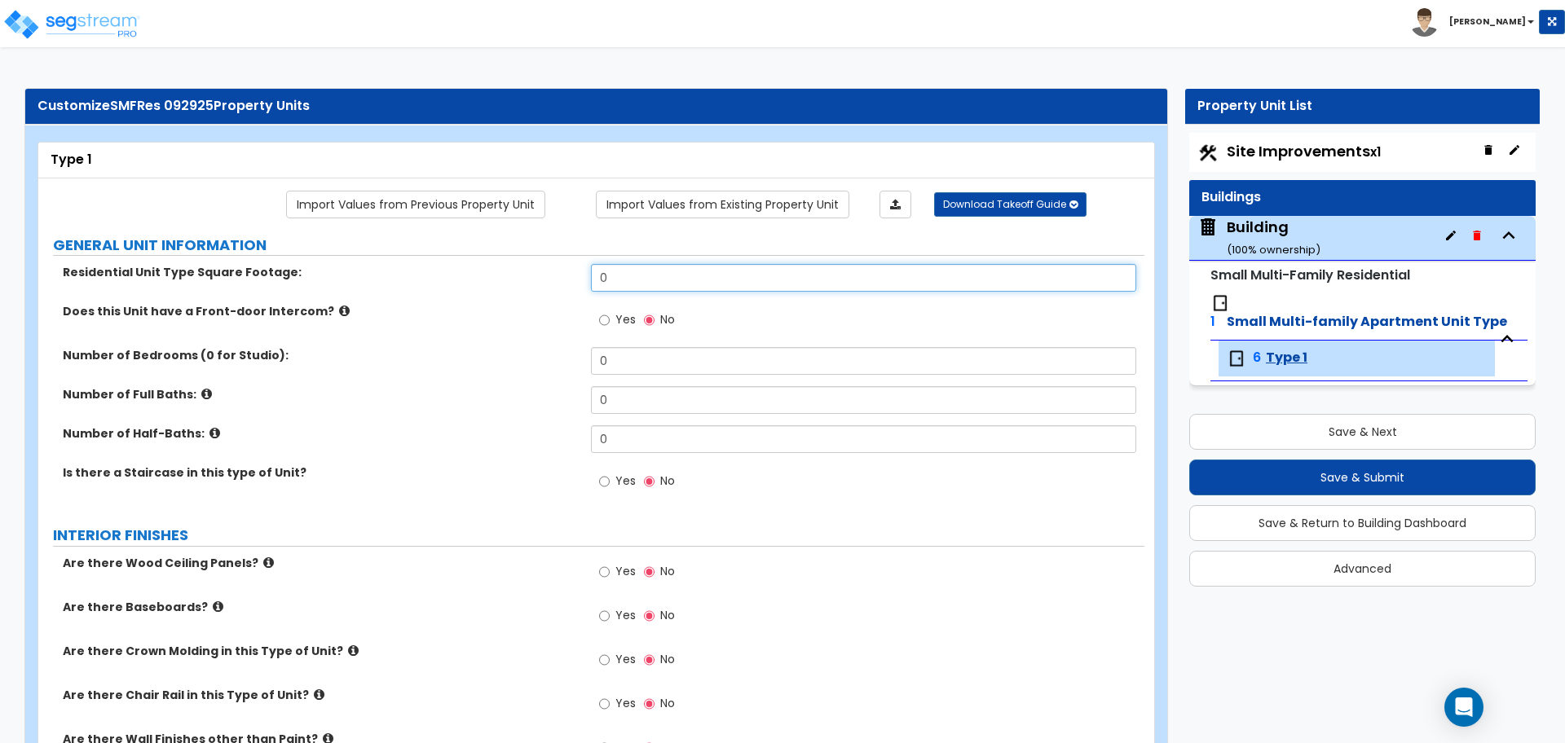
click at [783, 271] on input "0" at bounding box center [863, 278] width 544 height 28
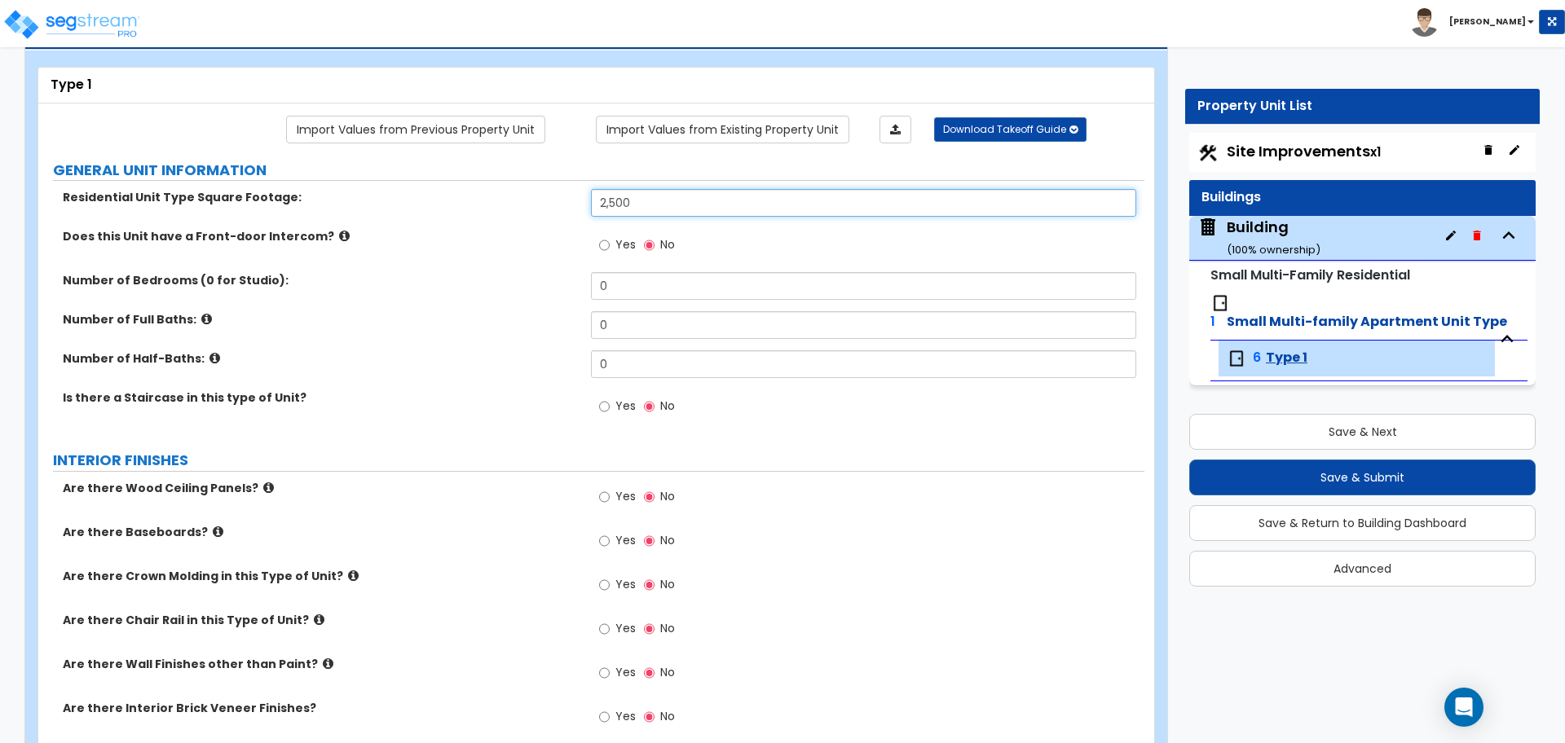
scroll to position [70, 0]
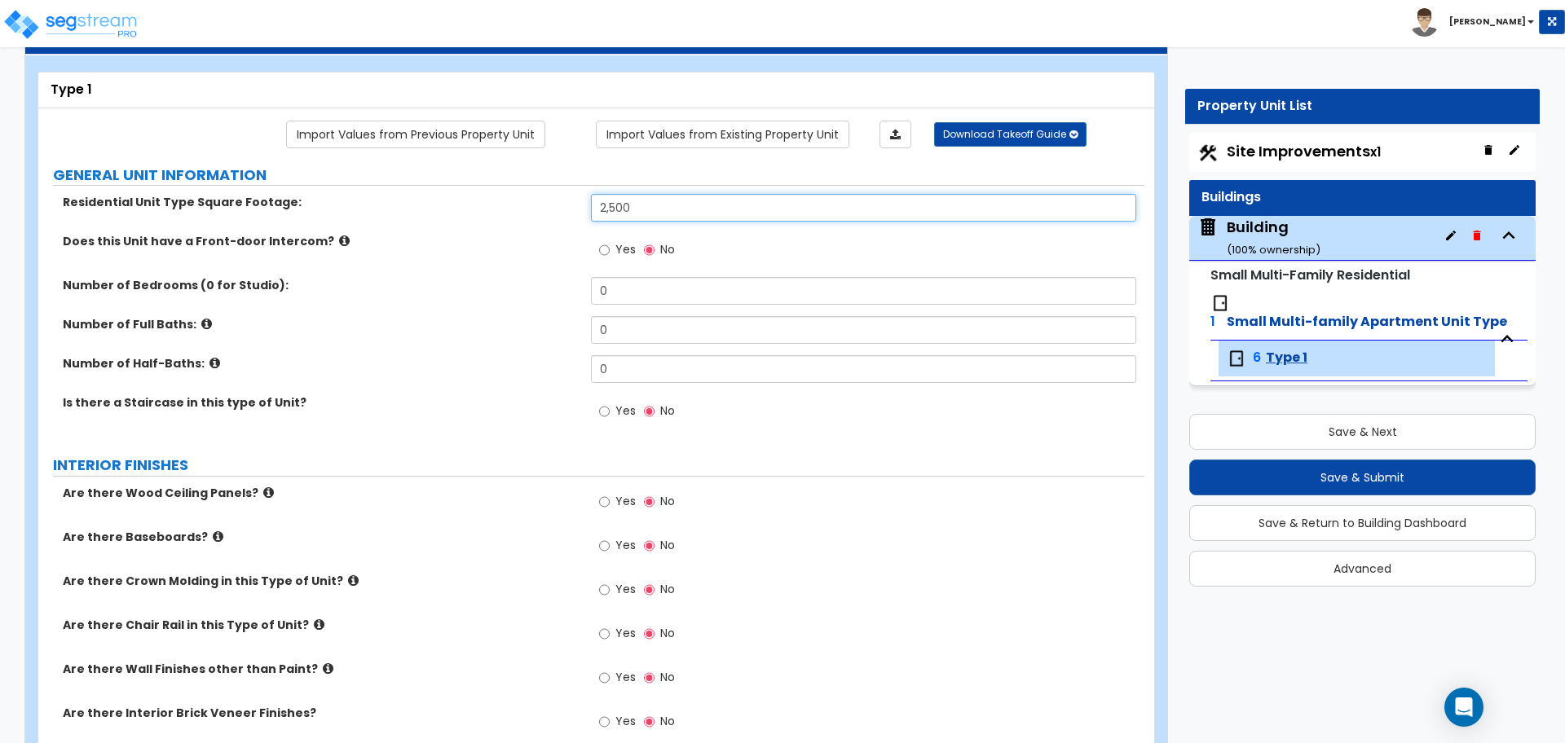
type input "2,500"
click at [617, 249] on span "Yes" at bounding box center [625, 249] width 20 height 16
click at [610, 249] on input "Yes" at bounding box center [604, 250] width 11 height 18
radio input "true"
click at [339, 236] on icon at bounding box center [344, 241] width 11 height 12
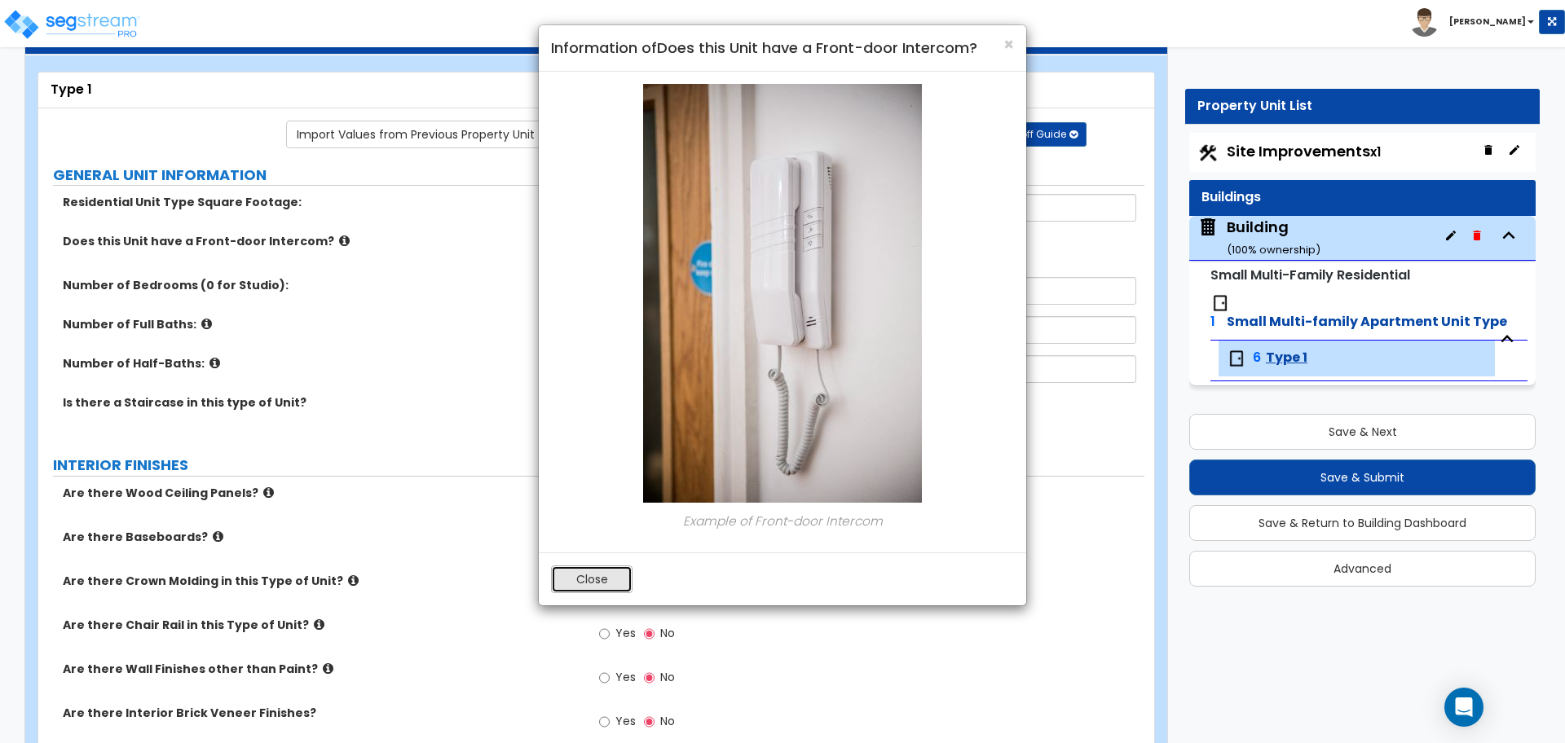
click at [610, 582] on button "Close" at bounding box center [591, 580] width 81 height 28
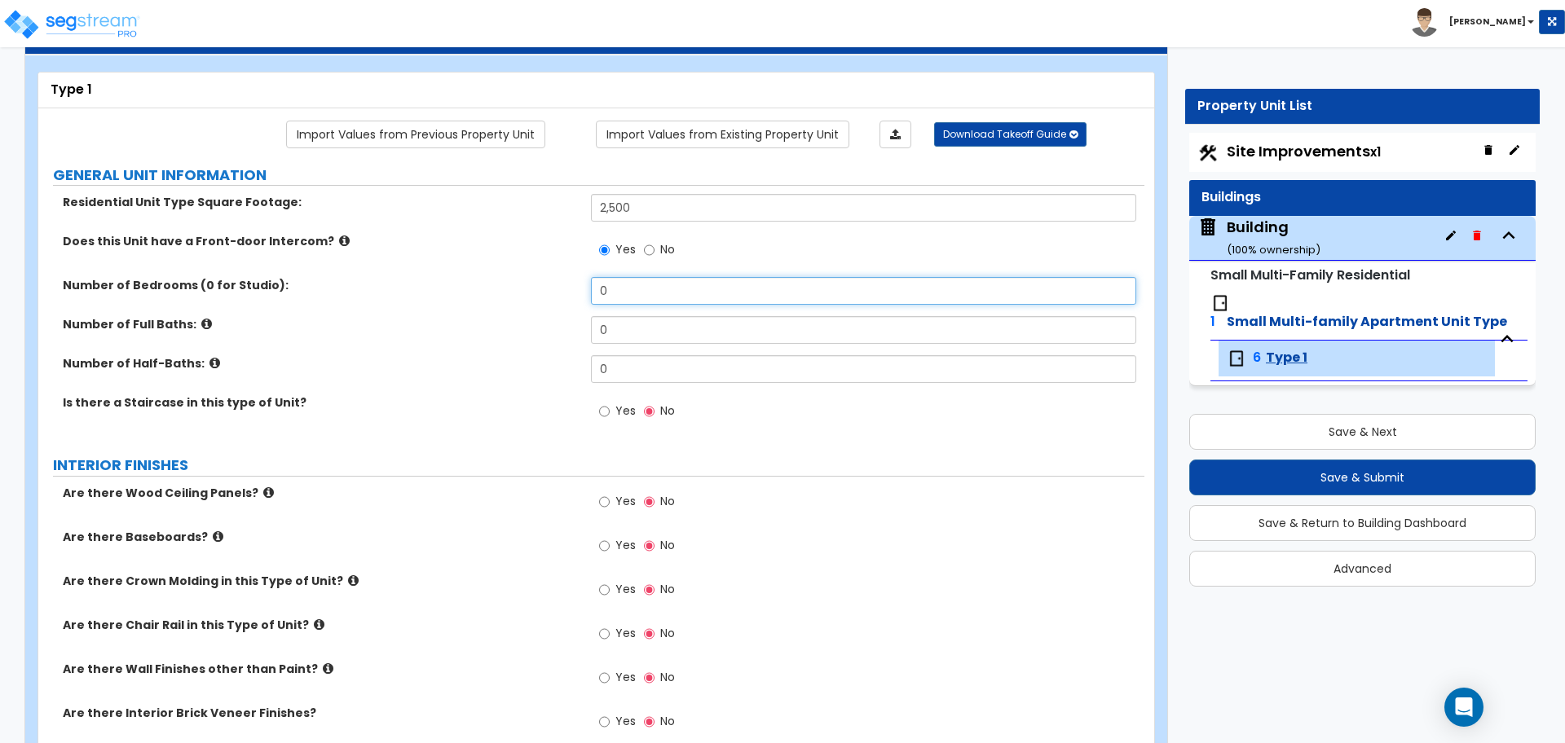
drag, startPoint x: 631, startPoint y: 299, endPoint x: 574, endPoint y: 291, distance: 56.8
click at [574, 291] on div "Number of Bedrooms (0 for Studio): 0" at bounding box center [591, 296] width 1106 height 39
type input "3"
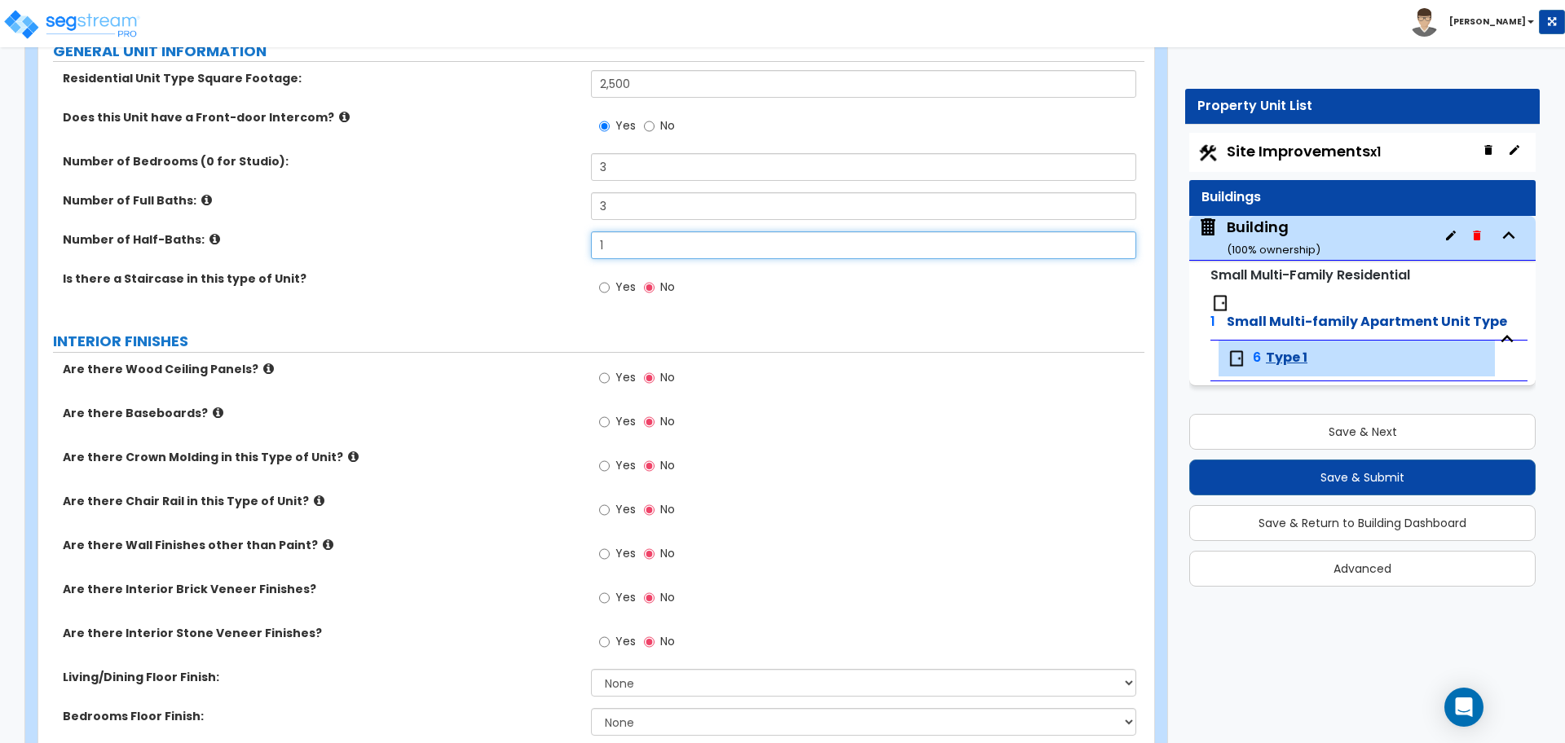
scroll to position [196, 0]
type input "1"
click at [614, 284] on label "Yes" at bounding box center [617, 288] width 37 height 28
click at [610, 284] on input "Yes" at bounding box center [604, 286] width 11 height 18
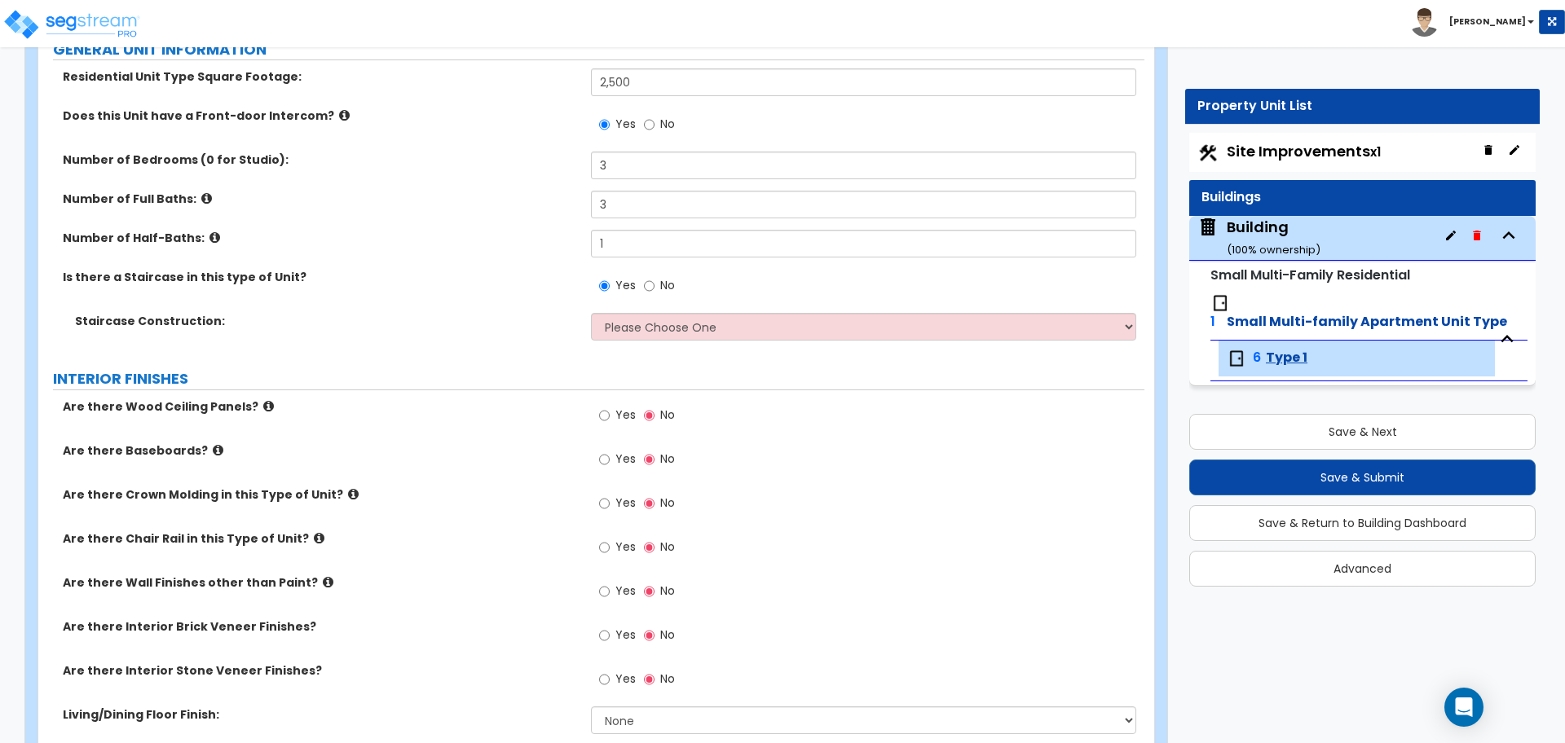
click at [655, 328] on select "Please Choose One Concrete Steel Wood Please Choose For Me" at bounding box center [863, 327] width 544 height 28
click at [650, 284] on input "No" at bounding box center [649, 286] width 11 height 18
radio input "false"
radio input "true"
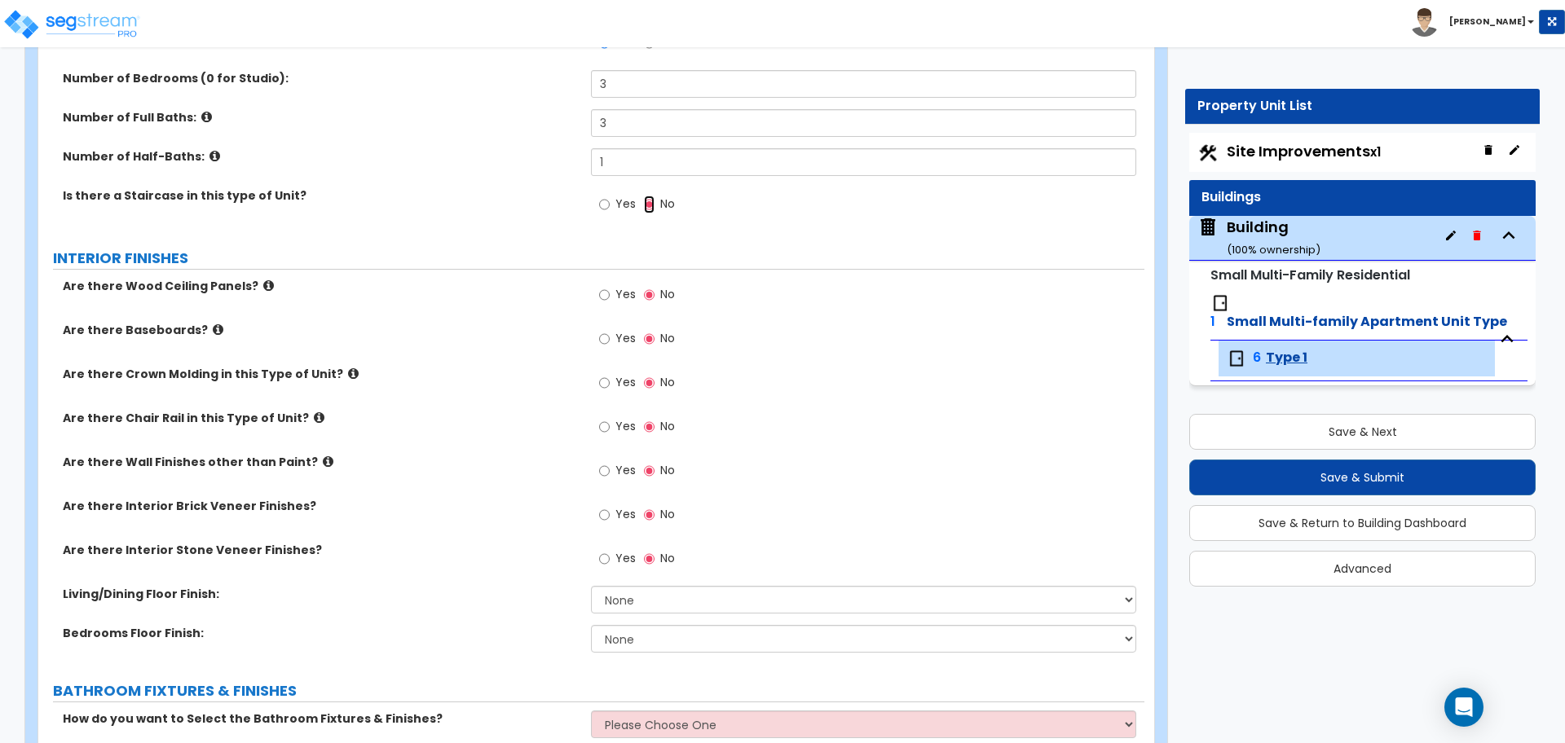
scroll to position [277, 0]
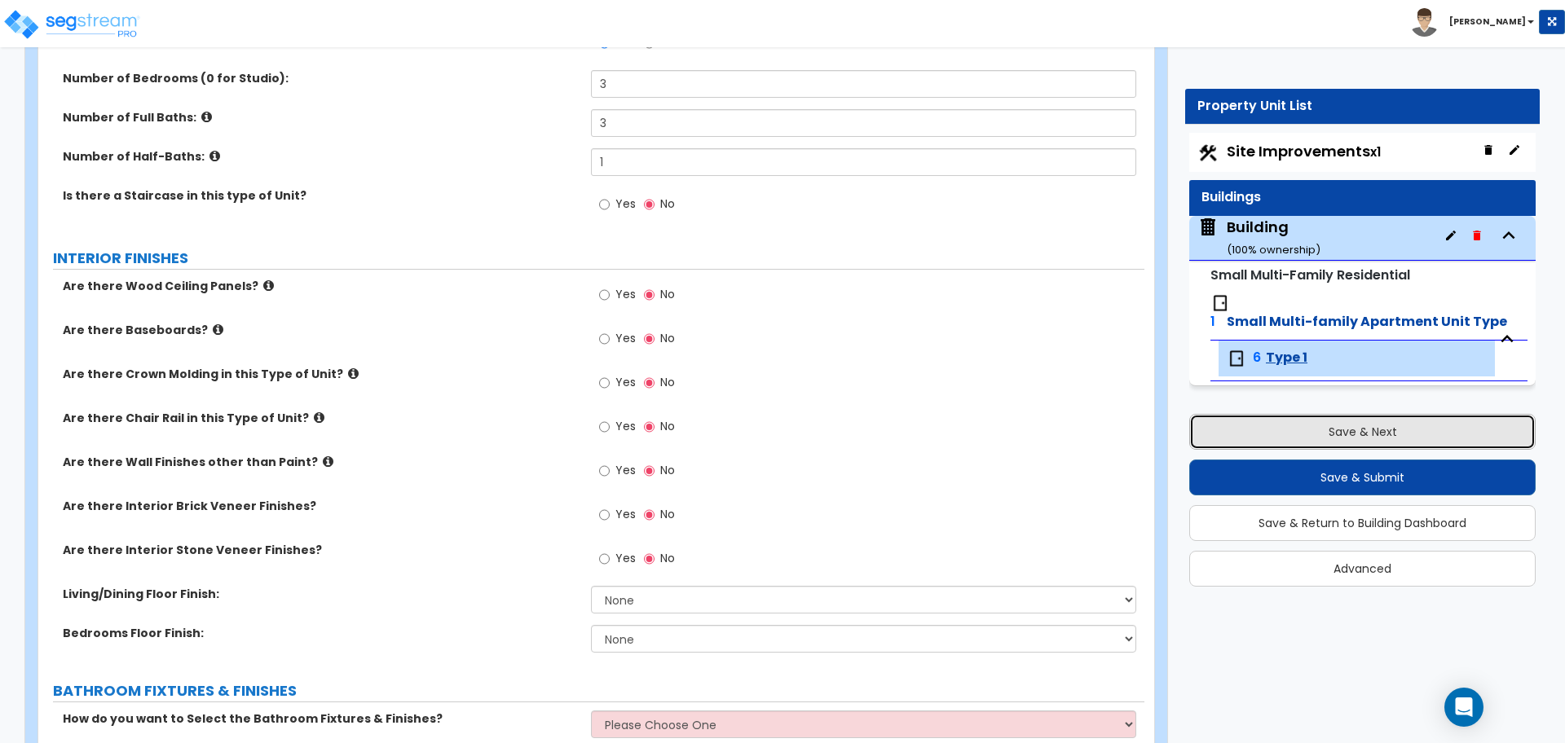
click at [1329, 421] on button "Save & Next" at bounding box center [1362, 432] width 346 height 36
select select "2"
select select "3"
select select "1"
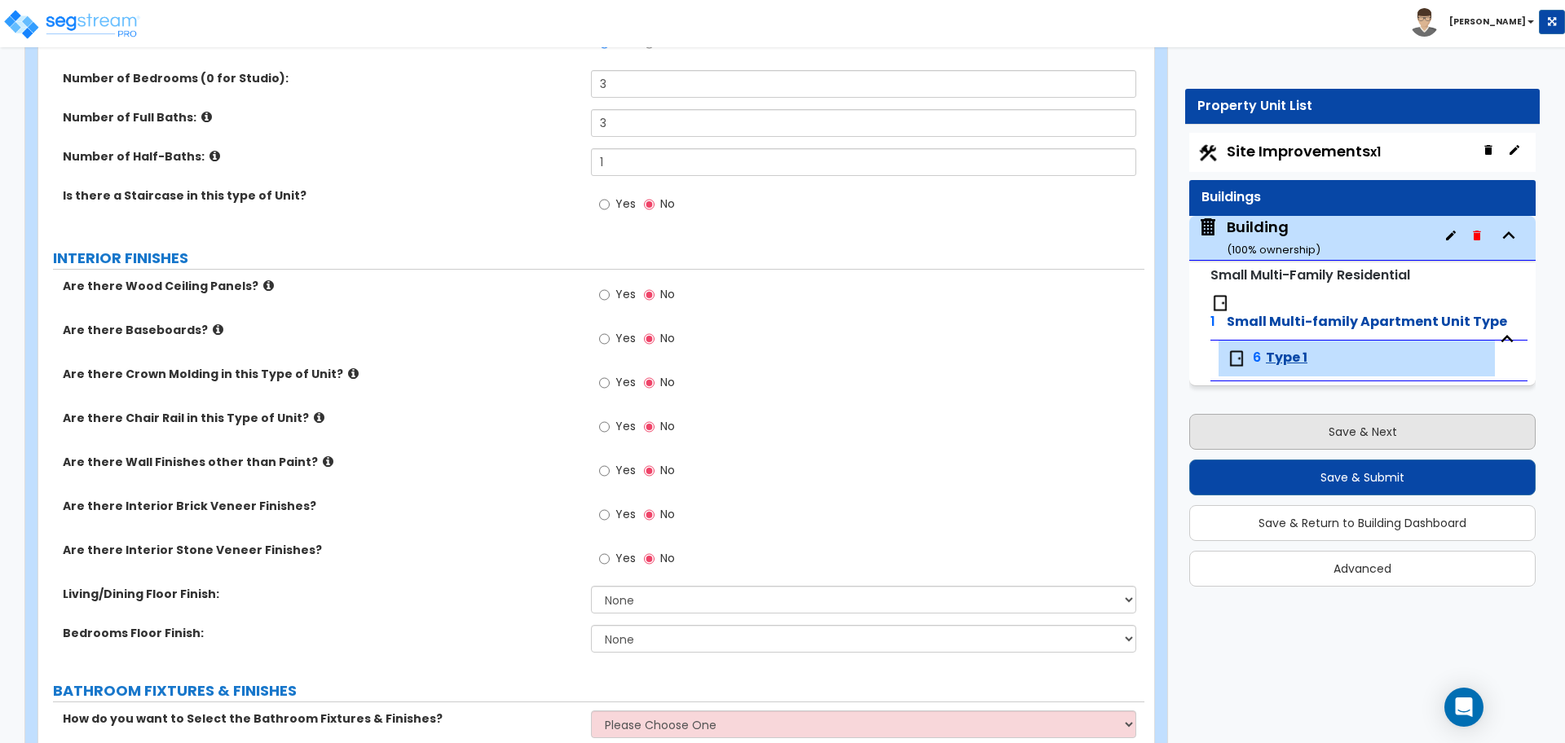
select select "1"
select select "5"
select select "6"
select select "2"
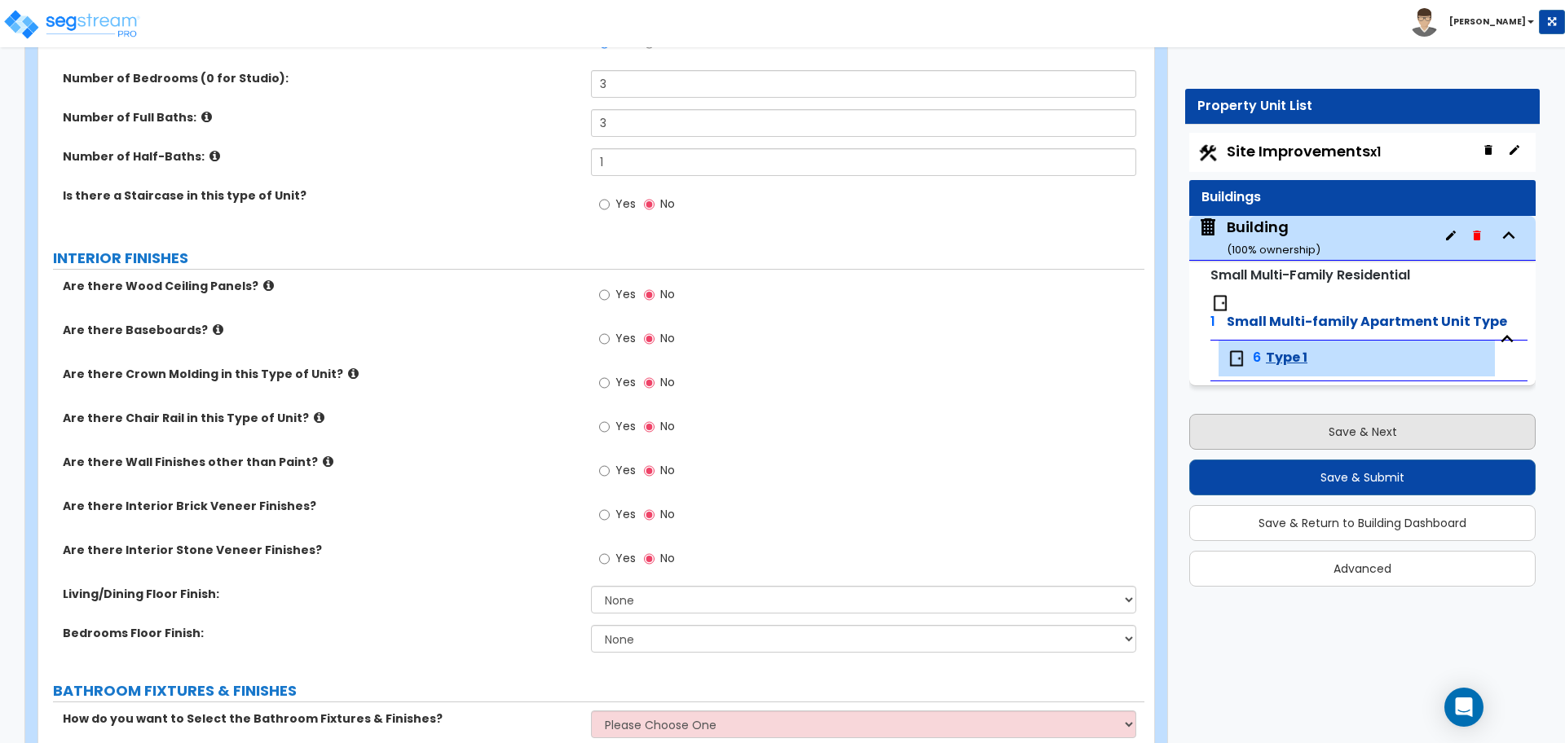
select select "1"
select select "2"
select select "1"
select select "2"
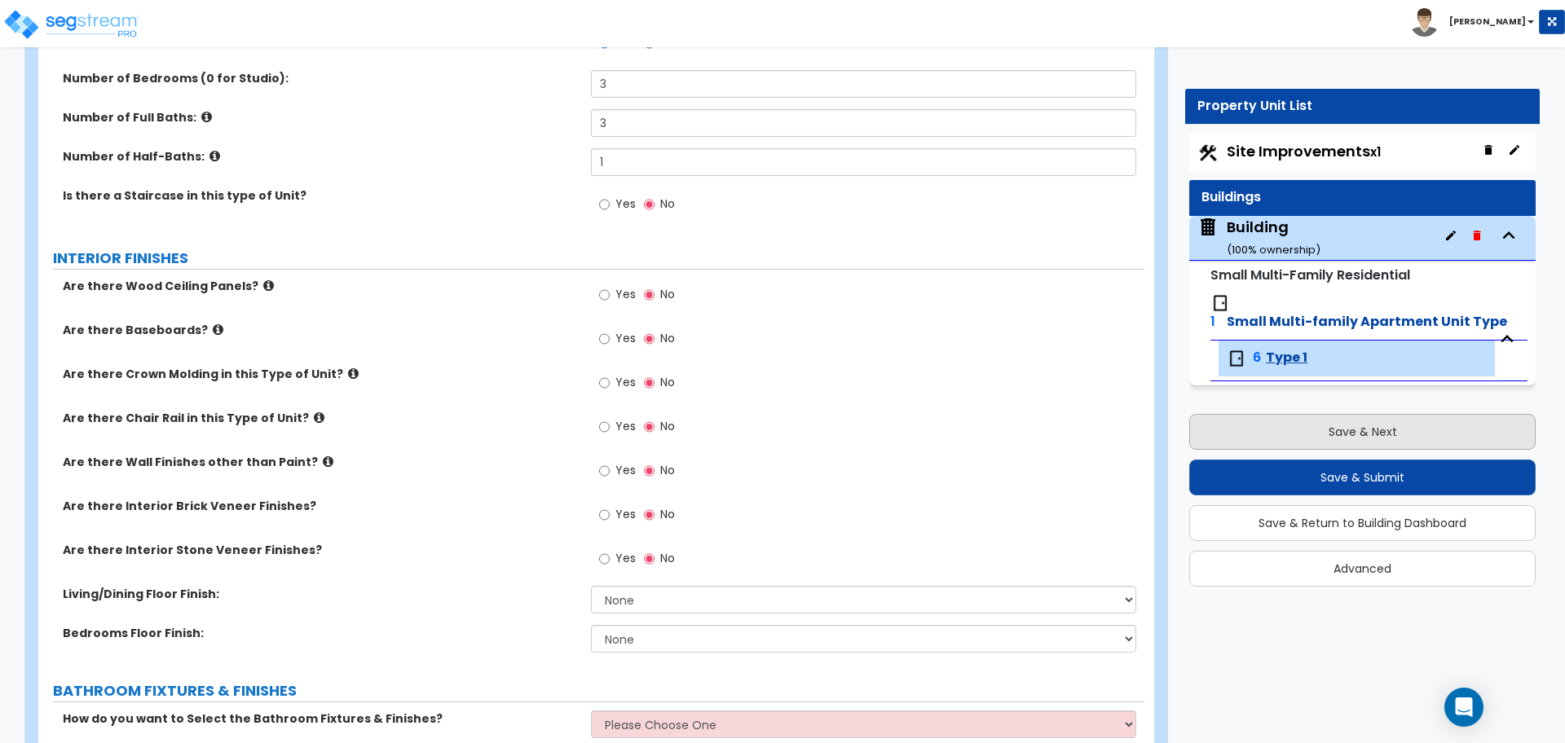
select select "1"
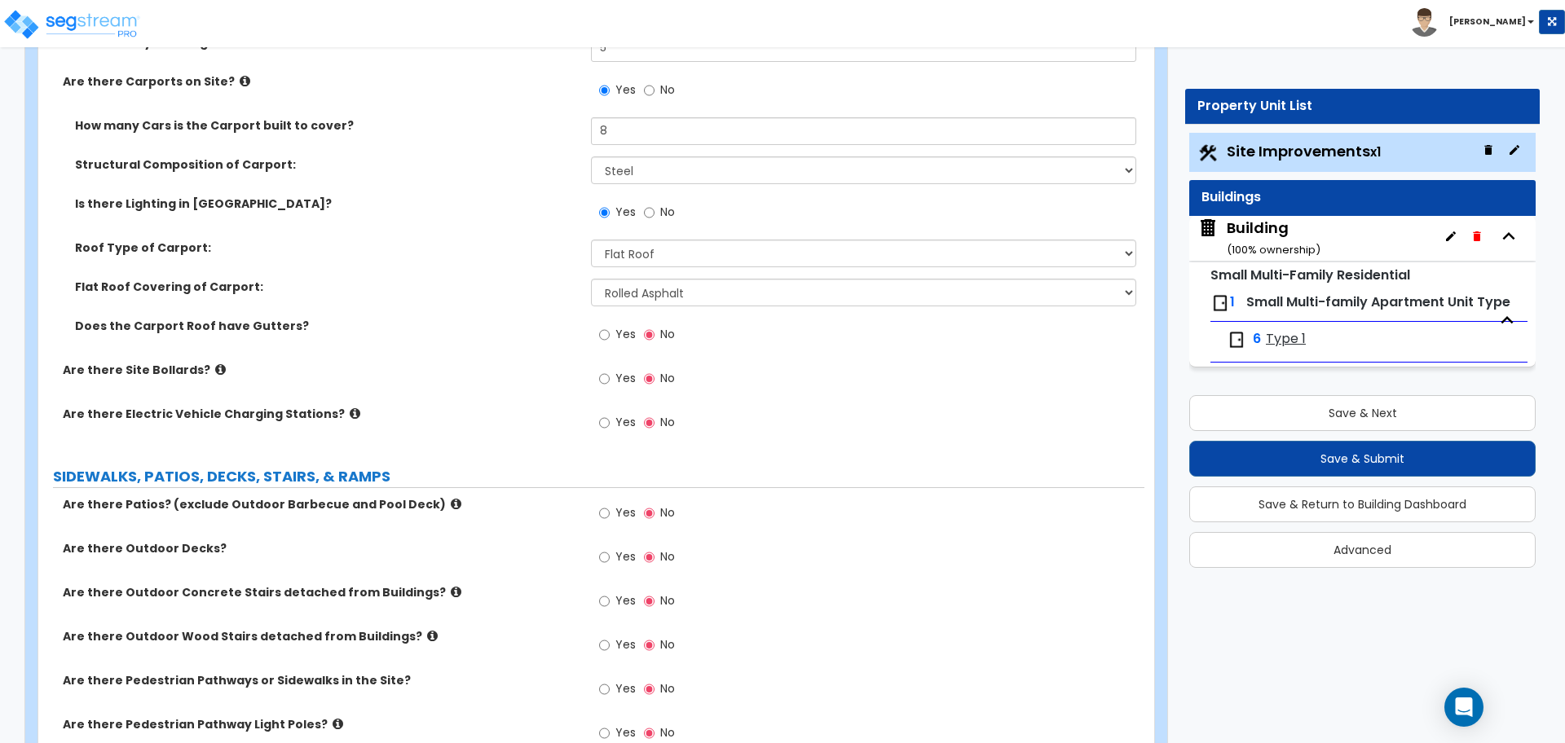
scroll to position [1972, 0]
click at [1530, 27] on span "[PERSON_NAME]" at bounding box center [1474, 21] width 129 height 14
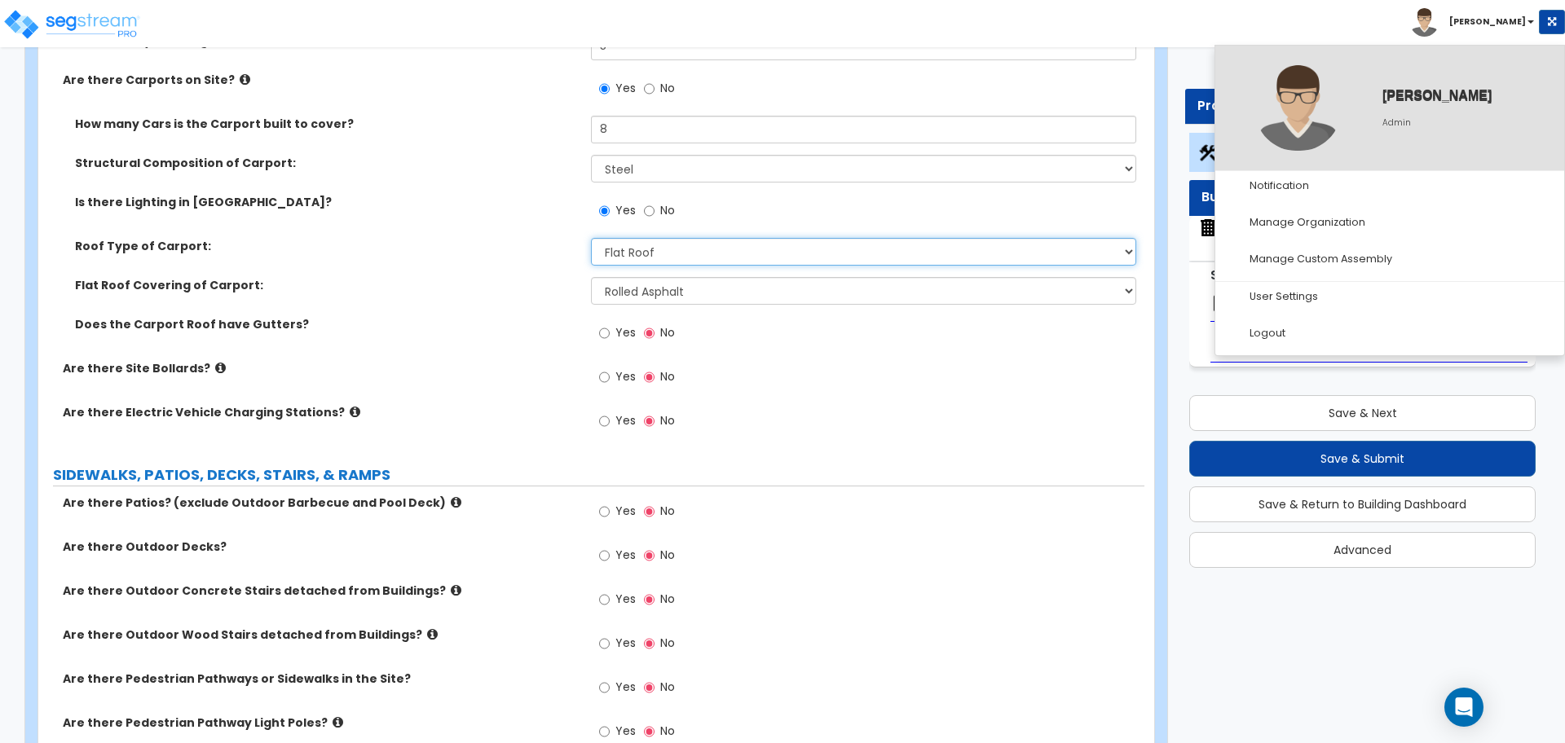
click at [823, 260] on select "Please Choose One Gabled Roof Flat Roof" at bounding box center [863, 252] width 544 height 28
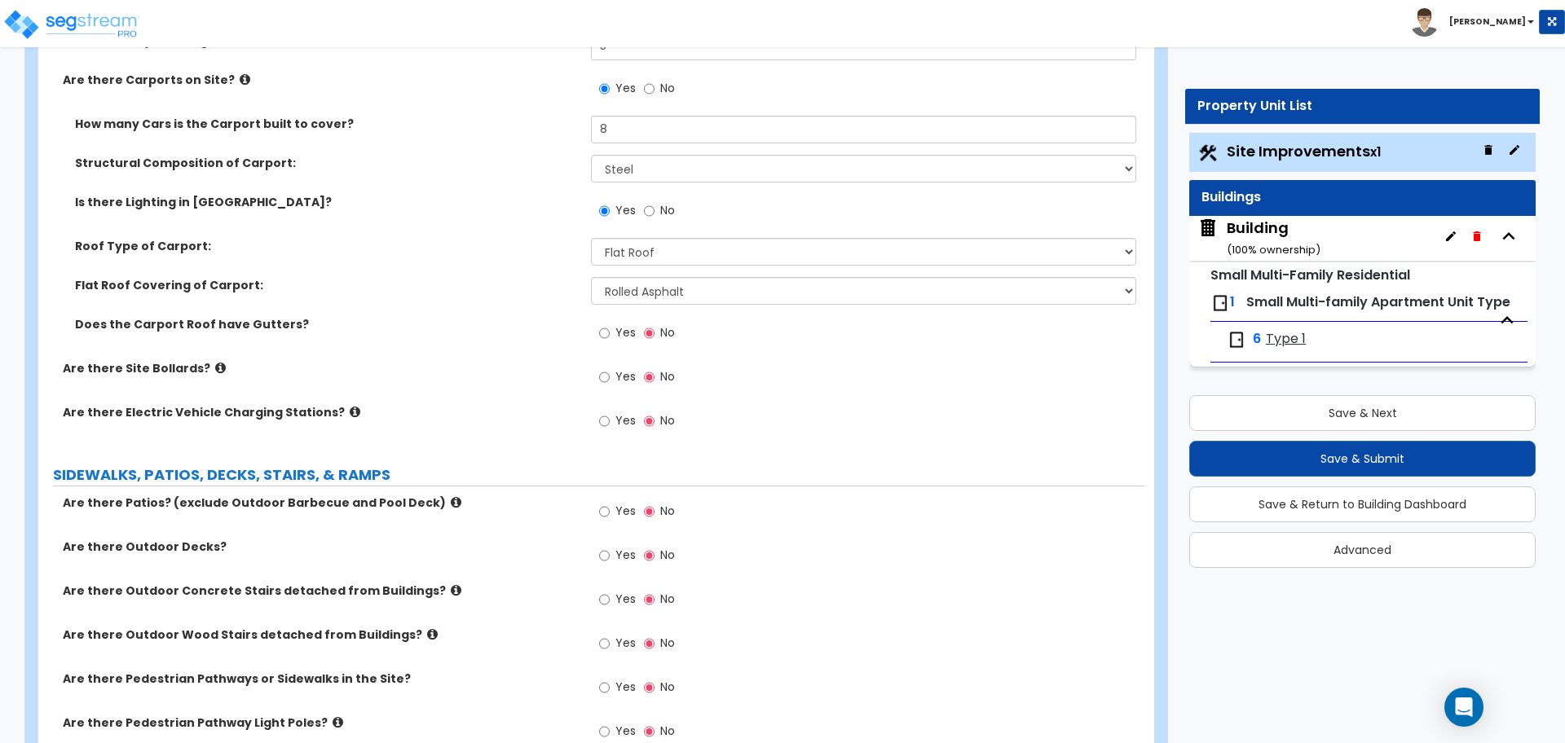
click at [1506, 39] on div "Toggle navigation Jon Paul" at bounding box center [782, 23] width 1565 height 47
click at [1507, 29] on li "Jon Paul Jon Paul Cloma Admin Notification Manage Organization Manage Custom As…" at bounding box center [1487, 22] width 155 height 29
click at [1503, 19] on b "[PERSON_NAME]" at bounding box center [1487, 21] width 77 height 12
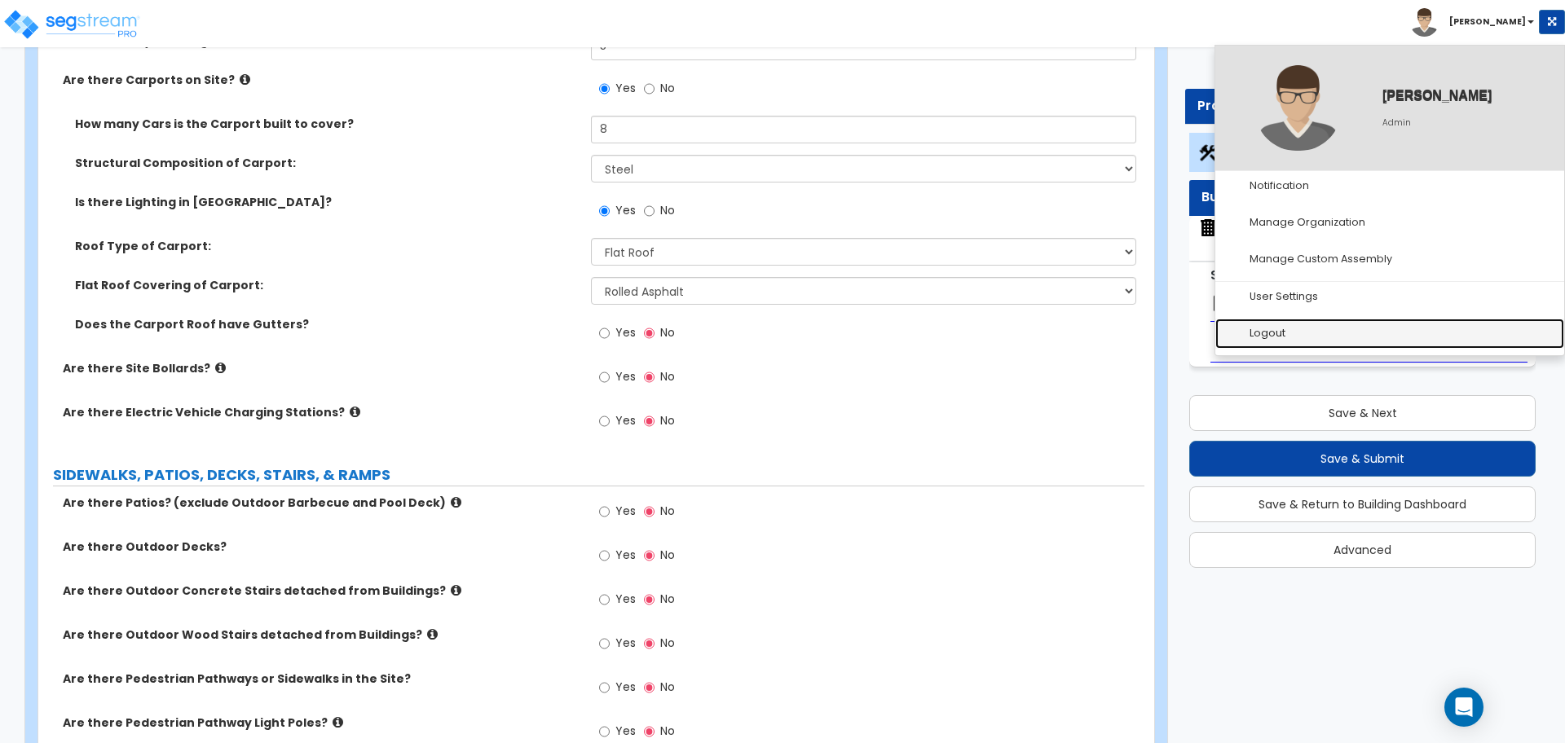
click at [1290, 324] on link "Logout" at bounding box center [1389, 334] width 349 height 30
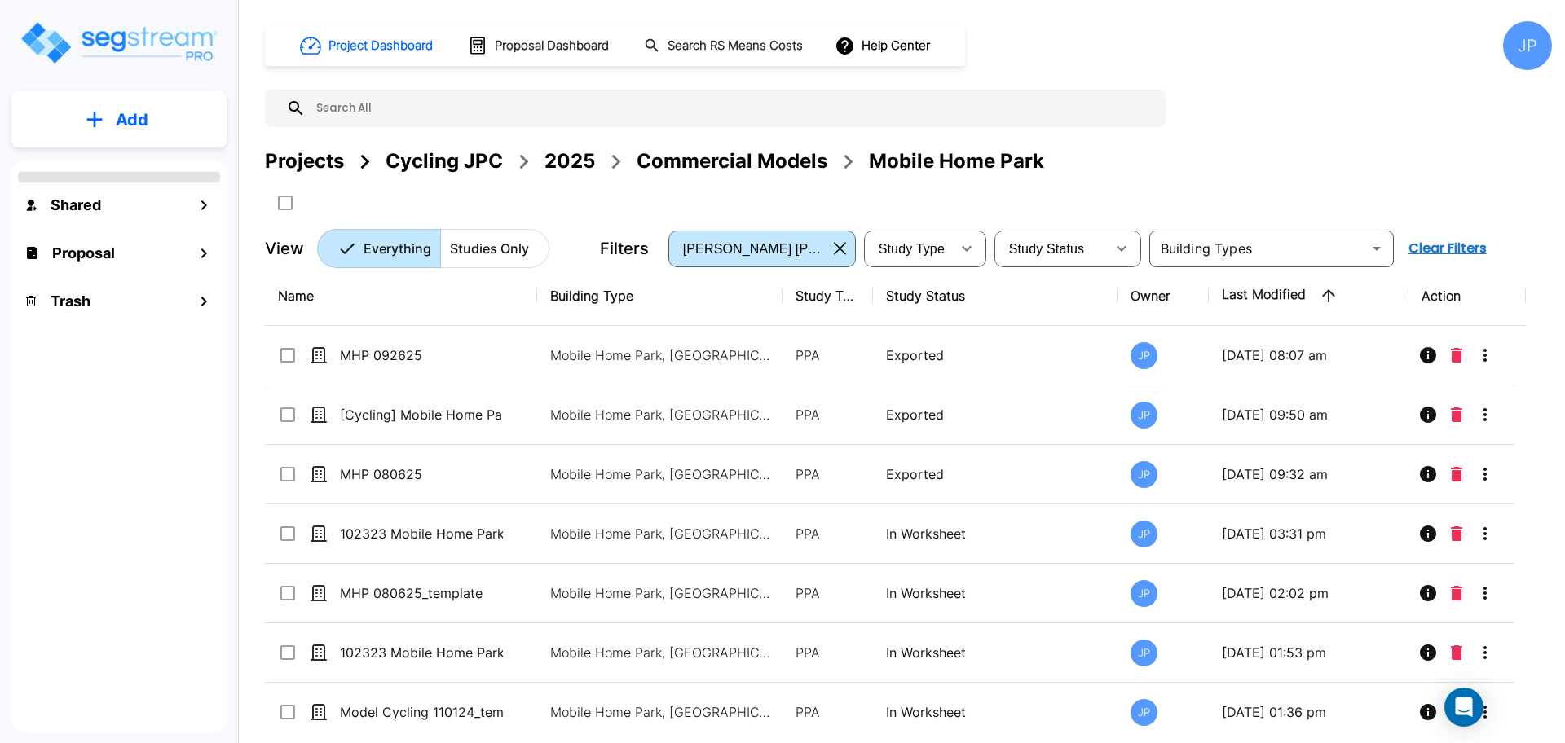
click at [583, 161] on div "2025" at bounding box center [569, 161] width 51 height 29
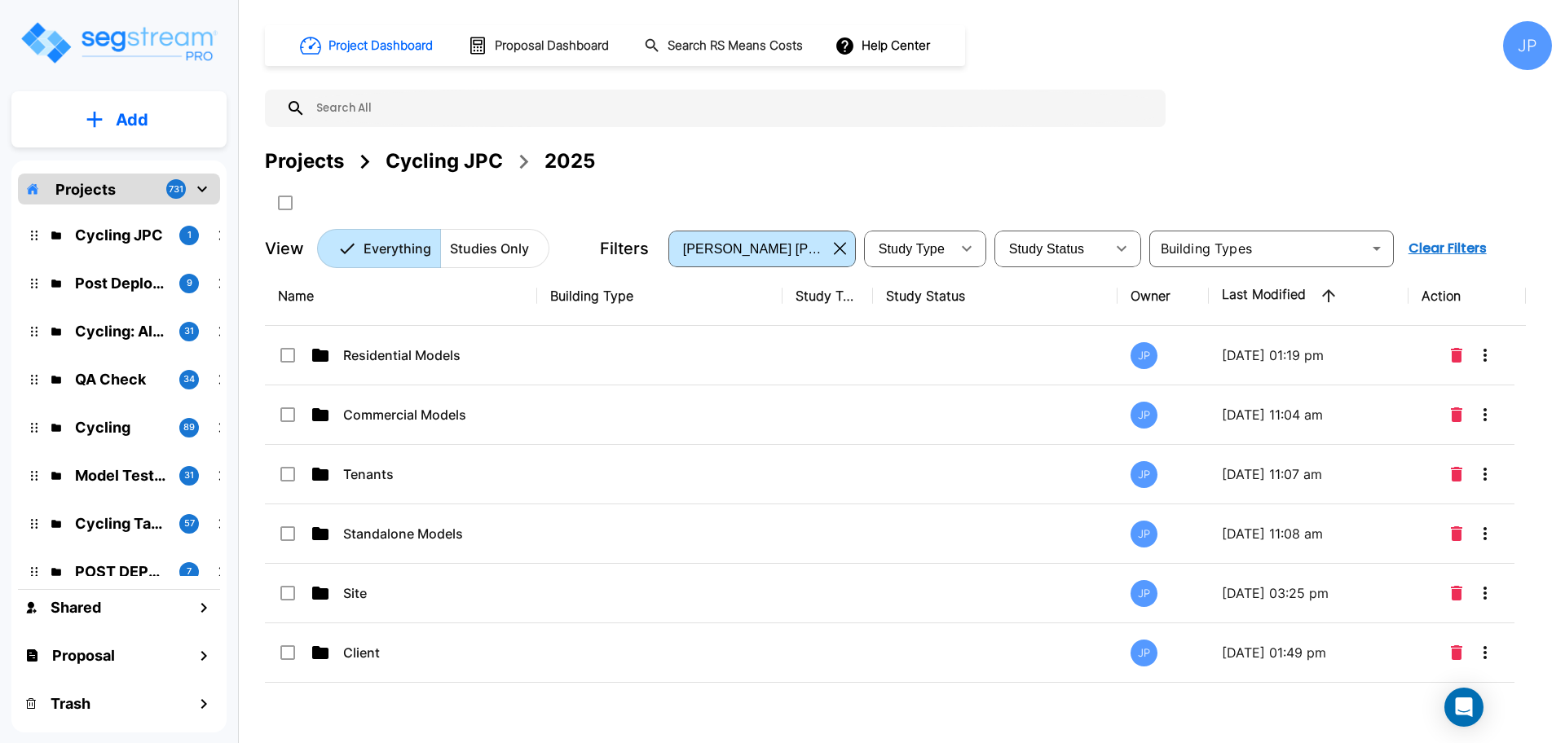
click at [453, 357] on p "Residential Models" at bounding box center [424, 356] width 163 height 20
click at [579, 362] on td at bounding box center [659, 355] width 245 height 59
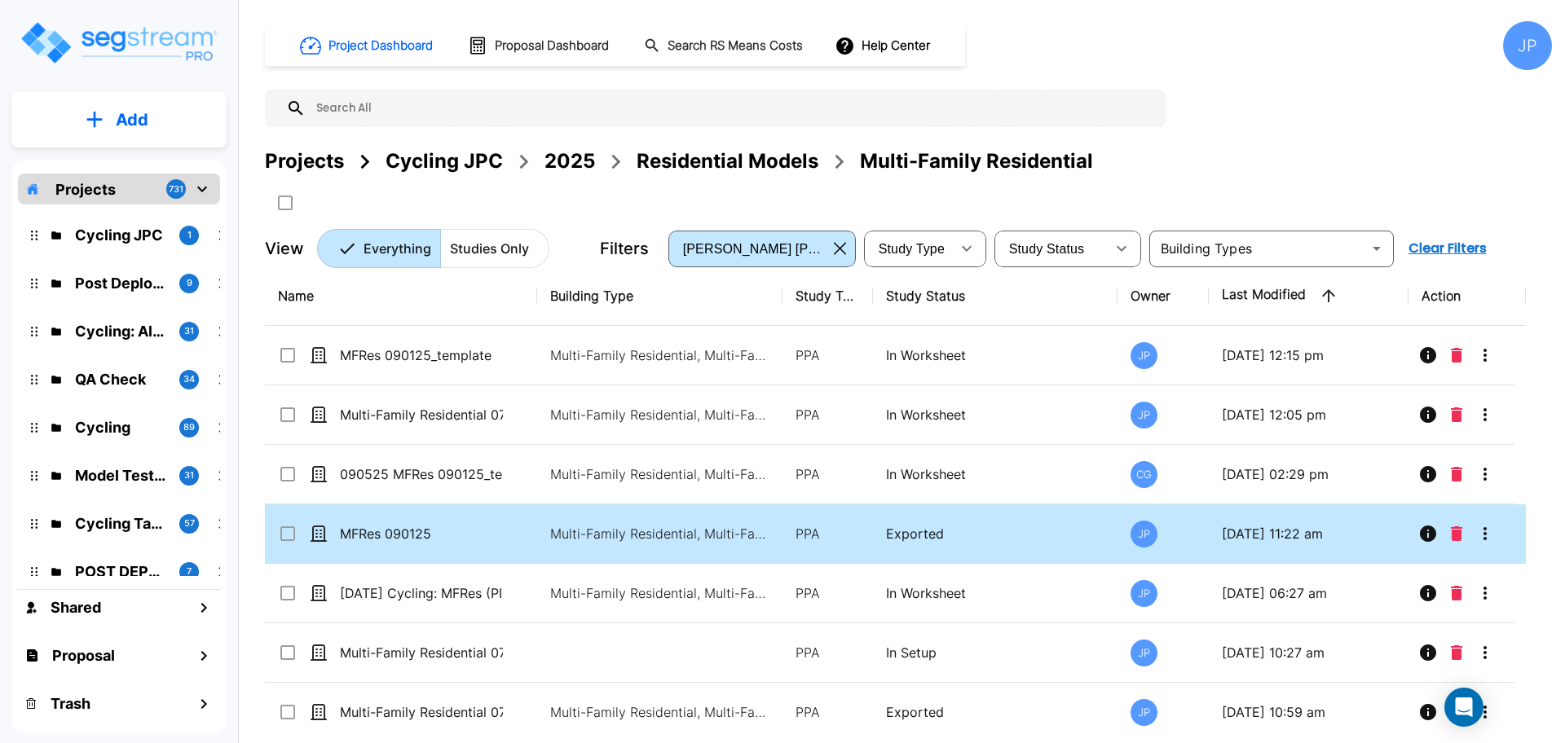
click at [762, 517] on td "Multi-Family Residential, Multi-Family Residential Site" at bounding box center [659, 533] width 245 height 59
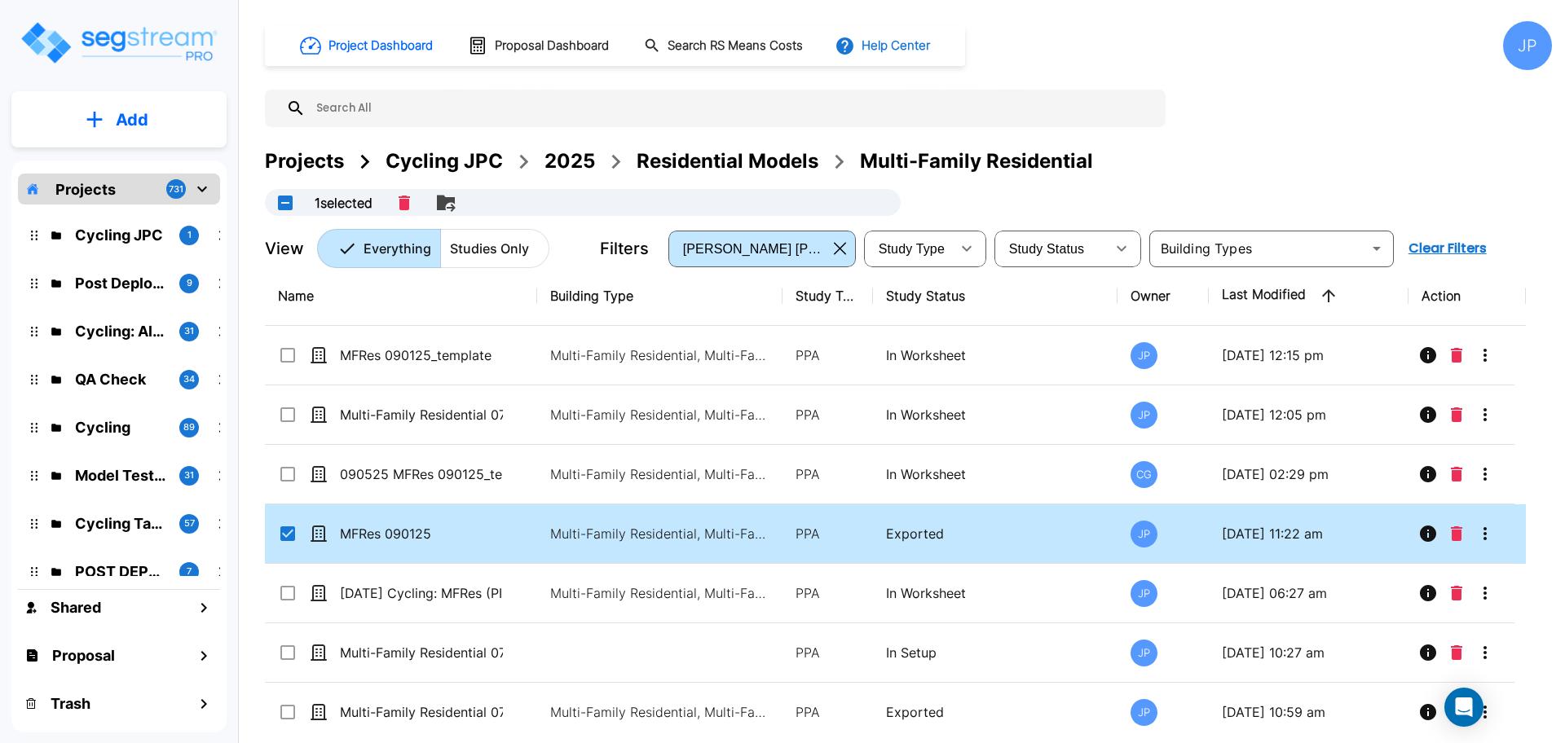
checkbox input "true"
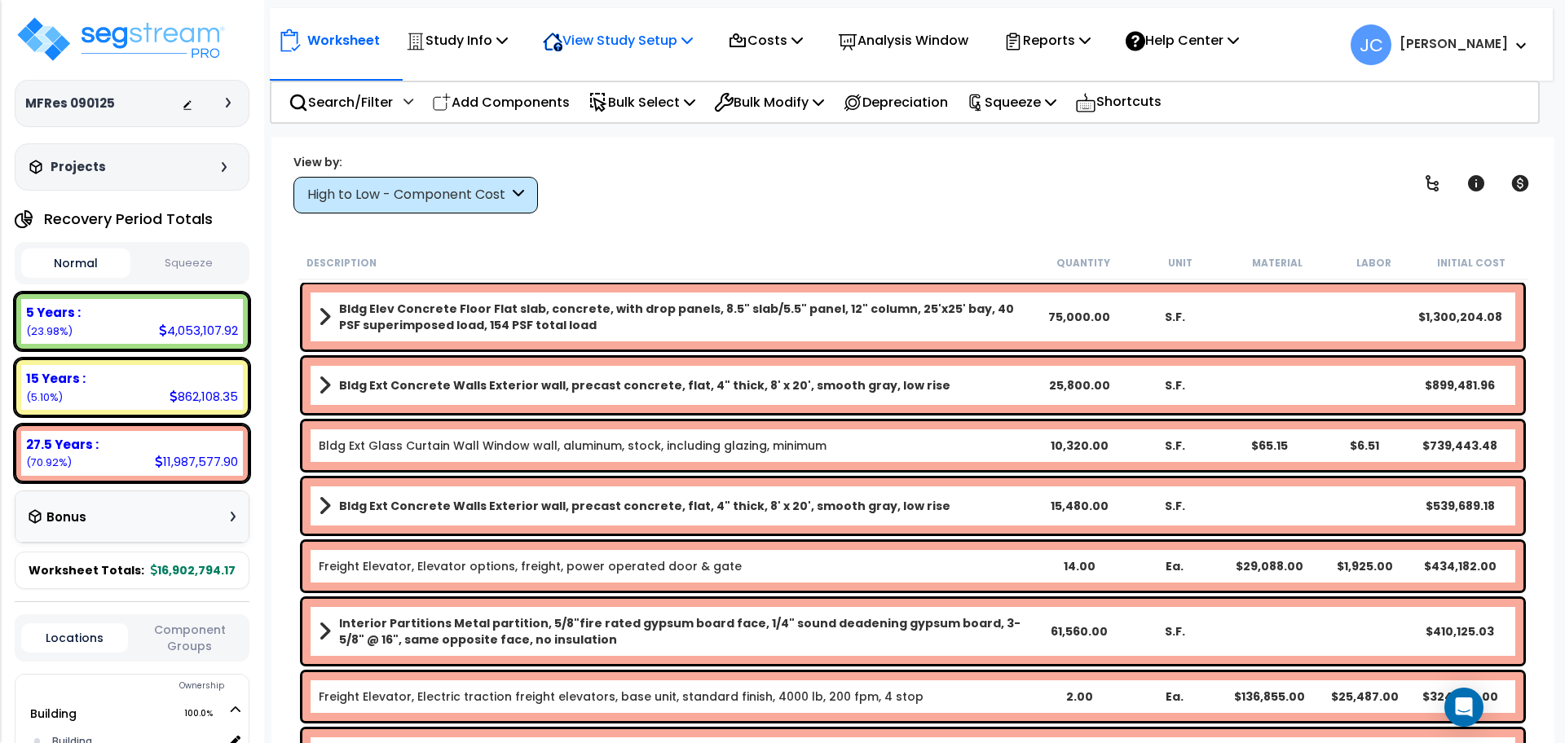
click at [644, 46] on p "View Study Setup" at bounding box center [618, 40] width 150 height 22
click at [604, 109] on link "View Questionnaire" at bounding box center [615, 111] width 161 height 33
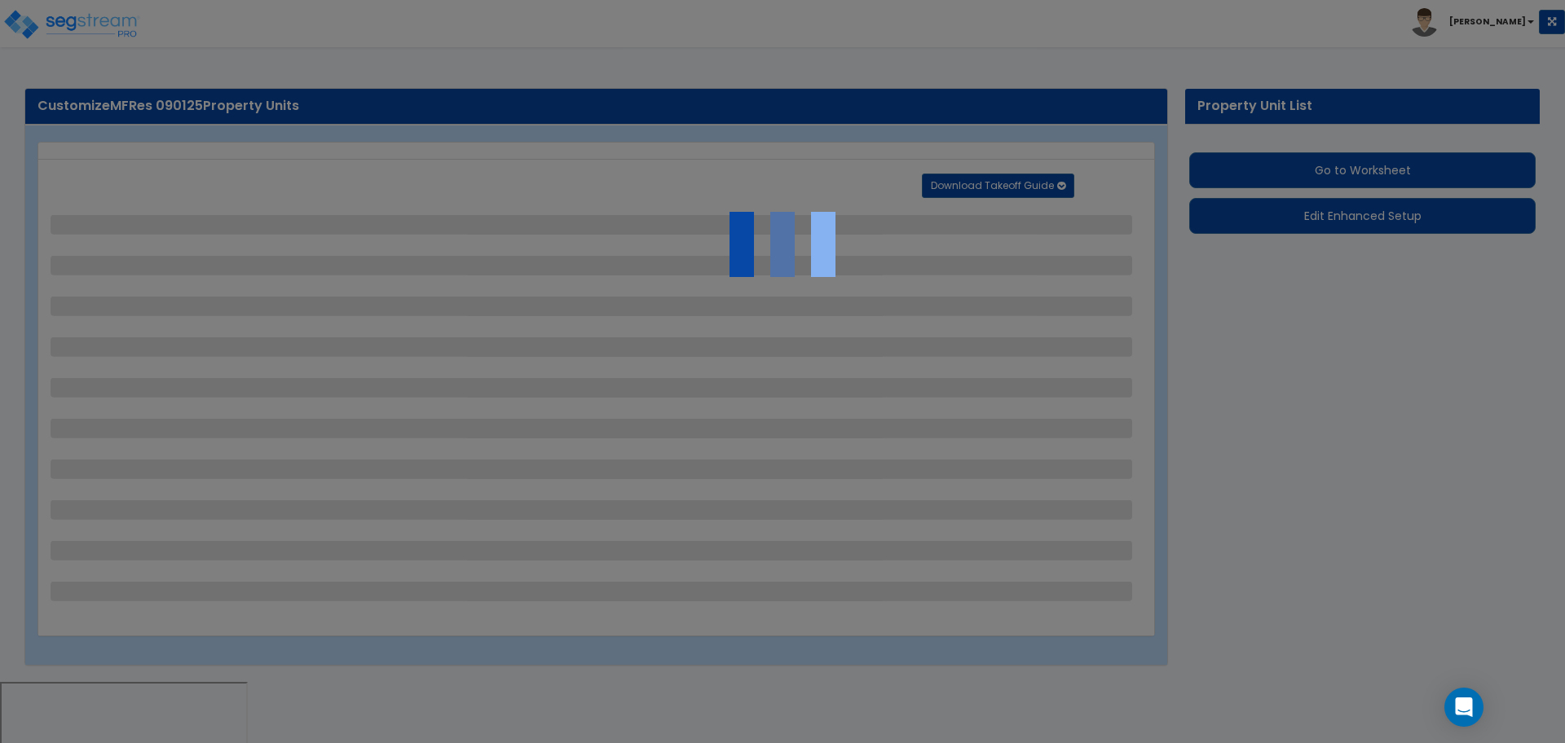
select select "2"
select select "1"
select select "2"
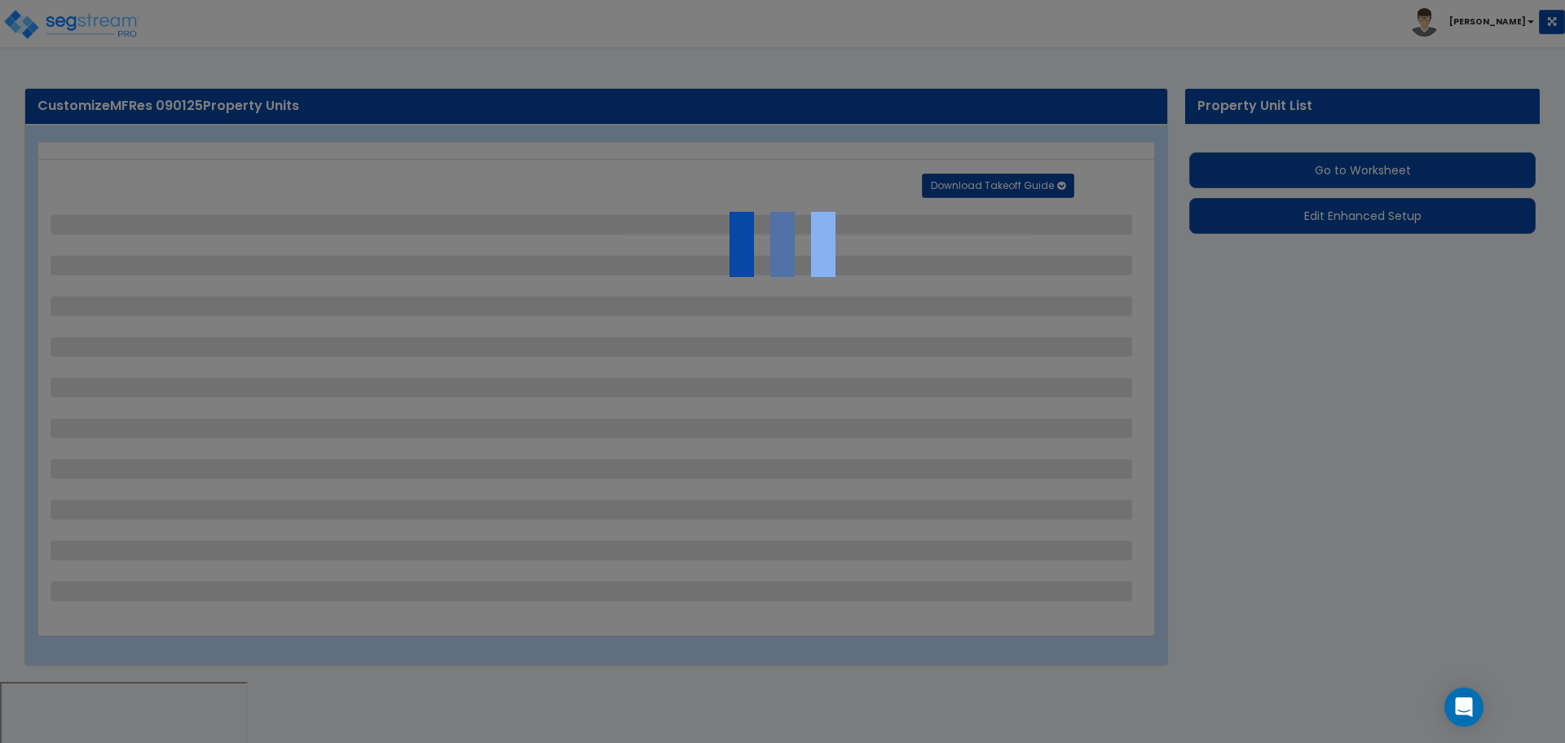
select select "1"
select select "2"
select select "3"
select select "1"
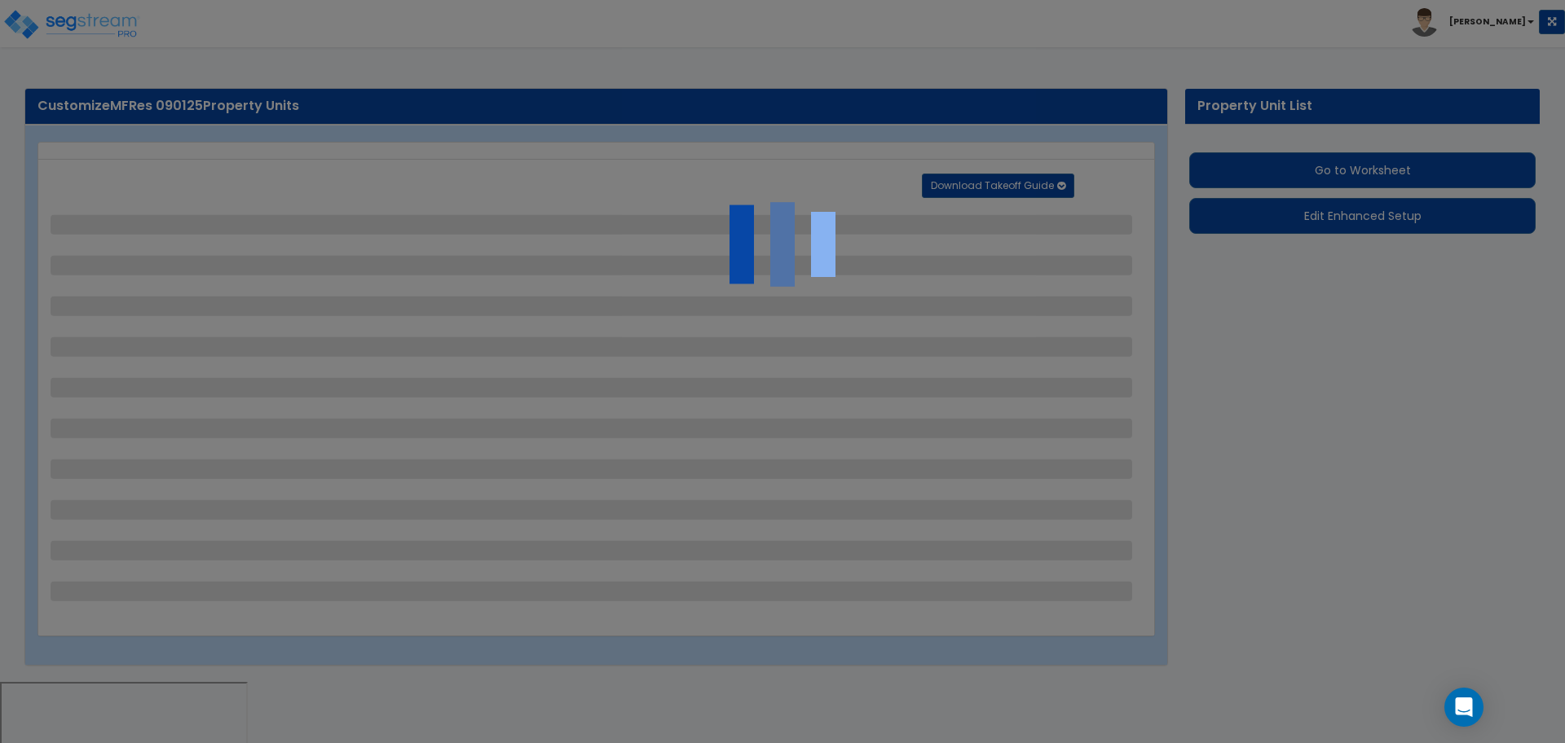
select select "2"
select select "4"
select select "2"
select select "1"
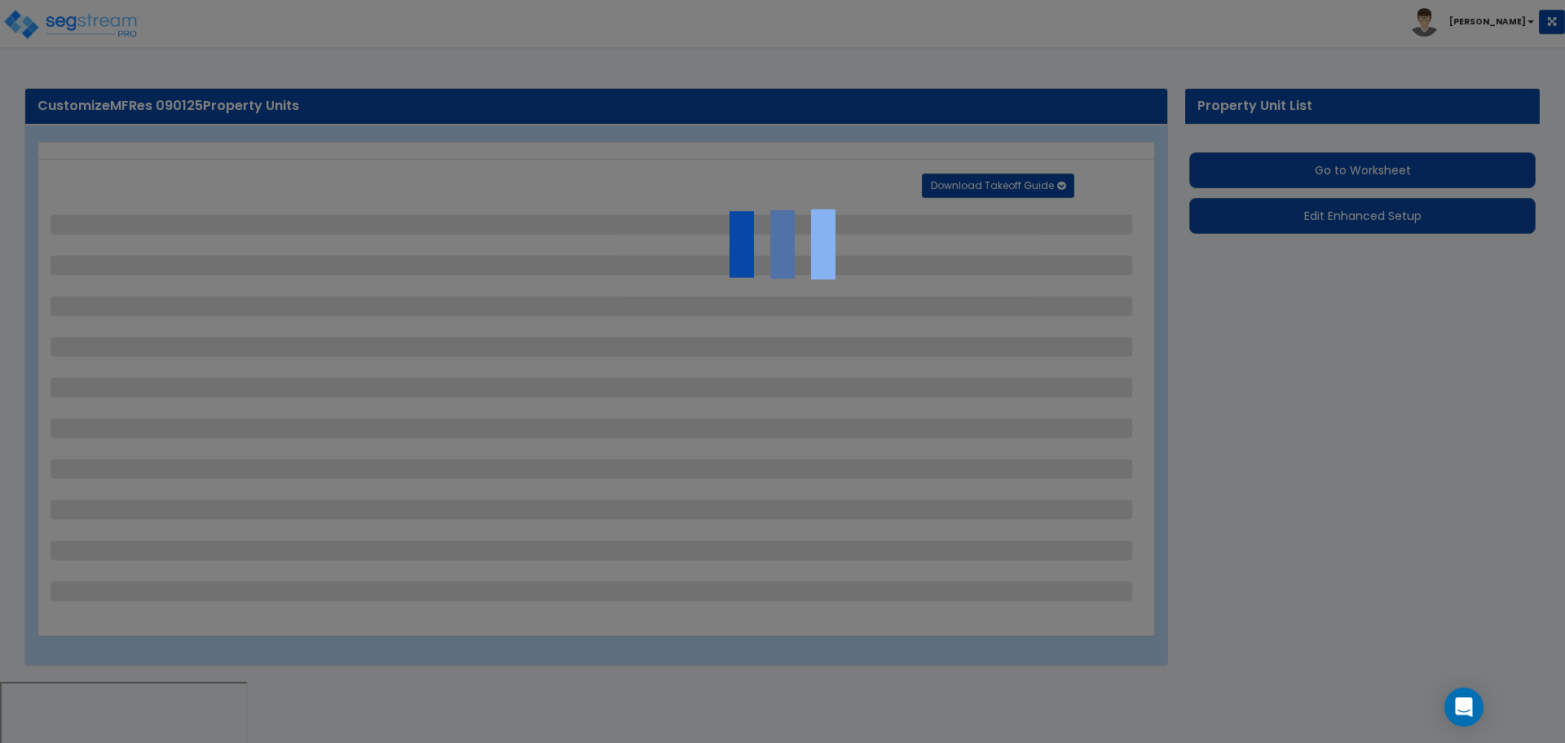
select select "2"
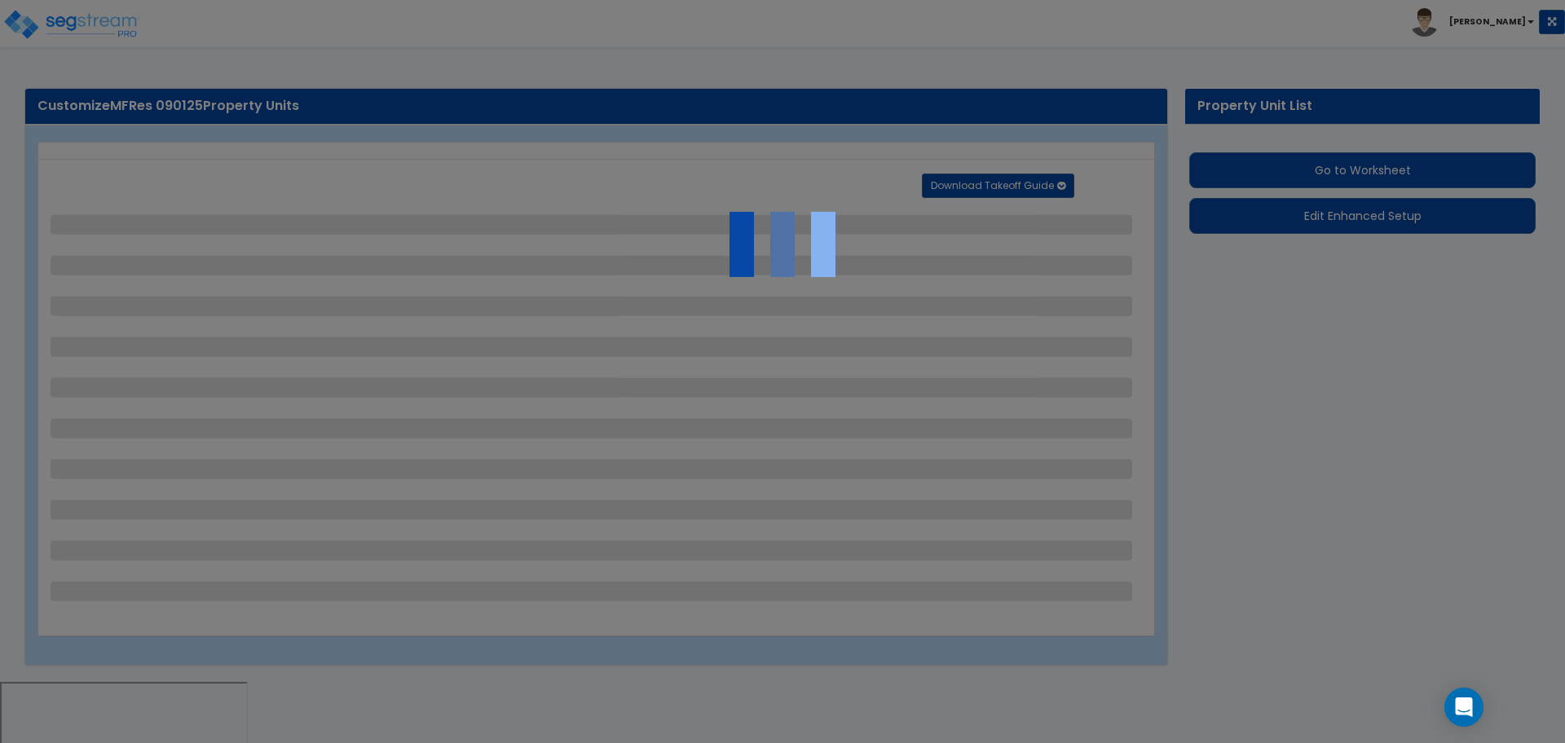
select select "6"
select select "11"
select select "2"
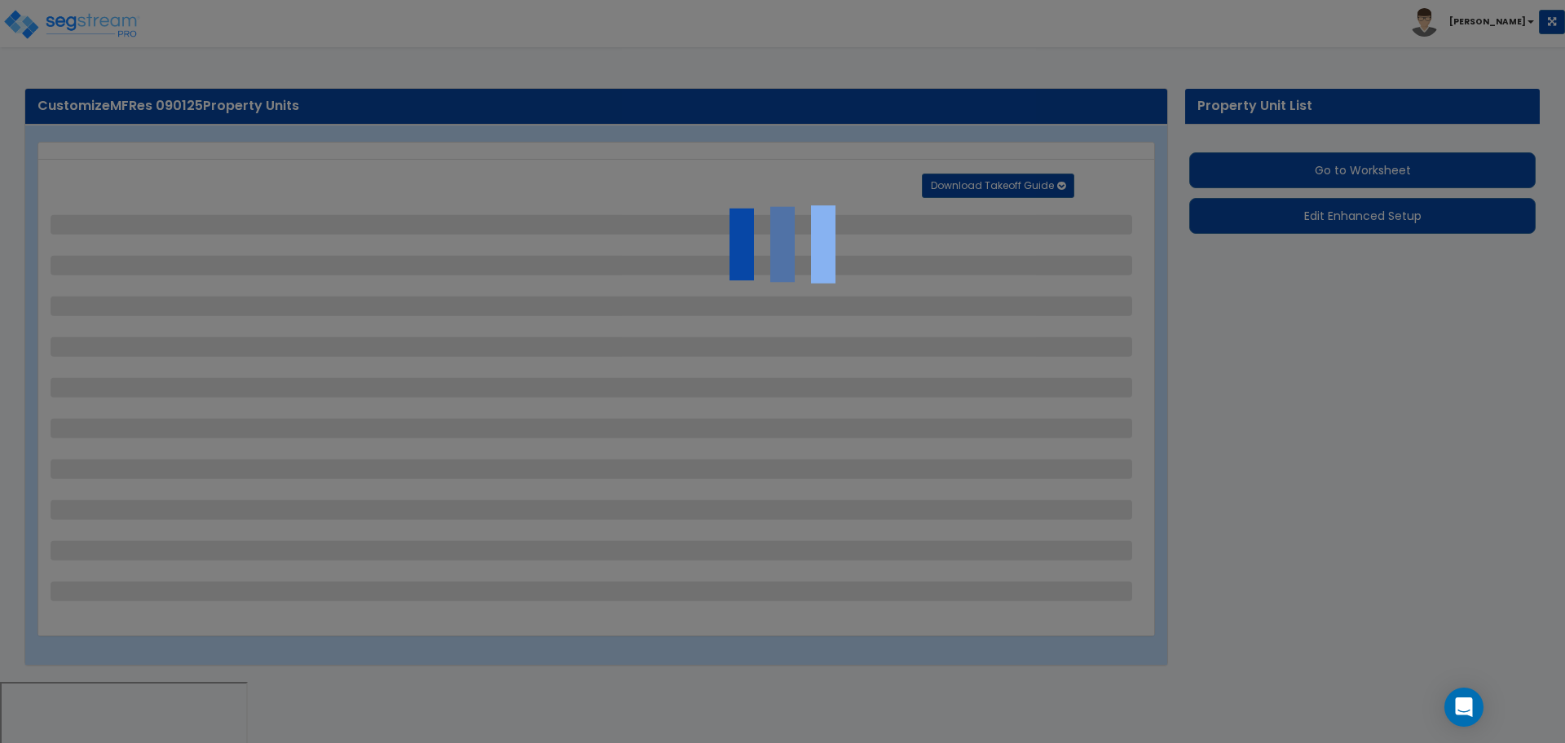
select select "3"
select select "1"
select select "2"
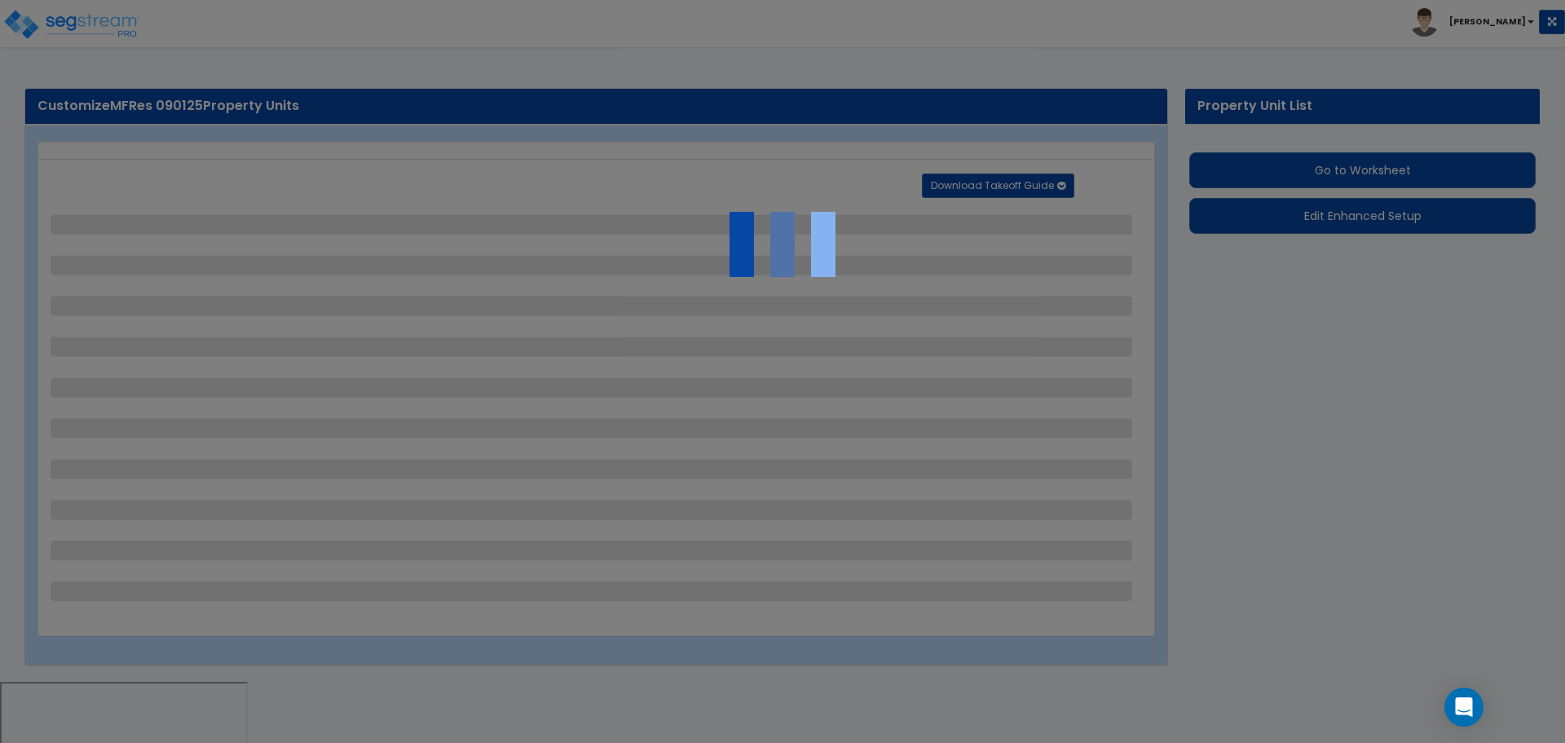
select select "1"
select select "2"
select select "7"
select select "2"
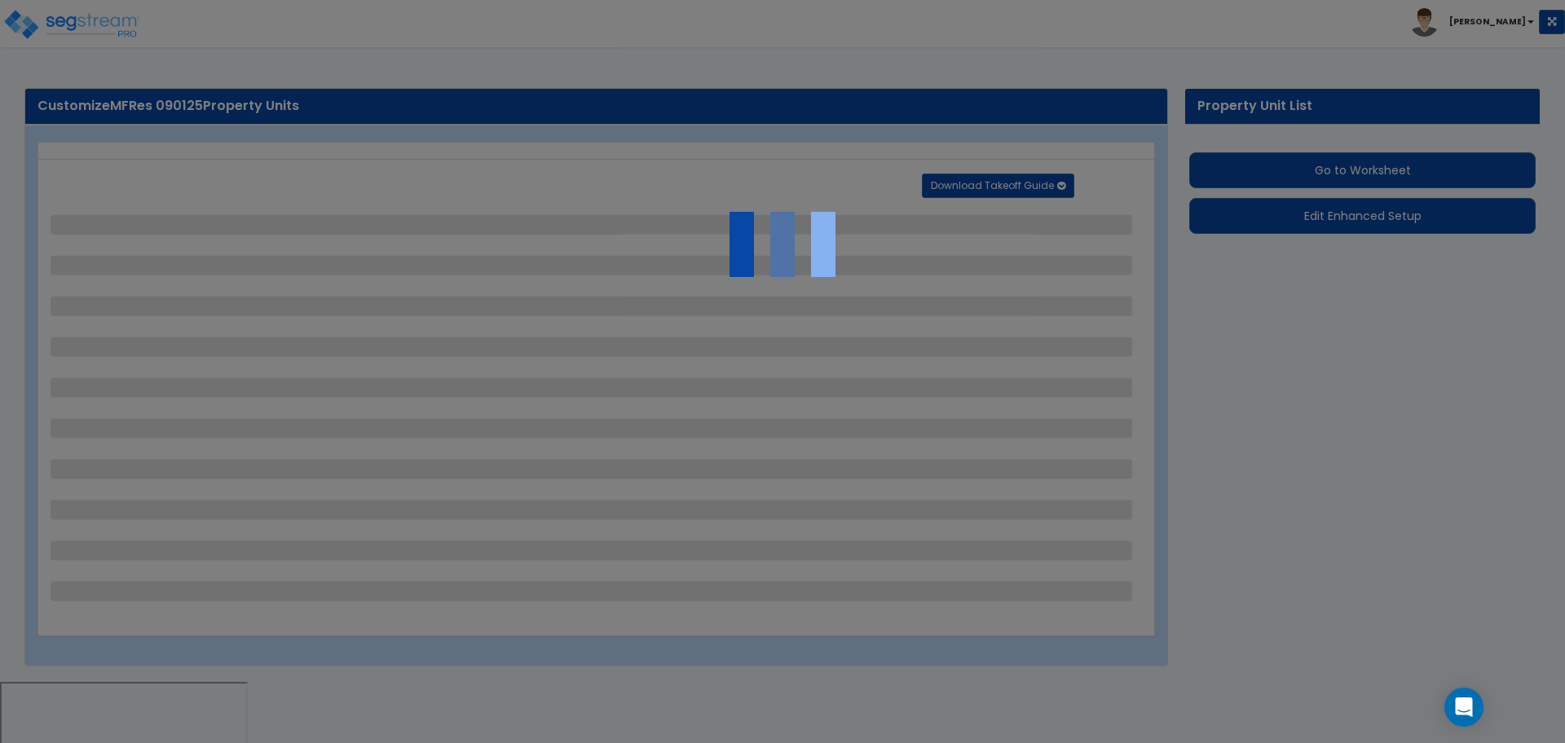
select select "3"
select select "1"
select select "16"
select select "2"
select select "5"
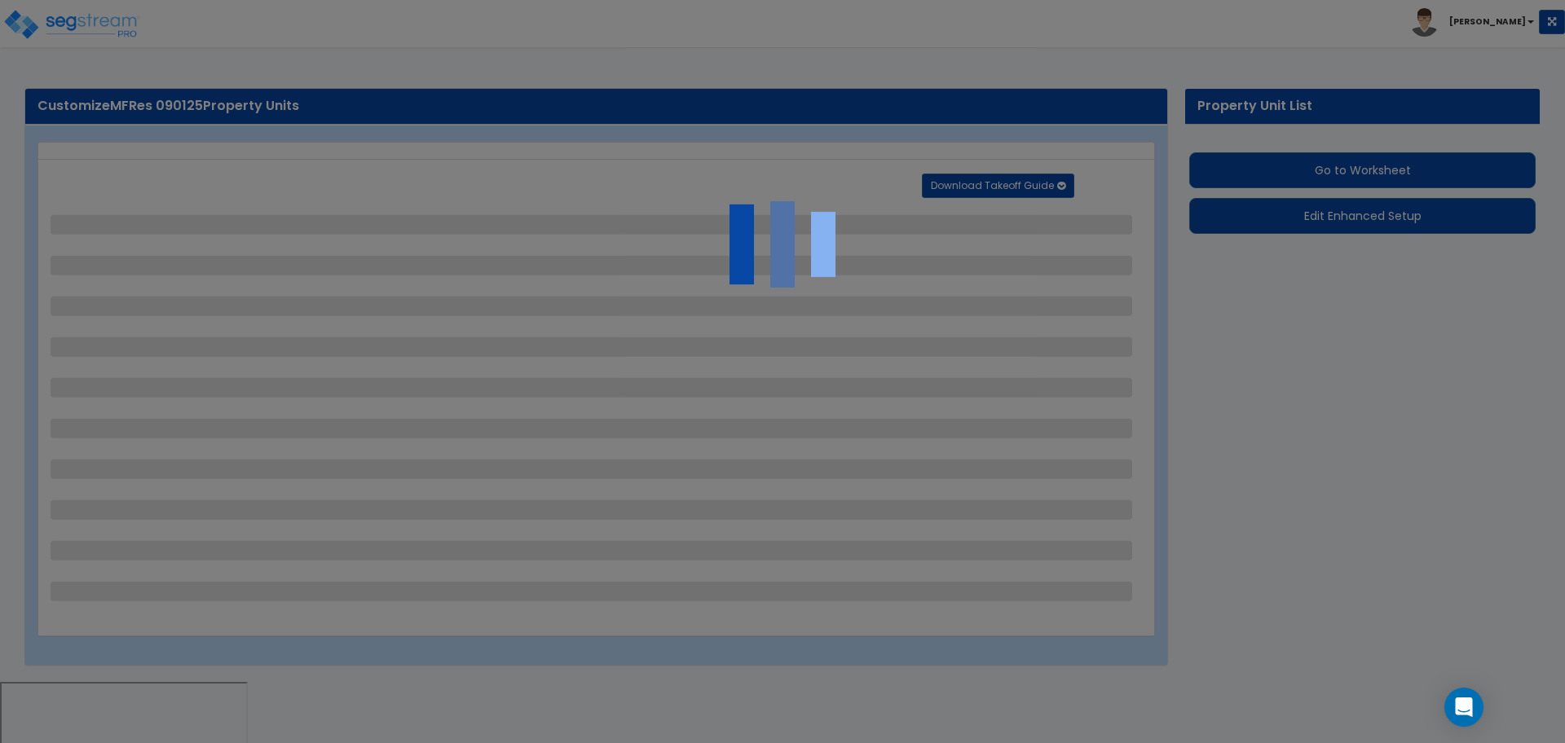
select select "4"
select select "1"
select select "10"
select select "3"
select select "2"
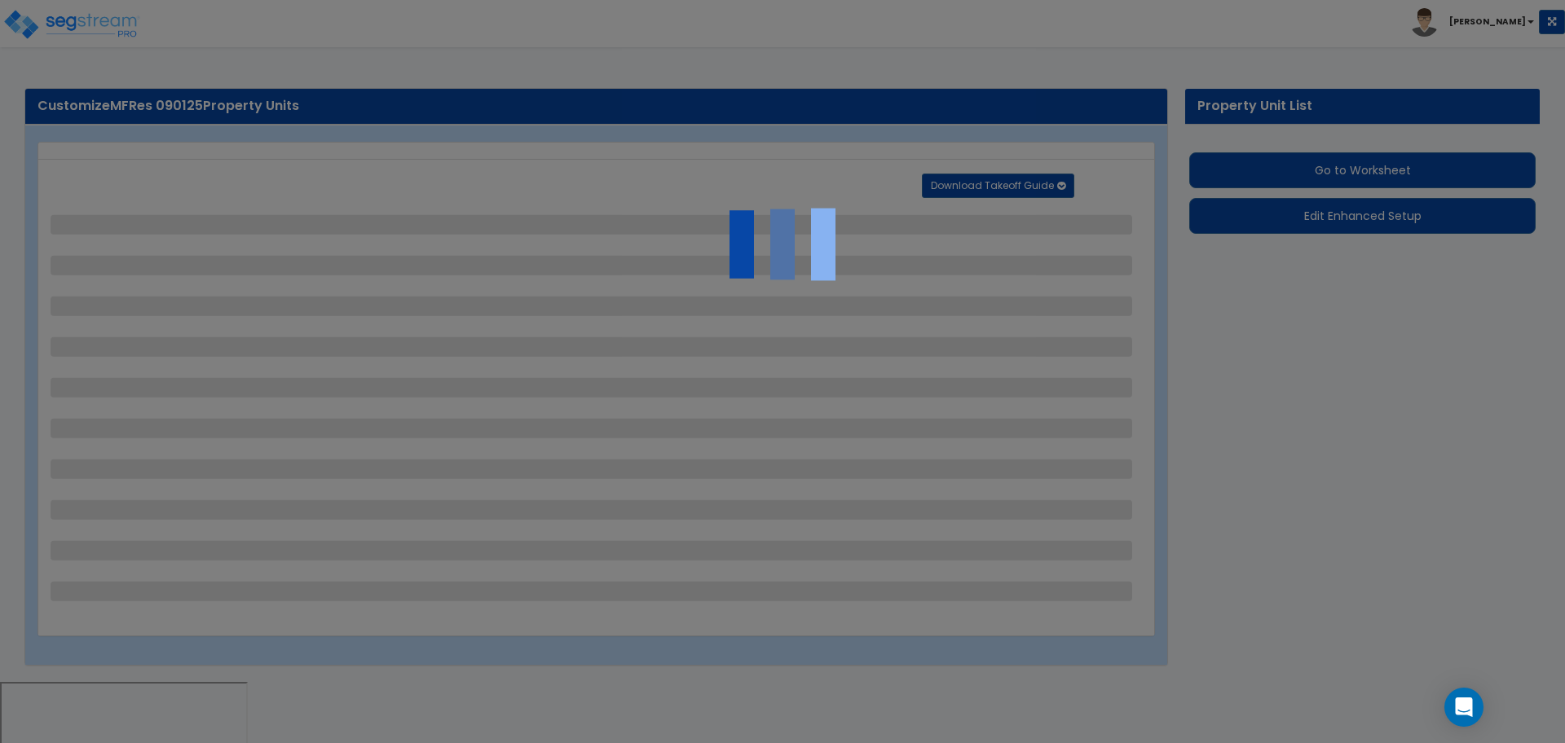
select select "1"
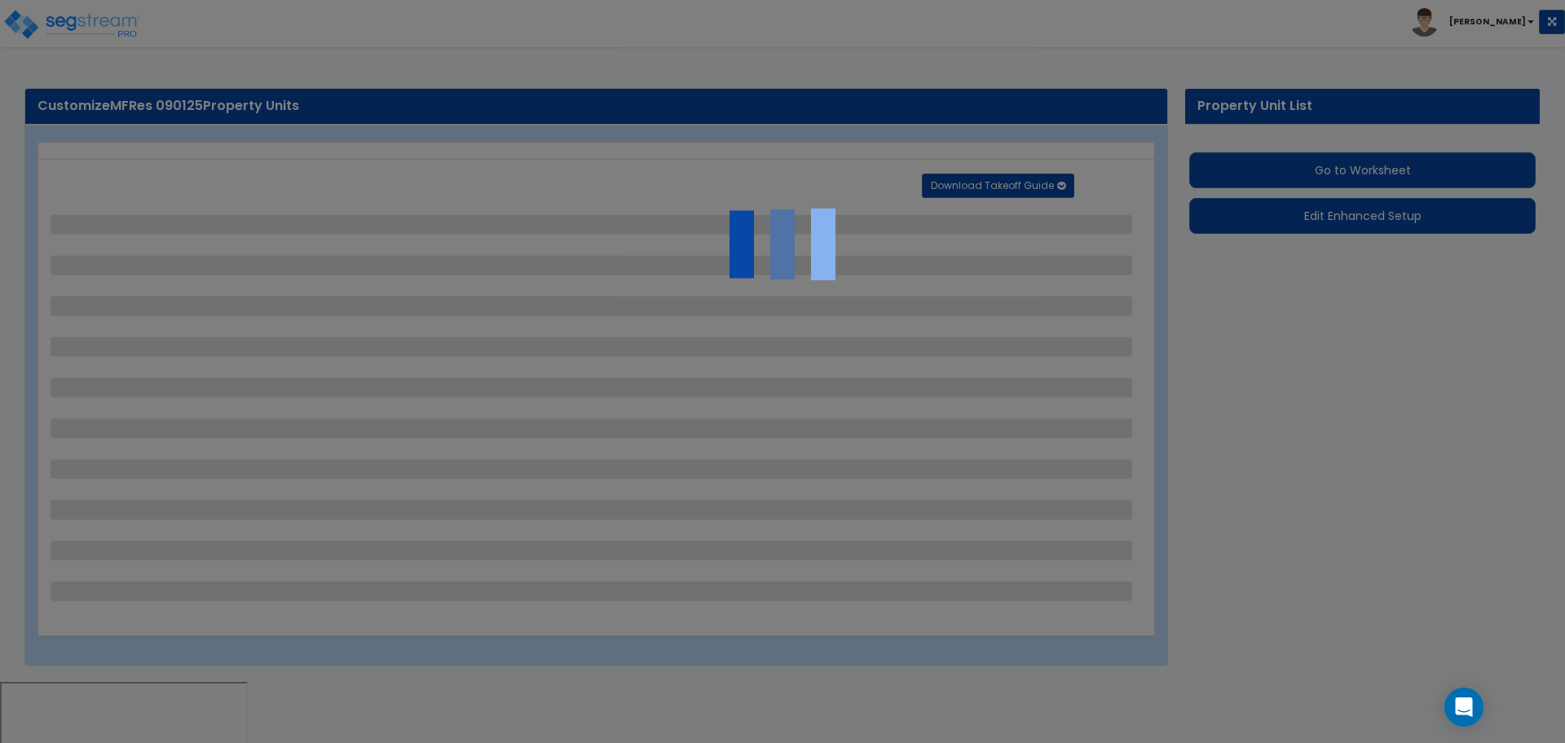
select select "4"
select select "1"
select select "2"
select select "4"
select select "3"
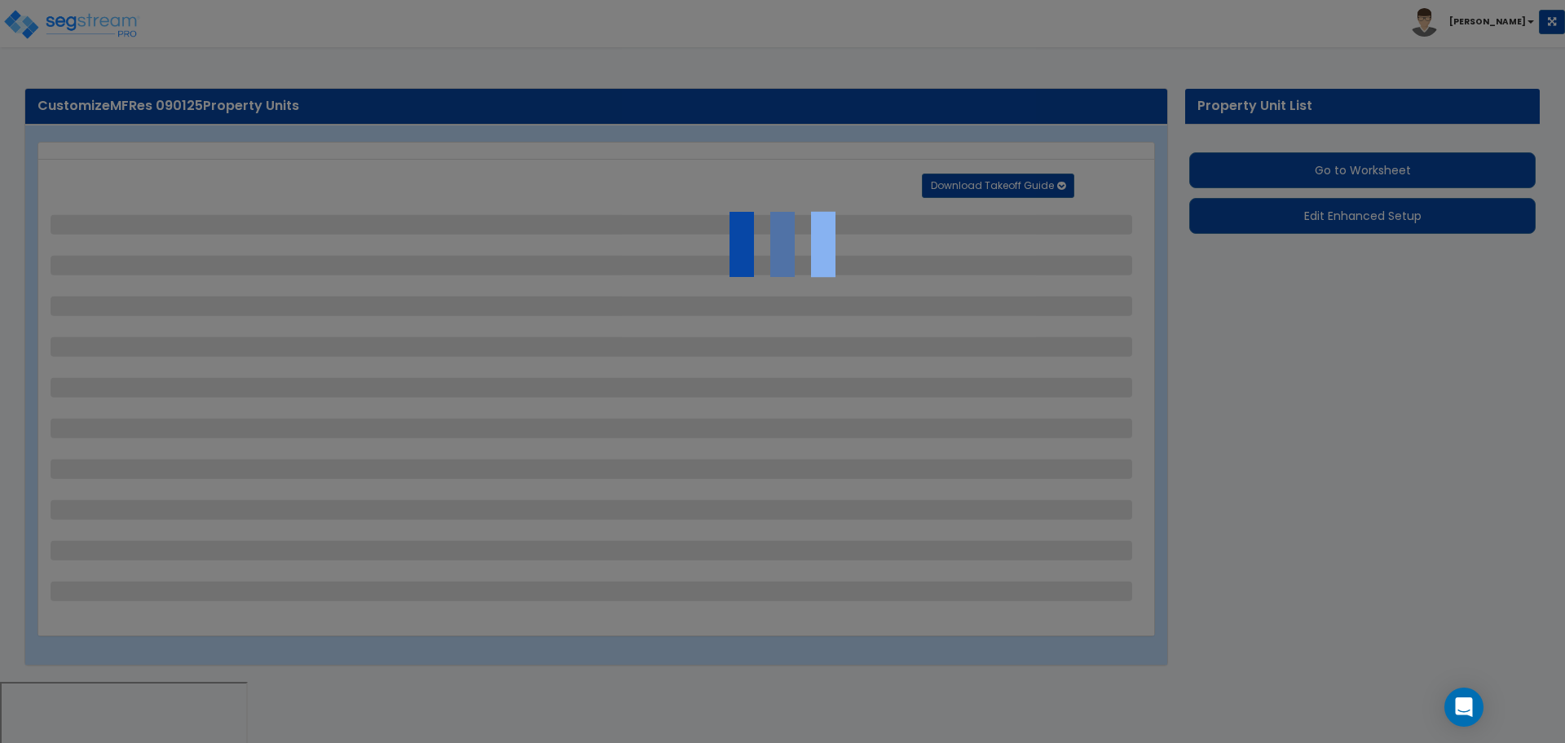
select select "2"
select select "1"
select select "2"
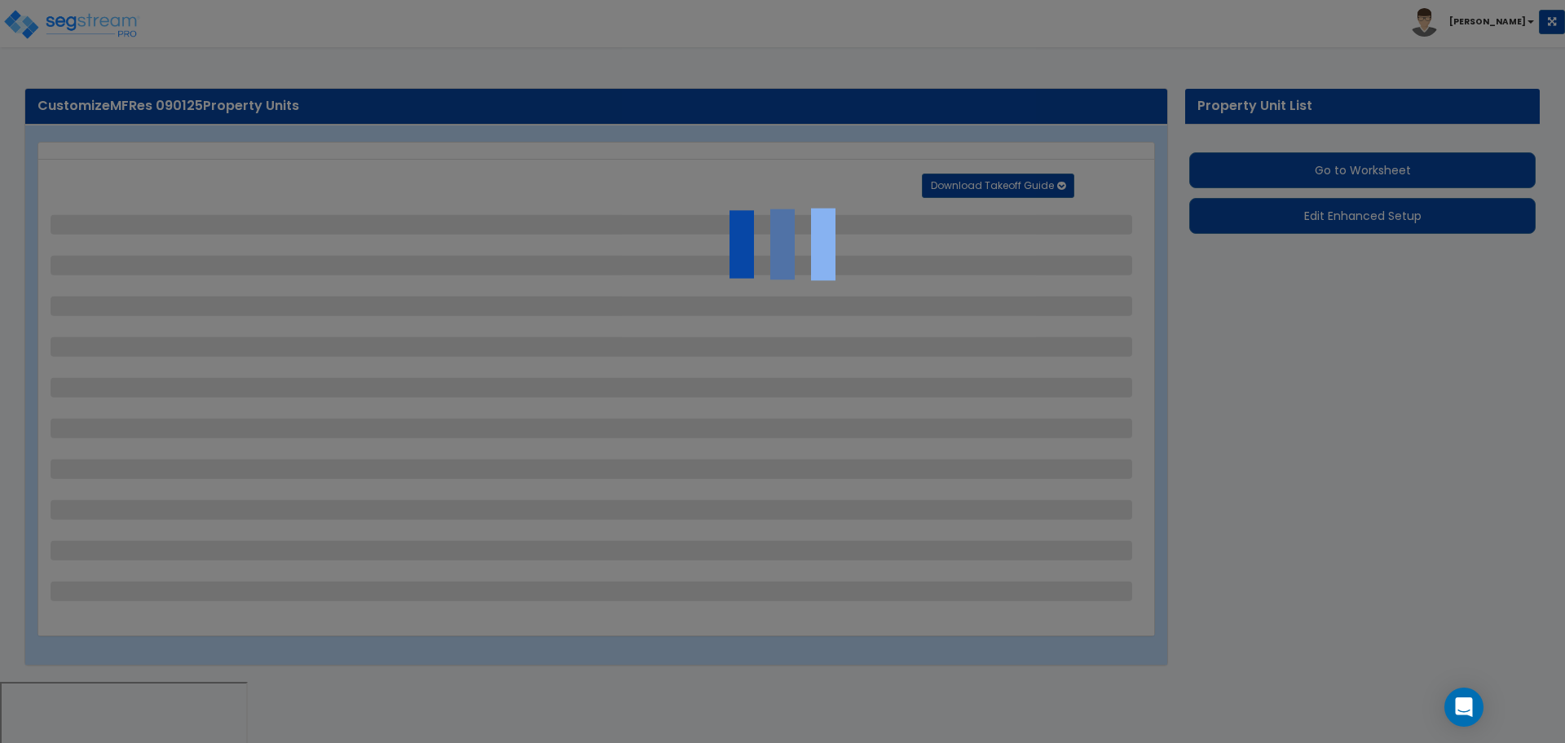
select select "1"
select select "2"
select select "1"
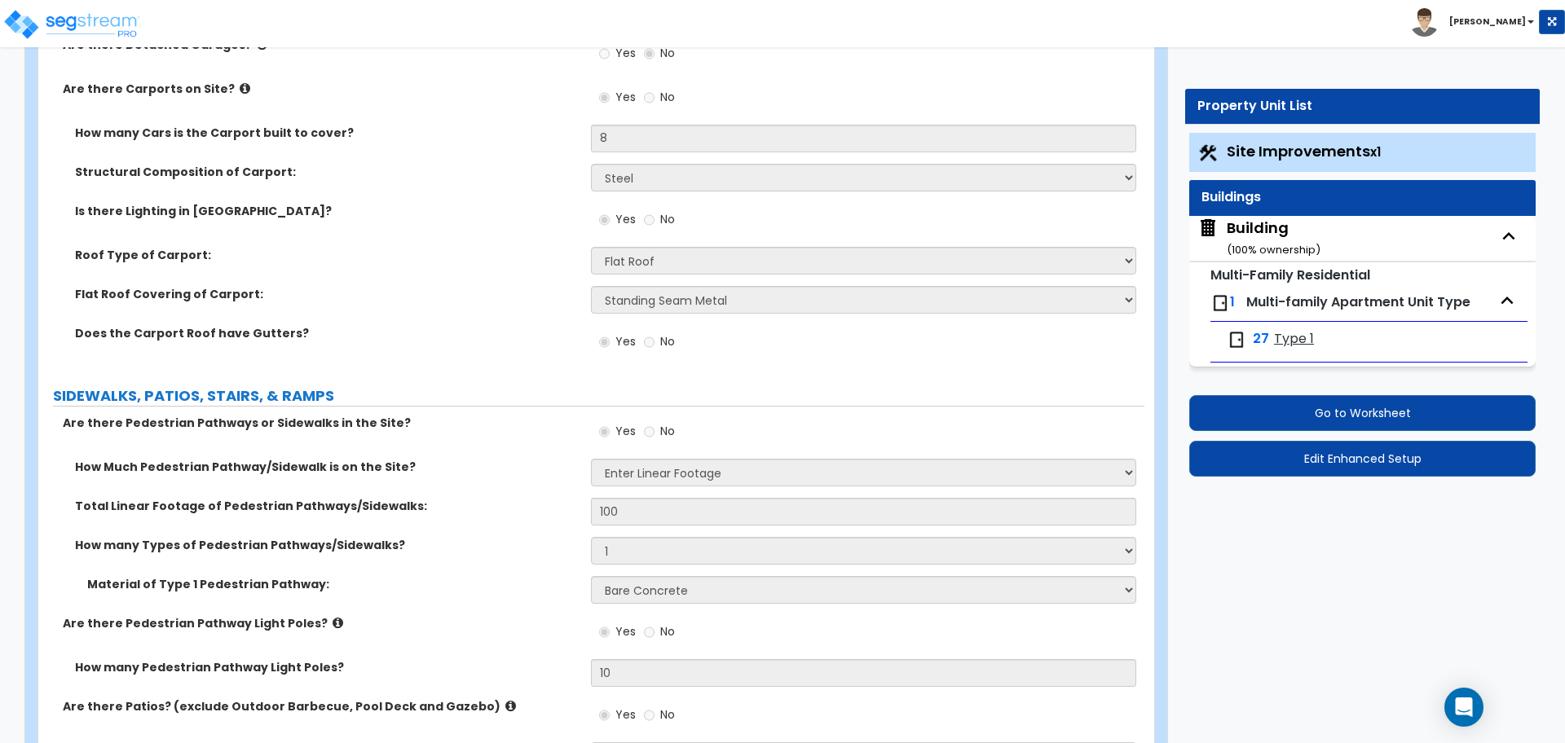
scroll to position [2263, 0]
